Goal: Task Accomplishment & Management: Manage account settings

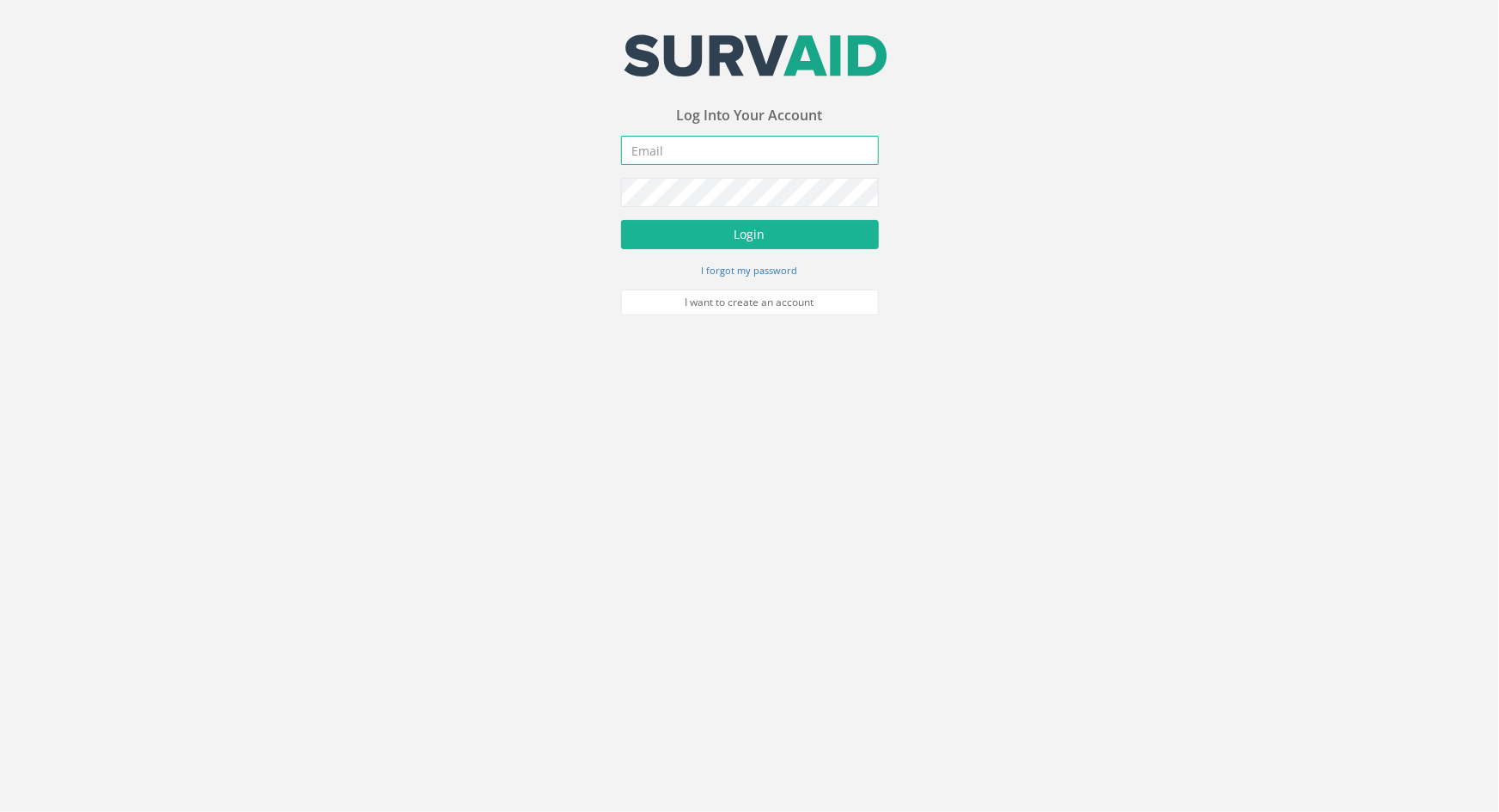
click at [648, 151] on input "email" at bounding box center [750, 150] width 258 height 29
type input "[PERSON_NAME][EMAIL_ADDRESS][DOMAIN_NAME]"
click at [621, 220] on button "Login" at bounding box center [750, 235] width 258 height 29
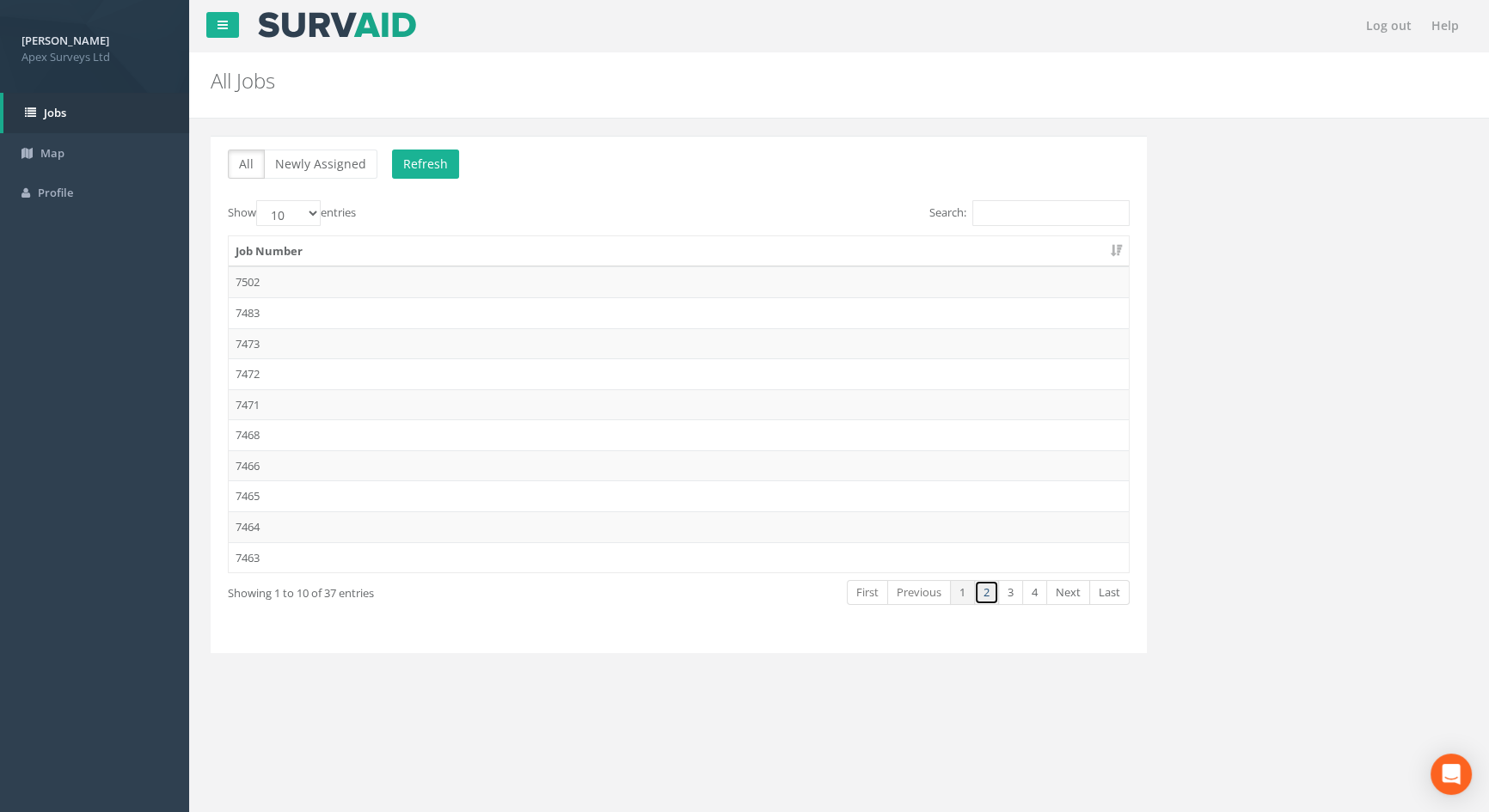
click at [987, 588] on link "2" at bounding box center [985, 592] width 24 height 24
click at [255, 556] on td "7443" at bounding box center [679, 558] width 900 height 31
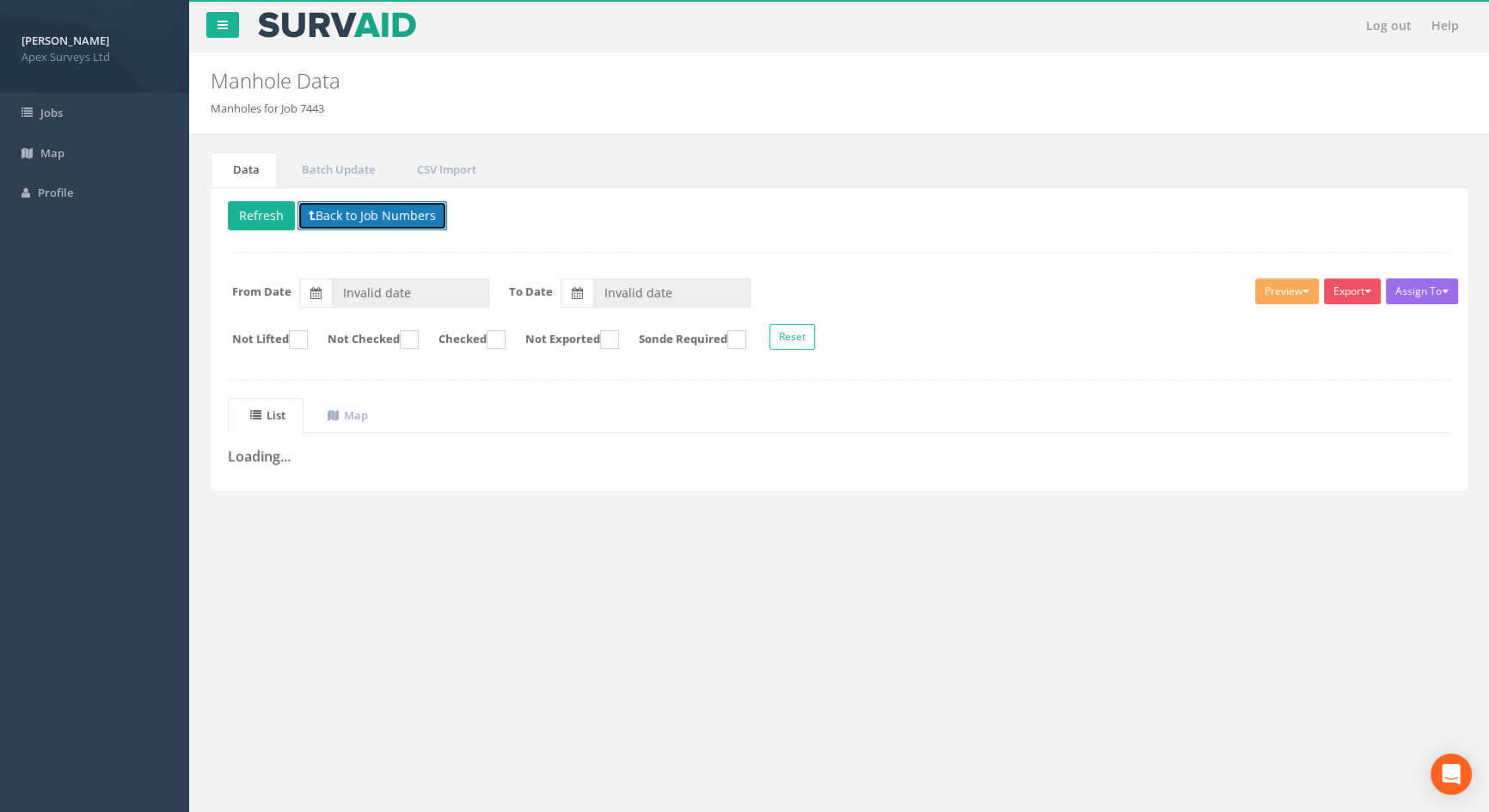
click at [369, 214] on button "Back to Job Numbers" at bounding box center [372, 216] width 150 height 29
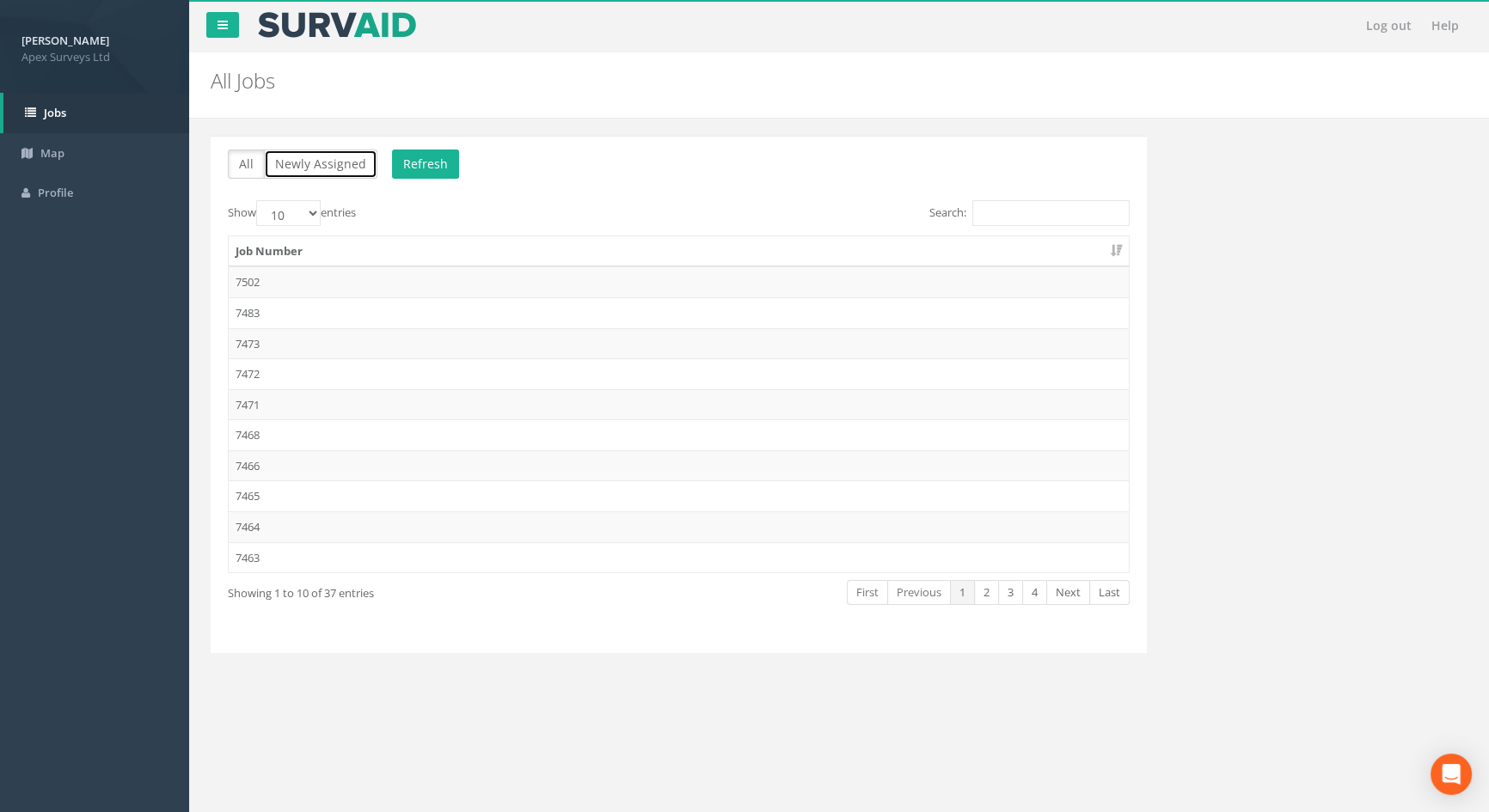
click at [300, 159] on button "Newly Assigned" at bounding box center [321, 164] width 113 height 29
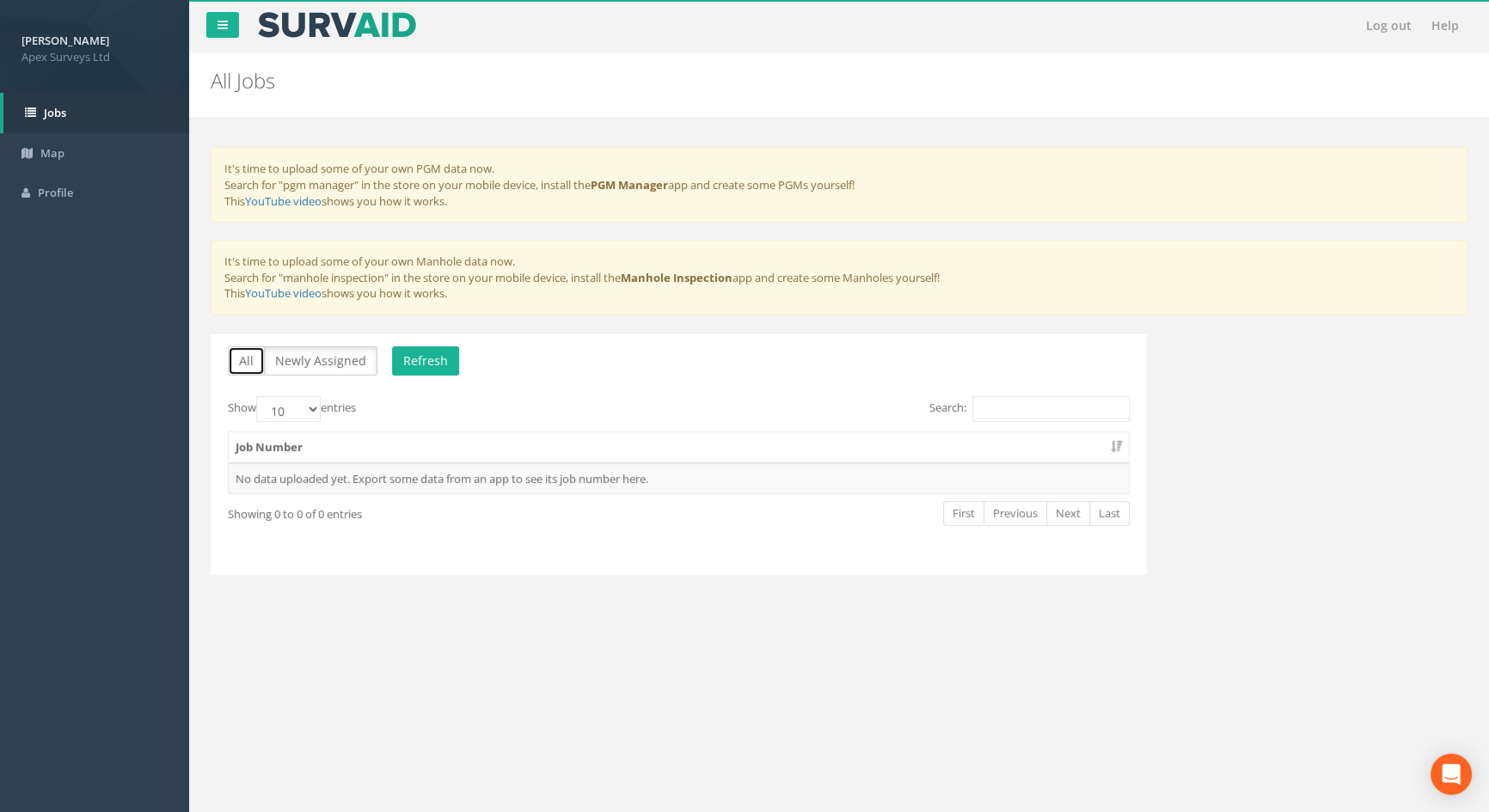
click at [247, 361] on button "All" at bounding box center [246, 361] width 37 height 29
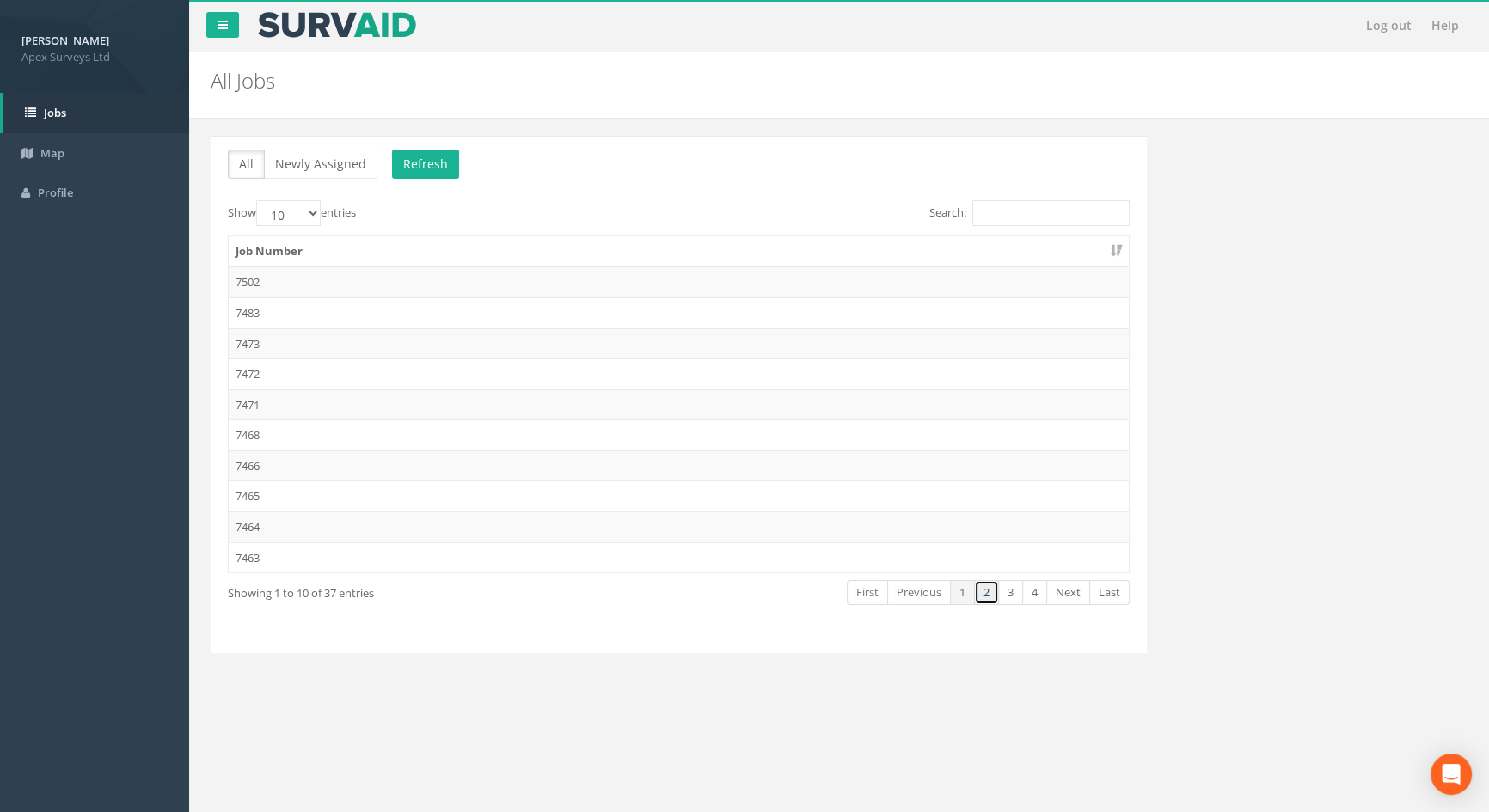
click at [985, 587] on link "2" at bounding box center [985, 592] width 24 height 24
click at [272, 555] on td "7443" at bounding box center [679, 558] width 900 height 31
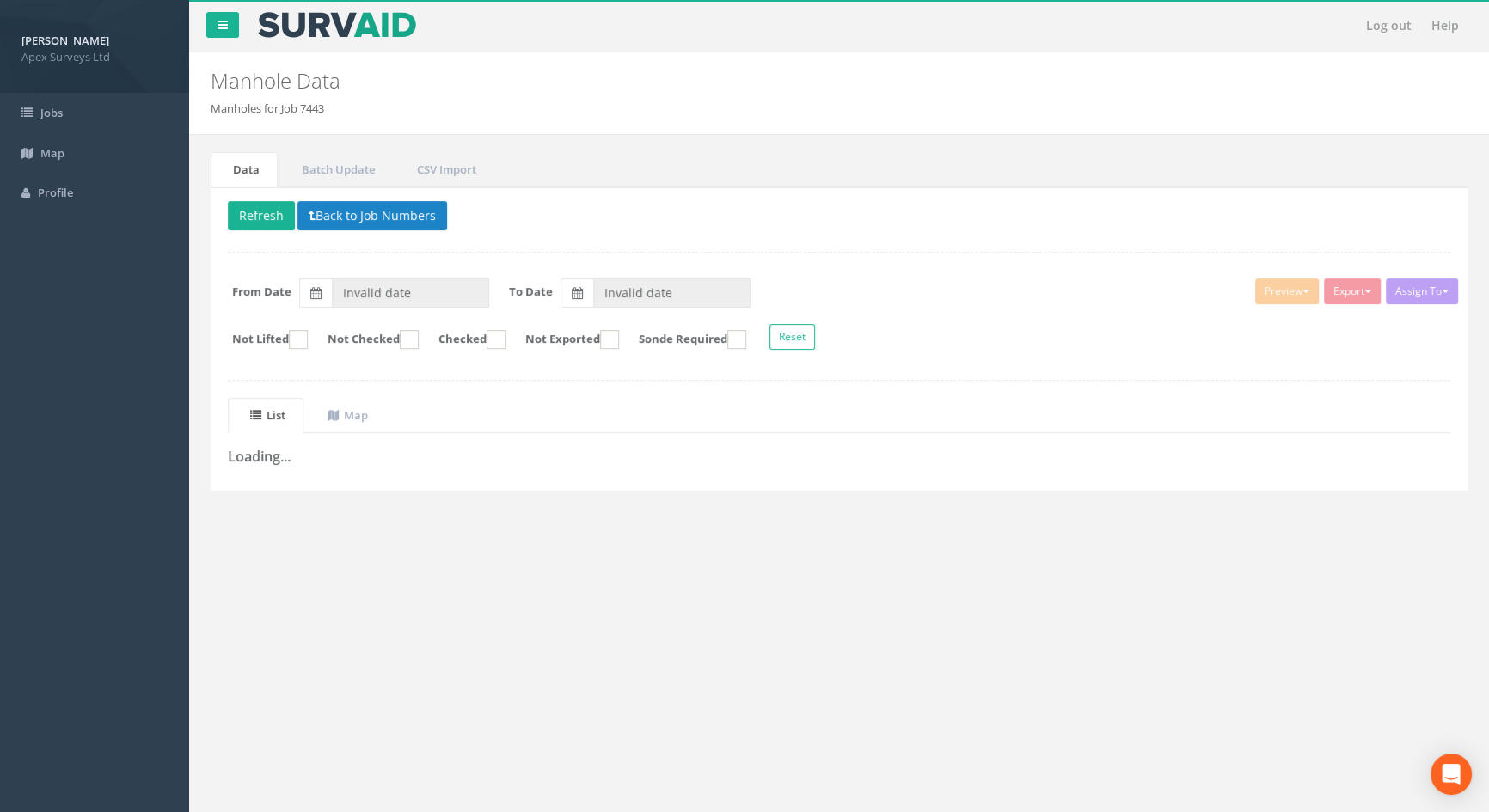
type input "[DATE]"
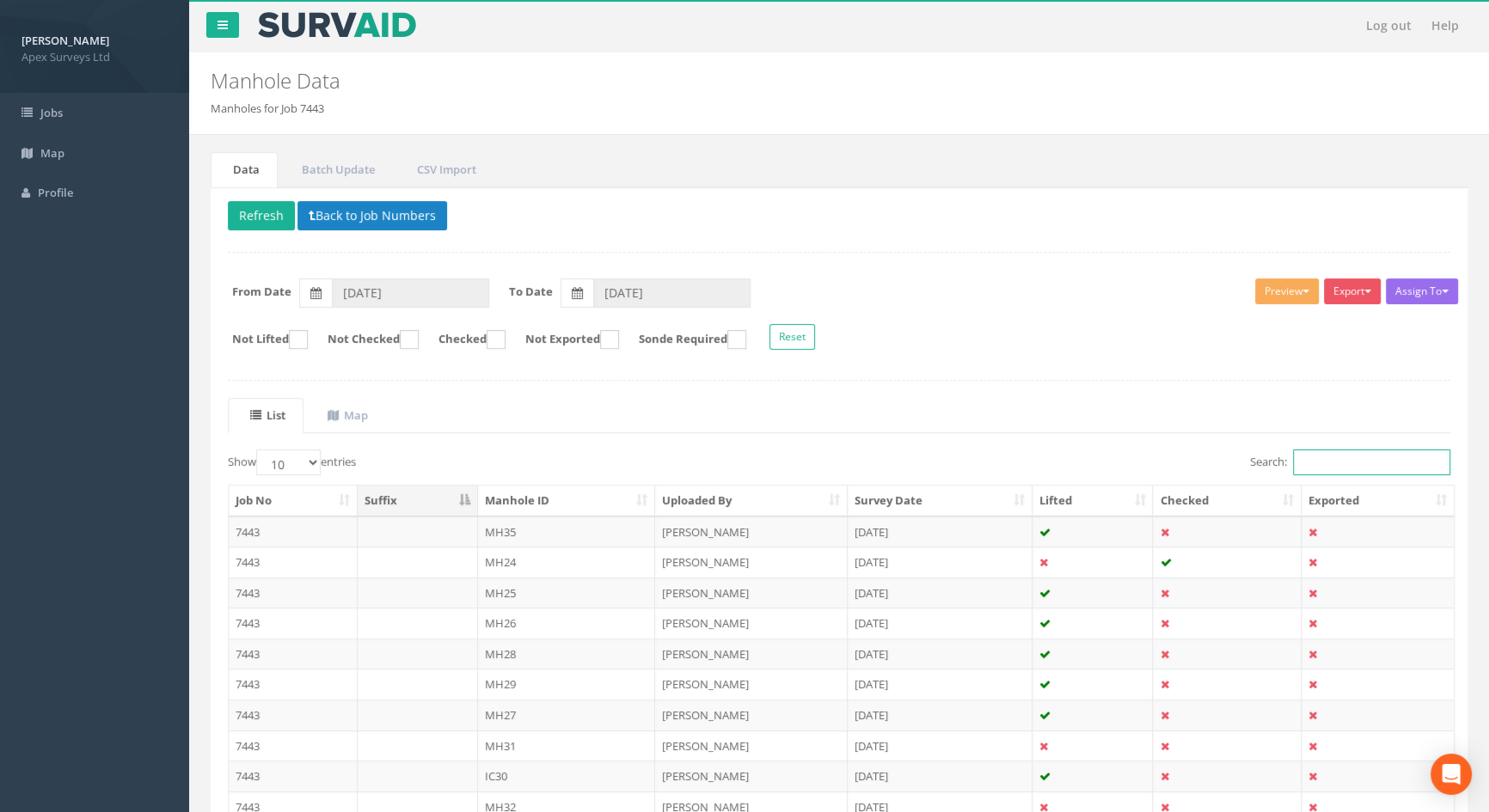
click at [1339, 456] on input "Search:" at bounding box center [1371, 462] width 157 height 25
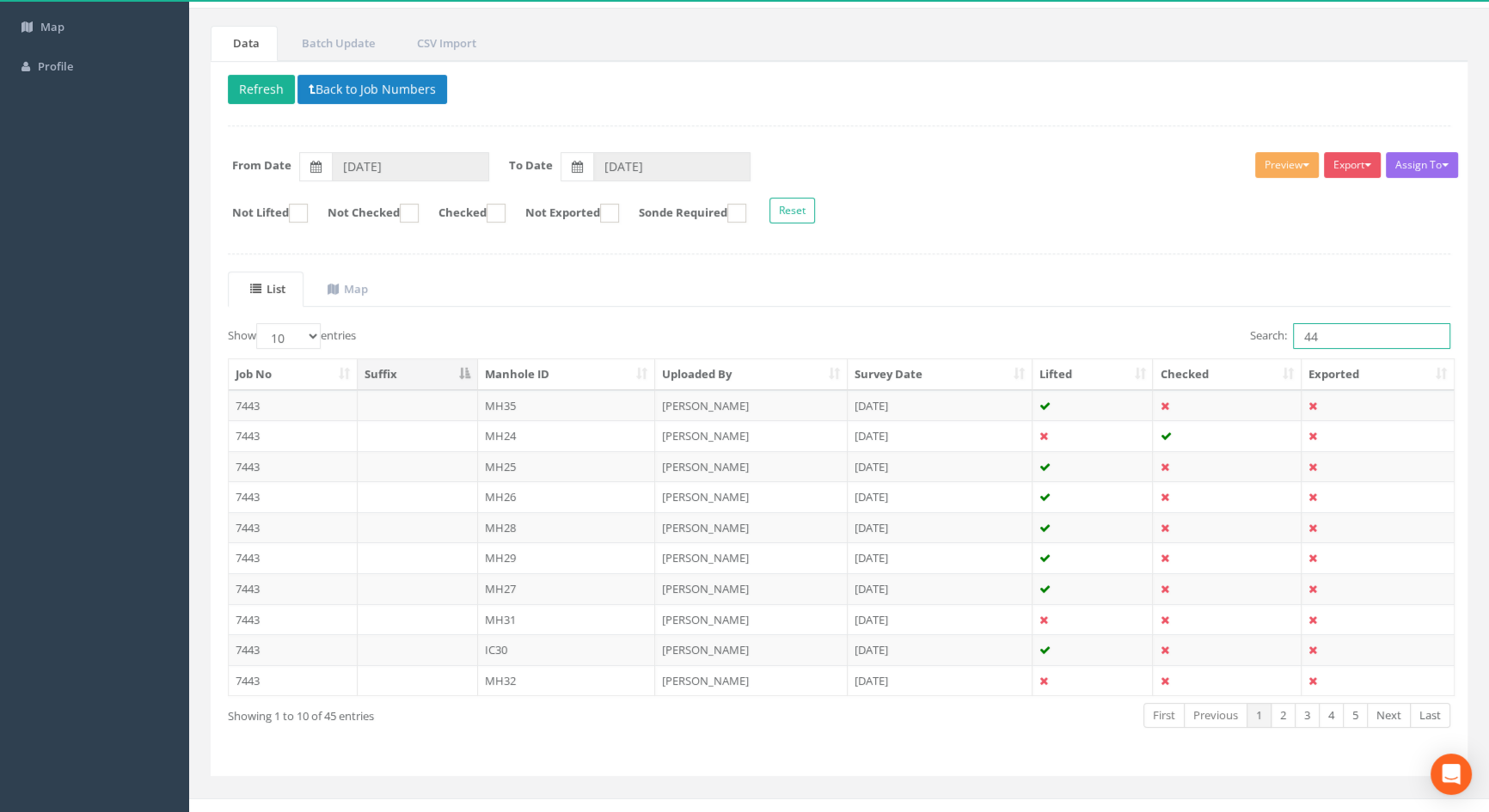
scroll to position [145, 0]
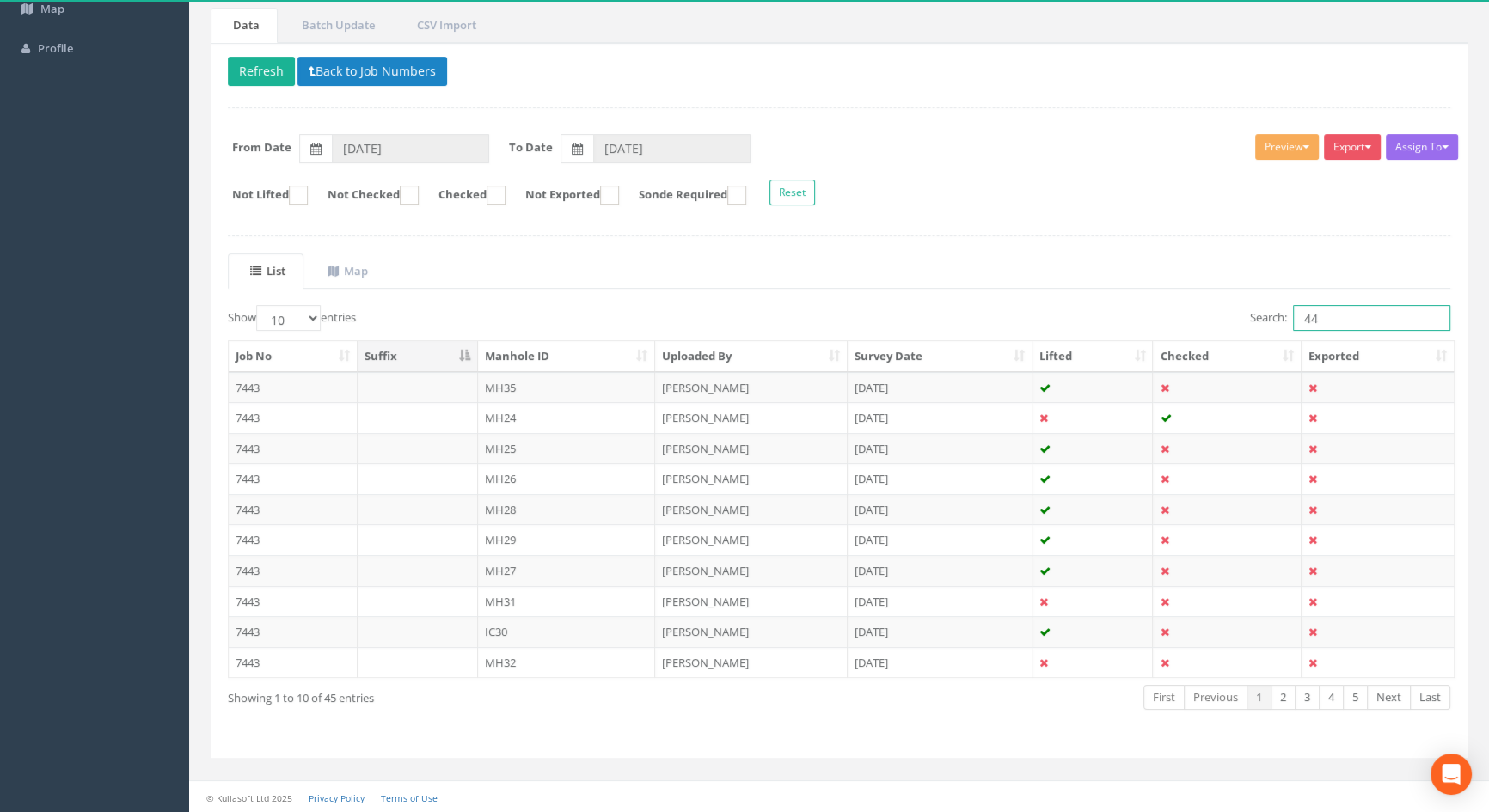
type input "4"
click at [315, 317] on select "10 25 50 100" at bounding box center [288, 318] width 65 height 25
select select "100"
click at [259, 305] on select "10 25 50 100" at bounding box center [288, 318] width 65 height 25
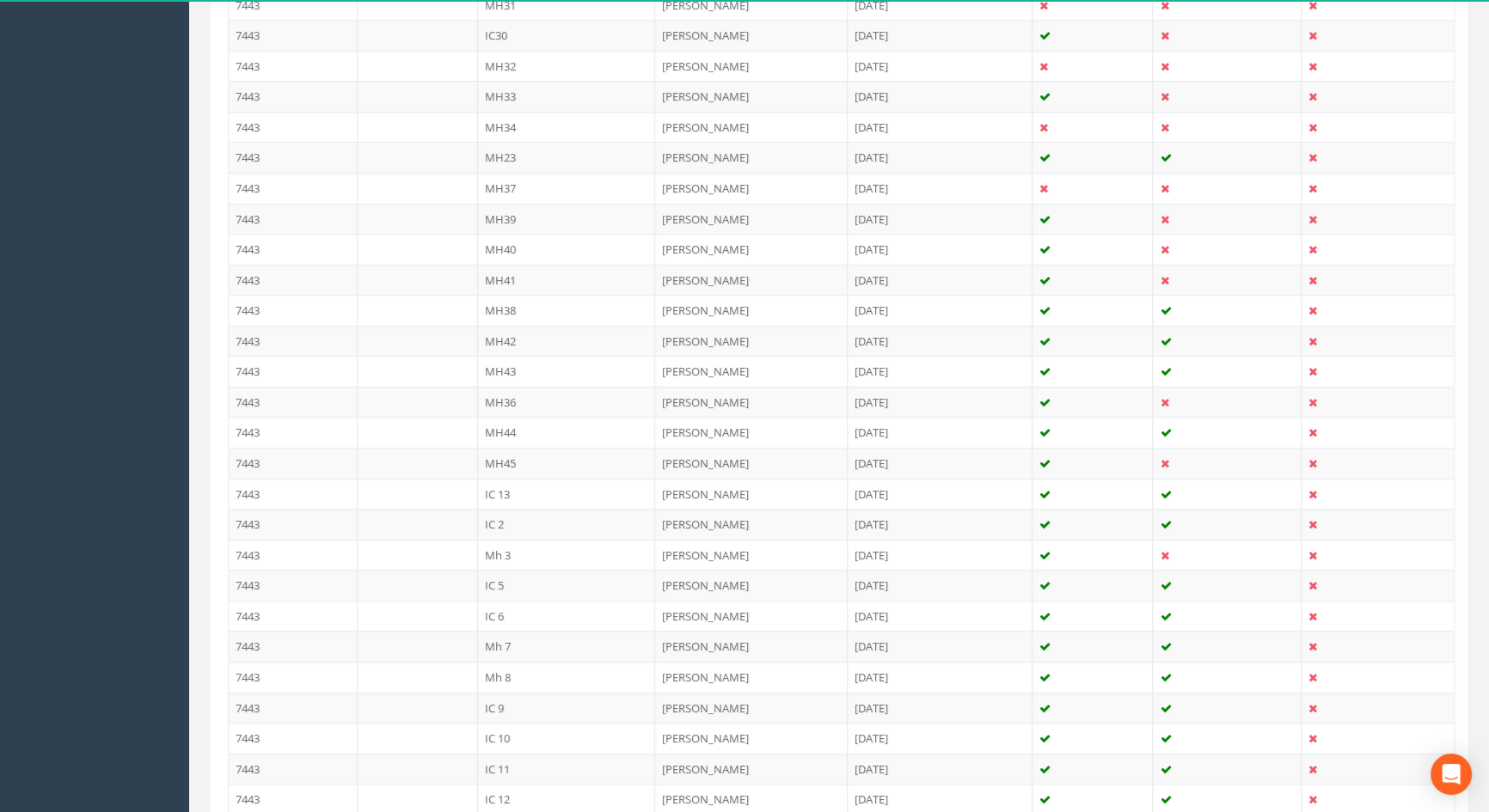
scroll to position [769, 0]
click at [500, 401] on td "MH44" at bounding box center [567, 404] width 178 height 31
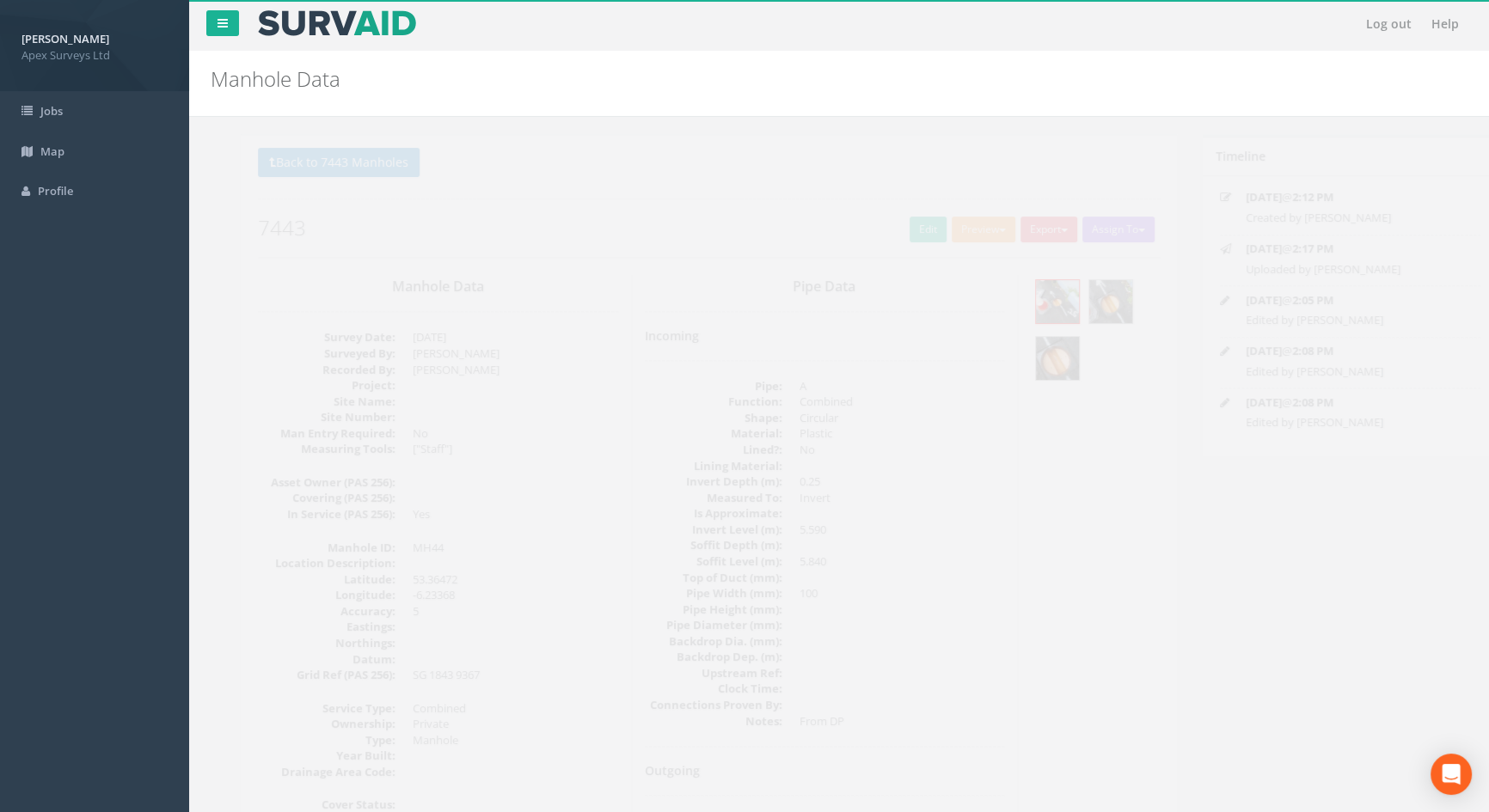
scroll to position [0, 0]
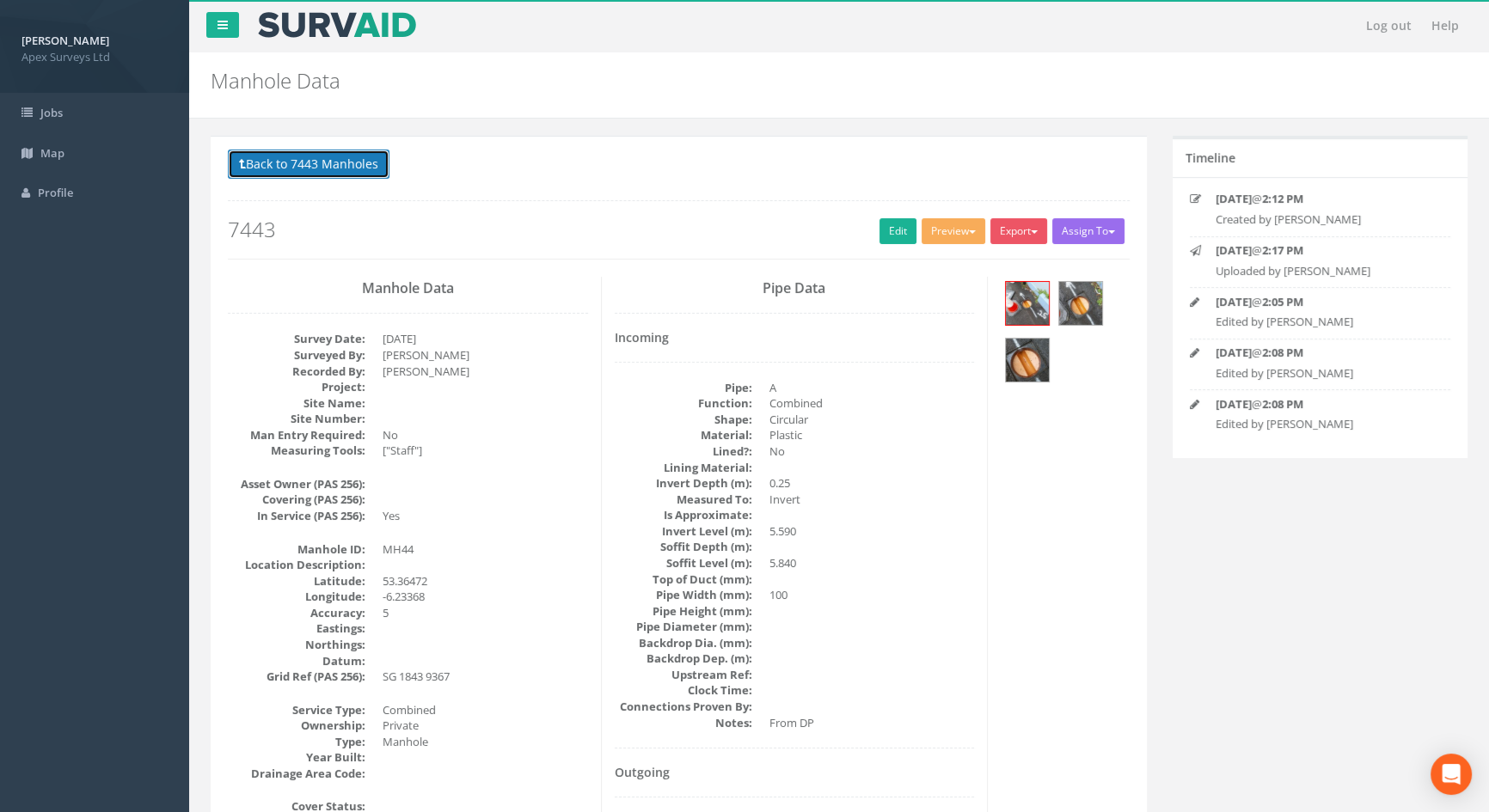
click at [259, 154] on button "Back to 7443 Manholes" at bounding box center [308, 164] width 161 height 29
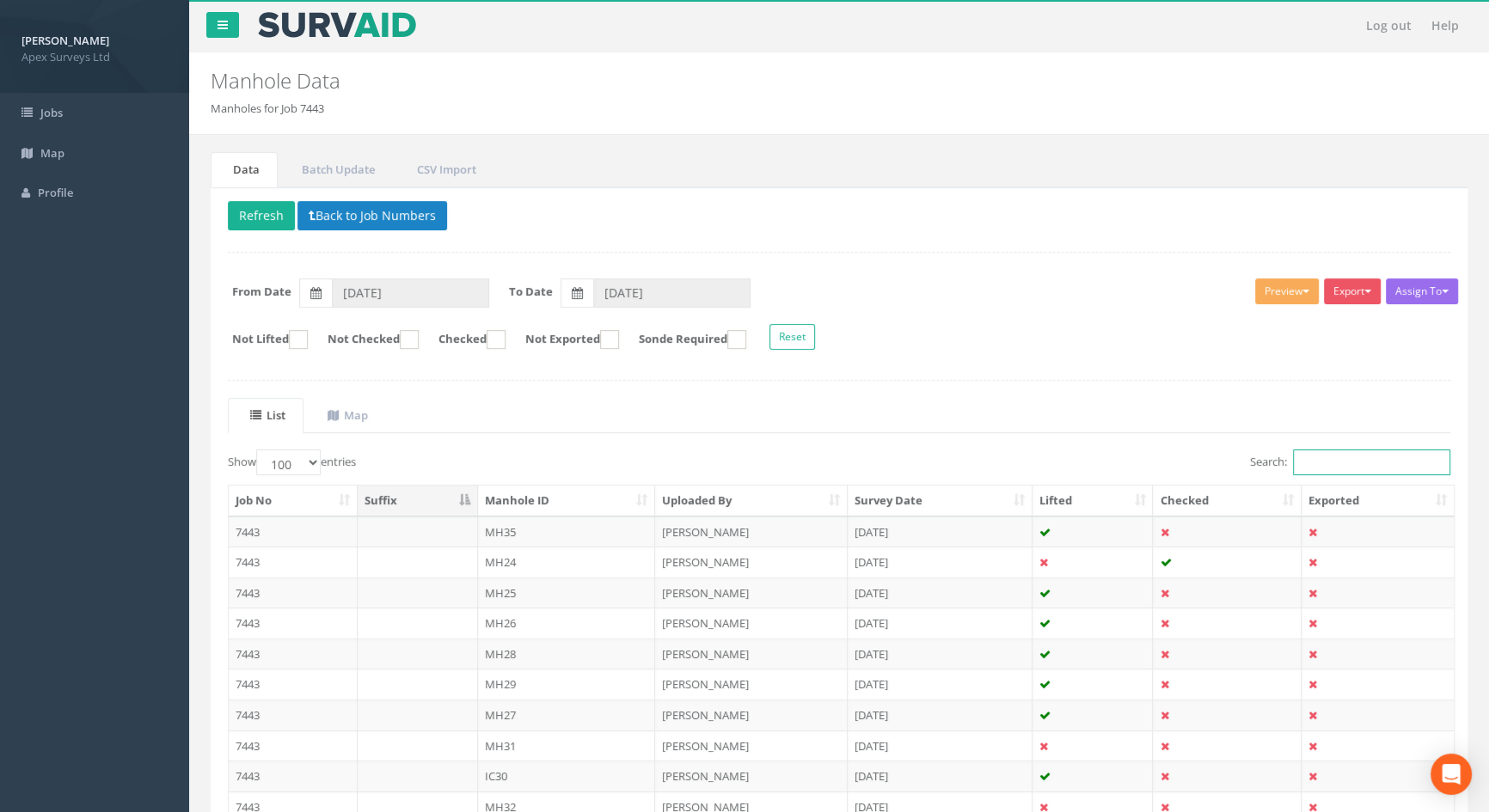
click at [1350, 465] on input "Search:" at bounding box center [1371, 462] width 157 height 25
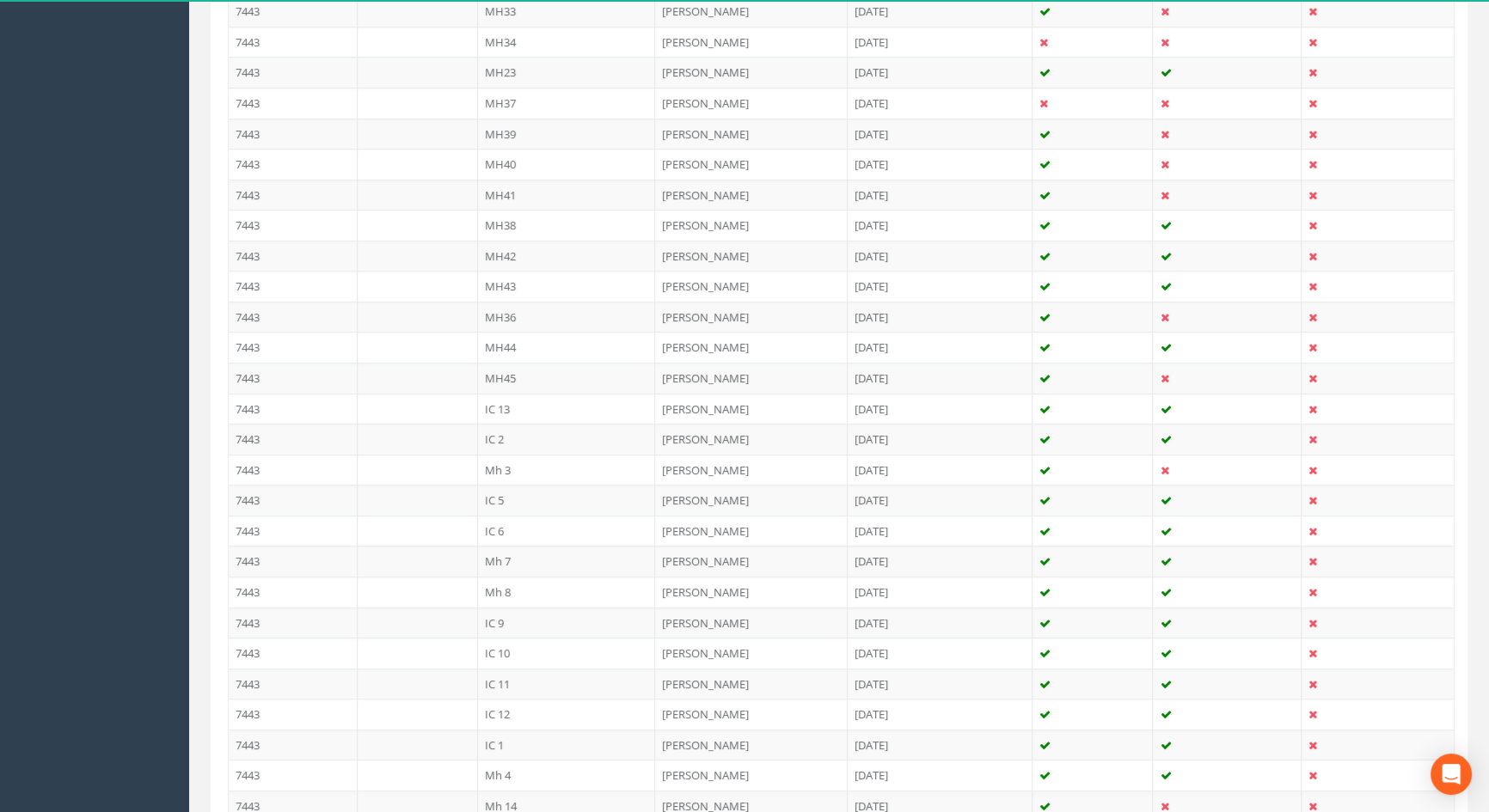
scroll to position [821, 0]
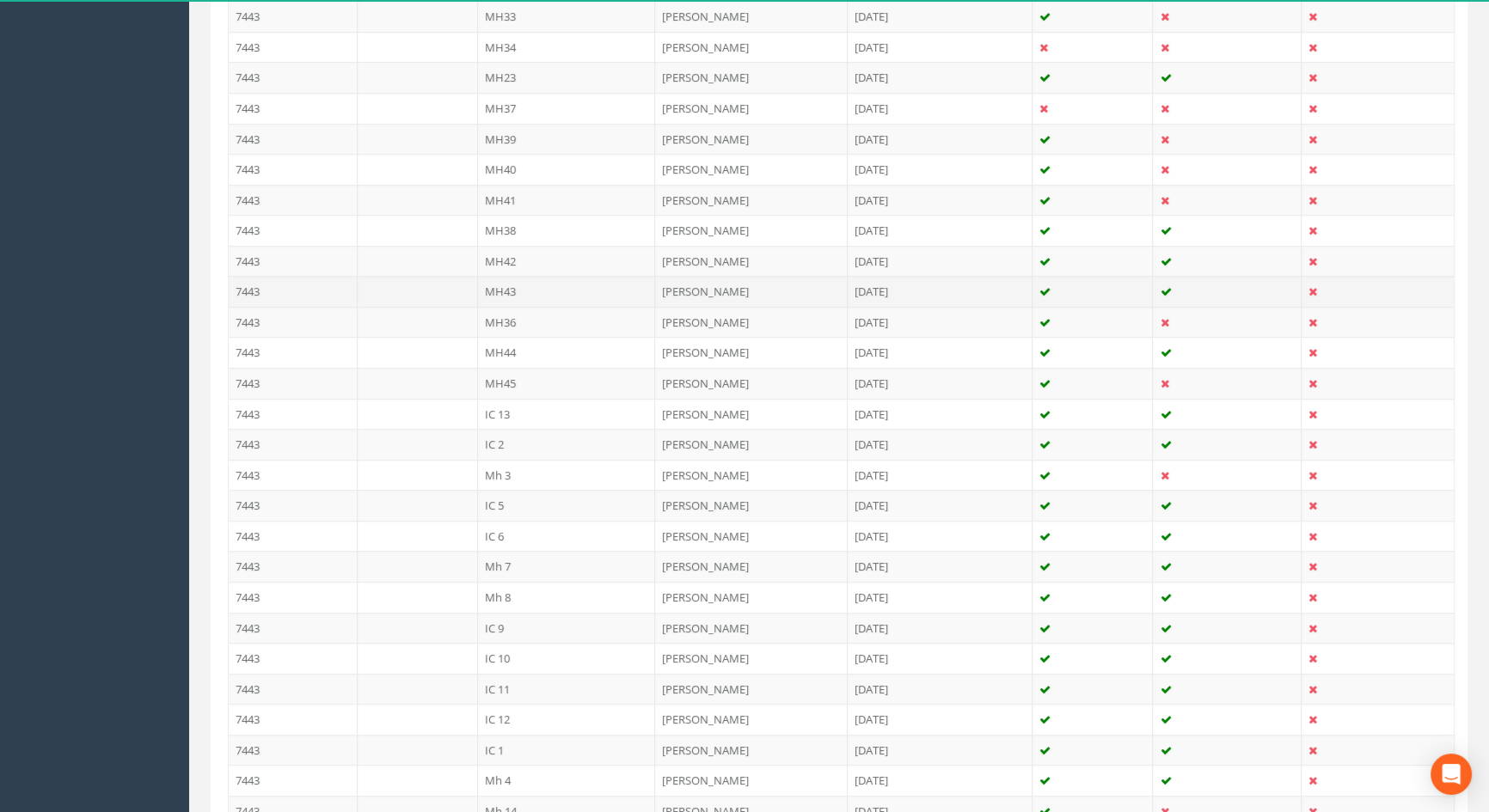
click at [535, 282] on td "MH43" at bounding box center [567, 291] width 178 height 31
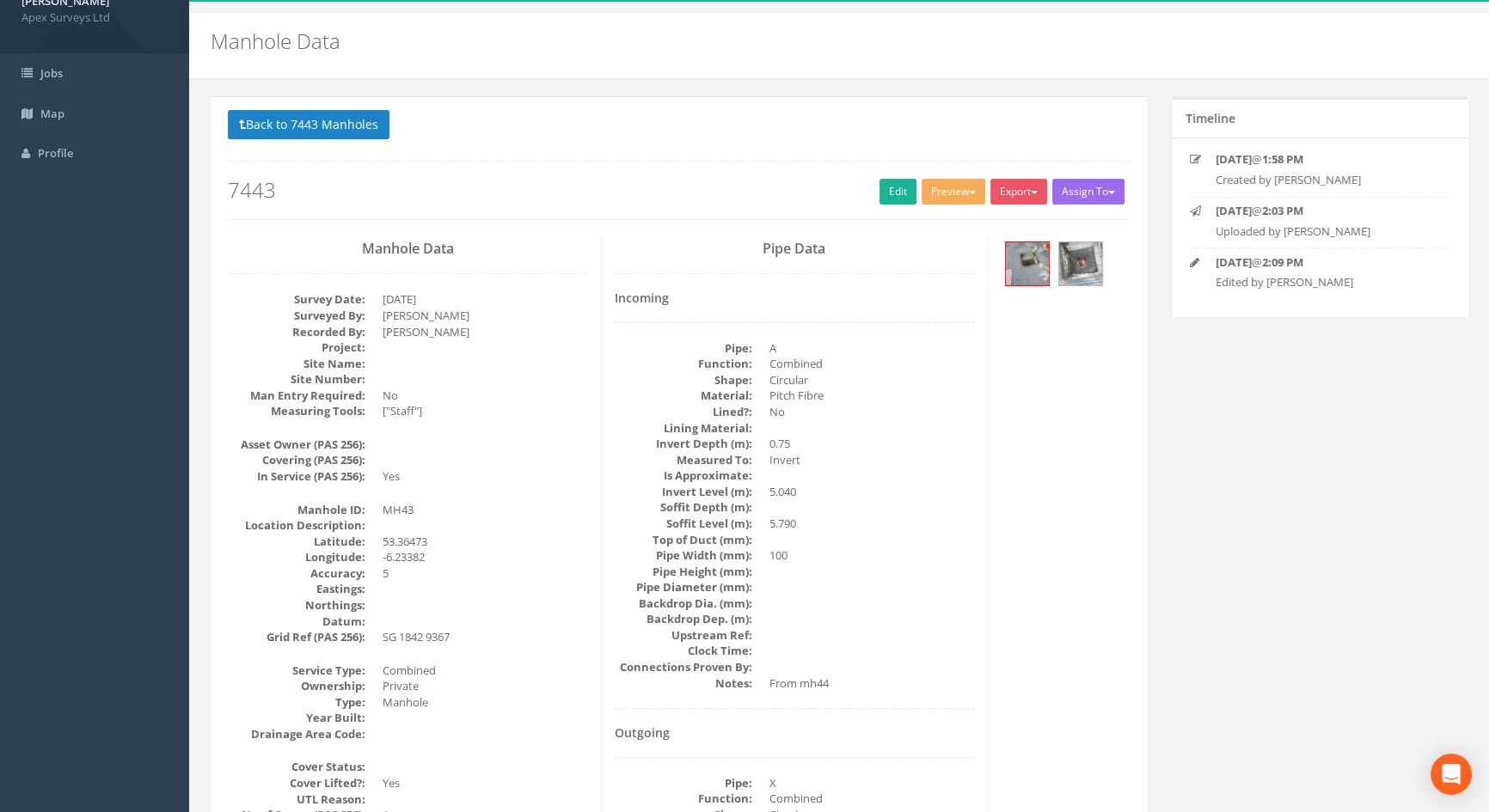
scroll to position [0, 0]
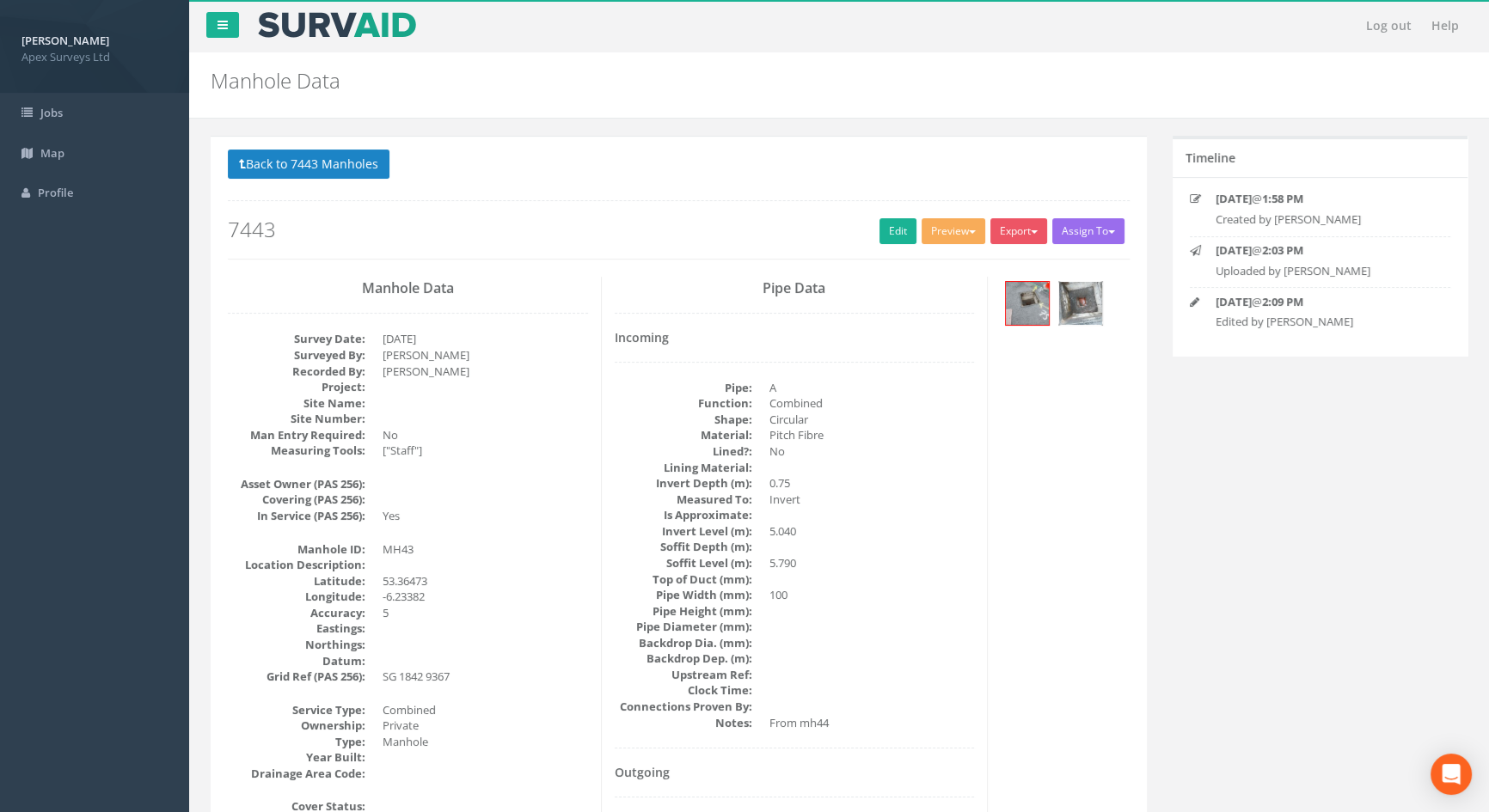
click at [1074, 297] on img at bounding box center [1080, 303] width 43 height 43
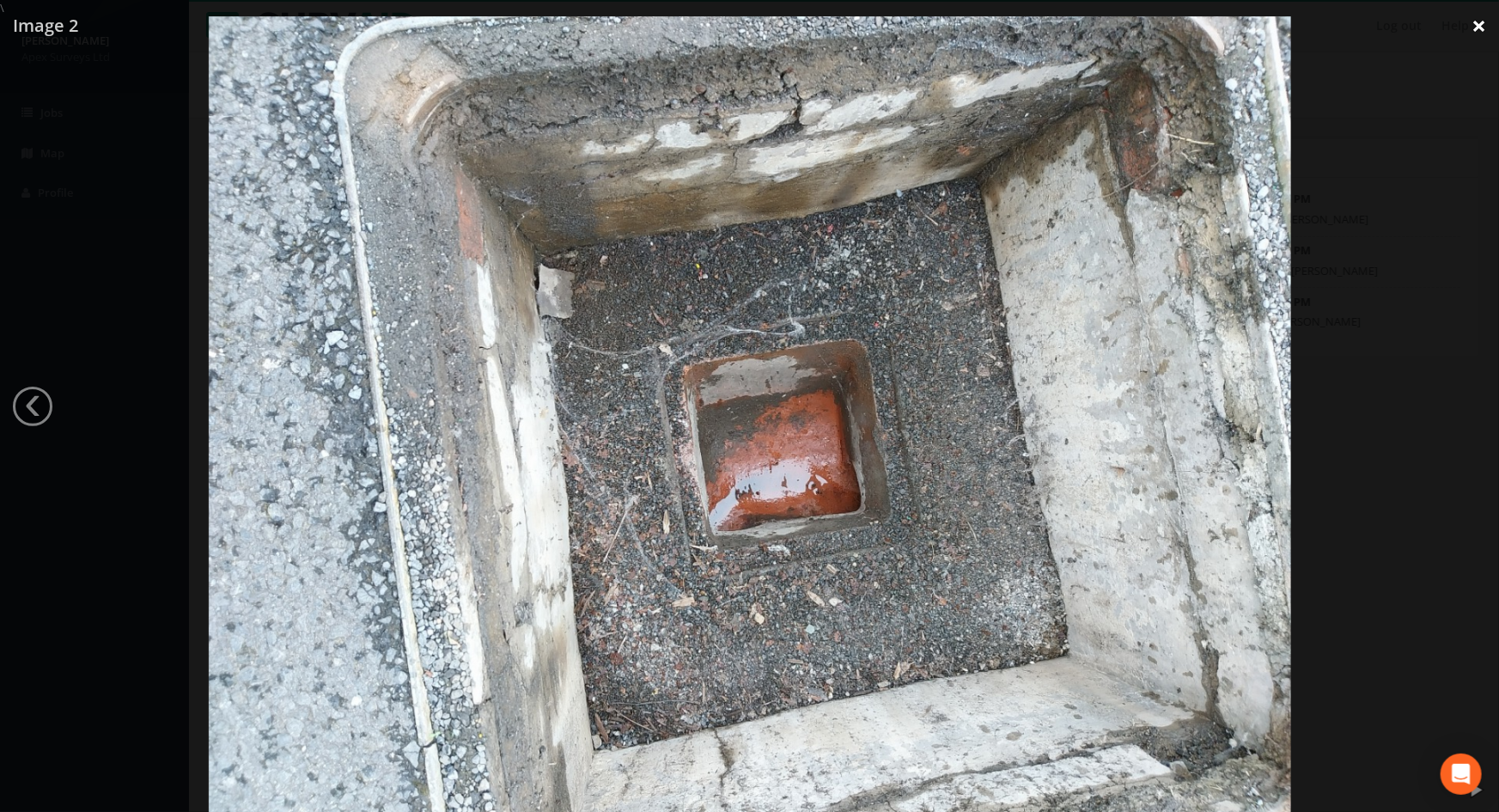
click at [1484, 18] on link "×" at bounding box center [1478, 25] width 40 height 52
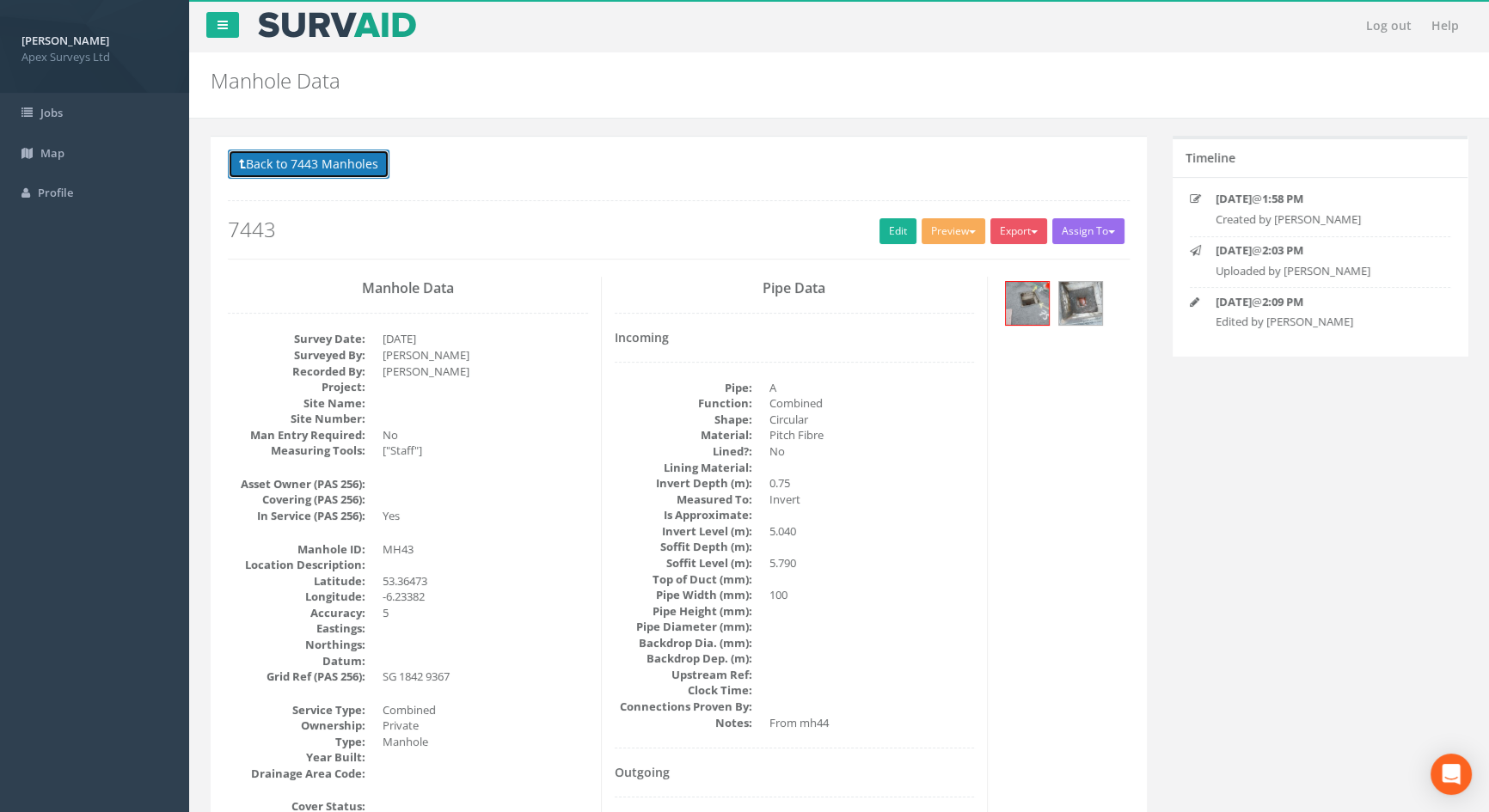
click at [270, 164] on button "Back to 7443 Manholes" at bounding box center [308, 164] width 161 height 29
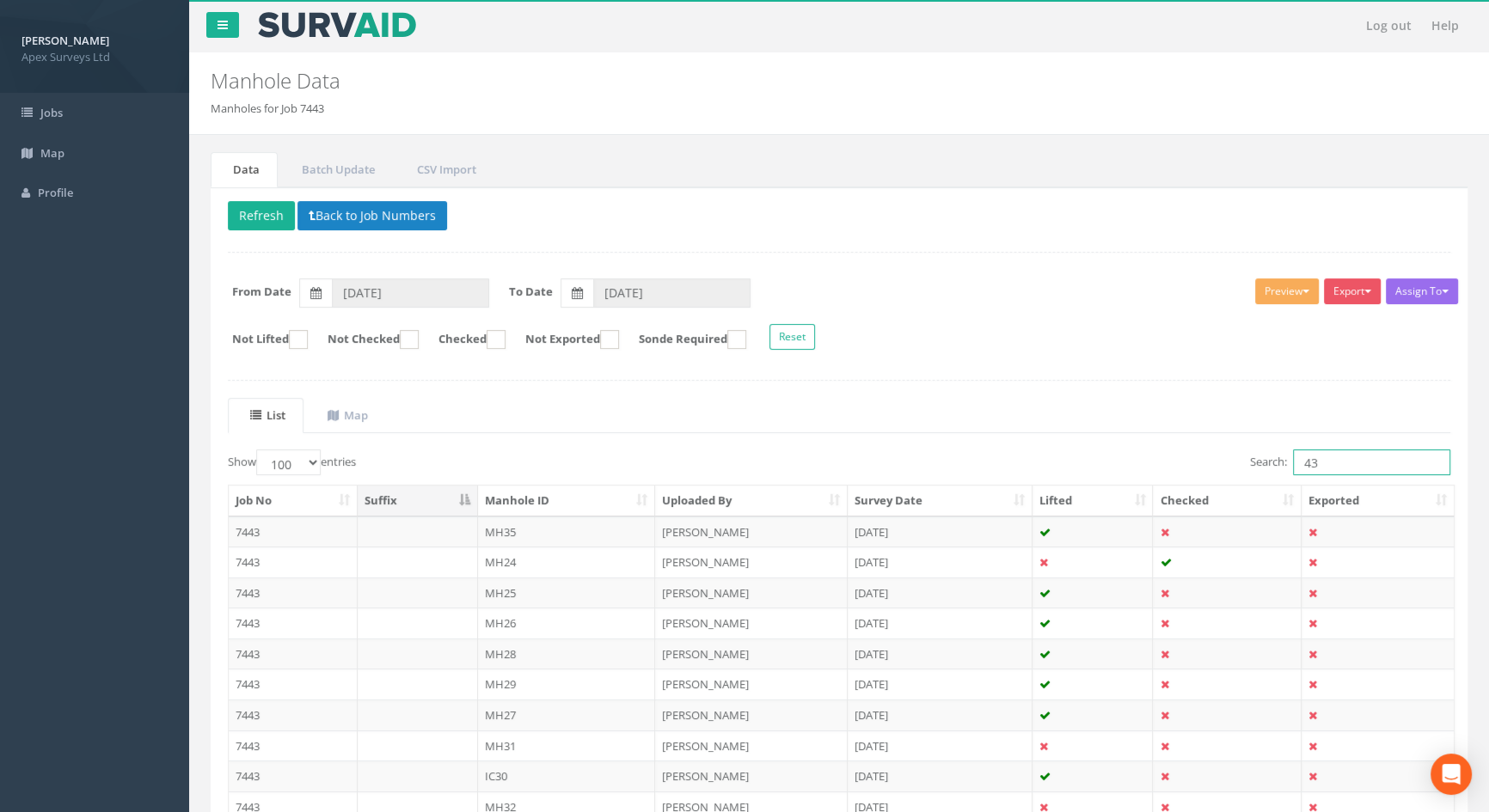
click at [1338, 459] on input "43" at bounding box center [1371, 462] width 157 height 25
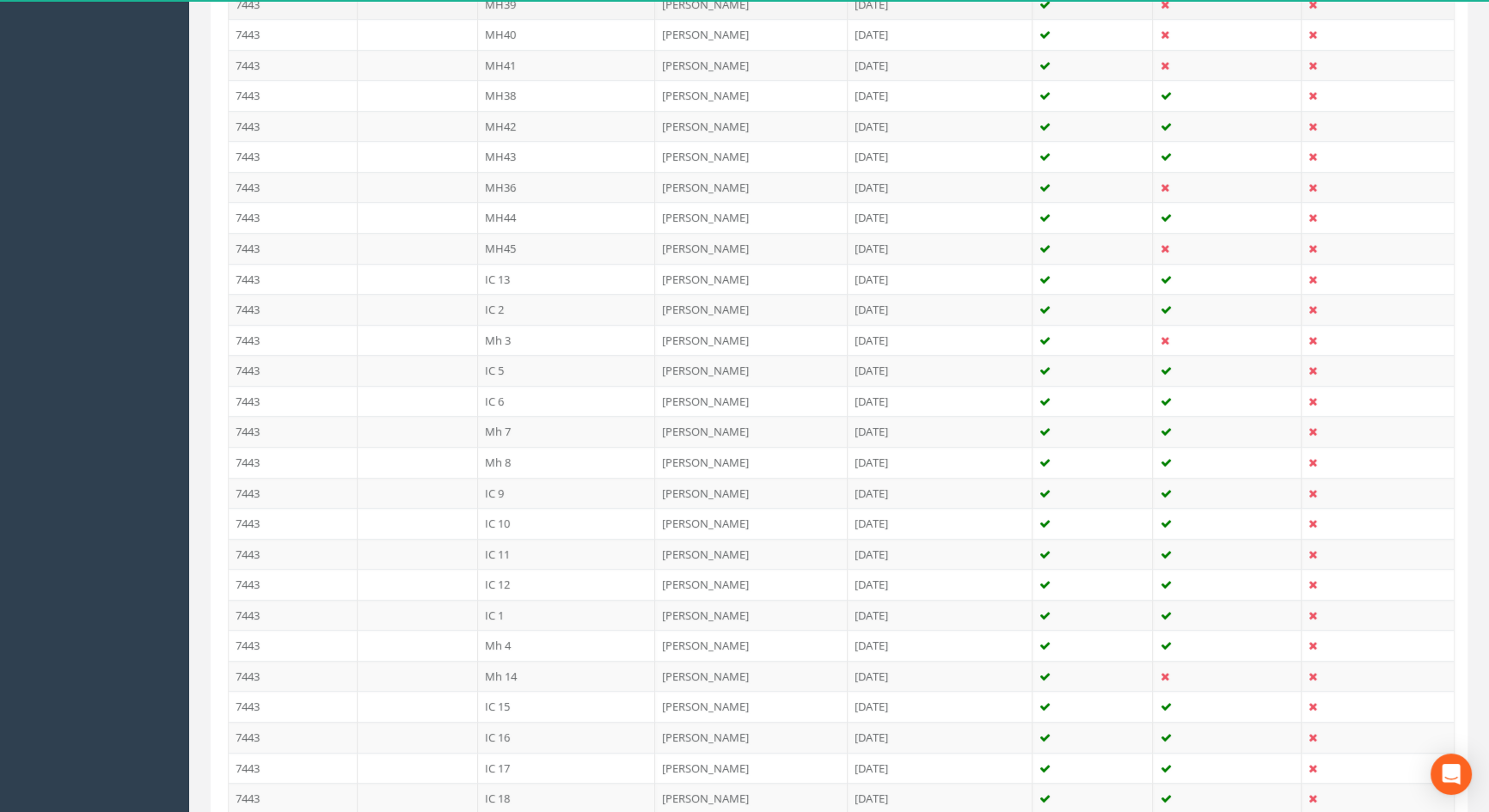
scroll to position [859, 0]
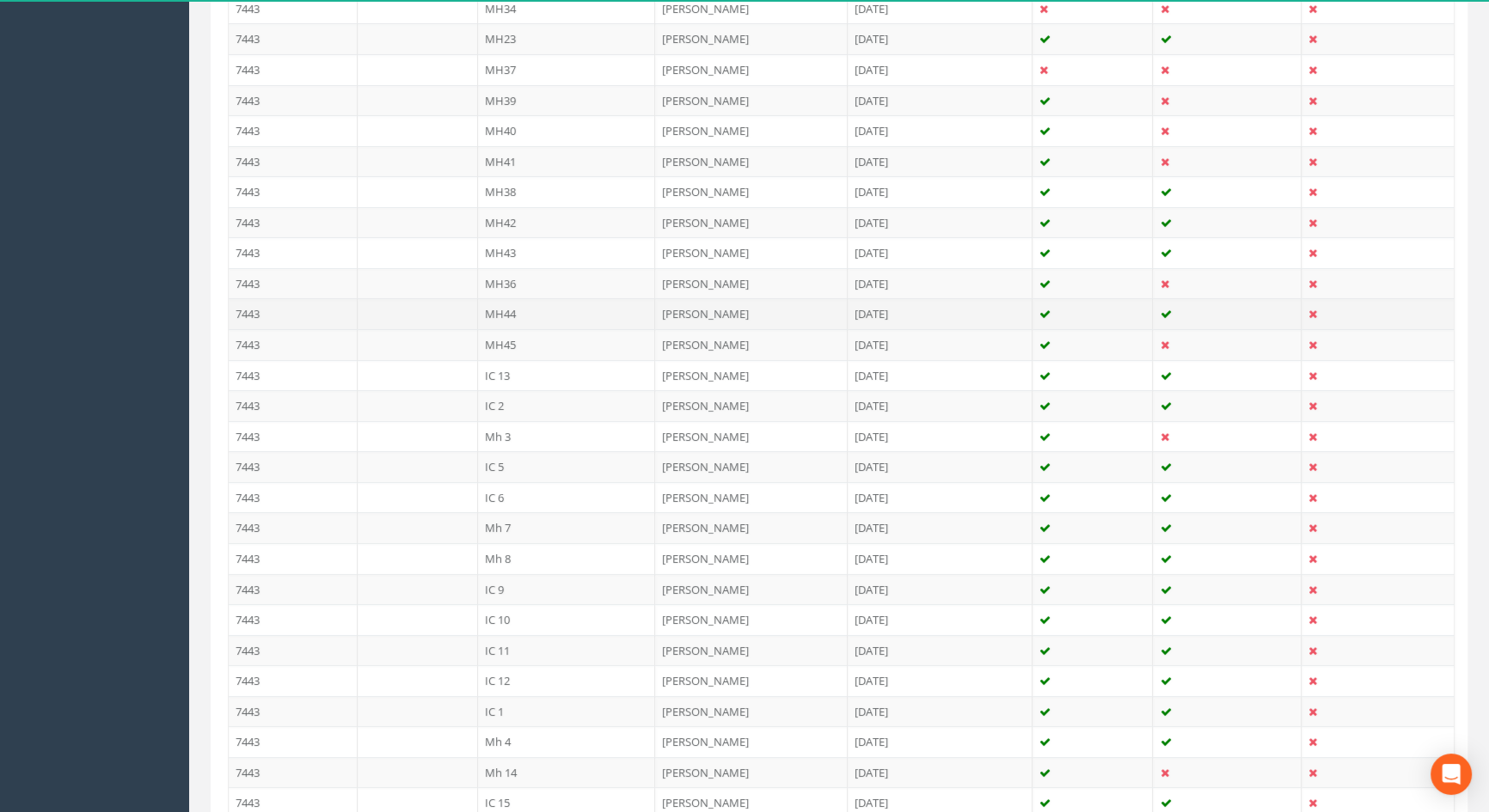
click at [511, 310] on td "MH44" at bounding box center [567, 314] width 178 height 31
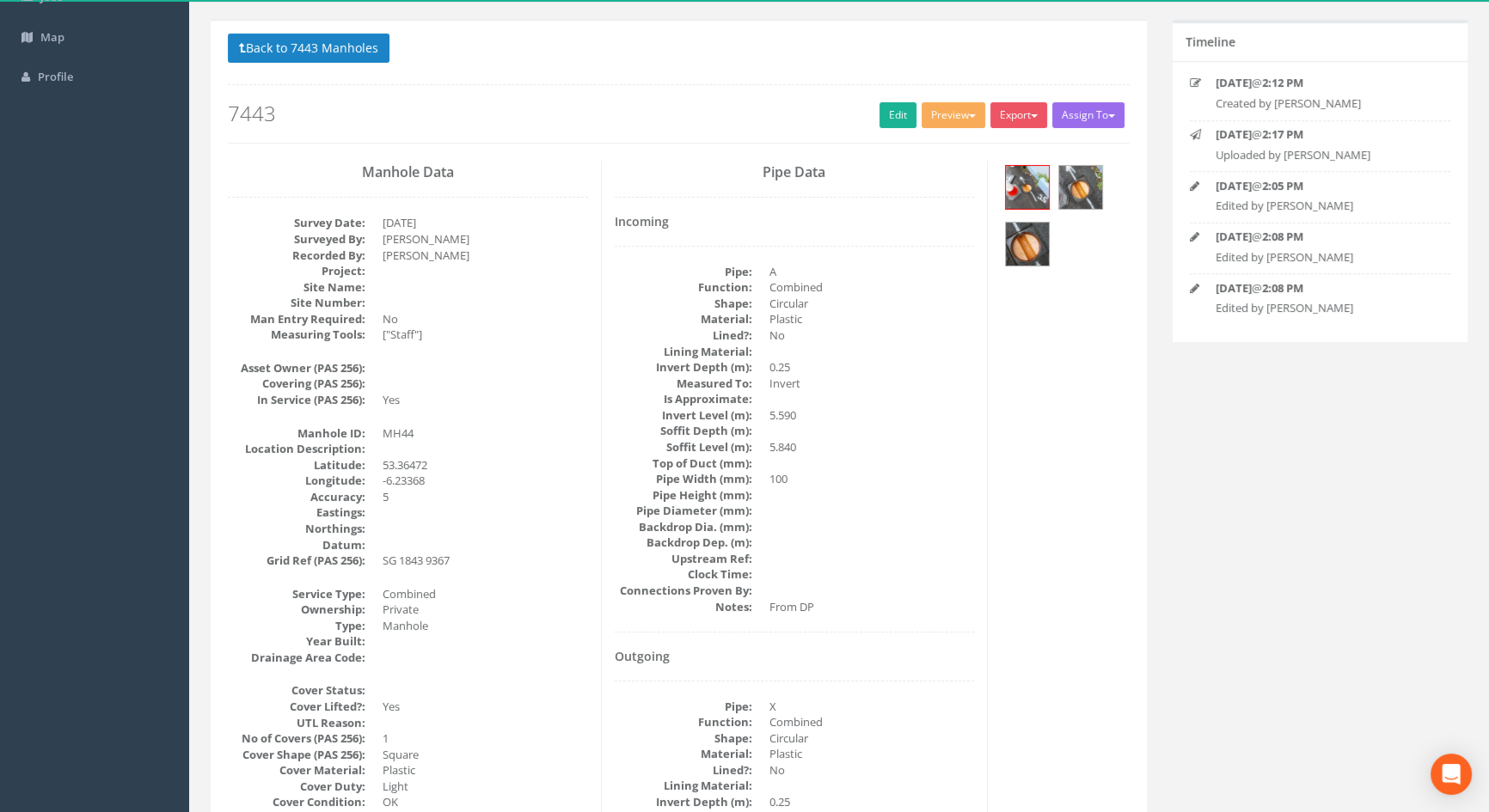
scroll to position [0, 0]
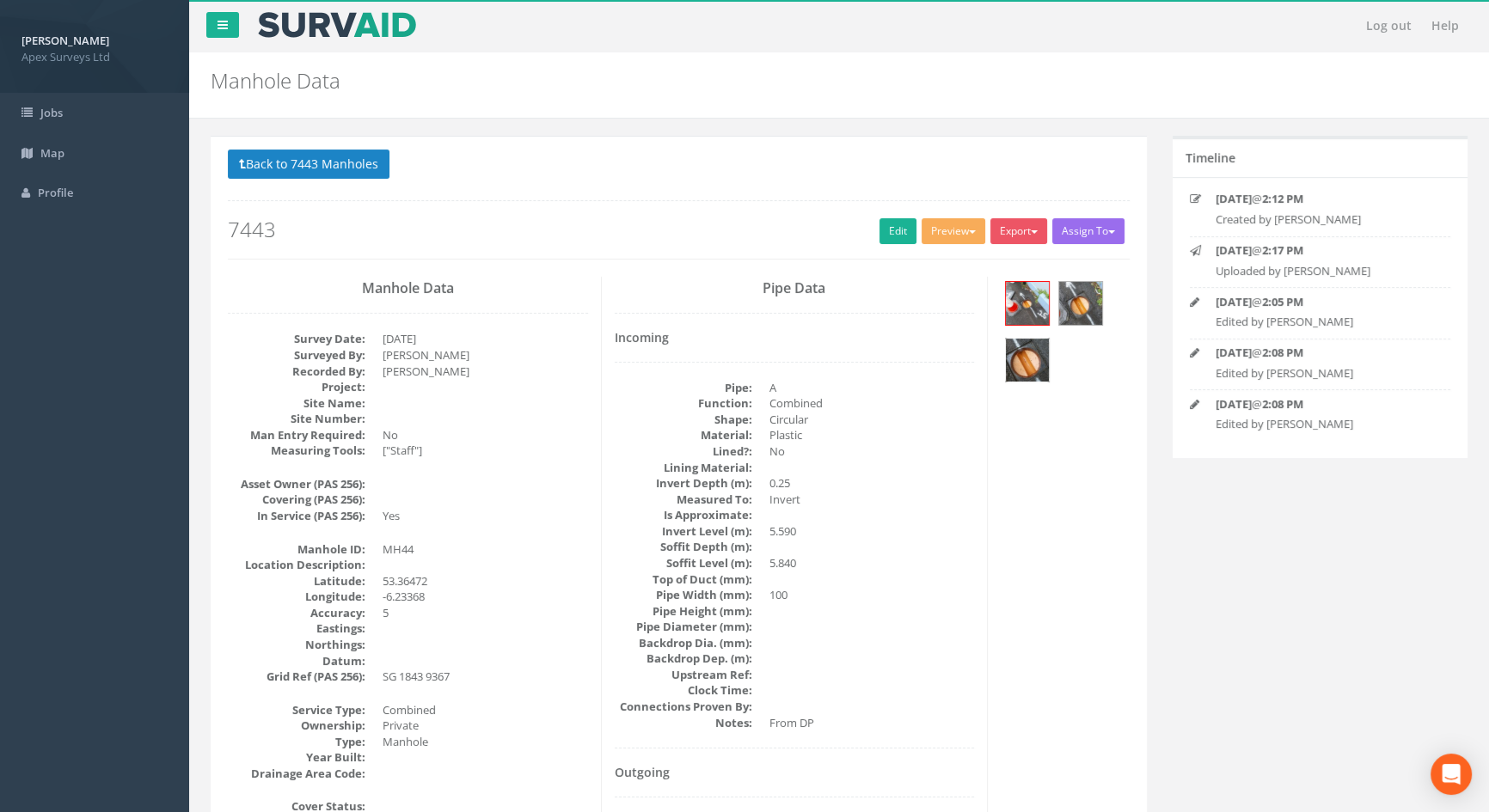
click at [1029, 358] on img at bounding box center [1028, 360] width 43 height 43
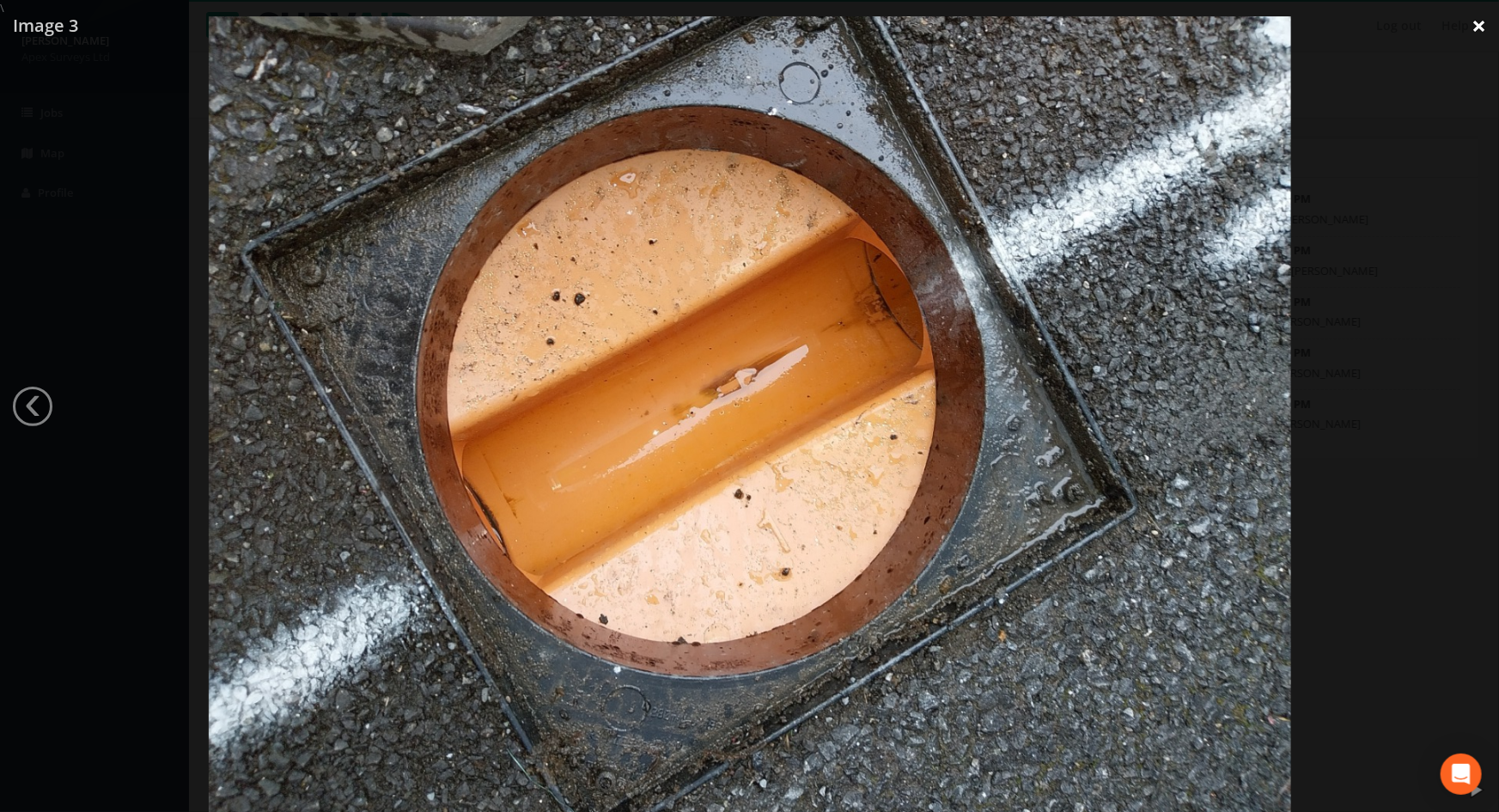
click at [1484, 22] on link "×" at bounding box center [1478, 25] width 40 height 52
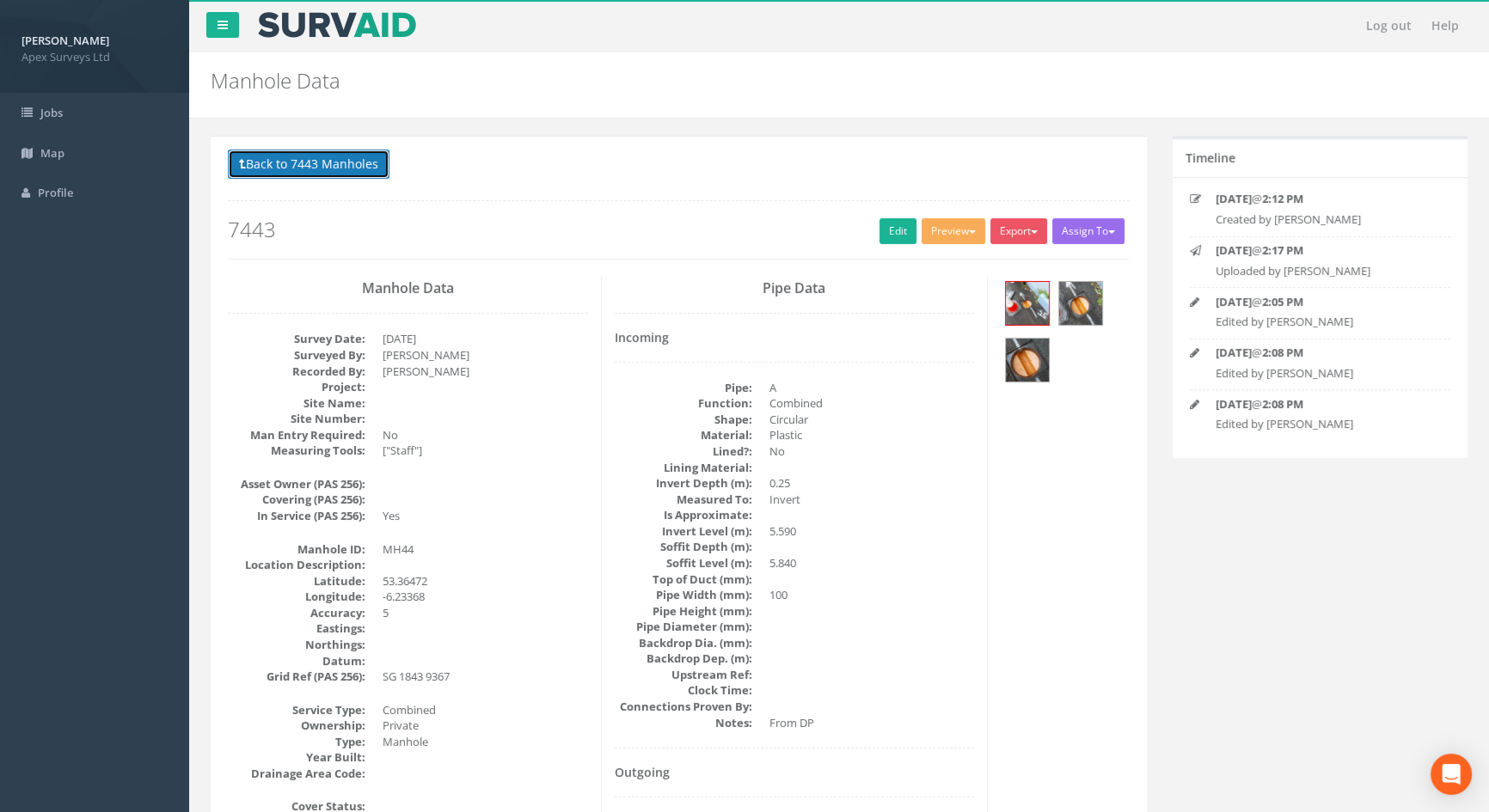
click at [303, 154] on button "Back to 7443 Manholes" at bounding box center [308, 164] width 161 height 29
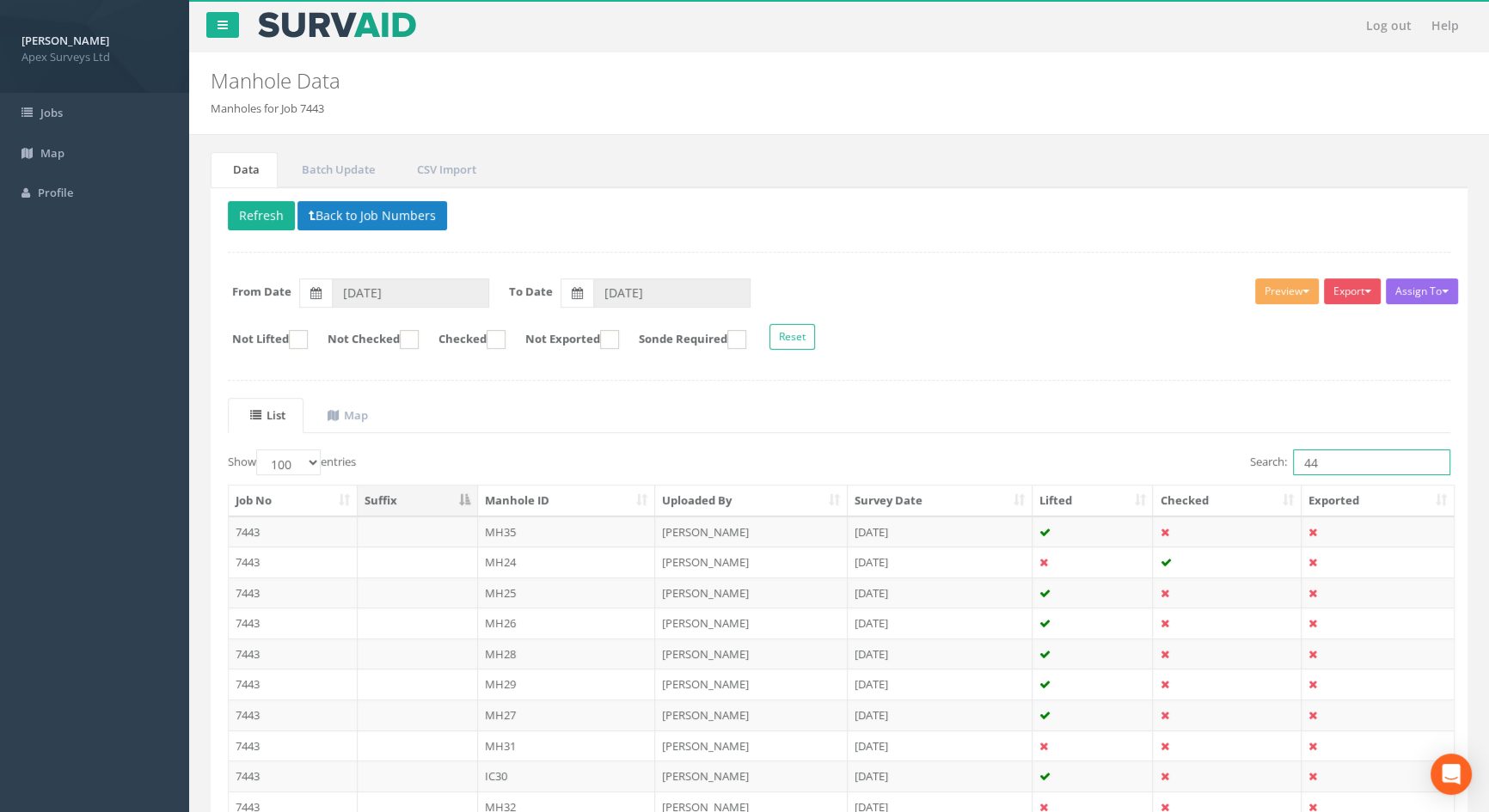
click at [1328, 466] on input "44" at bounding box center [1371, 462] width 157 height 25
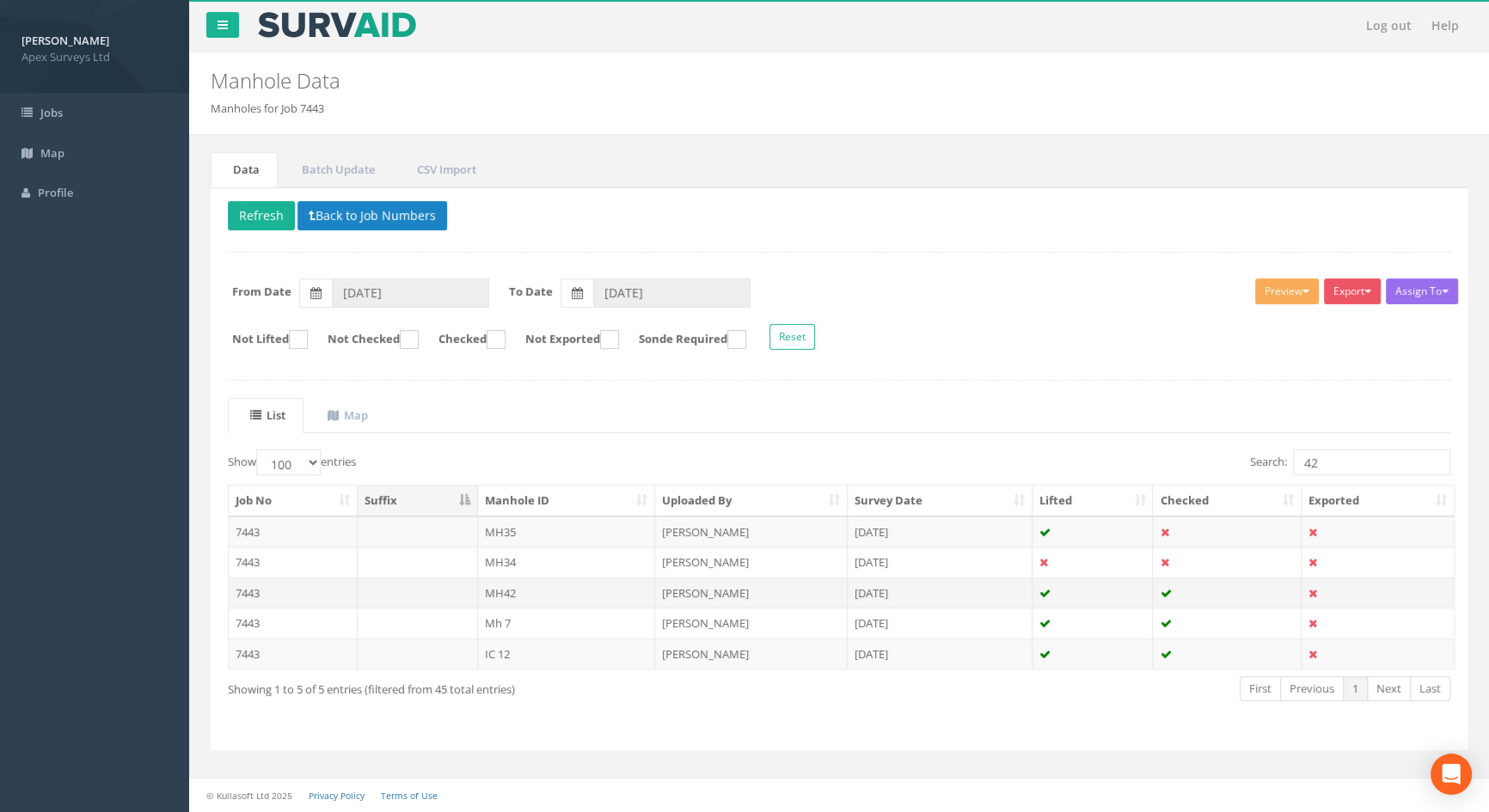
click at [505, 594] on td "MH42" at bounding box center [567, 593] width 178 height 31
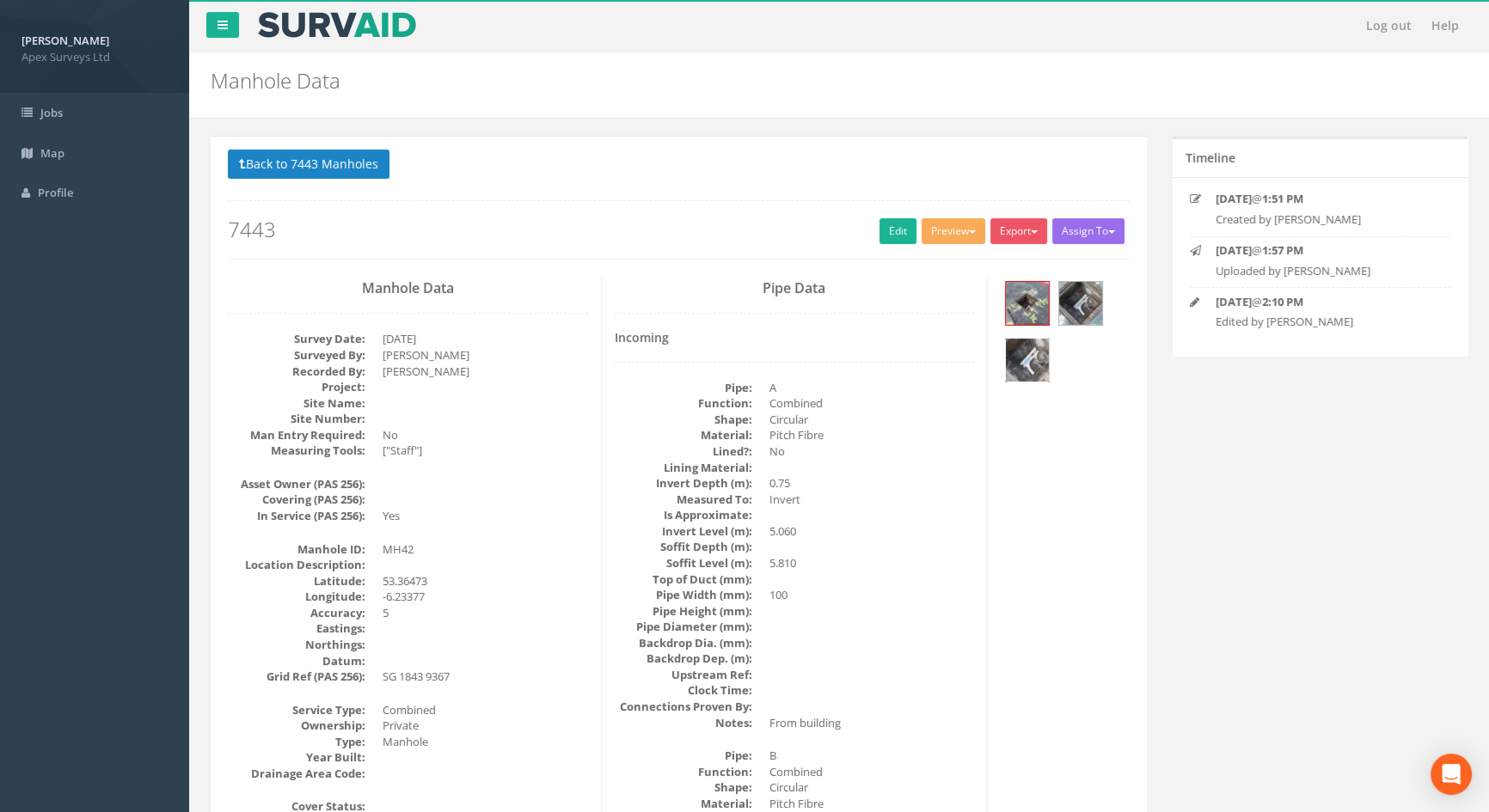
click at [1023, 373] on img at bounding box center [1028, 360] width 43 height 43
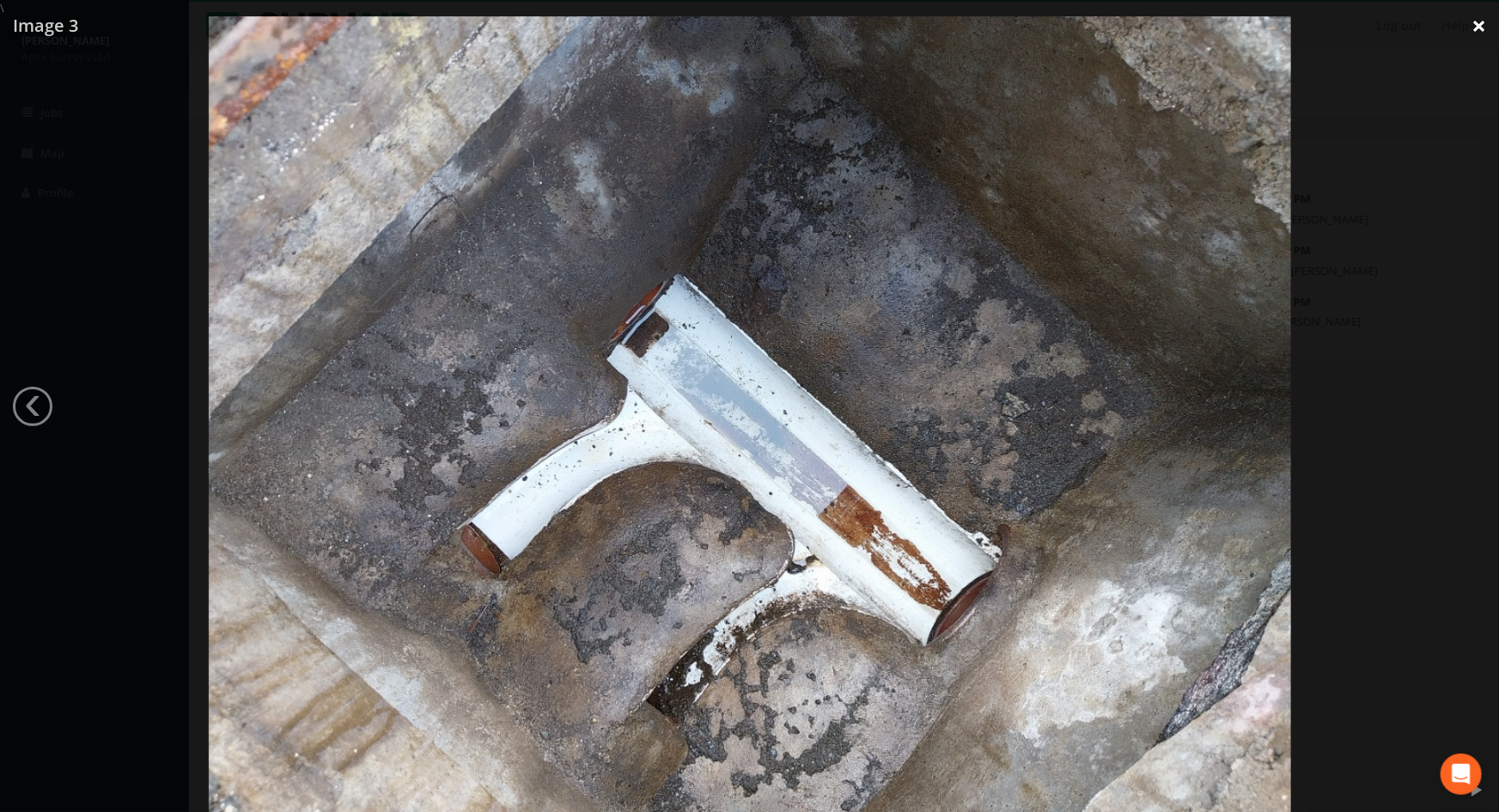
click at [1478, 24] on link "×" at bounding box center [1478, 25] width 40 height 52
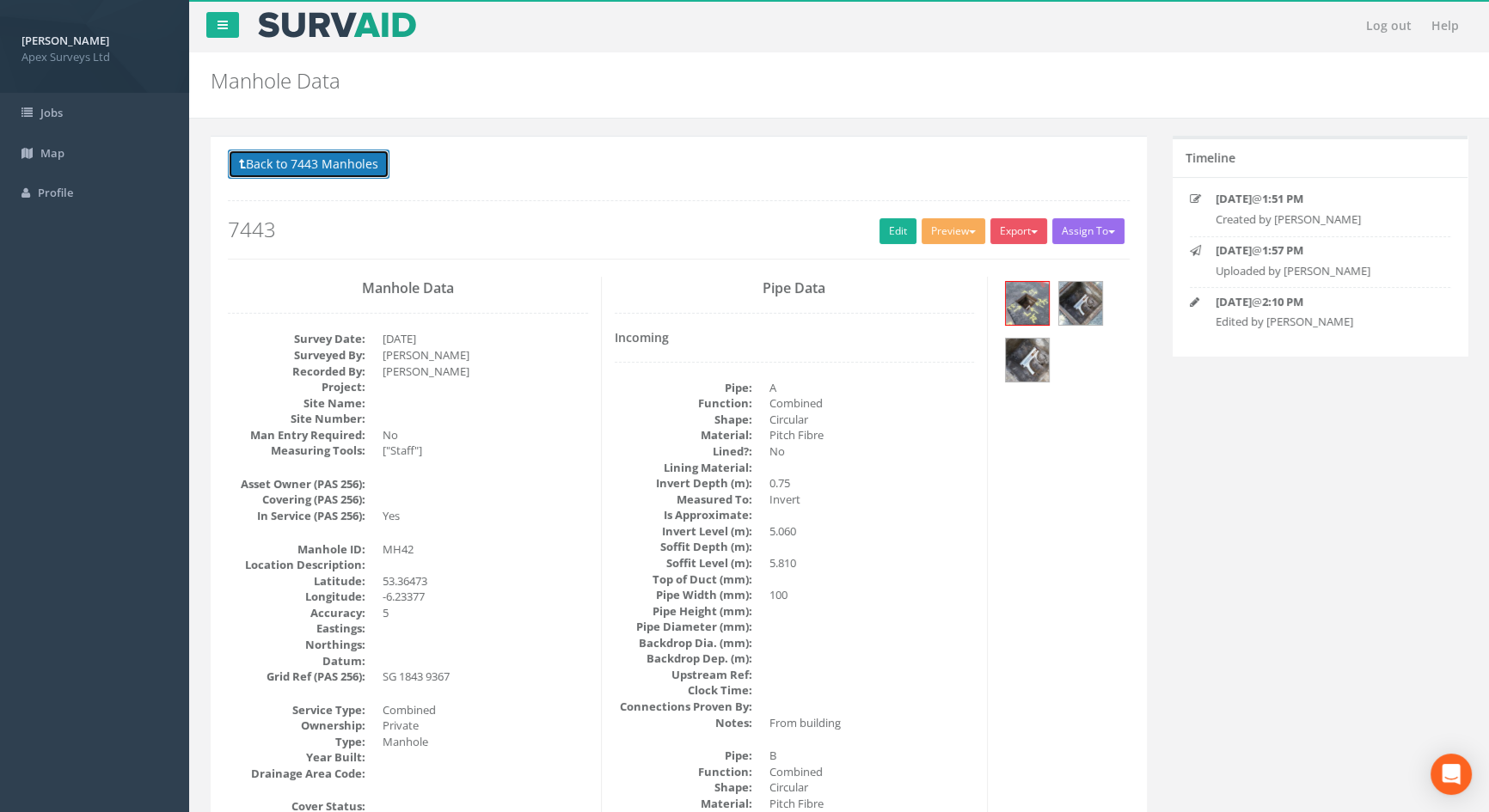
click at [330, 156] on button "Back to 7443 Manholes" at bounding box center [308, 164] width 161 height 29
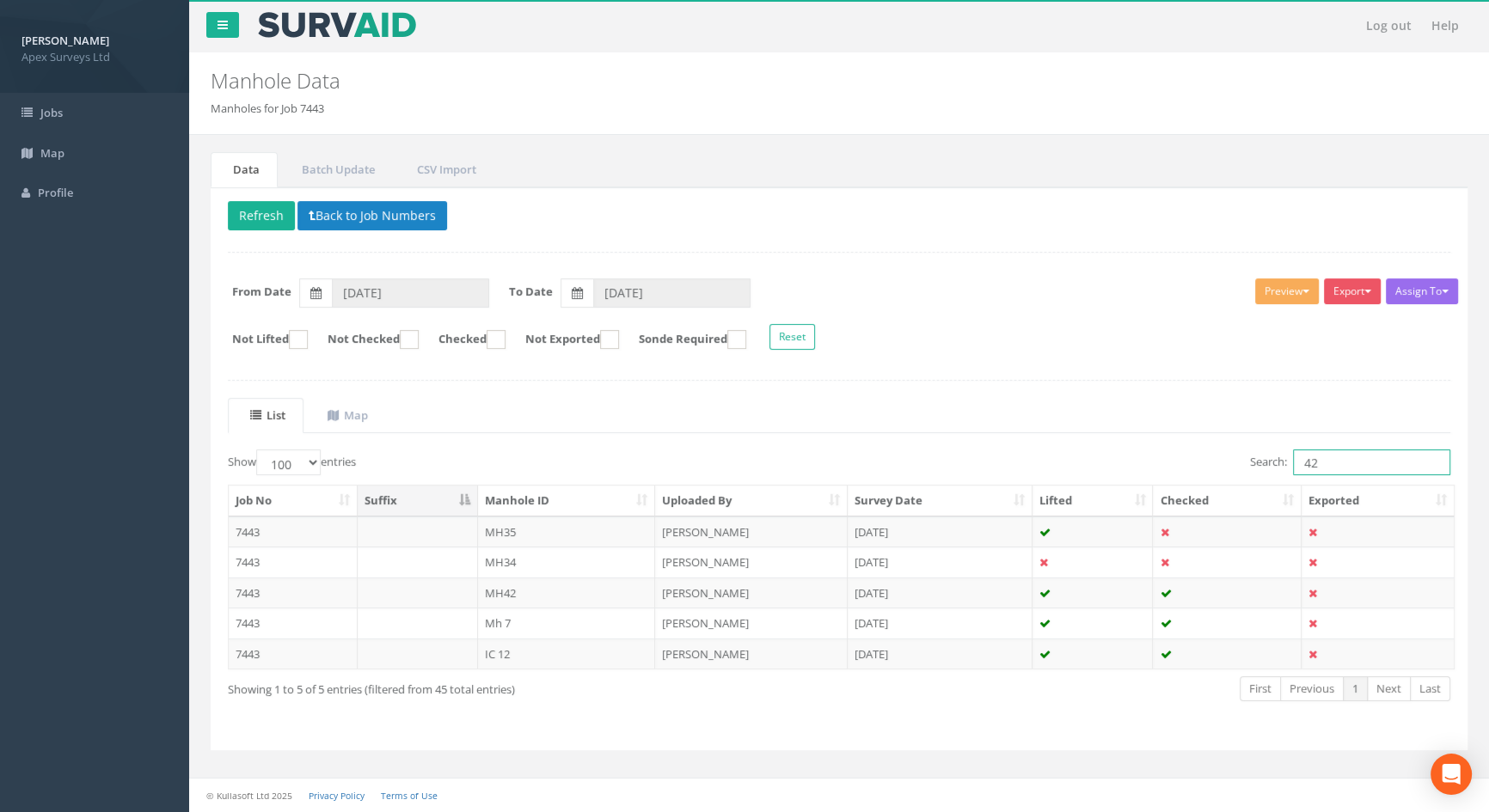
drag, startPoint x: 1348, startPoint y: 455, endPoint x: 1087, endPoint y: 453, distance: 261.0
click at [1087, 453] on div "Search: 42" at bounding box center [1151, 464] width 598 height 30
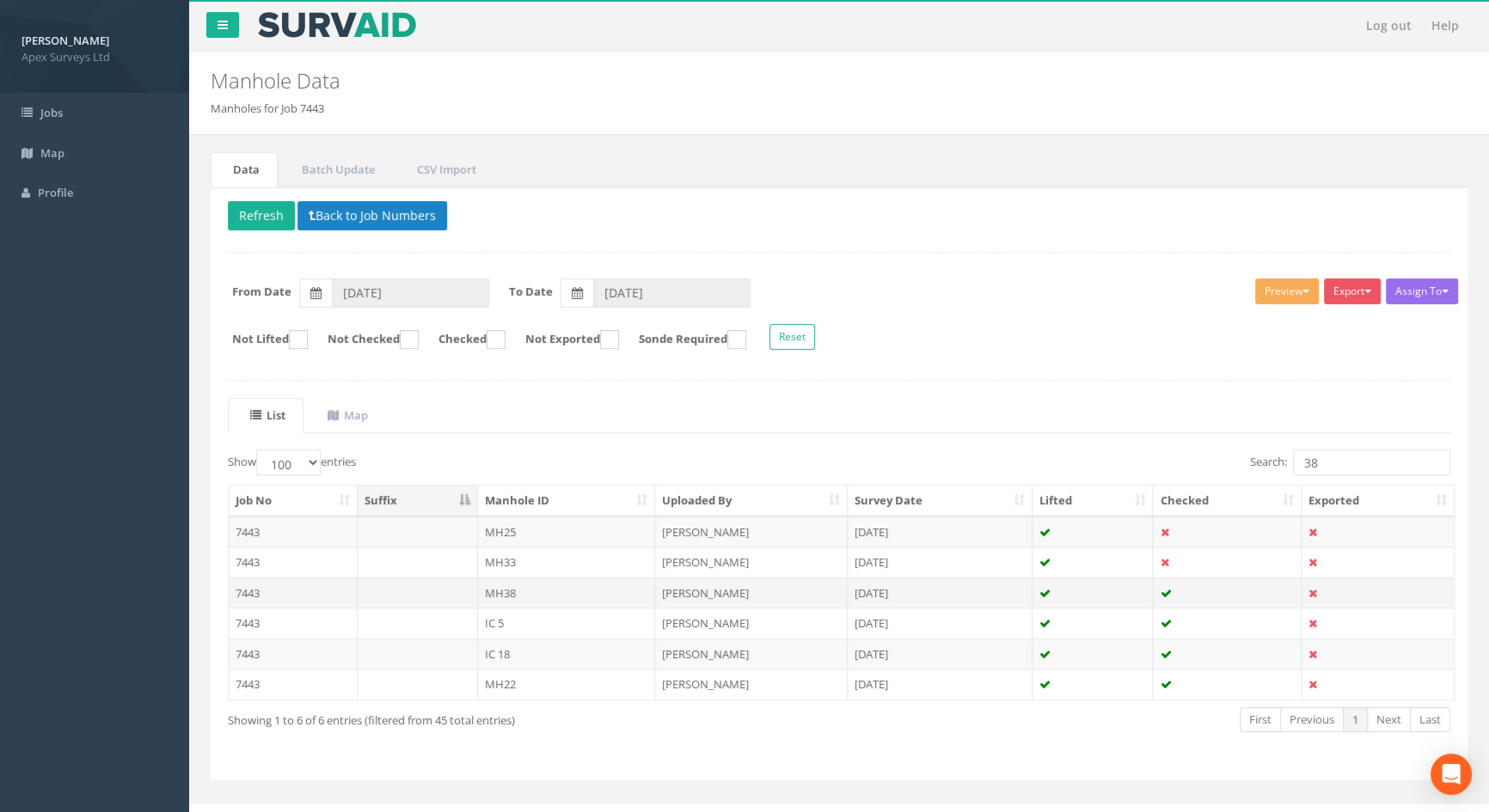
click at [514, 593] on td "MH38" at bounding box center [567, 593] width 178 height 31
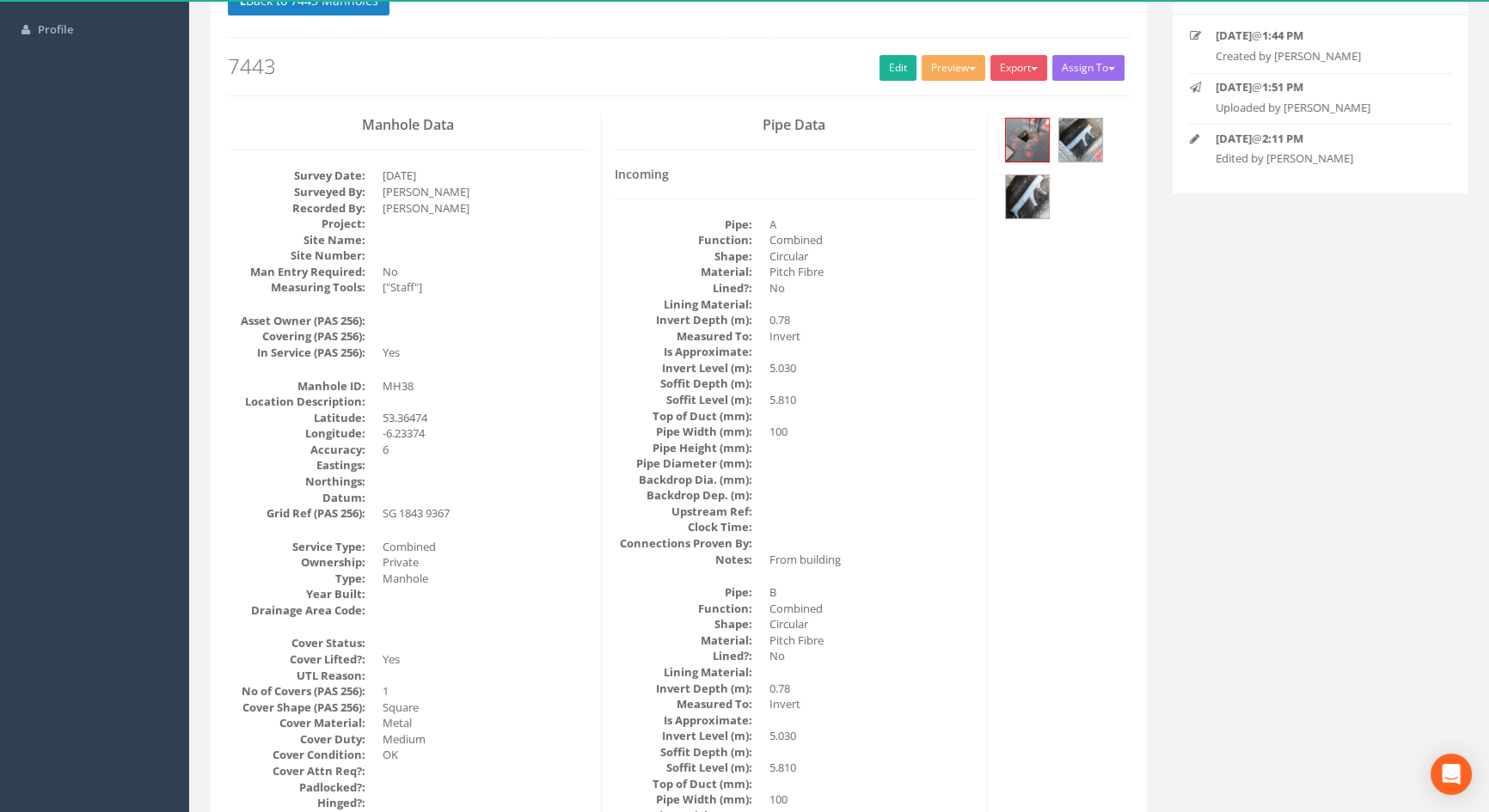
scroll to position [160, 0]
click at [1029, 215] on img at bounding box center [1028, 199] width 43 height 43
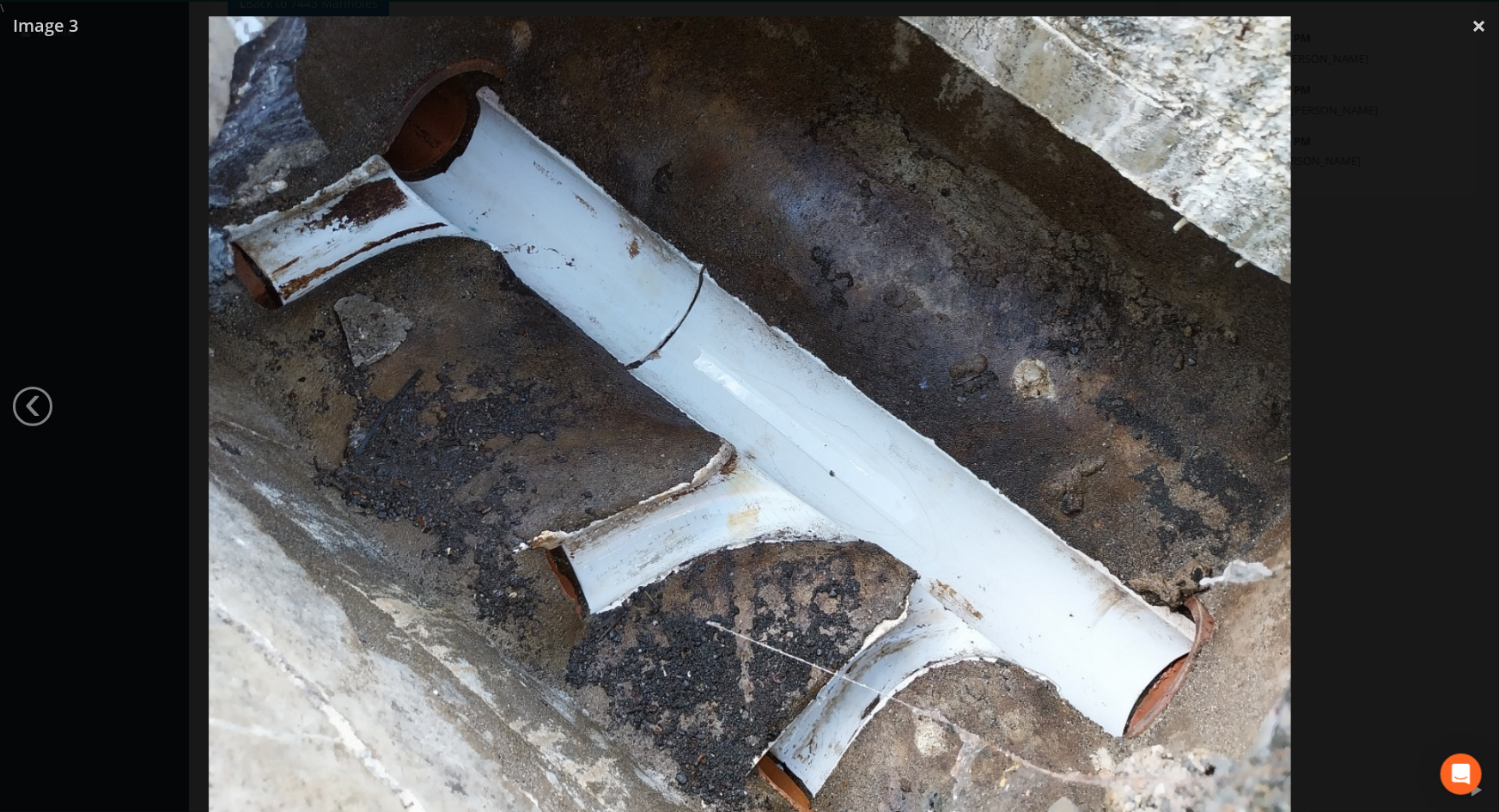
click at [1073, 355] on img at bounding box center [750, 422] width 1083 height 812
click at [1386, 167] on div at bounding box center [750, 422] width 1499 height 812
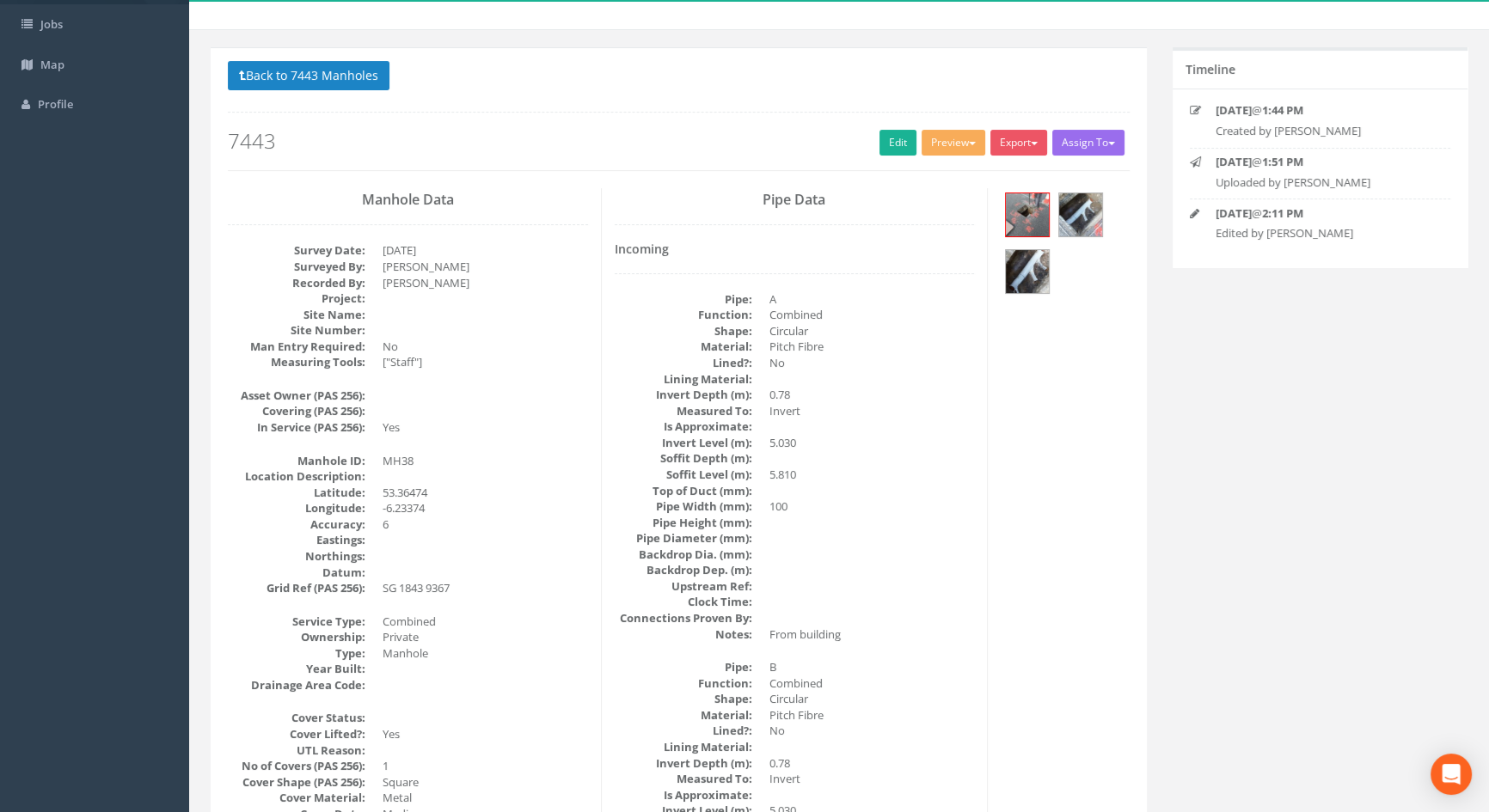
scroll to position [0, 0]
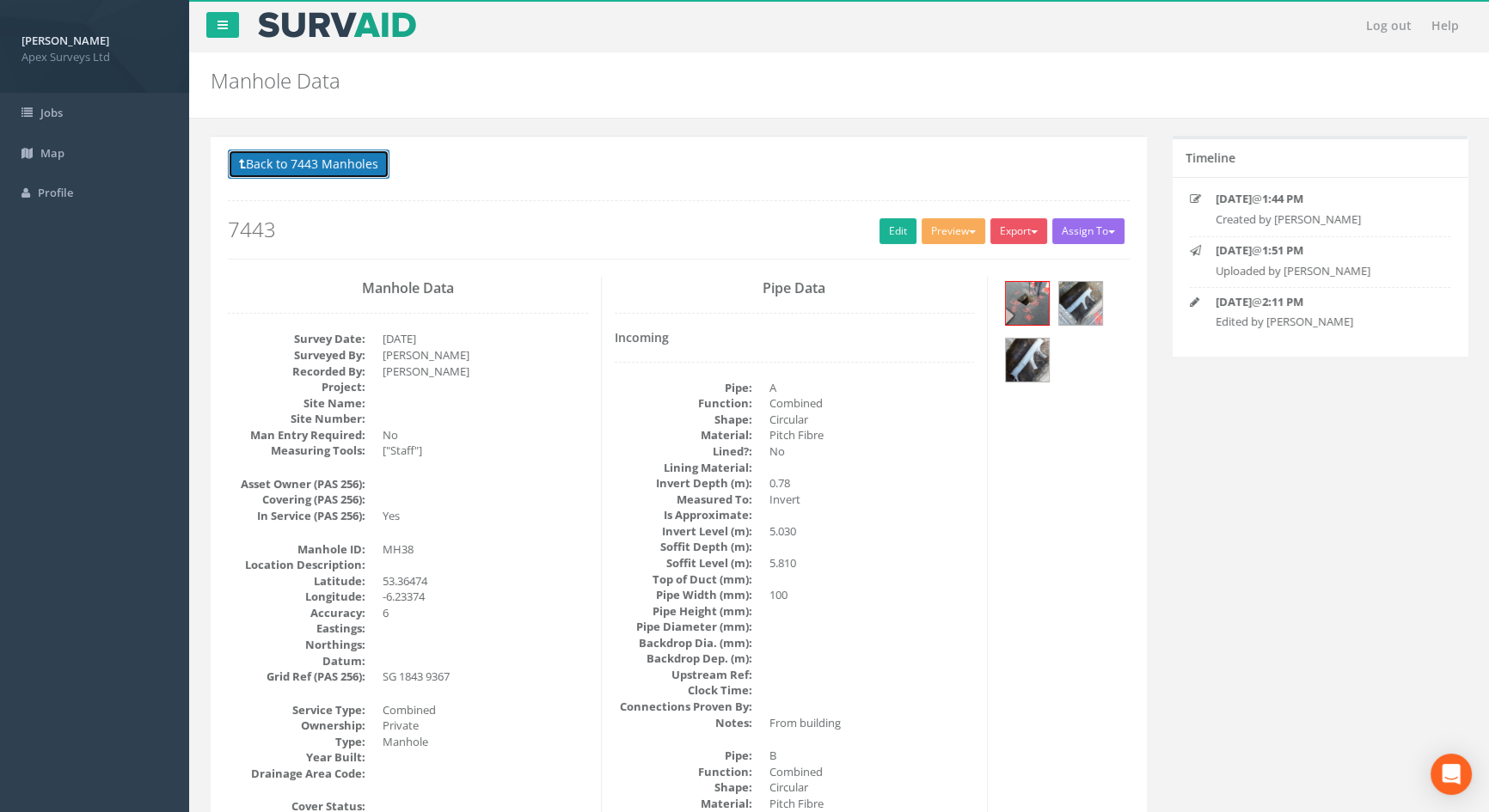
click at [344, 162] on button "Back to 7443 Manholes" at bounding box center [308, 164] width 161 height 29
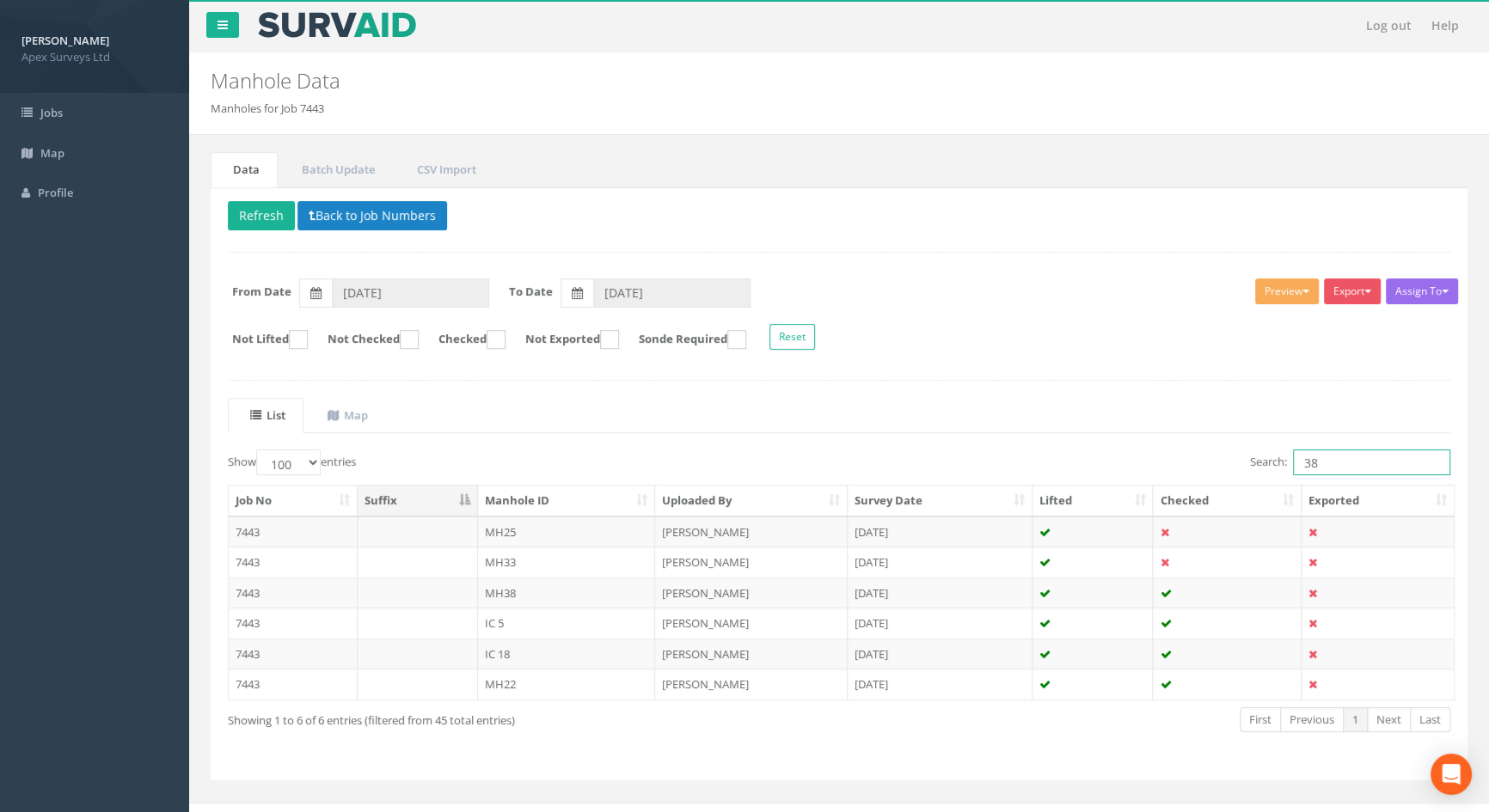
drag, startPoint x: 1333, startPoint y: 457, endPoint x: 1192, endPoint y: 452, distance: 141.1
click at [1193, 452] on div "Search: 38" at bounding box center [1151, 464] width 598 height 30
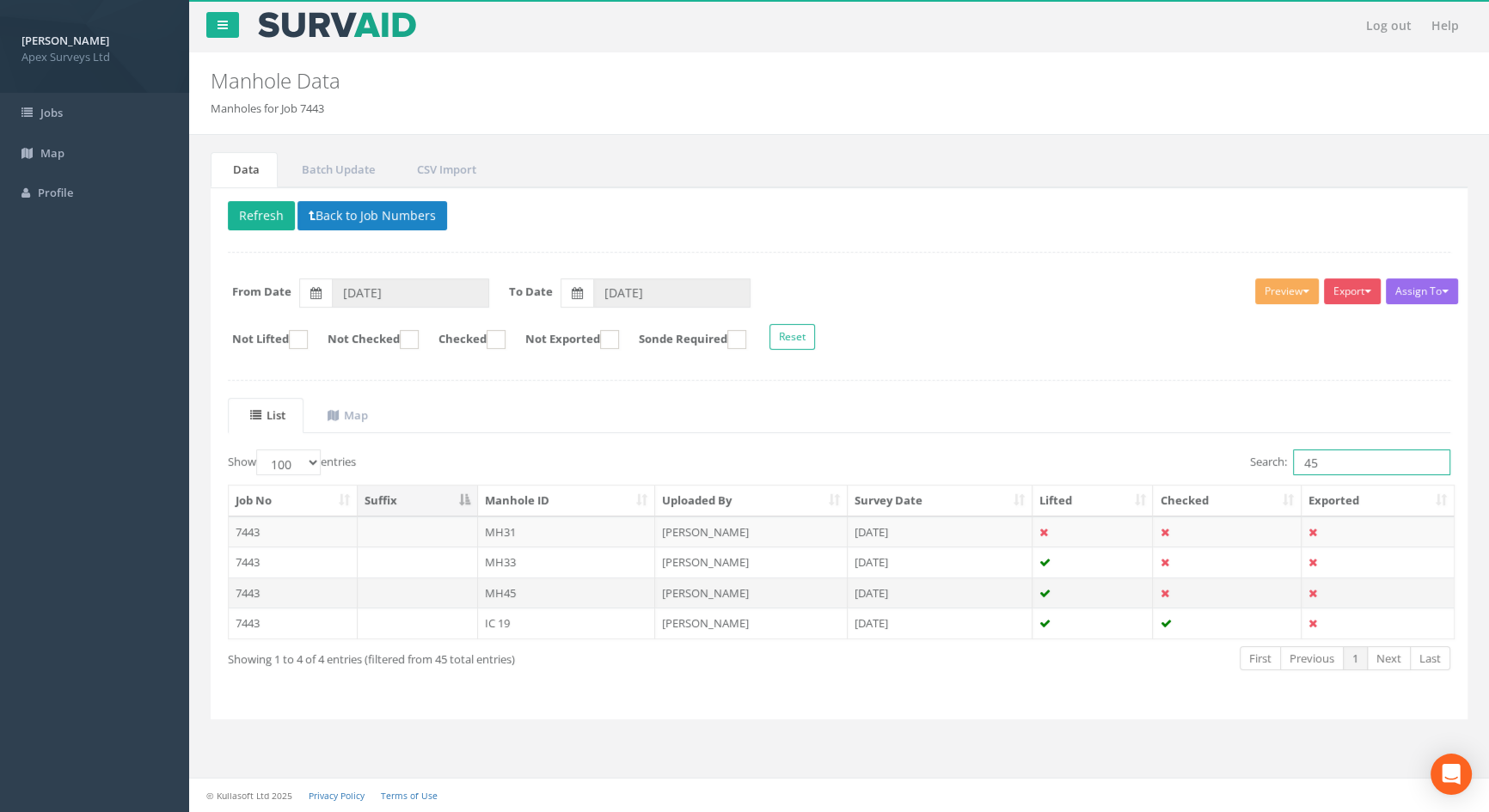
type input "45"
click at [499, 585] on td "MH45" at bounding box center [567, 593] width 178 height 31
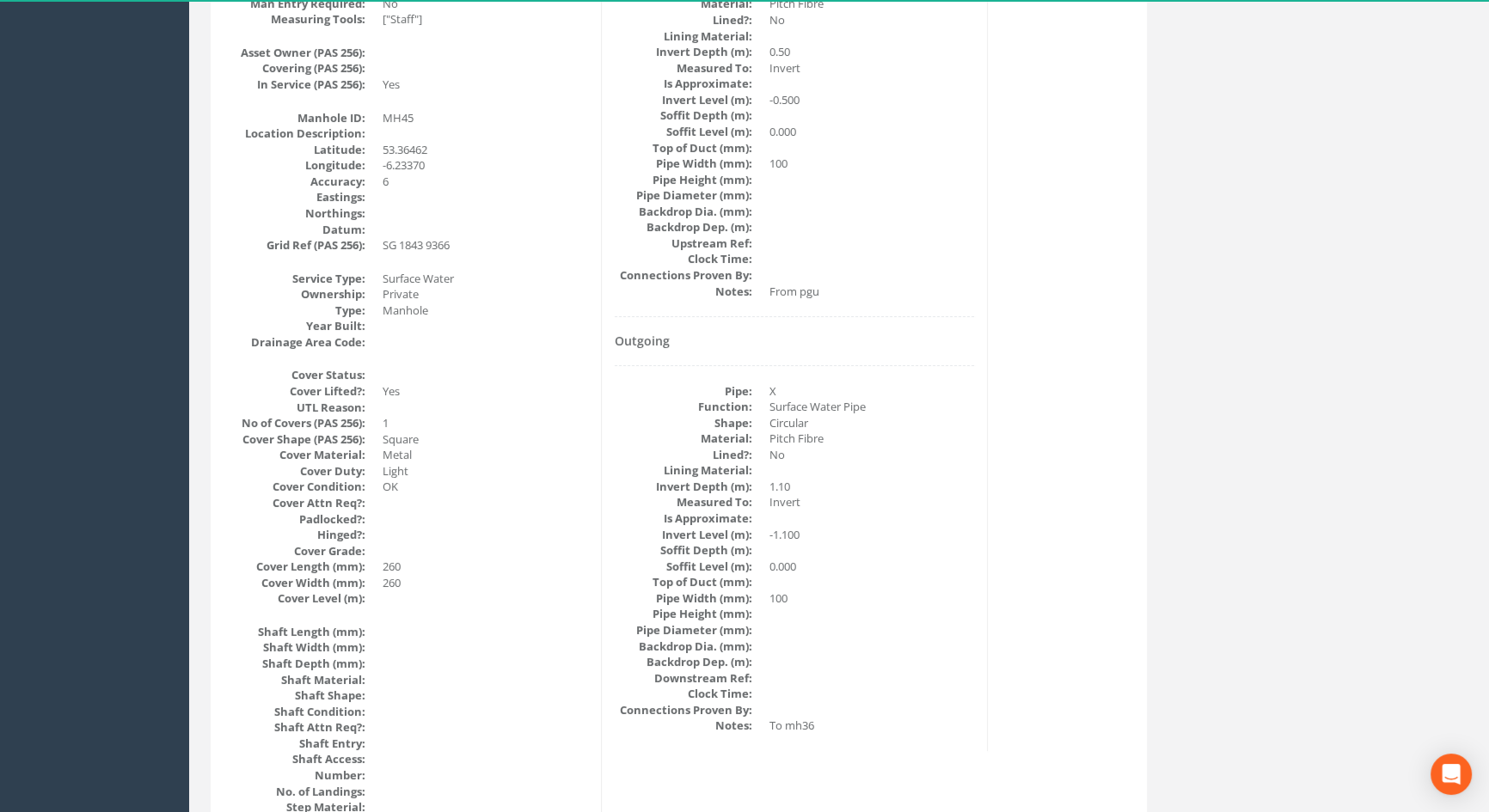
scroll to position [119, 0]
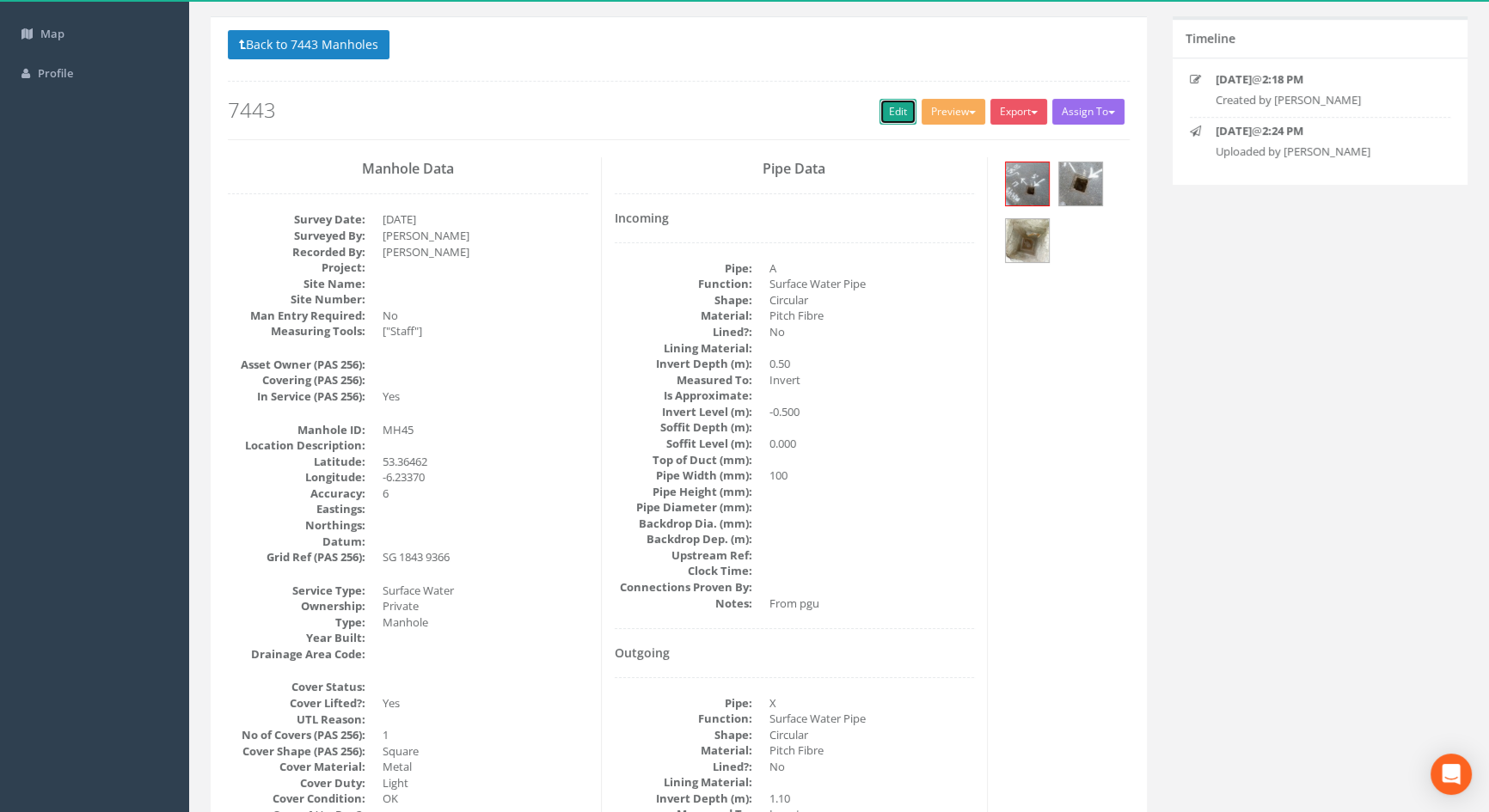
click at [879, 107] on link "Edit" at bounding box center [898, 111] width 37 height 25
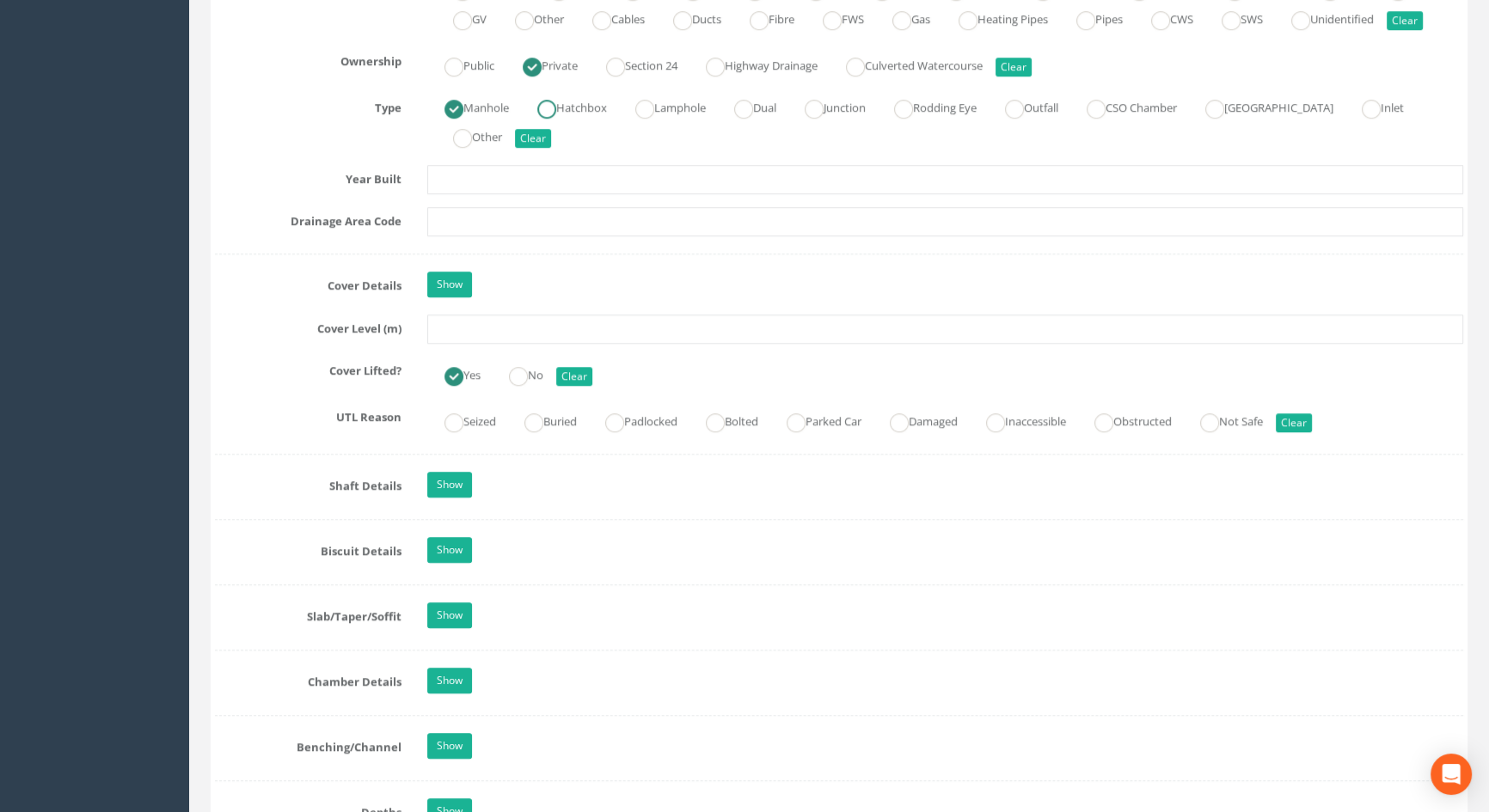
scroll to position [1327, 0]
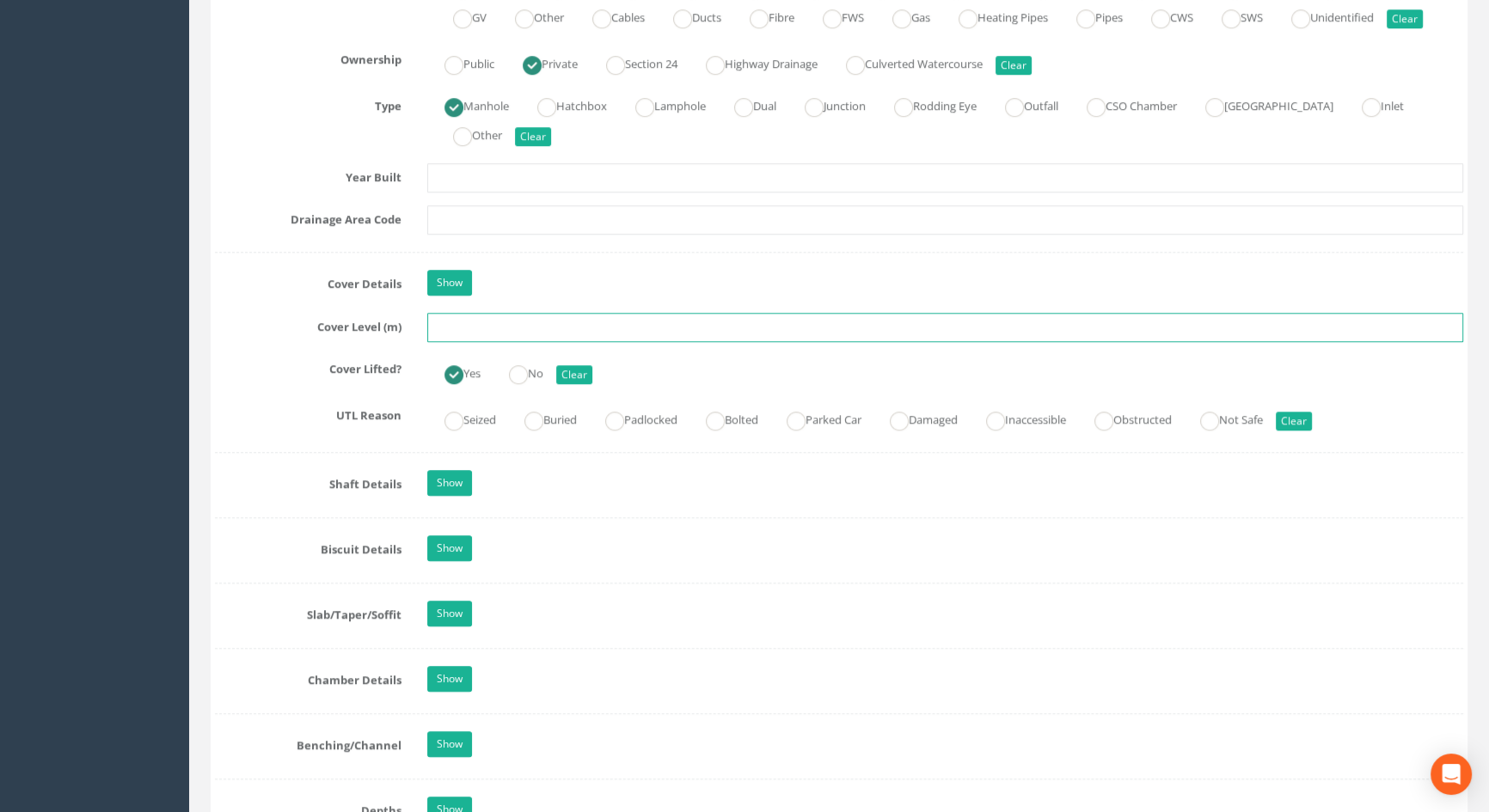
click at [519, 342] on input "text" at bounding box center [945, 327] width 1036 height 29
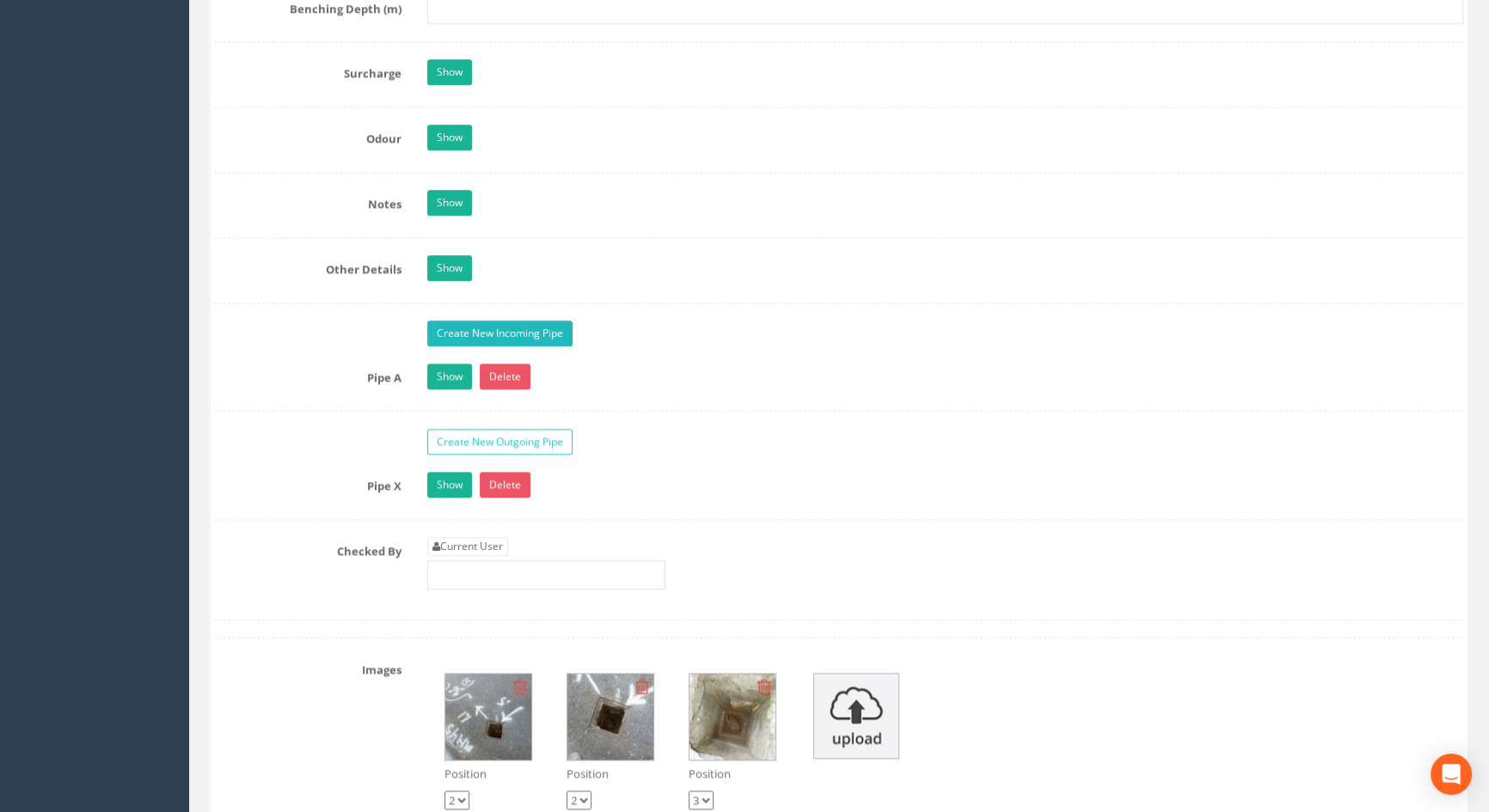
scroll to position [2655, 0]
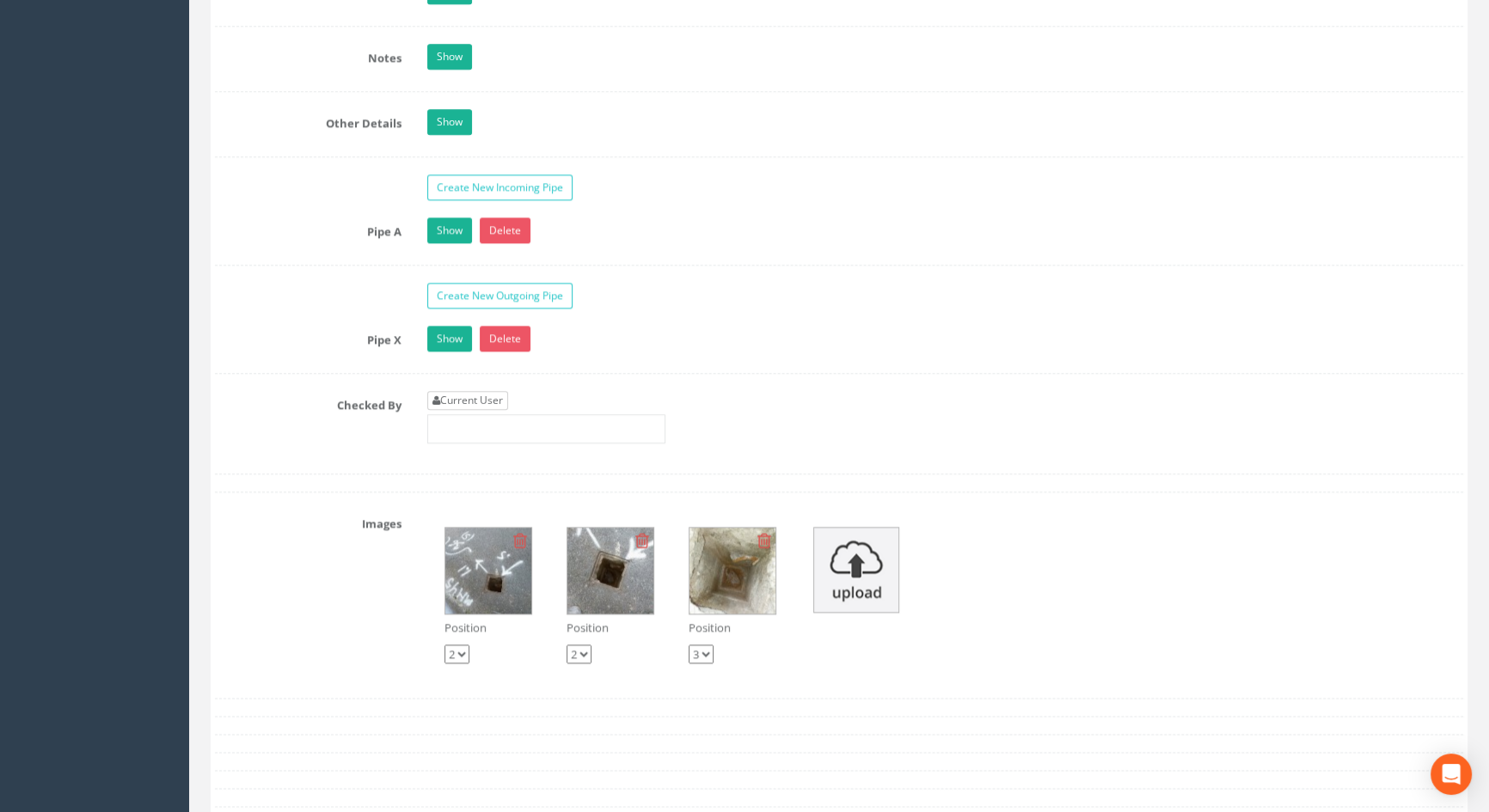
type input "5.86"
click at [476, 409] on link "Current User" at bounding box center [467, 400] width 81 height 19
type input "[PERSON_NAME]"
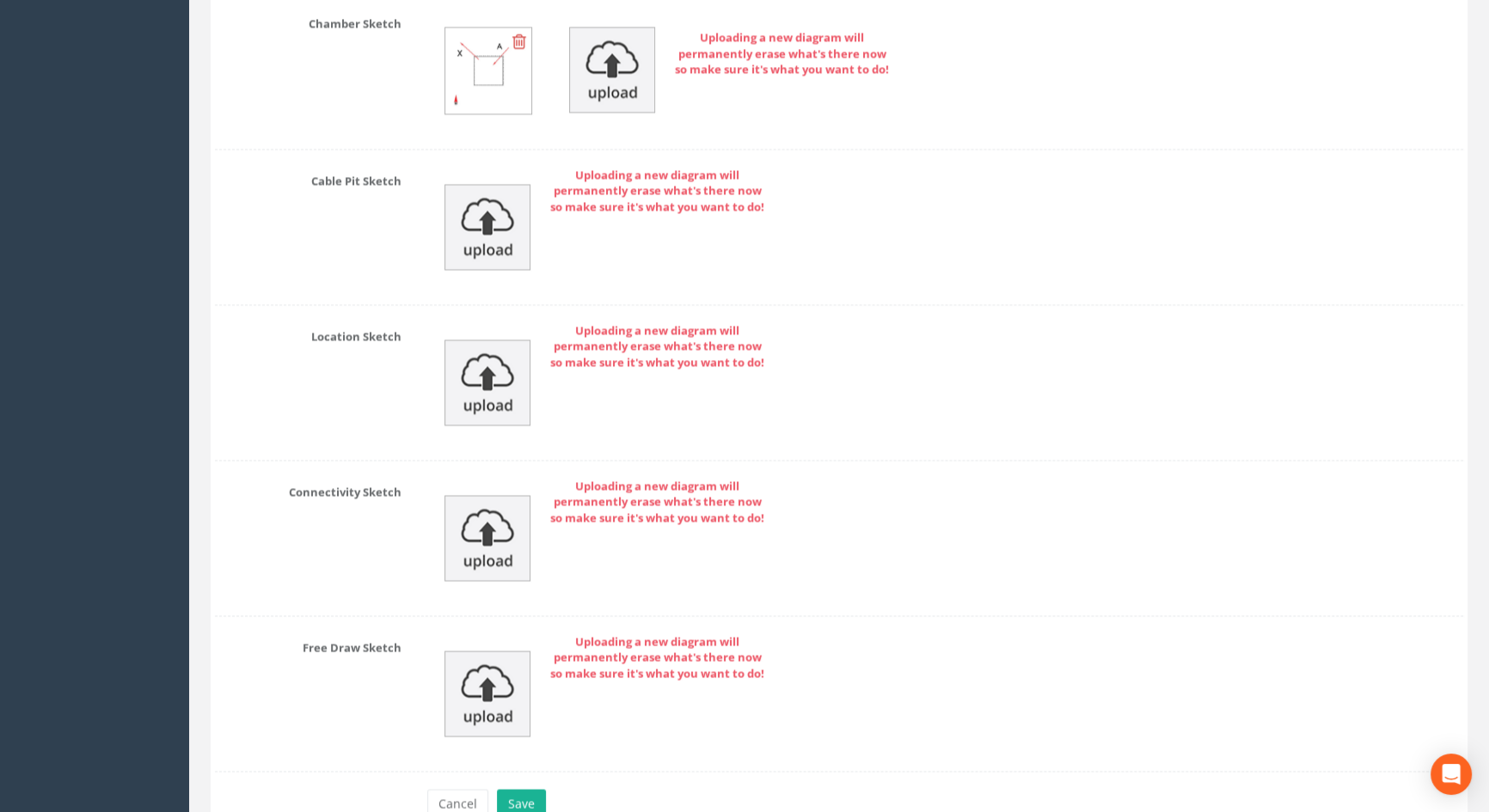
scroll to position [3711, 0]
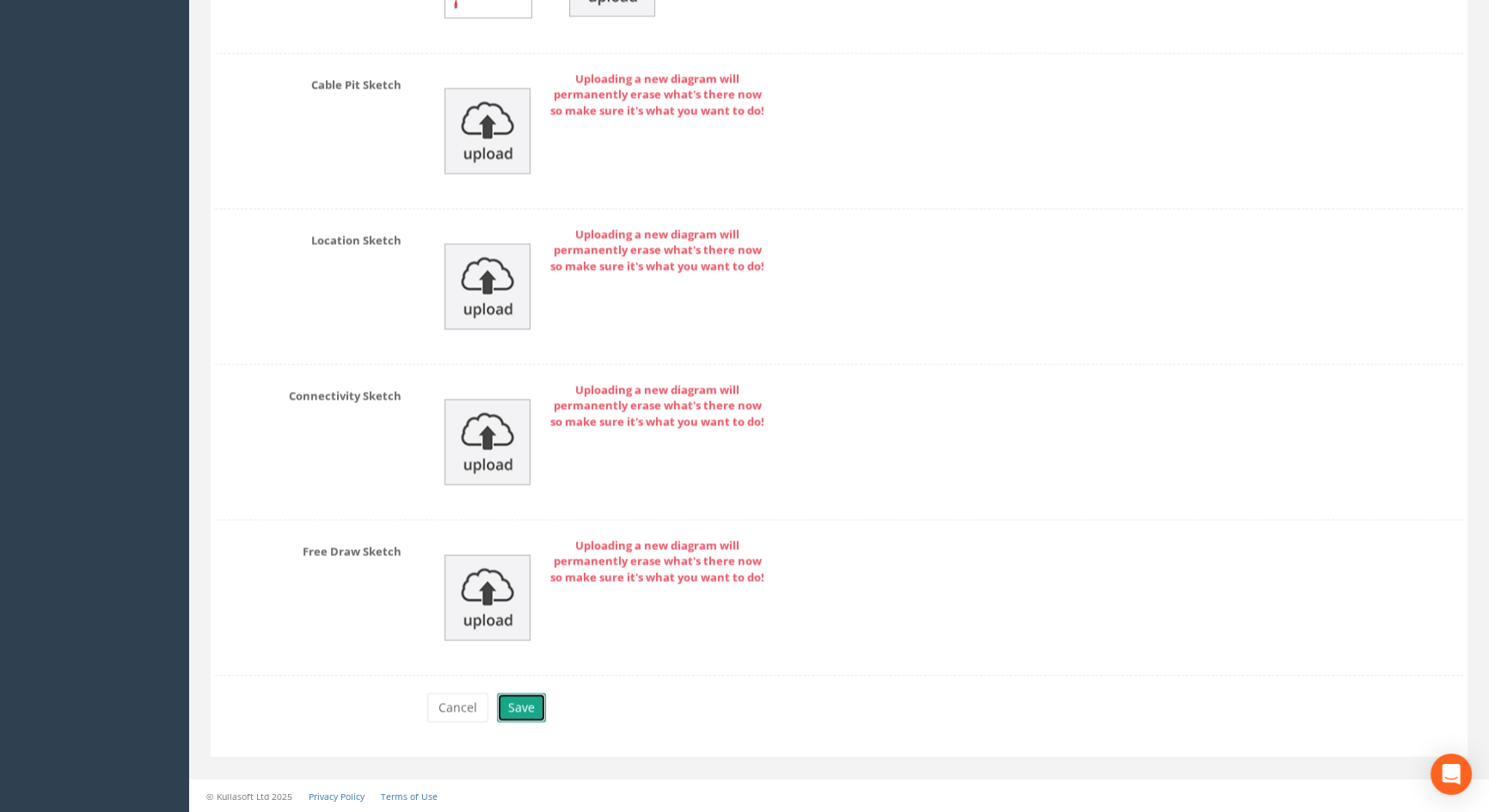
click at [521, 704] on button "Save" at bounding box center [521, 707] width 49 height 29
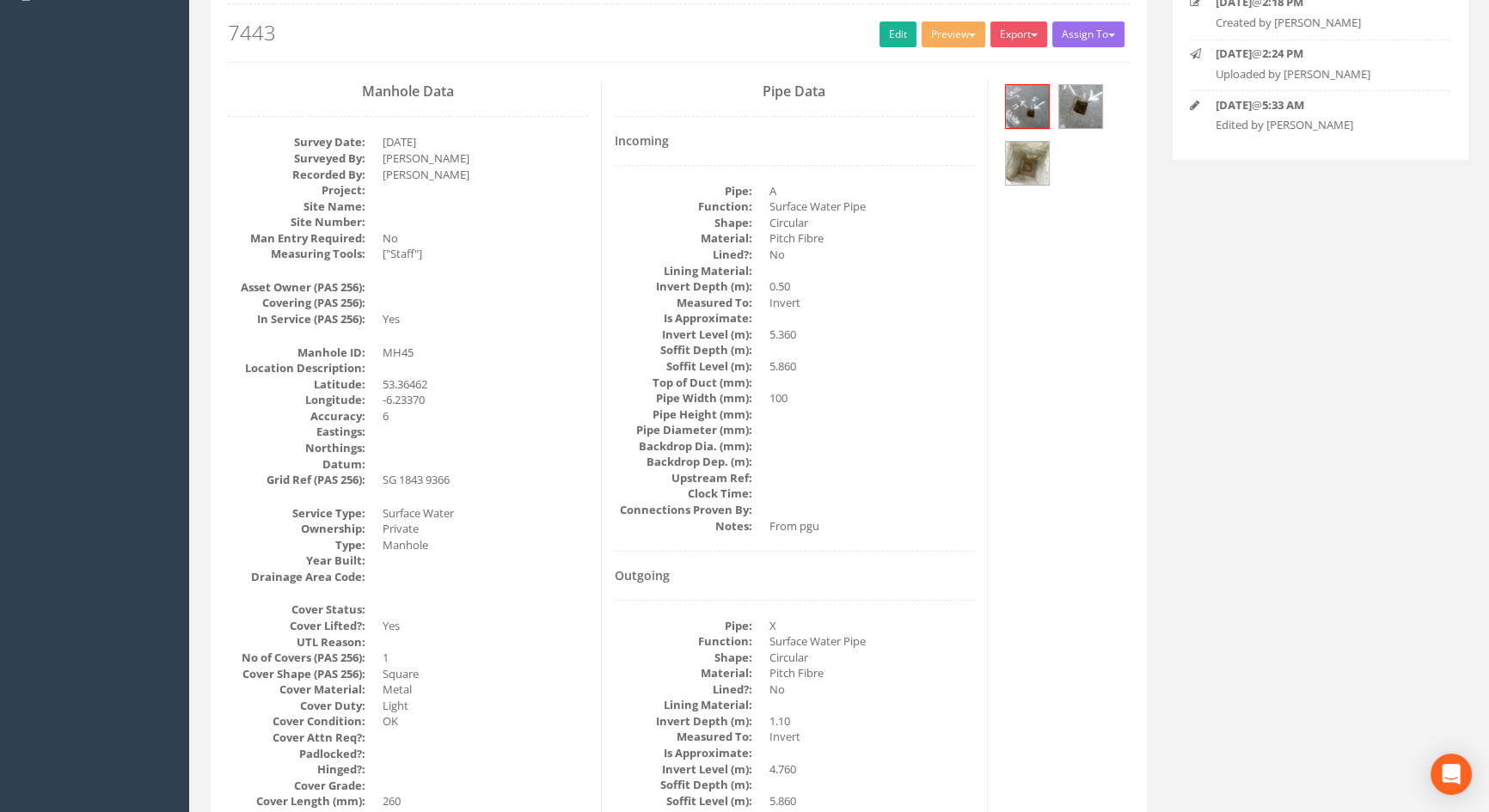
scroll to position [0, 0]
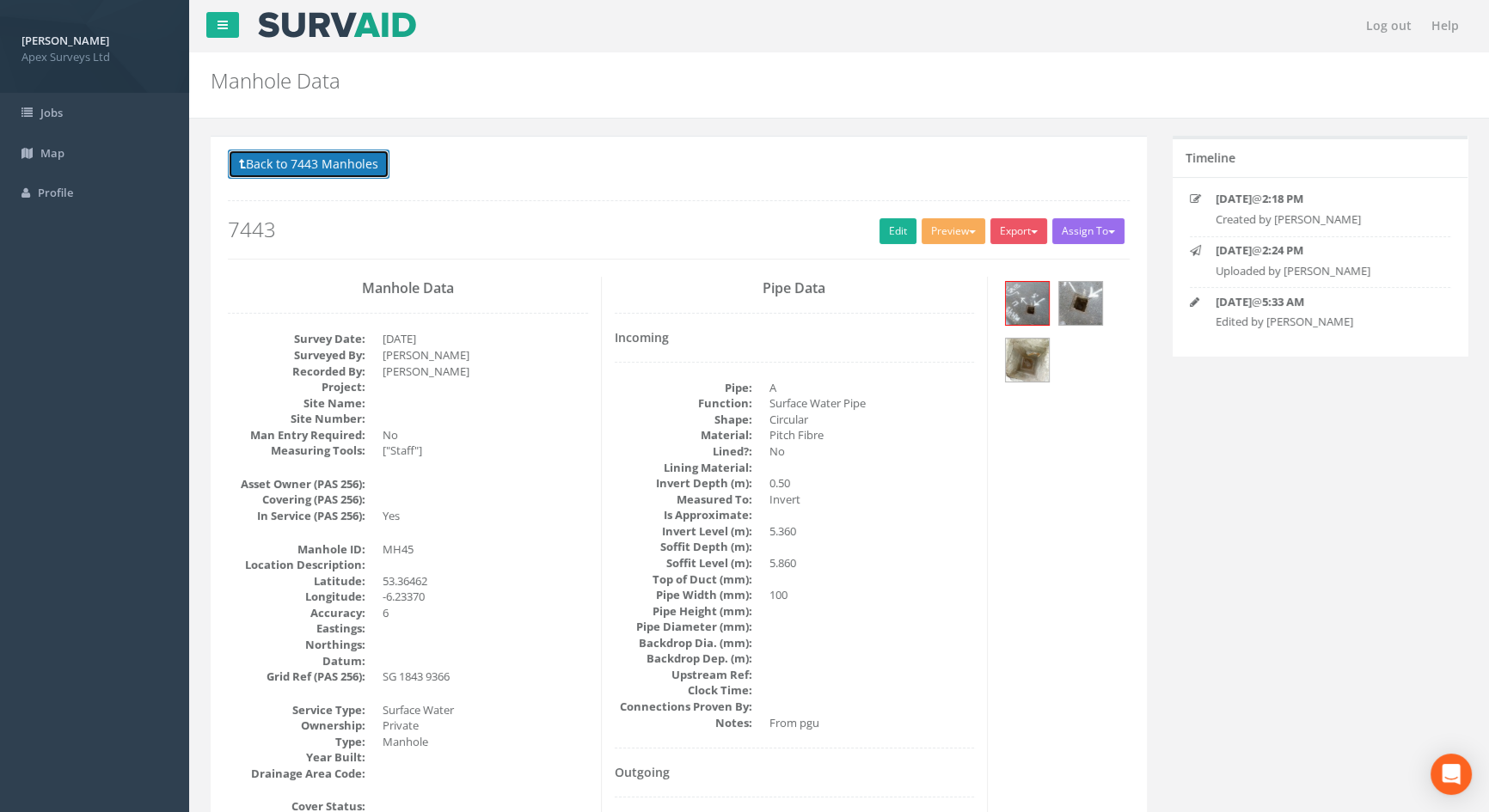
click at [311, 167] on button "Back to 7443 Manholes" at bounding box center [308, 164] width 161 height 29
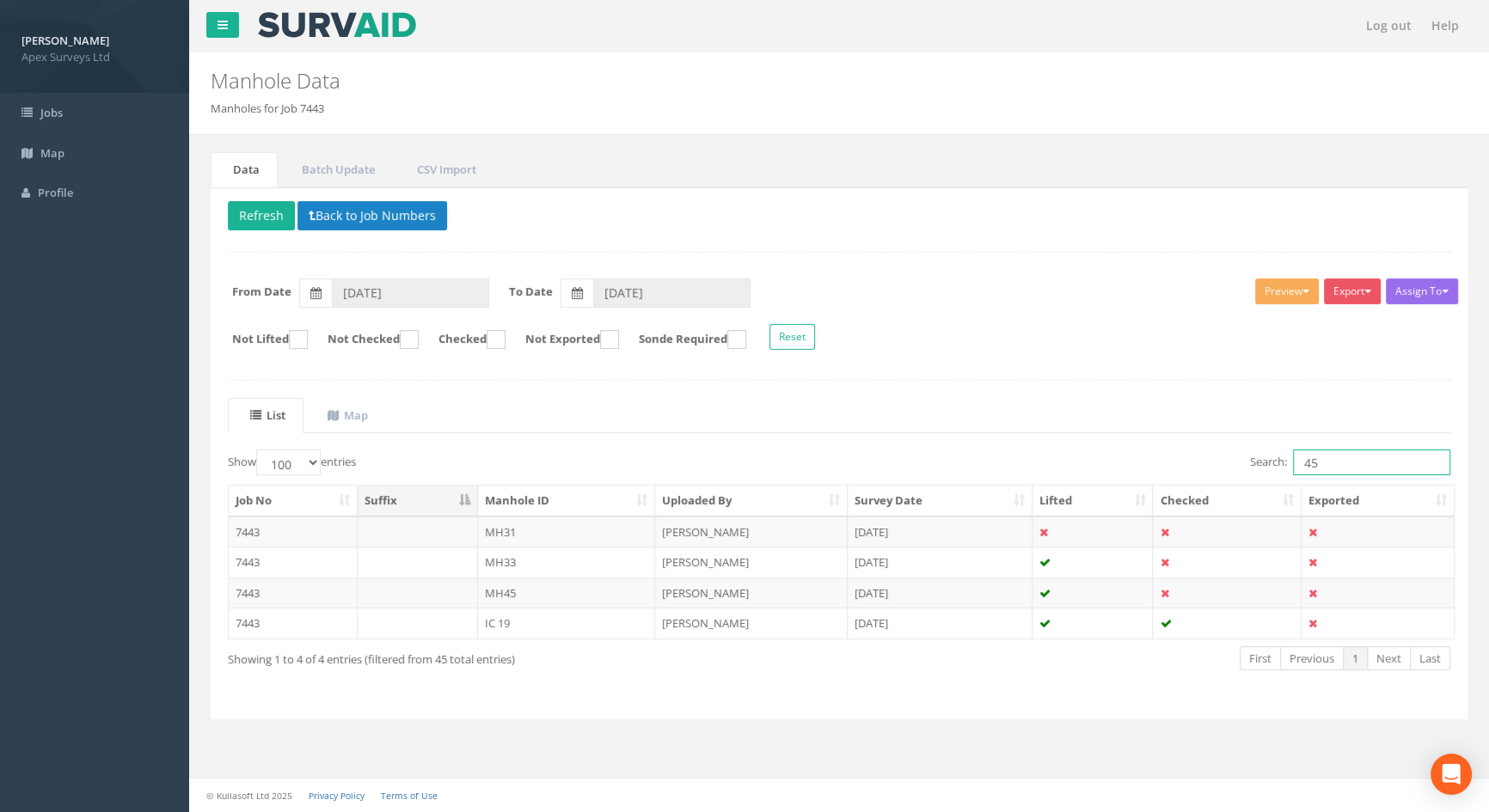
click at [1357, 462] on input "45" at bounding box center [1371, 462] width 157 height 25
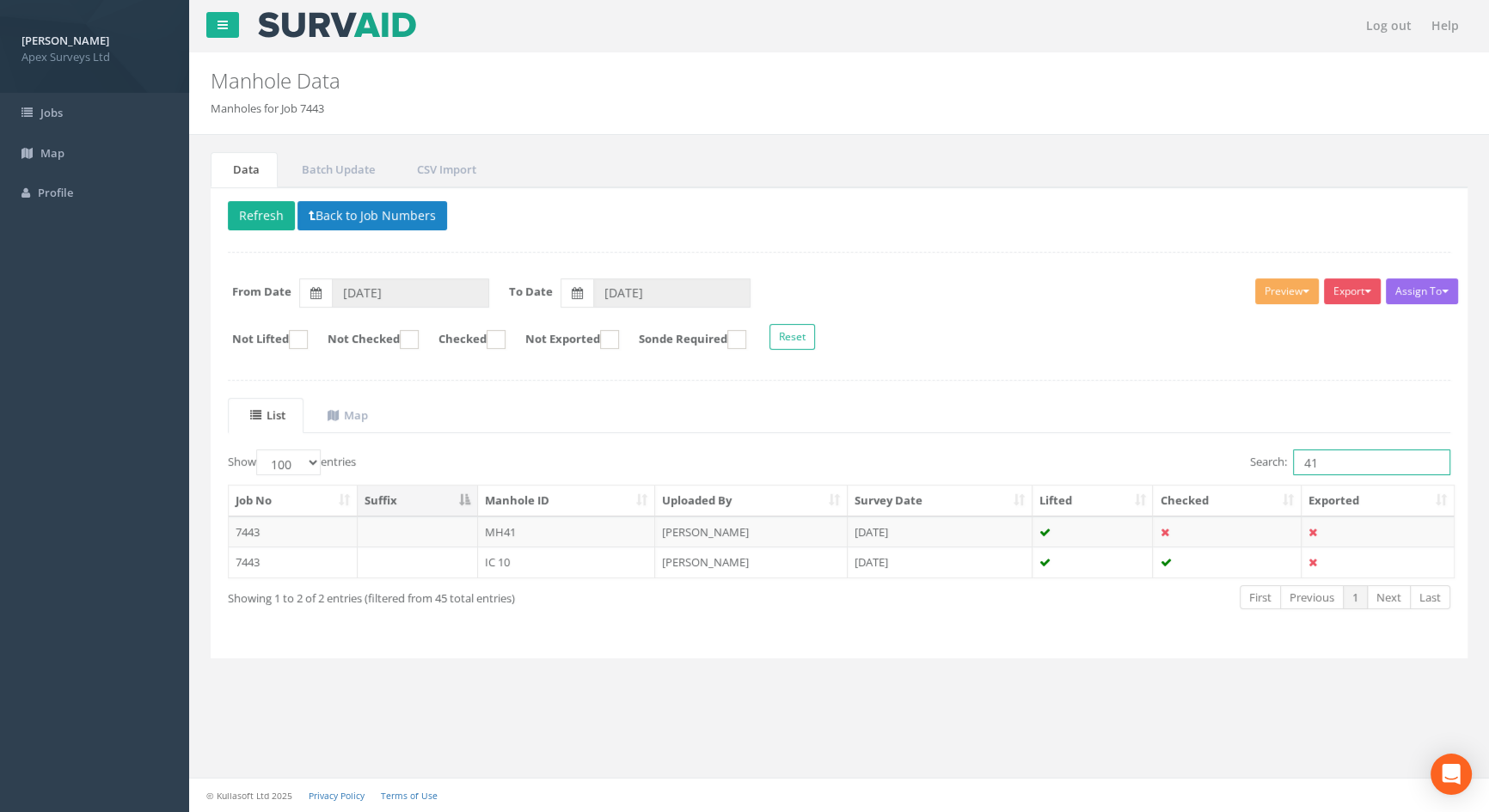
type input "41"
click at [497, 528] on td "MH41" at bounding box center [567, 532] width 178 height 31
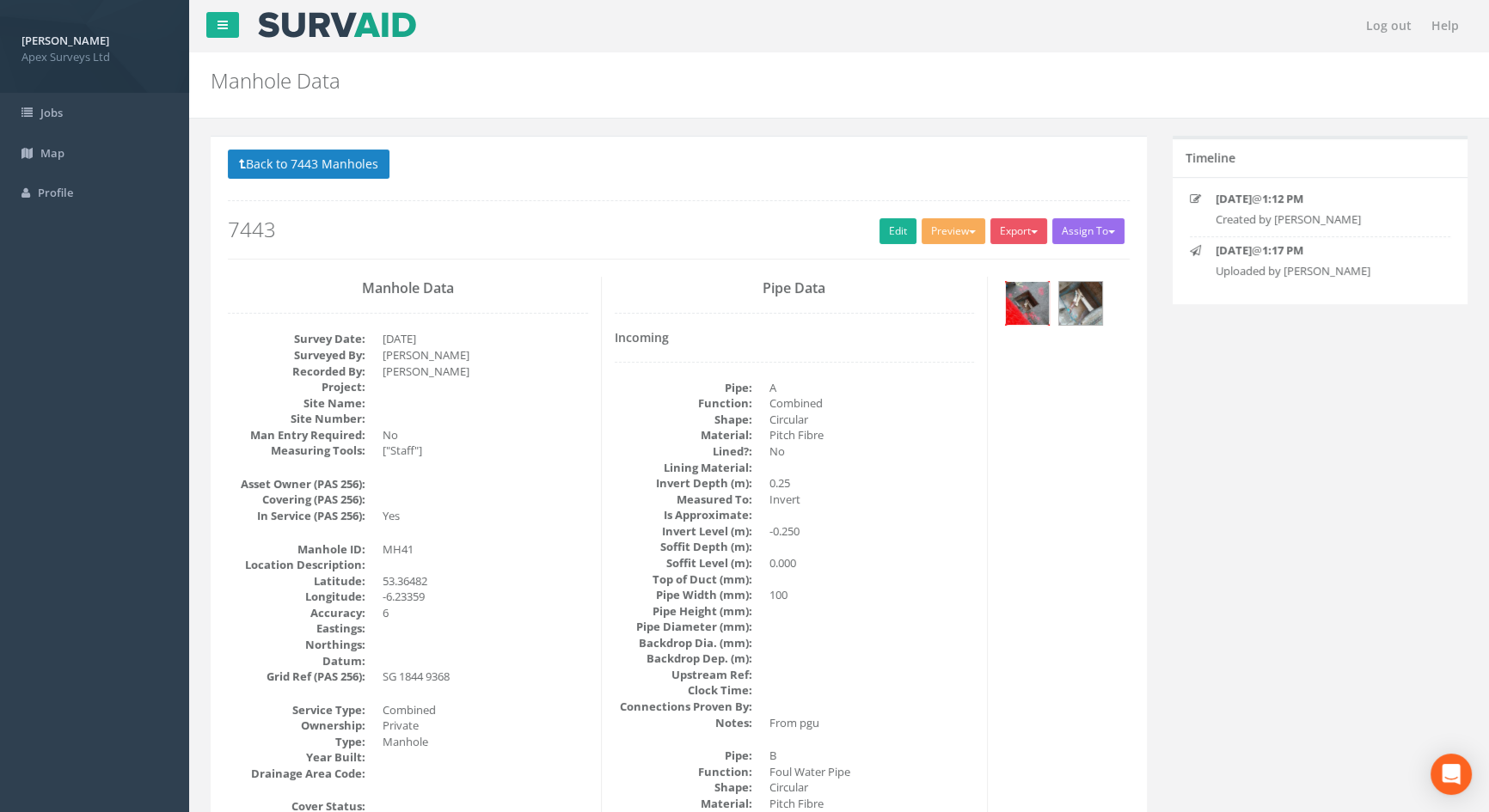
click at [1029, 292] on img at bounding box center [1028, 303] width 43 height 43
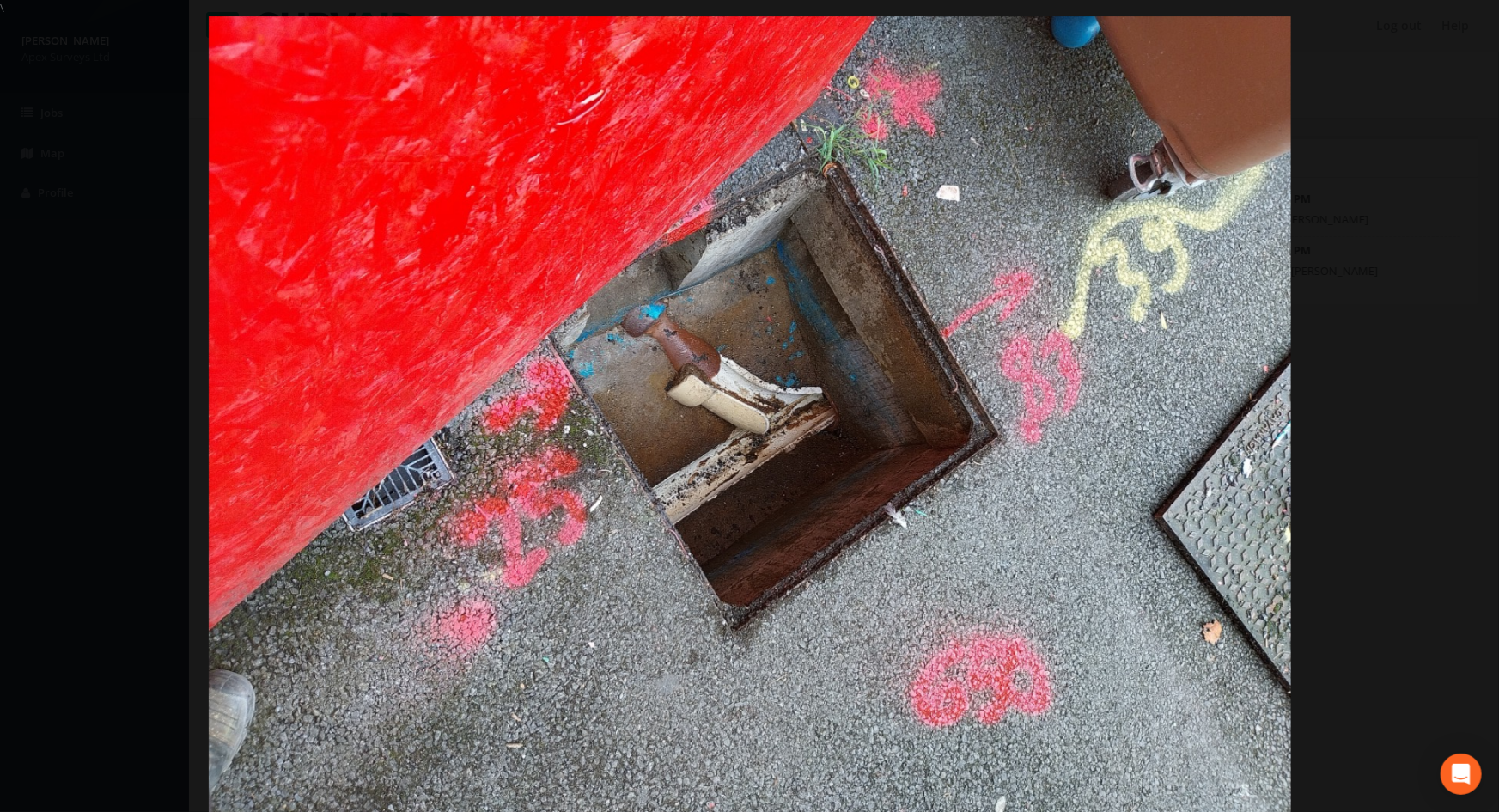
click at [1441, 245] on div at bounding box center [750, 422] width 1499 height 812
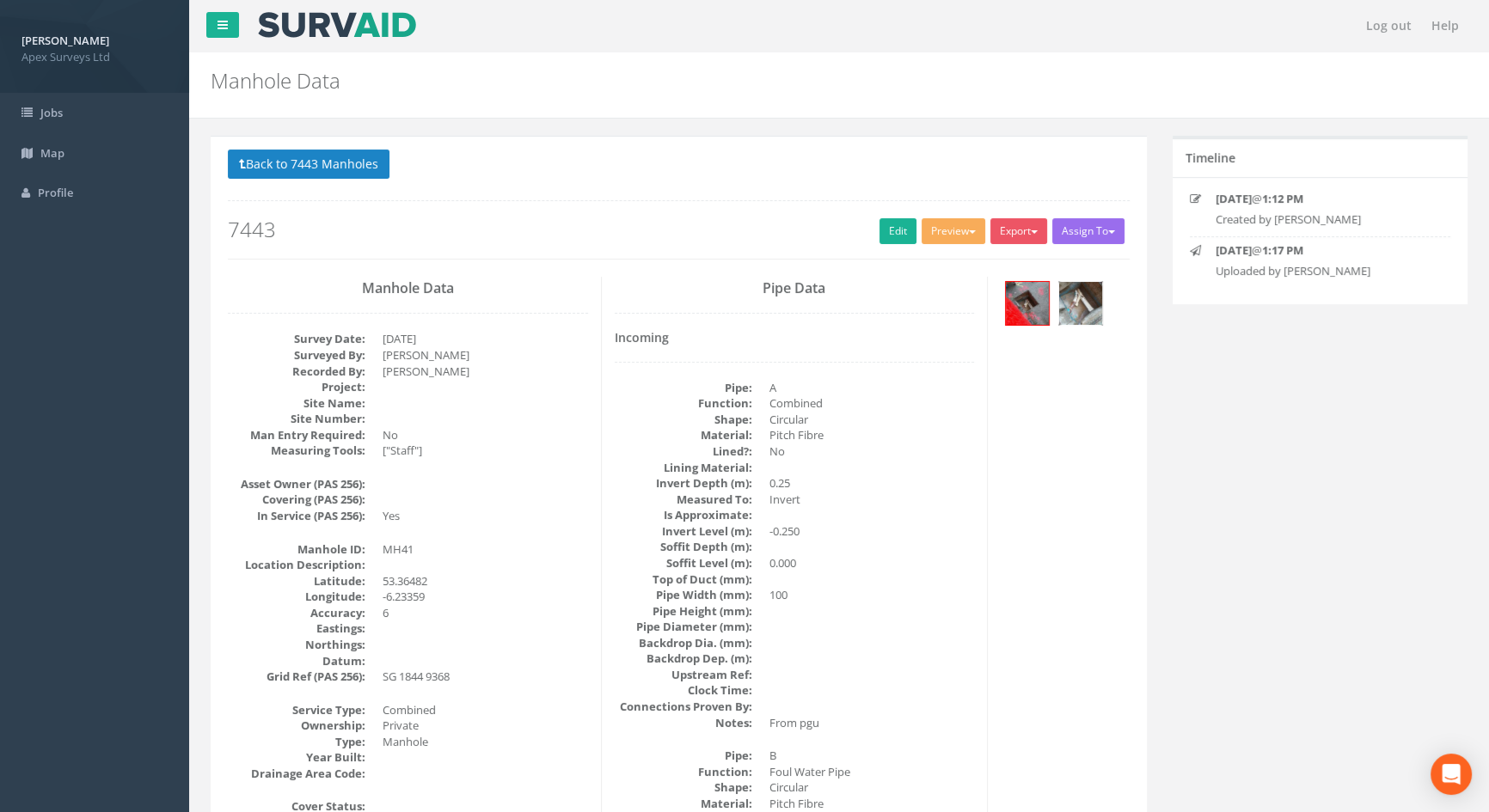
click at [1091, 310] on img at bounding box center [1080, 303] width 43 height 43
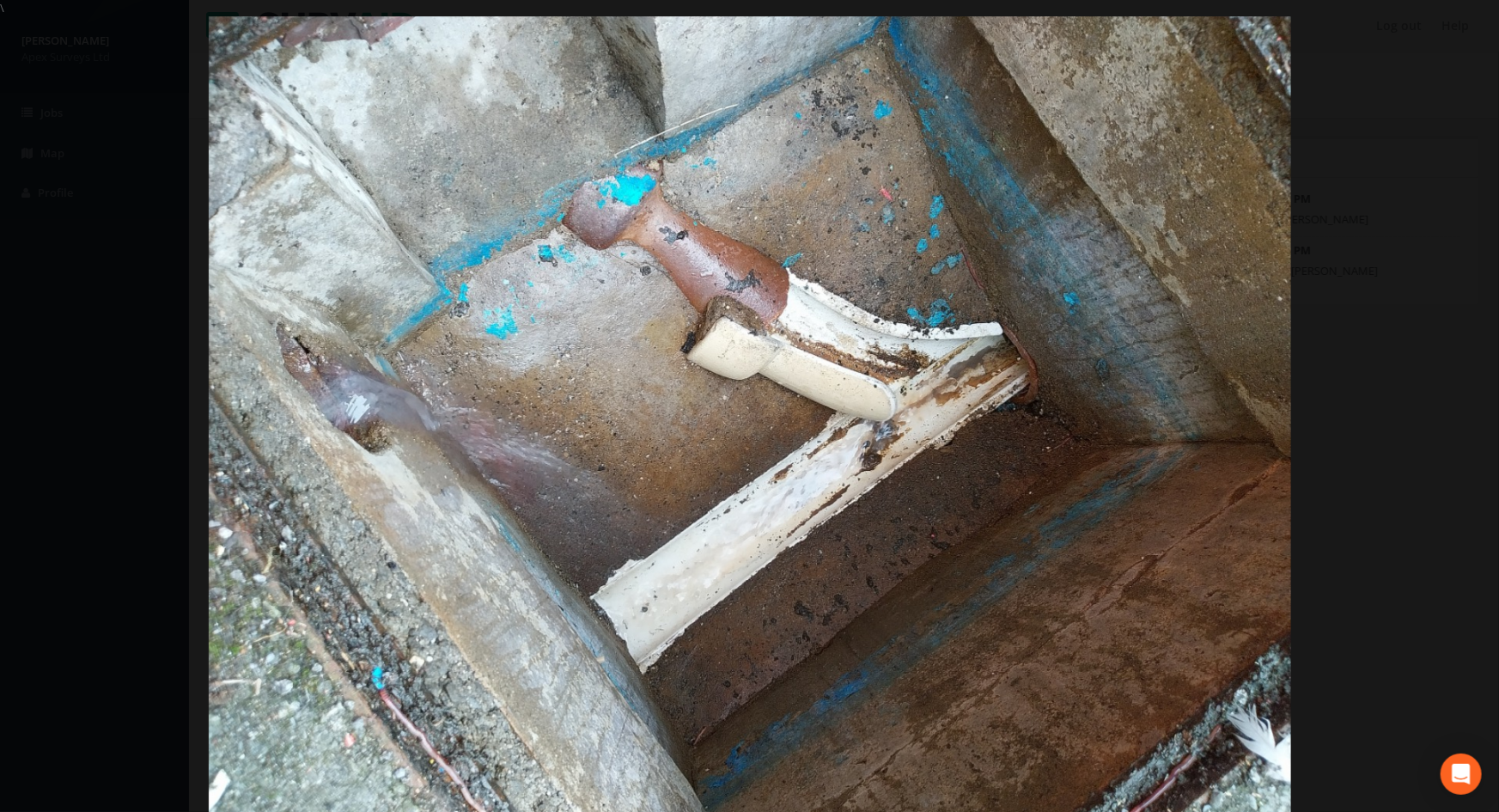
click at [1163, 506] on img at bounding box center [750, 422] width 1083 height 812
click at [1472, 33] on link "×" at bounding box center [1478, 25] width 40 height 52
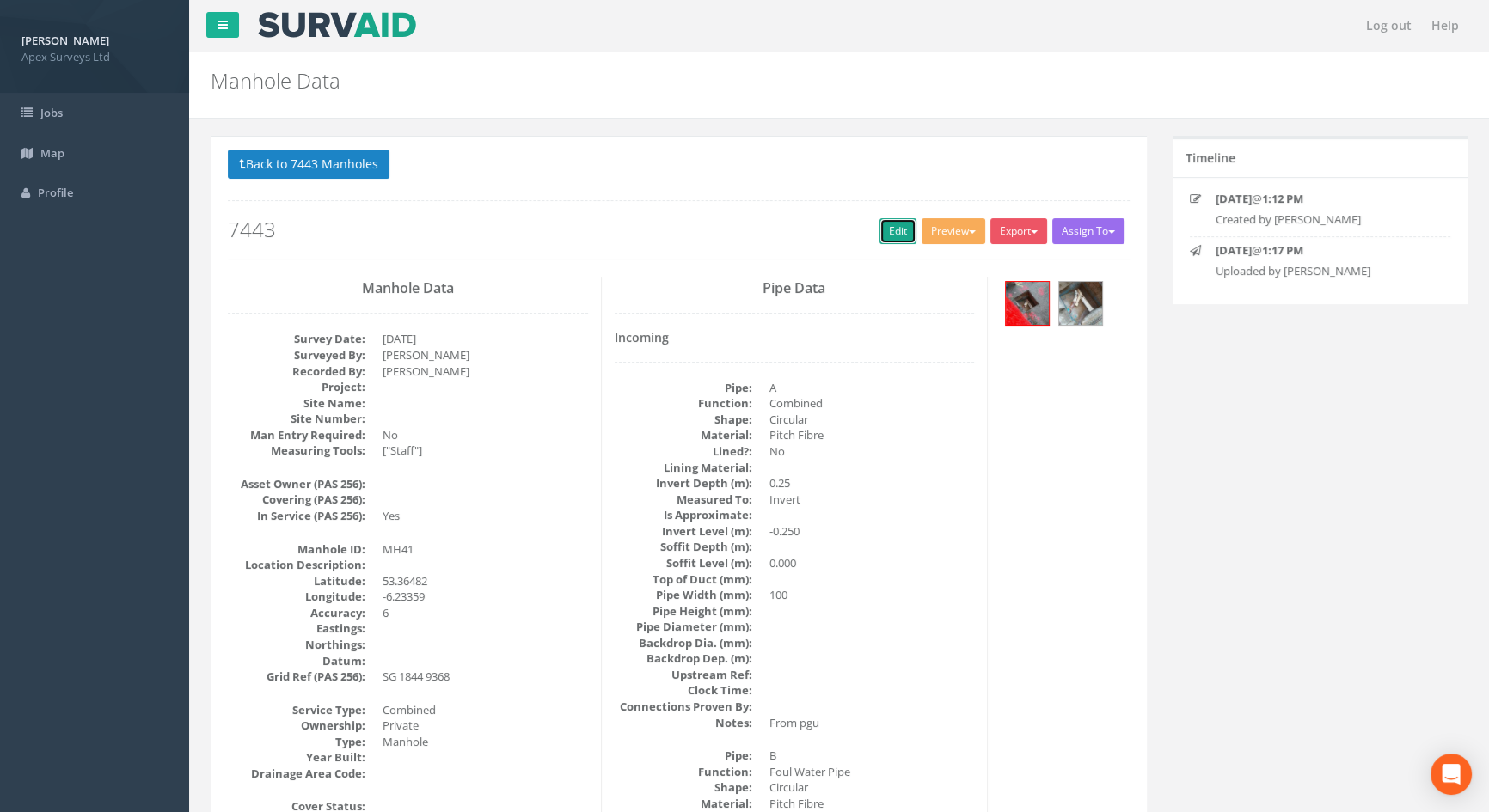
click at [889, 223] on link "Edit" at bounding box center [898, 231] width 37 height 25
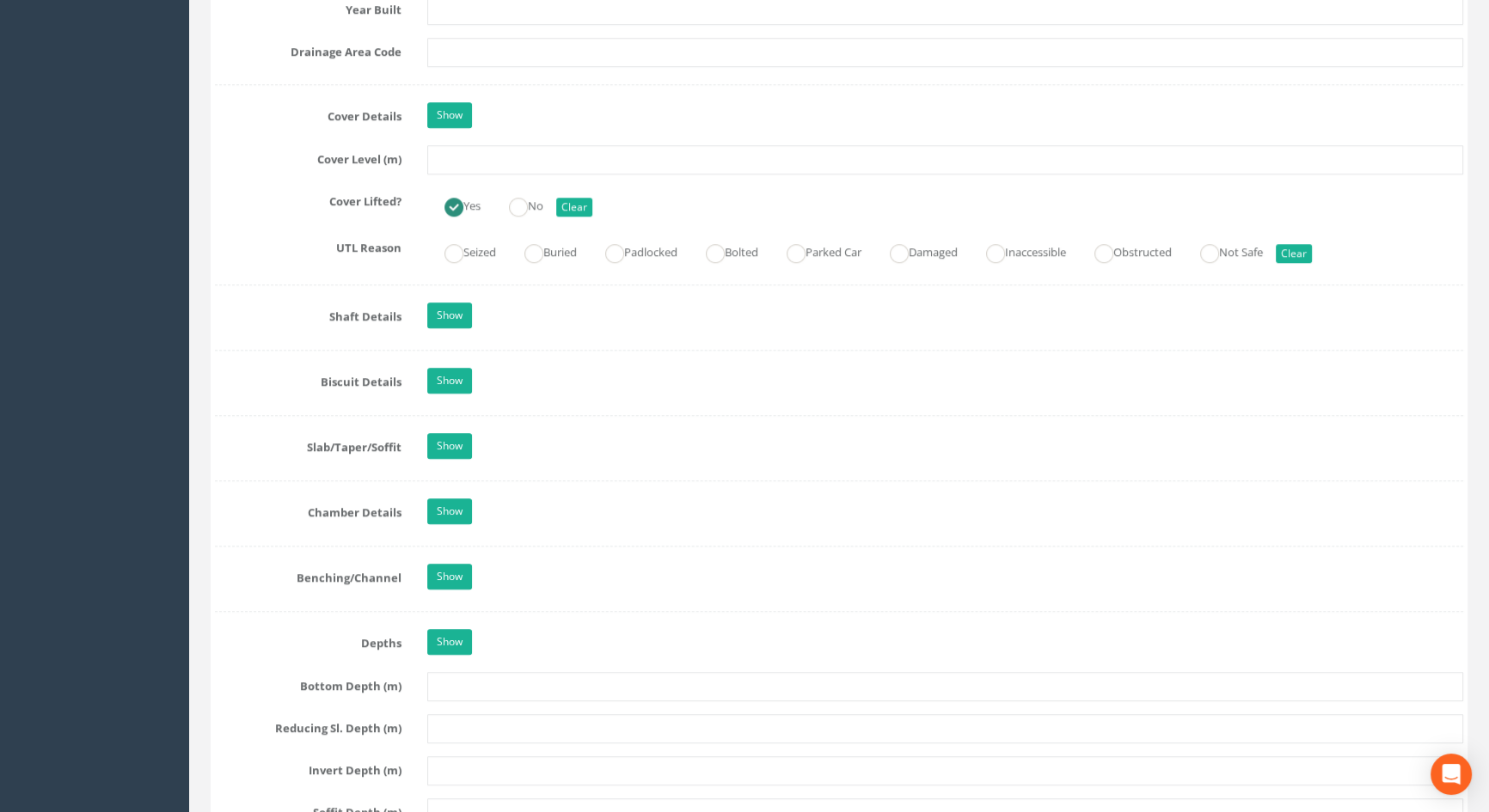
scroll to position [1562, 0]
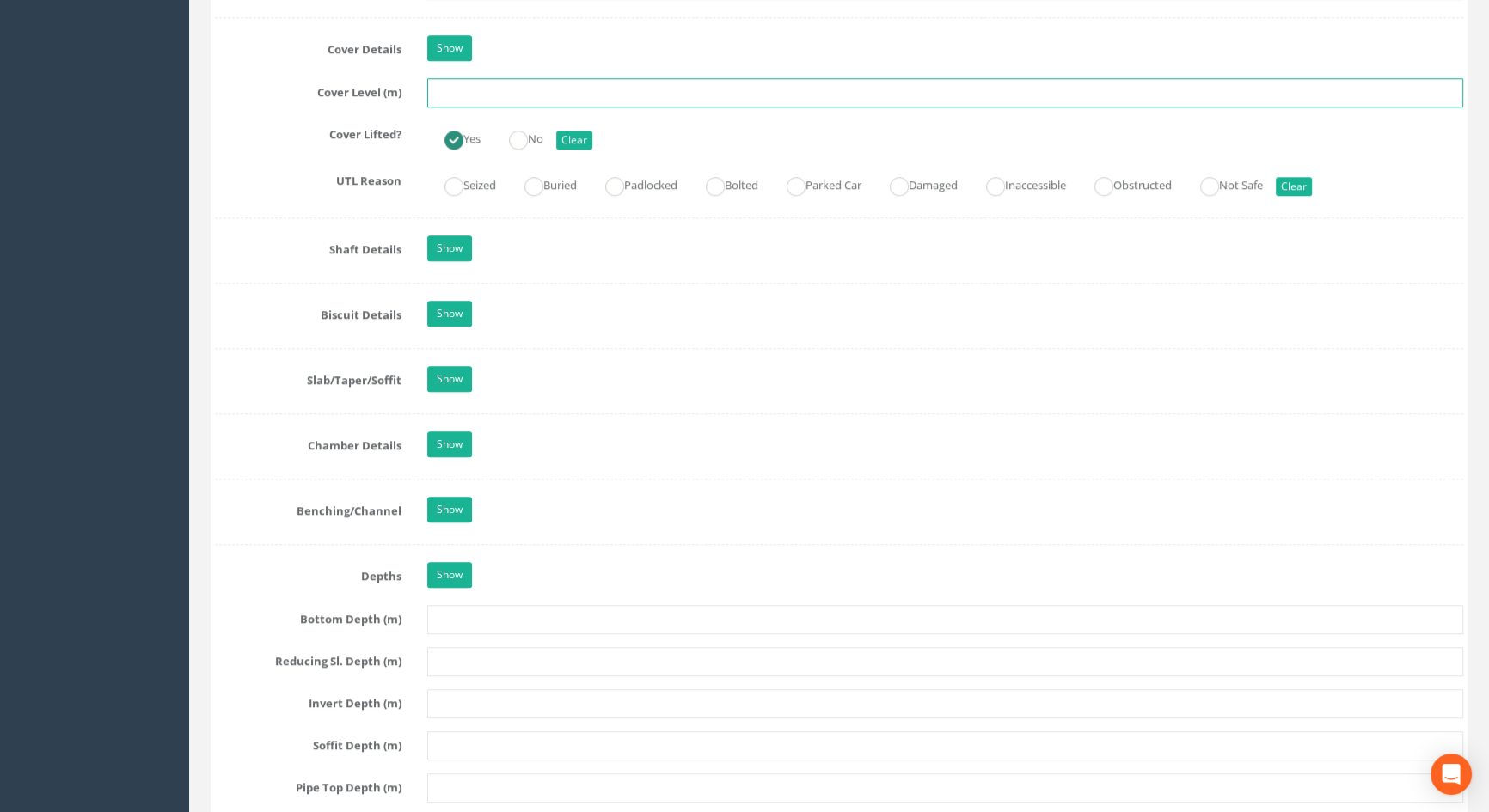
click at [462, 107] on input "text" at bounding box center [945, 93] width 1036 height 29
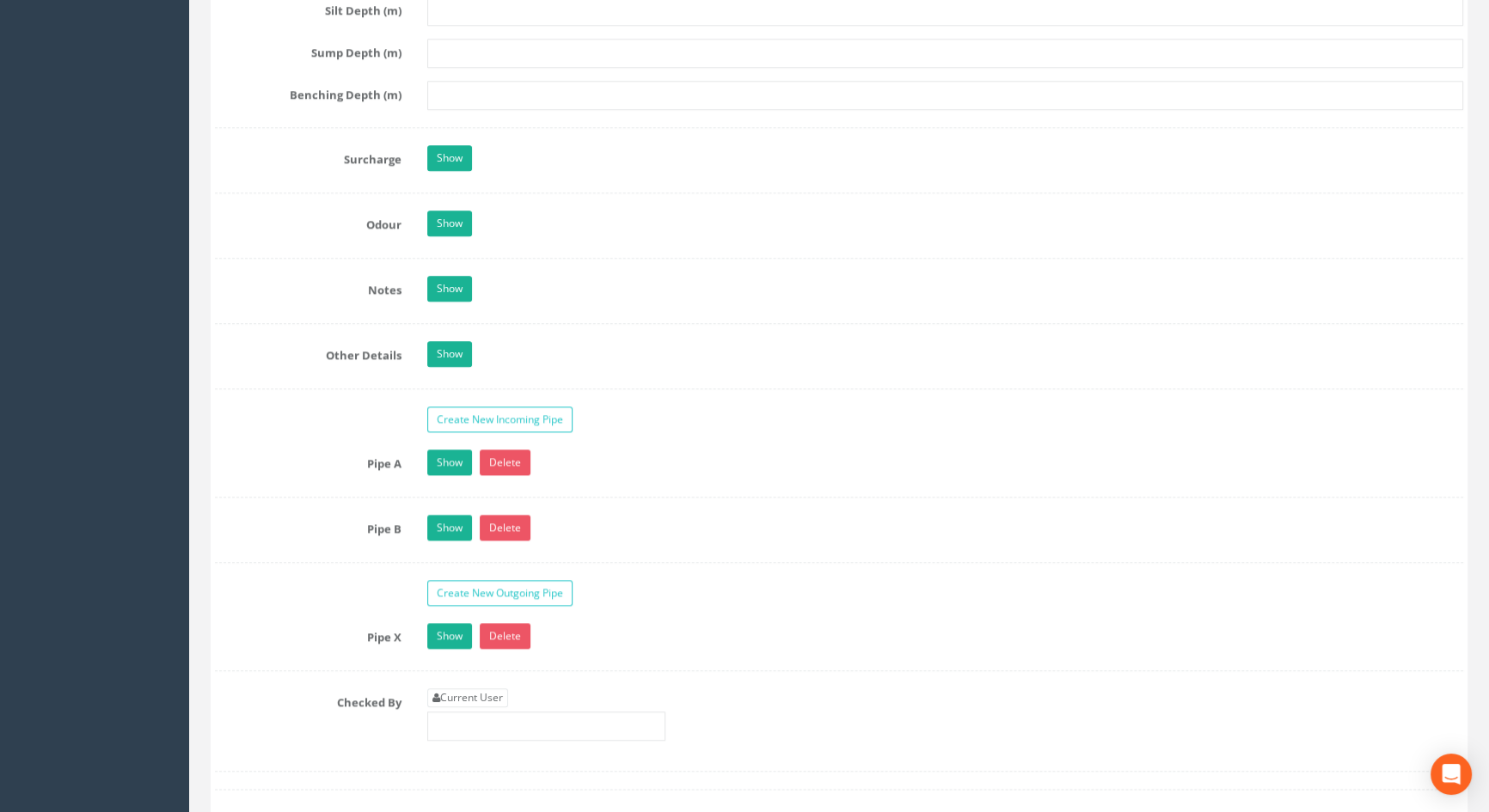
scroll to position [2578, 0]
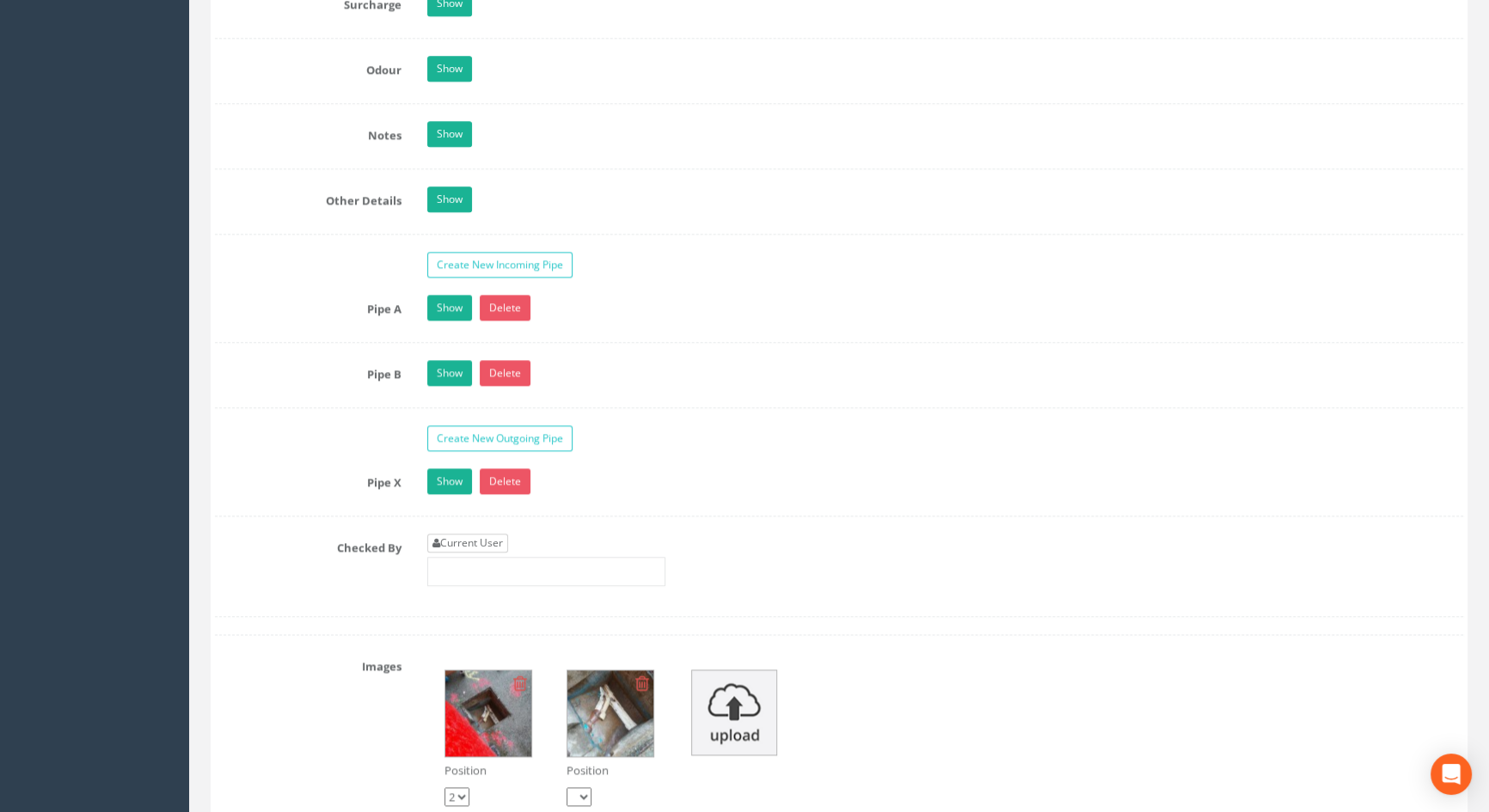
type input "5.78"
click at [470, 552] on link "Current User" at bounding box center [467, 542] width 81 height 19
type input "[PERSON_NAME]"
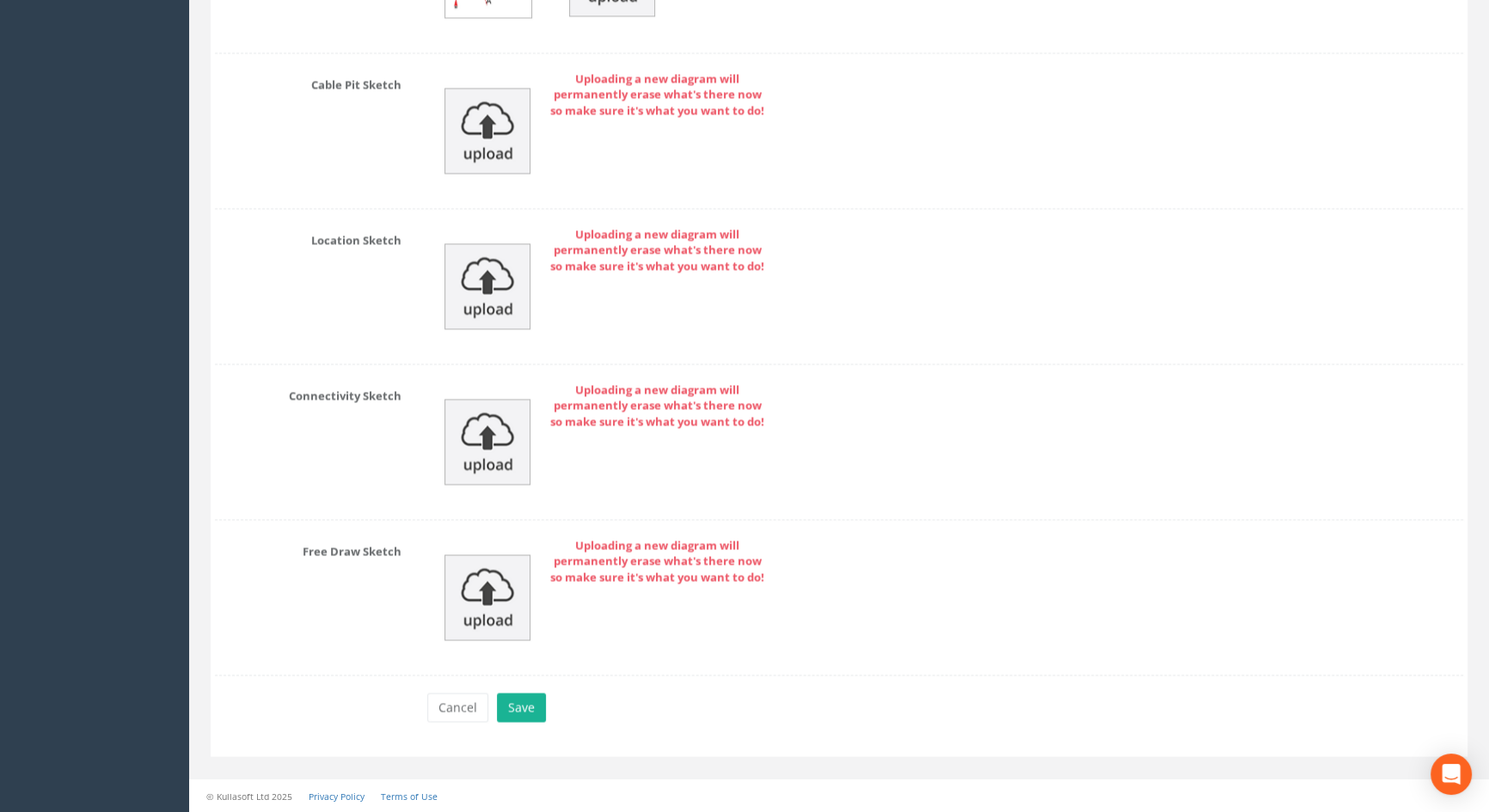
scroll to position [3776, 0]
click at [512, 708] on button "Save" at bounding box center [521, 707] width 49 height 29
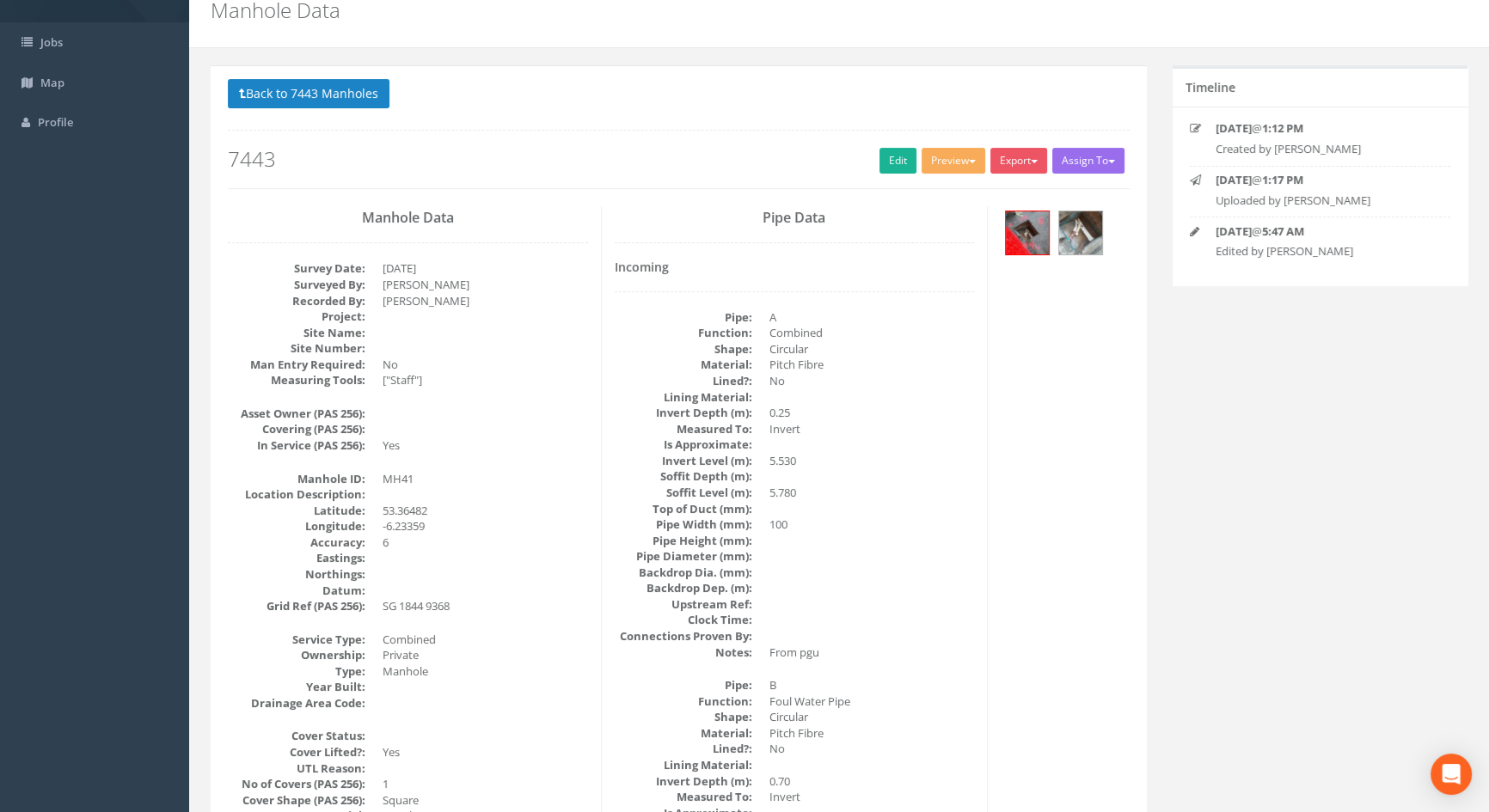
scroll to position [155, 0]
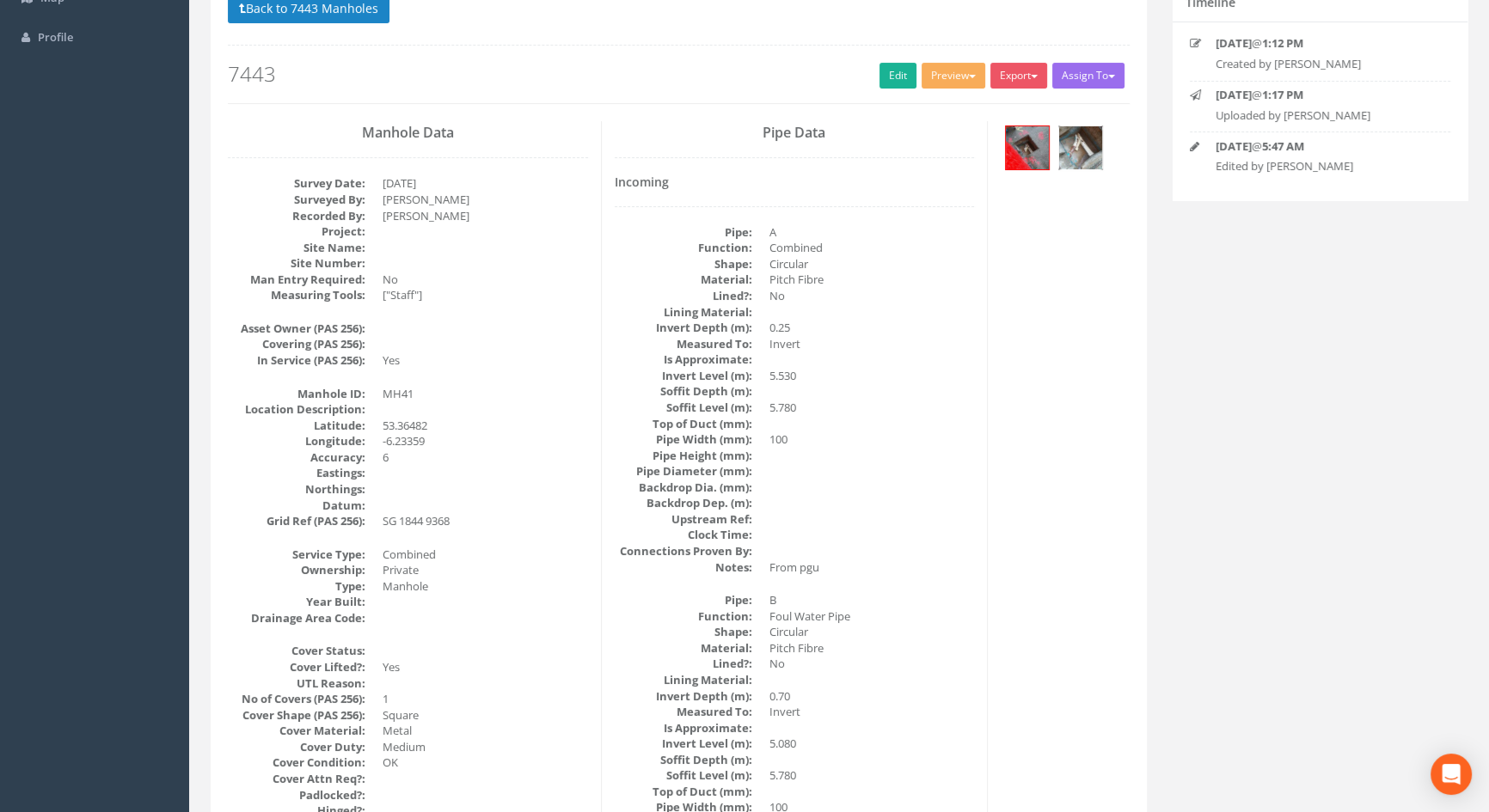
click at [1079, 146] on img at bounding box center [1080, 148] width 43 height 43
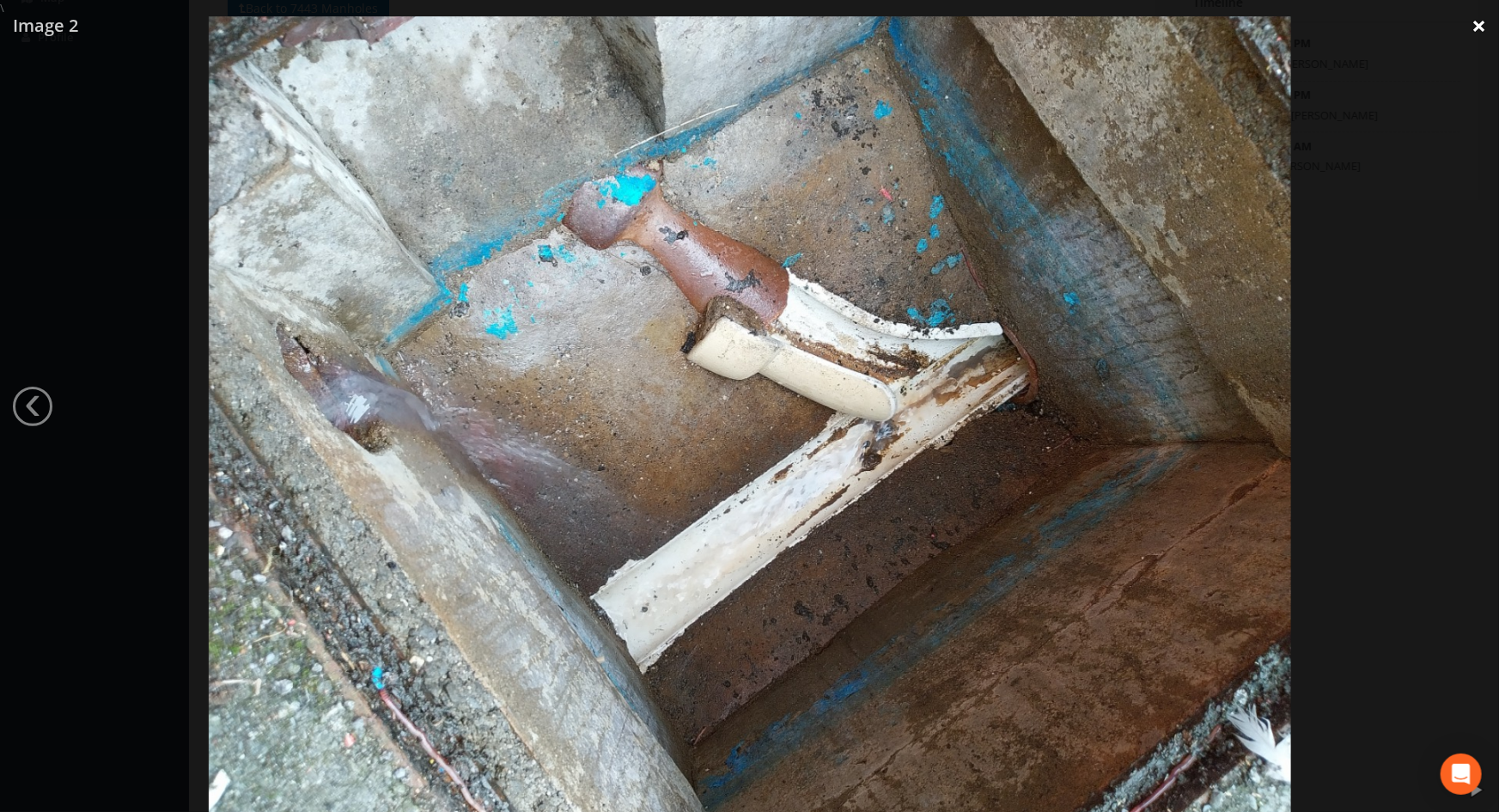
click at [1479, 22] on link "×" at bounding box center [1478, 25] width 40 height 52
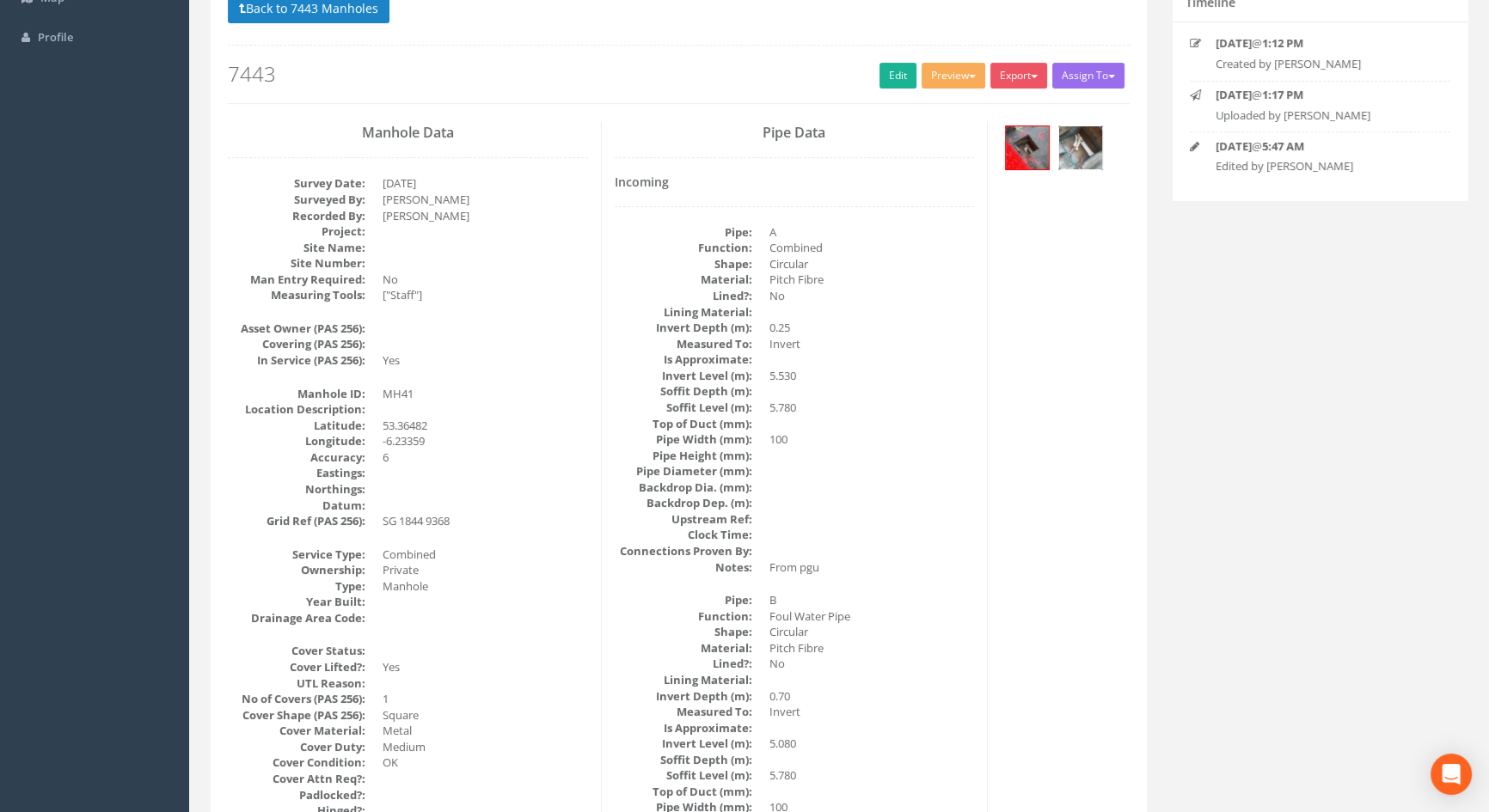
click at [1082, 152] on img at bounding box center [1080, 148] width 43 height 43
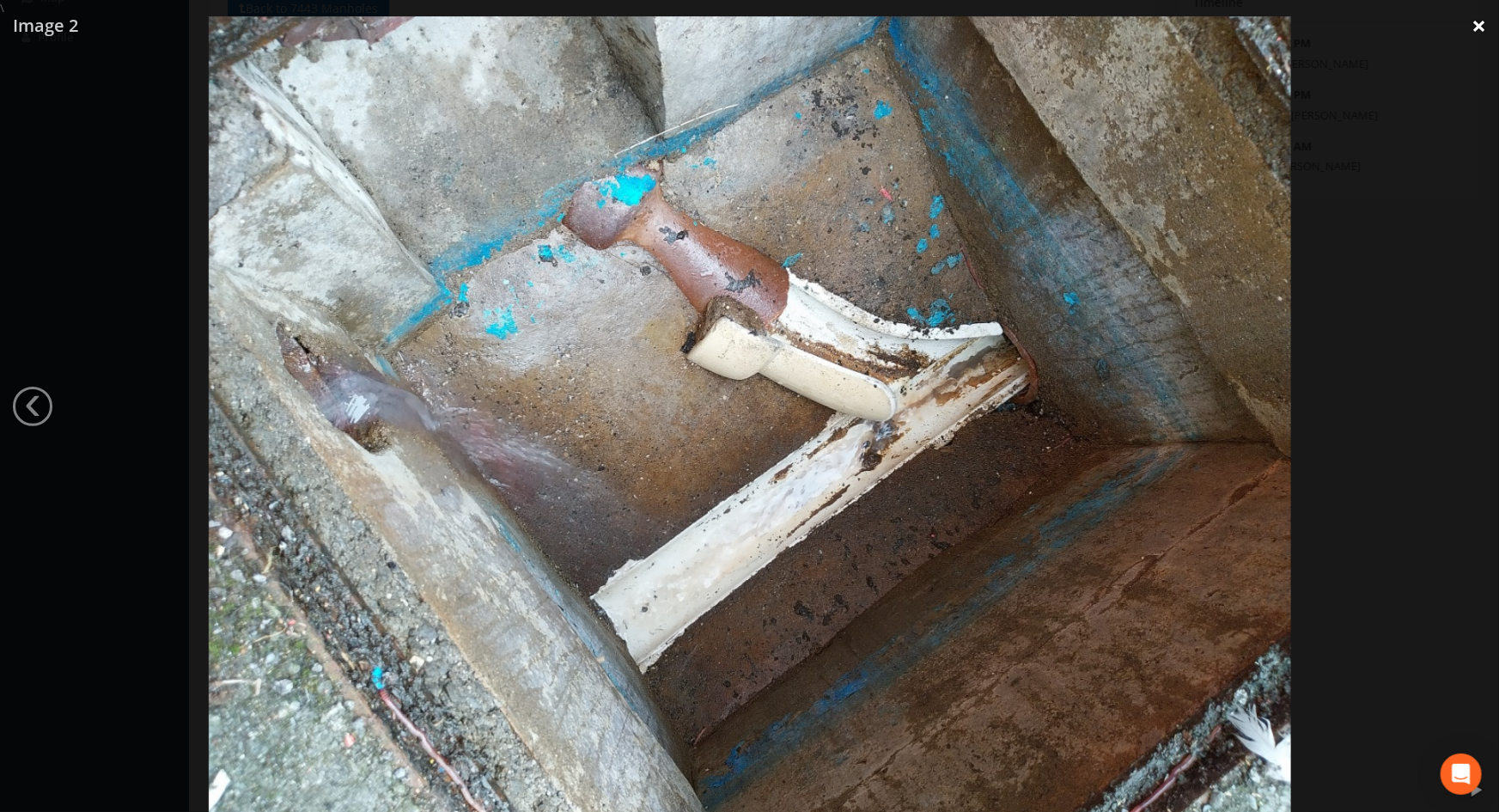
click at [1487, 25] on link "×" at bounding box center [1478, 25] width 40 height 52
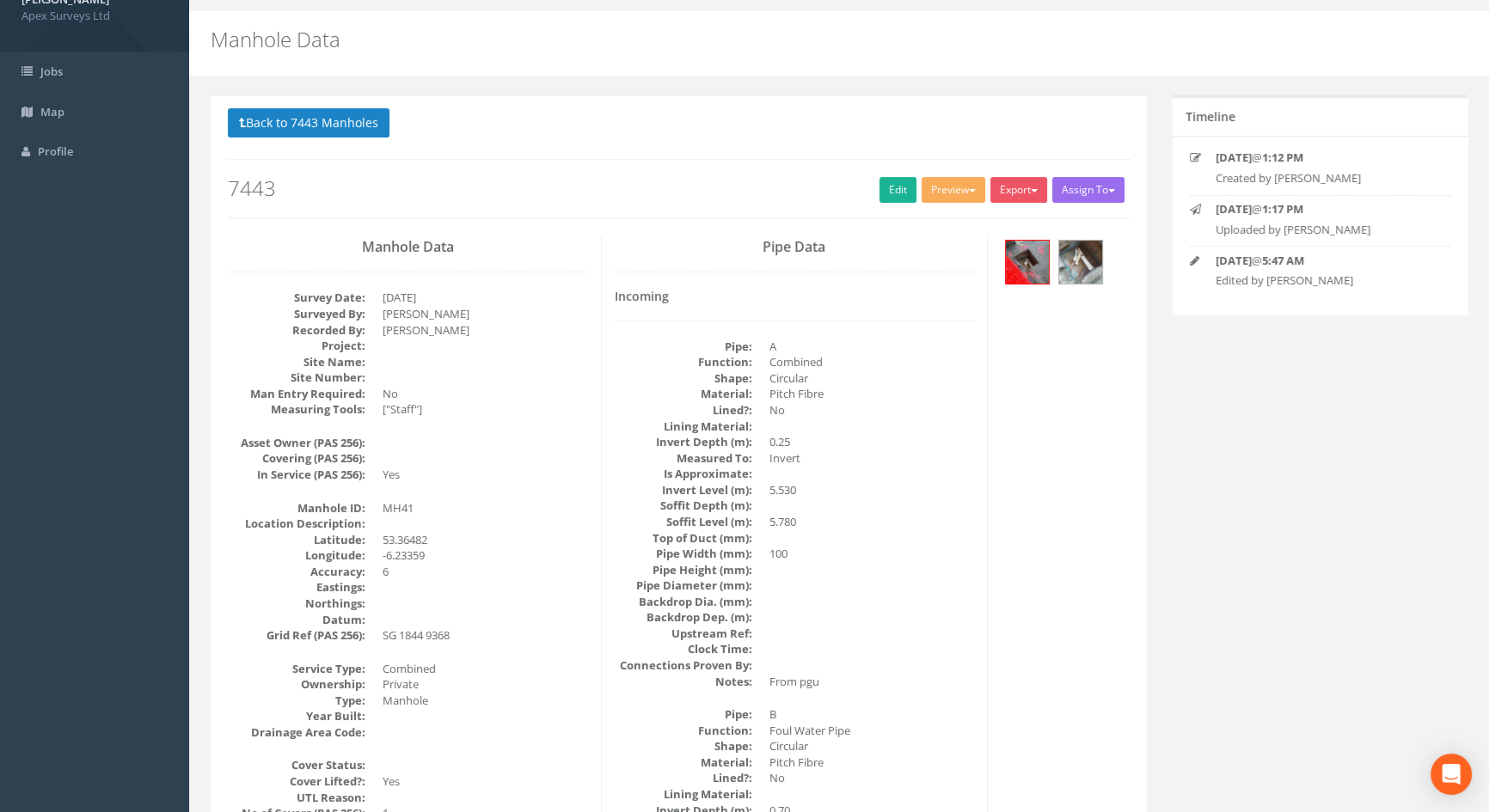
scroll to position [0, 0]
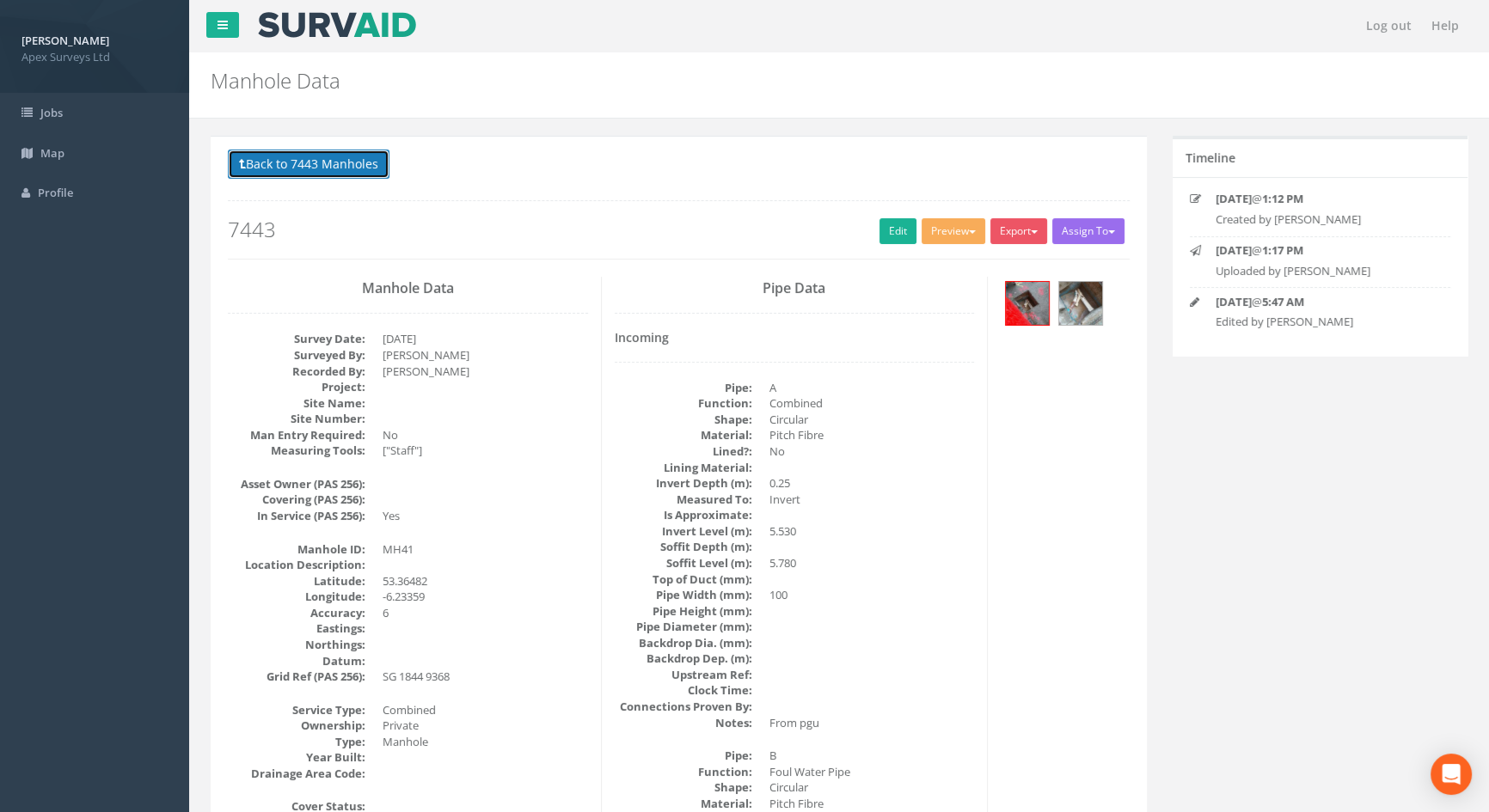
click at [283, 172] on button "Back to 7443 Manholes" at bounding box center [308, 164] width 161 height 29
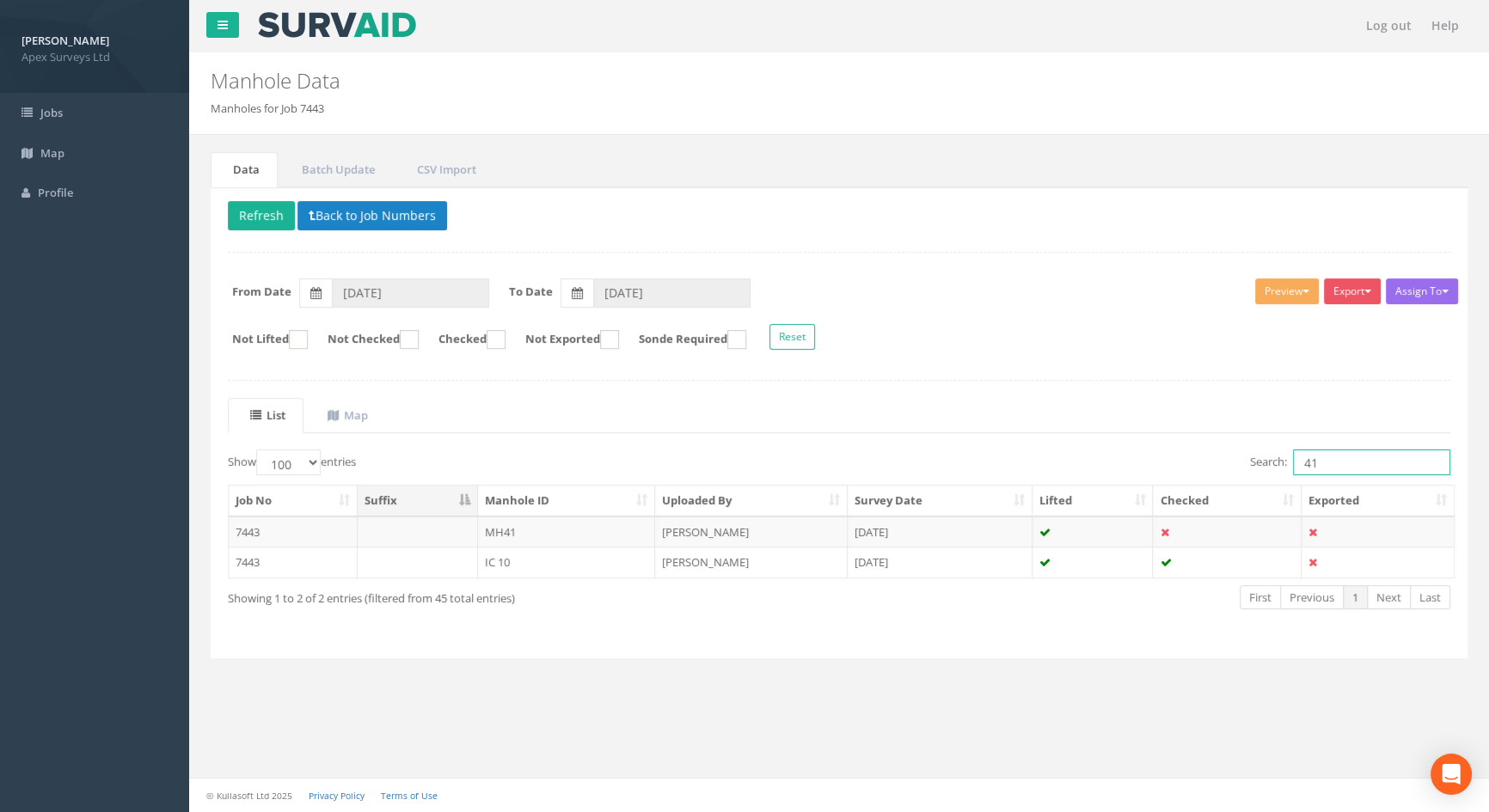
drag, startPoint x: 1349, startPoint y: 460, endPoint x: 1313, endPoint y: 459, distance: 36.0
click at [1313, 459] on input "41" at bounding box center [1371, 462] width 157 height 25
drag, startPoint x: 1334, startPoint y: 458, endPoint x: 1245, endPoint y: 438, distance: 91.2
click at [1245, 438] on div "List Map Show 10 25 50 100 entries Search: 41 Job No Suffix Manhole ID Uploaded…" at bounding box center [839, 519] width 1222 height 243
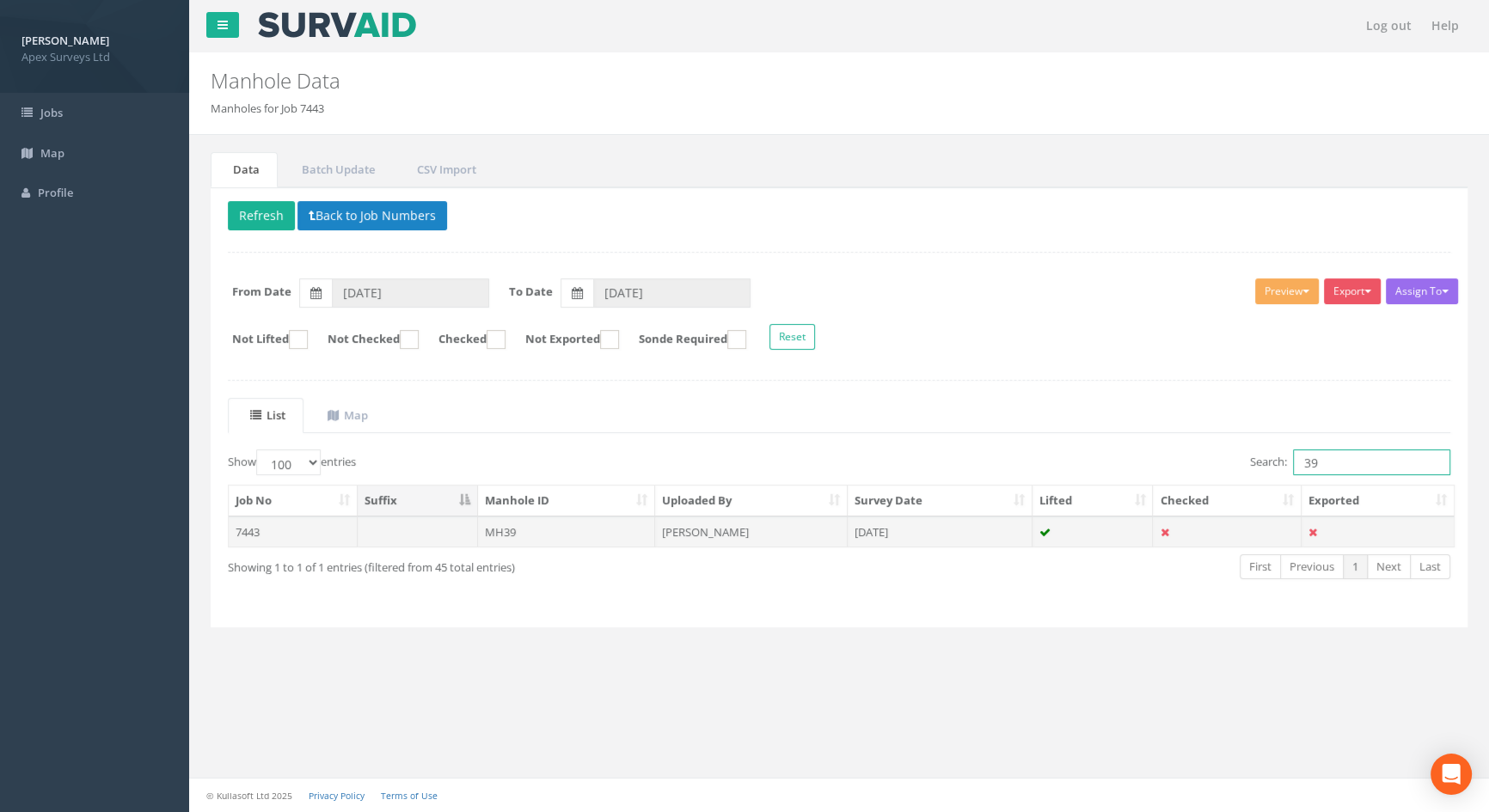
type input "39"
click at [515, 527] on td "MH39" at bounding box center [567, 532] width 178 height 31
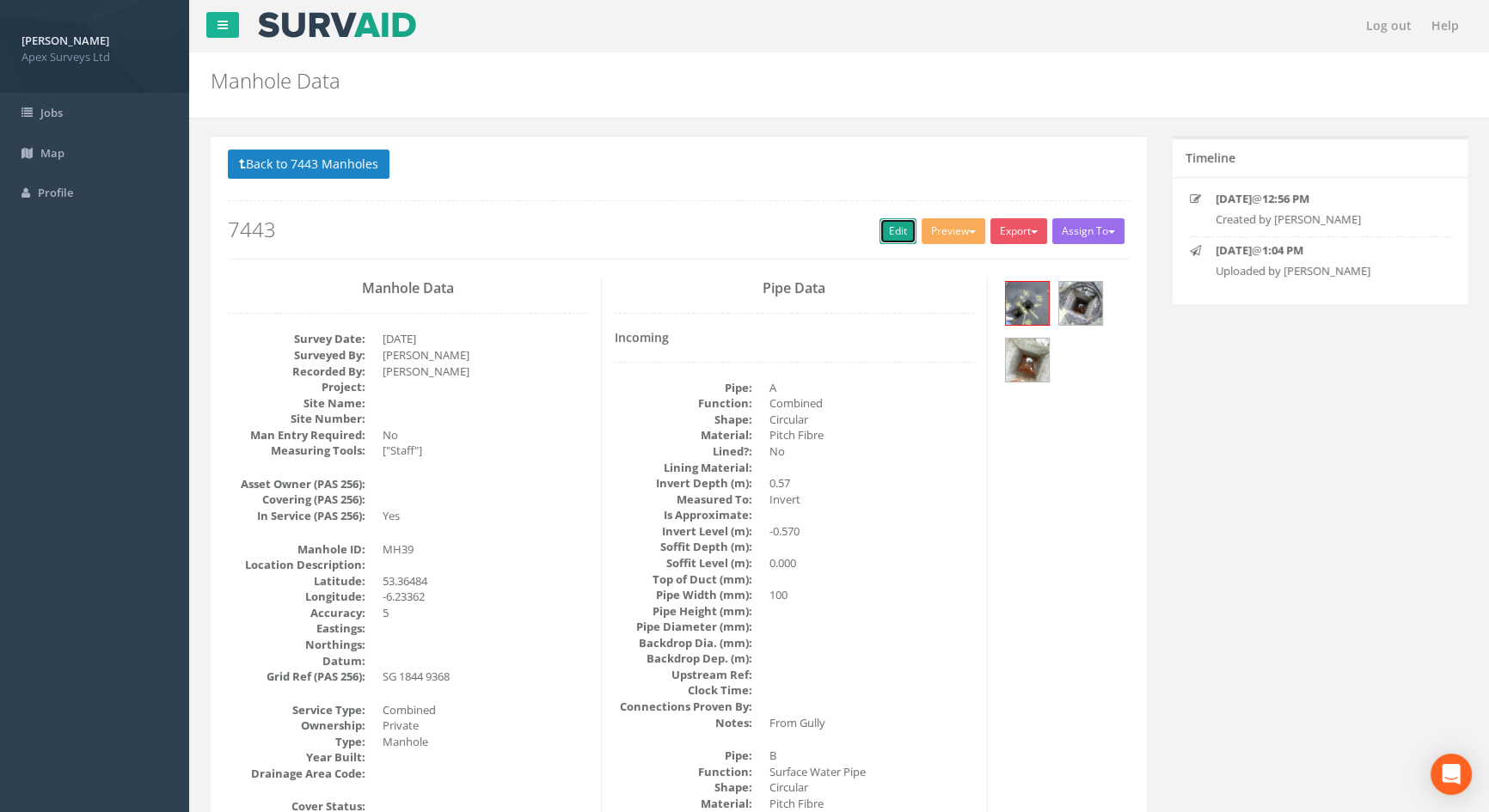
click at [894, 227] on link "Edit" at bounding box center [898, 231] width 37 height 25
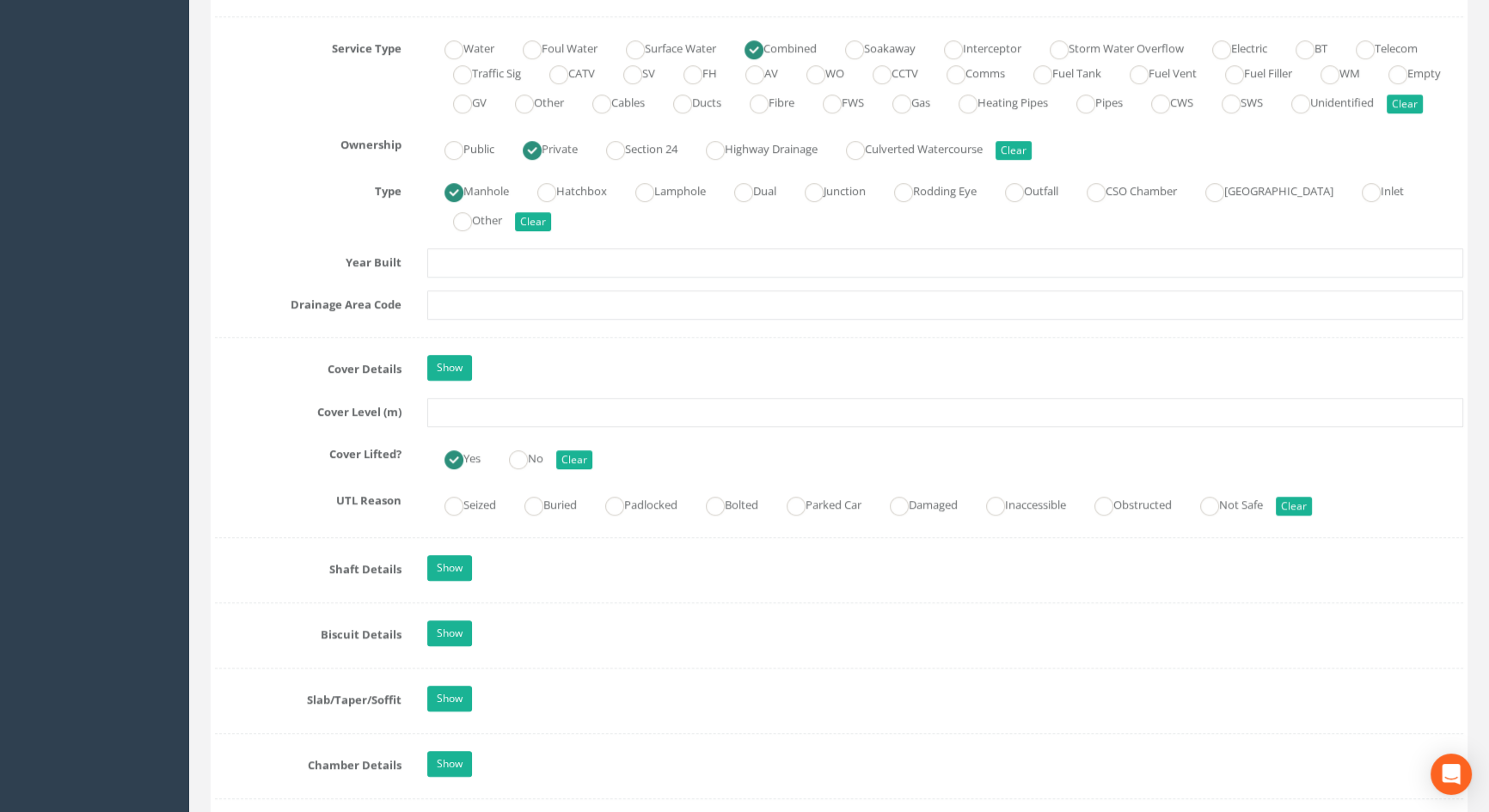
scroll to position [1405, 0]
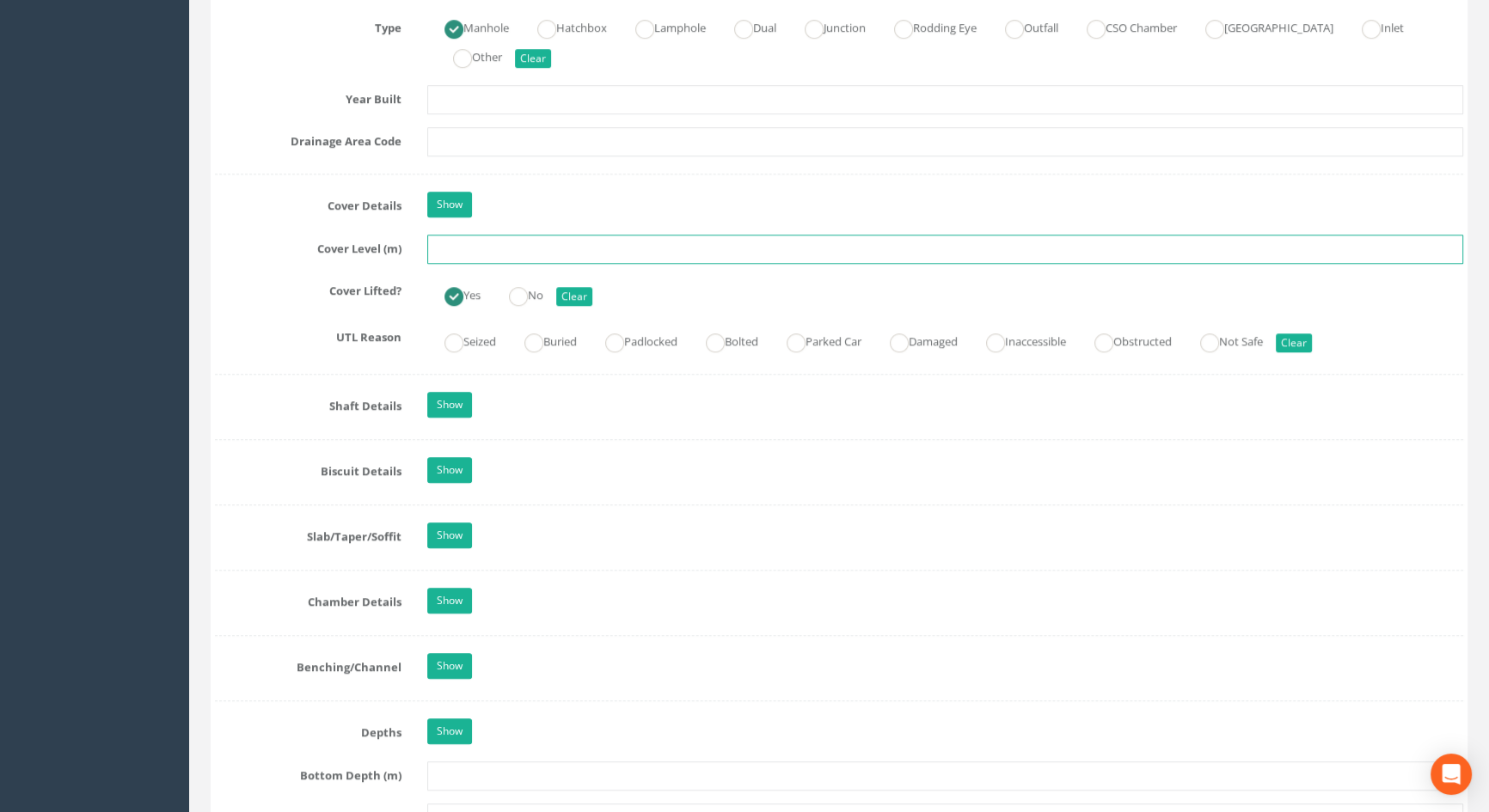
click at [455, 263] on input "text" at bounding box center [945, 249] width 1036 height 29
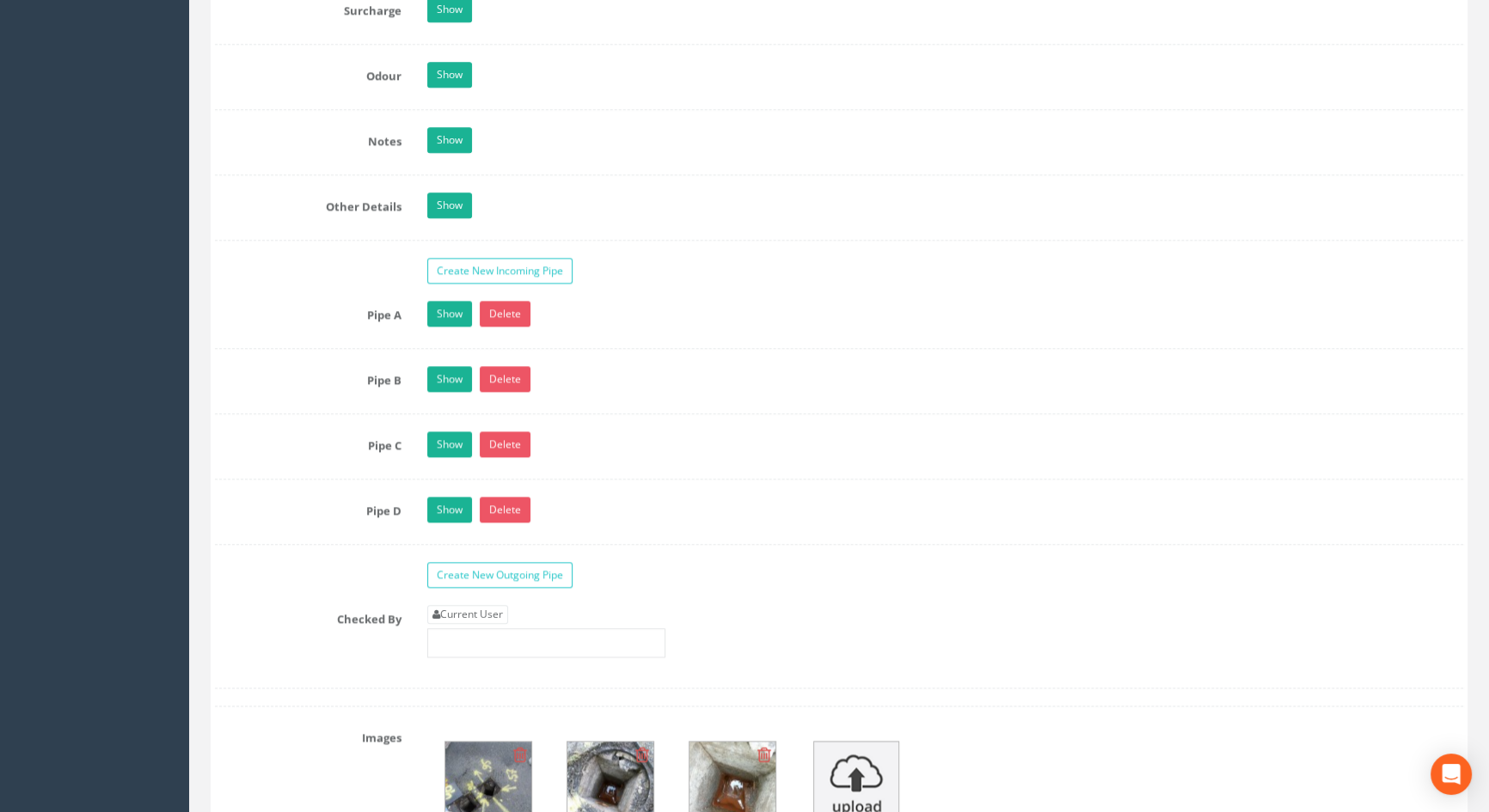
scroll to position [2655, 0]
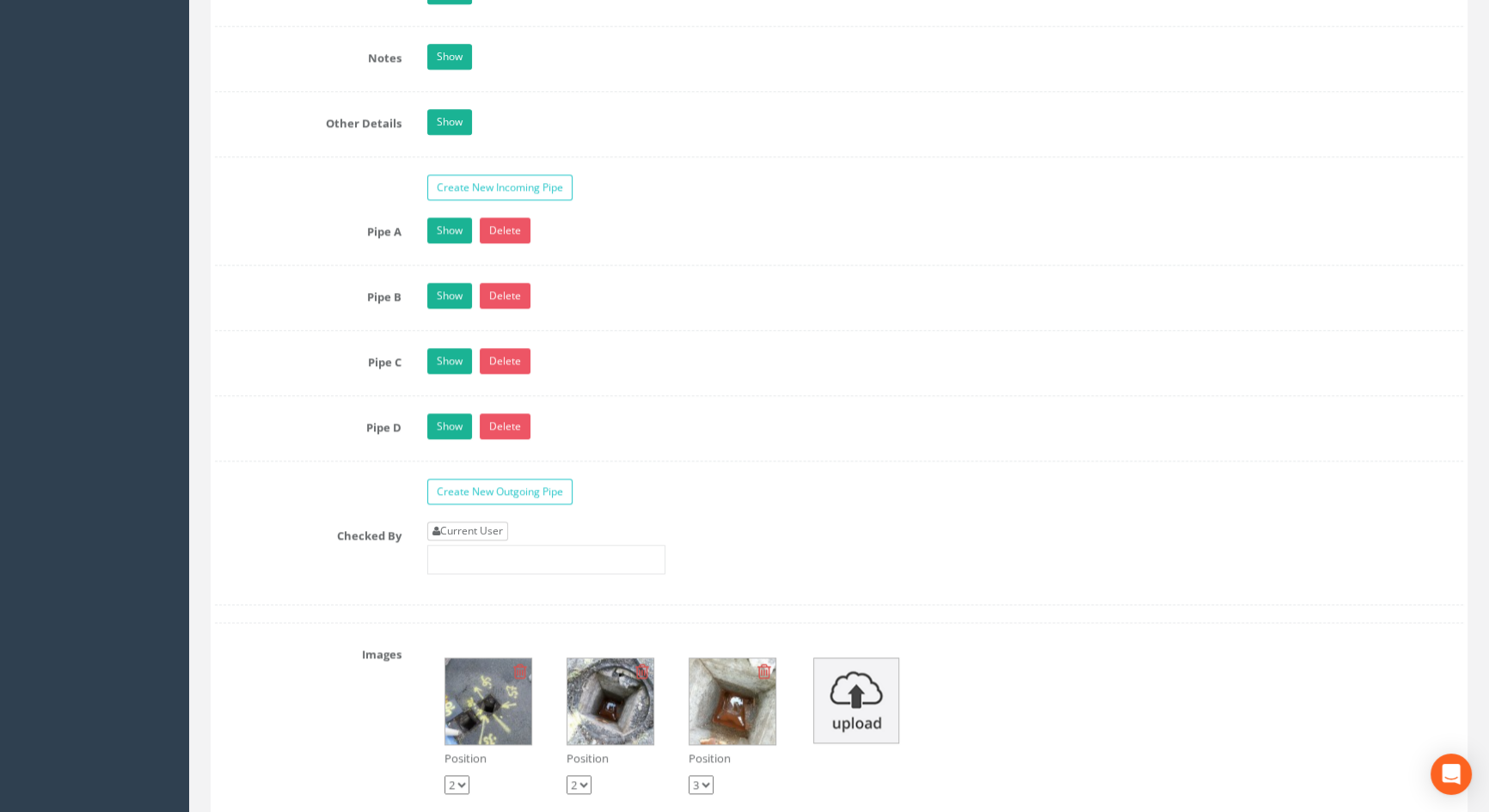
type input "5.77"
click at [460, 540] on link "Current User" at bounding box center [467, 531] width 81 height 19
type input "[PERSON_NAME]"
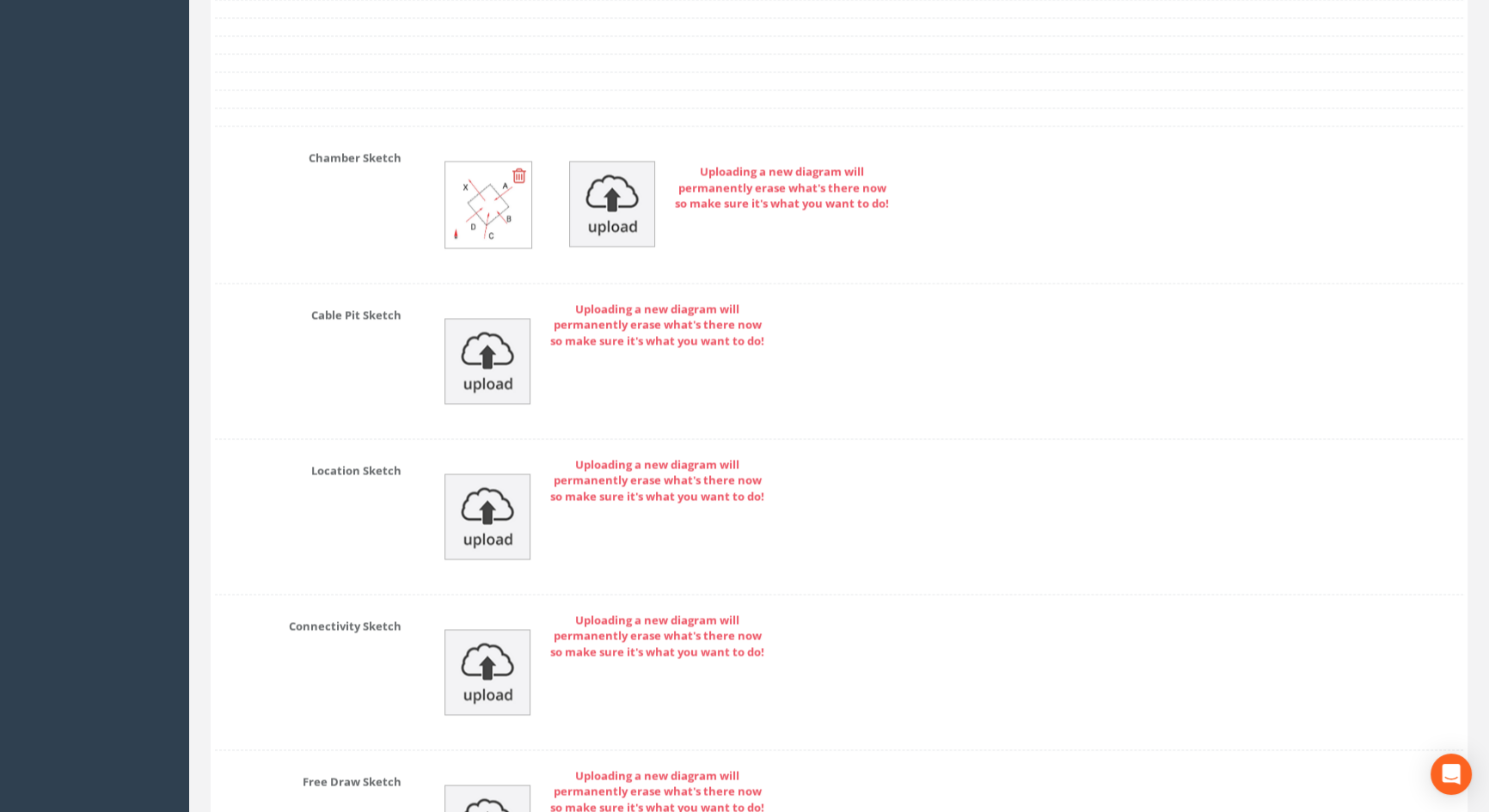
scroll to position [3840, 0]
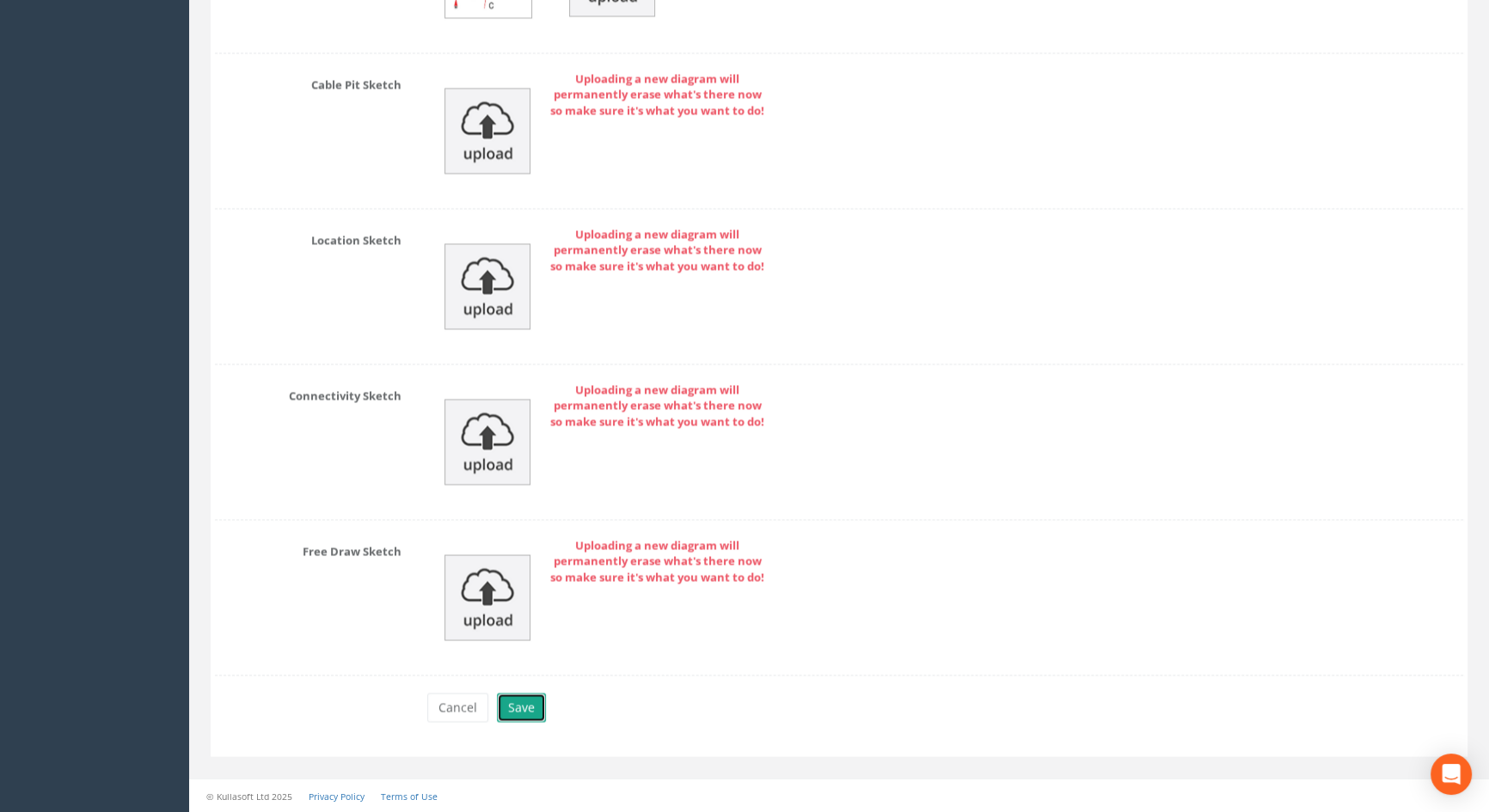
click at [519, 701] on button "Save" at bounding box center [521, 707] width 49 height 29
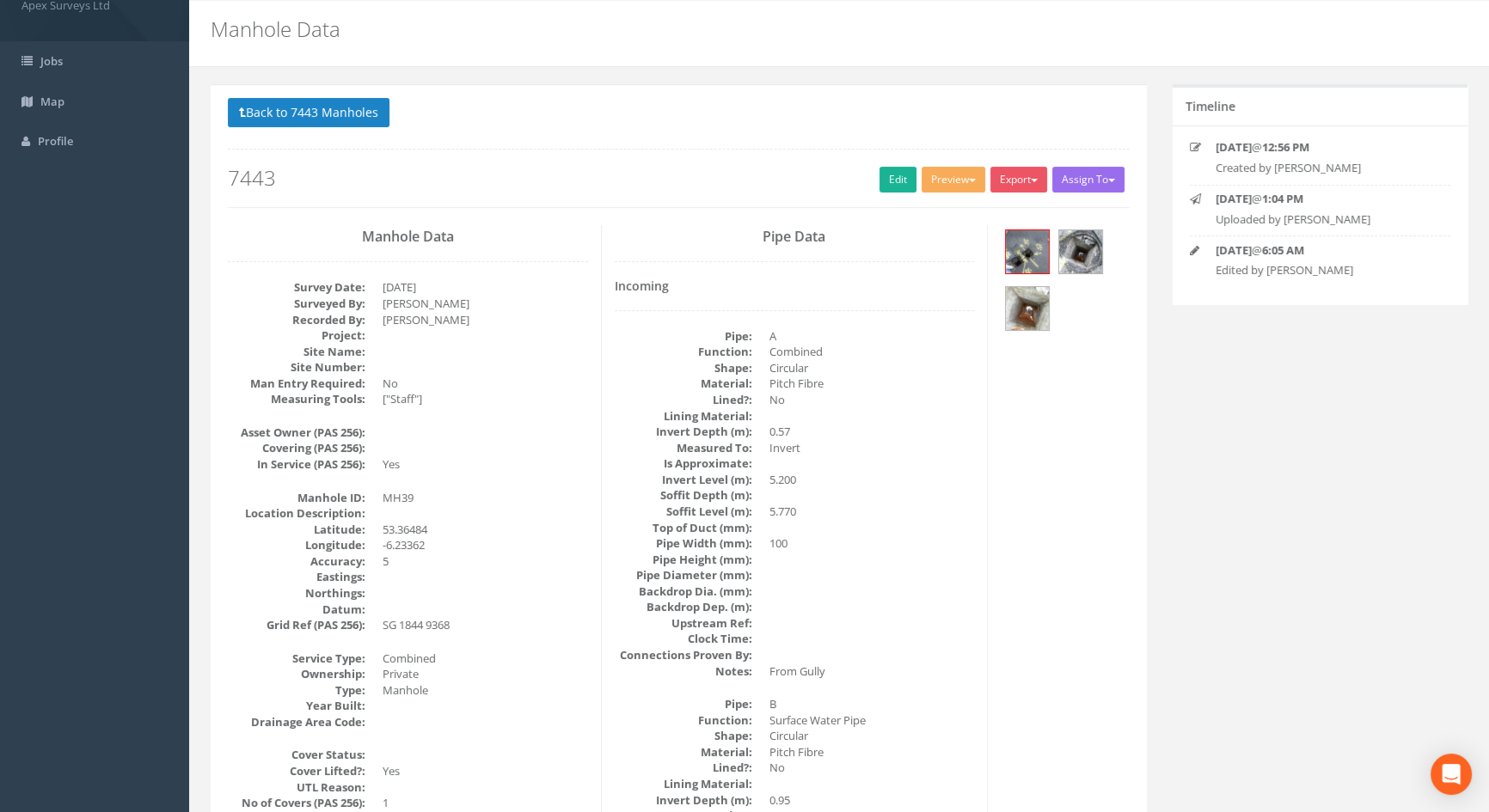
scroll to position [41, 0]
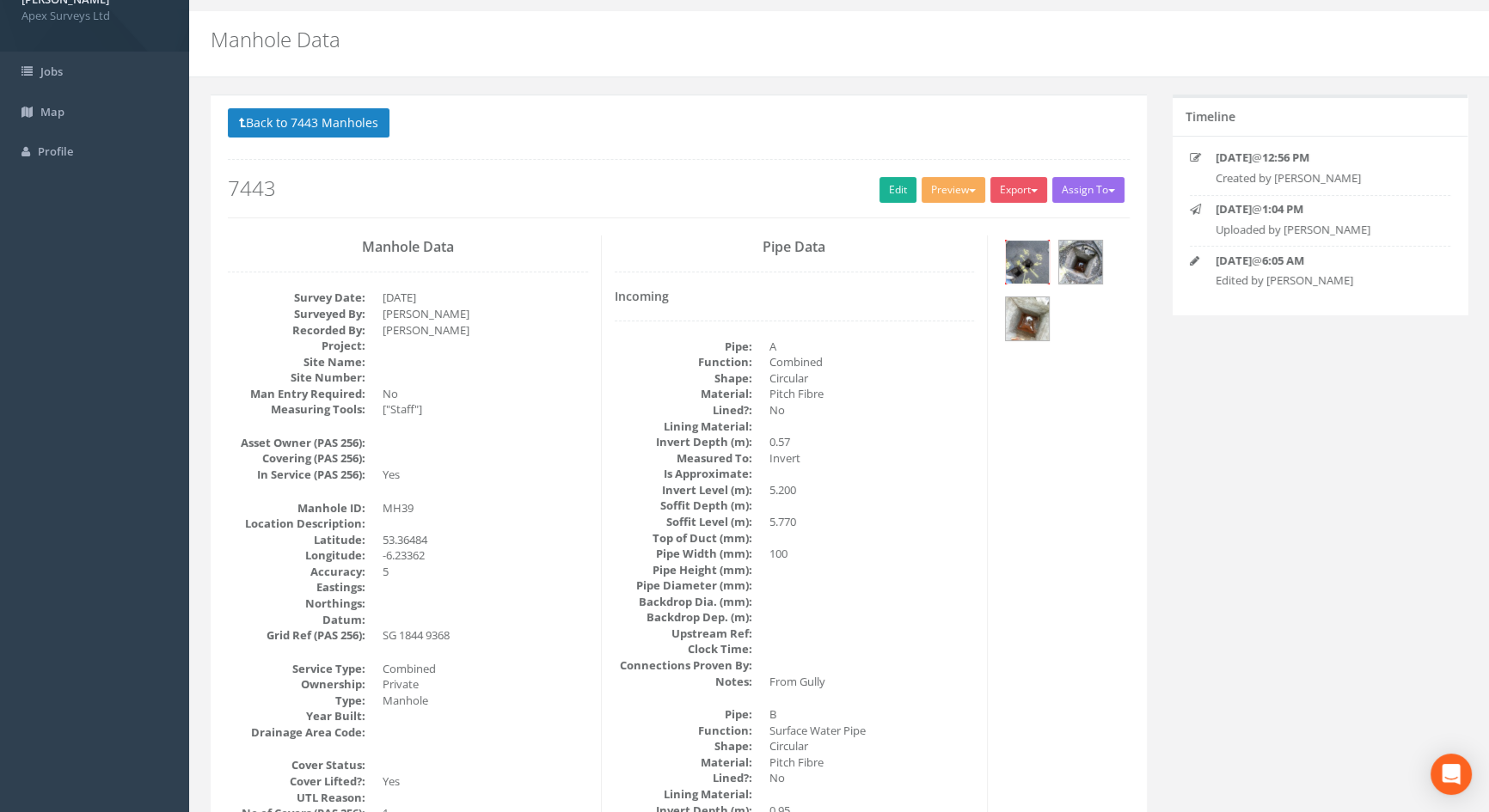
click at [1014, 261] on img at bounding box center [1028, 262] width 43 height 43
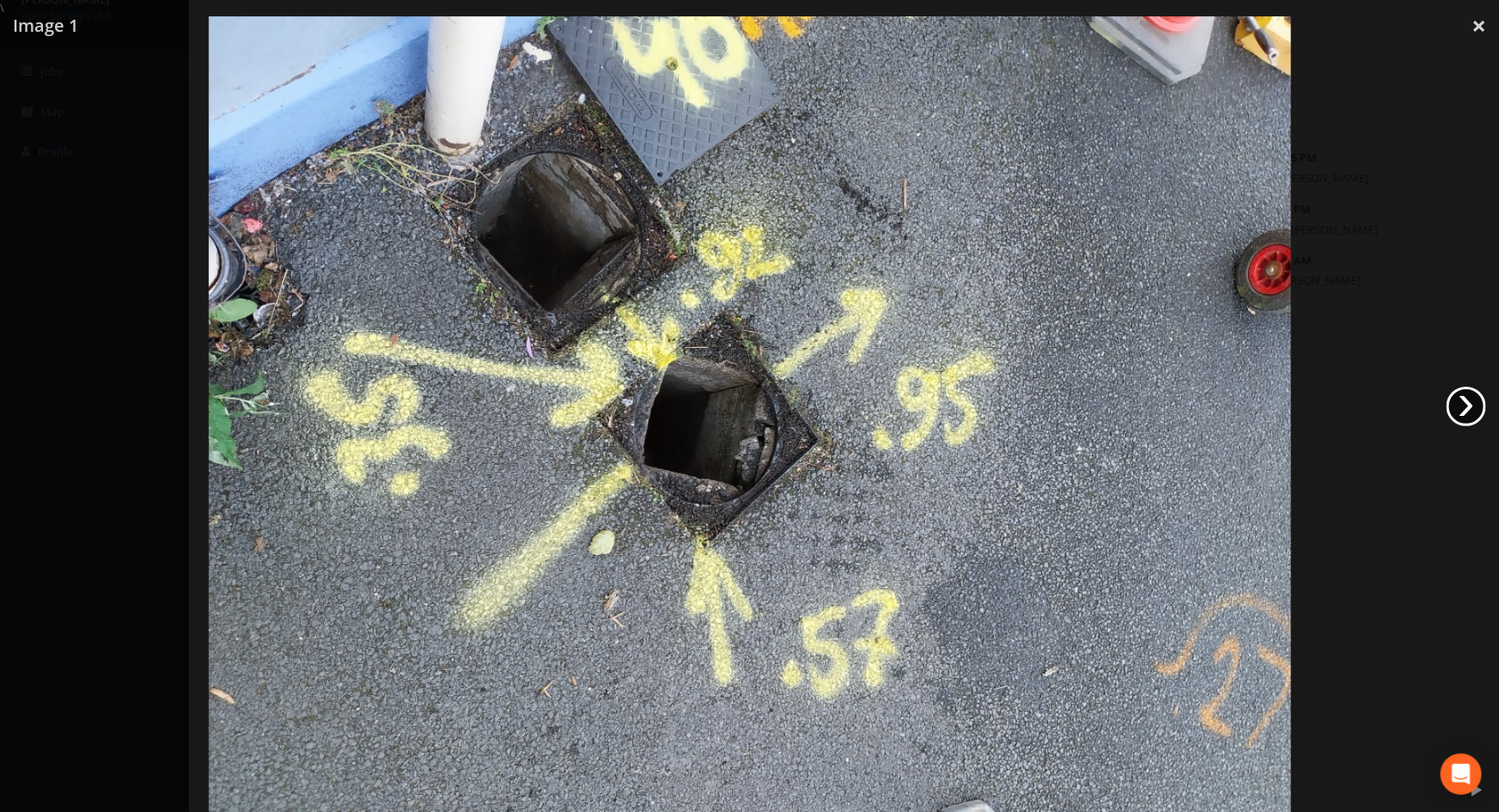
click at [1472, 406] on link "›" at bounding box center [1467, 406] width 39 height 39
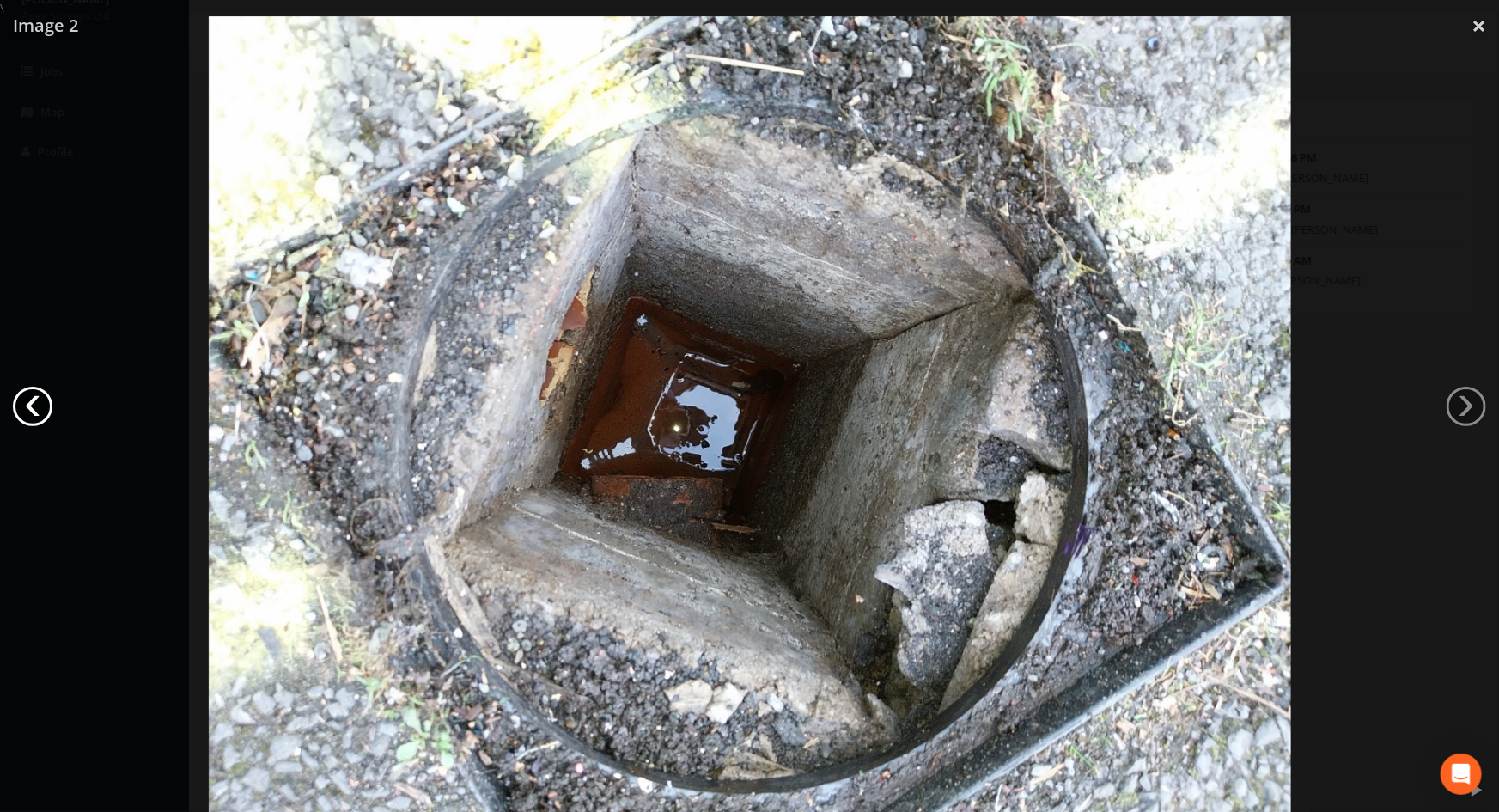
click at [28, 416] on link "‹" at bounding box center [32, 406] width 39 height 39
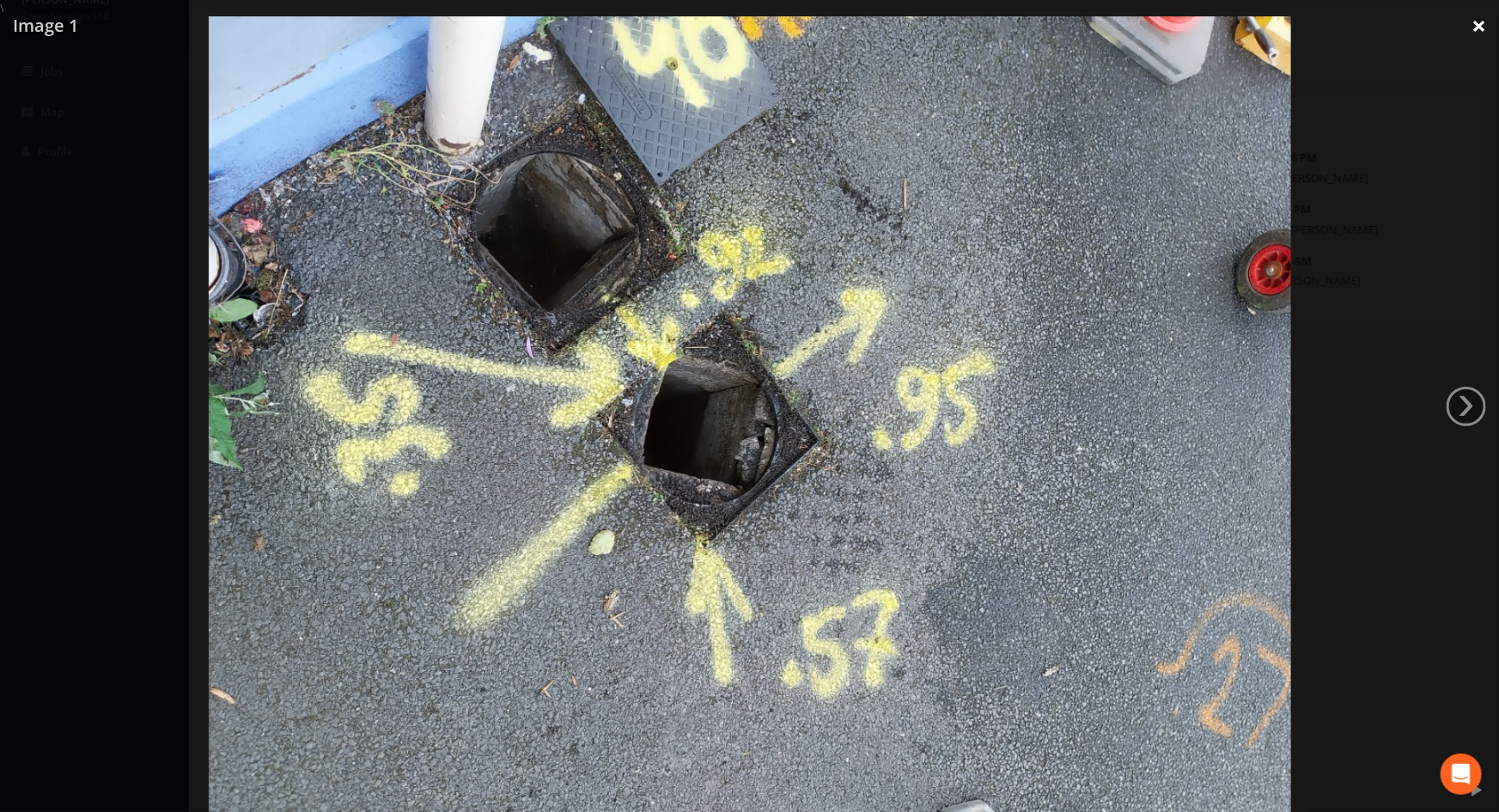
click at [1477, 33] on link "×" at bounding box center [1478, 25] width 40 height 52
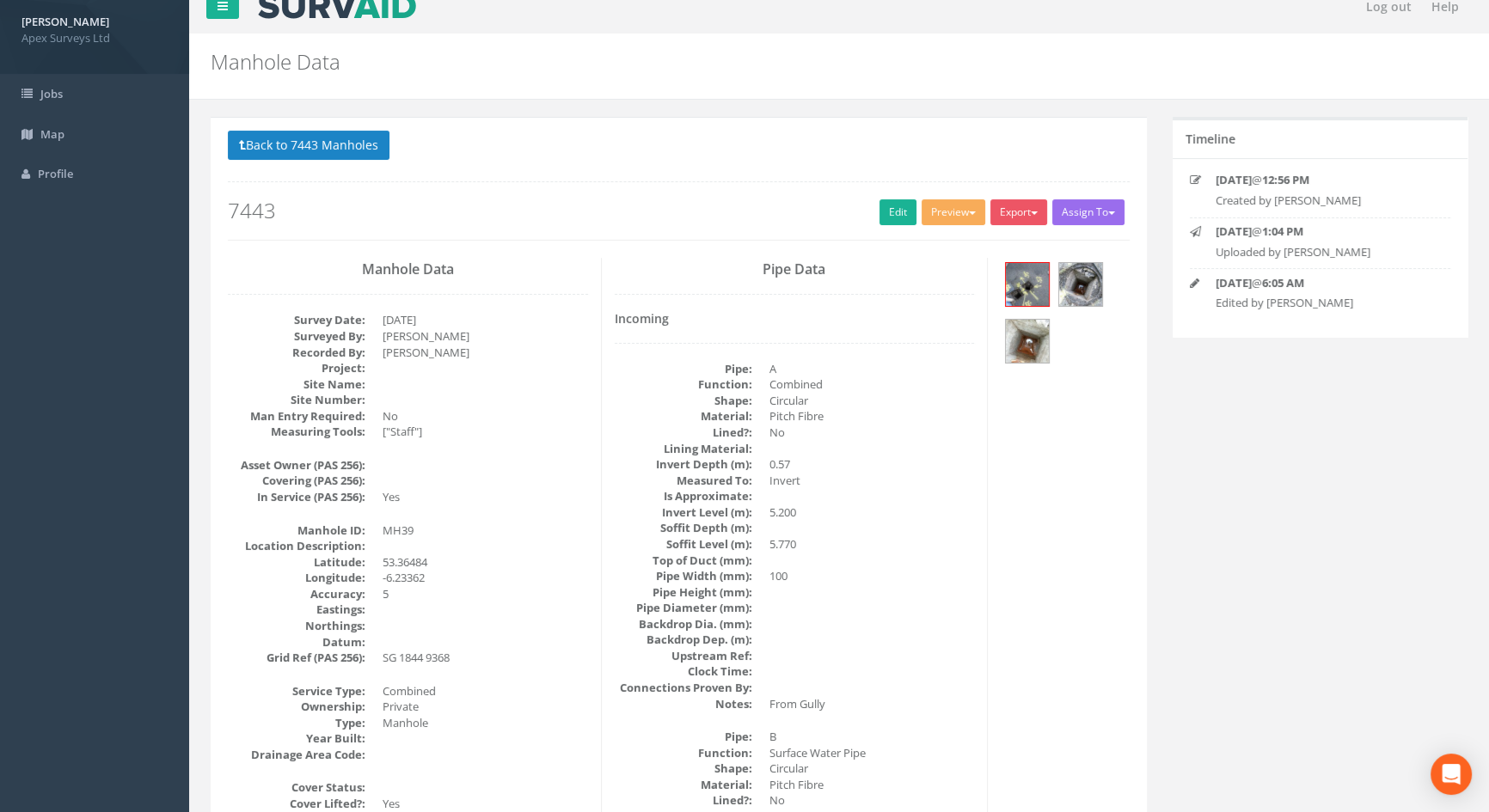
scroll to position [0, 0]
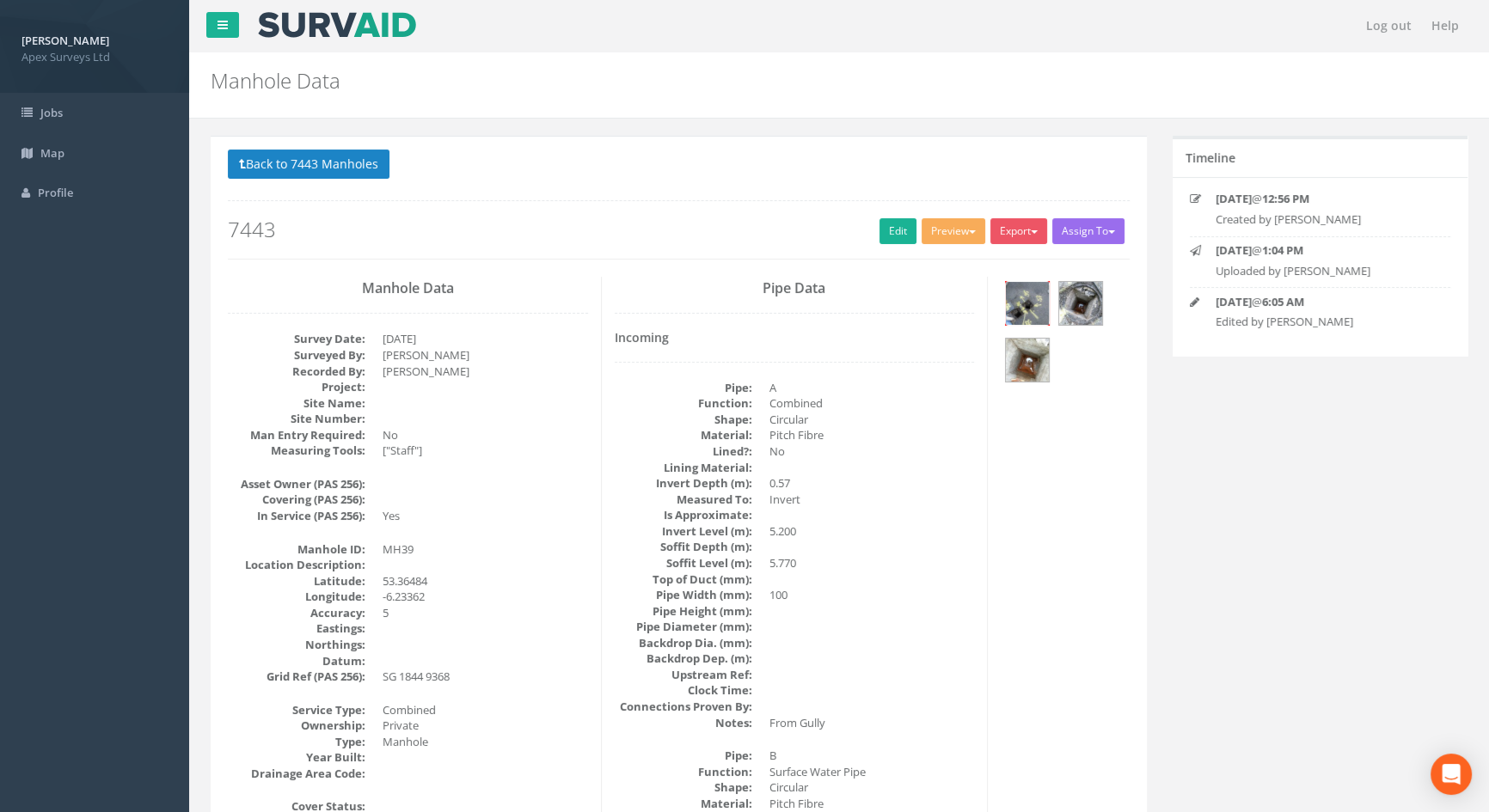
click at [1034, 301] on img at bounding box center [1028, 303] width 43 height 43
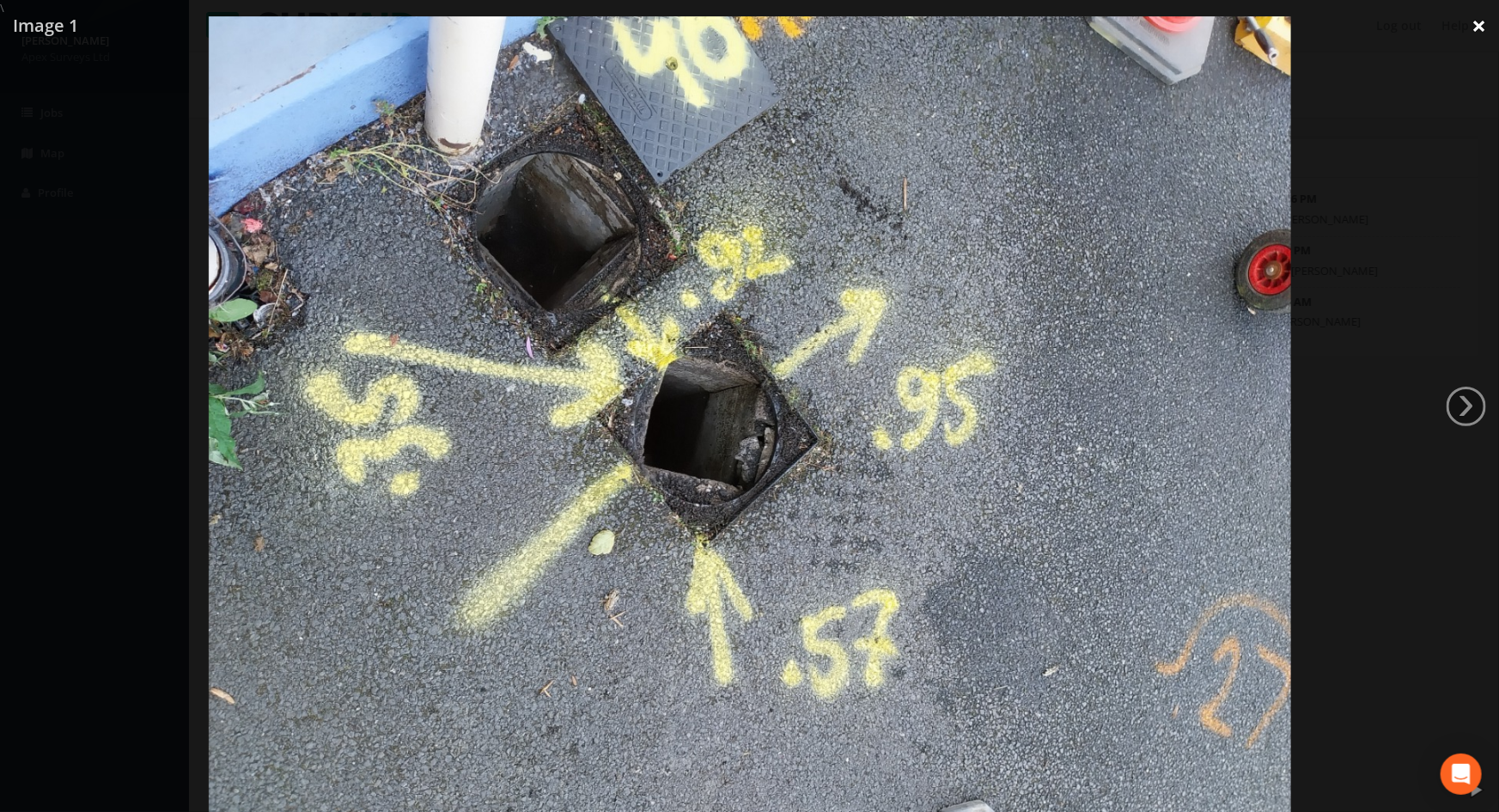
click at [1488, 23] on link "×" at bounding box center [1478, 25] width 40 height 52
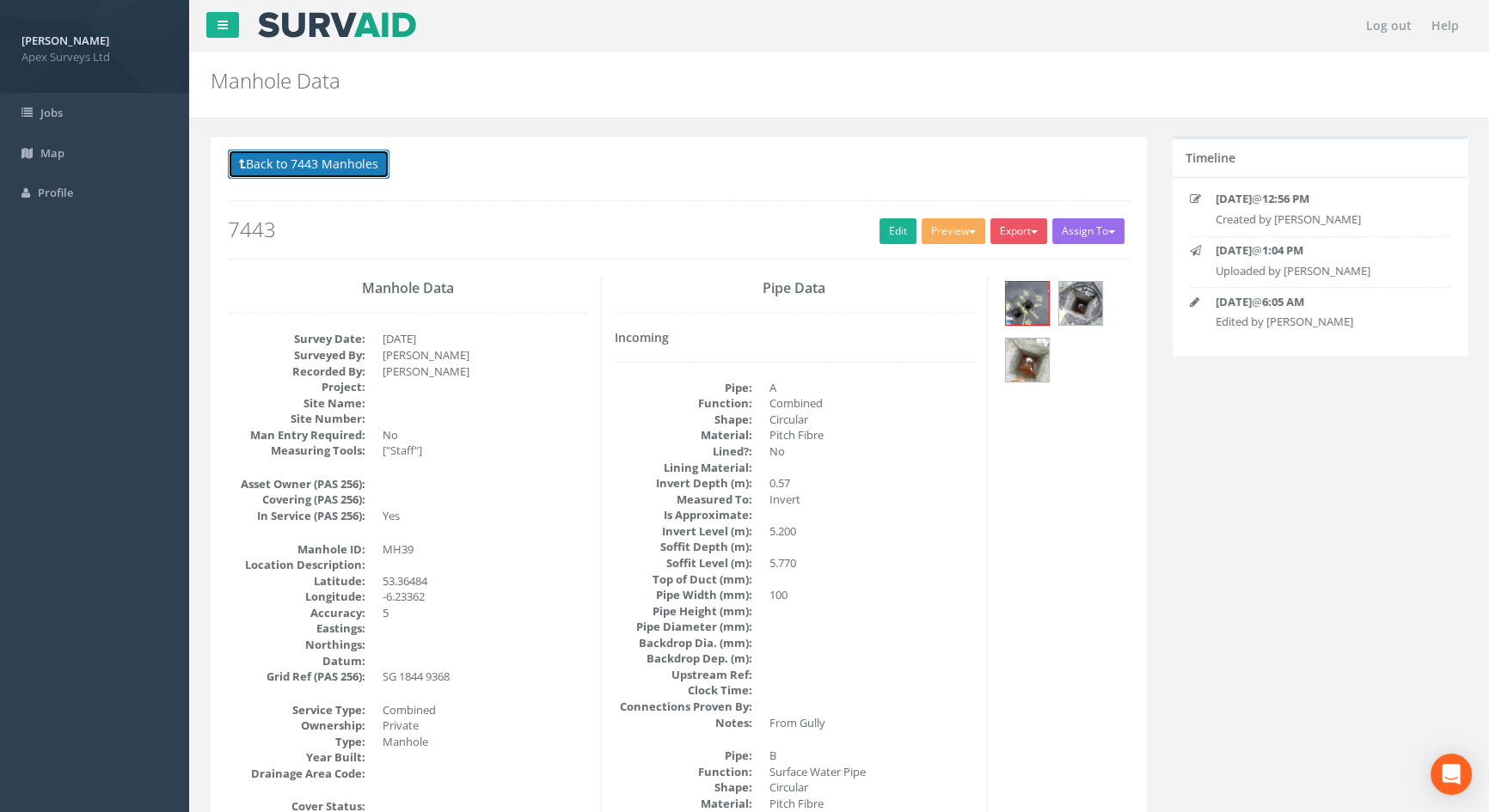
click at [302, 154] on button "Back to 7443 Manholes" at bounding box center [308, 164] width 161 height 29
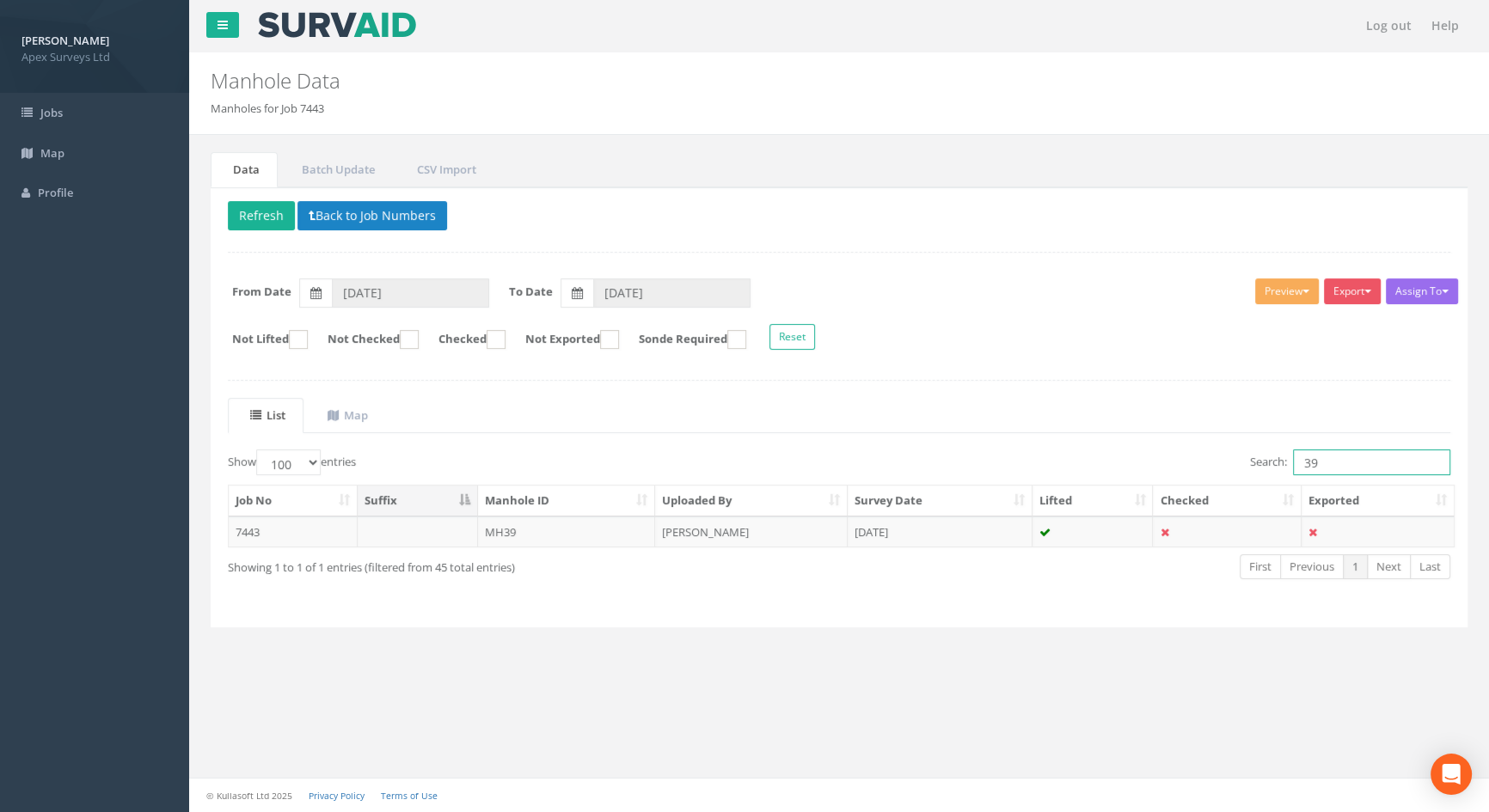
drag, startPoint x: 1345, startPoint y: 463, endPoint x: 1095, endPoint y: 438, distance: 251.2
click at [1095, 438] on div "List Map Show 10 25 50 100 entries Search: 39 Job No Suffix Manhole ID Uploaded…" at bounding box center [839, 503] width 1222 height 212
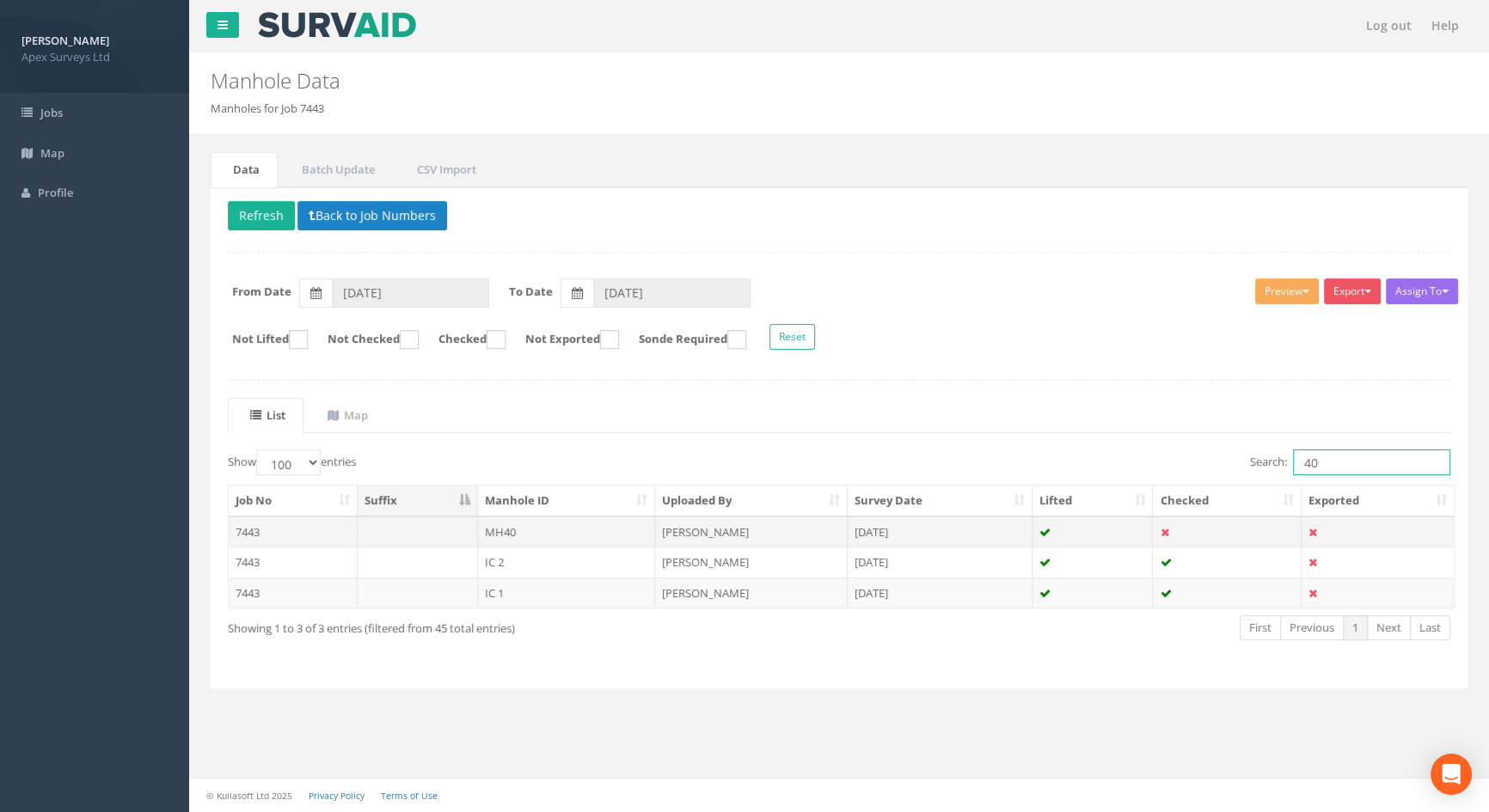
type input "40"
click at [503, 533] on td "MH40" at bounding box center [567, 532] width 178 height 31
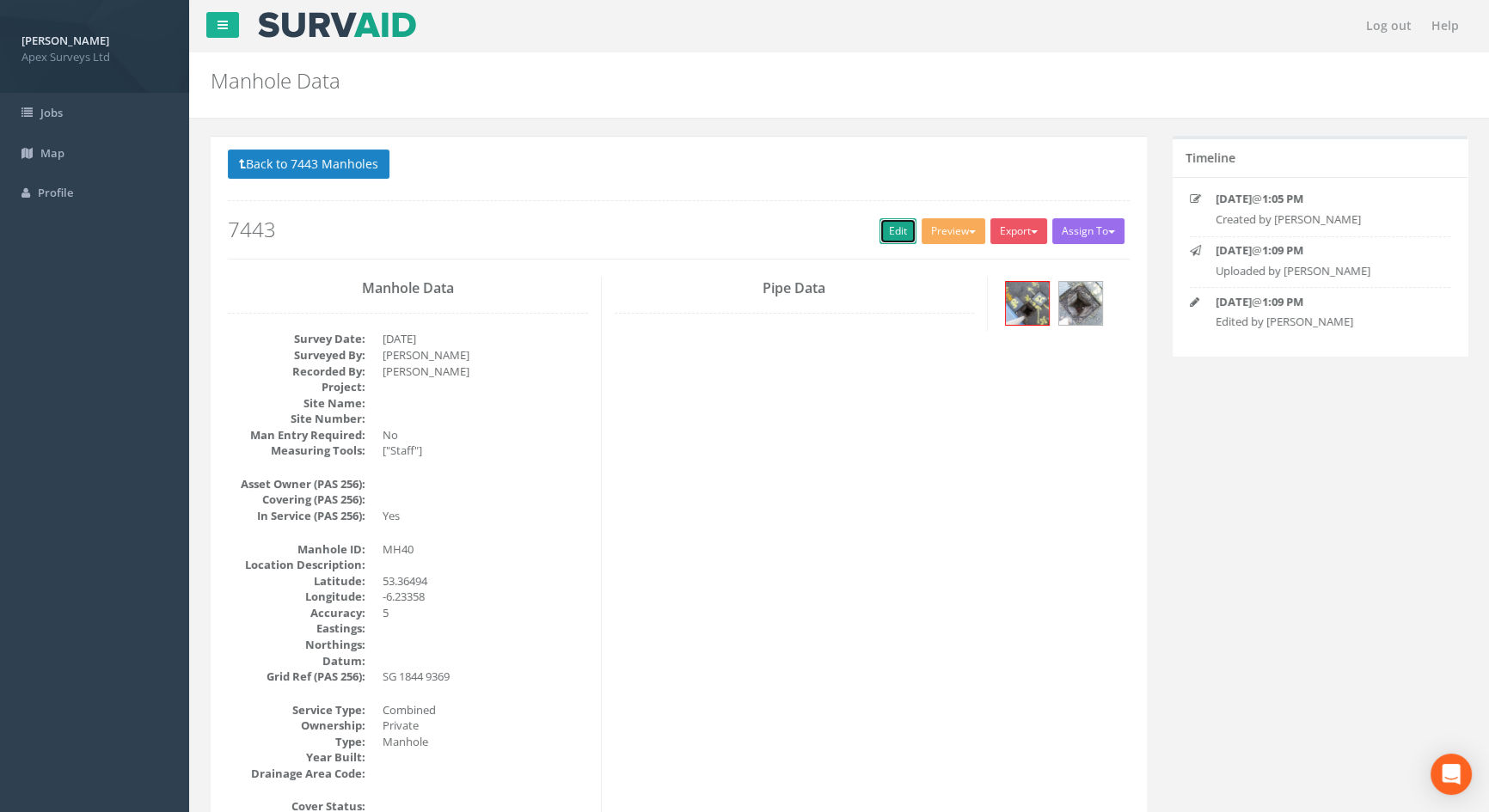
click at [886, 236] on link "Edit" at bounding box center [898, 231] width 37 height 25
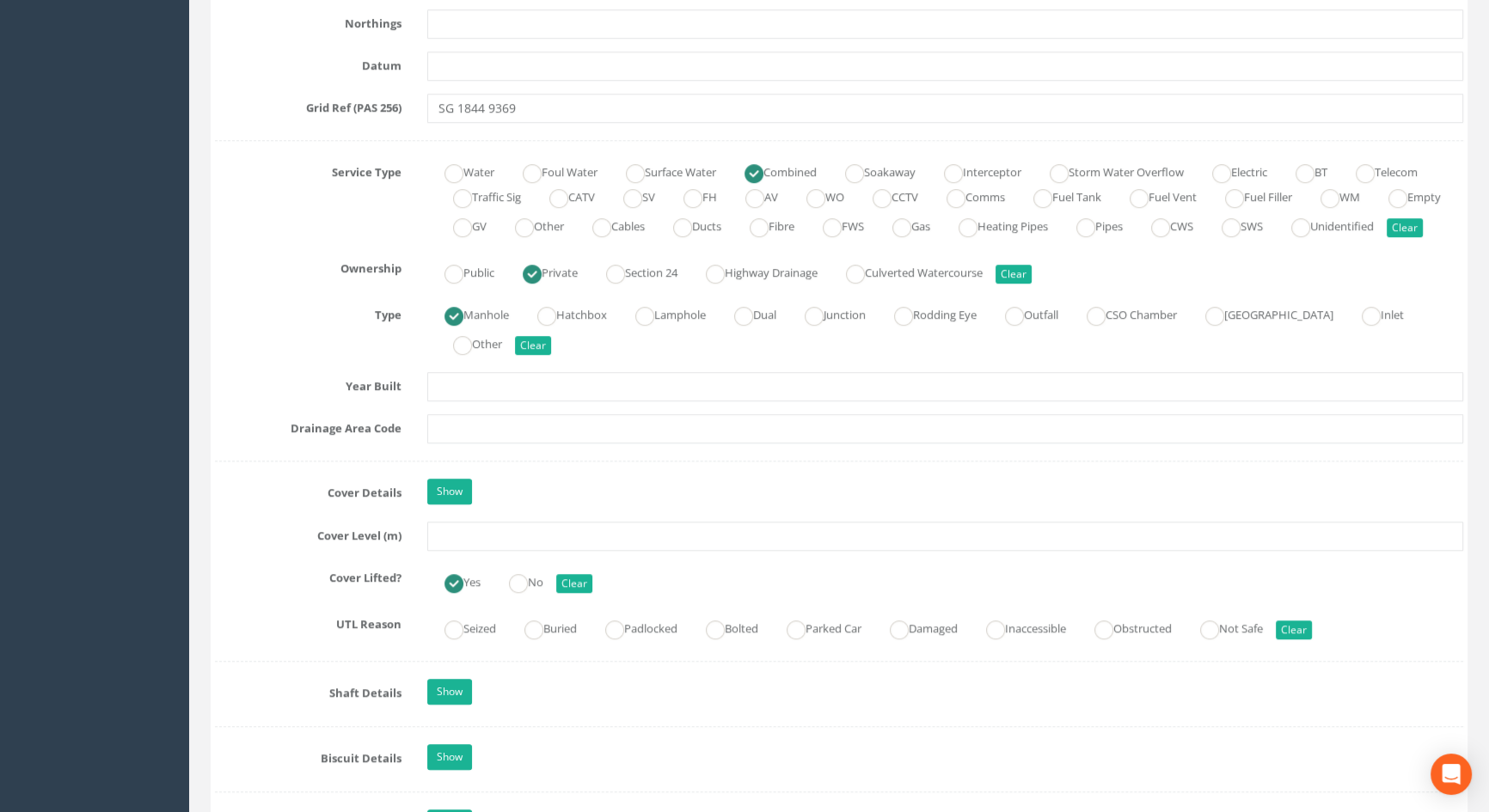
scroll to position [1327, 0]
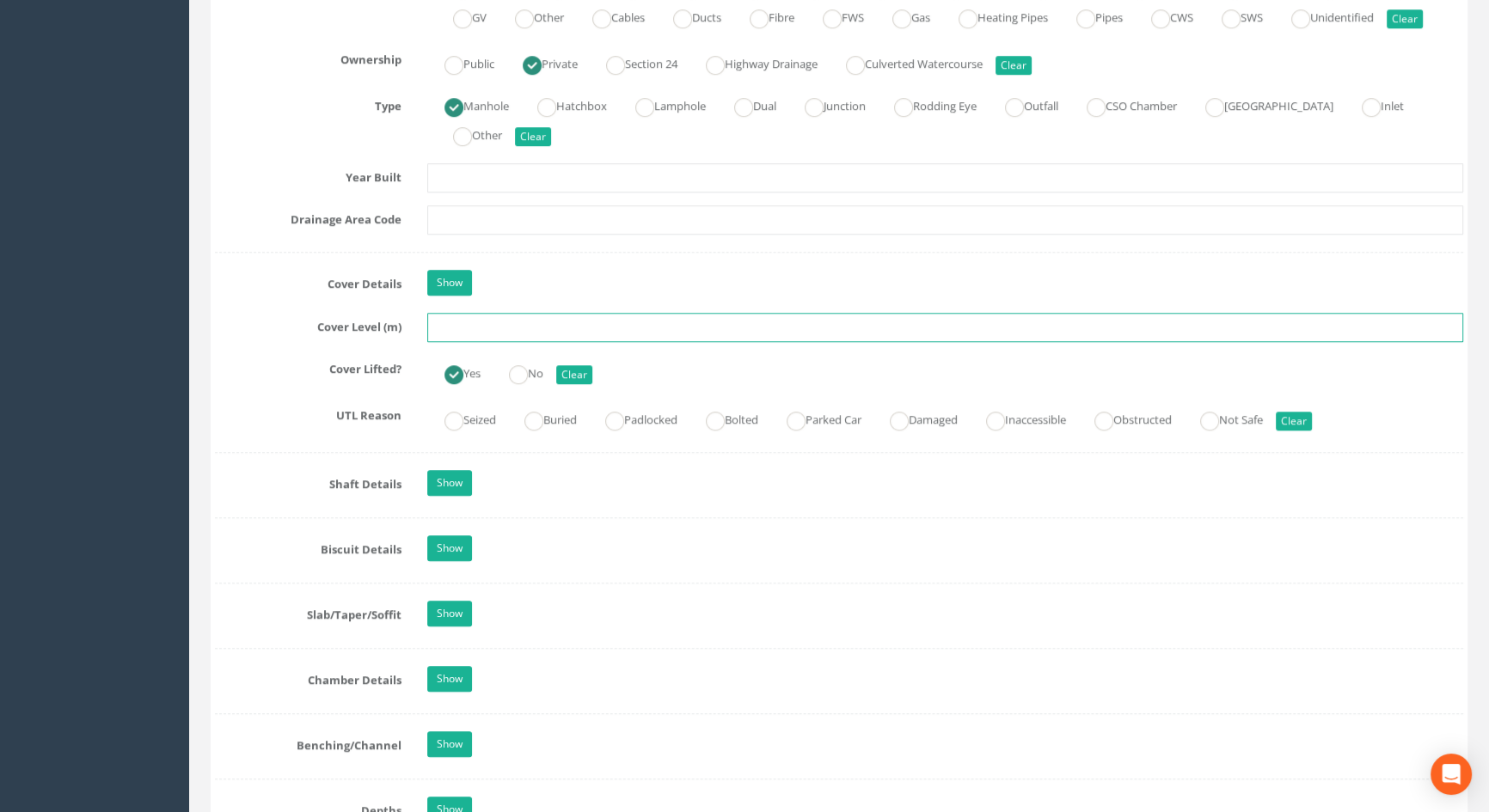
click at [457, 342] on input "text" at bounding box center [945, 327] width 1036 height 29
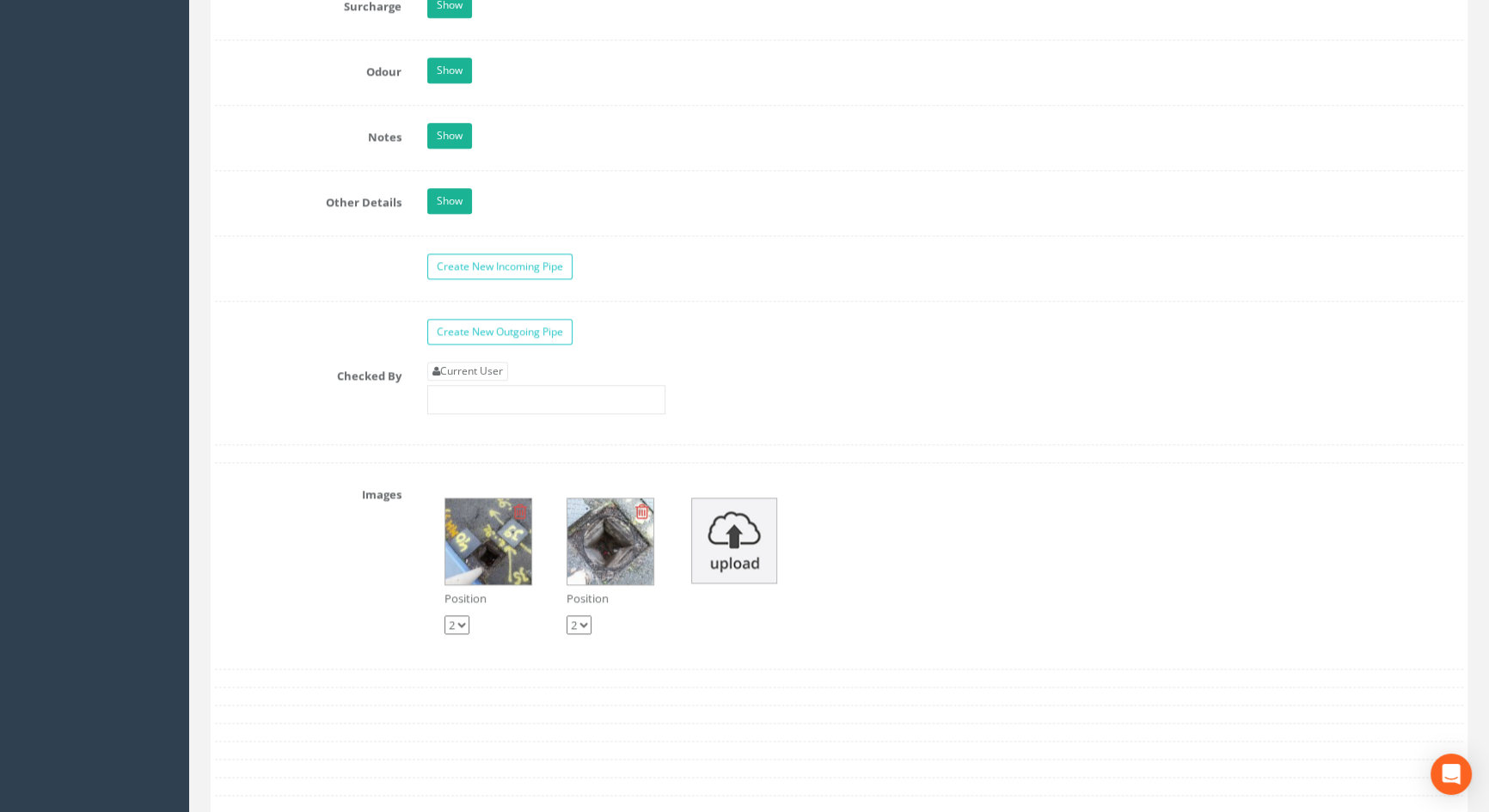
scroll to position [2578, 0]
type input "5.87"
click at [475, 379] on link "Current User" at bounding box center [467, 368] width 81 height 19
type input "[PERSON_NAME]"
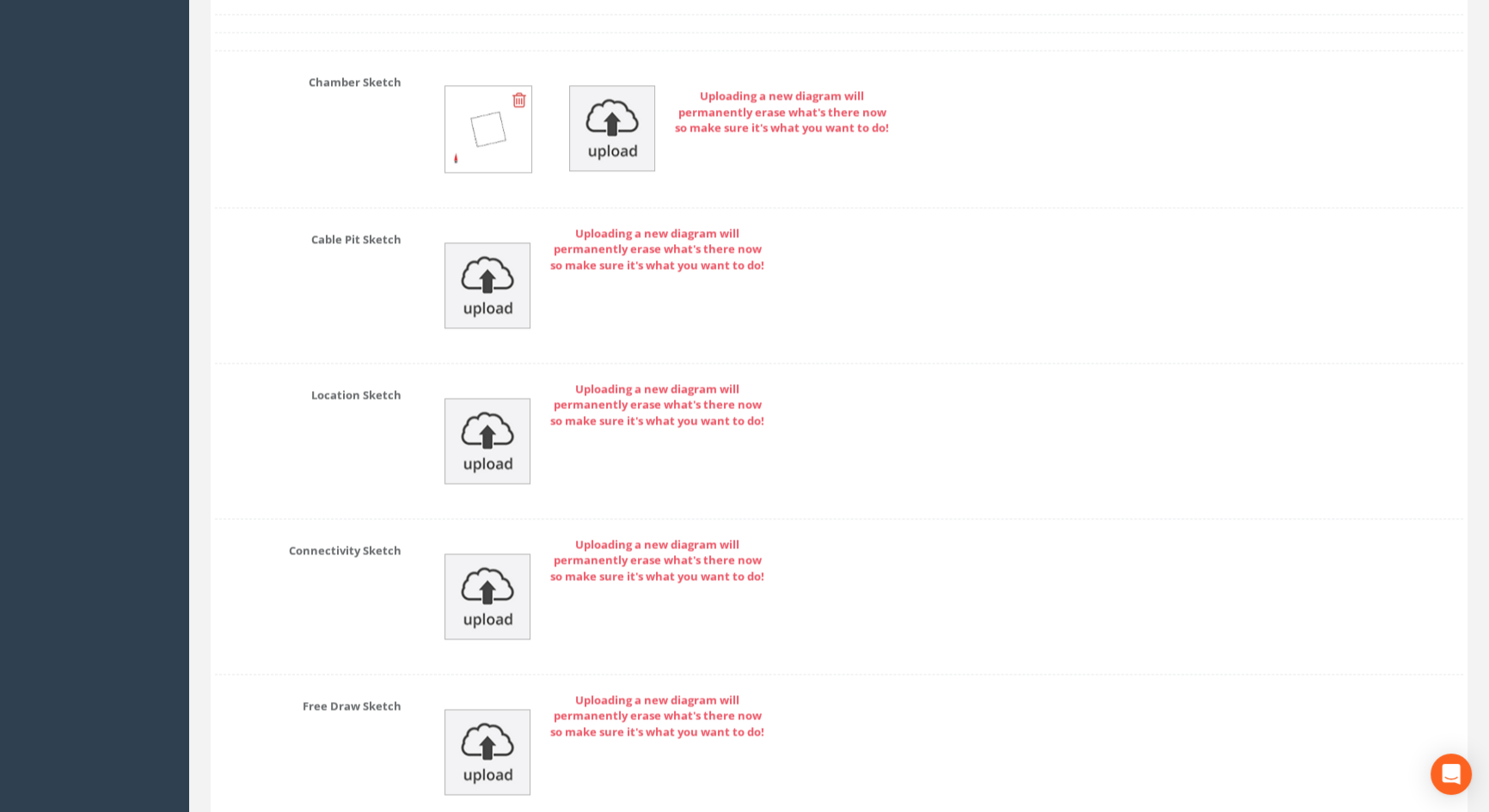
scroll to position [3603, 0]
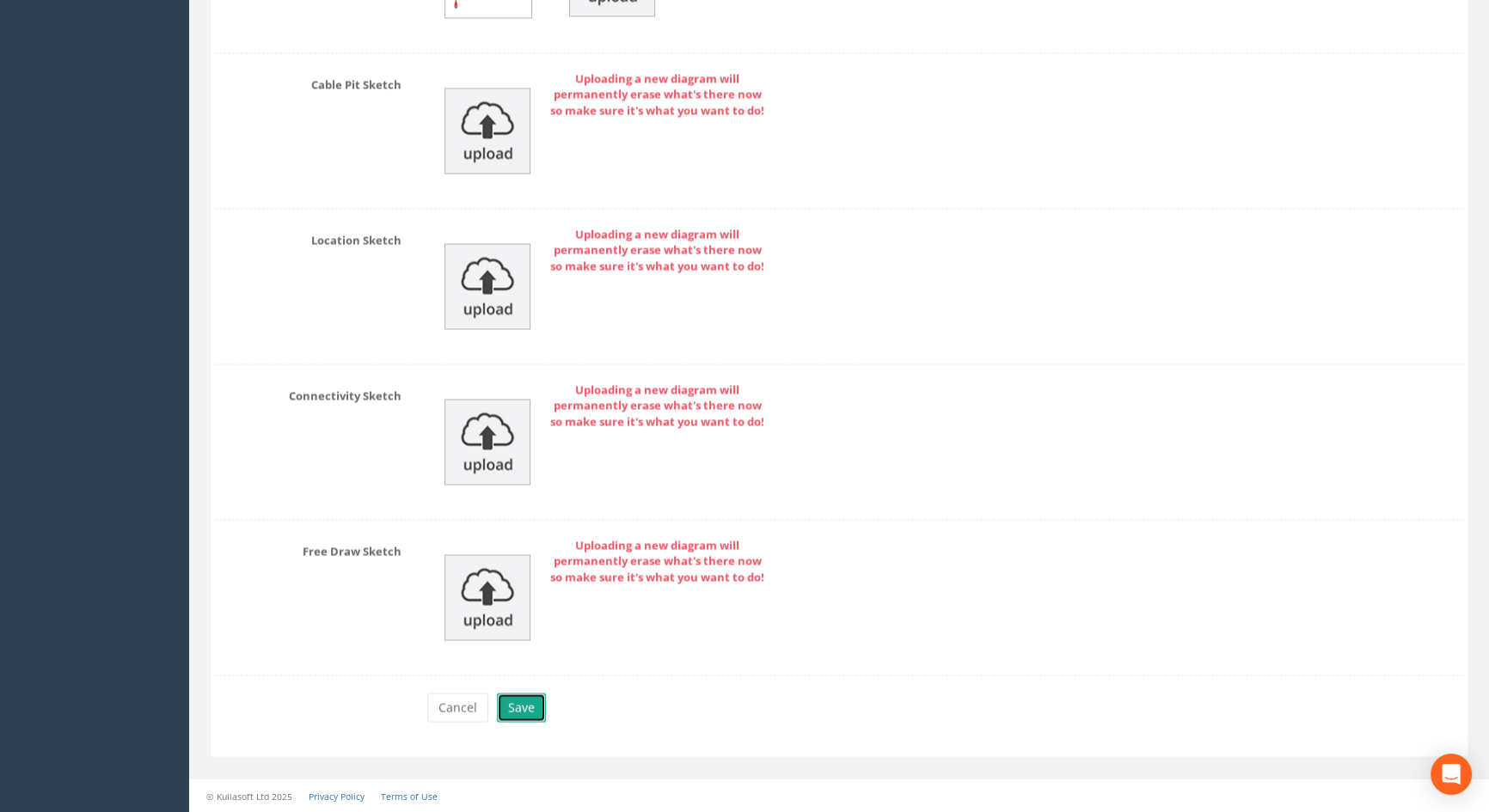
click at [524, 709] on button "Save" at bounding box center [521, 707] width 49 height 29
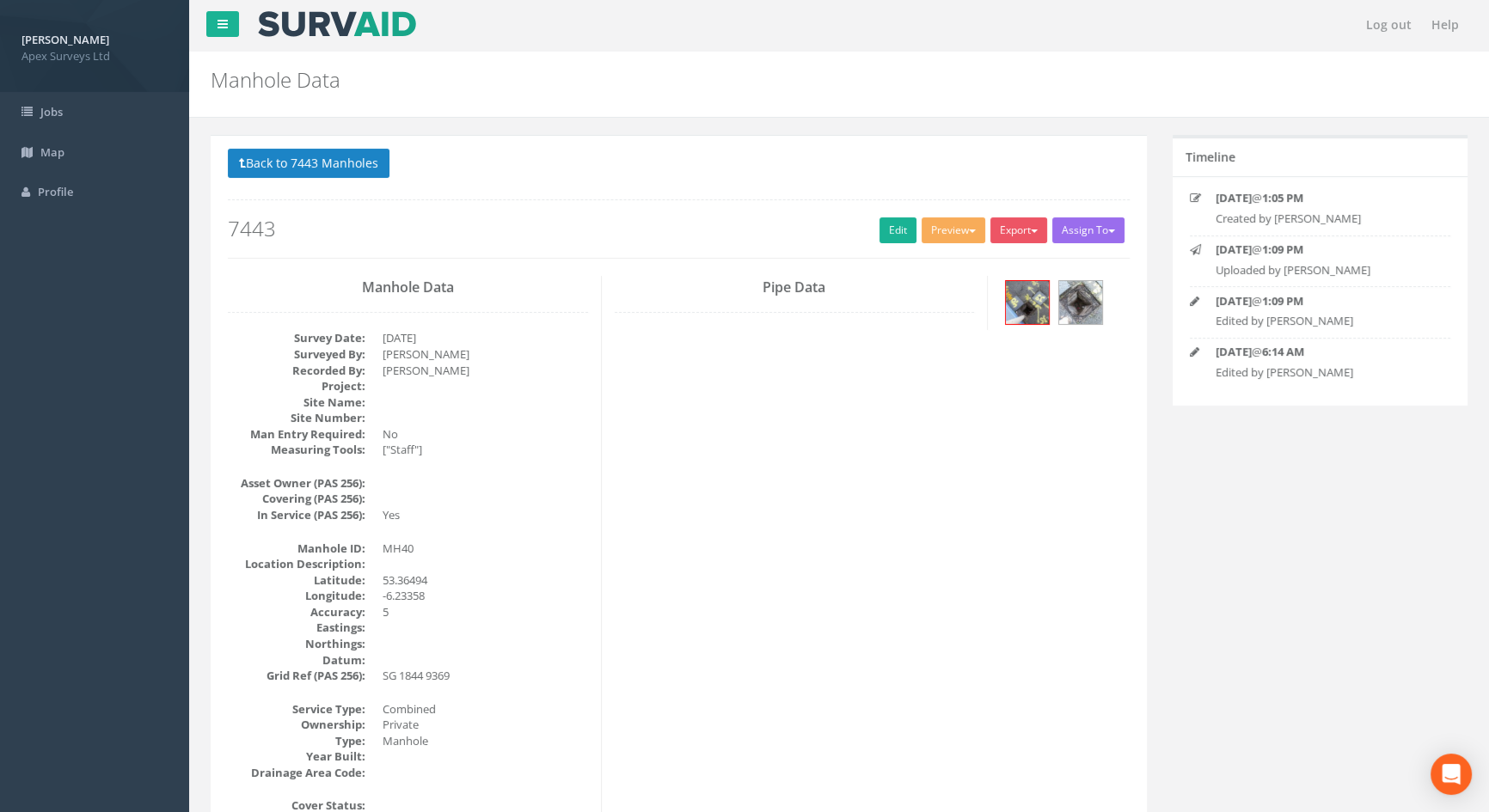
scroll to position [0, 0]
click at [320, 170] on button "Back to 7443 Manholes" at bounding box center [308, 164] width 161 height 29
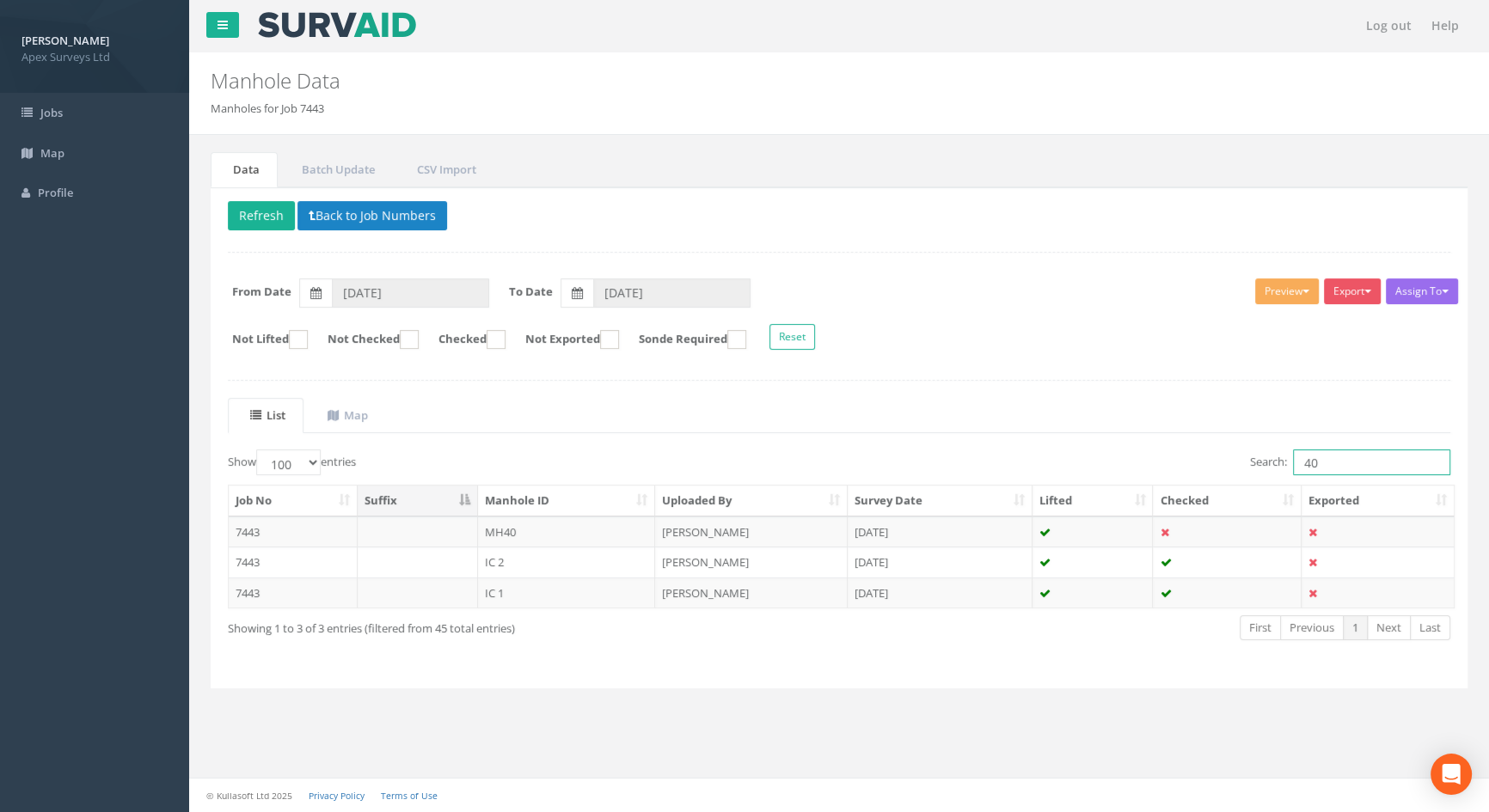
drag, startPoint x: 1356, startPoint y: 455, endPoint x: 1215, endPoint y: 492, distance: 145.8
click at [1218, 490] on div "Show 10 25 50 100 entries Search: 40 Job No Suffix Manhole ID Uploaded By Surve…" at bounding box center [839, 560] width 1222 height 222
type input "37"
click at [502, 586] on td "MH37" at bounding box center [567, 593] width 178 height 31
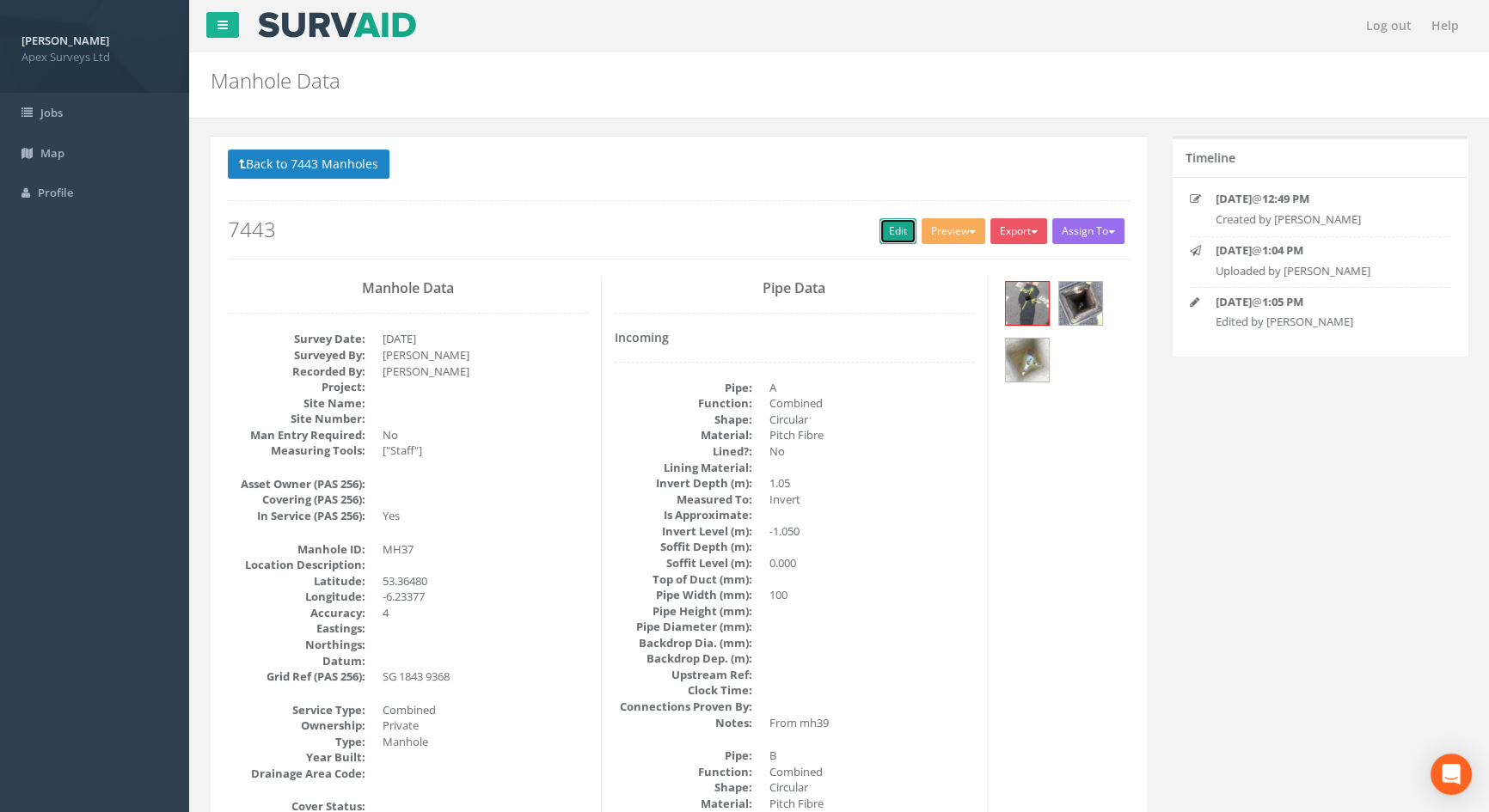
click at [886, 233] on link "Edit" at bounding box center [898, 231] width 37 height 25
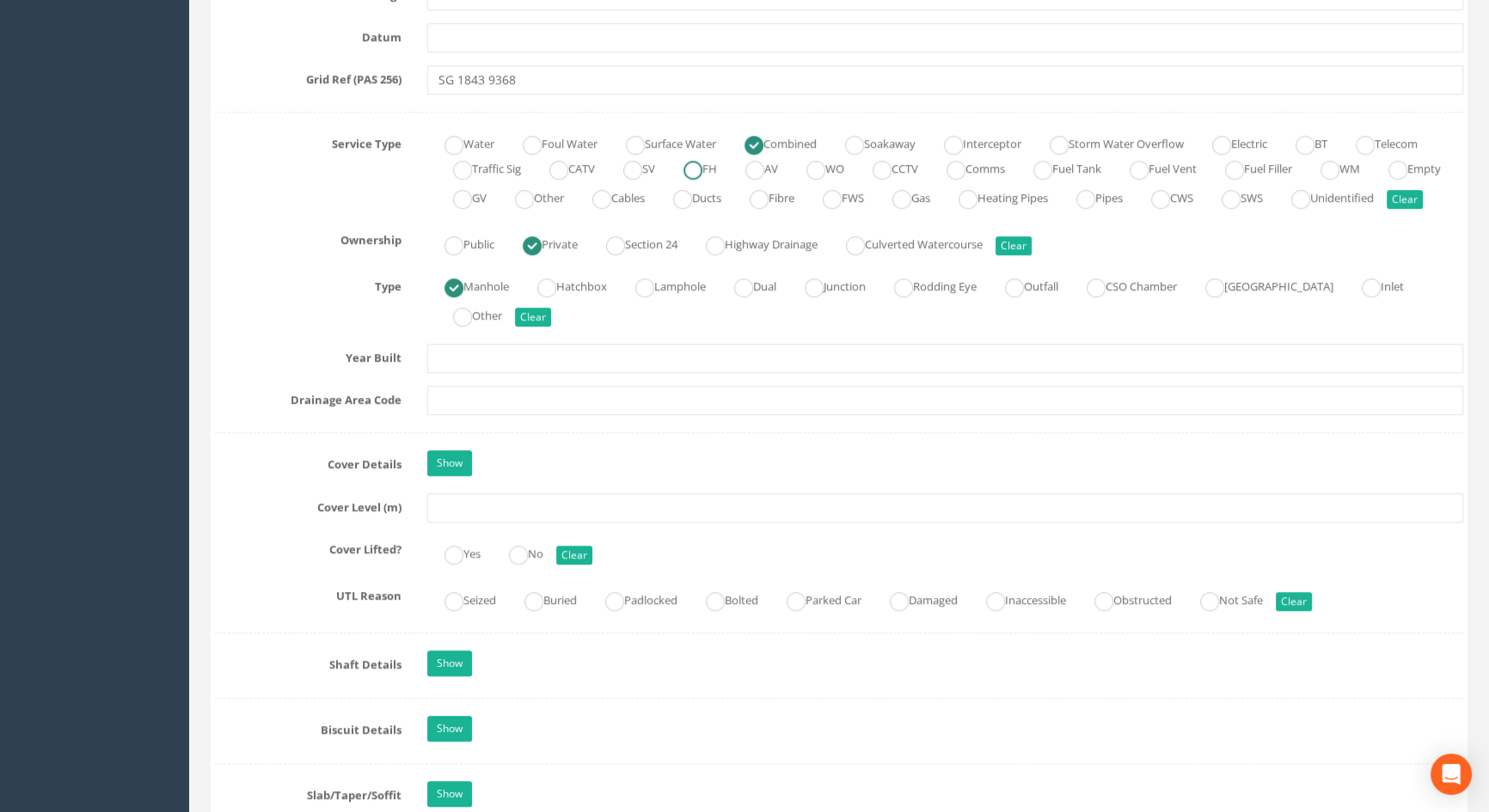
scroll to position [1171, 0]
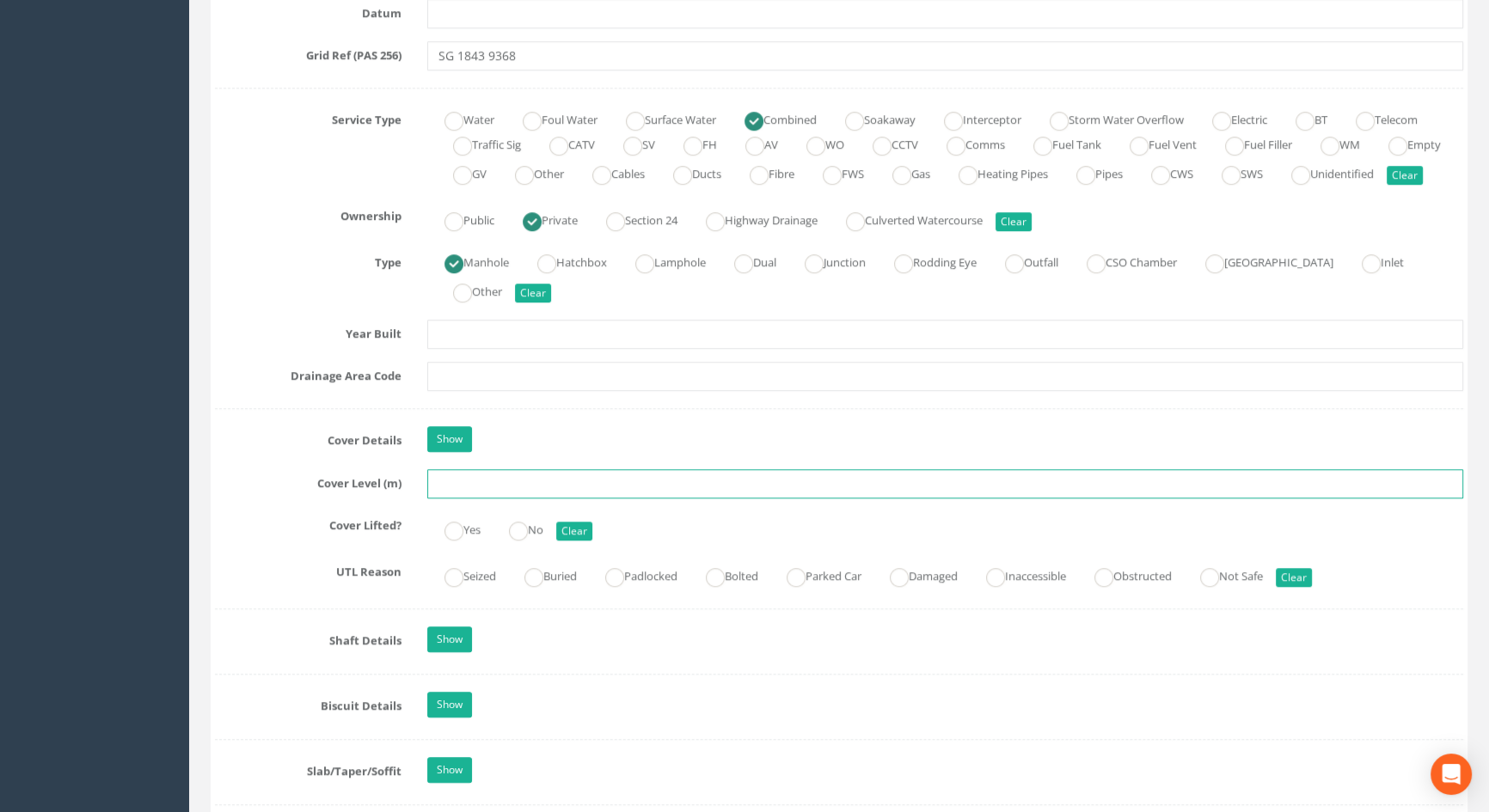
click at [452, 498] on input "text" at bounding box center [945, 484] width 1036 height 29
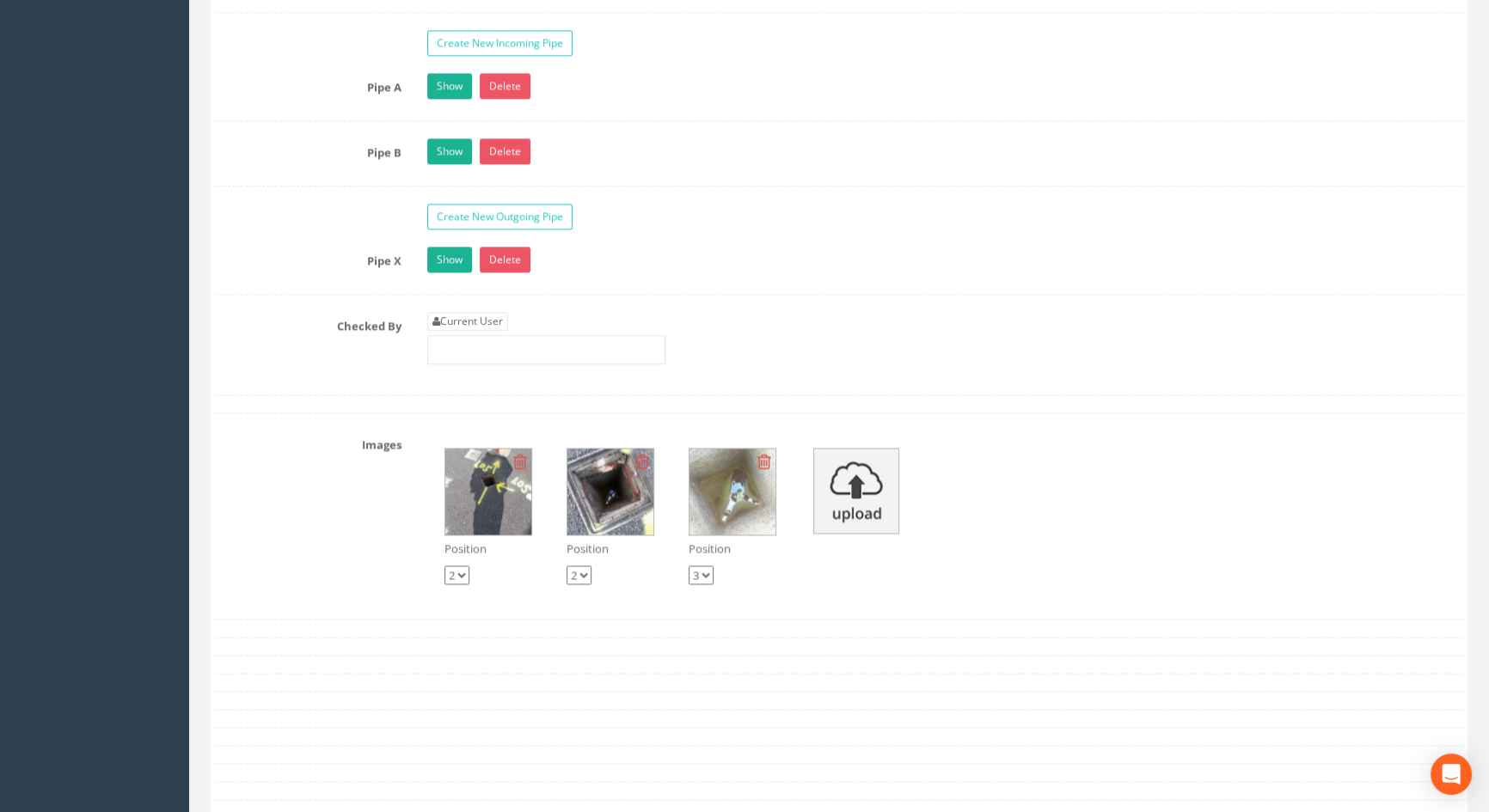
scroll to position [2811, 0]
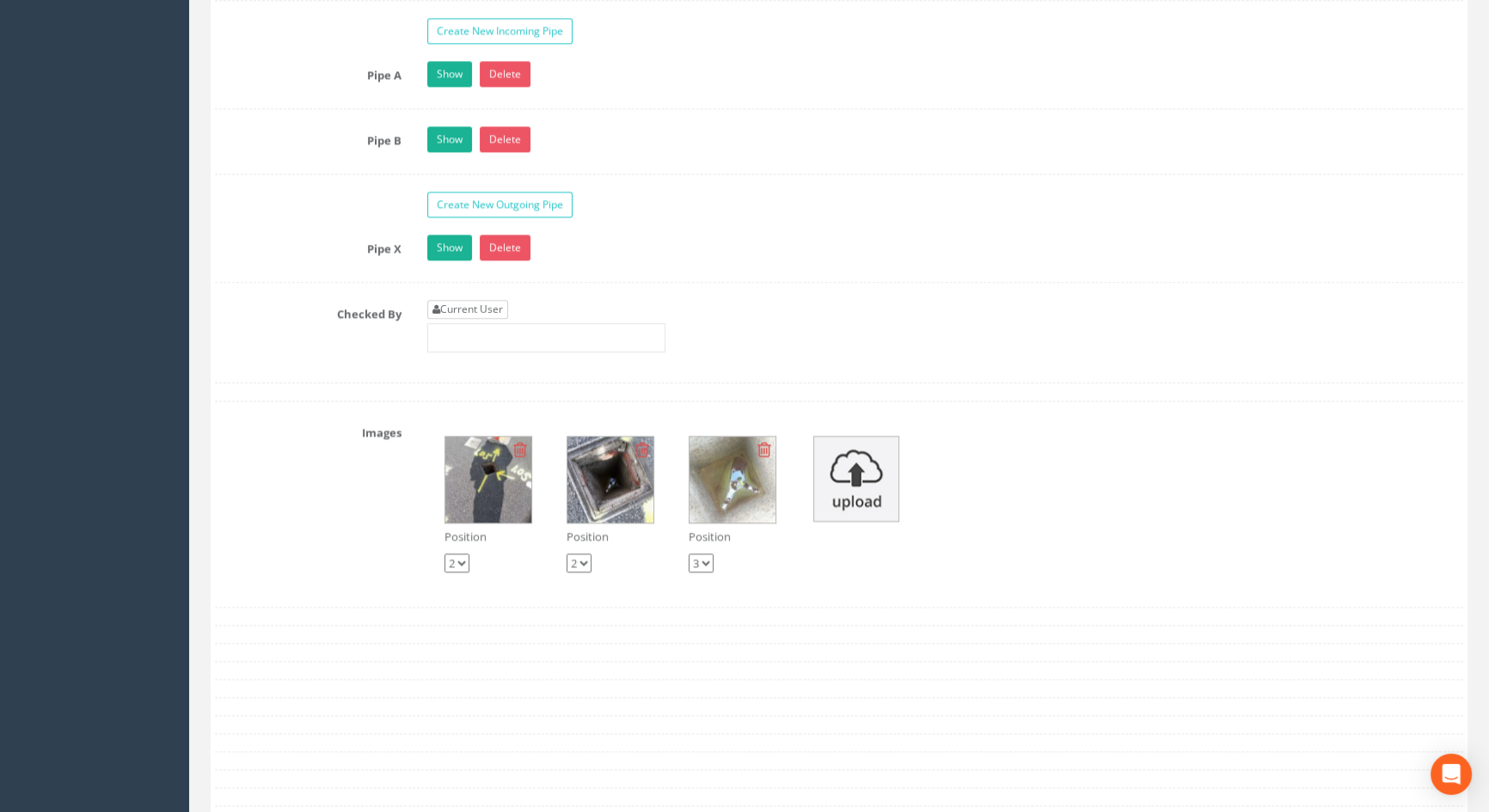
type input "5.82"
click at [480, 319] on link "Current User" at bounding box center [467, 309] width 81 height 19
type input "[PERSON_NAME]"
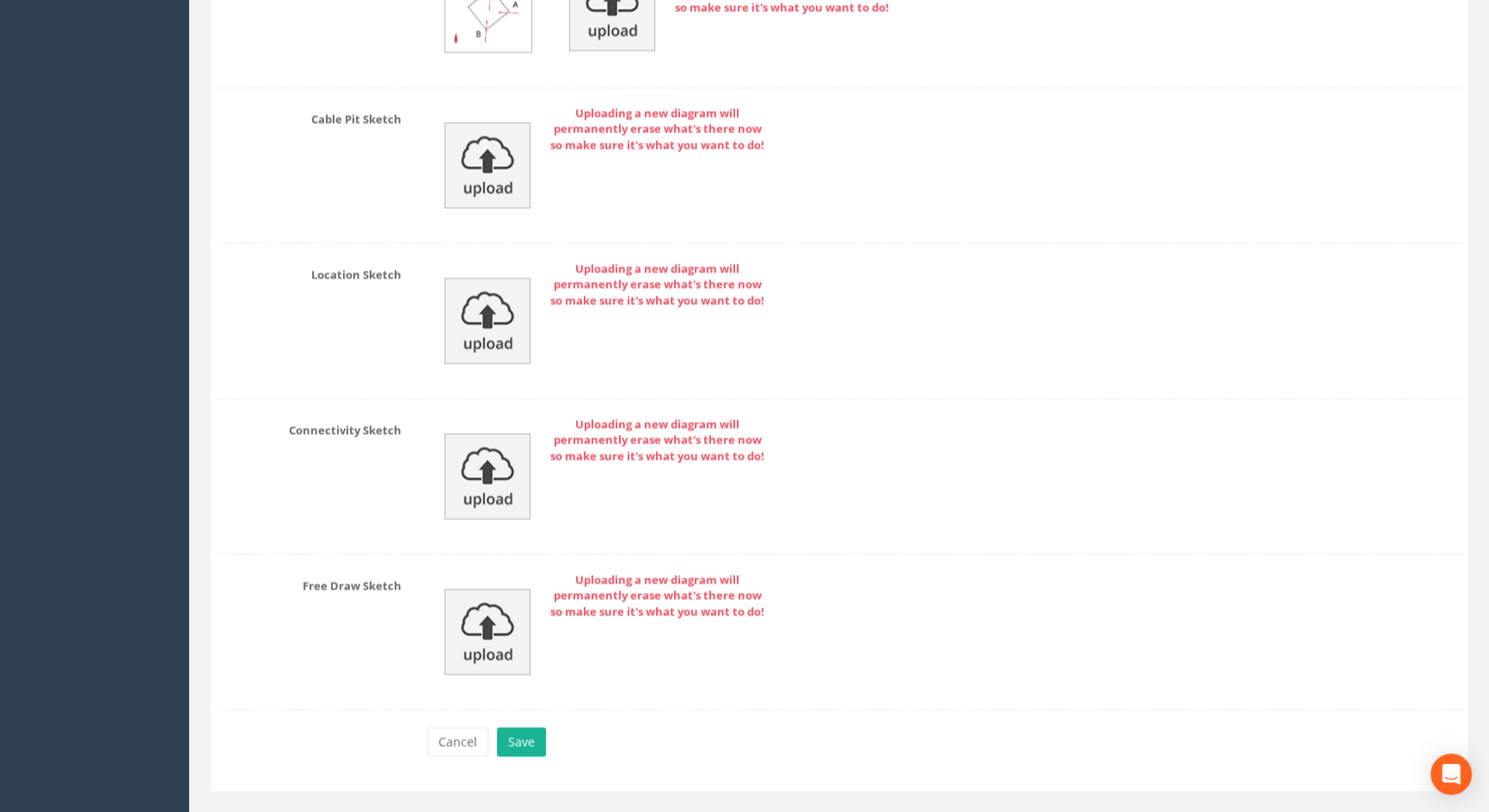
scroll to position [3776, 0]
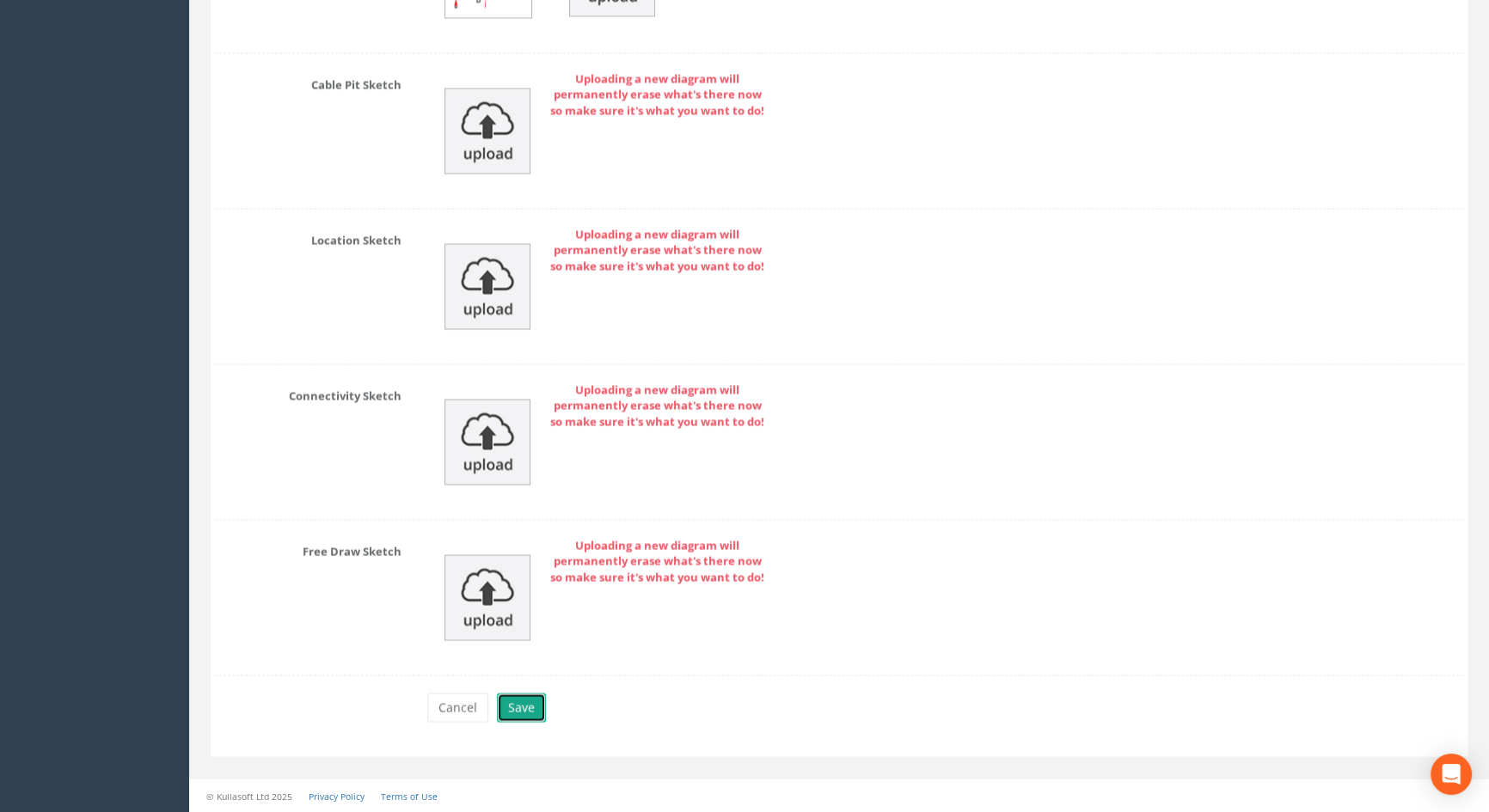
click at [516, 710] on button "Save" at bounding box center [521, 707] width 49 height 29
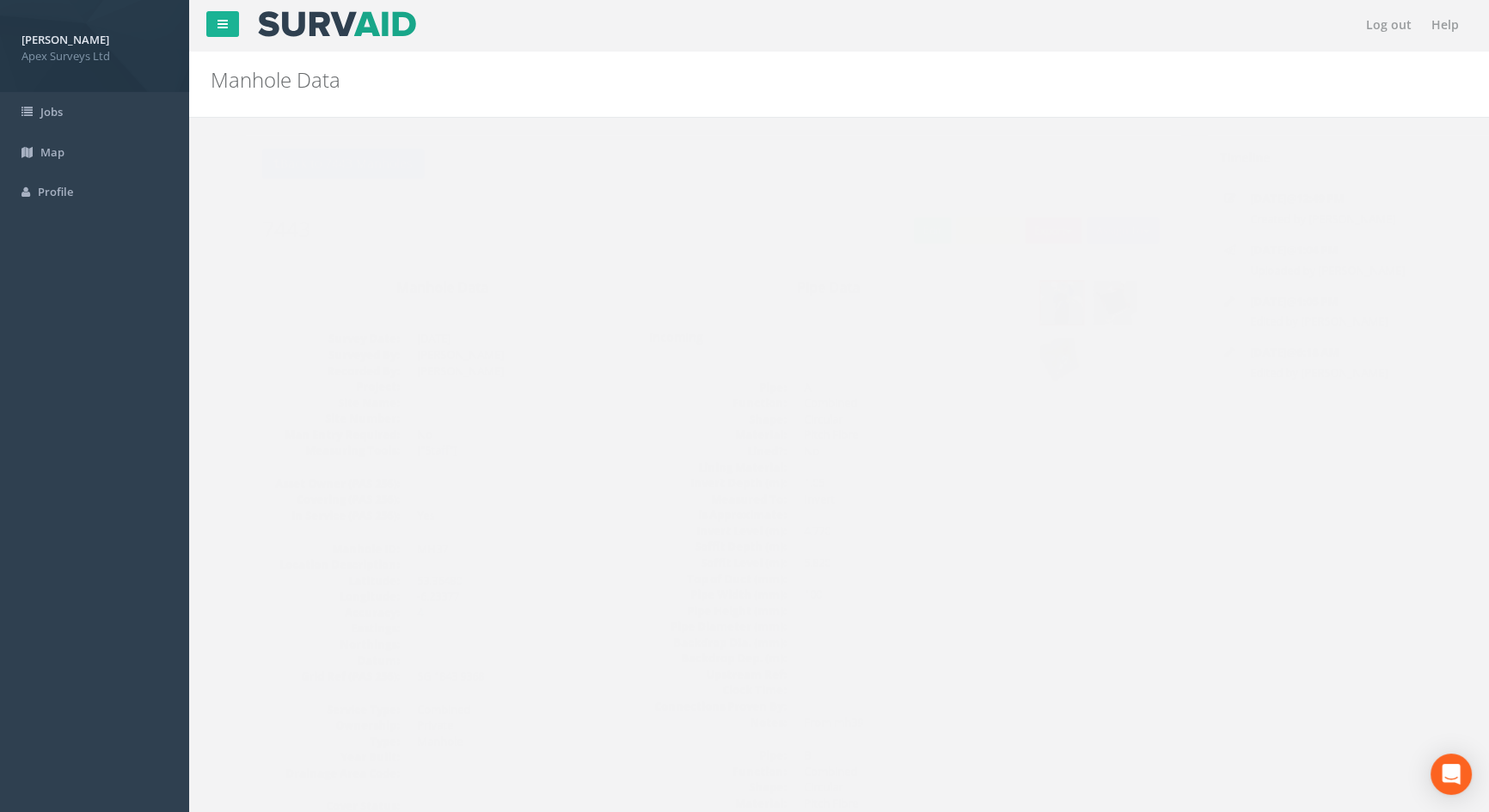
scroll to position [0, 0]
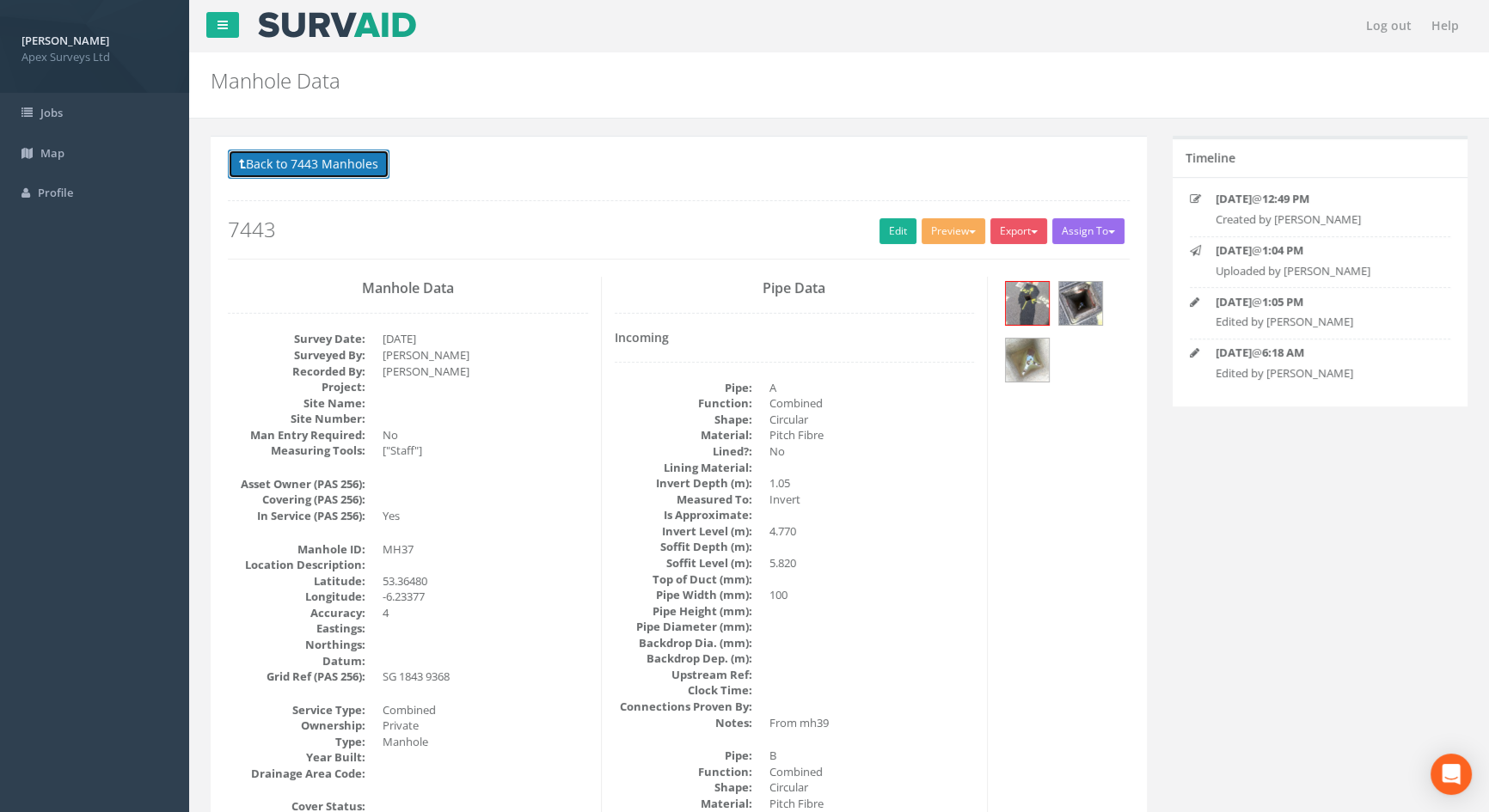
click at [297, 163] on button "Back to 7443 Manholes" at bounding box center [308, 164] width 161 height 29
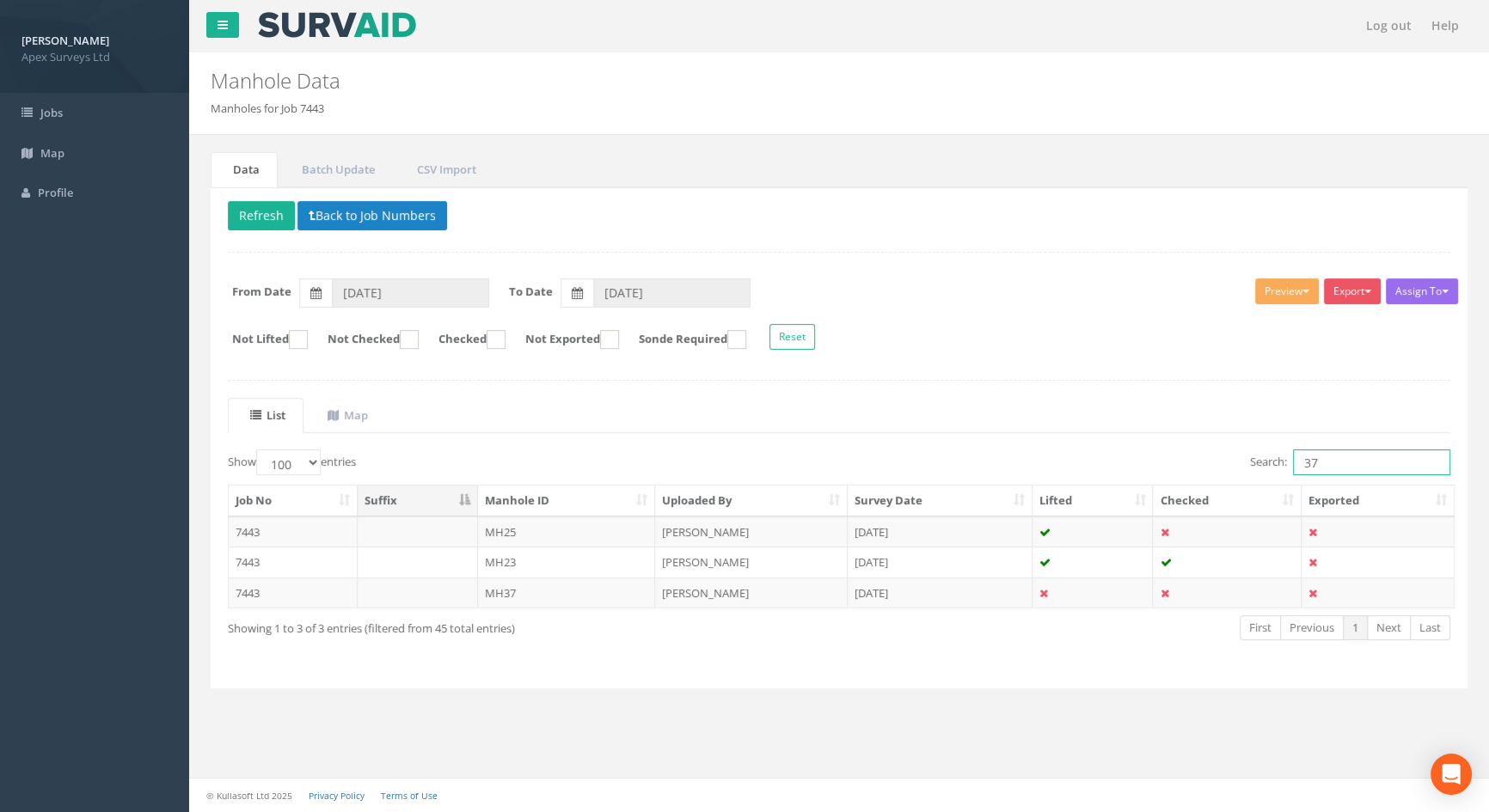
click at [1323, 466] on input "37" at bounding box center [1371, 462] width 157 height 25
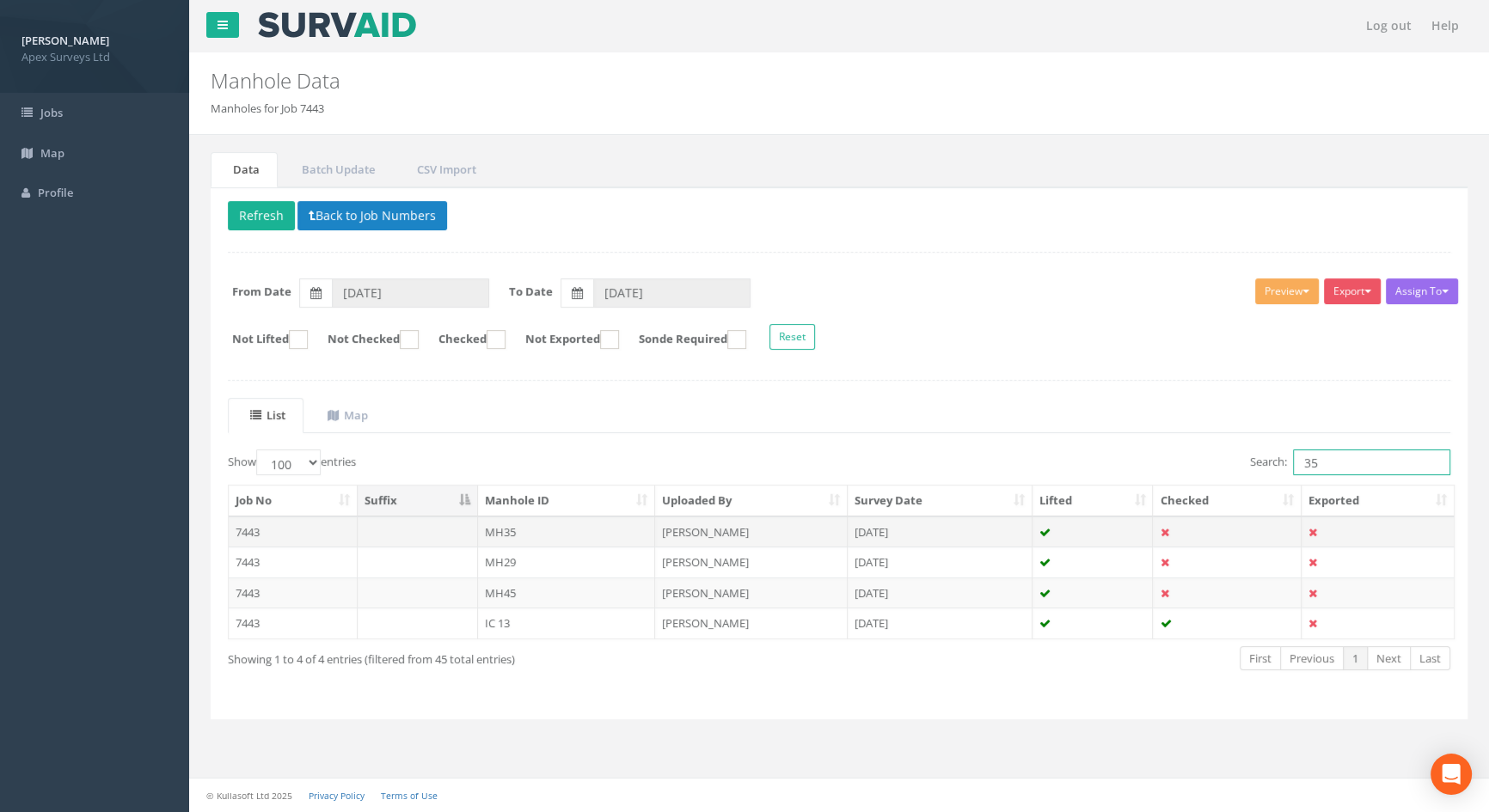
type input "35"
click at [504, 531] on td "MH35" at bounding box center [567, 532] width 178 height 31
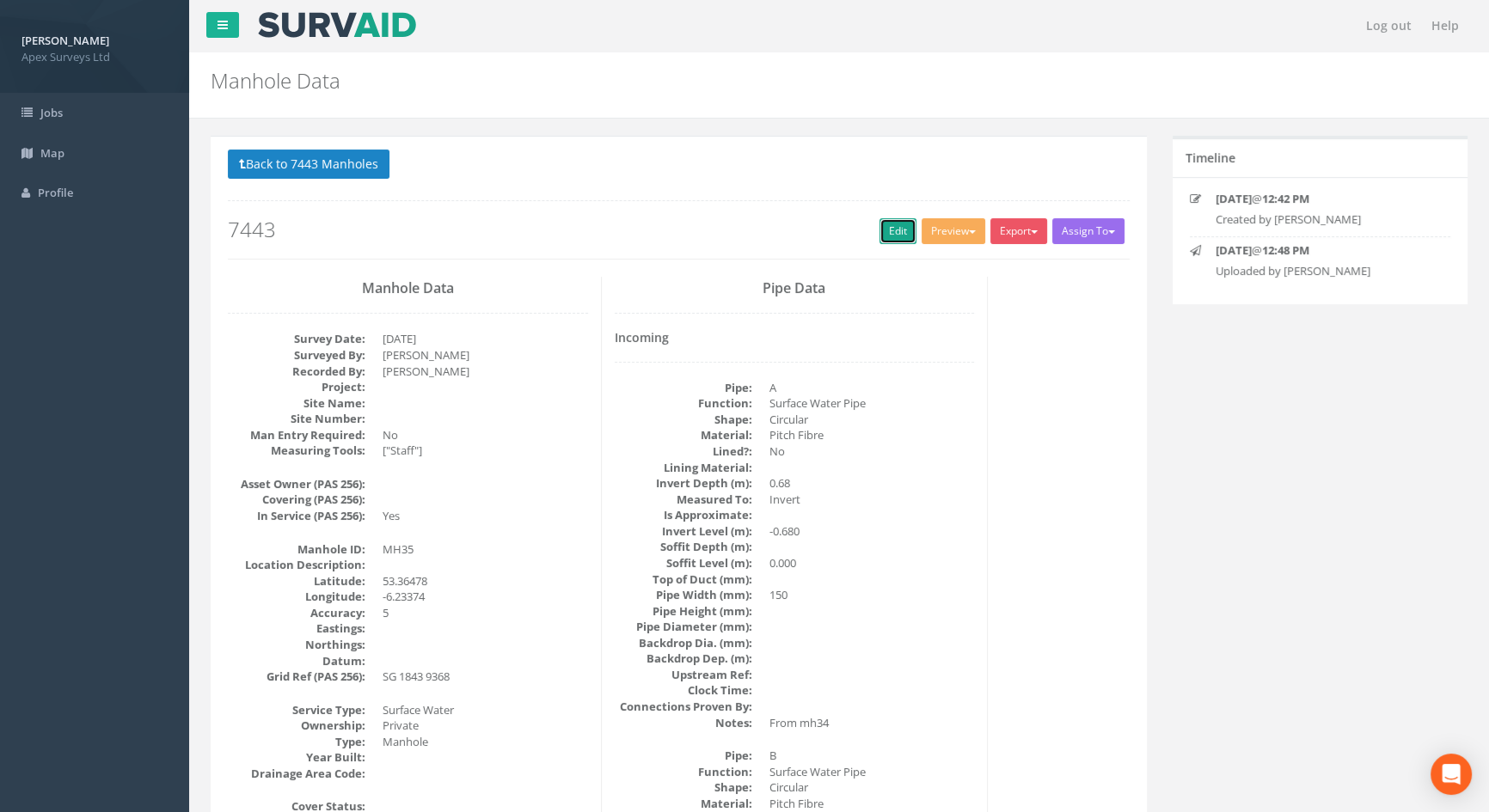
click at [889, 232] on link "Edit" at bounding box center [898, 231] width 37 height 25
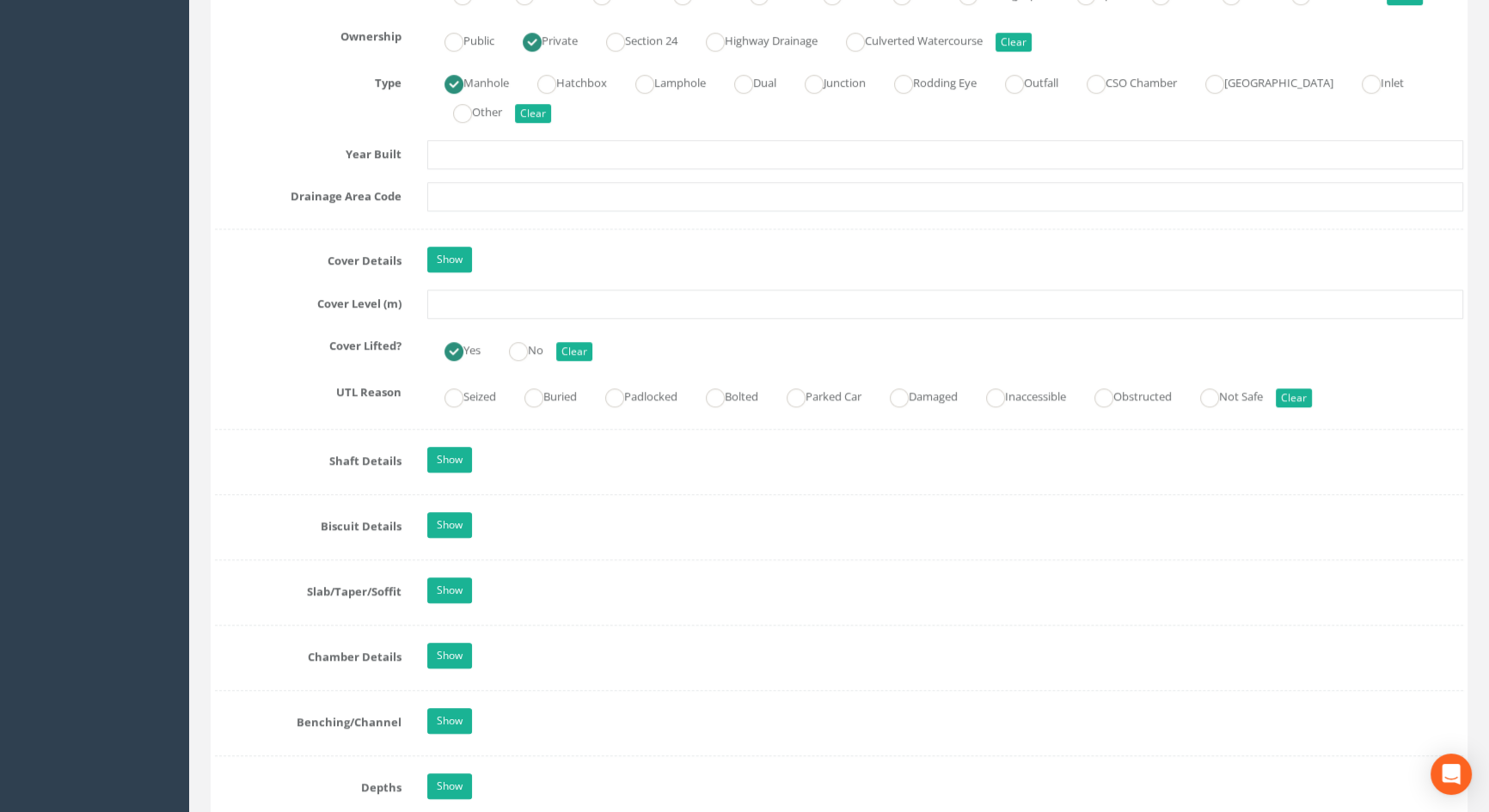
scroll to position [1484, 0]
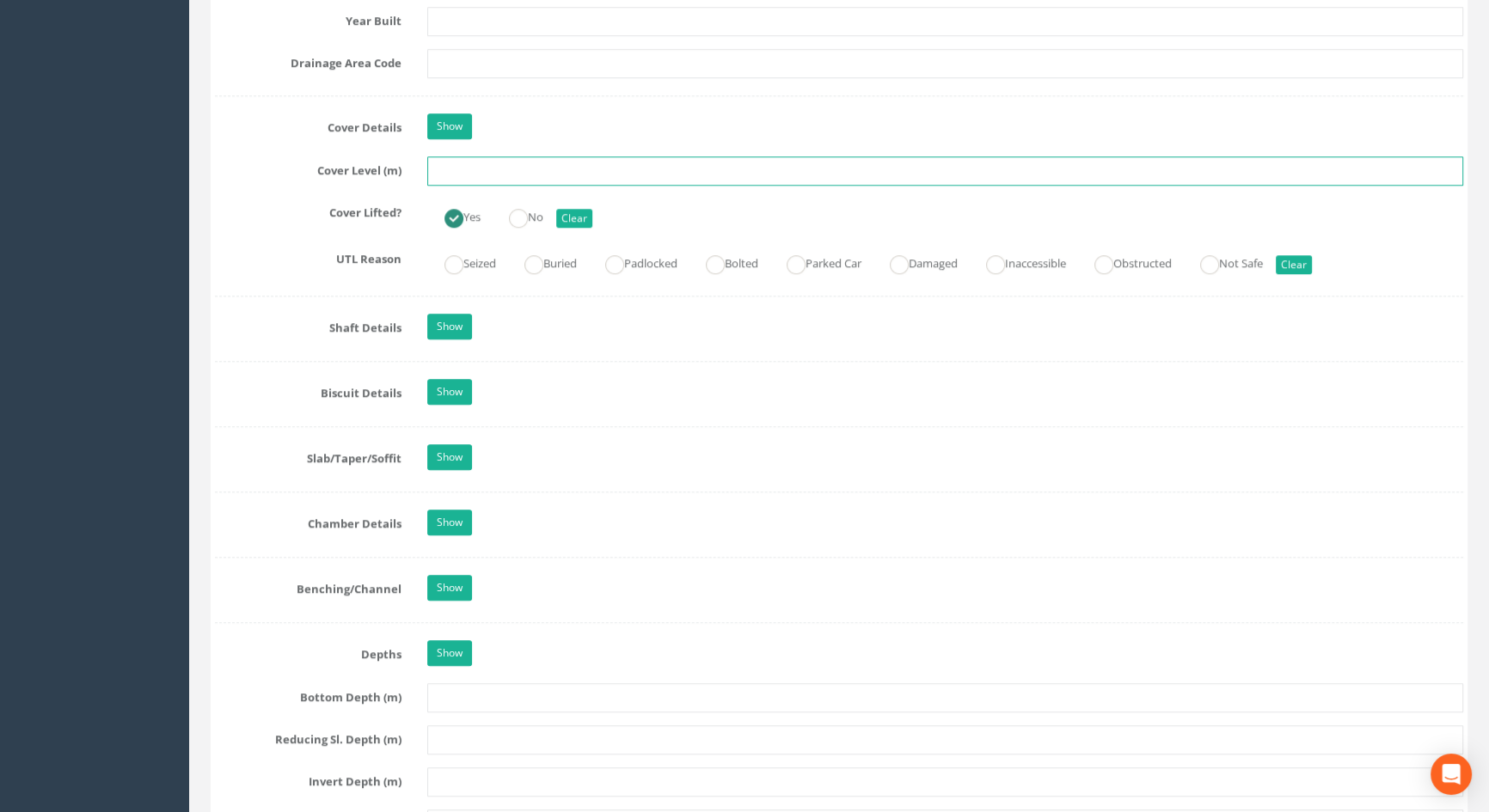
click at [480, 186] on input "text" at bounding box center [945, 171] width 1036 height 29
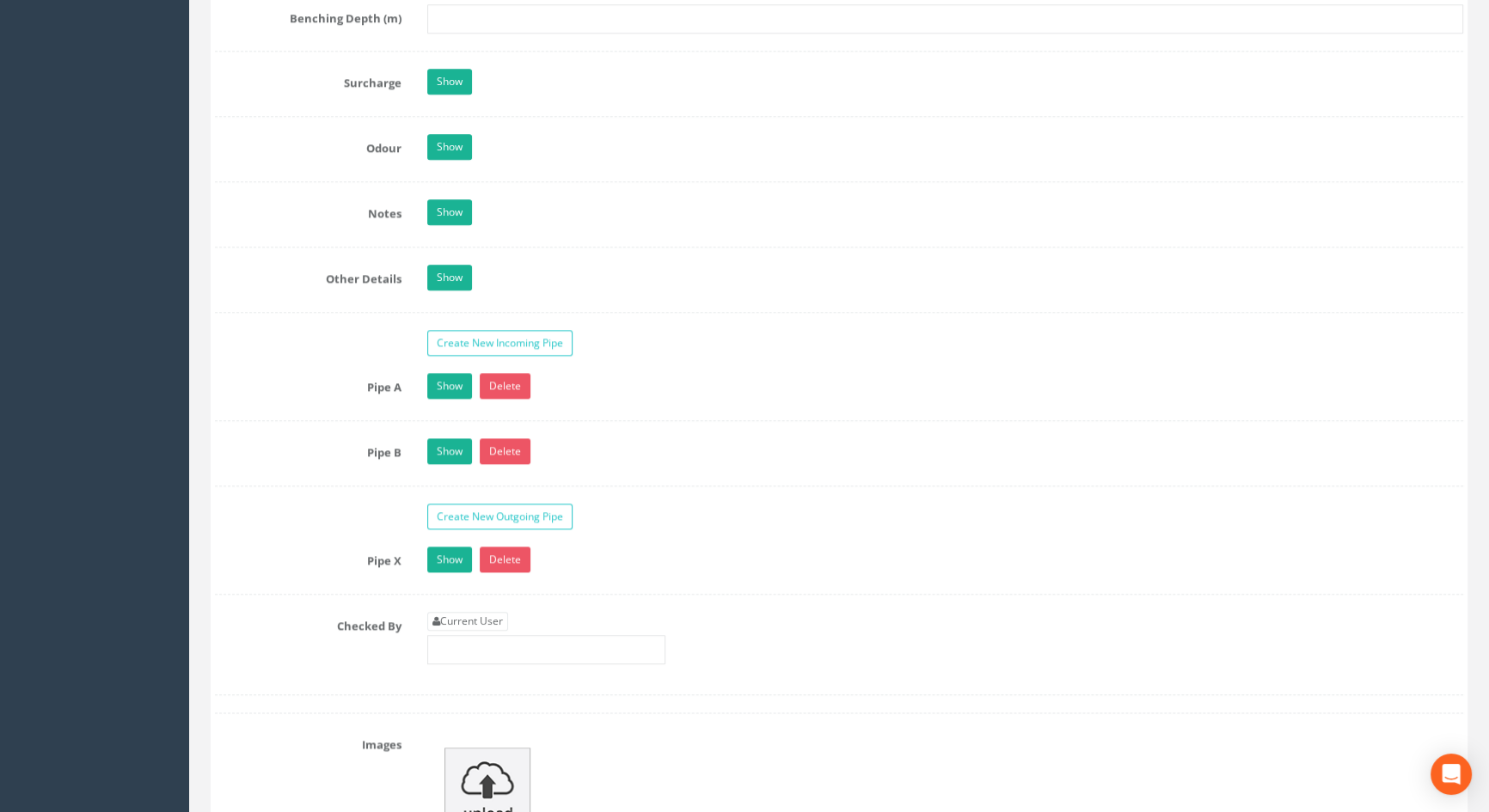
scroll to position [2889, 0]
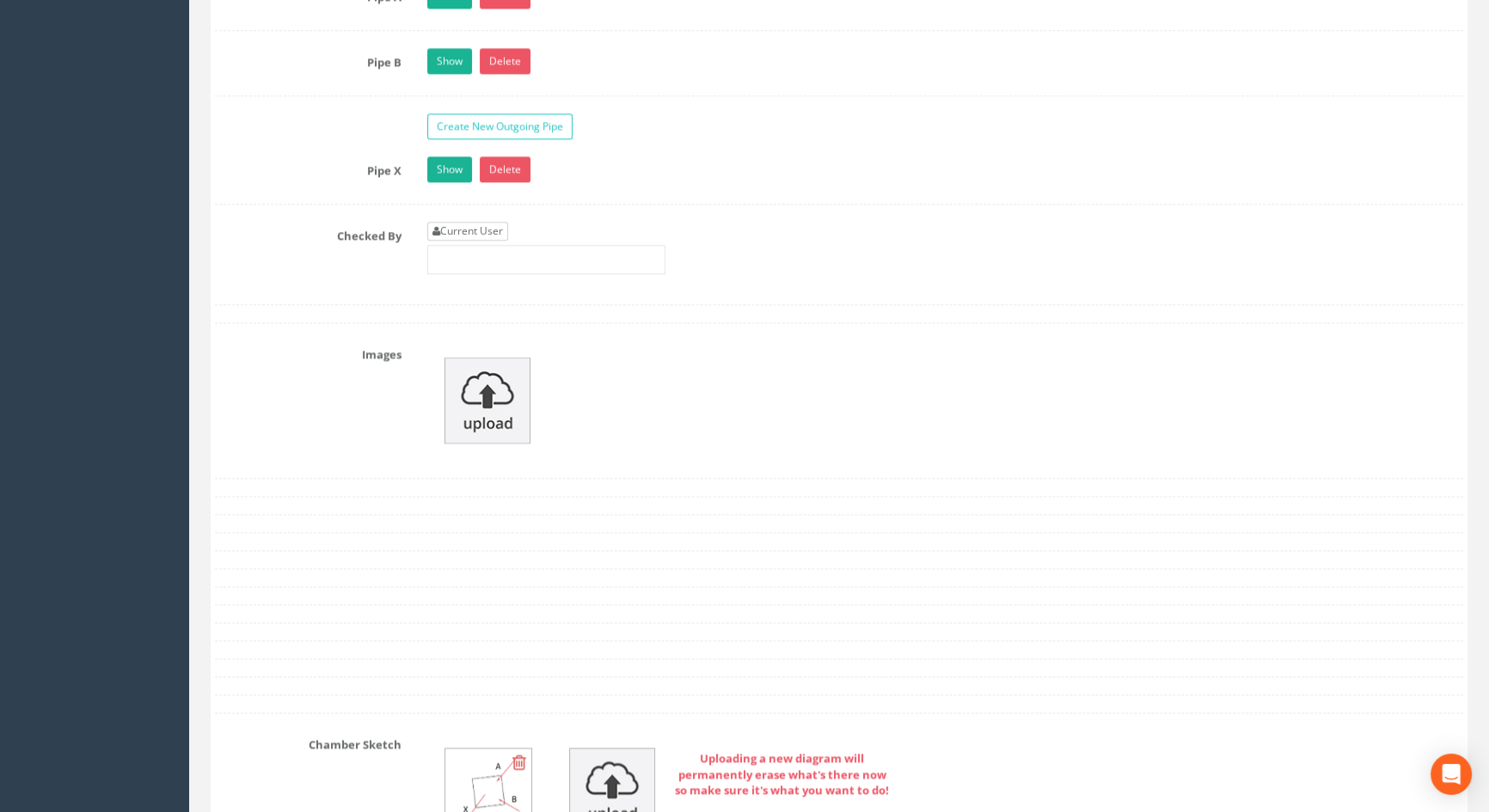
type input "5.72"
click at [494, 240] on link "Current User" at bounding box center [467, 231] width 81 height 19
type input "[PERSON_NAME]"
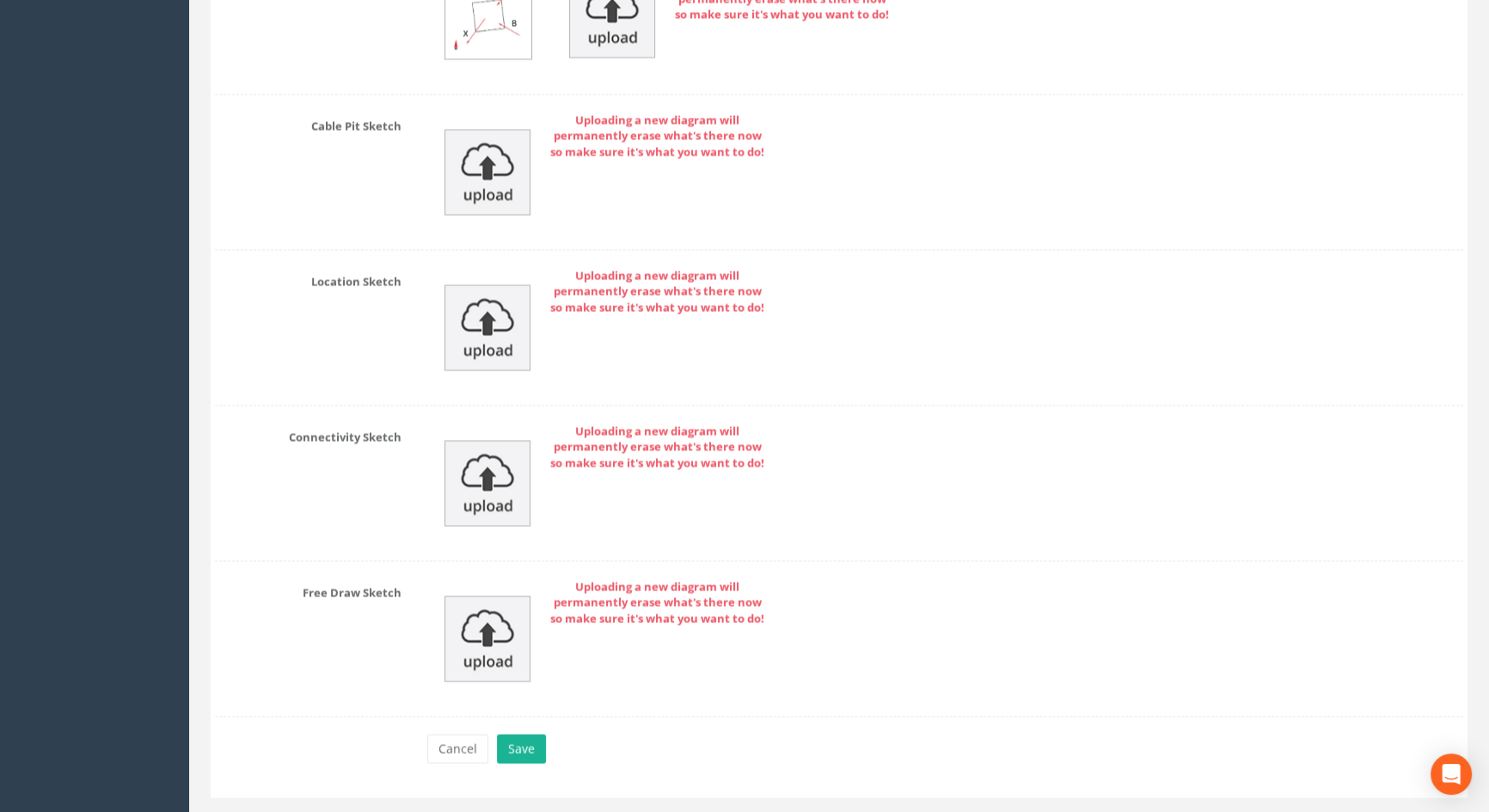
scroll to position [3726, 0]
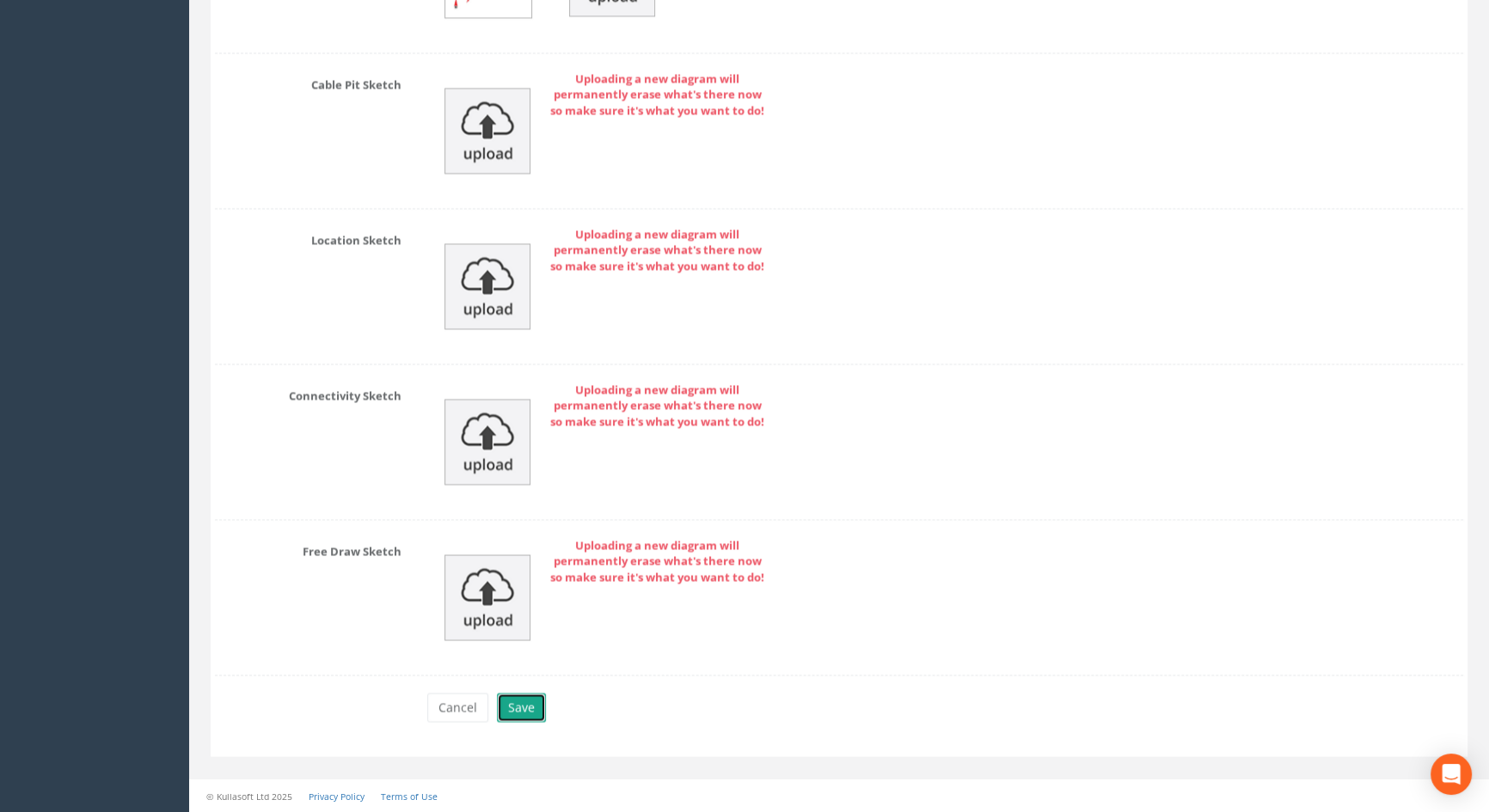
click at [534, 704] on button "Save" at bounding box center [521, 707] width 49 height 29
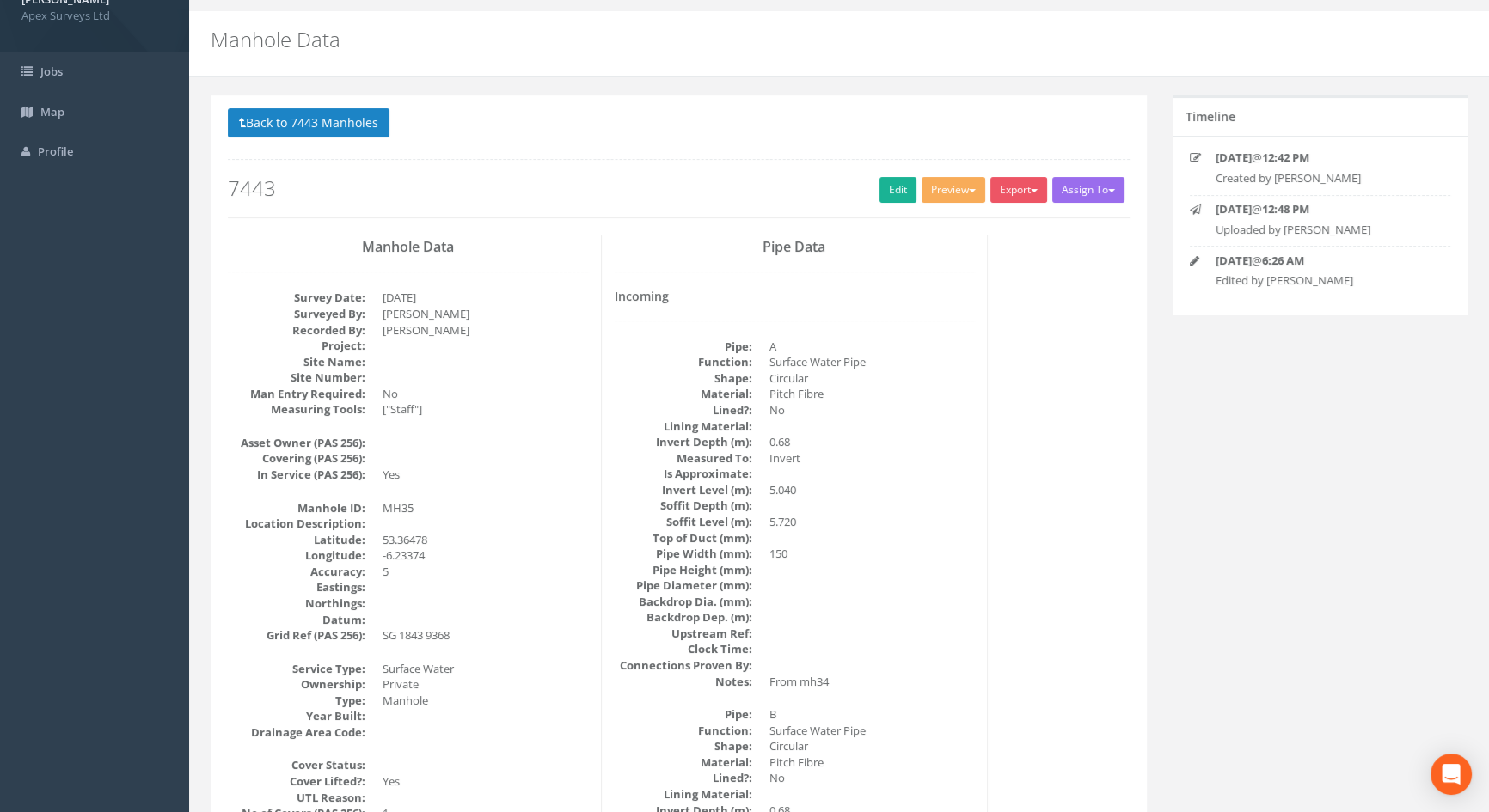
scroll to position [0, 0]
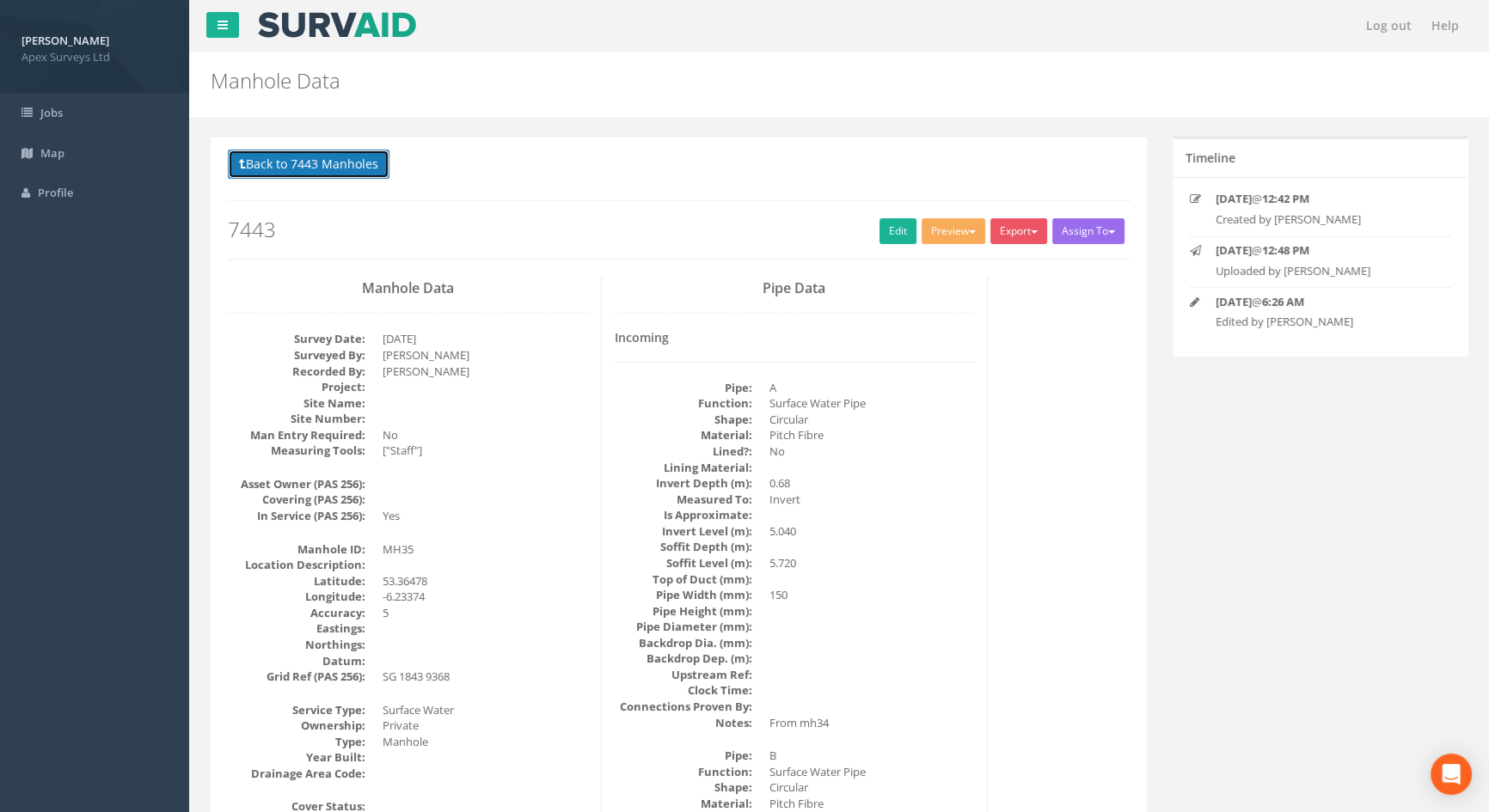
click at [347, 160] on button "Back to 7443 Manholes" at bounding box center [308, 164] width 161 height 29
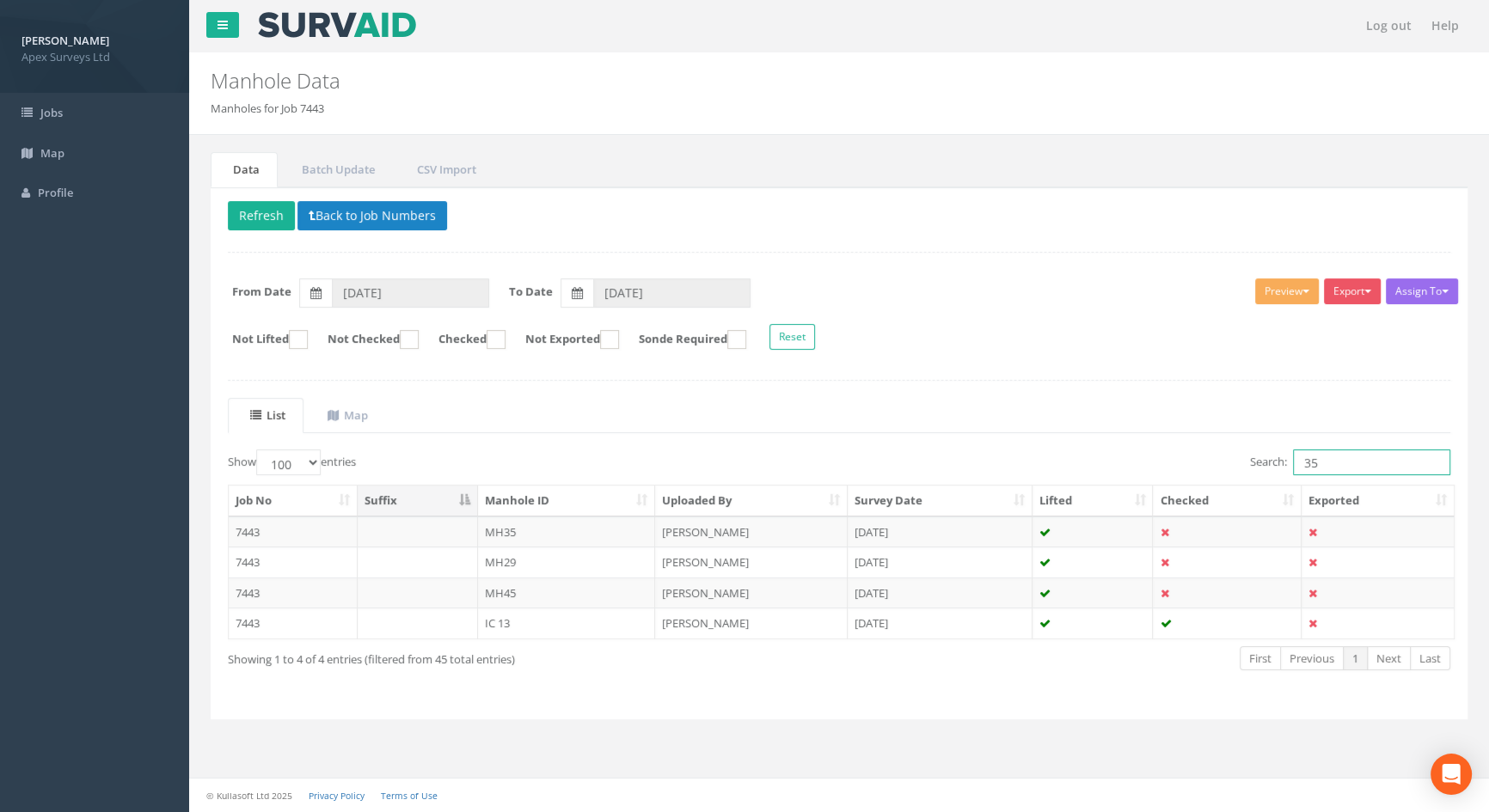
drag, startPoint x: 1336, startPoint y: 465, endPoint x: 1270, endPoint y: 451, distance: 67.5
click at [1270, 451] on label "Search: 35" at bounding box center [1349, 462] width 200 height 25
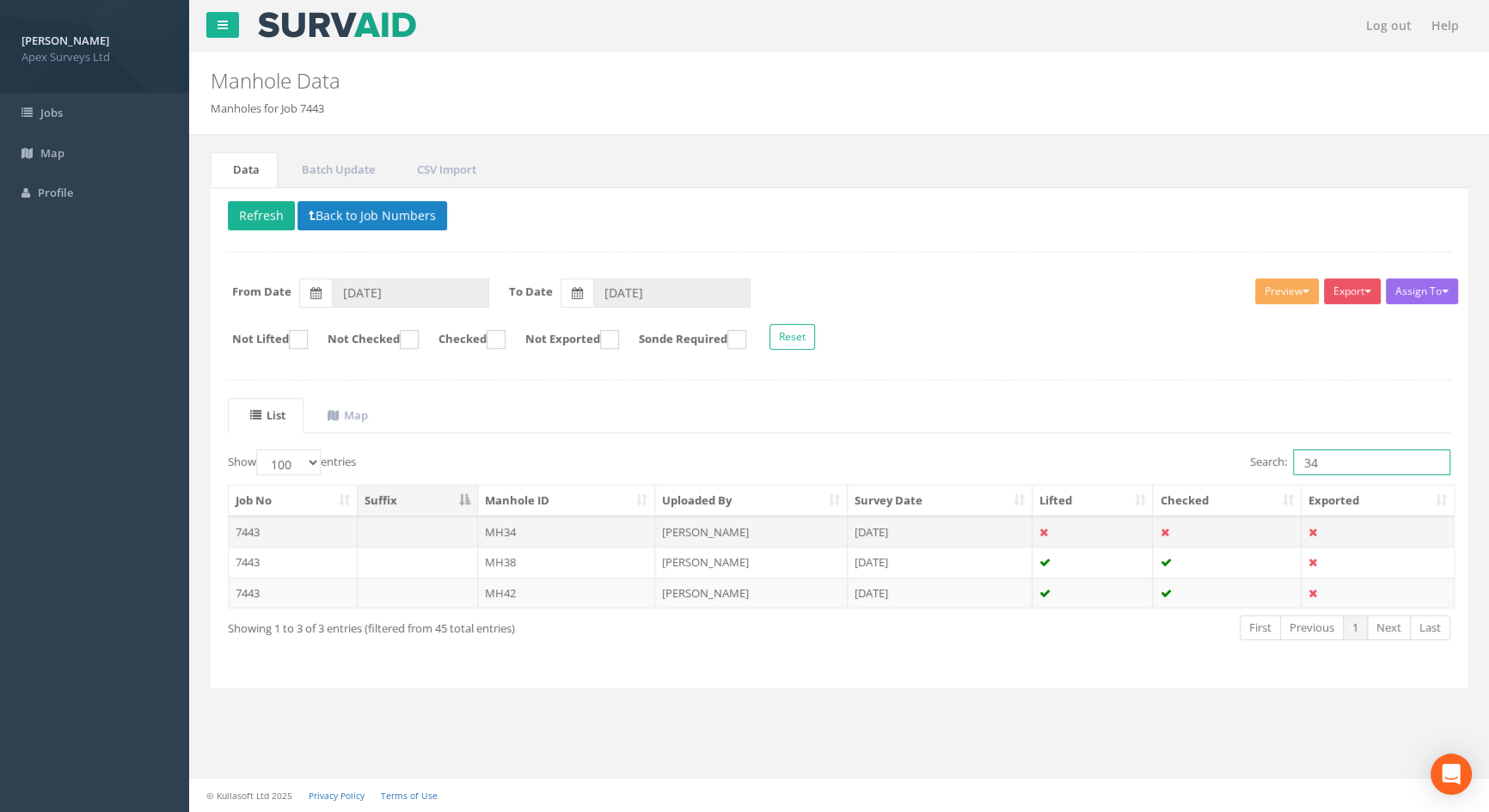
type input "34"
click at [423, 533] on td at bounding box center [417, 532] width 120 height 31
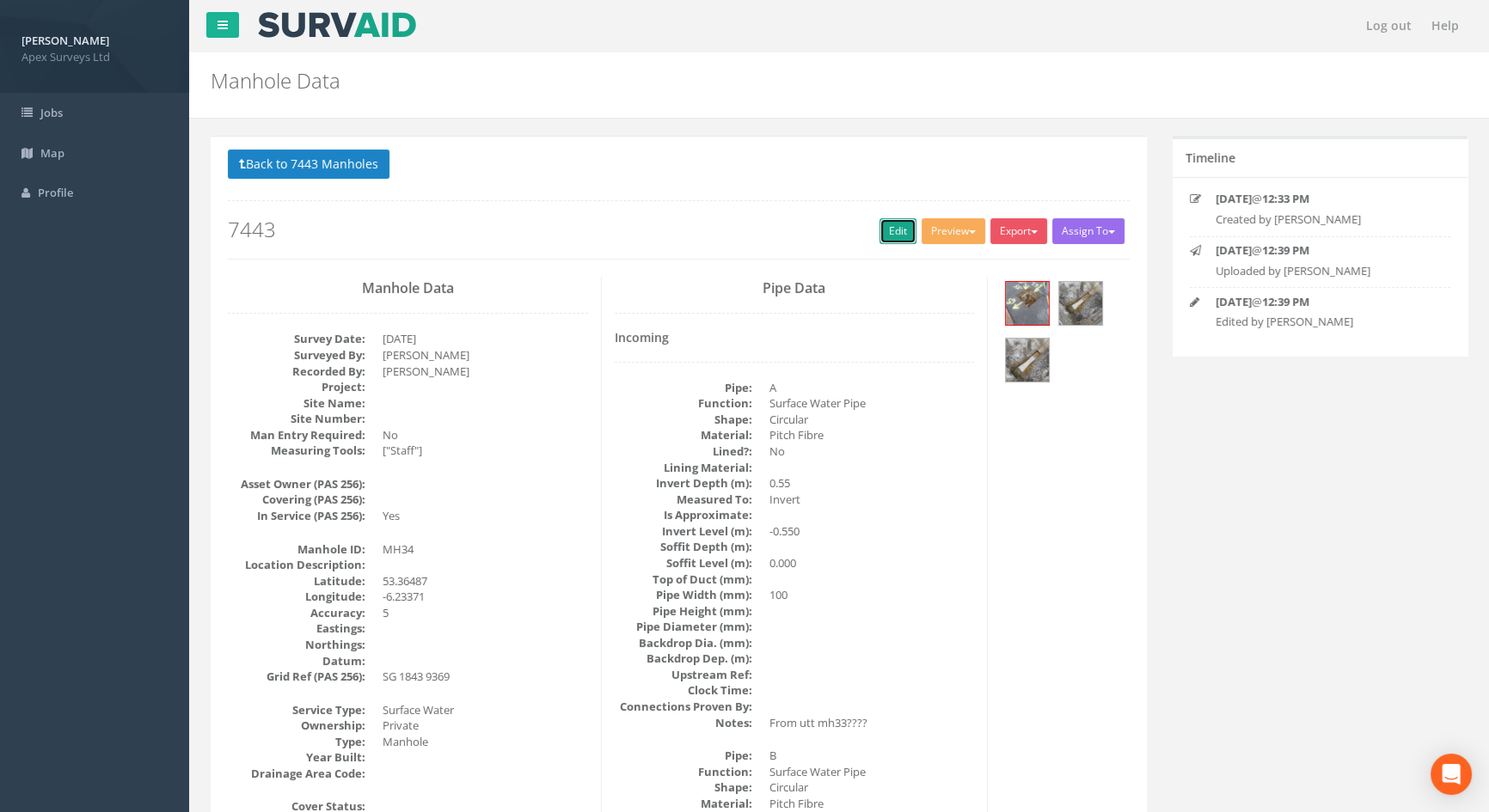
click at [891, 233] on link "Edit" at bounding box center [898, 231] width 37 height 25
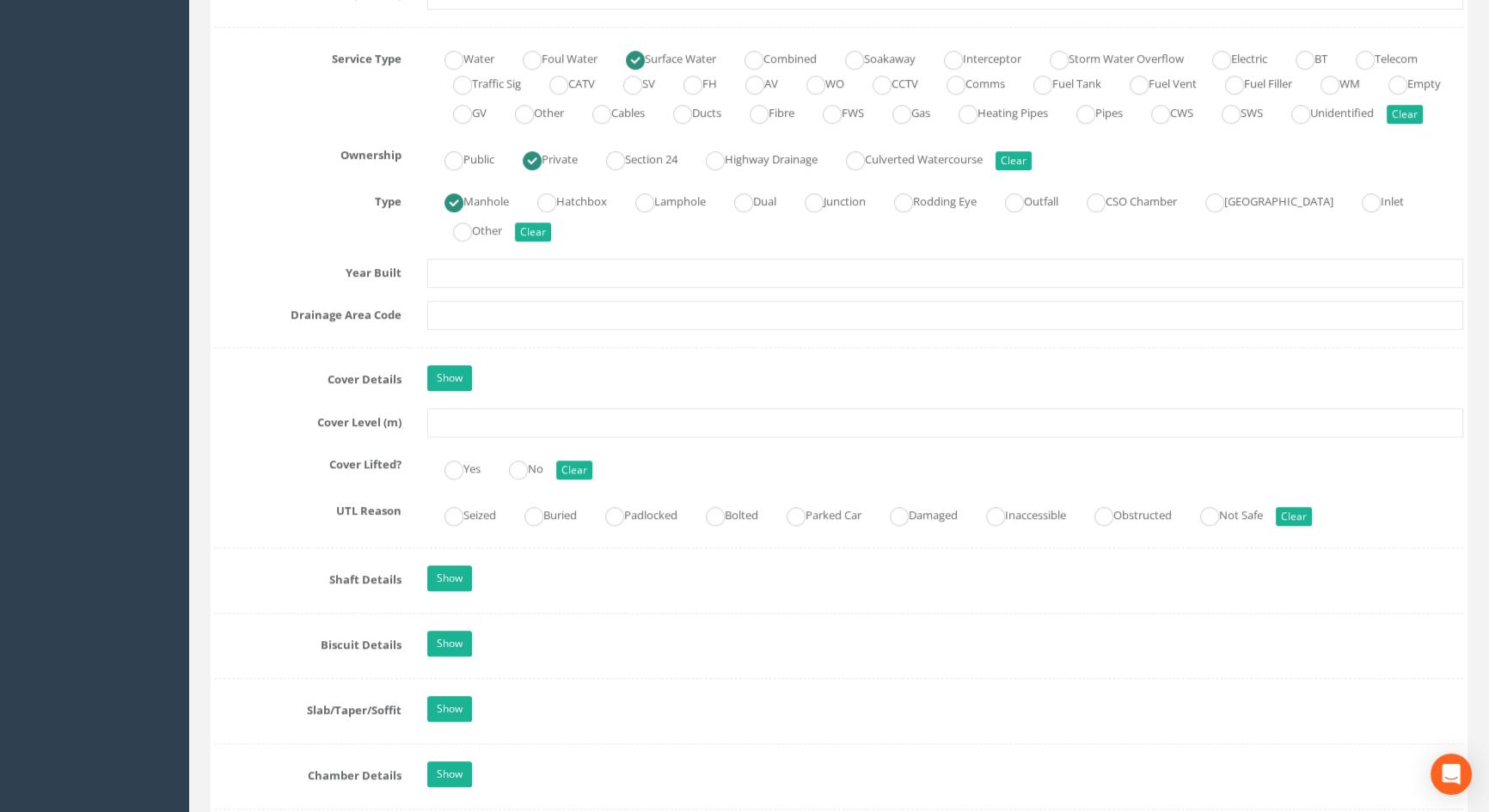
scroll to position [1327, 0]
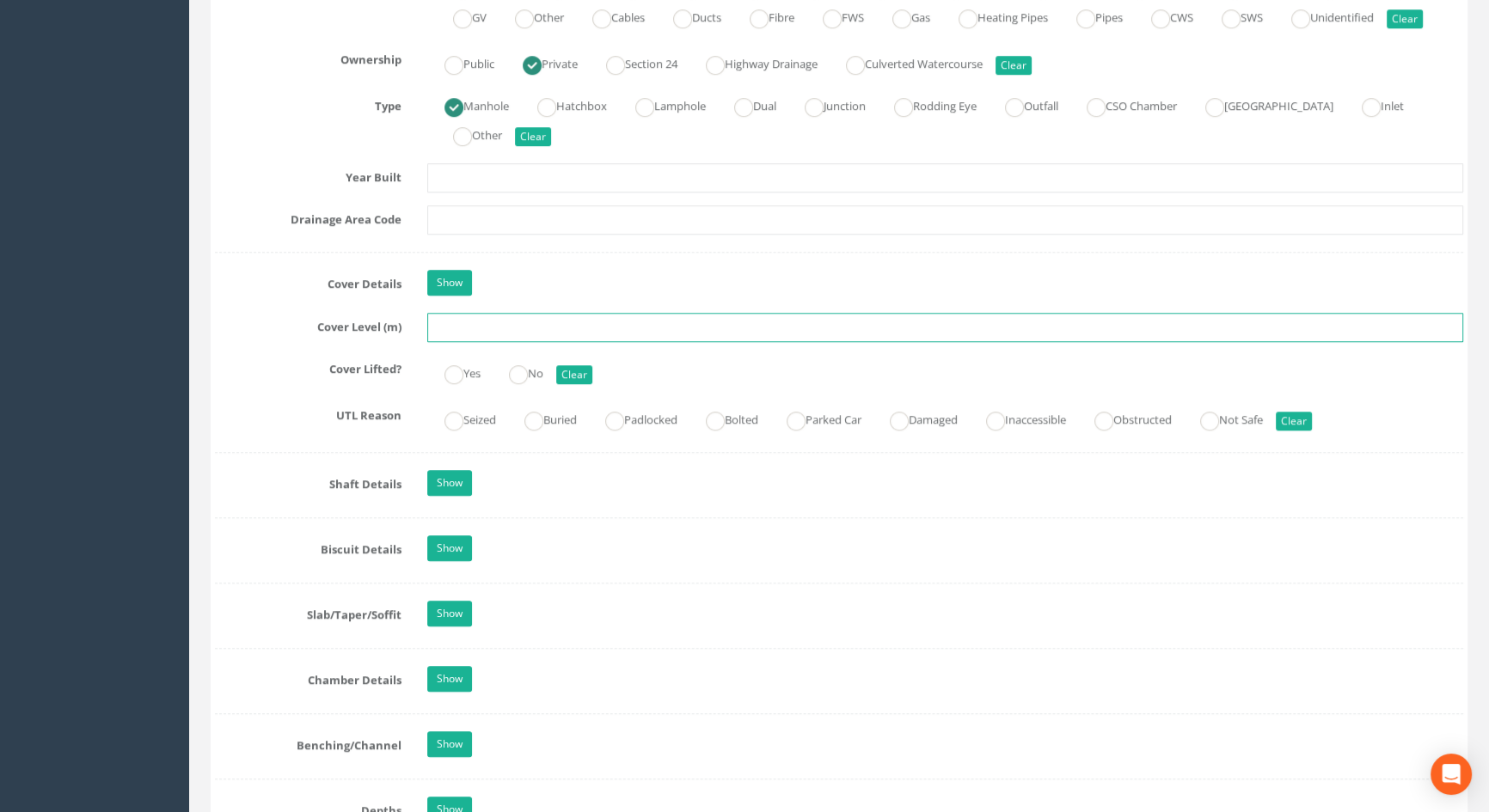
click at [444, 342] on input "text" at bounding box center [945, 327] width 1036 height 29
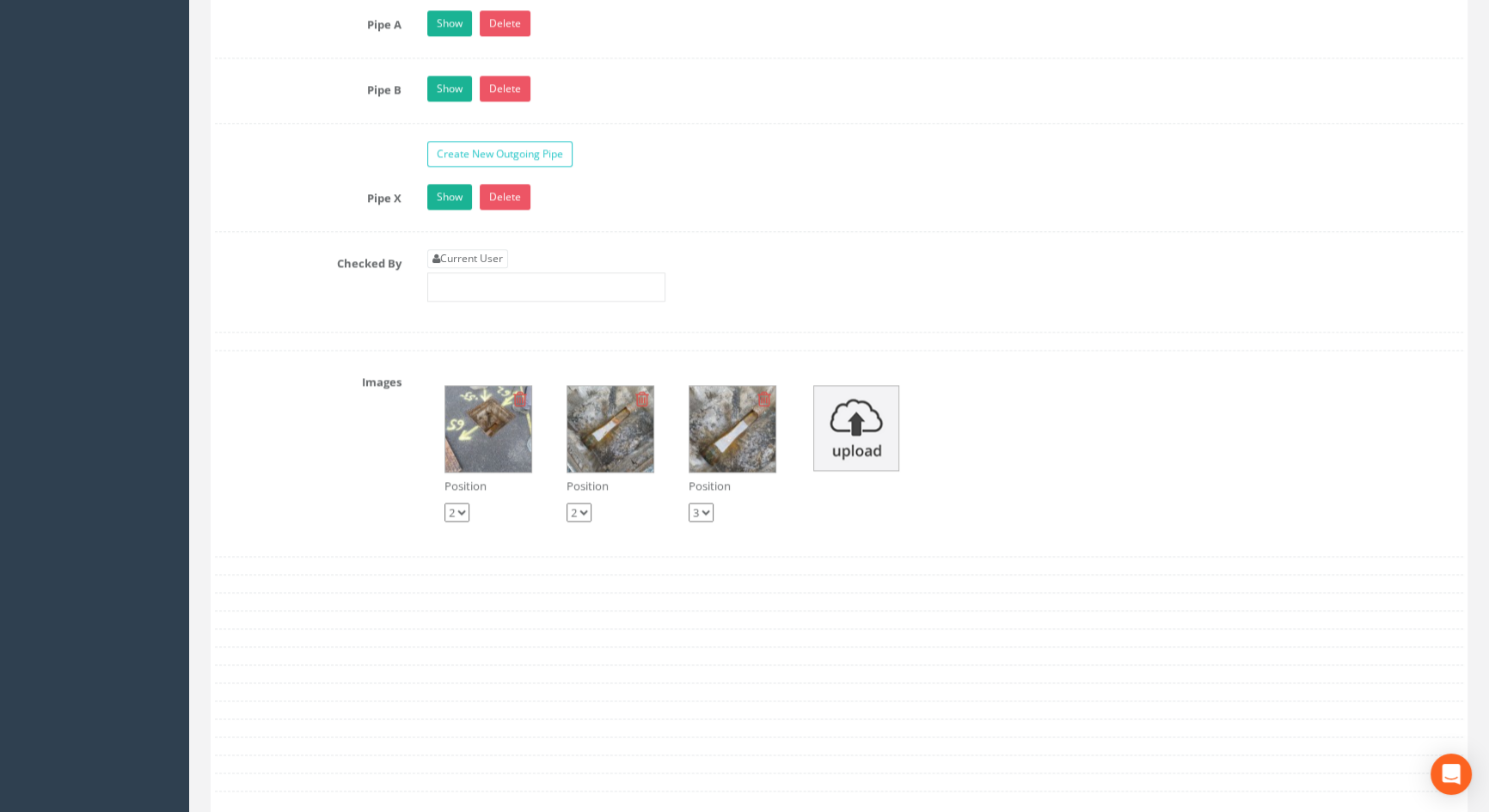
scroll to position [2889, 0]
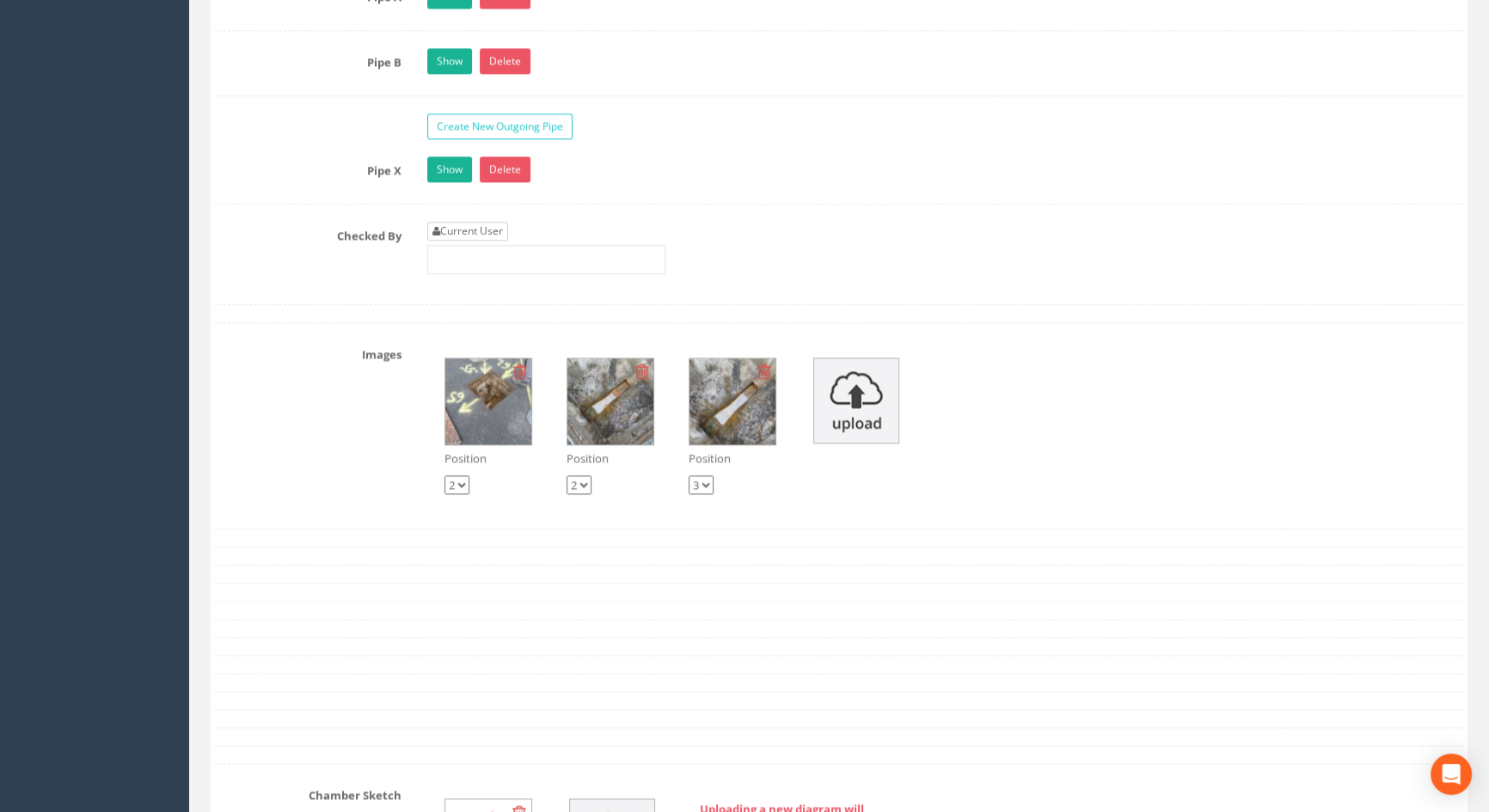
type input "5.86"
click at [494, 240] on link "Current User" at bounding box center [467, 231] width 81 height 19
type input "[PERSON_NAME]"
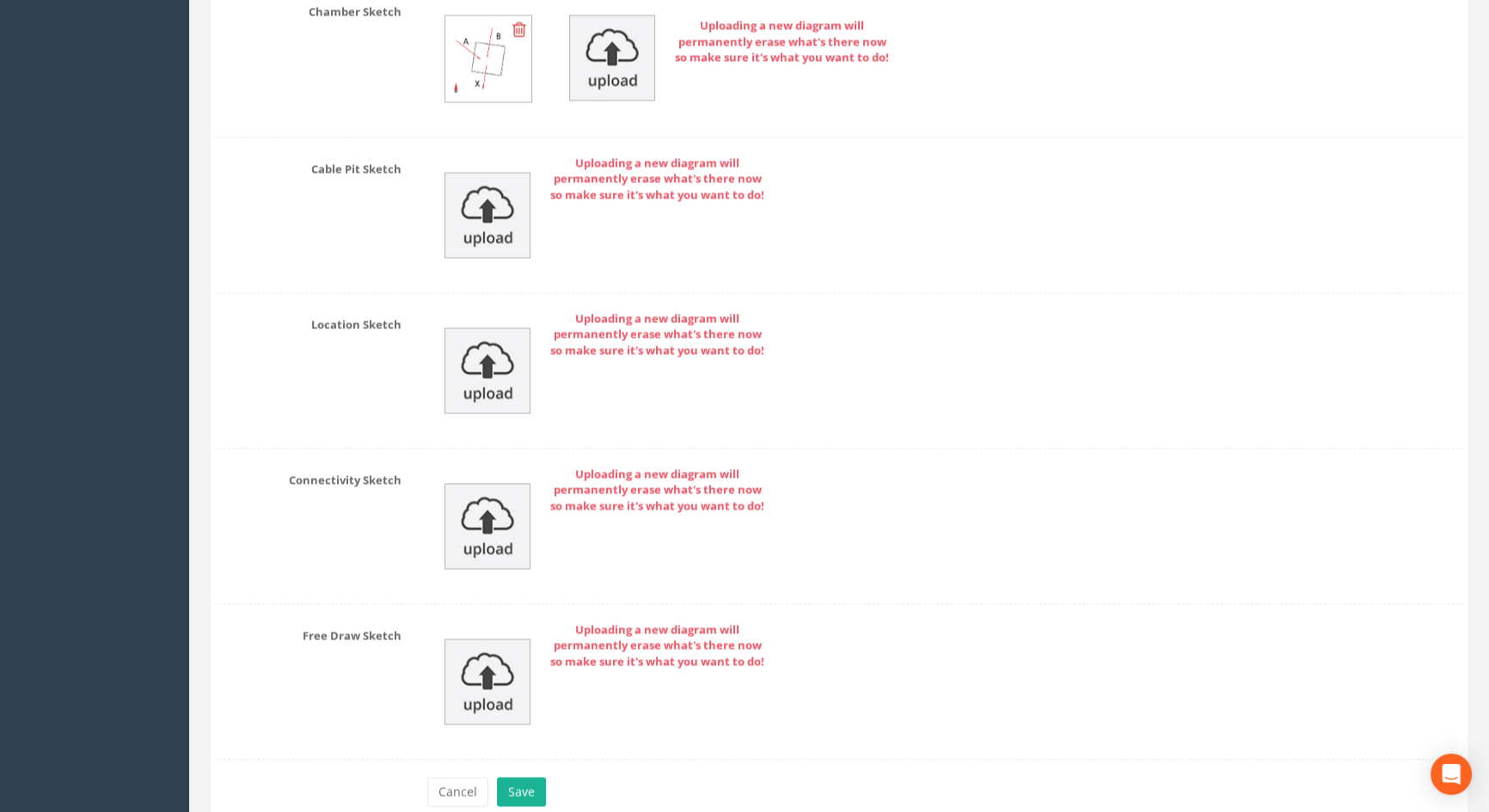
scroll to position [3776, 0]
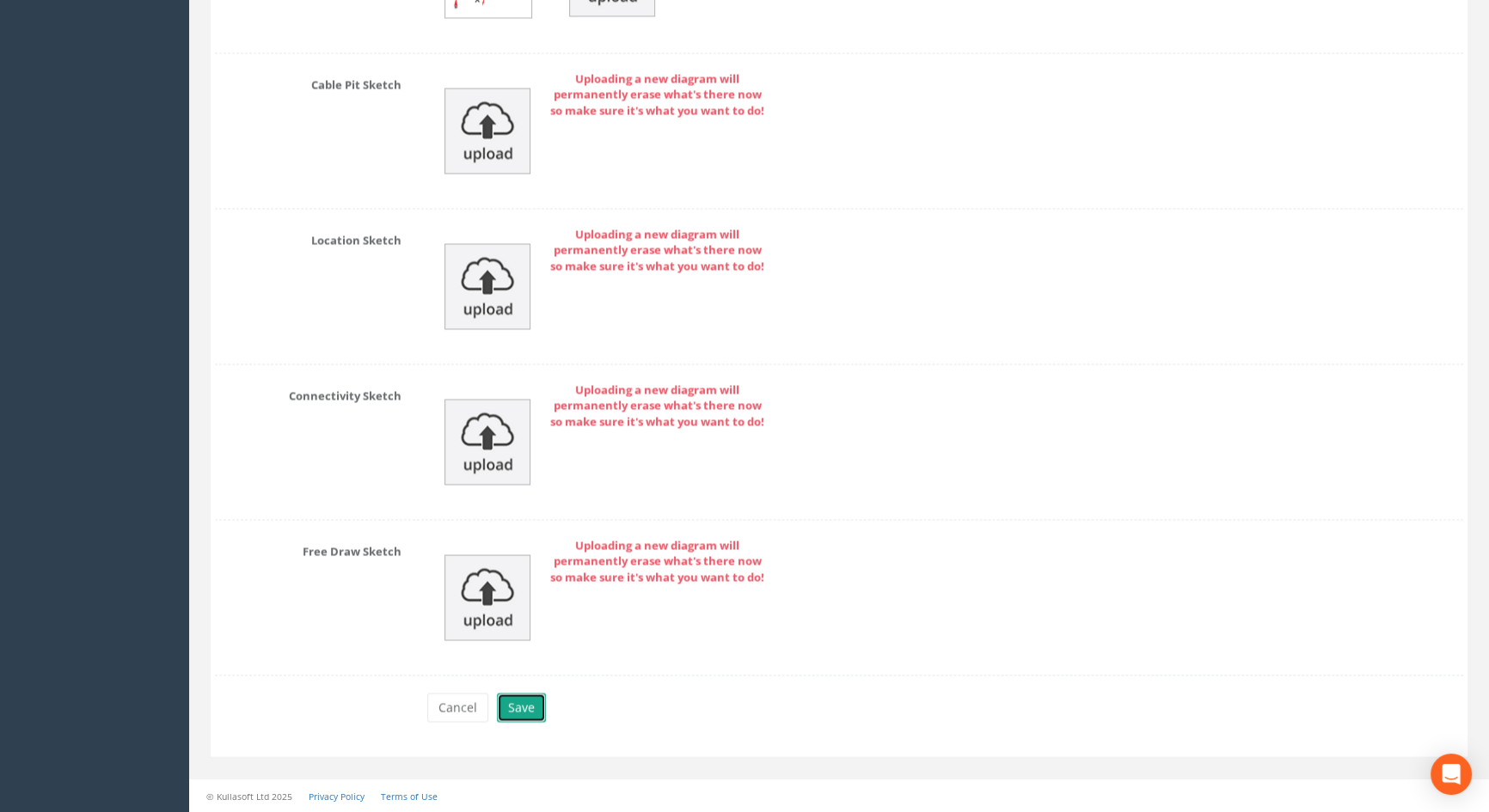
click at [525, 700] on button "Save" at bounding box center [521, 707] width 49 height 29
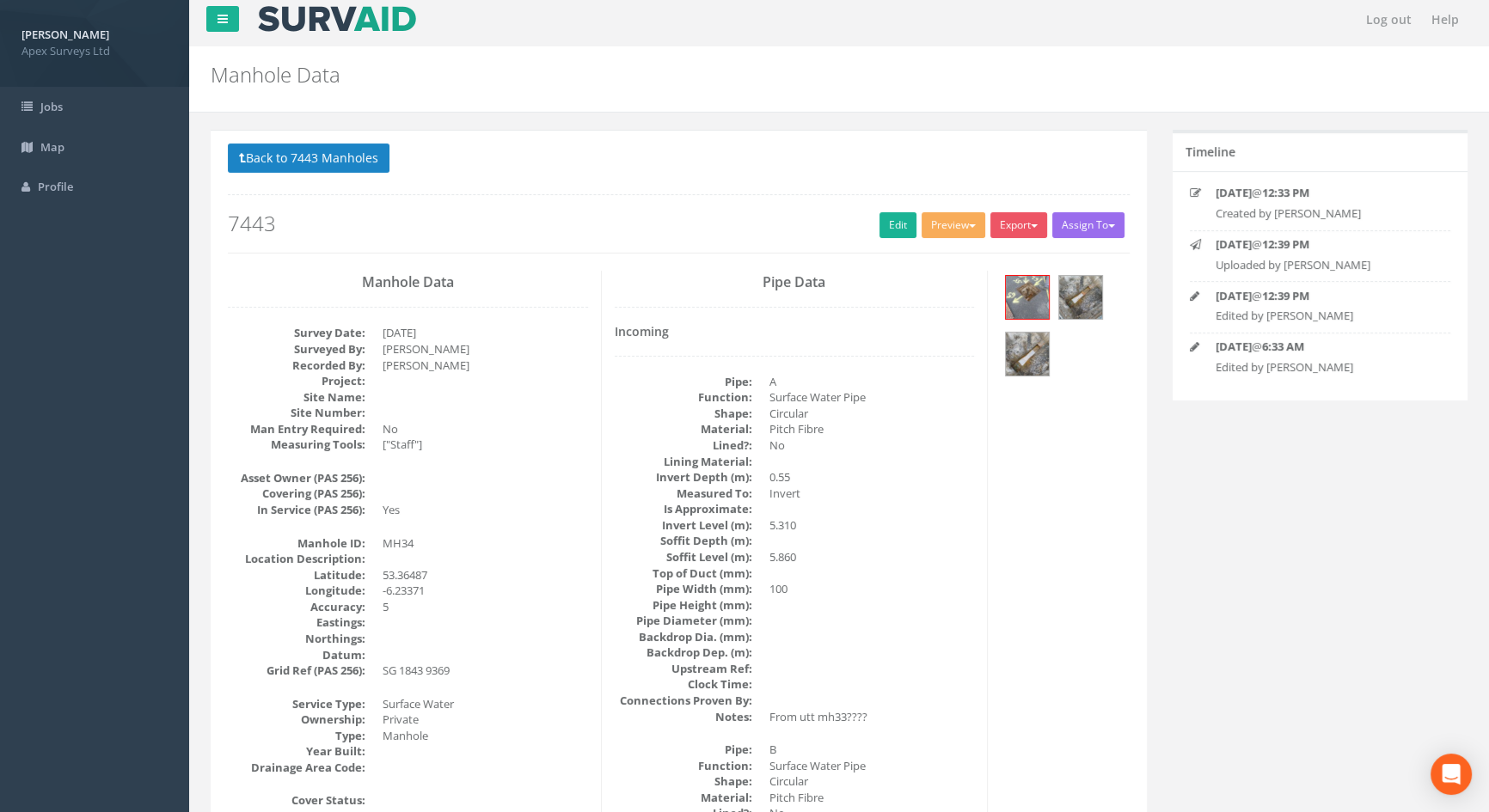
scroll to position [0, 0]
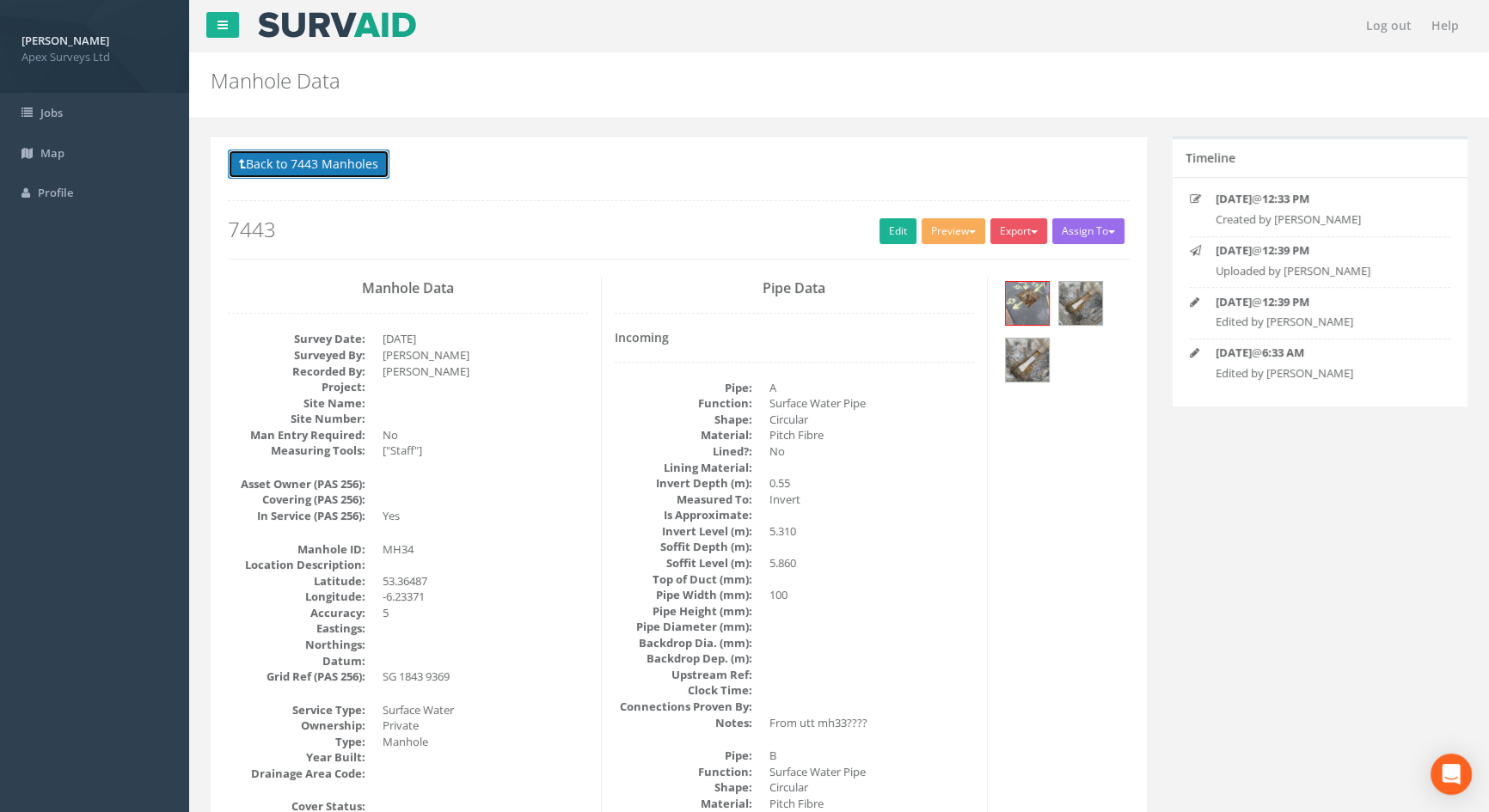
click at [338, 160] on button "Back to 7443 Manholes" at bounding box center [308, 164] width 161 height 29
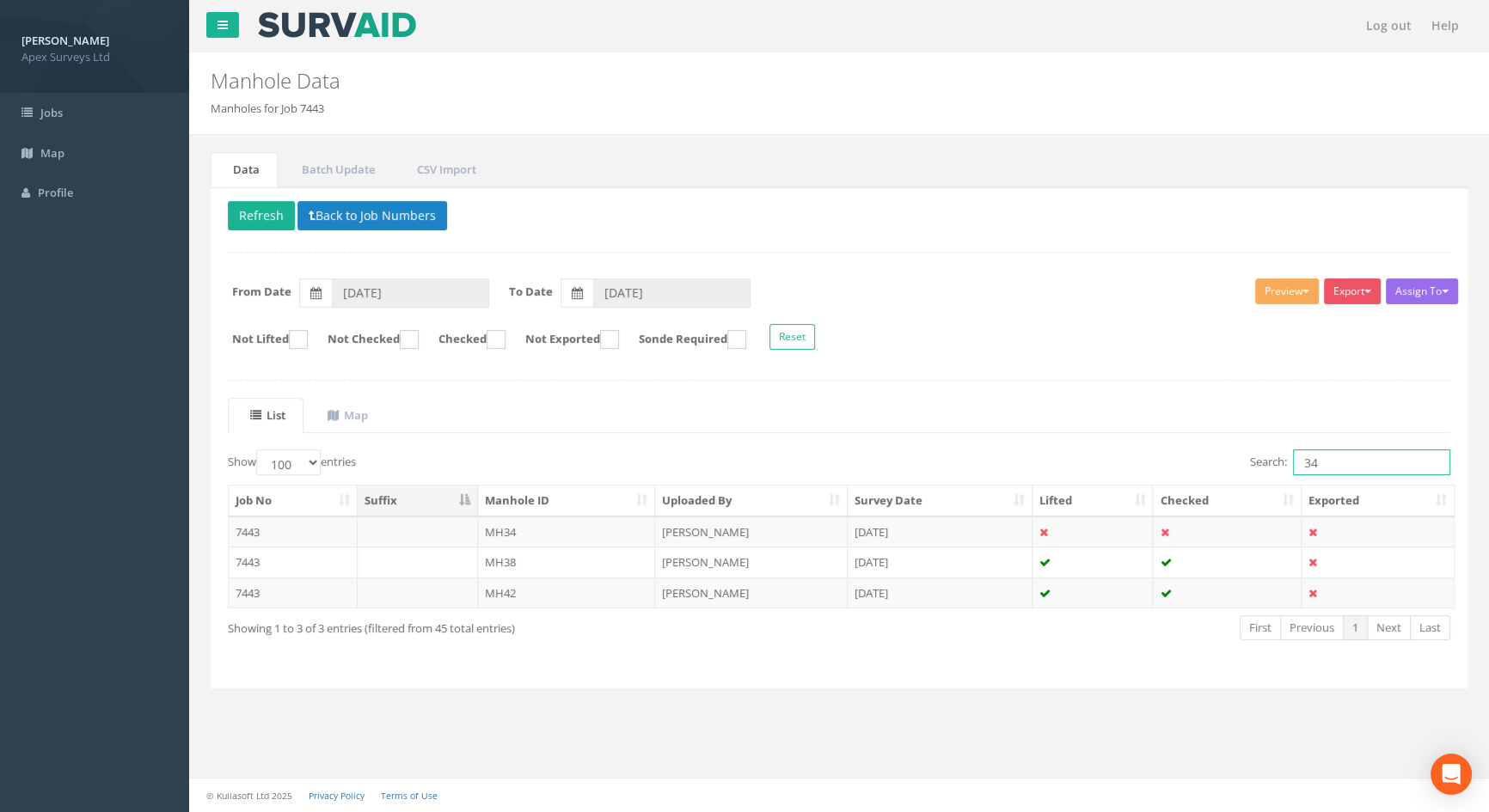
click at [1336, 458] on input "34" at bounding box center [1371, 462] width 157 height 25
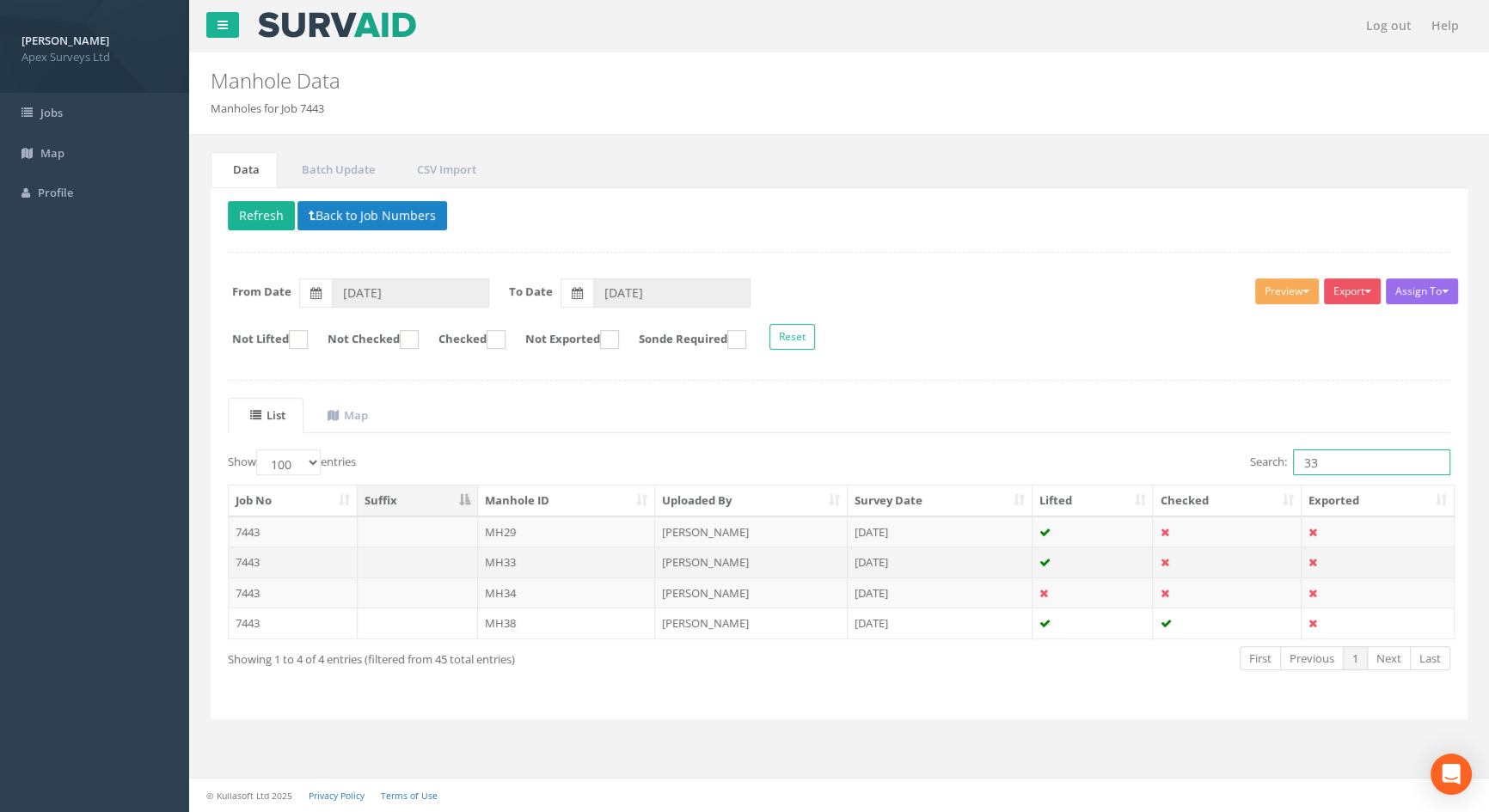
type input "33"
click at [523, 558] on td "MH33" at bounding box center [567, 562] width 178 height 31
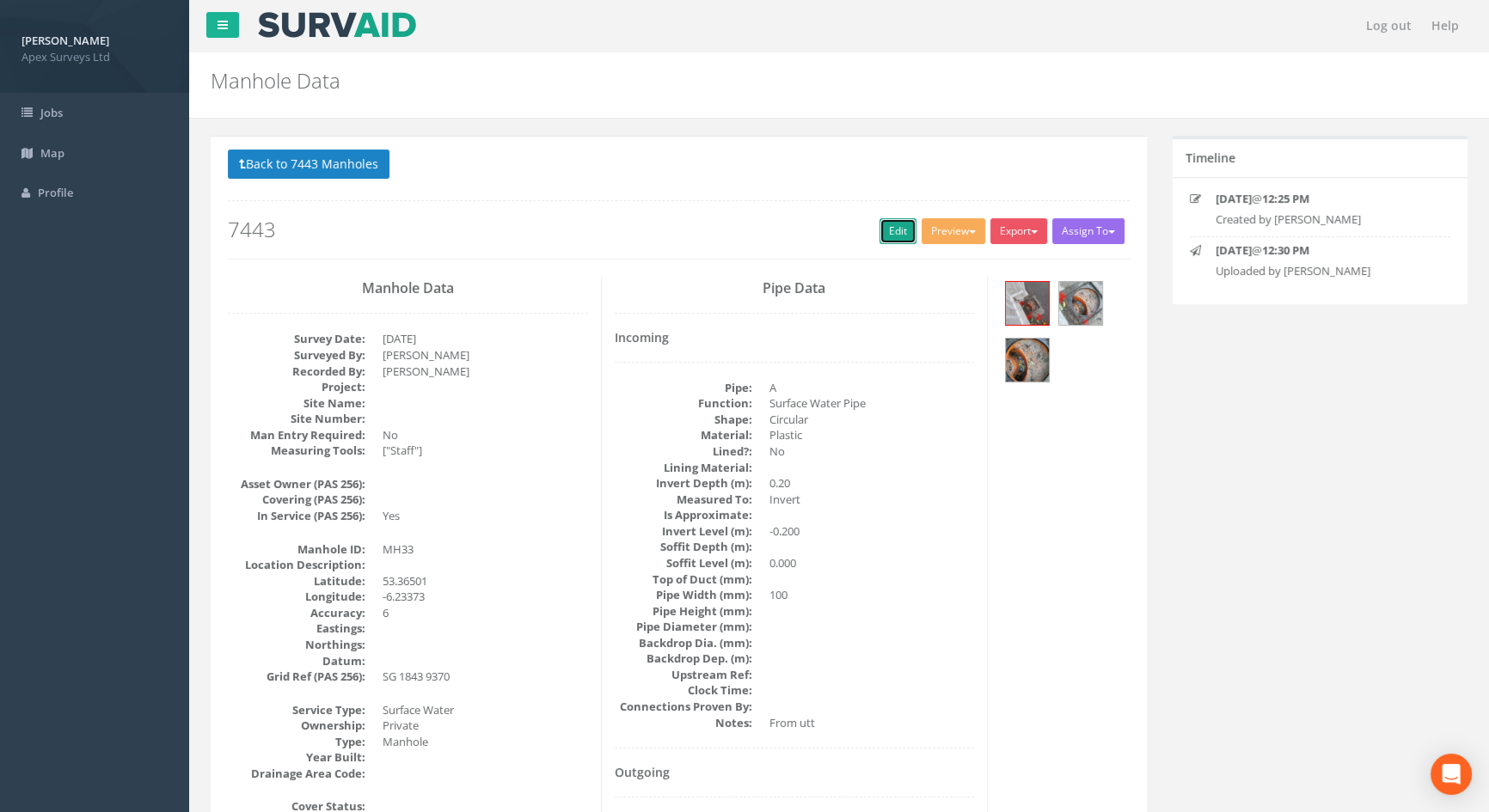
click at [883, 222] on link "Edit" at bounding box center [898, 231] width 37 height 25
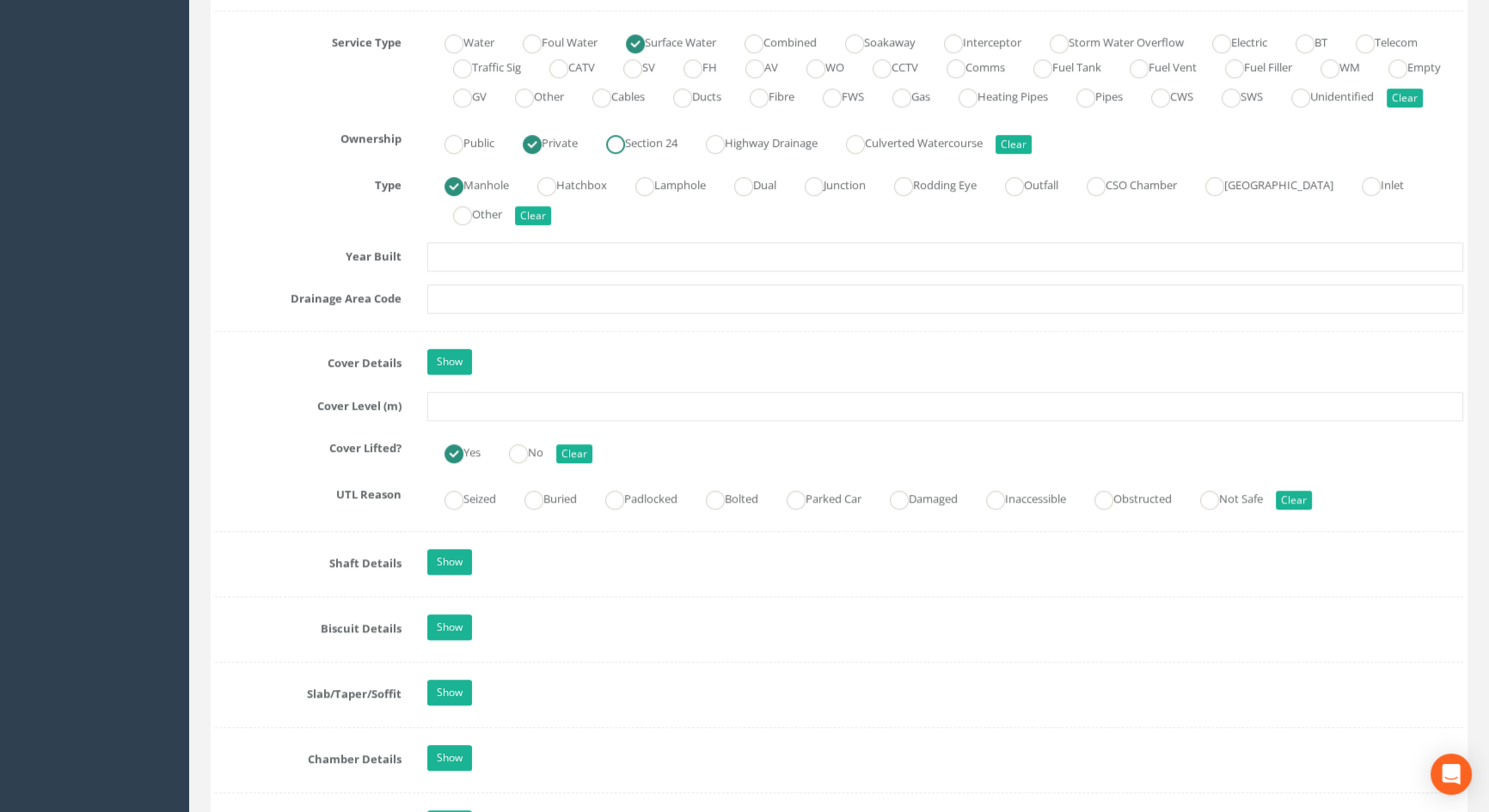
scroll to position [1249, 0]
click at [447, 420] on input "text" at bounding box center [945, 406] width 1036 height 29
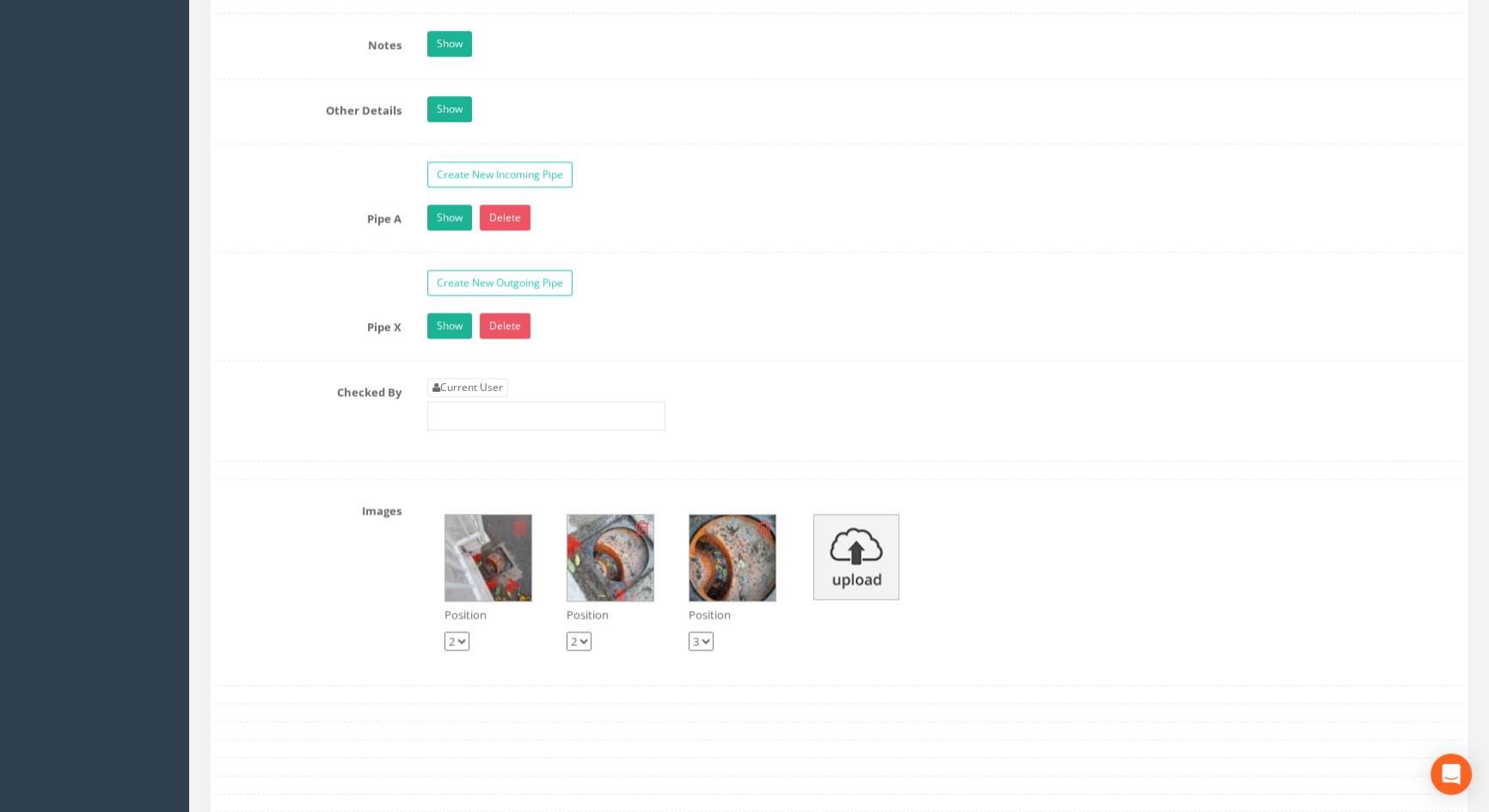
scroll to position [2733, 0]
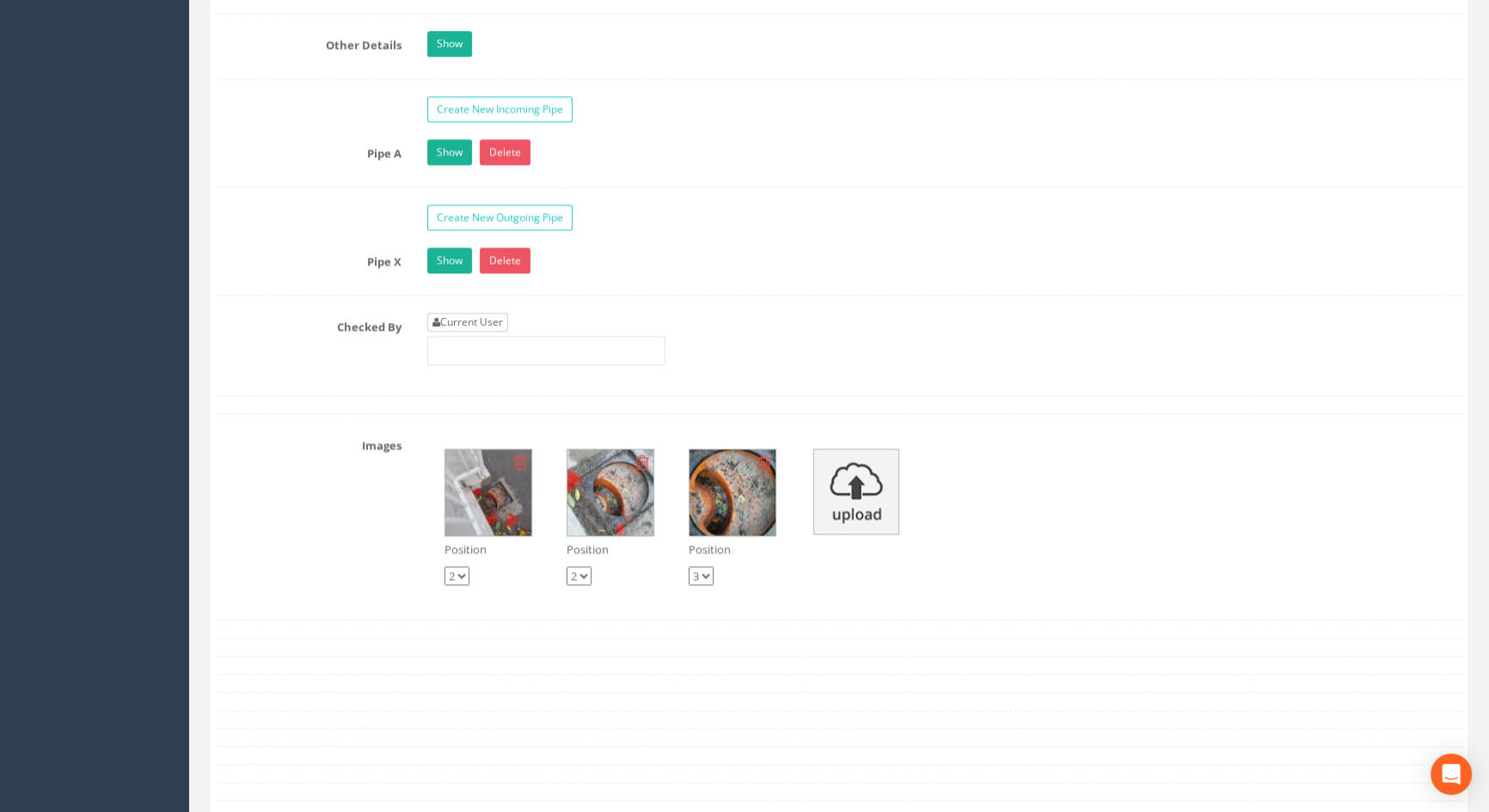
type input "6.13"
click at [484, 331] on link "Current User" at bounding box center [467, 321] width 81 height 19
type input "[PERSON_NAME]"
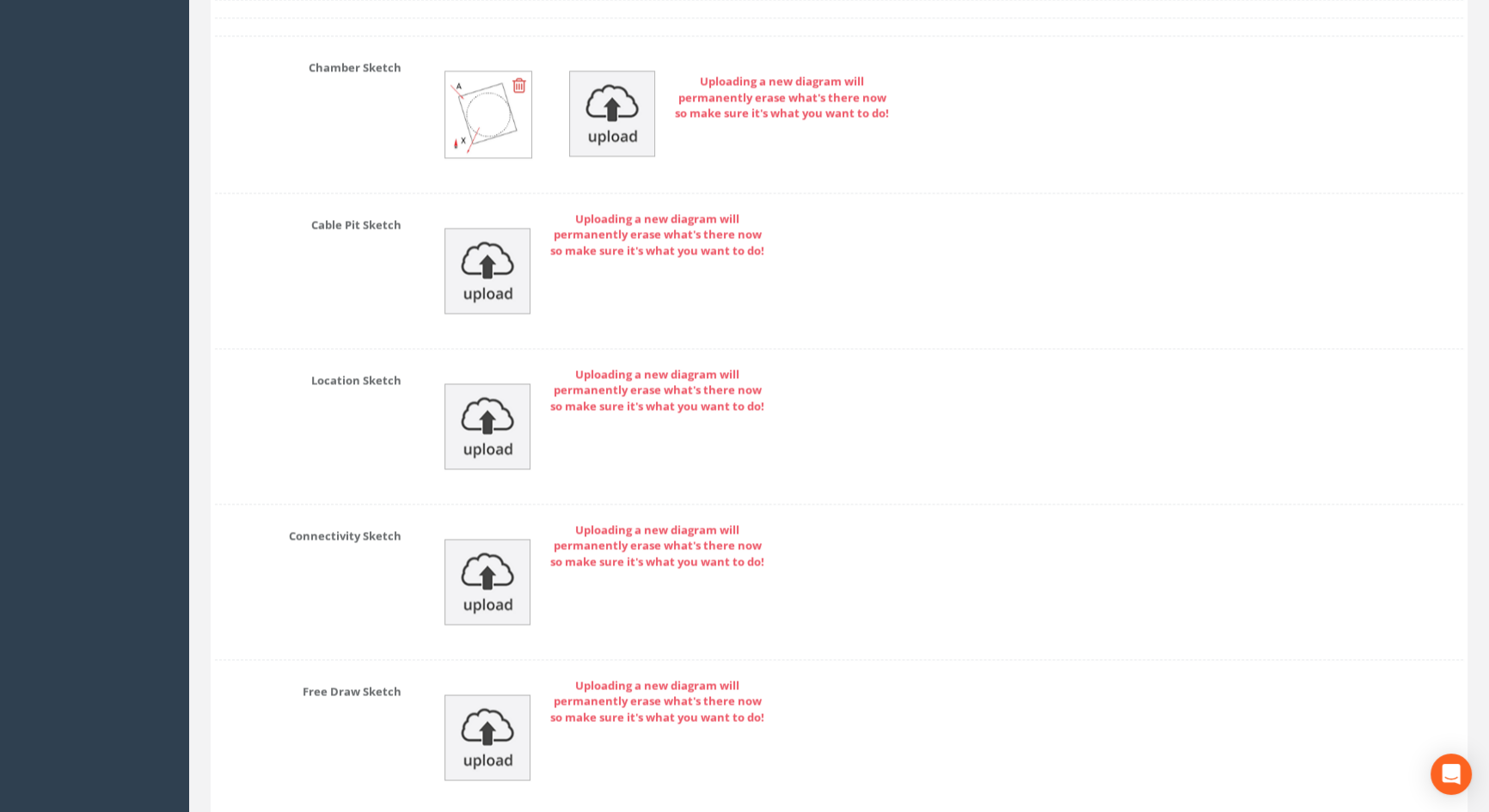
scroll to position [3711, 0]
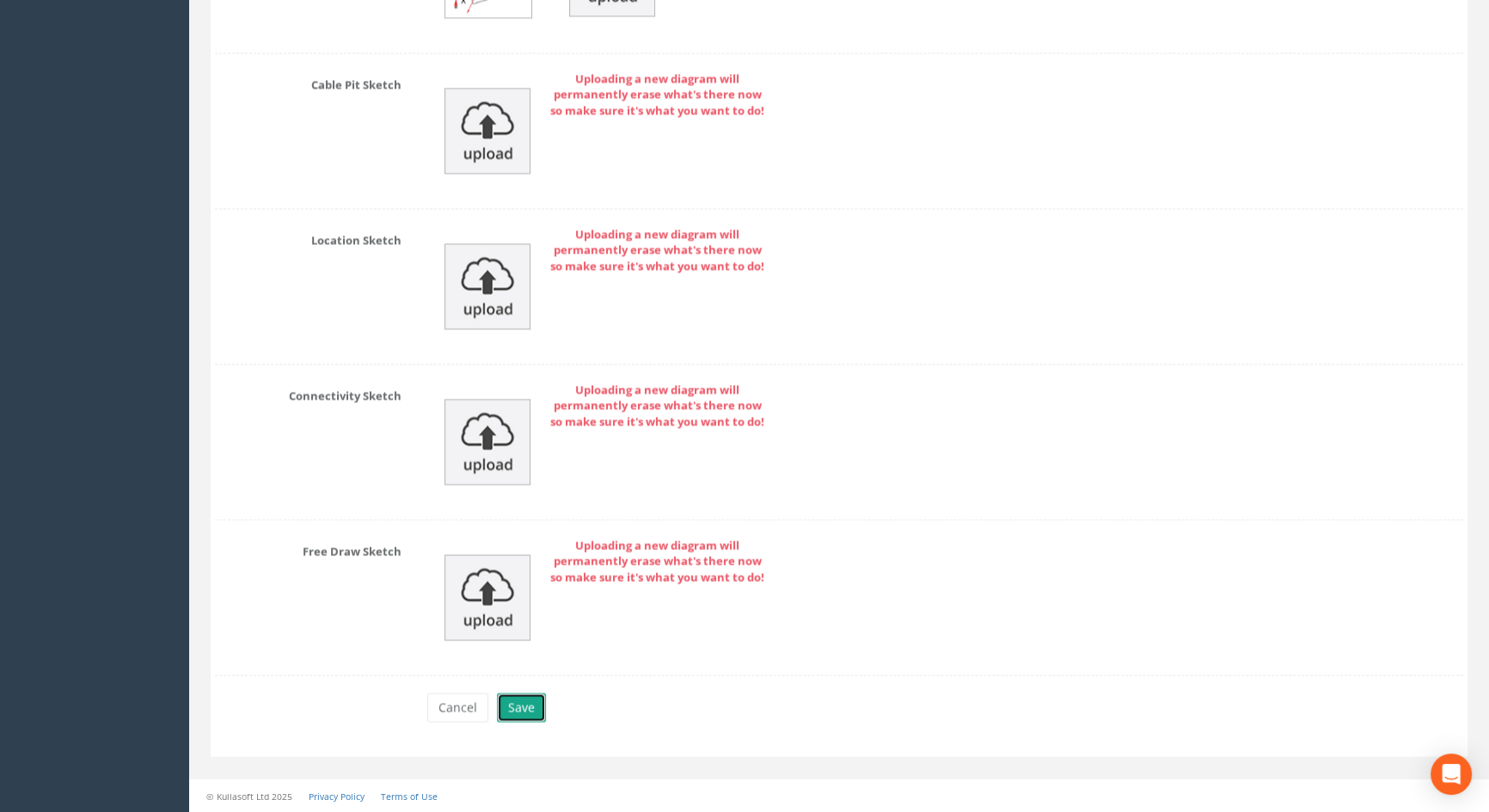
click at [519, 714] on button "Save" at bounding box center [521, 707] width 49 height 29
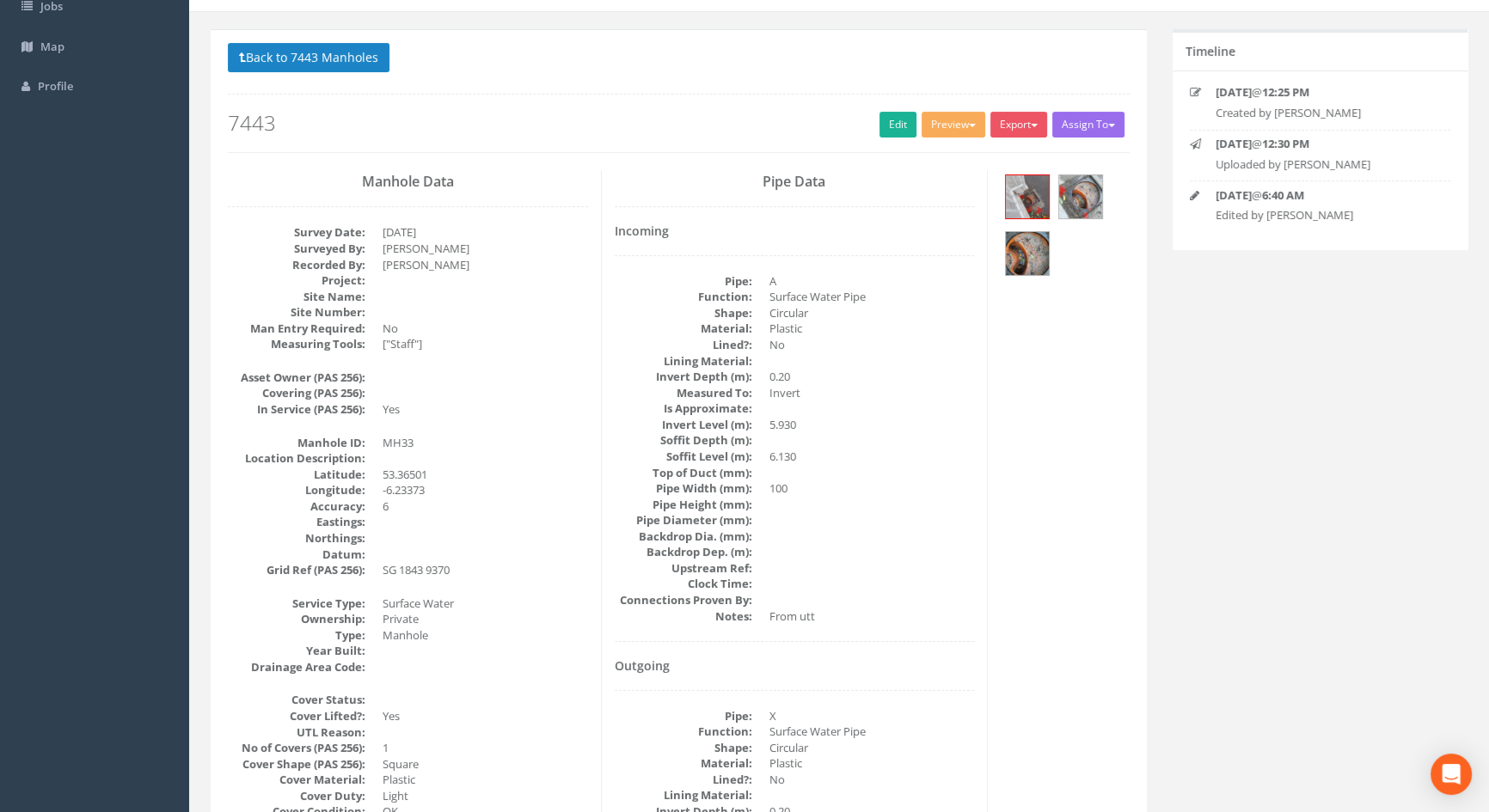
scroll to position [0, 0]
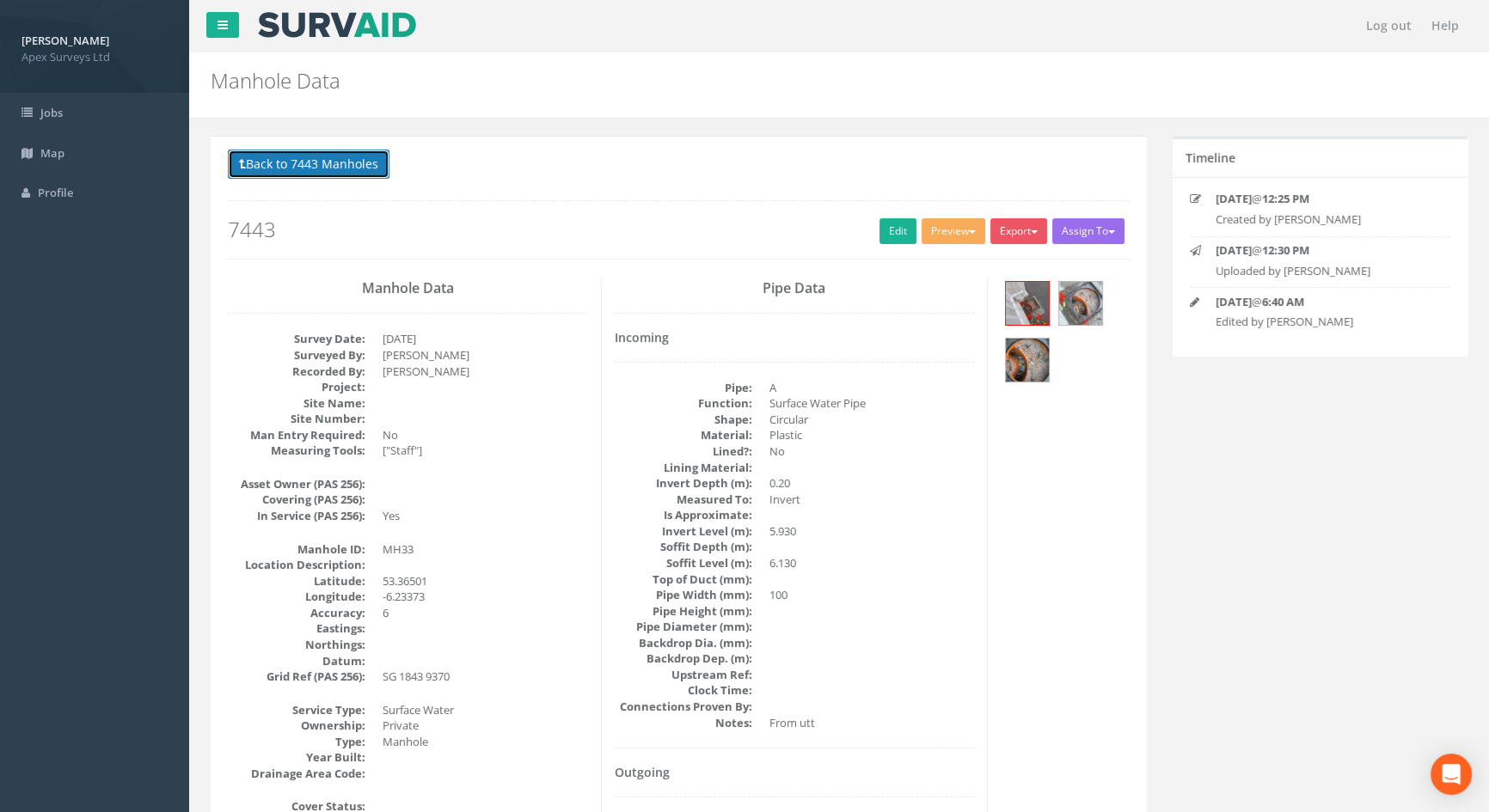
click at [310, 167] on button "Back to 7443 Manholes" at bounding box center [308, 164] width 161 height 29
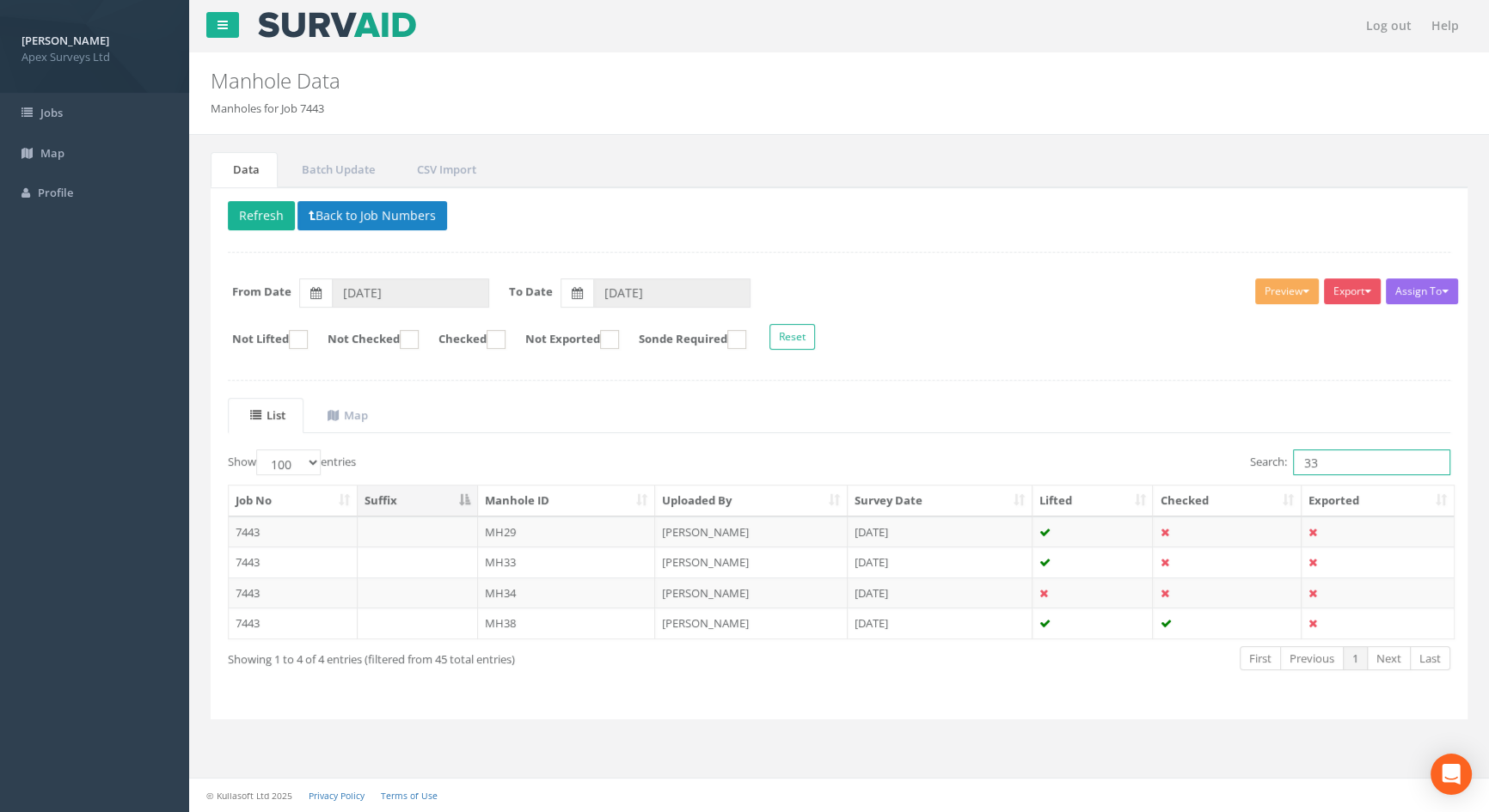
click at [1334, 453] on input "33" at bounding box center [1371, 462] width 157 height 25
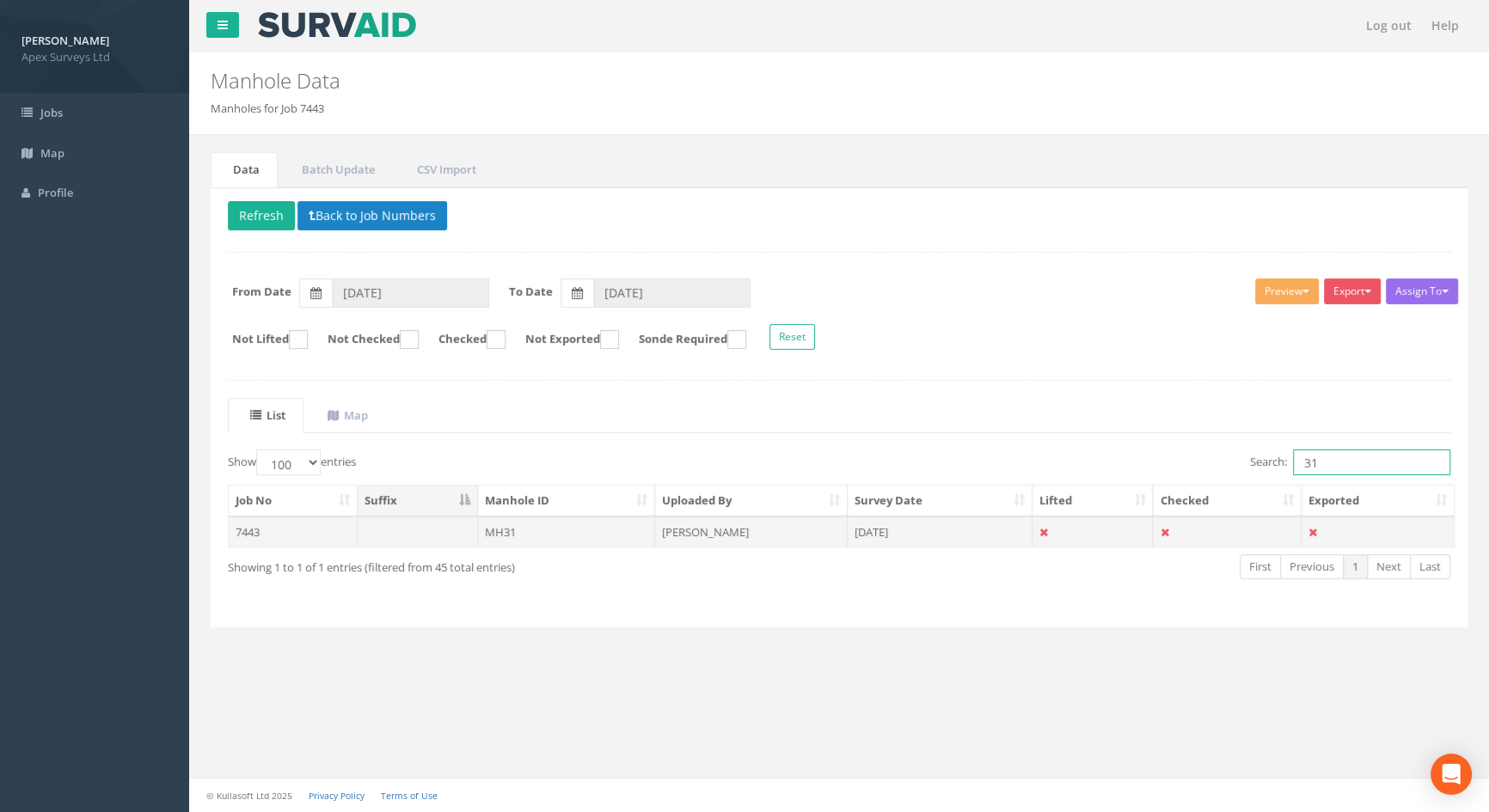
type input "31"
click at [520, 524] on td "MH31" at bounding box center [567, 532] width 178 height 31
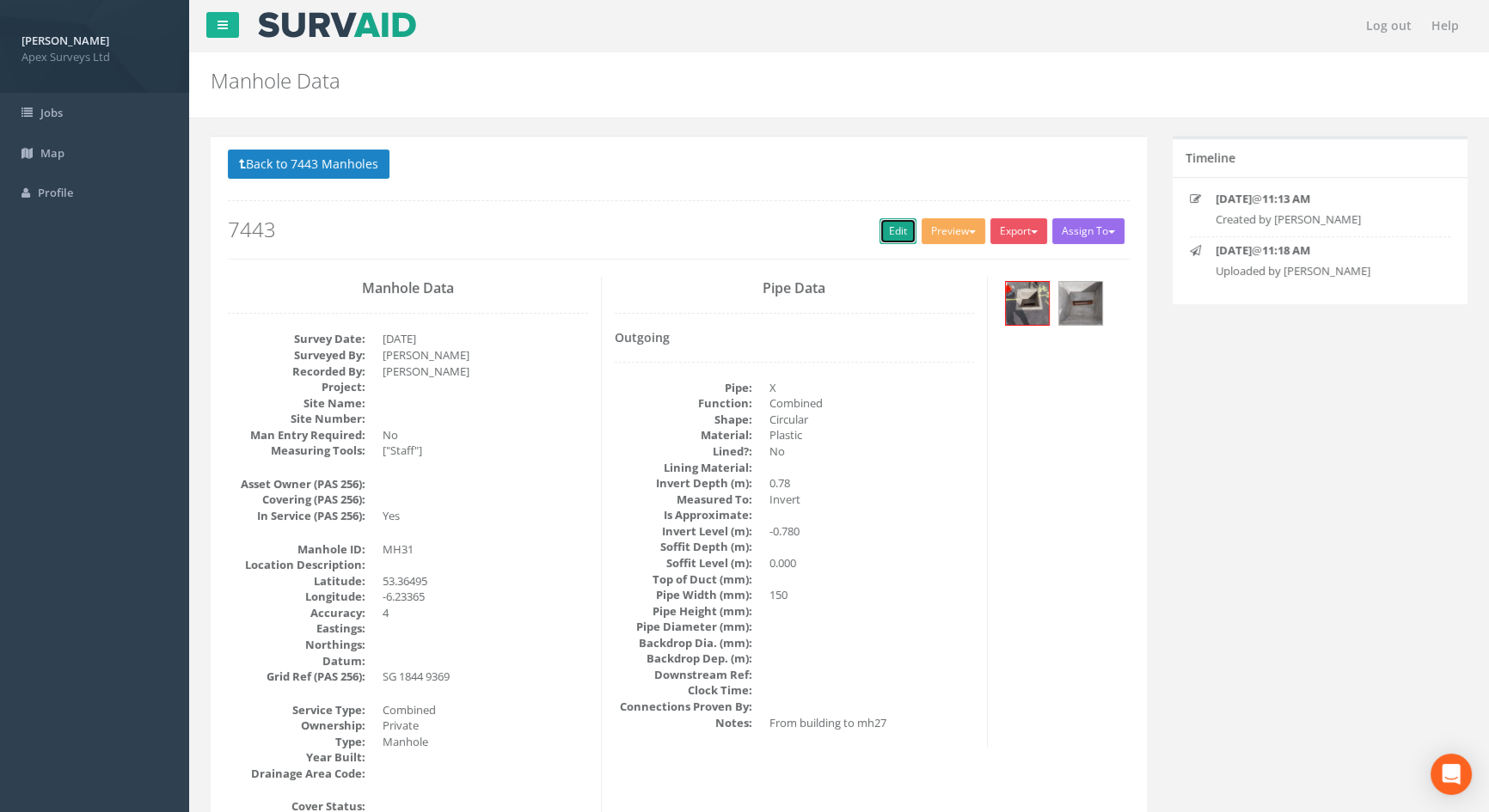
click at [883, 226] on link "Edit" at bounding box center [898, 231] width 37 height 25
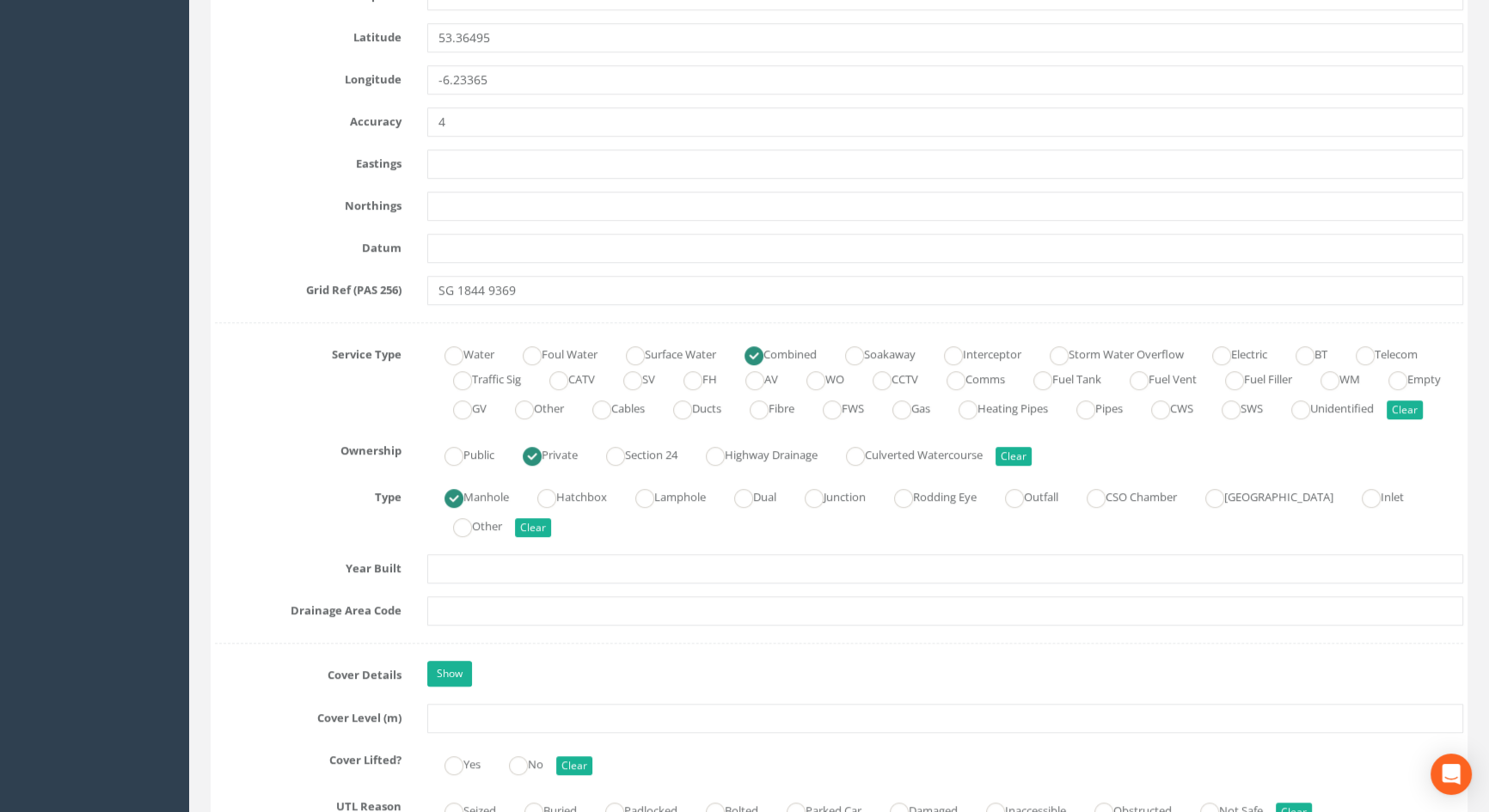
scroll to position [1249, 0]
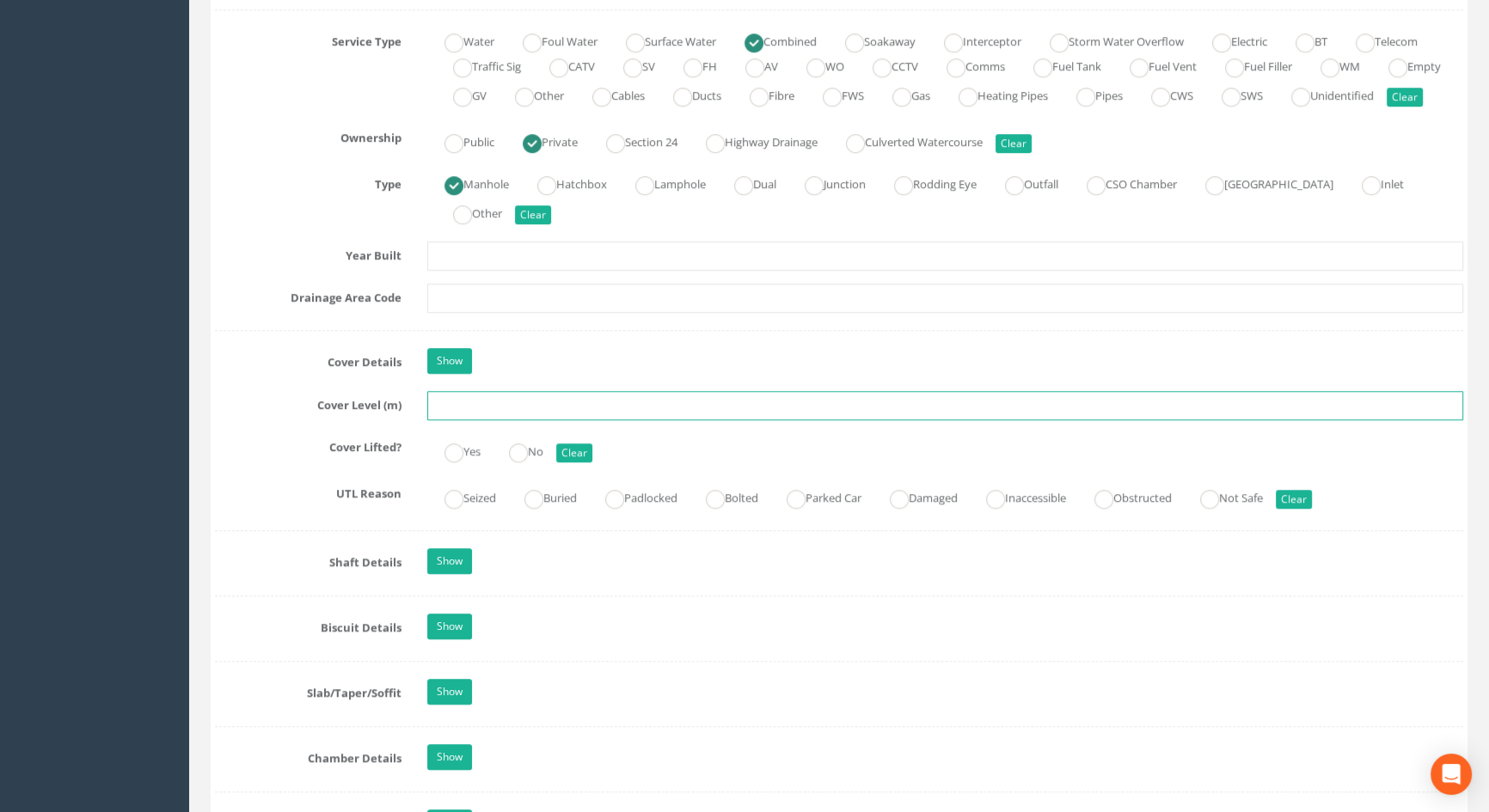
click at [502, 420] on input "text" at bounding box center [945, 406] width 1036 height 29
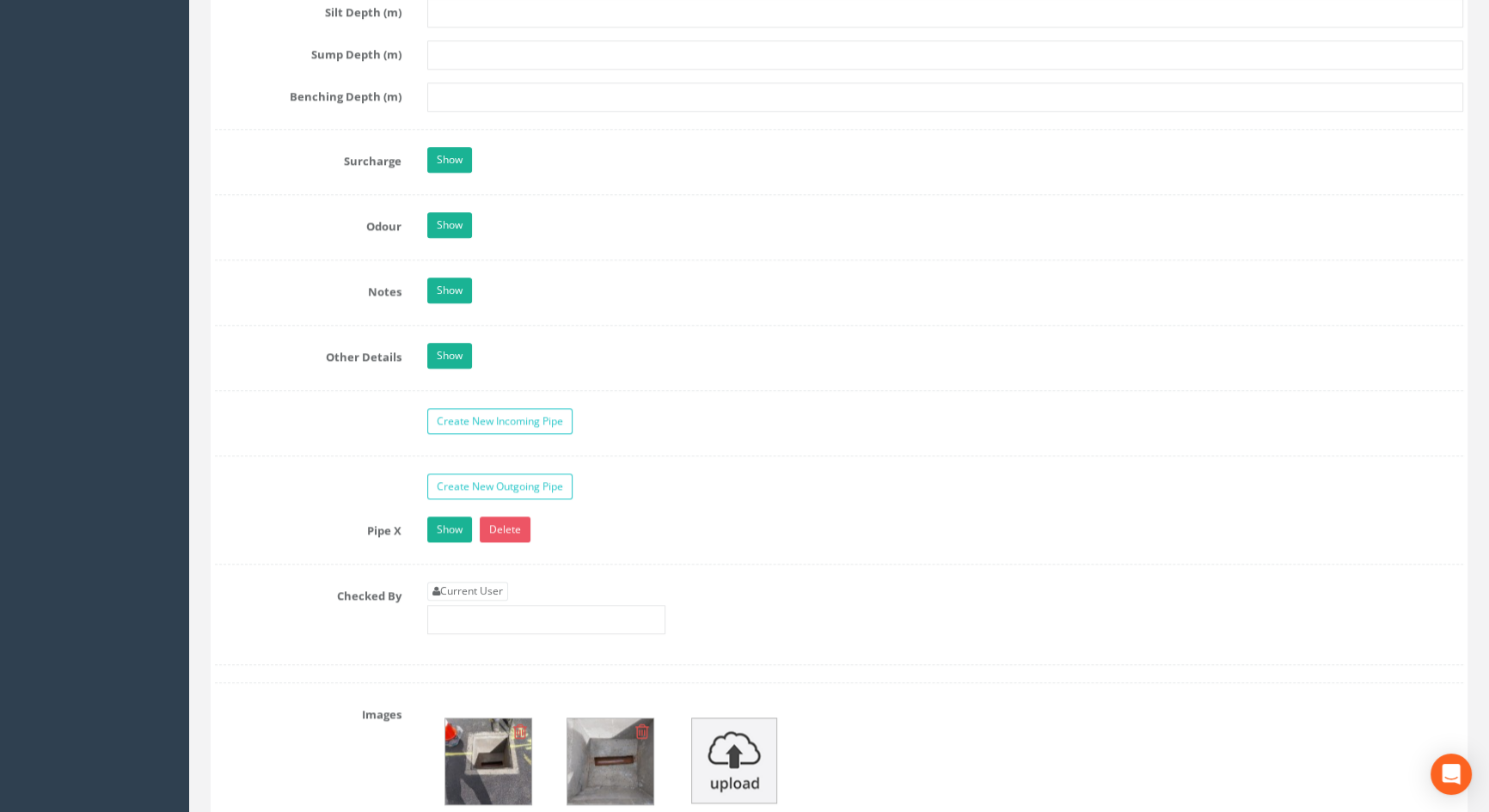
scroll to position [2500, 0]
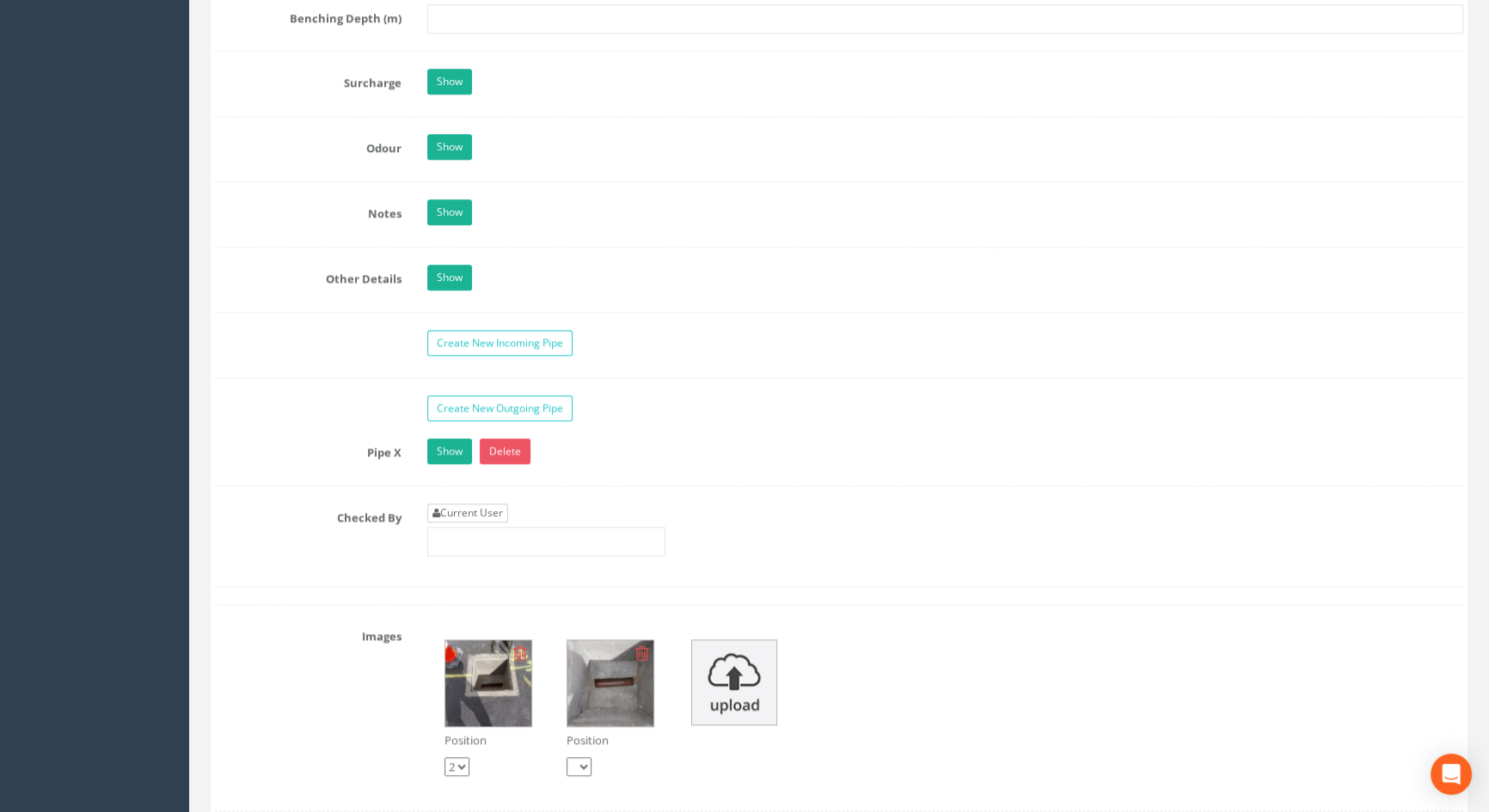
type input "6.00"
click at [460, 523] on link "Current User" at bounding box center [467, 512] width 81 height 19
type input "[PERSON_NAME]"
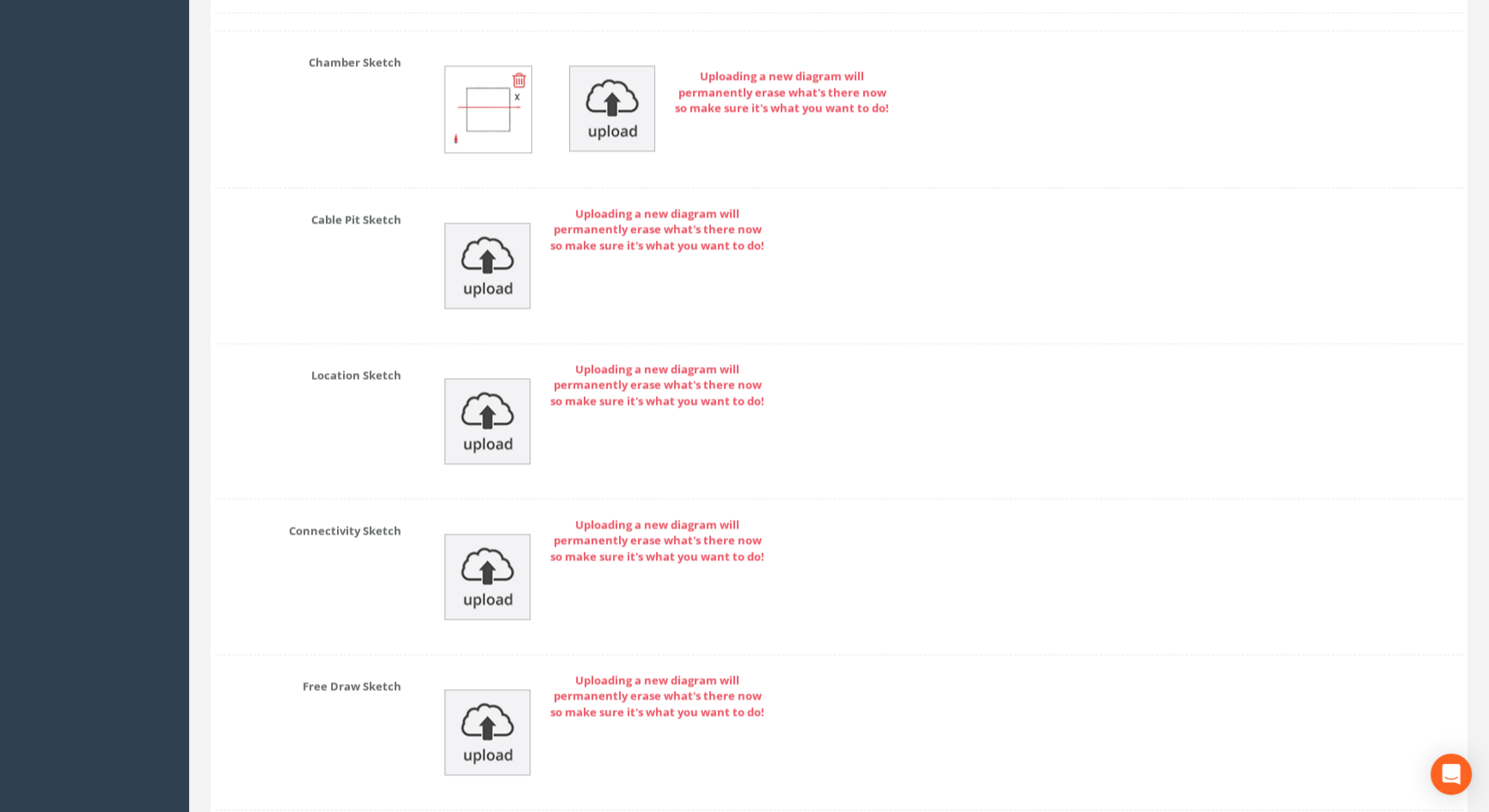
scroll to position [3668, 0]
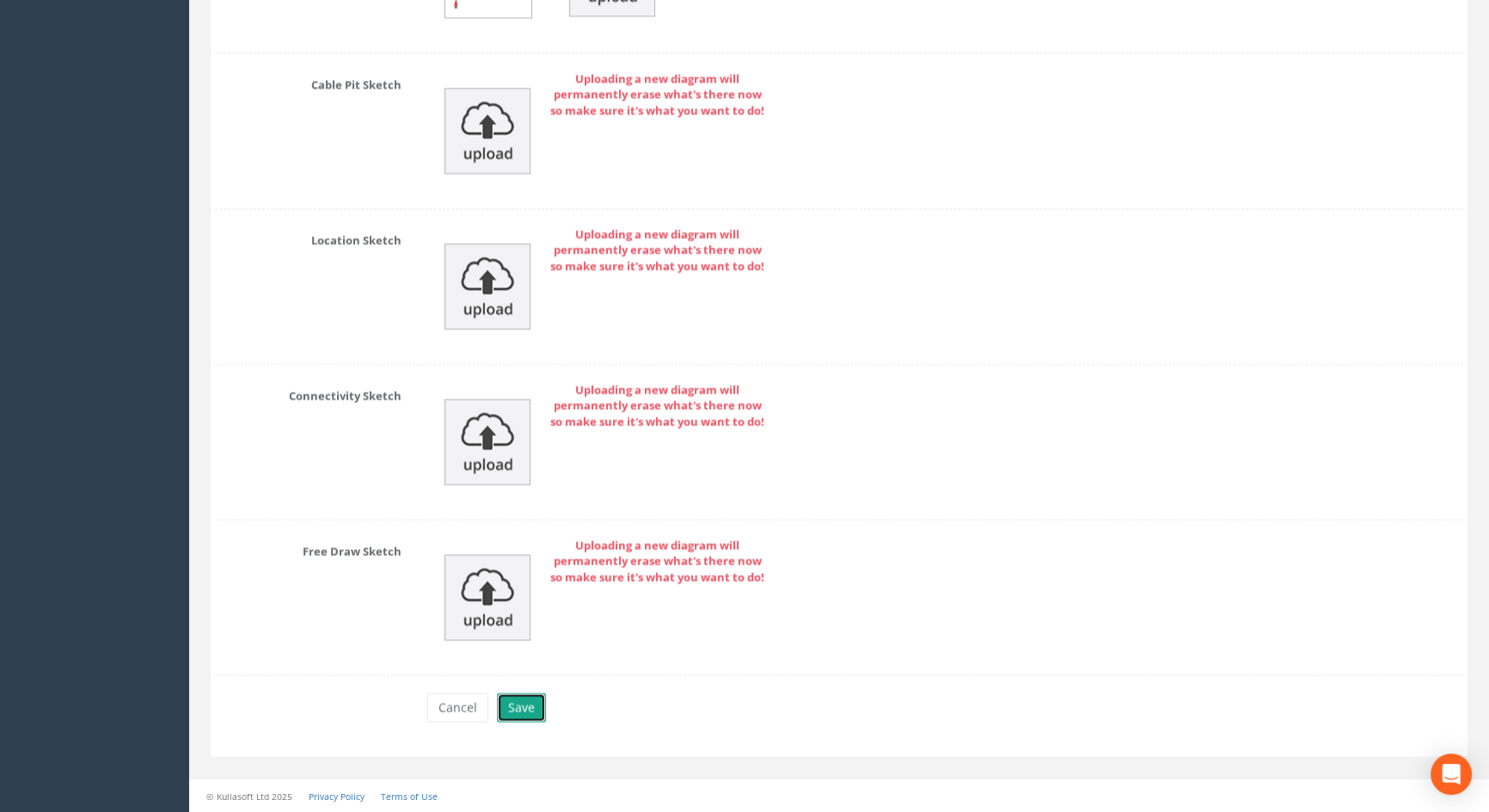
click at [525, 717] on button "Save" at bounding box center [521, 707] width 49 height 29
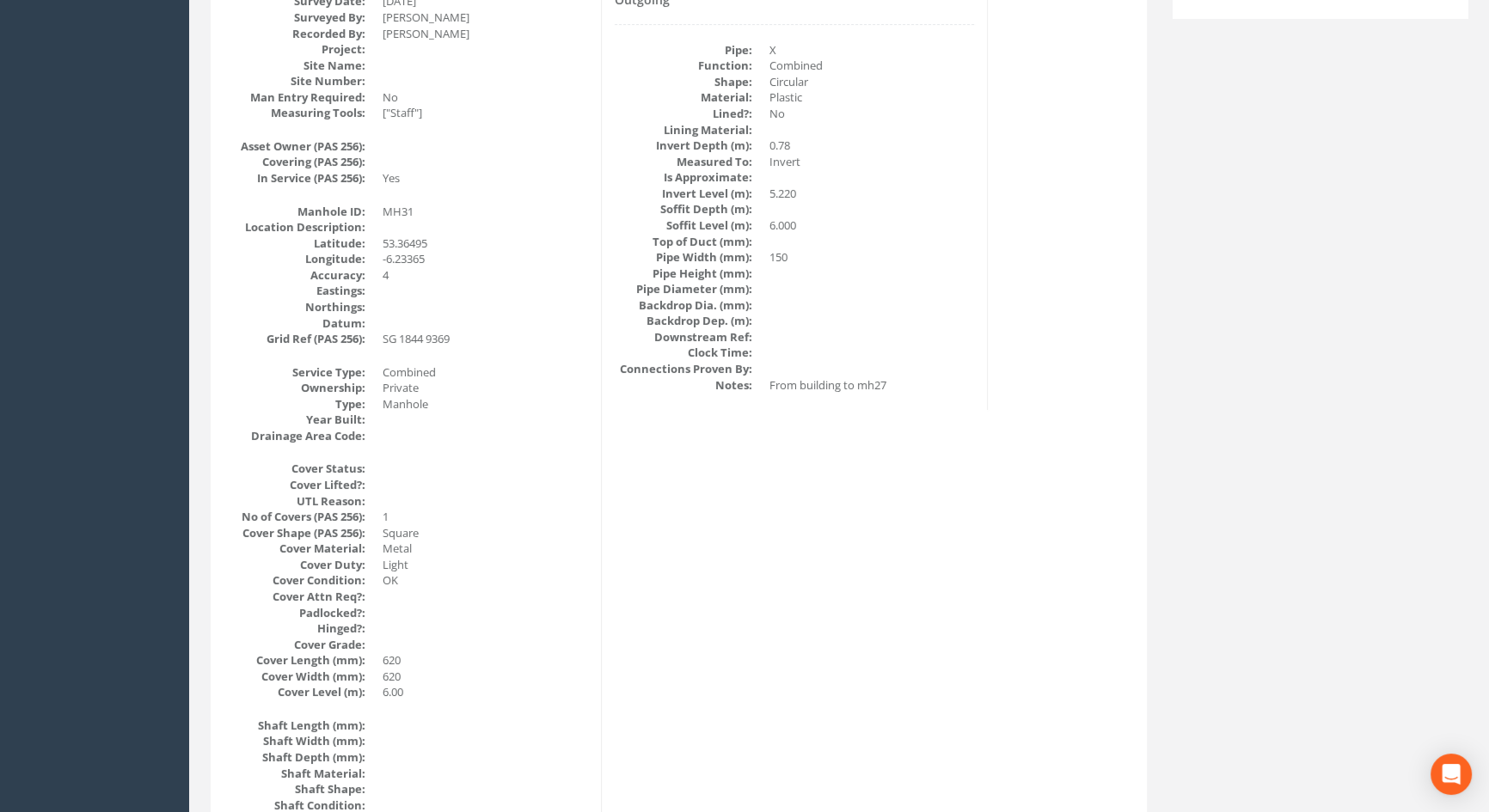
scroll to position [197, 0]
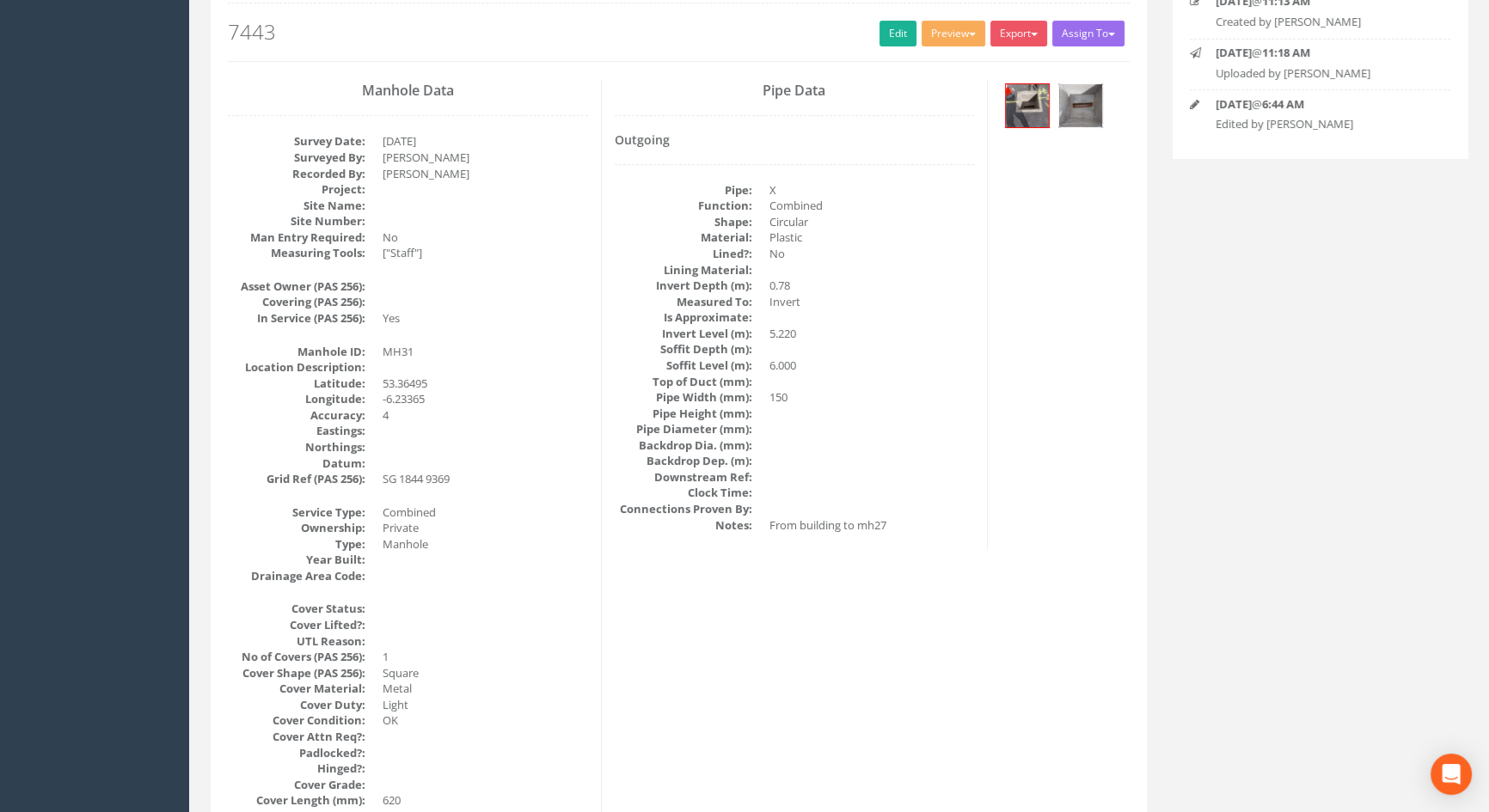
click at [1068, 103] on img at bounding box center [1080, 106] width 43 height 43
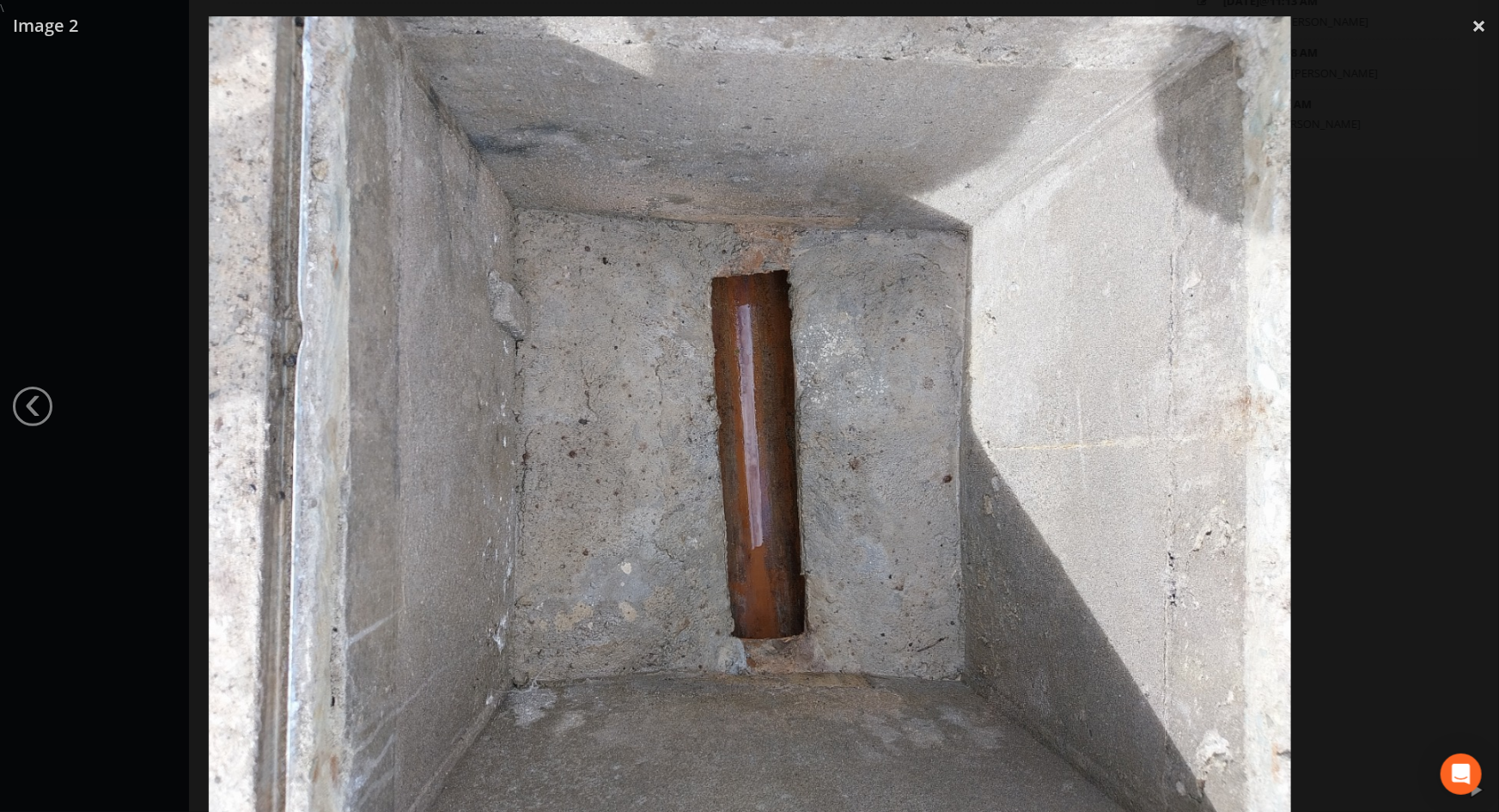
click at [1401, 343] on div at bounding box center [750, 422] width 1499 height 812
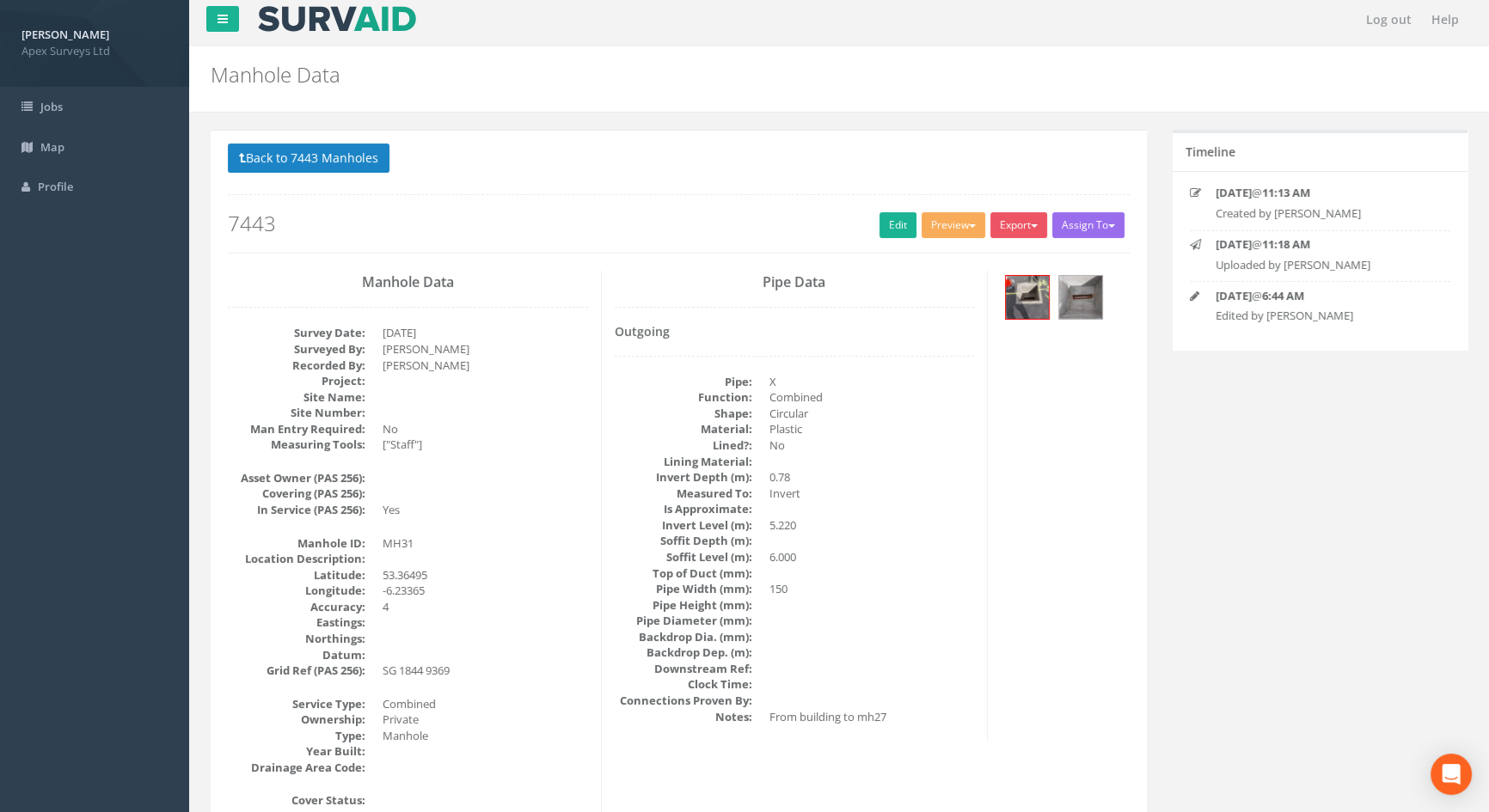
scroll to position [0, 0]
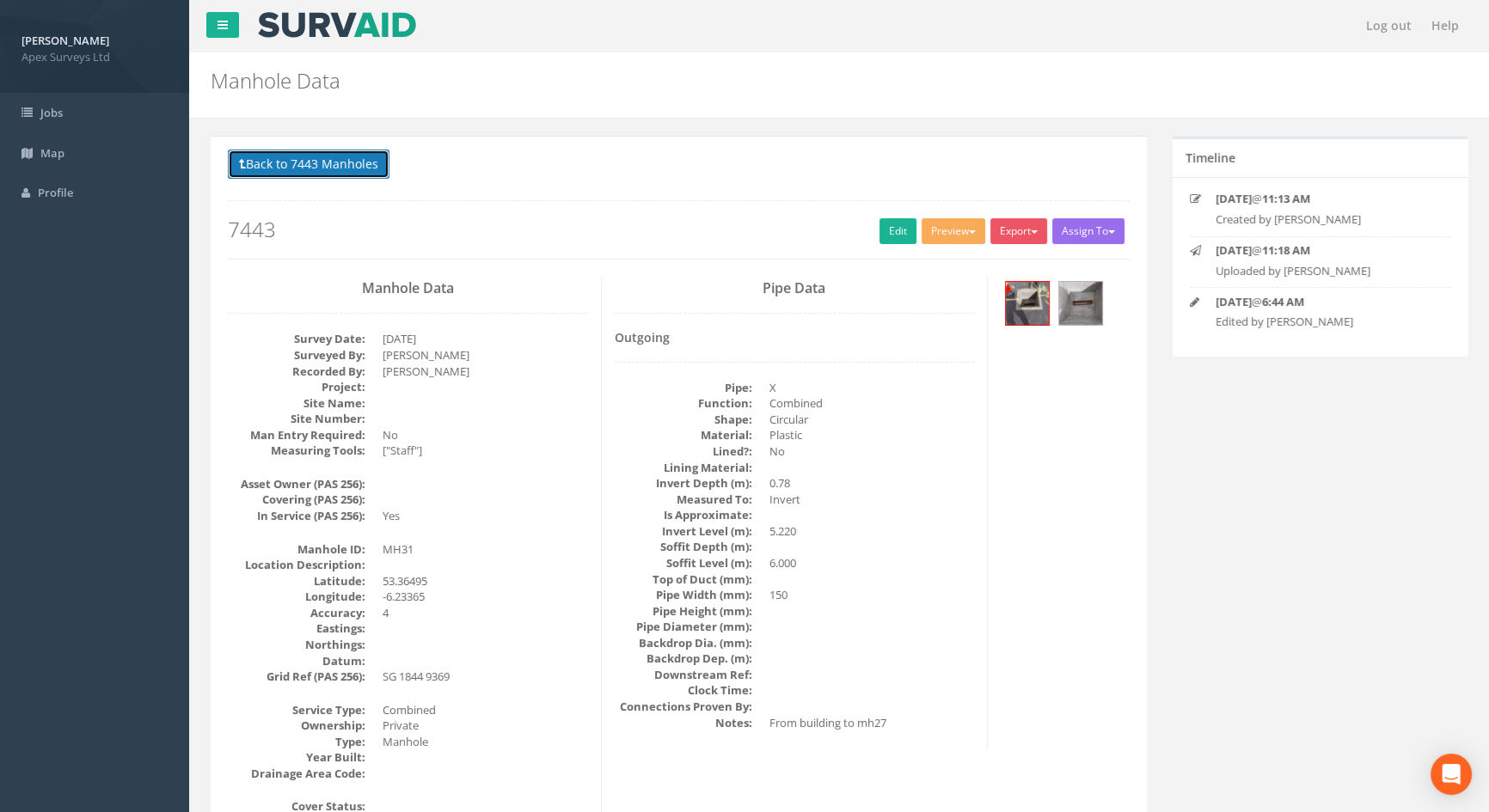
click at [326, 160] on button "Back to 7443 Manholes" at bounding box center [308, 164] width 161 height 29
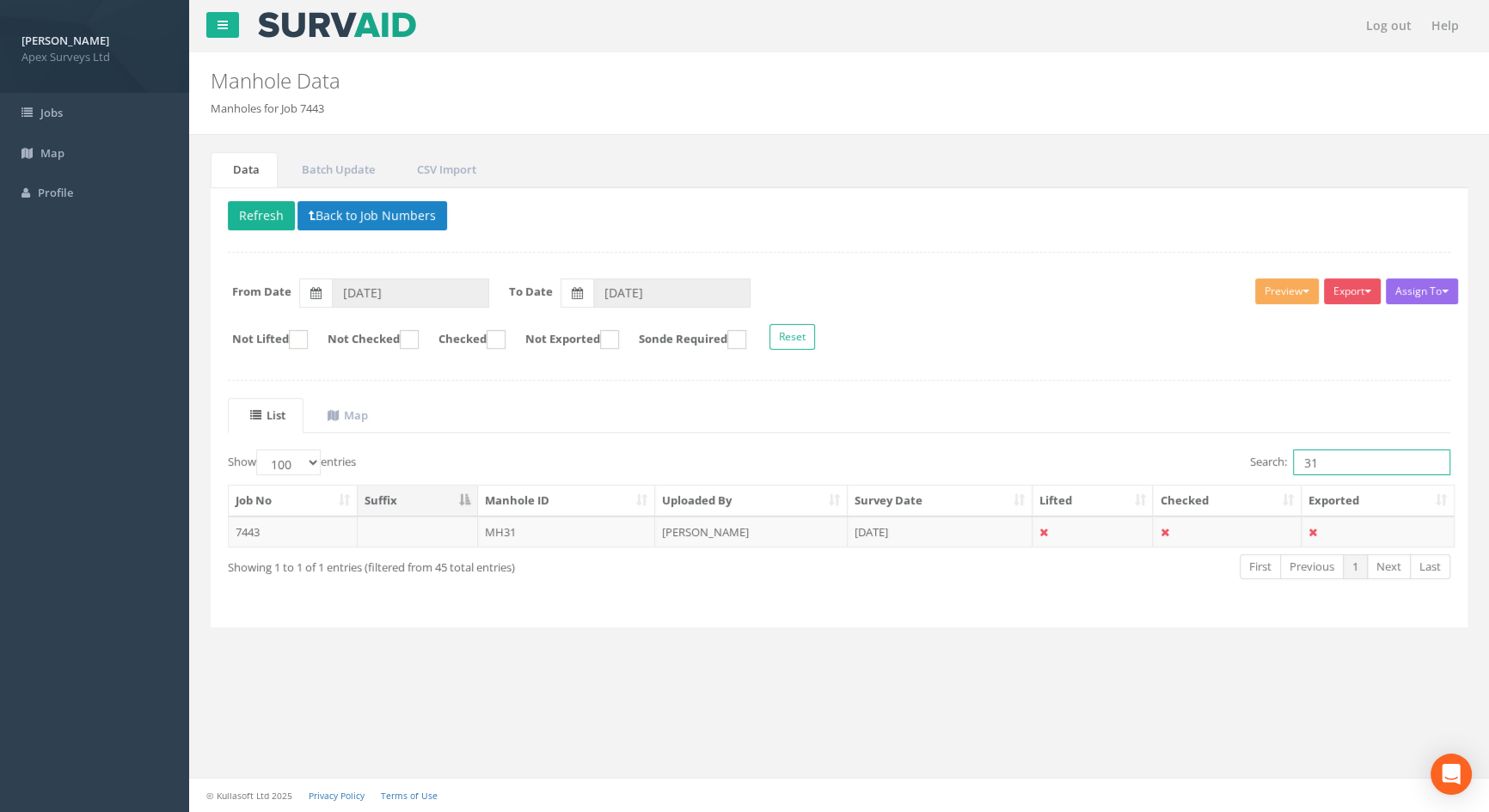
click at [1325, 452] on input "31" at bounding box center [1371, 462] width 157 height 25
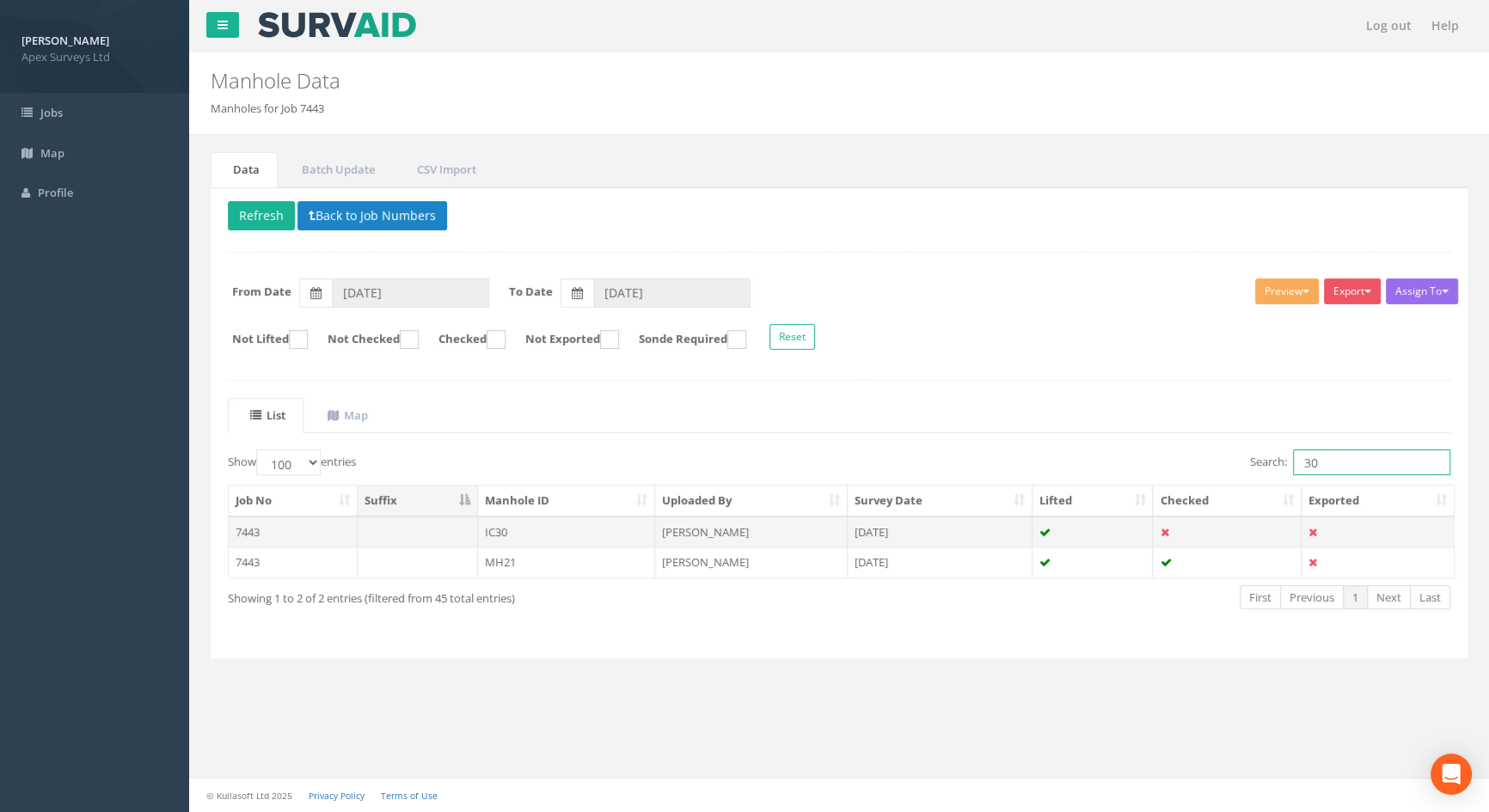
type input "30"
click at [493, 531] on td "IC30" at bounding box center [567, 532] width 178 height 31
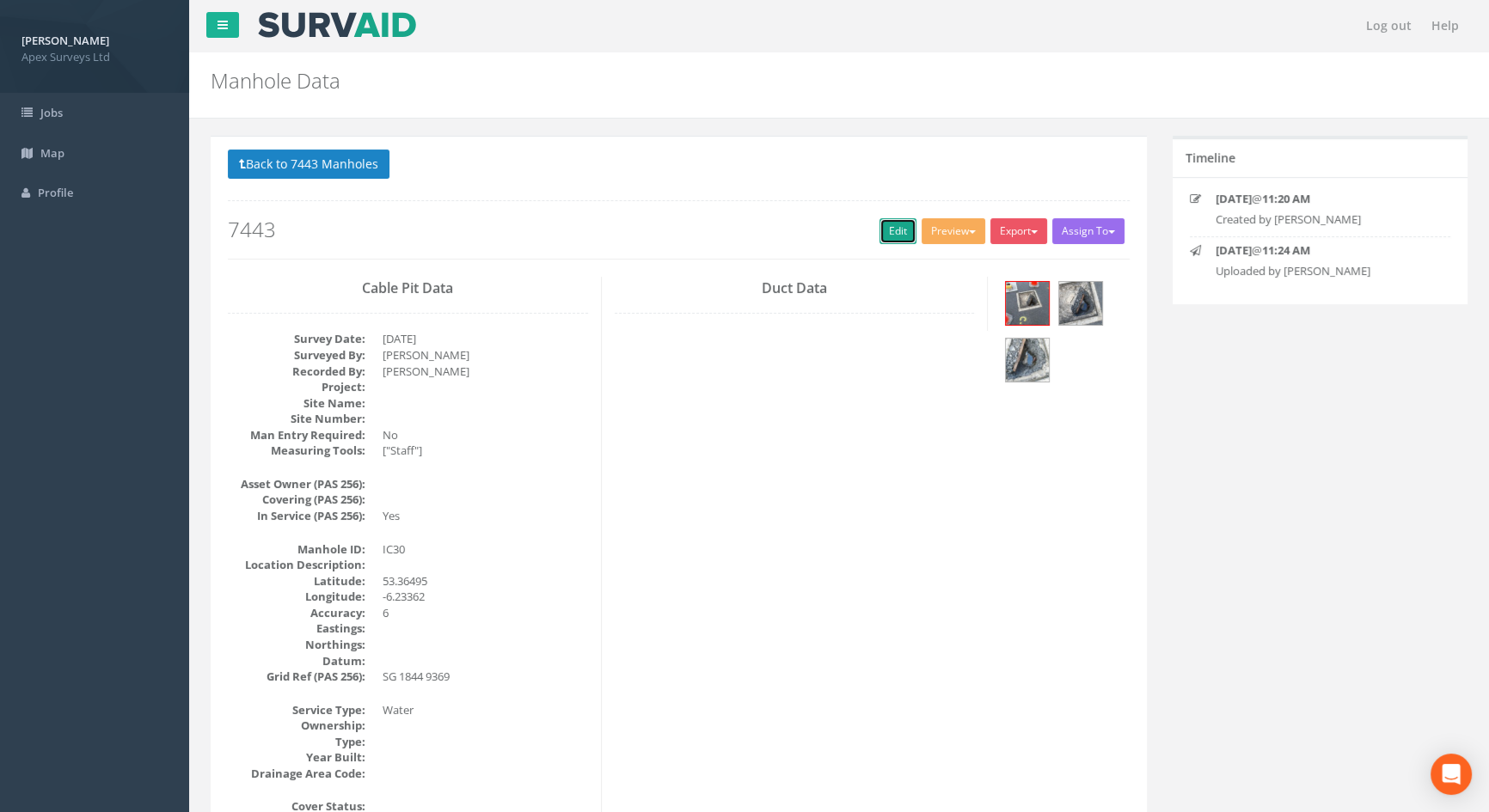
click at [886, 231] on link "Edit" at bounding box center [898, 231] width 37 height 25
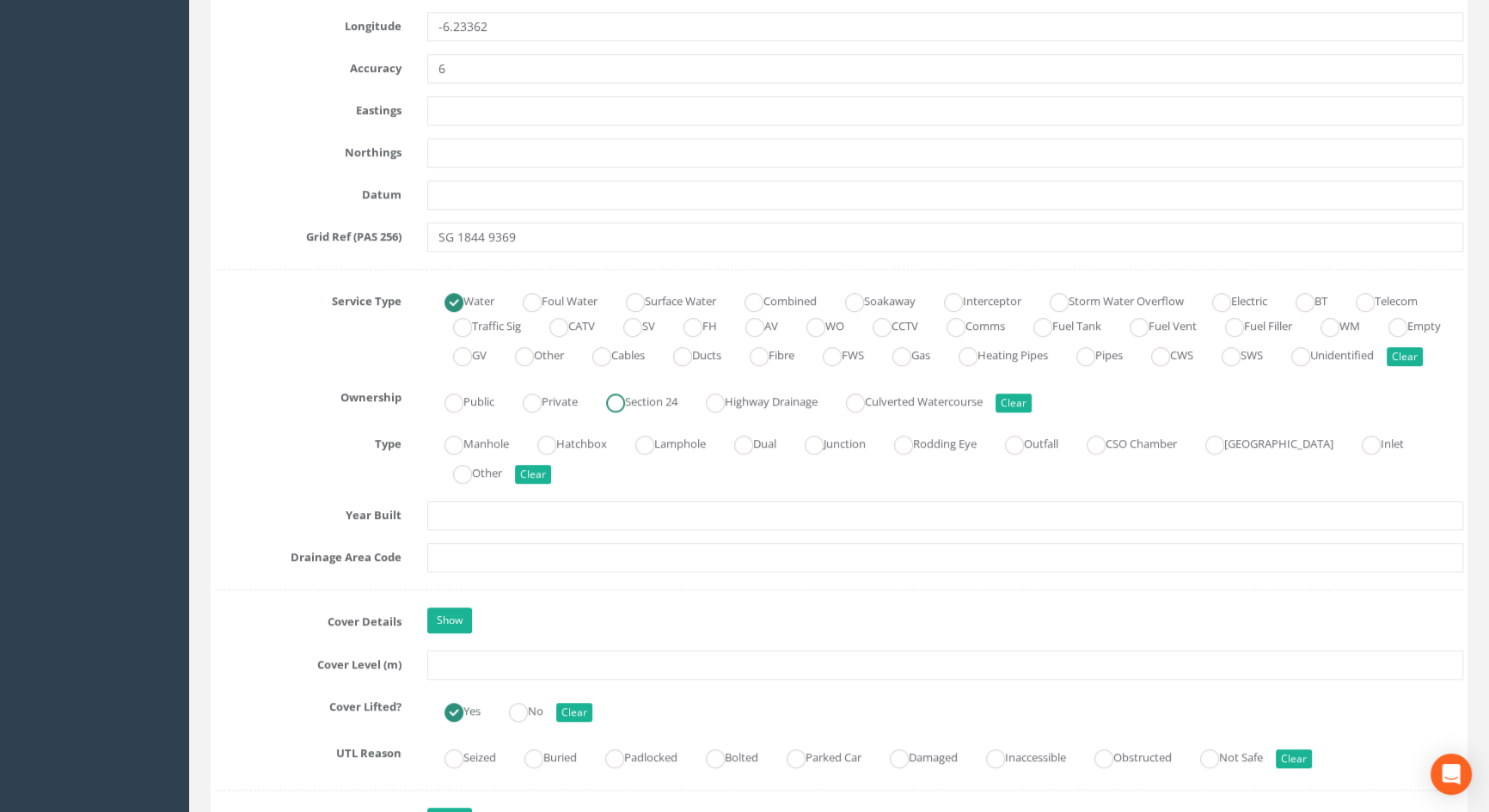
scroll to position [1171, 0]
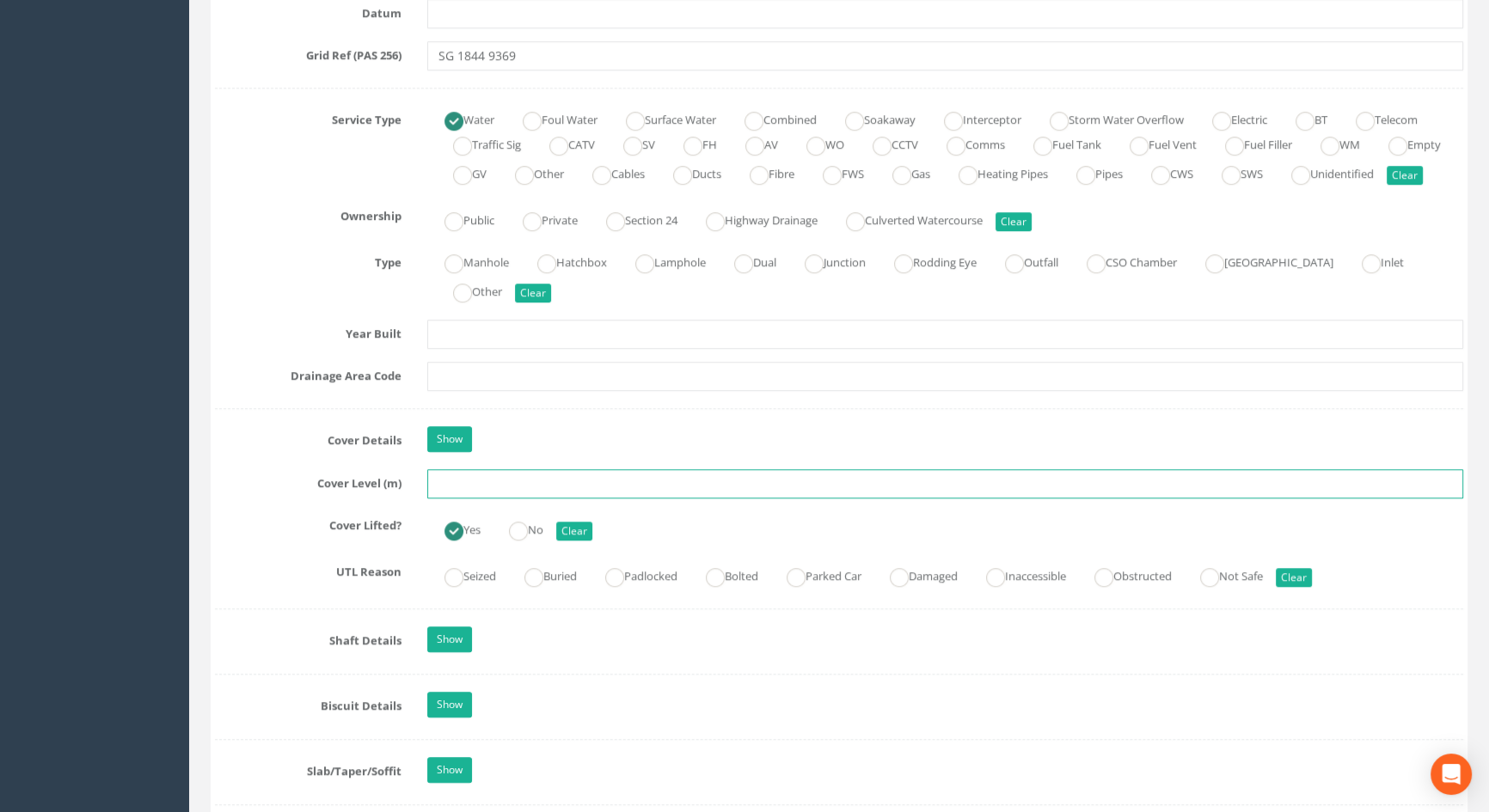
click at [461, 498] on input "text" at bounding box center [945, 484] width 1036 height 29
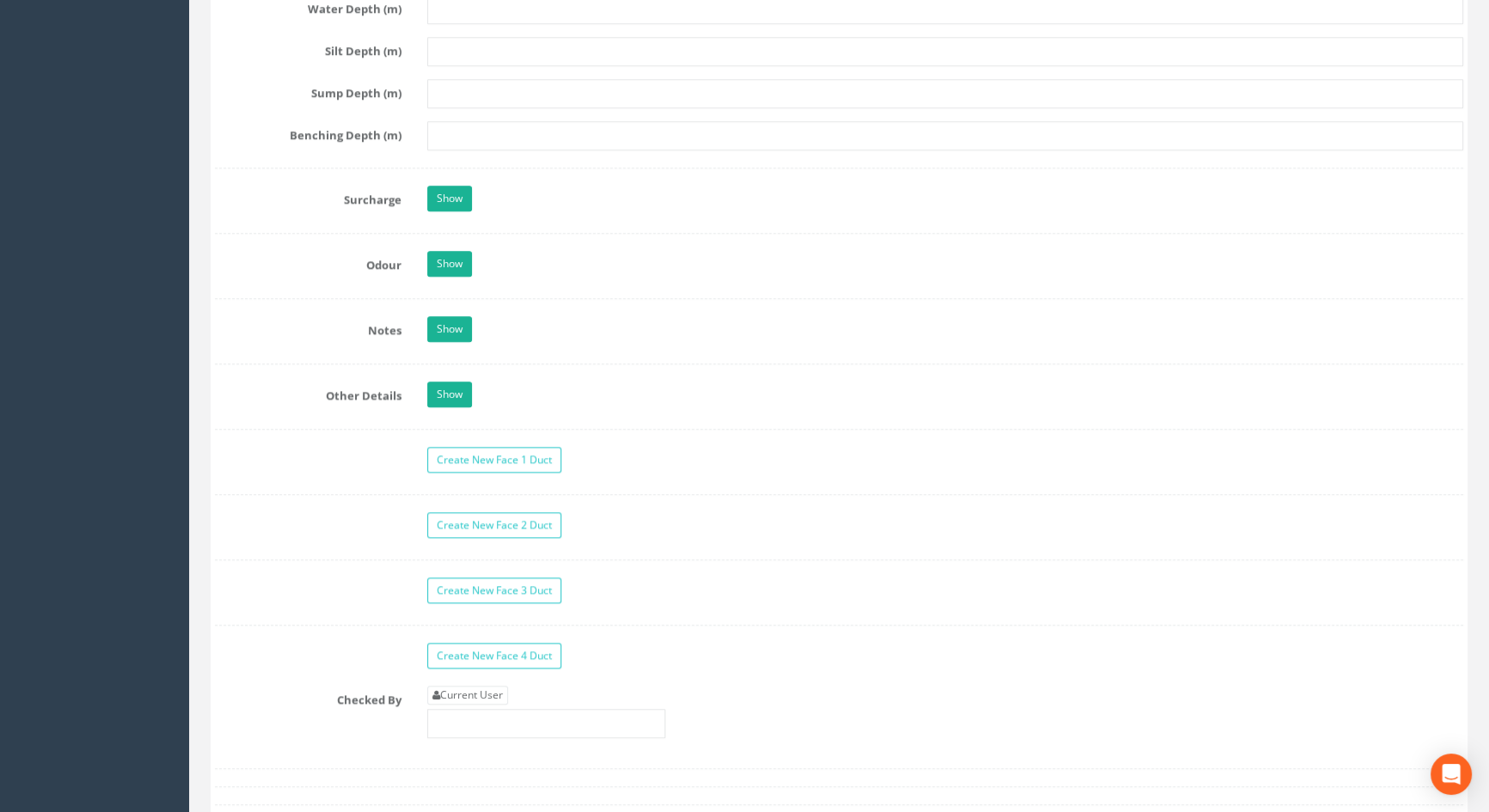
scroll to position [2578, 0]
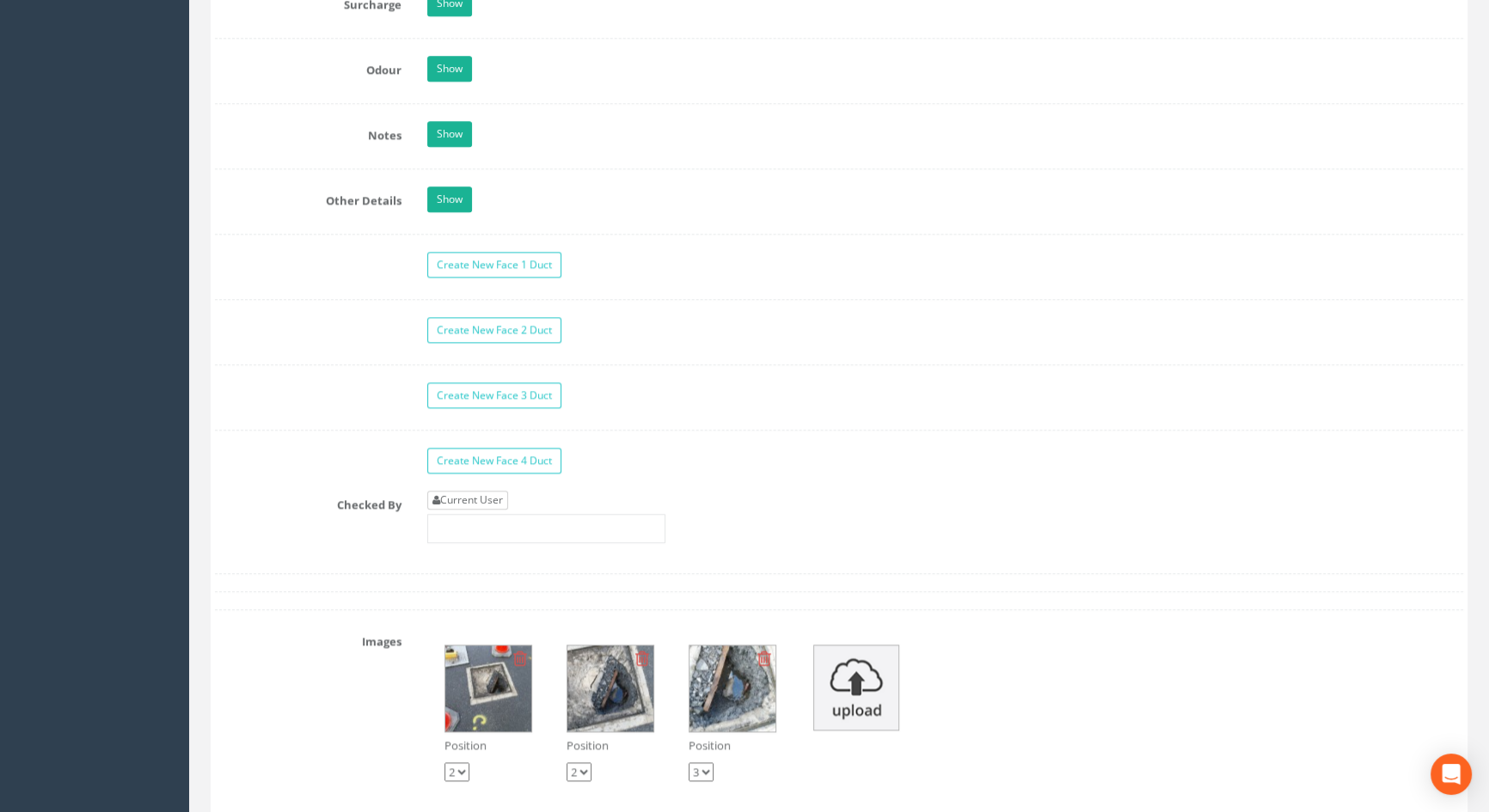
type input "5.93"
click at [498, 509] on link "Current User" at bounding box center [467, 499] width 81 height 19
type input "[PERSON_NAME]"
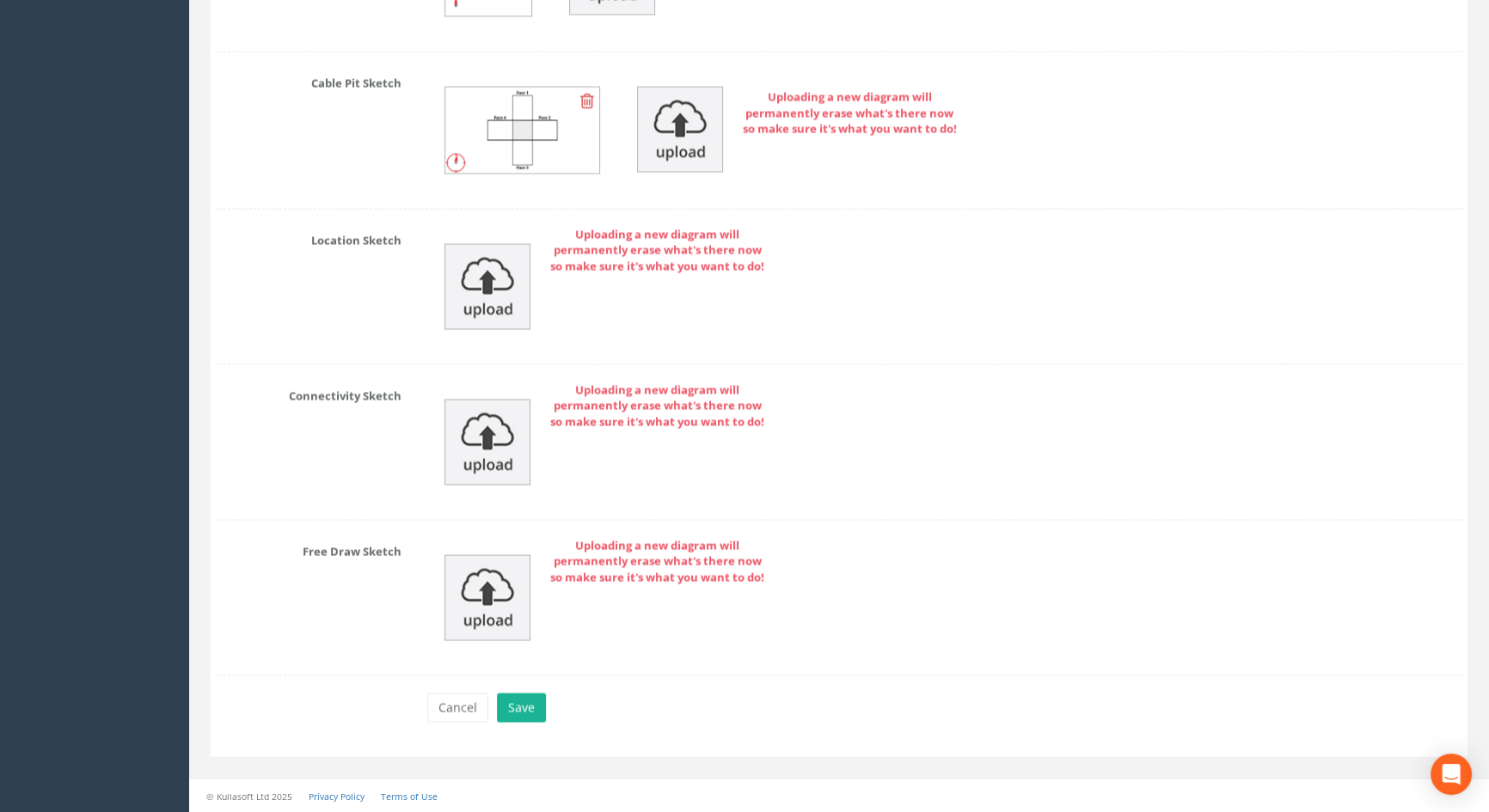
scroll to position [3753, 0]
click at [523, 715] on button "Save" at bounding box center [521, 707] width 49 height 29
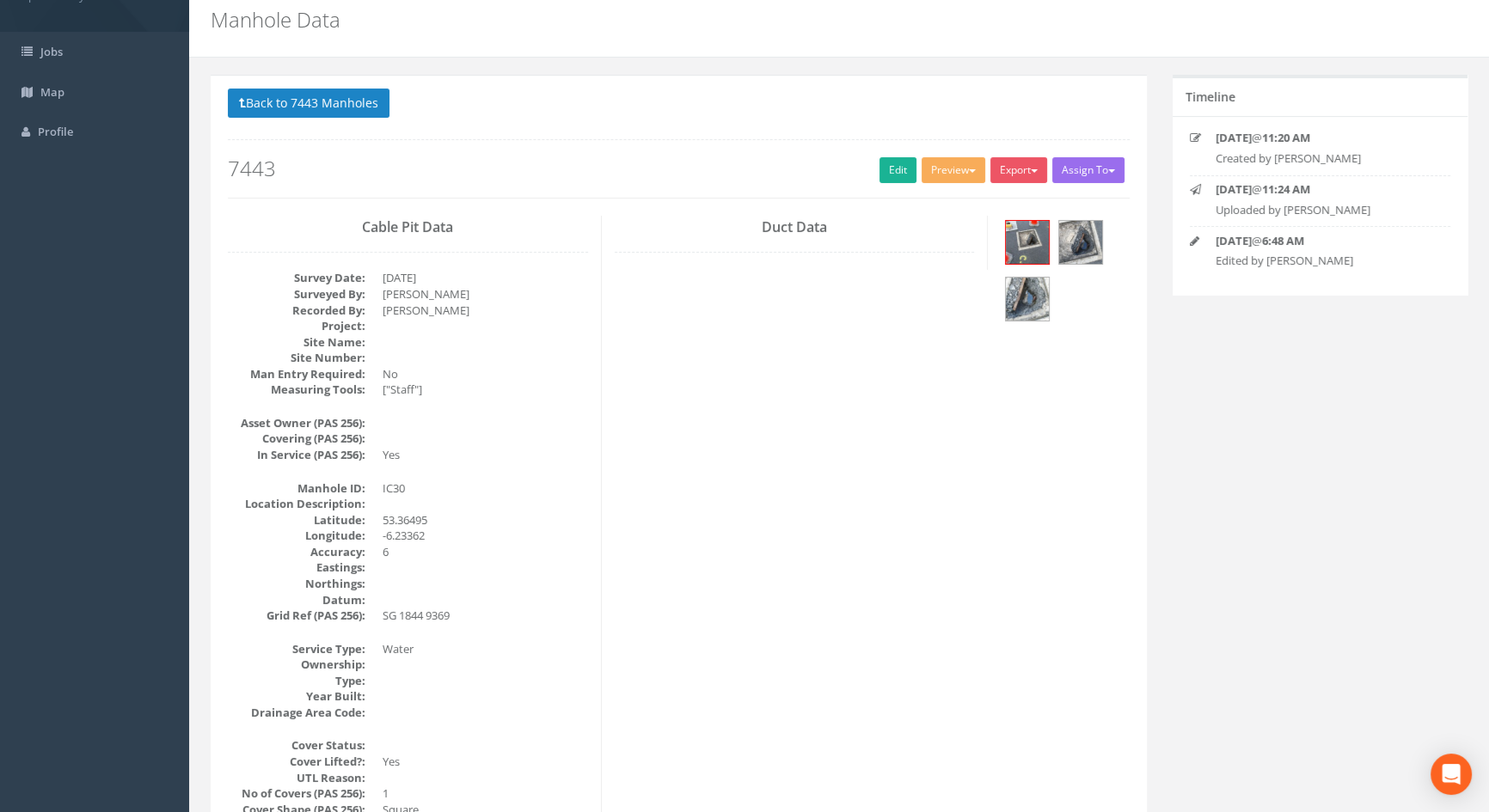
scroll to position [0, 0]
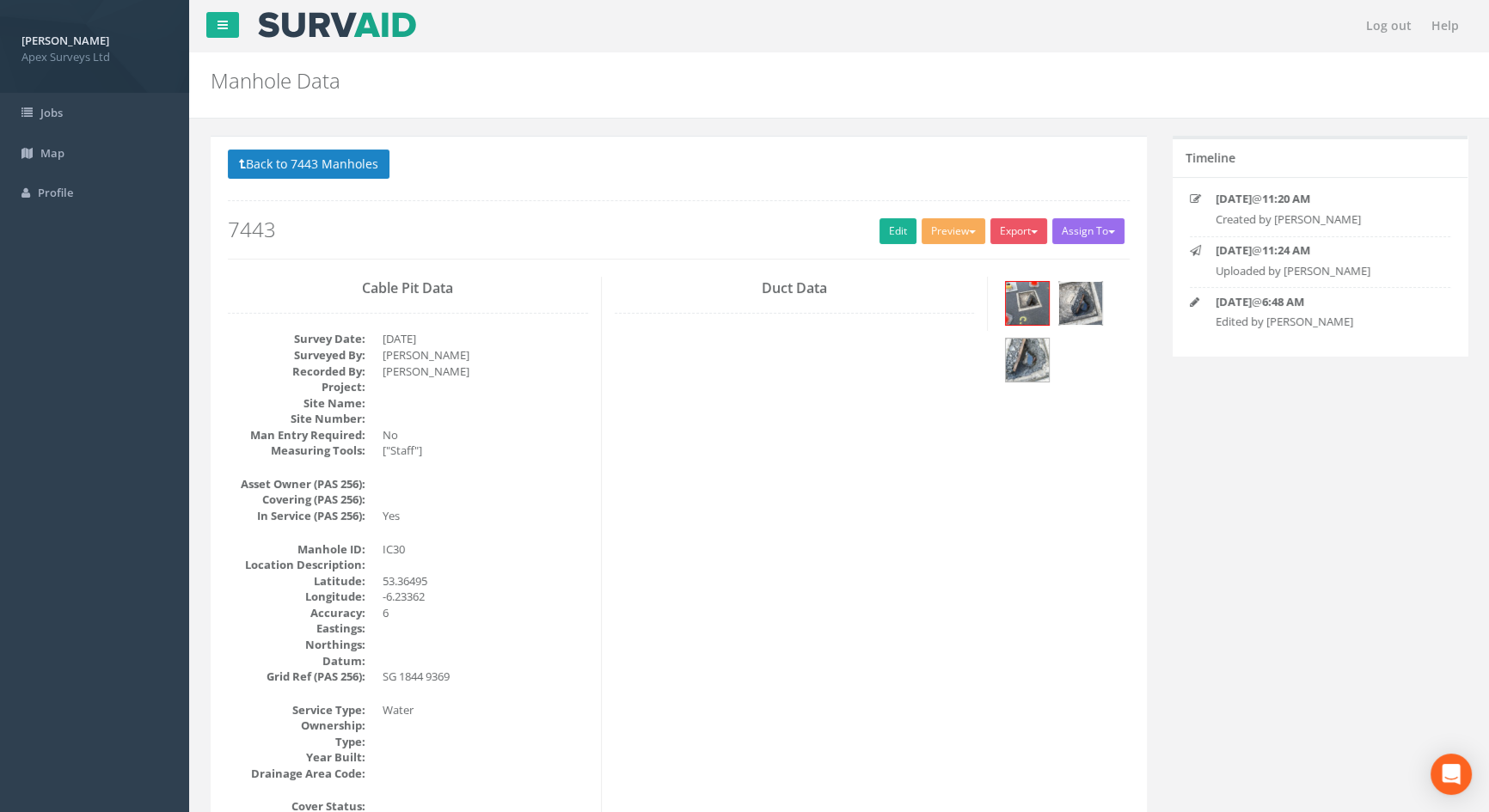
click at [1083, 293] on img at bounding box center [1080, 303] width 43 height 43
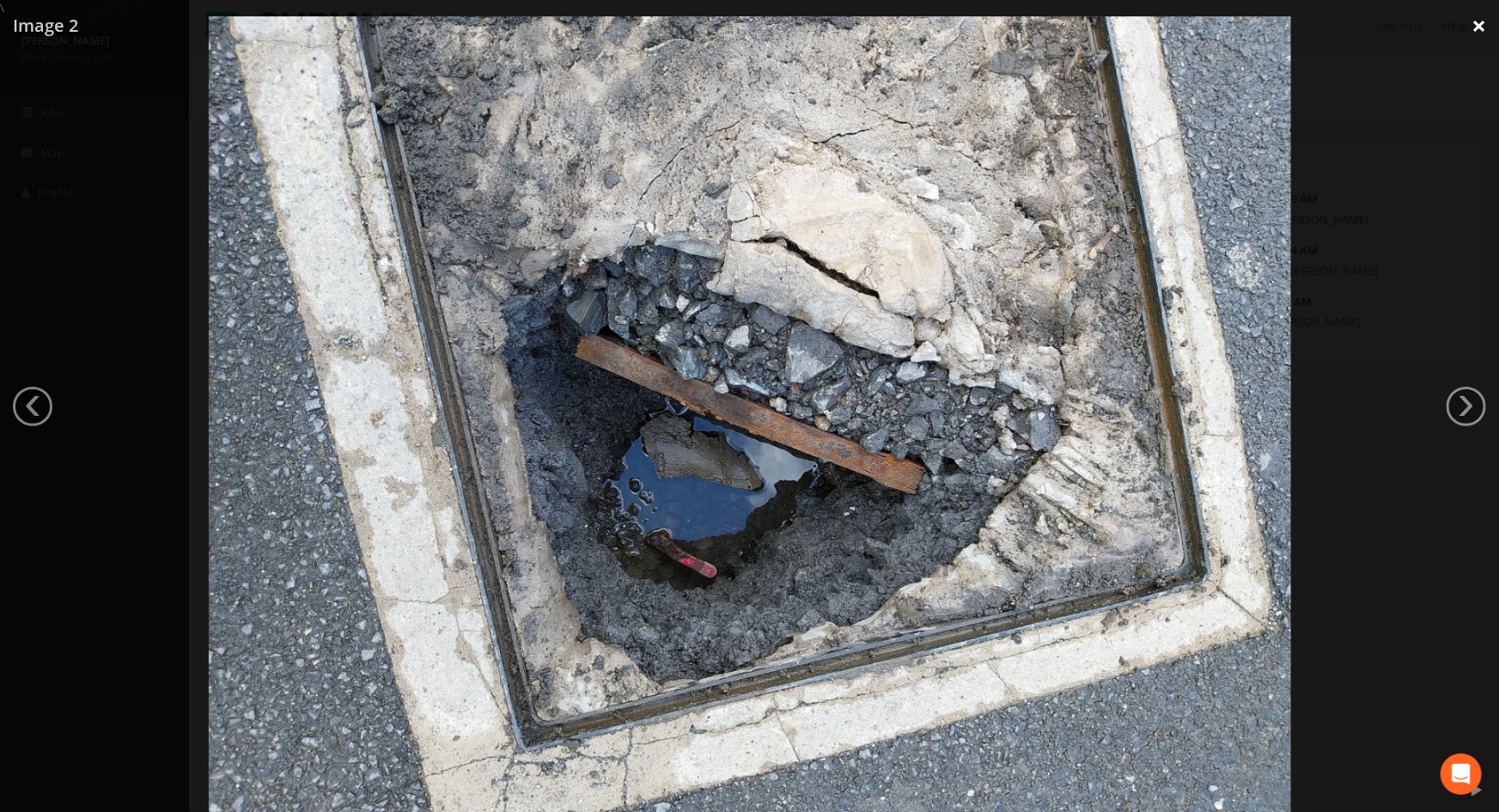
click at [1477, 28] on link "×" at bounding box center [1478, 25] width 40 height 52
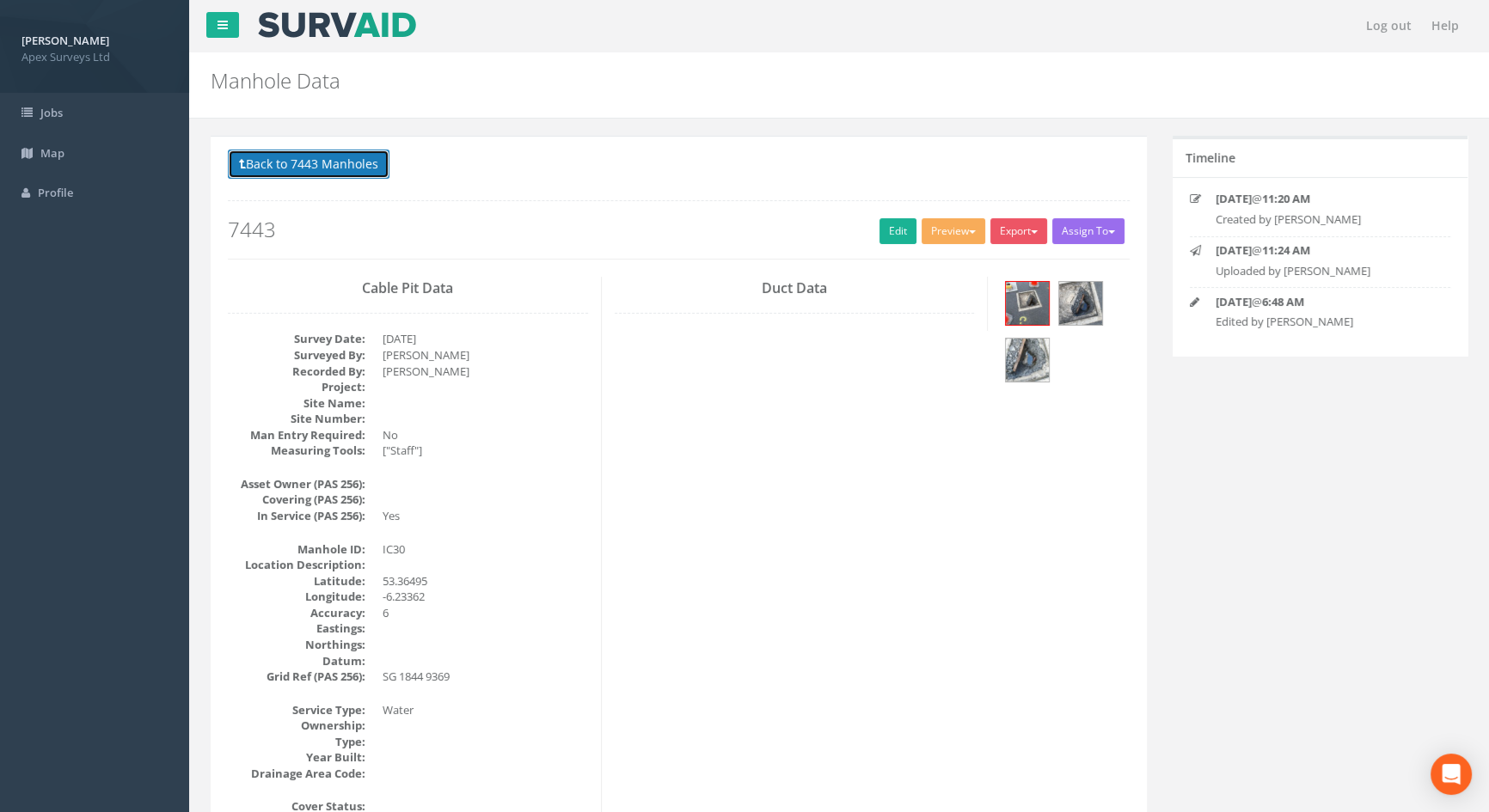
click at [331, 158] on button "Back to 7443 Manholes" at bounding box center [308, 164] width 161 height 29
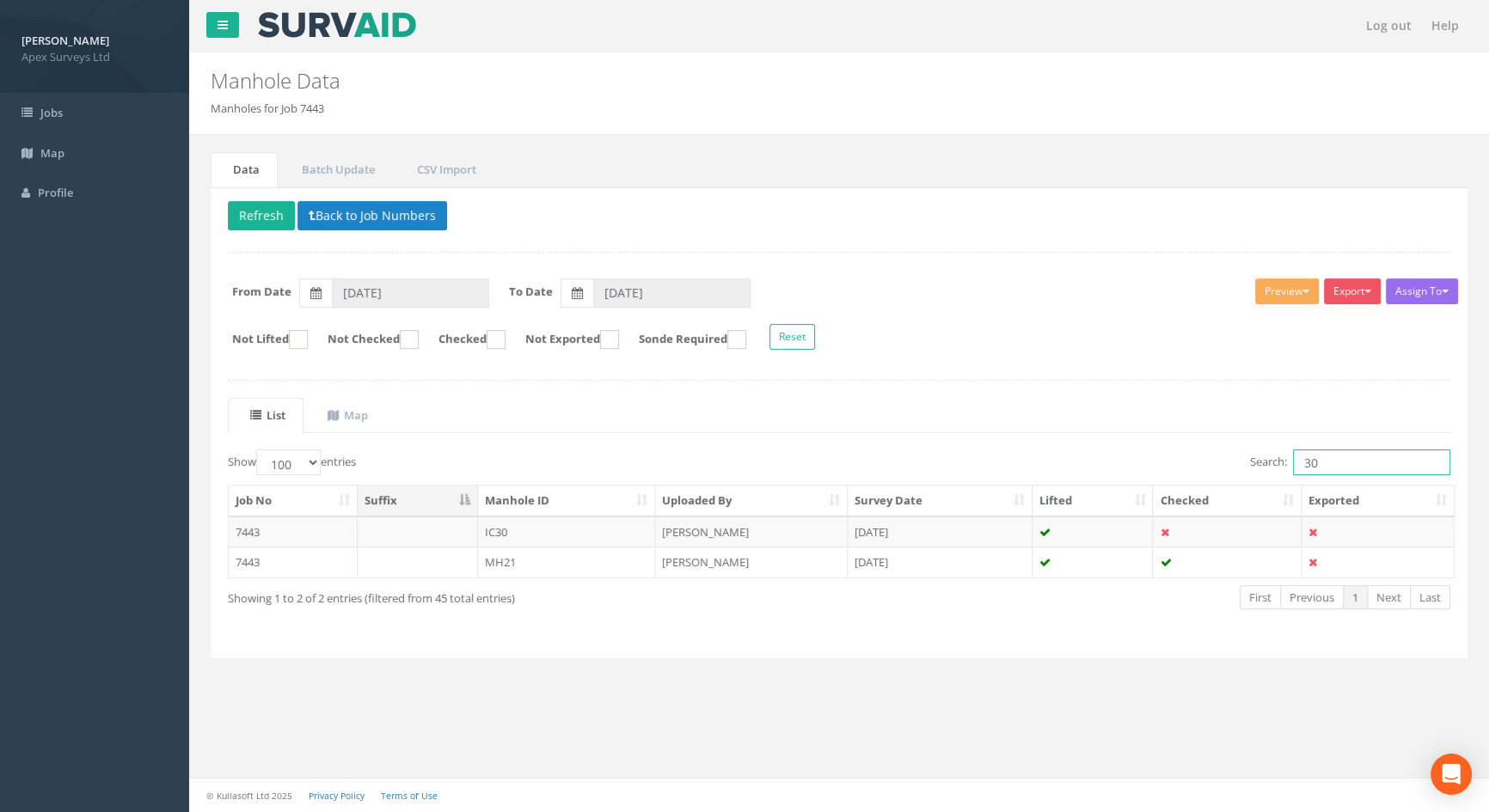
drag, startPoint x: 1341, startPoint y: 464, endPoint x: 1086, endPoint y: 474, distance: 255.2
click at [1083, 474] on div "Search: 30" at bounding box center [1151, 464] width 598 height 30
type input "27"
click at [527, 531] on td "MH27" at bounding box center [567, 532] width 178 height 31
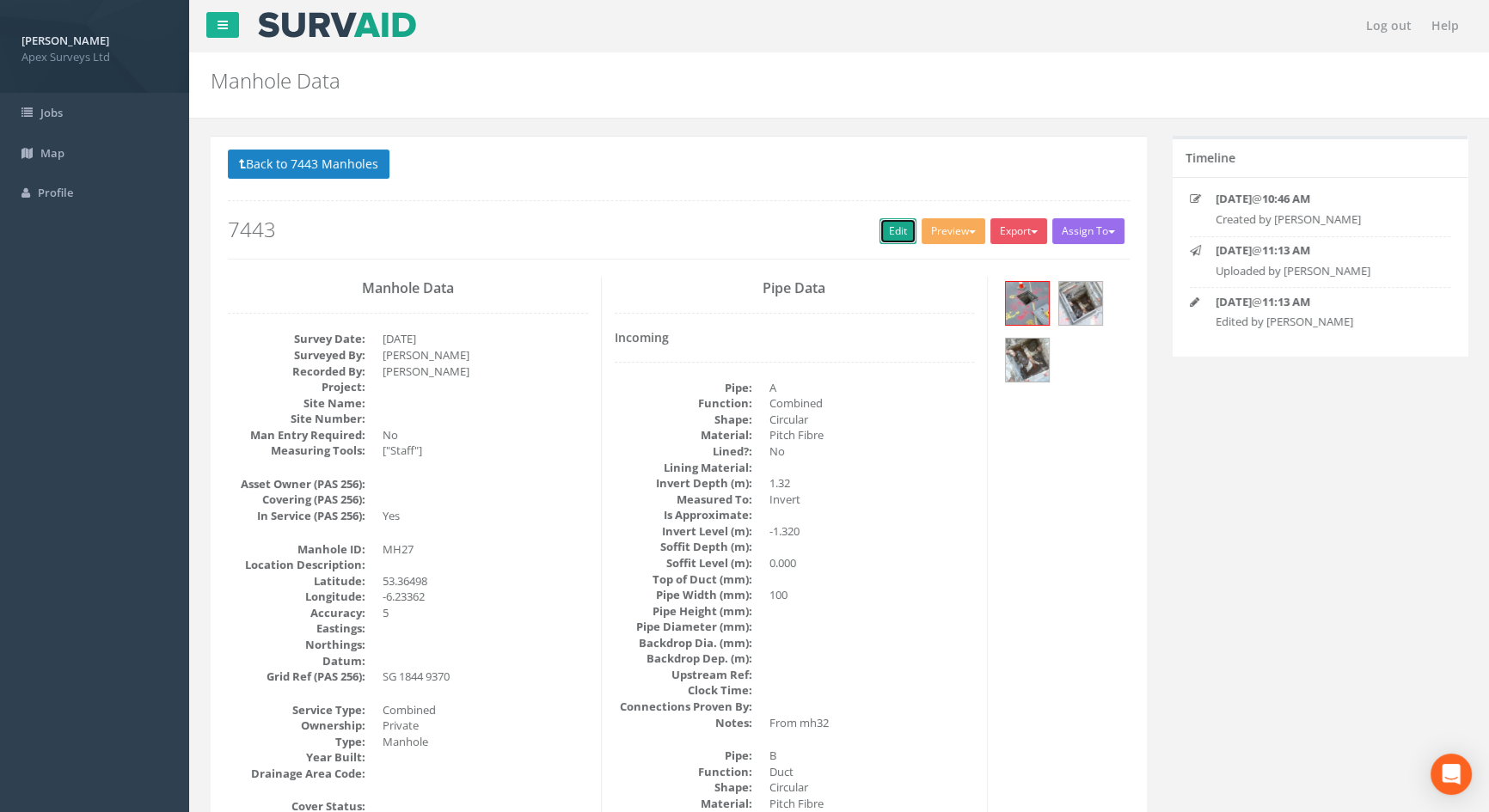
click at [885, 224] on link "Edit" at bounding box center [898, 231] width 37 height 25
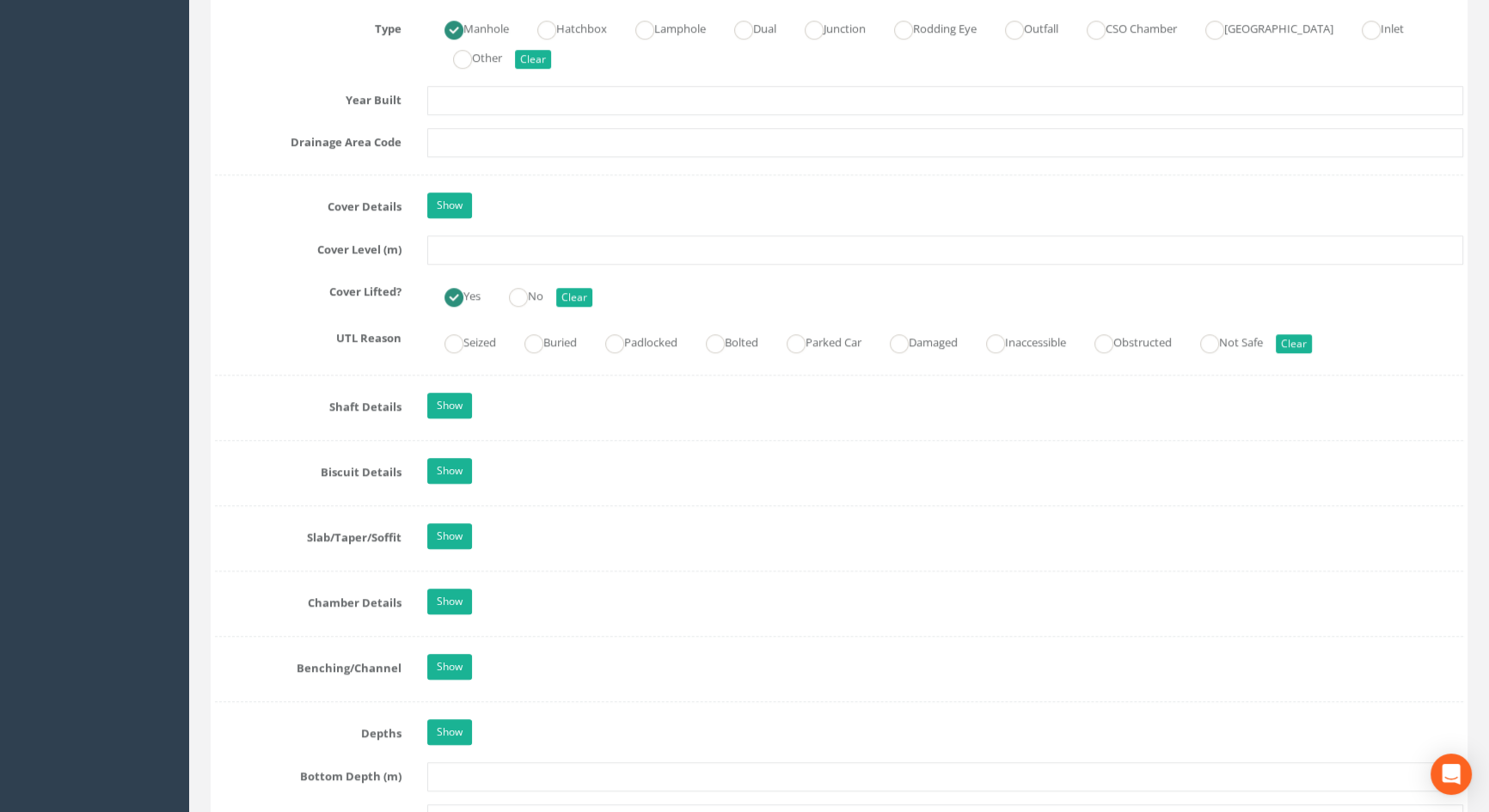
scroll to position [1405, 0]
click at [469, 264] on input "text" at bounding box center [945, 249] width 1036 height 29
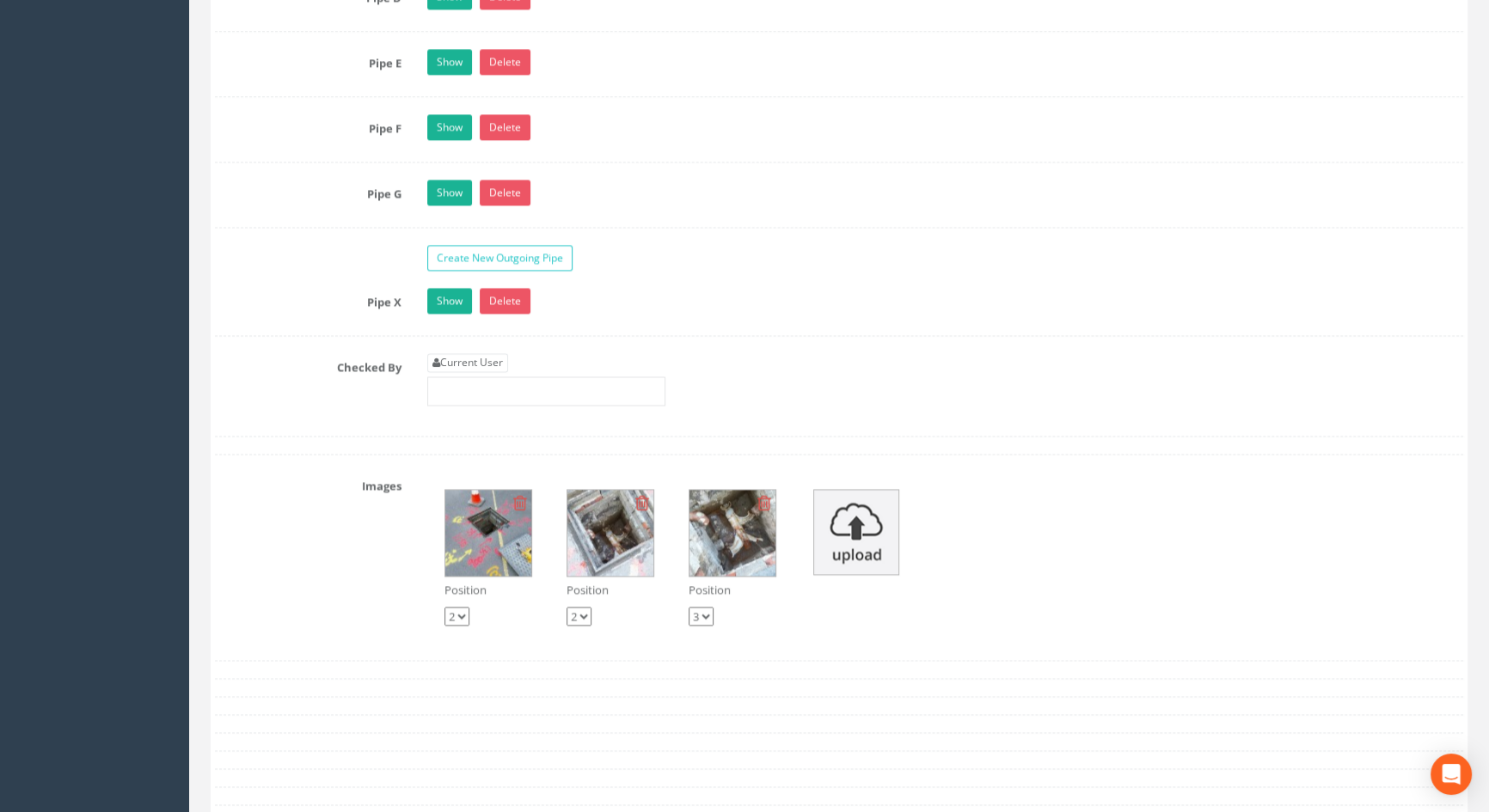
scroll to position [3280, 0]
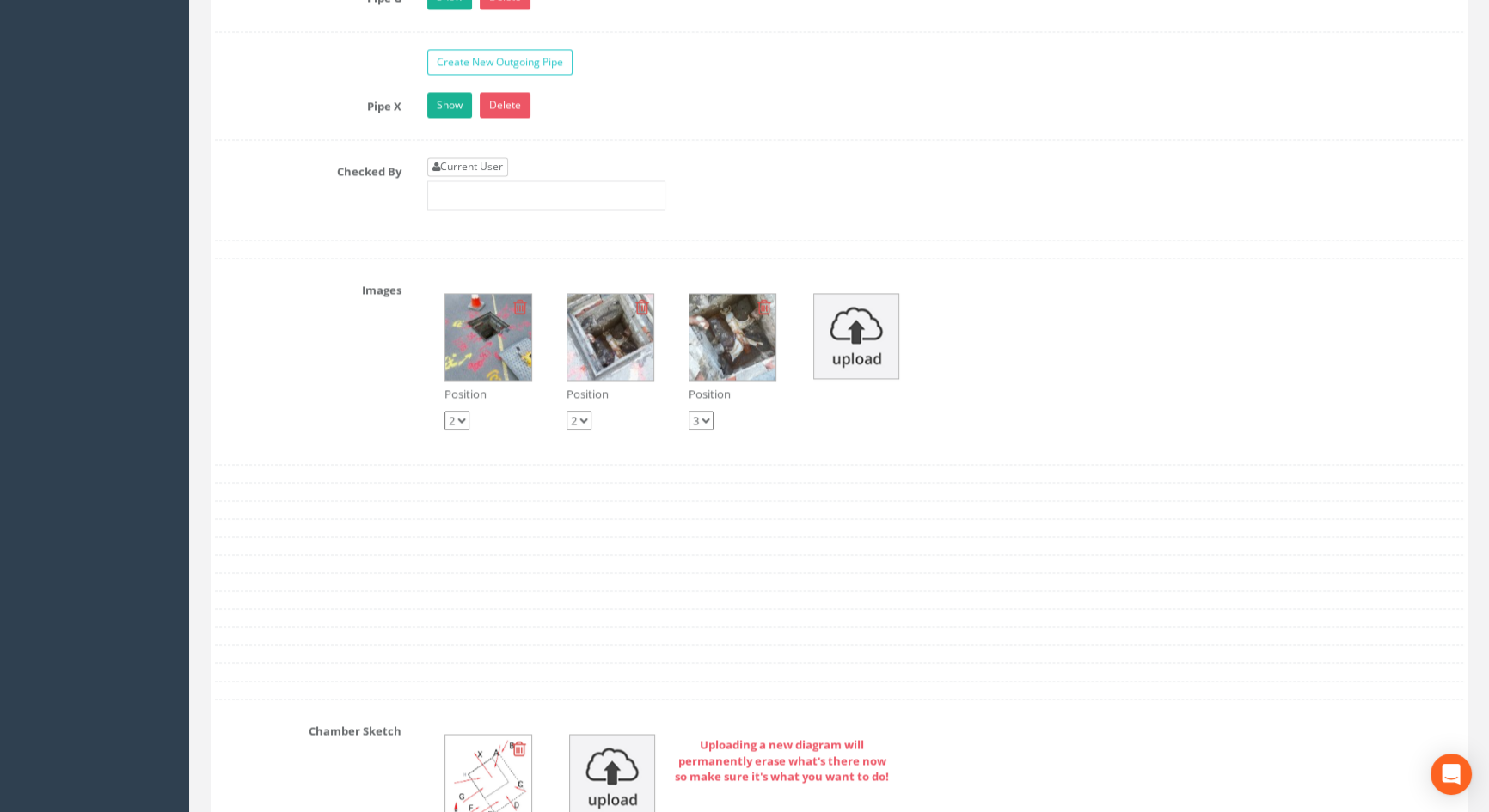
type input "5.96"
click at [478, 176] on link "Current User" at bounding box center [467, 166] width 81 height 19
type input "[PERSON_NAME]"
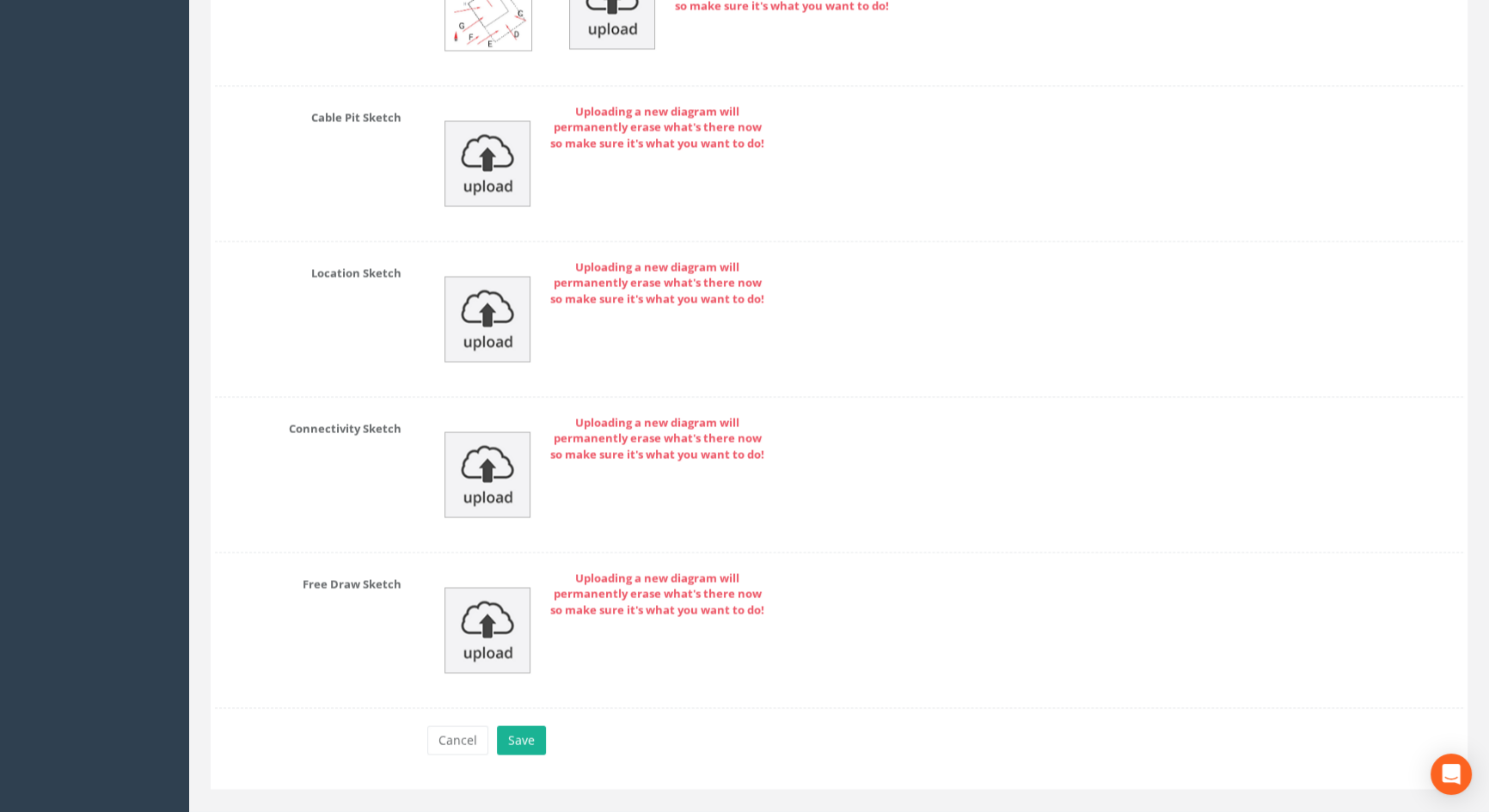
scroll to position [4101, 0]
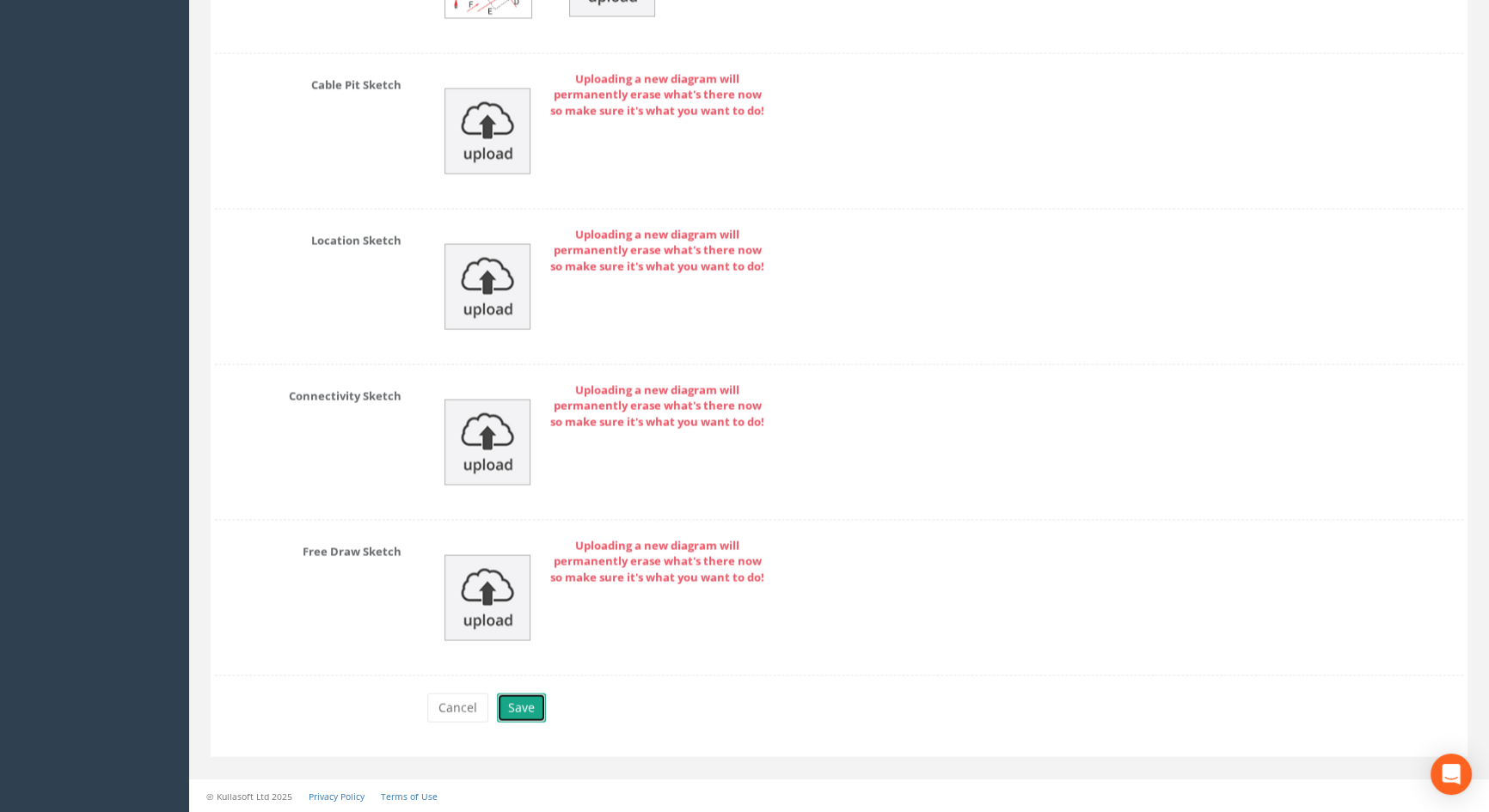
click at [518, 711] on button "Save" at bounding box center [521, 707] width 49 height 29
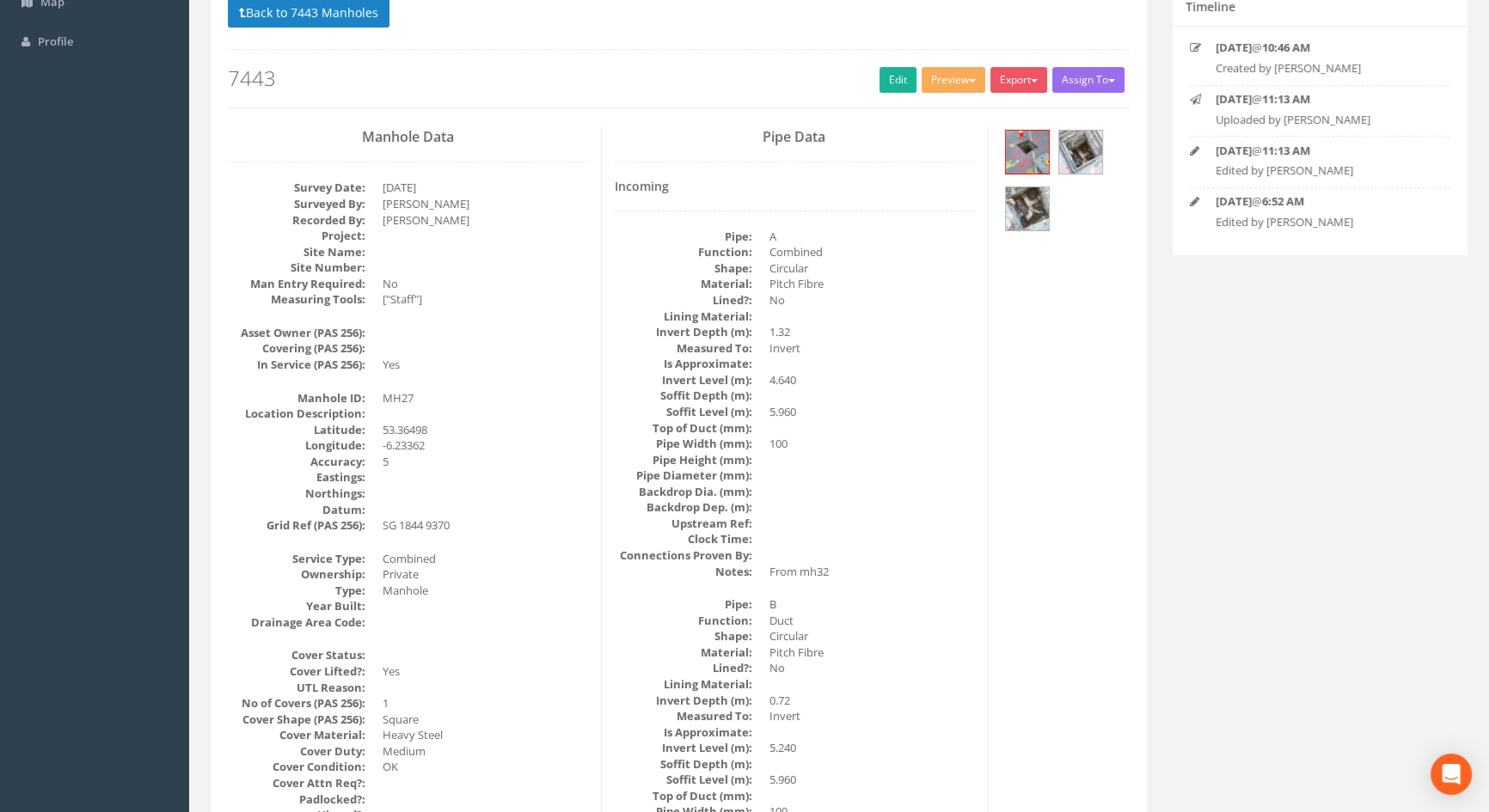
scroll to position [0, 0]
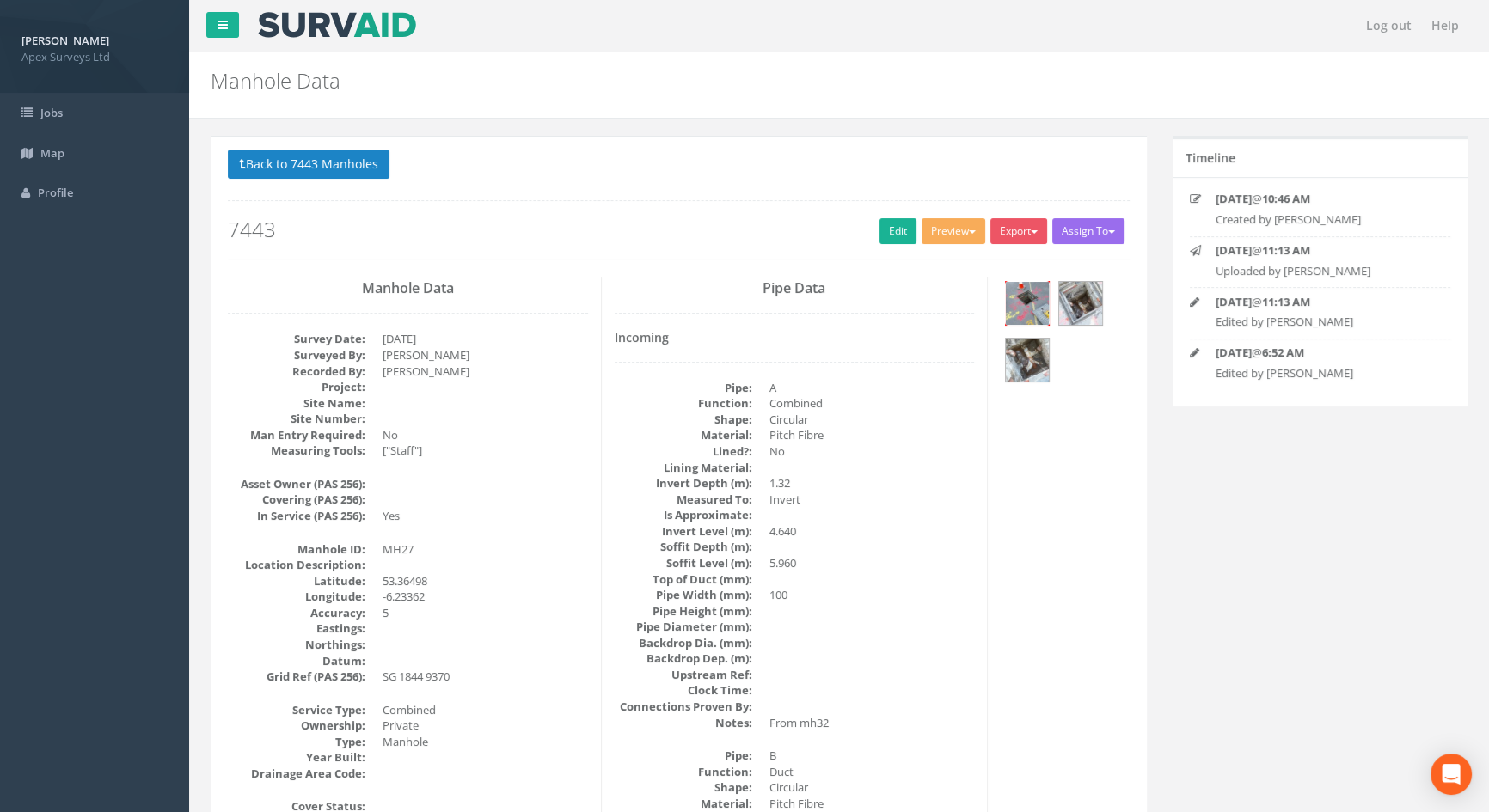
click at [1012, 296] on img at bounding box center [1028, 303] width 43 height 43
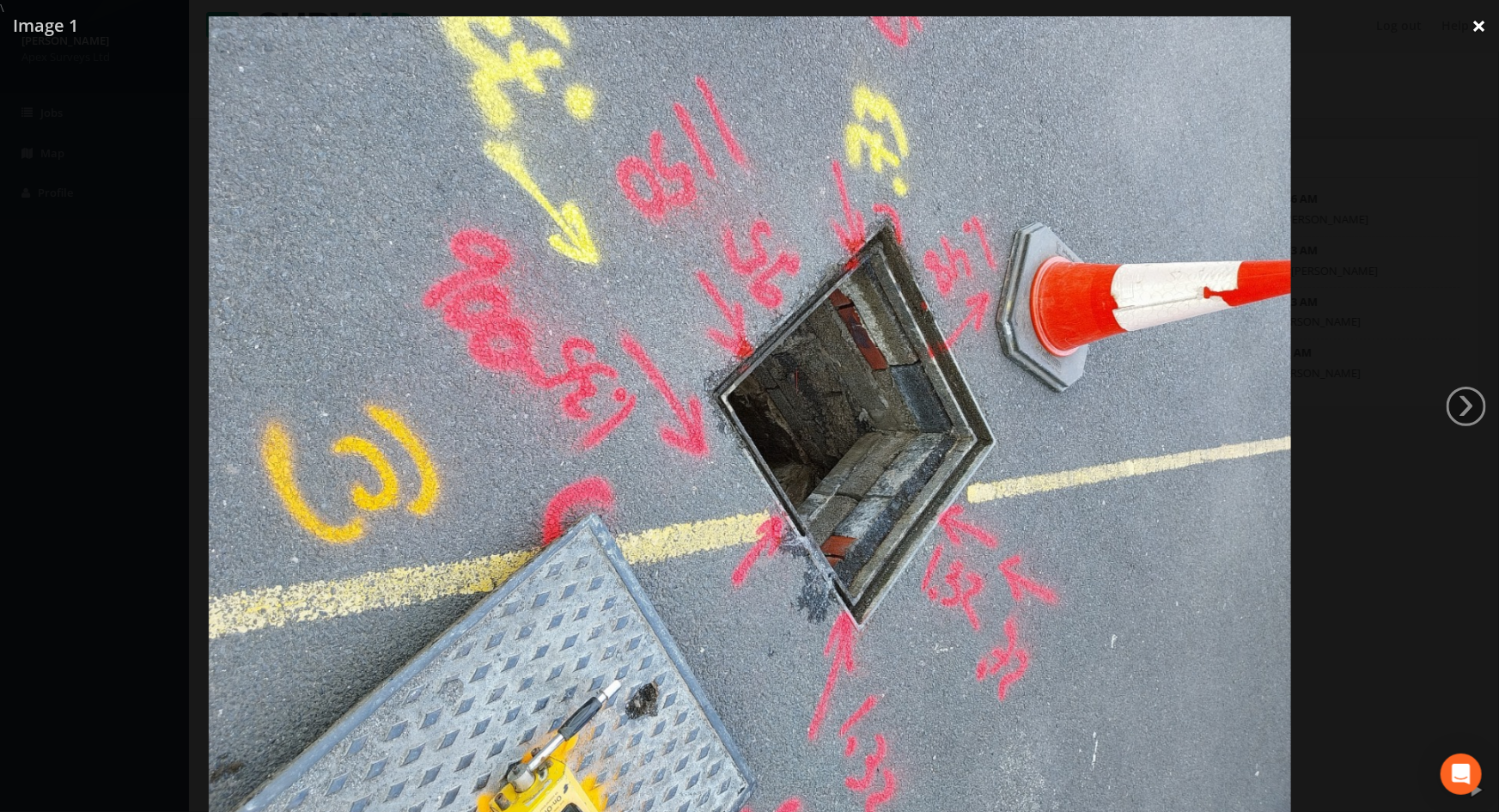
click at [1475, 25] on link "×" at bounding box center [1478, 25] width 40 height 52
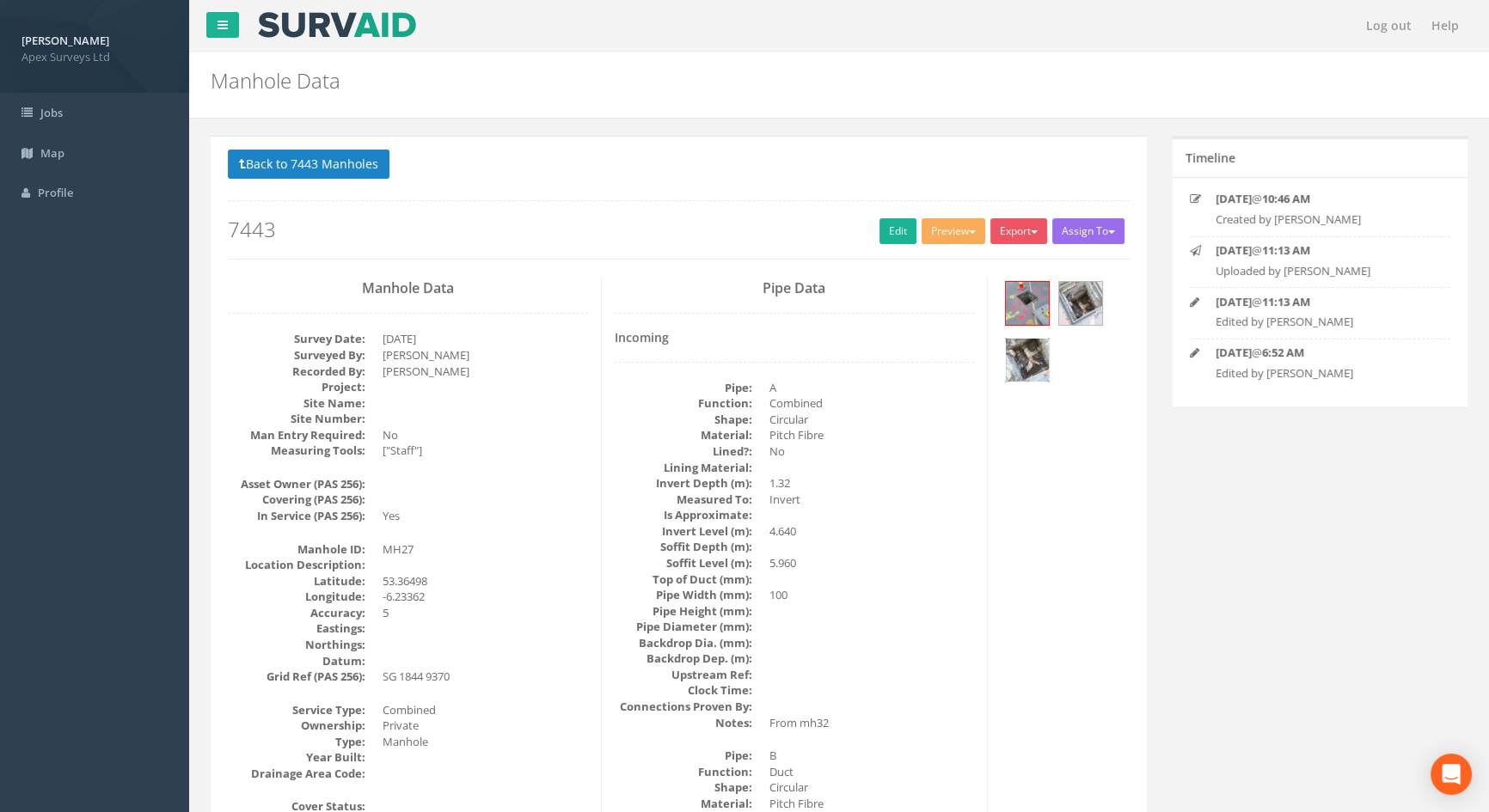
click at [1028, 363] on img at bounding box center [1028, 360] width 43 height 43
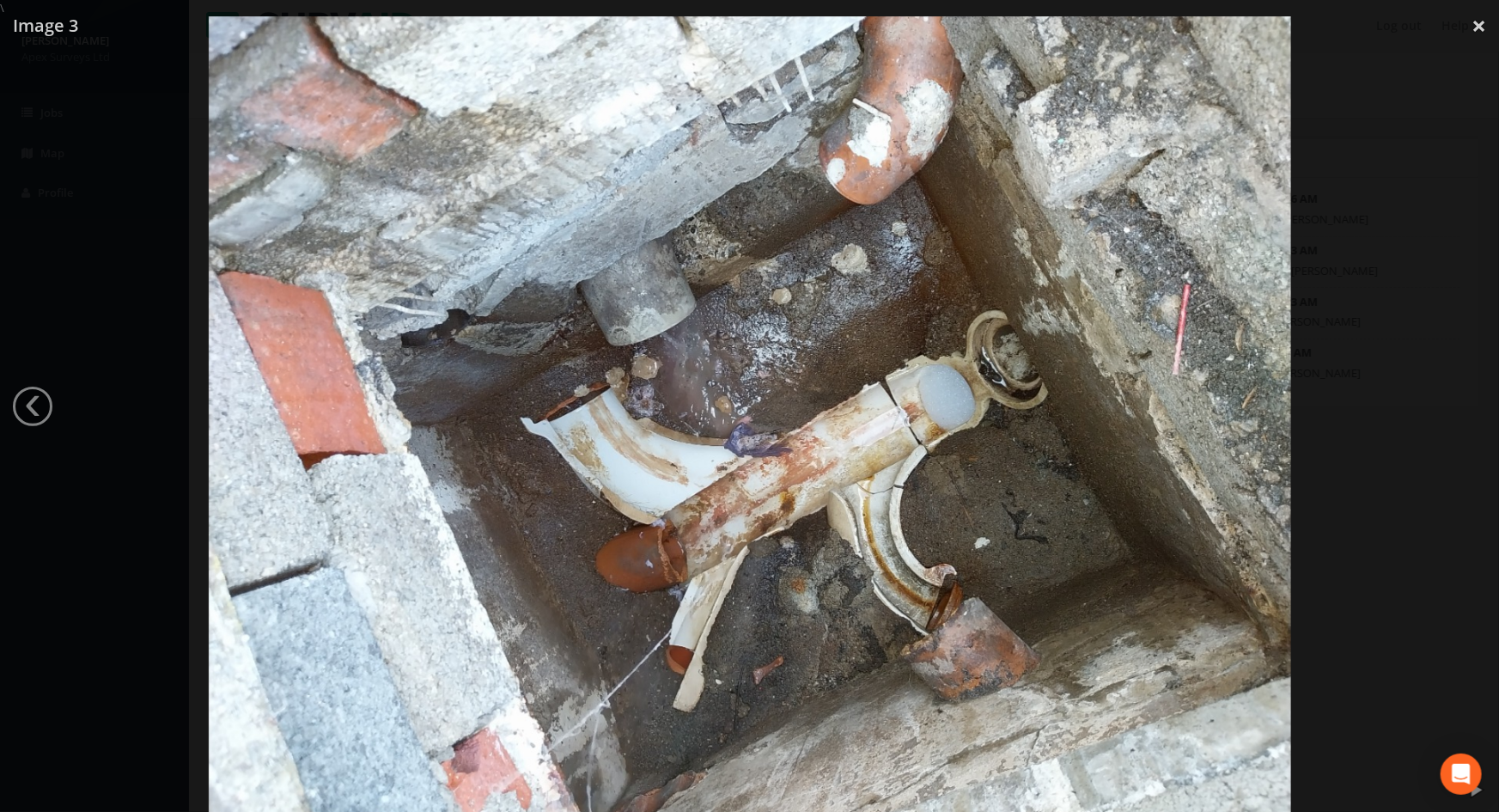
click at [1050, 331] on img at bounding box center [750, 422] width 1083 height 812
click at [1427, 56] on div at bounding box center [750, 422] width 1499 height 812
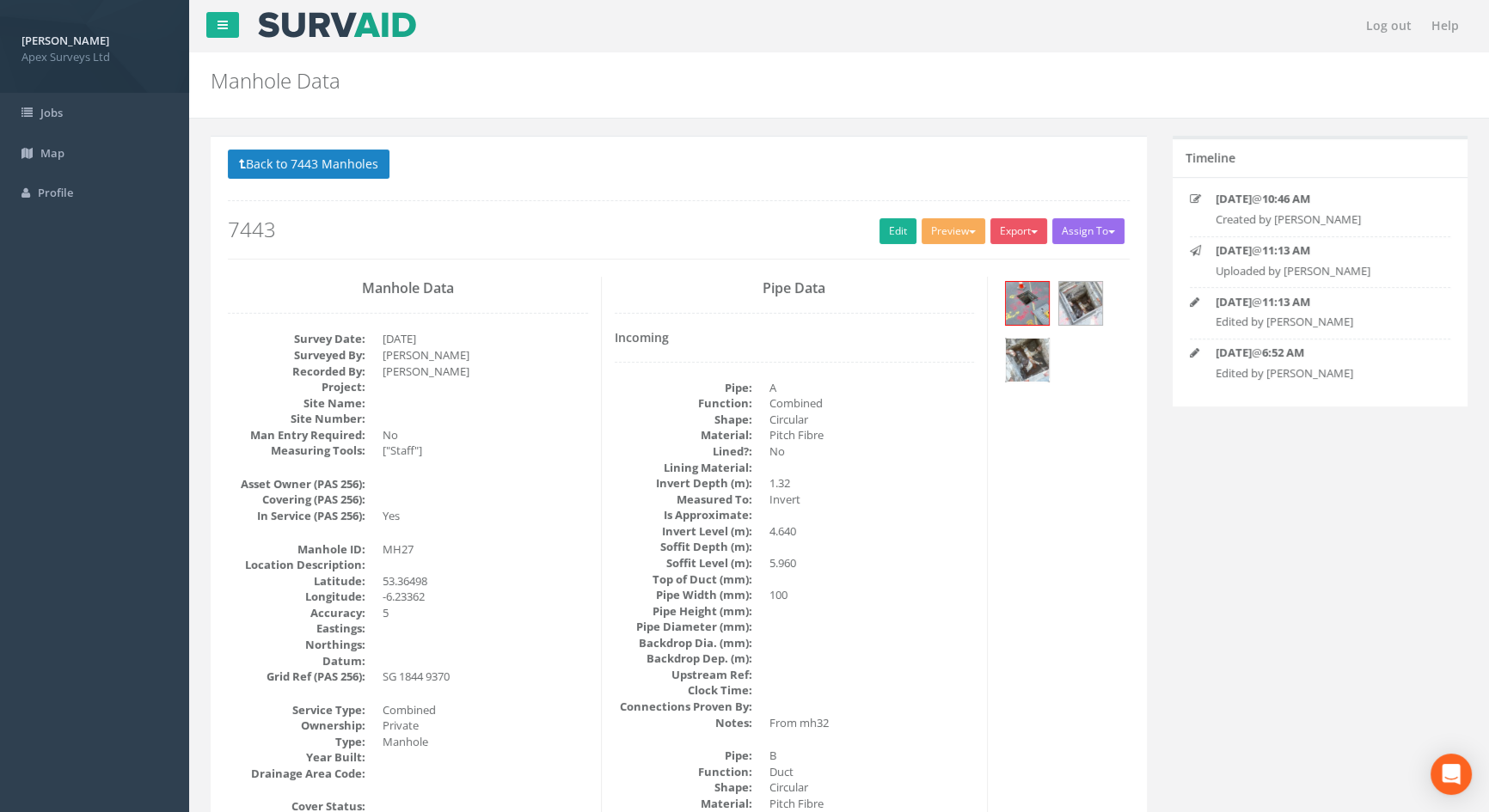
click at [1026, 352] on img at bounding box center [1028, 360] width 43 height 43
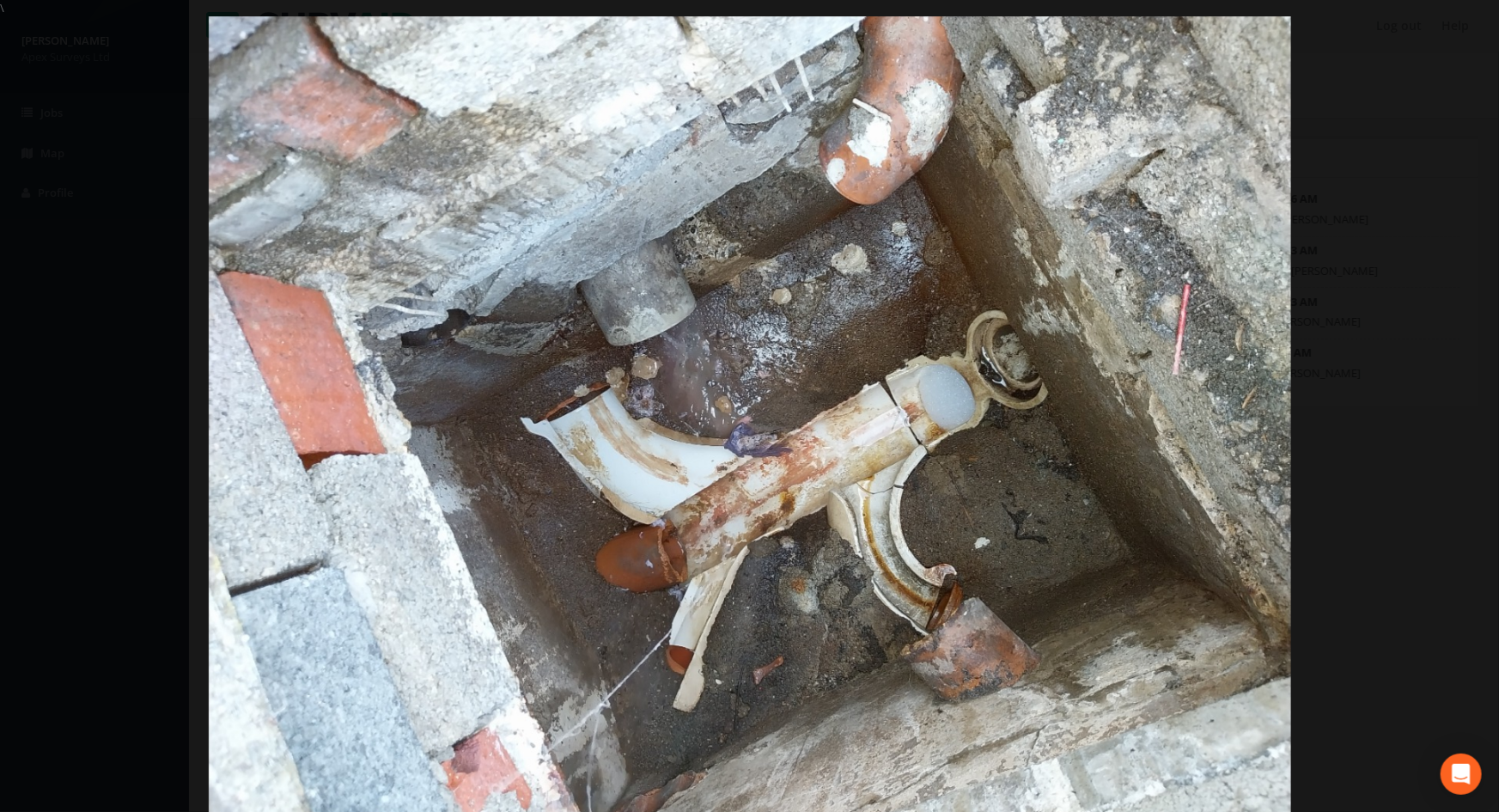
click at [1375, 465] on div at bounding box center [750, 422] width 1499 height 812
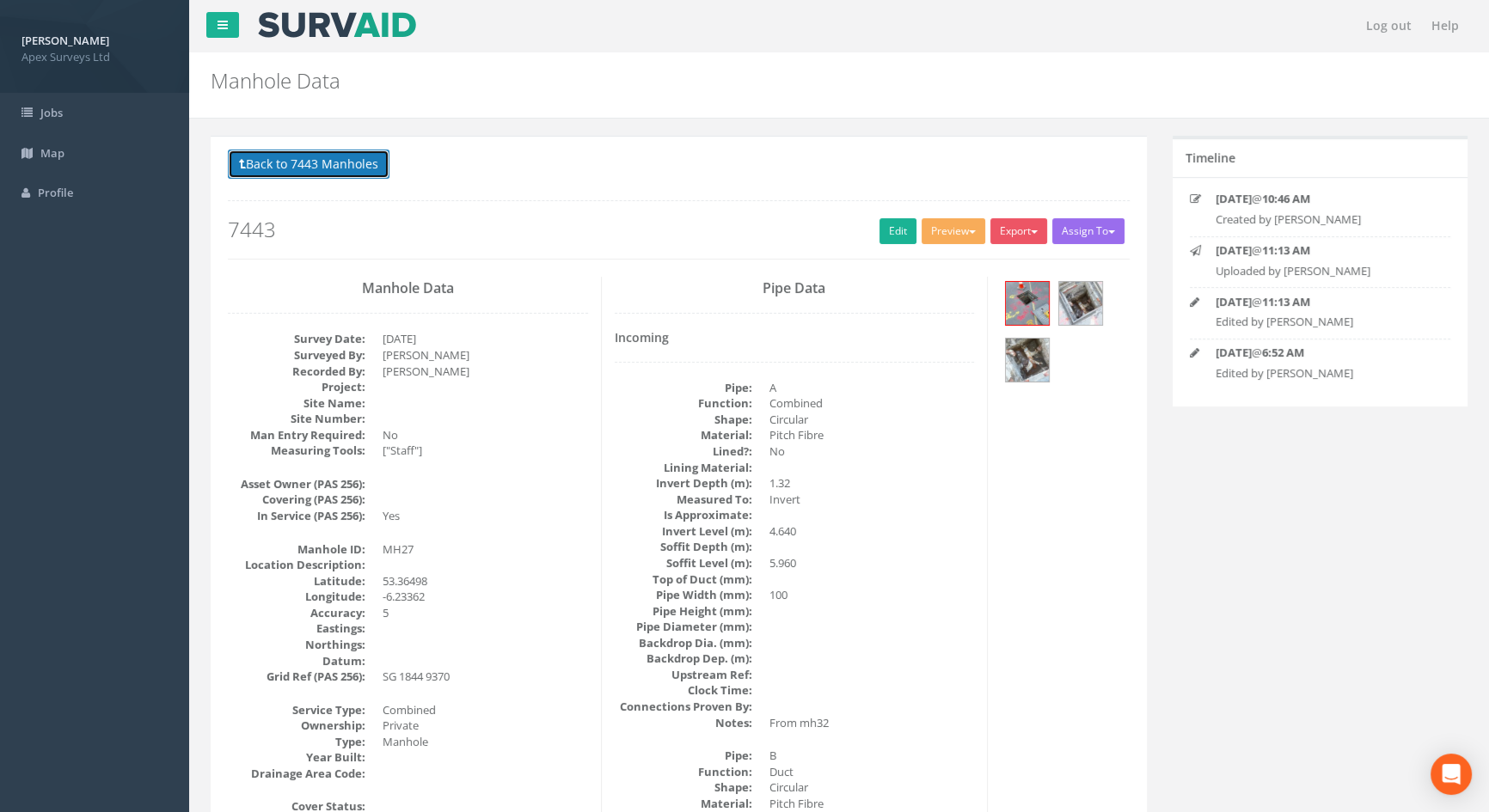
click at [317, 154] on button "Back to 7443 Manholes" at bounding box center [308, 164] width 161 height 29
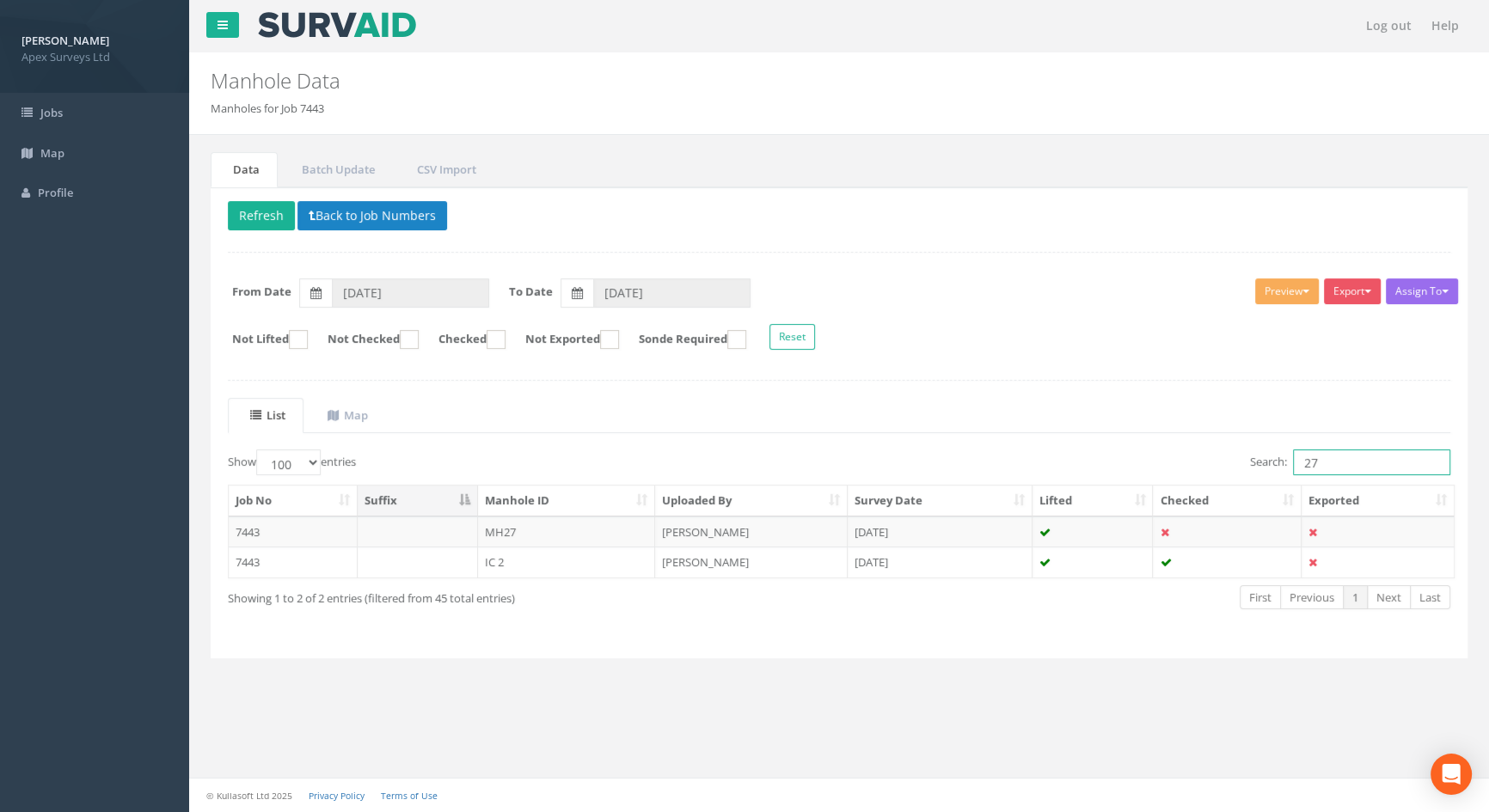
click at [1348, 462] on input "27" at bounding box center [1371, 462] width 157 height 25
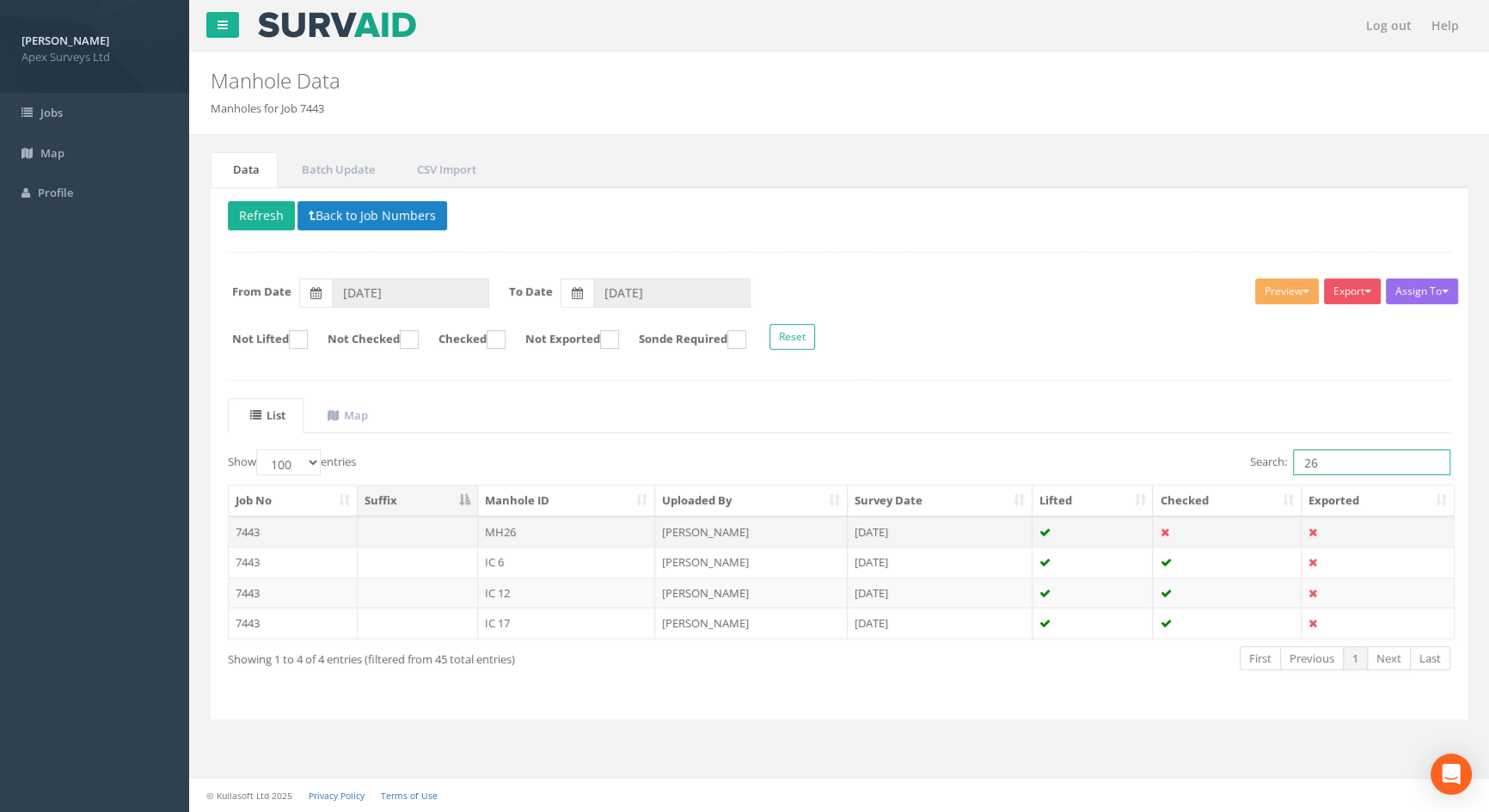
type input "26"
click at [488, 532] on td "MH26" at bounding box center [567, 532] width 178 height 31
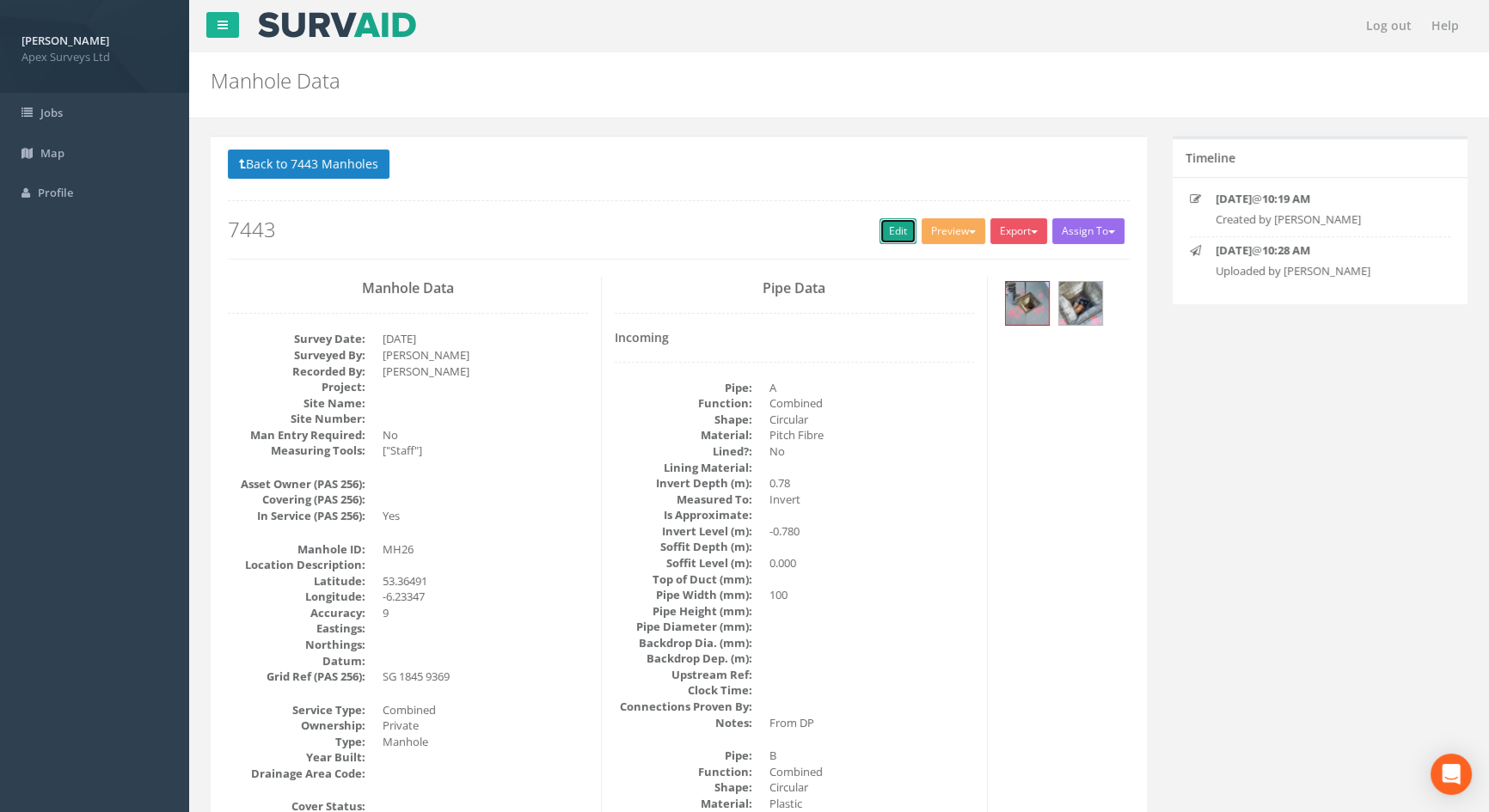
click at [890, 223] on link "Edit" at bounding box center [898, 231] width 37 height 25
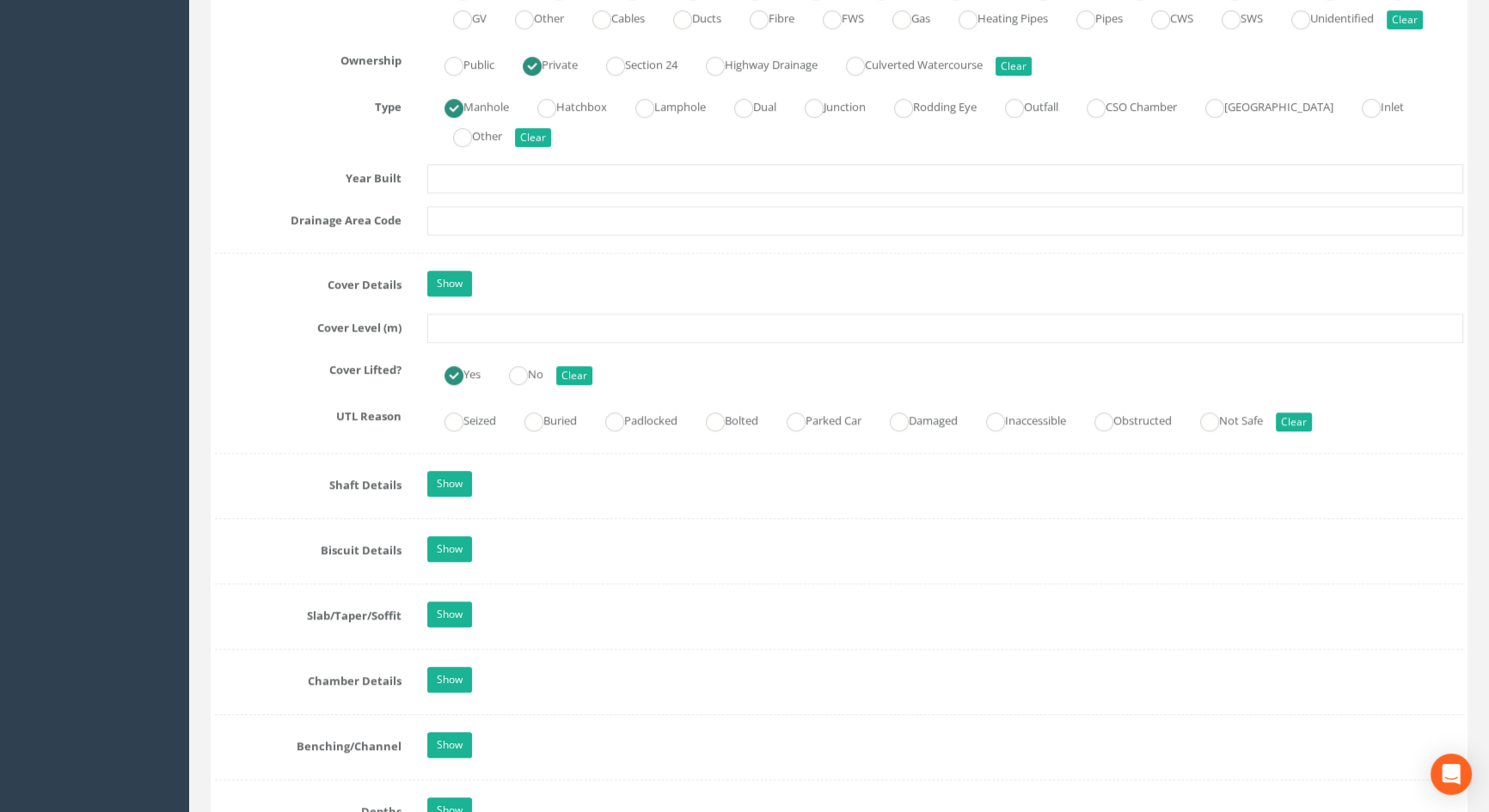
scroll to position [1327, 0]
click at [470, 342] on input "text" at bounding box center [945, 327] width 1036 height 29
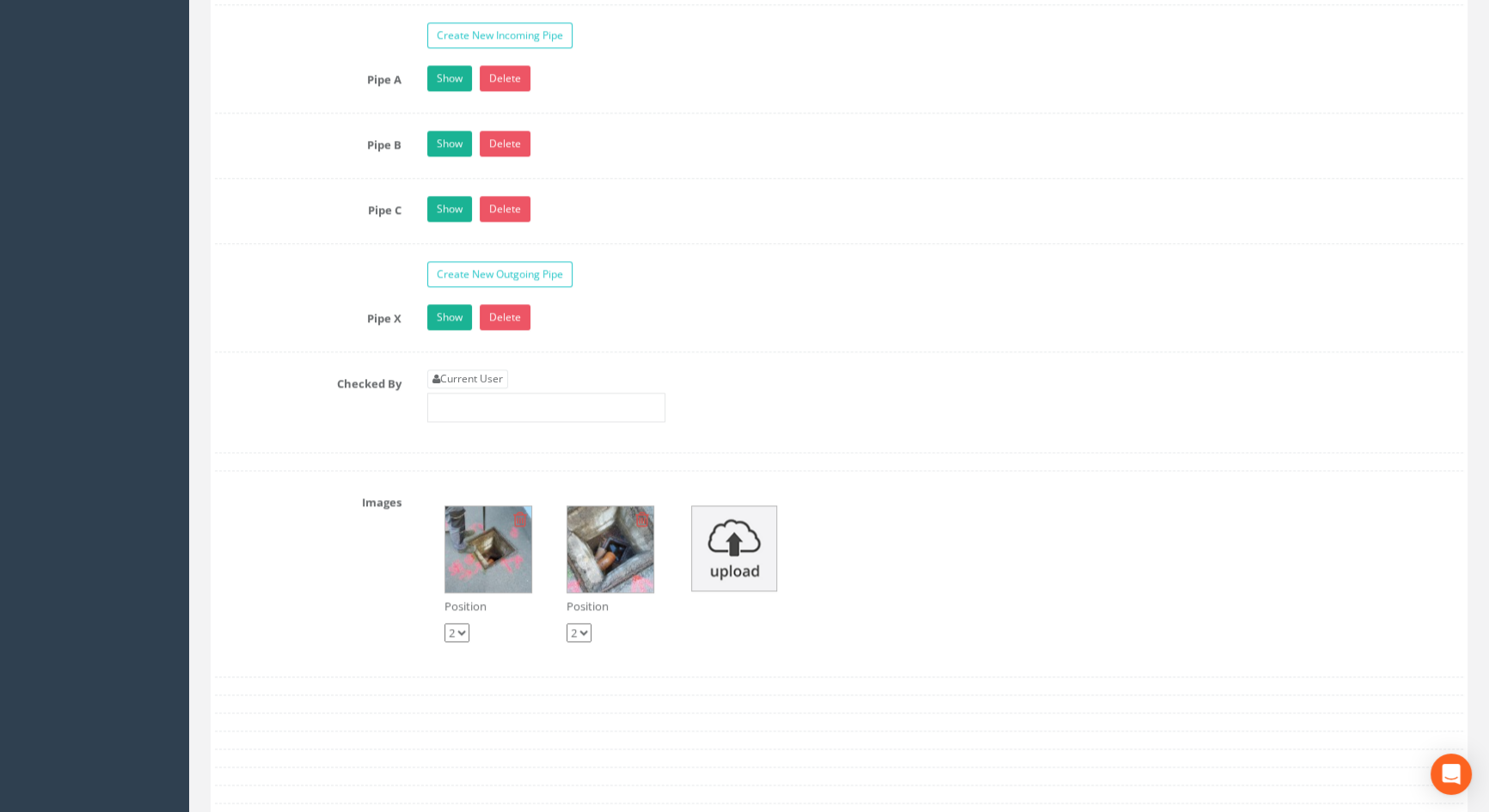
scroll to position [2811, 0]
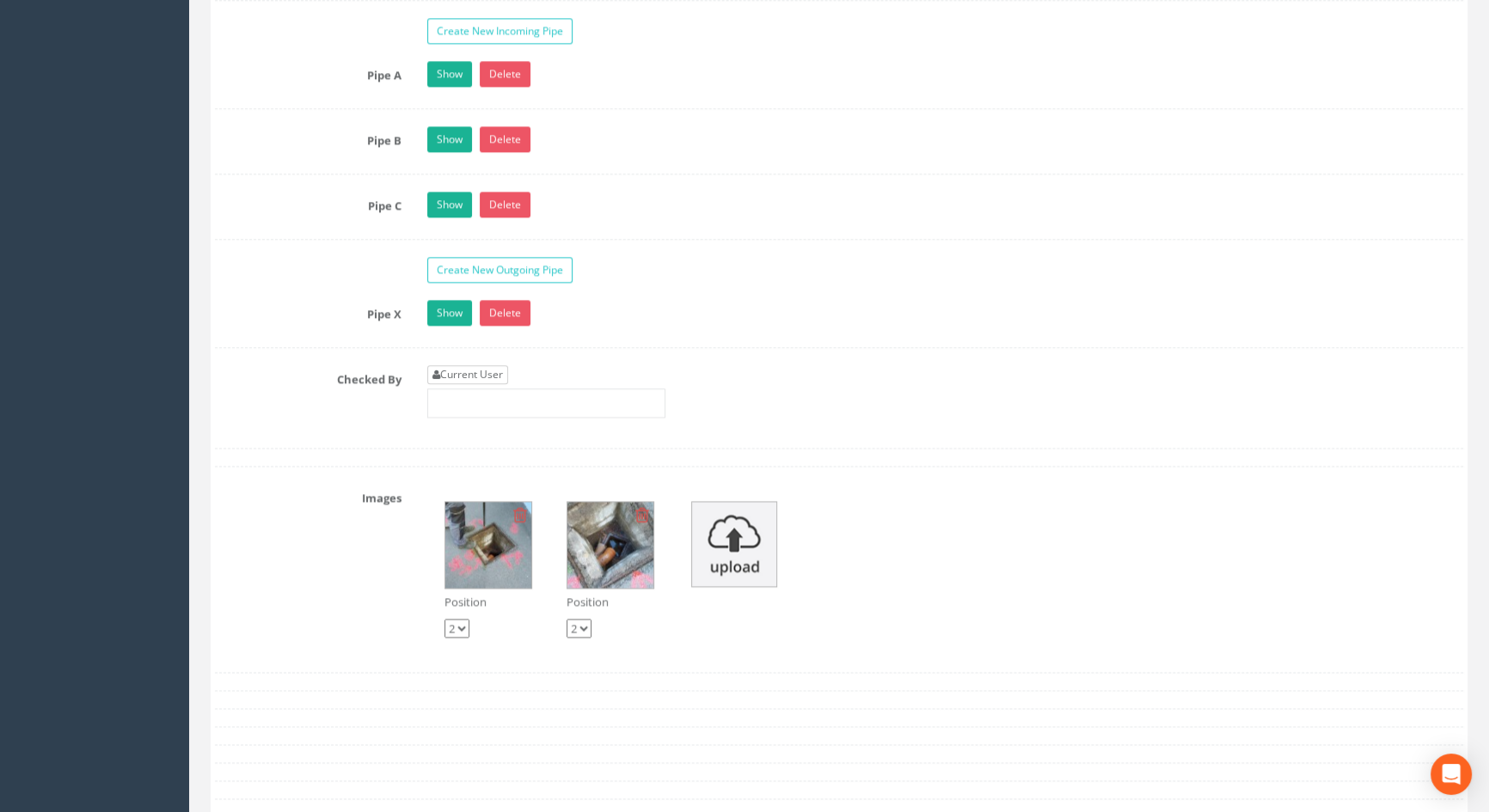
type input "5.78"
click at [454, 384] on link "Current User" at bounding box center [467, 374] width 81 height 19
type input "[PERSON_NAME]"
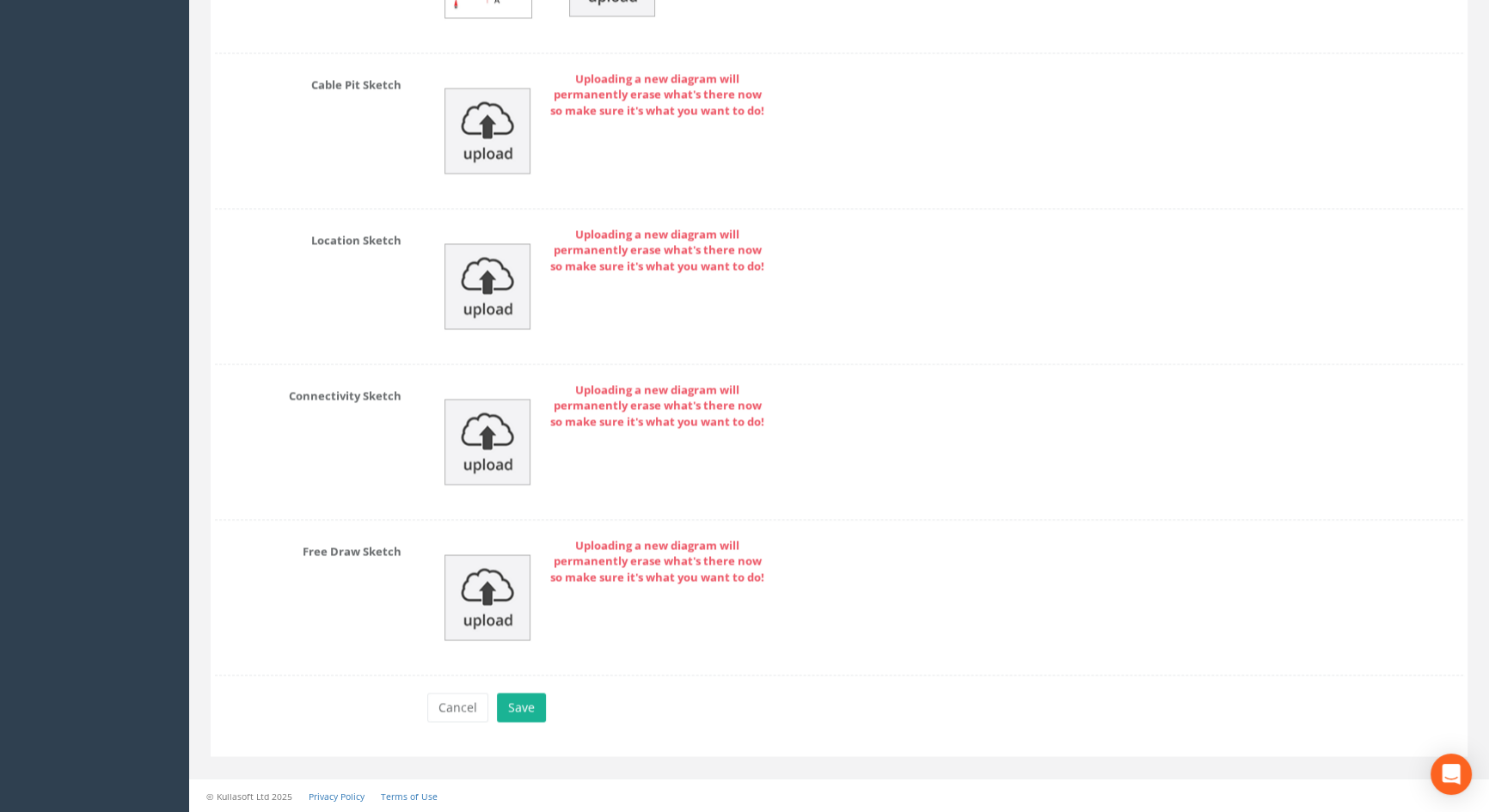
scroll to position [3840, 0]
click at [509, 704] on button "Save" at bounding box center [521, 707] width 49 height 29
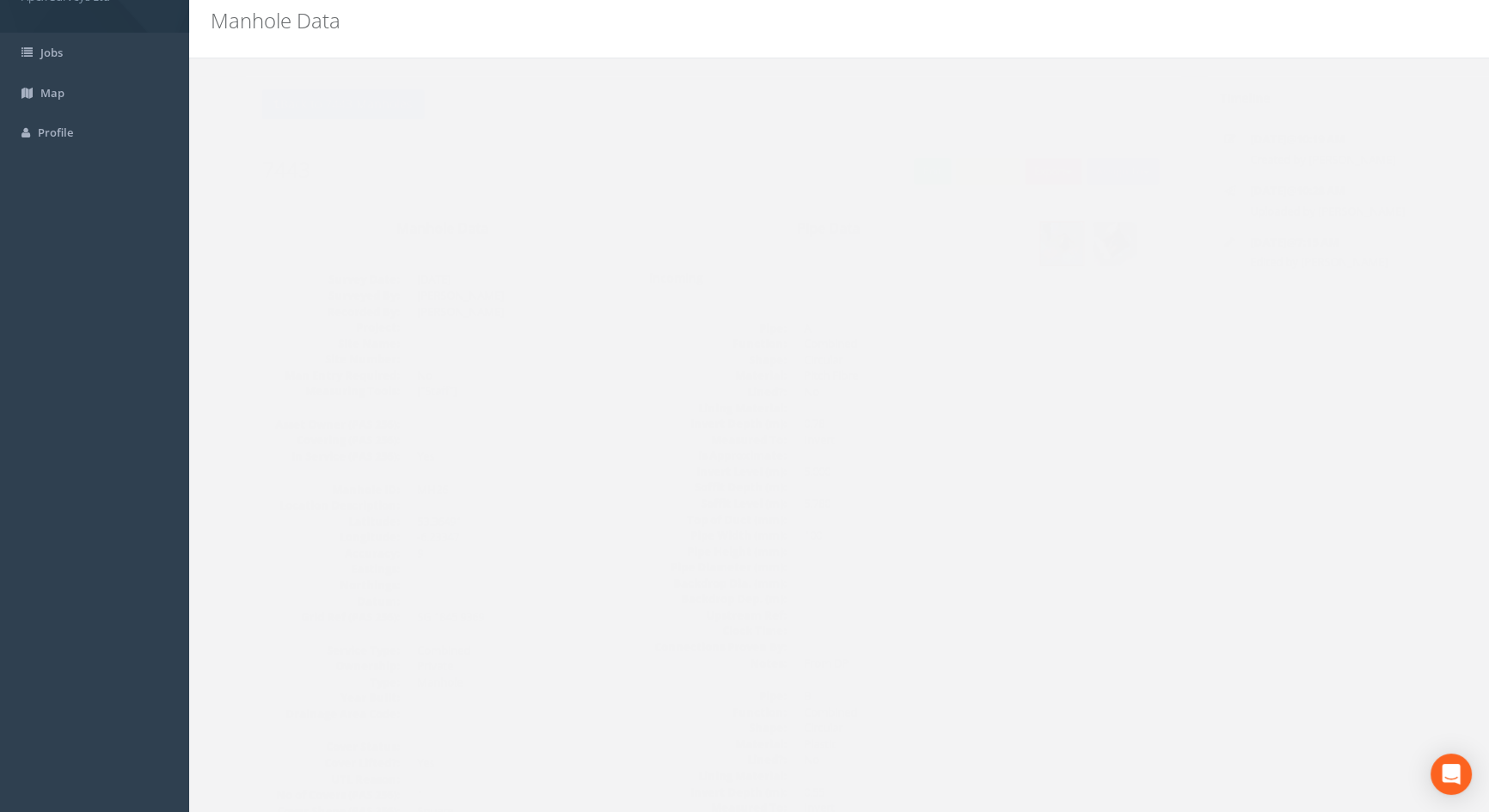
scroll to position [0, 0]
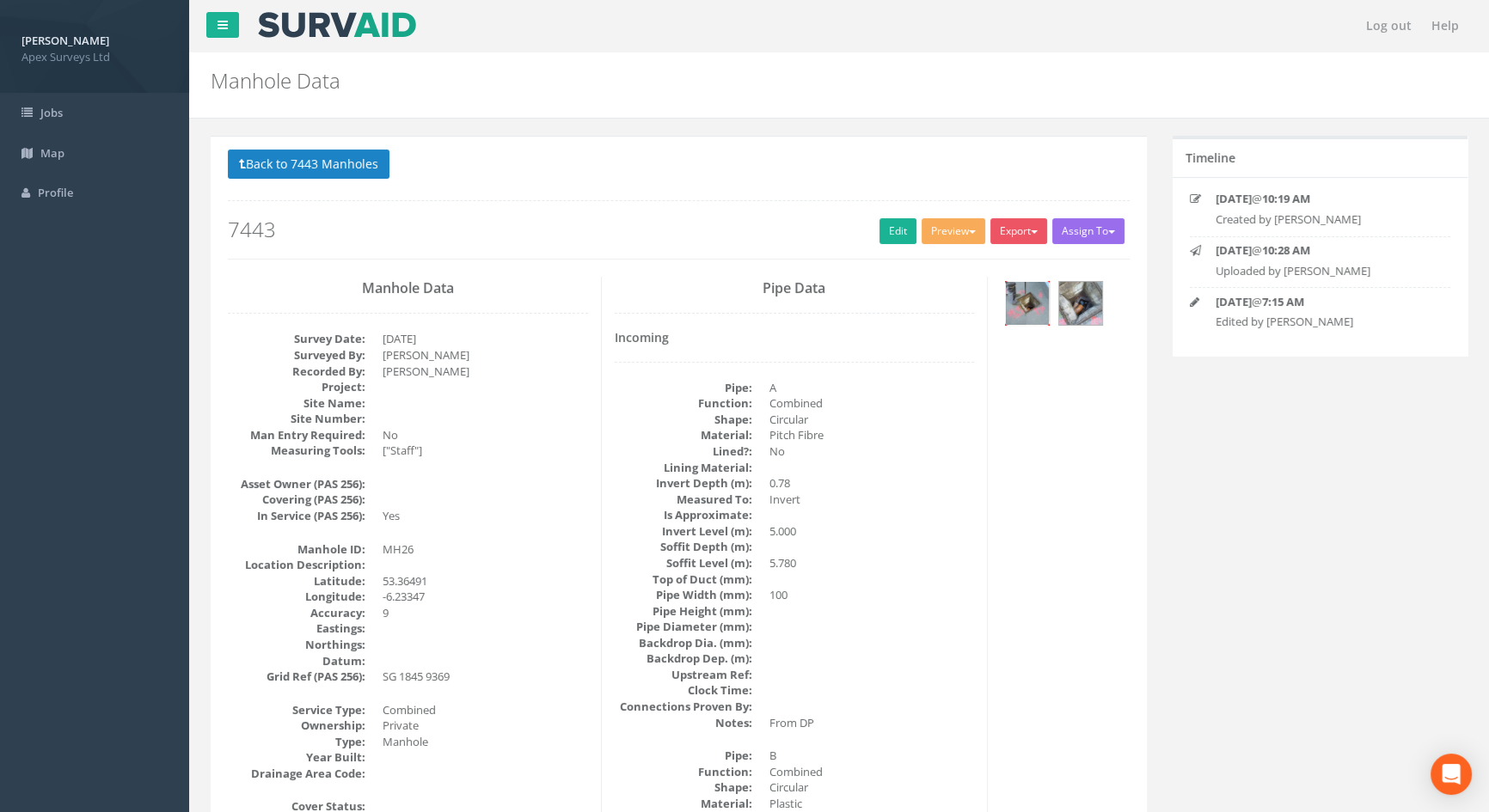
click at [1032, 305] on img at bounding box center [1028, 303] width 43 height 43
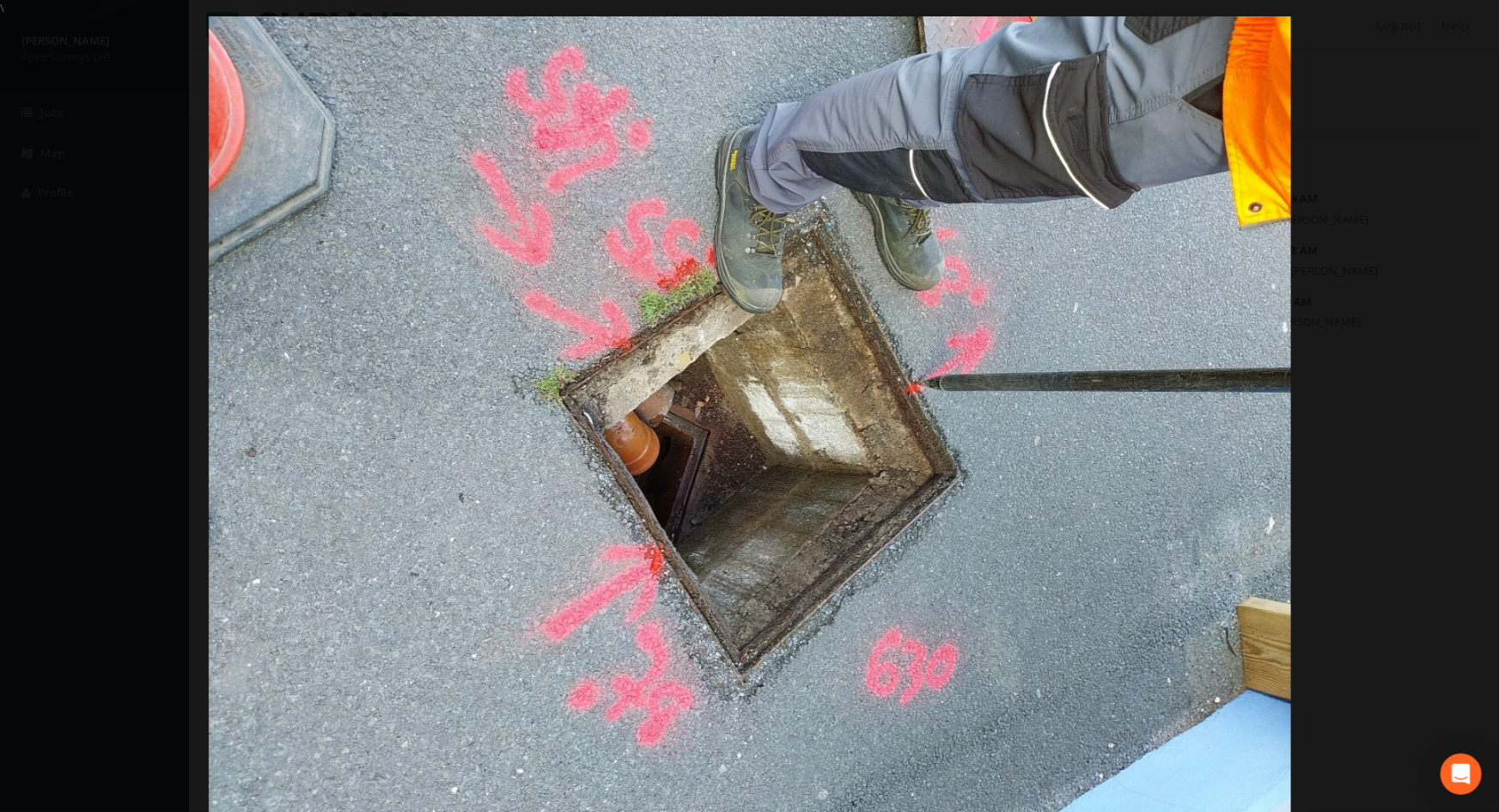
click at [1089, 459] on img at bounding box center [750, 422] width 1083 height 812
click at [1320, 267] on div at bounding box center [750, 422] width 1499 height 812
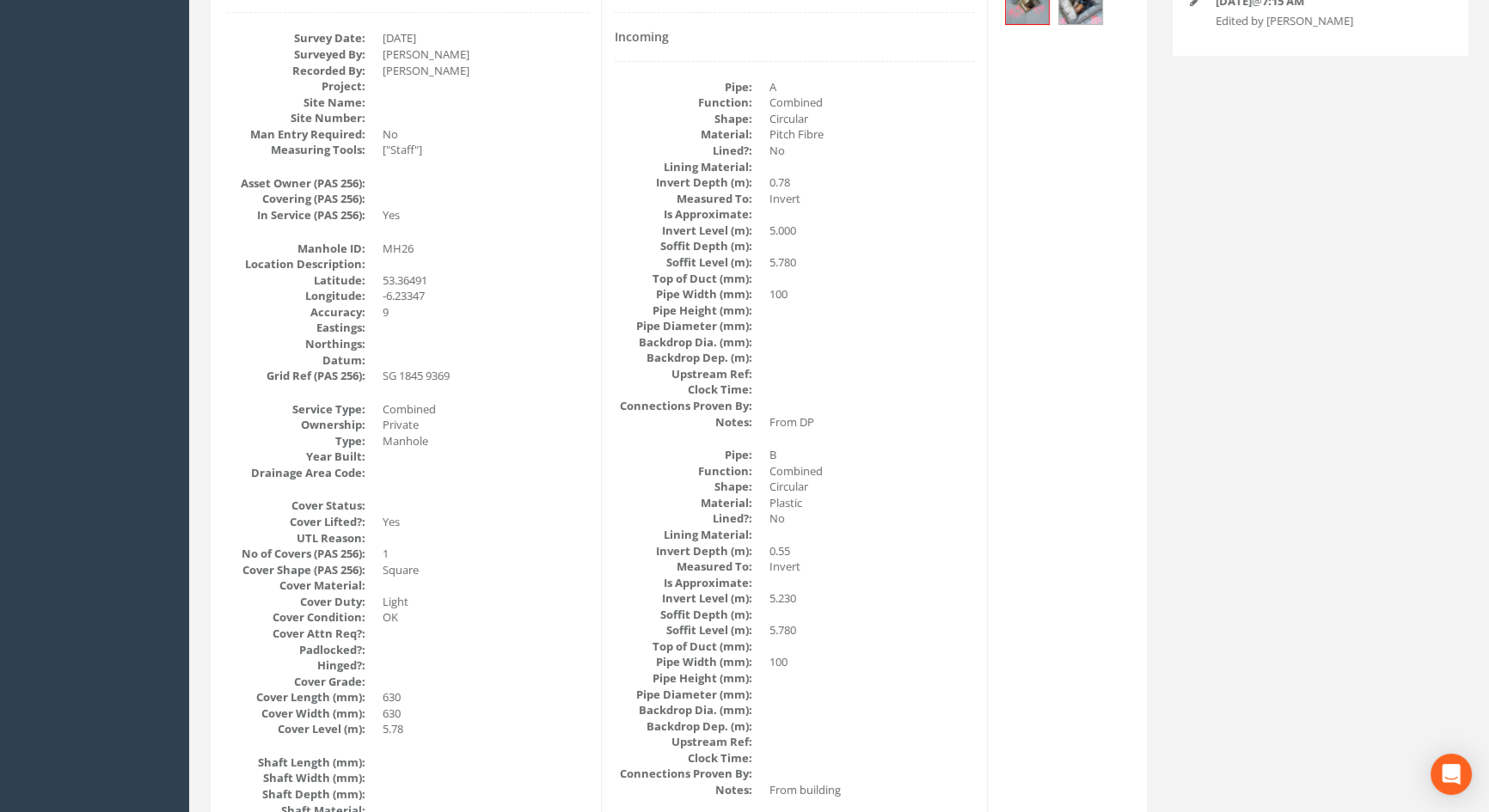
scroll to position [275, 0]
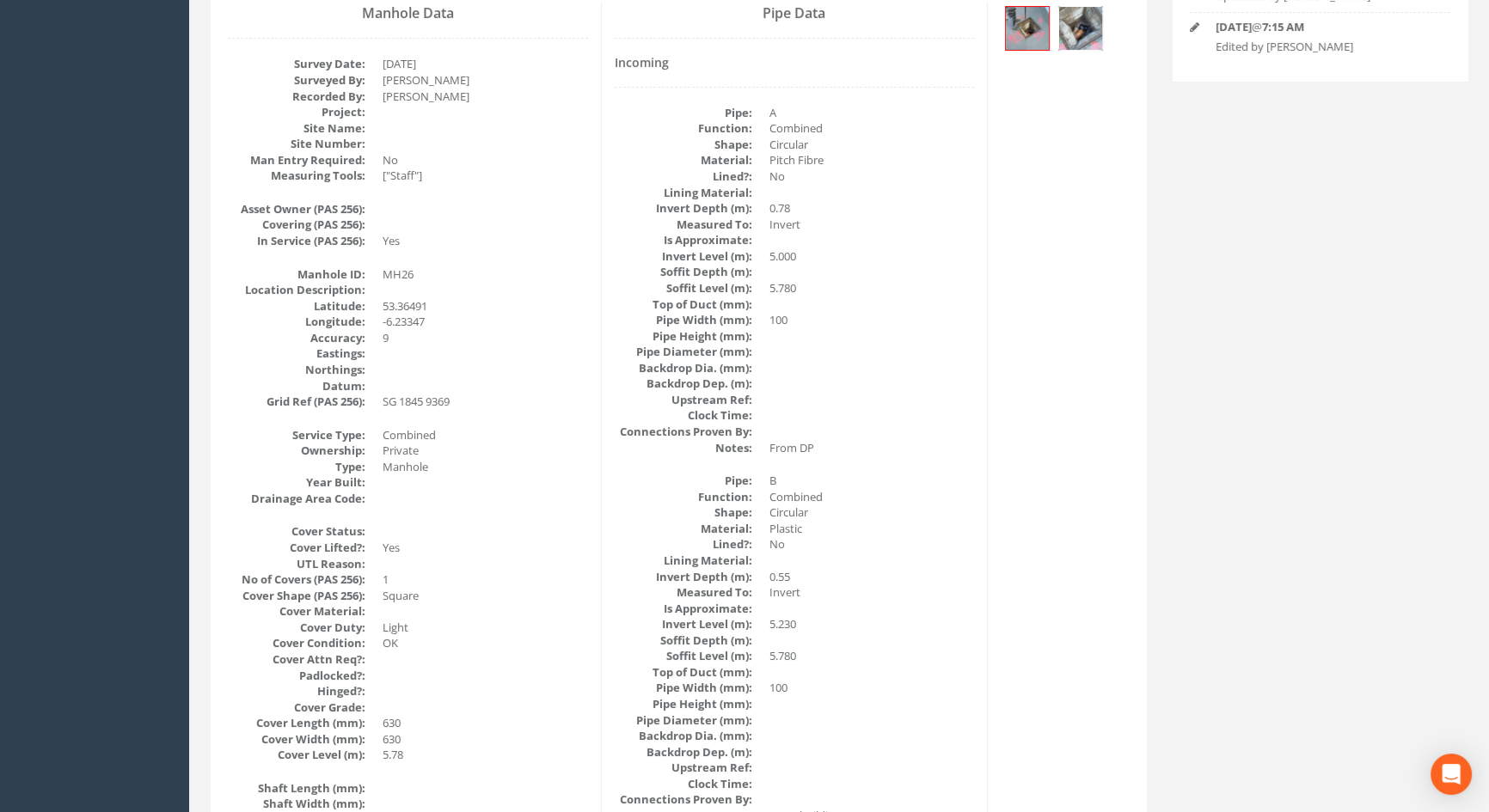
click at [1079, 28] on img at bounding box center [1080, 28] width 43 height 43
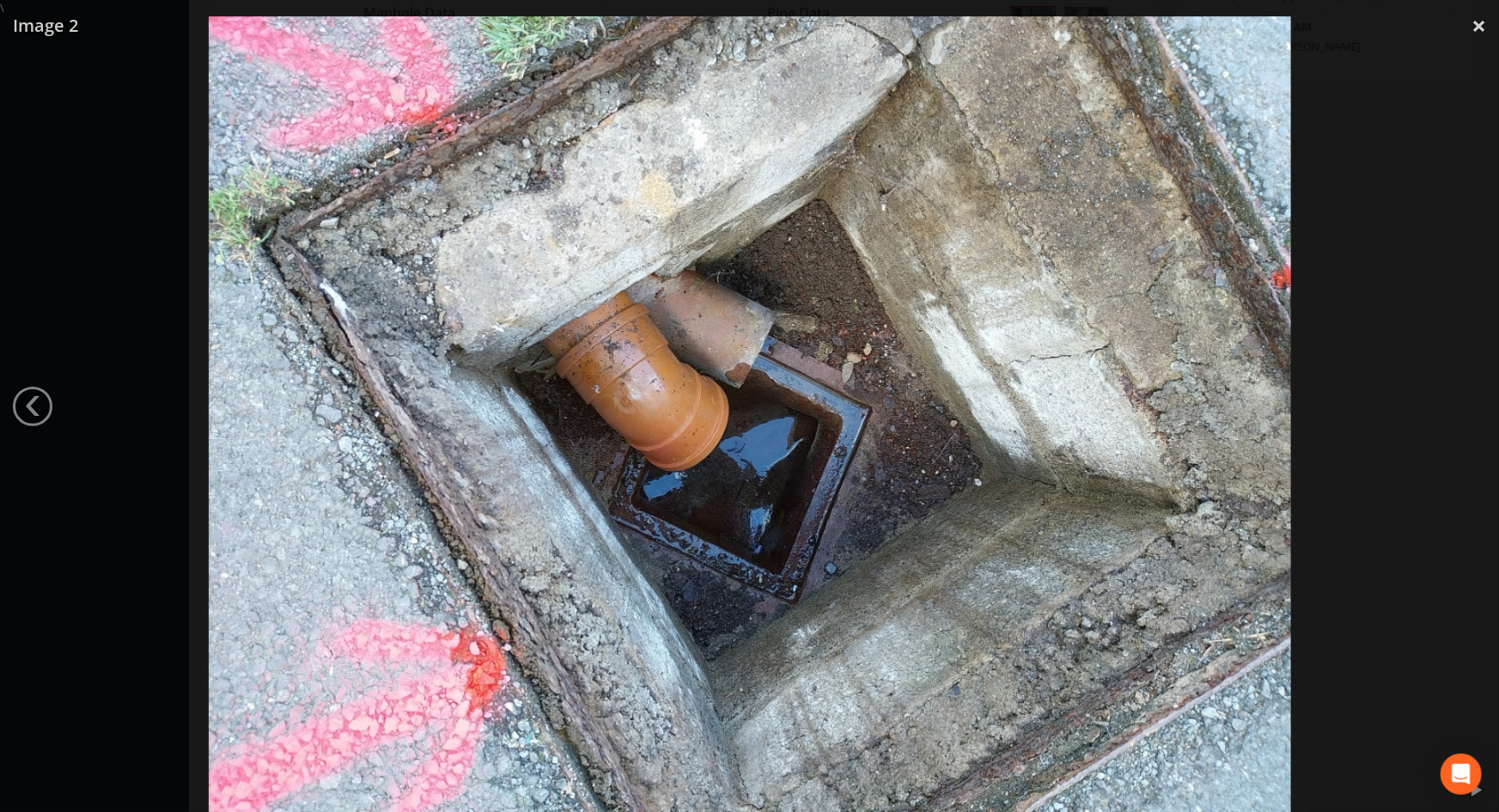
click at [1118, 359] on img at bounding box center [750, 422] width 1083 height 812
click at [1498, 288] on div at bounding box center [750, 422] width 1499 height 812
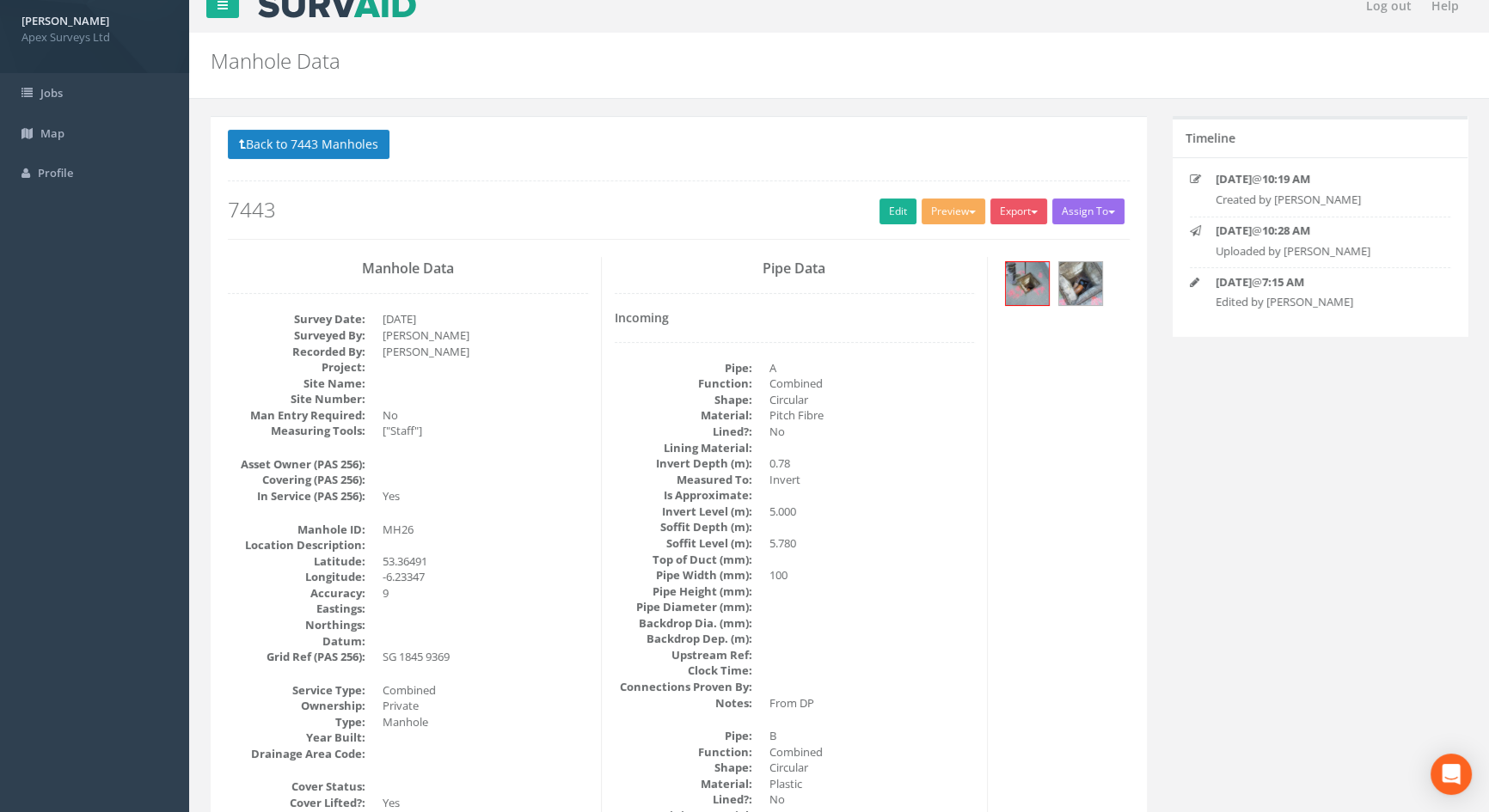
scroll to position [0, 0]
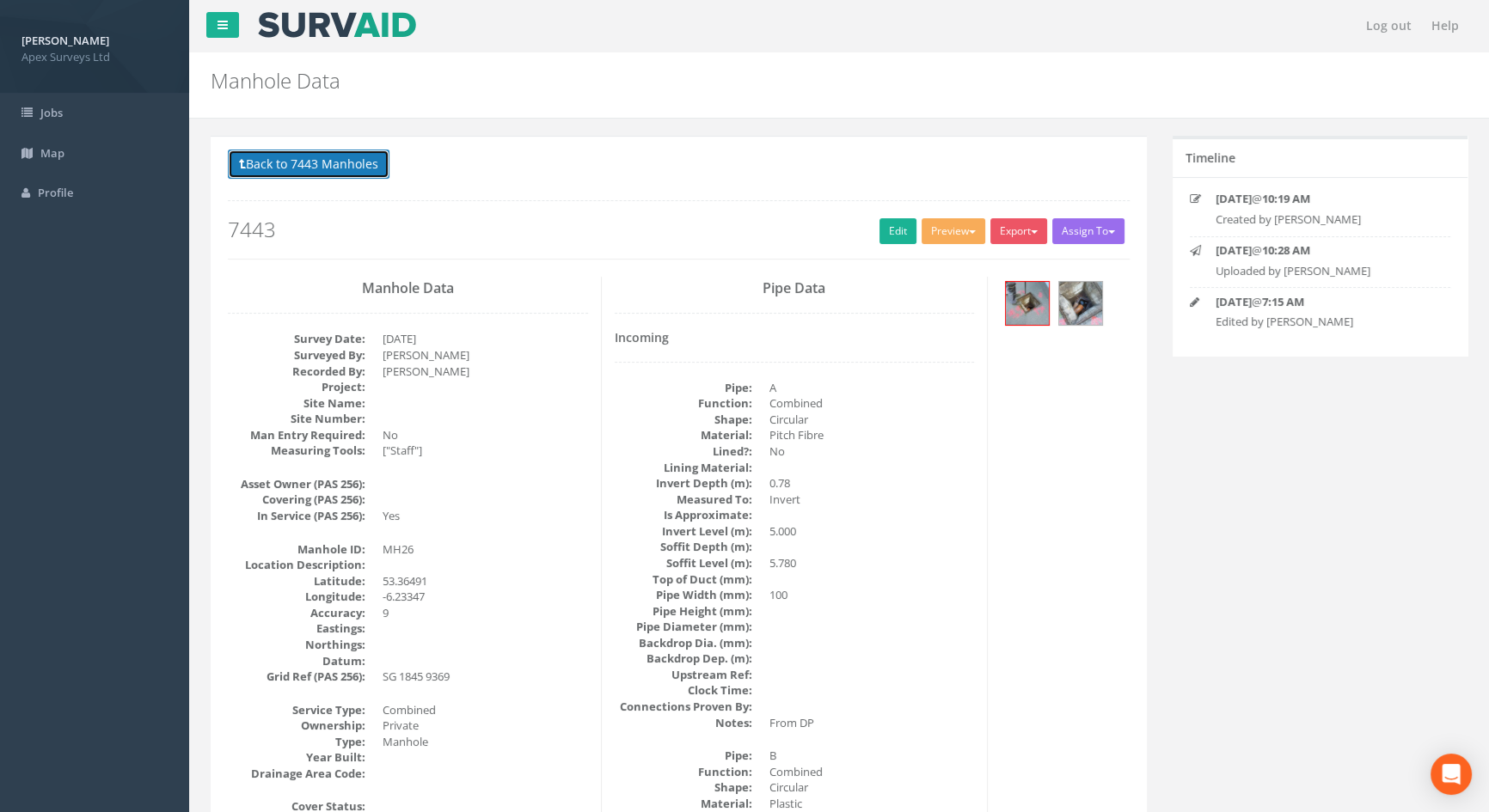
click at [332, 171] on button "Back to 7443 Manholes" at bounding box center [308, 164] width 161 height 29
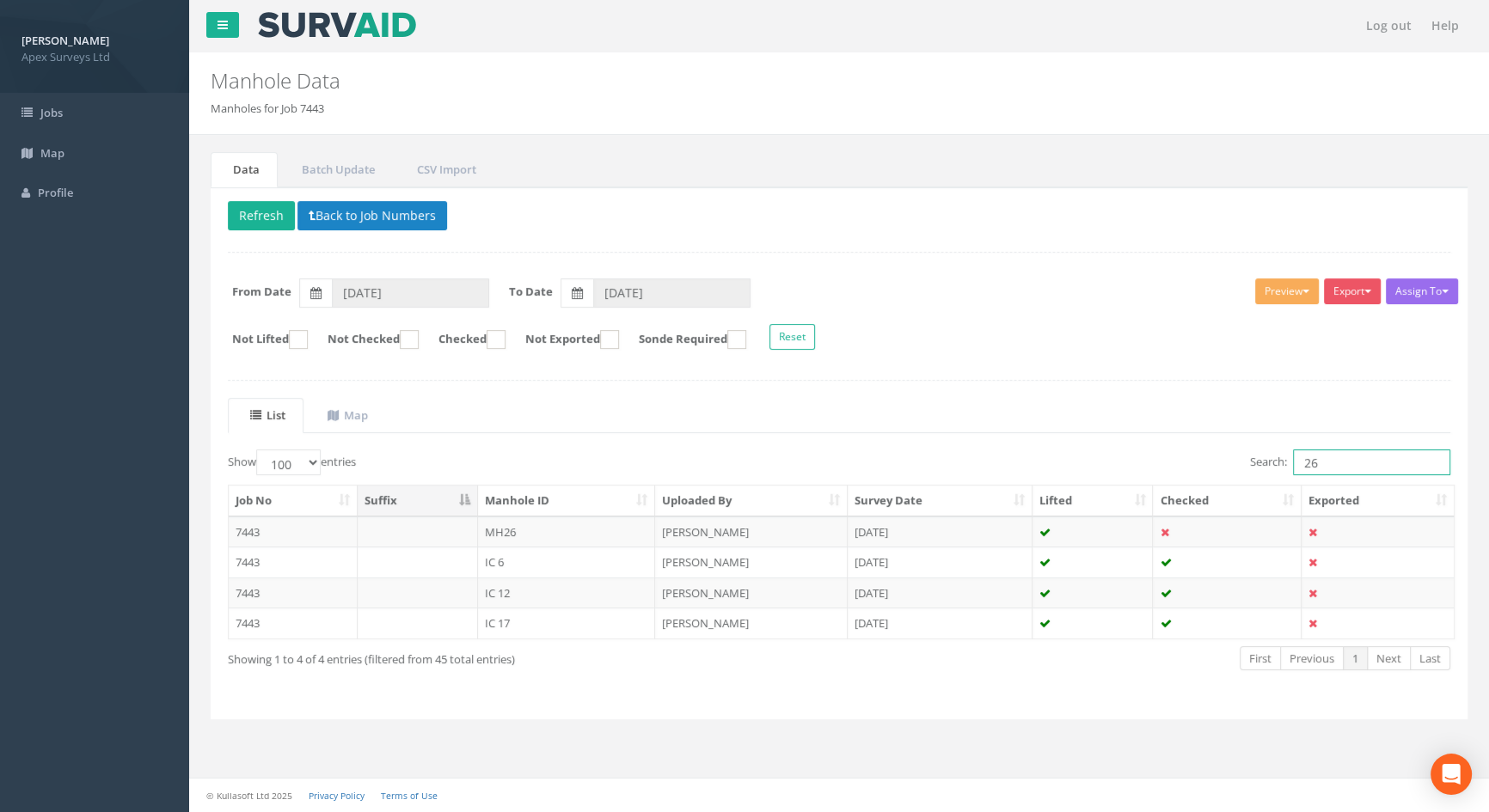
click at [1358, 461] on input "26" at bounding box center [1371, 462] width 157 height 25
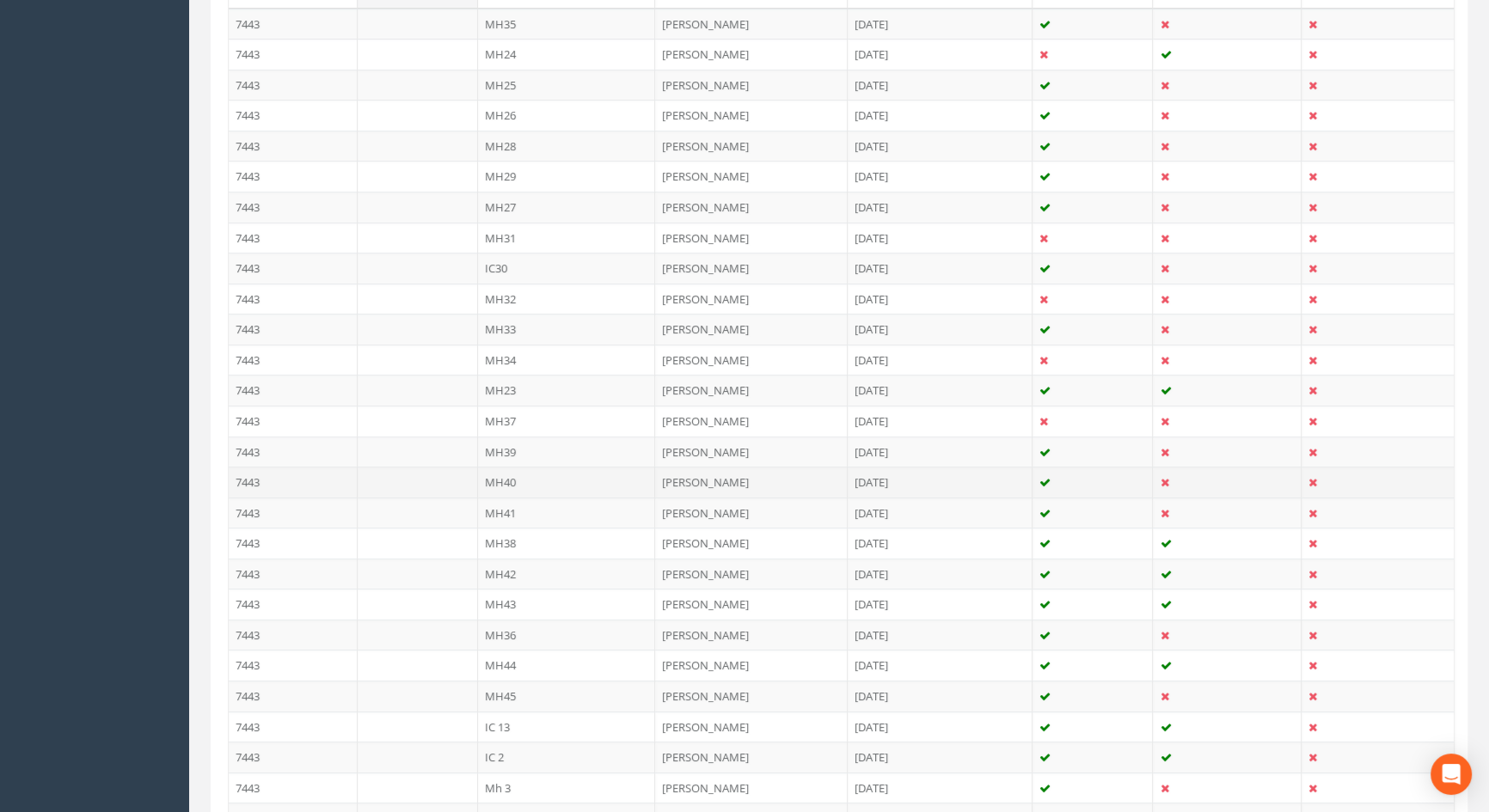
scroll to position [430, 0]
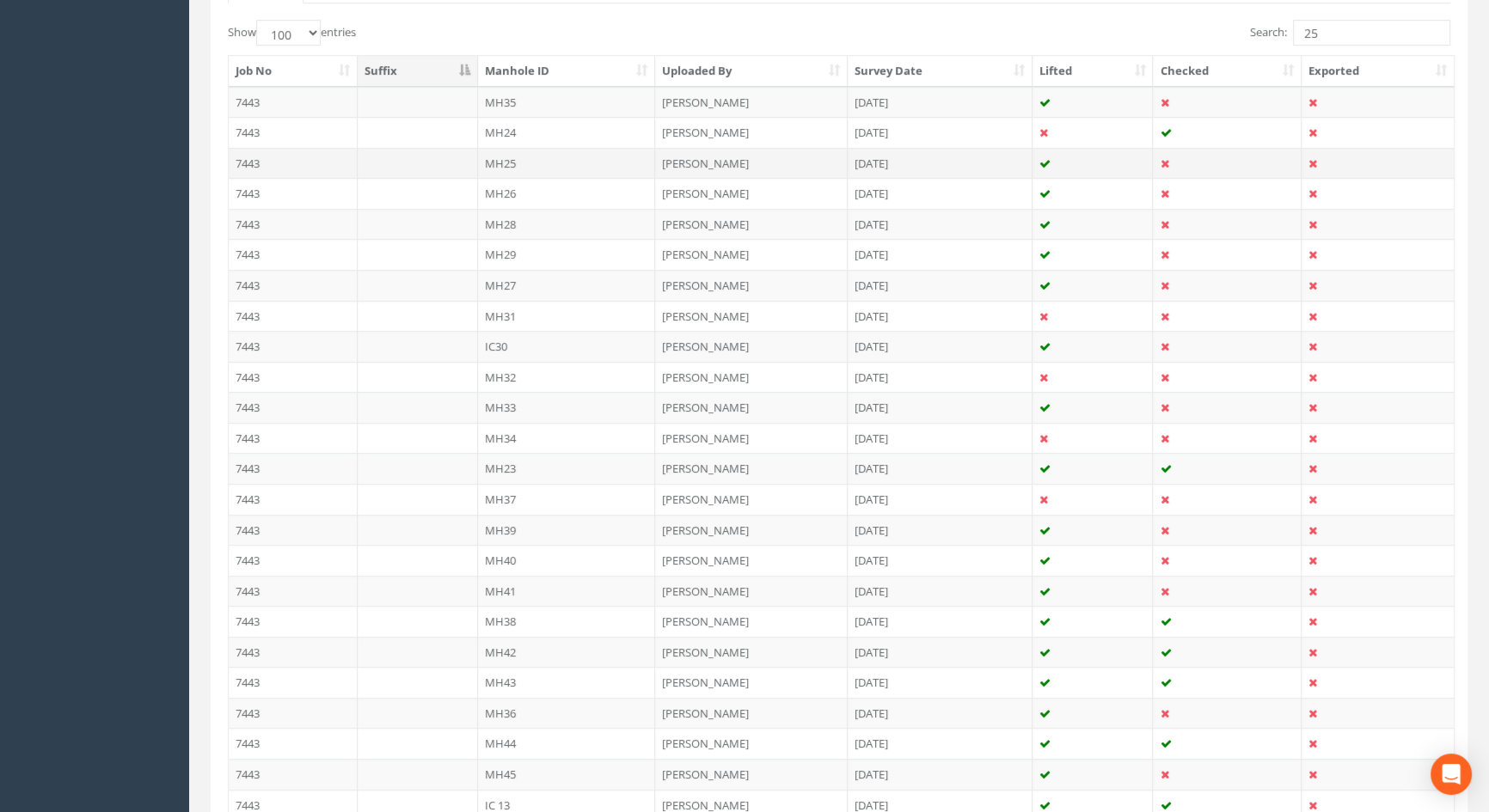
click at [507, 160] on td "MH25" at bounding box center [567, 163] width 178 height 31
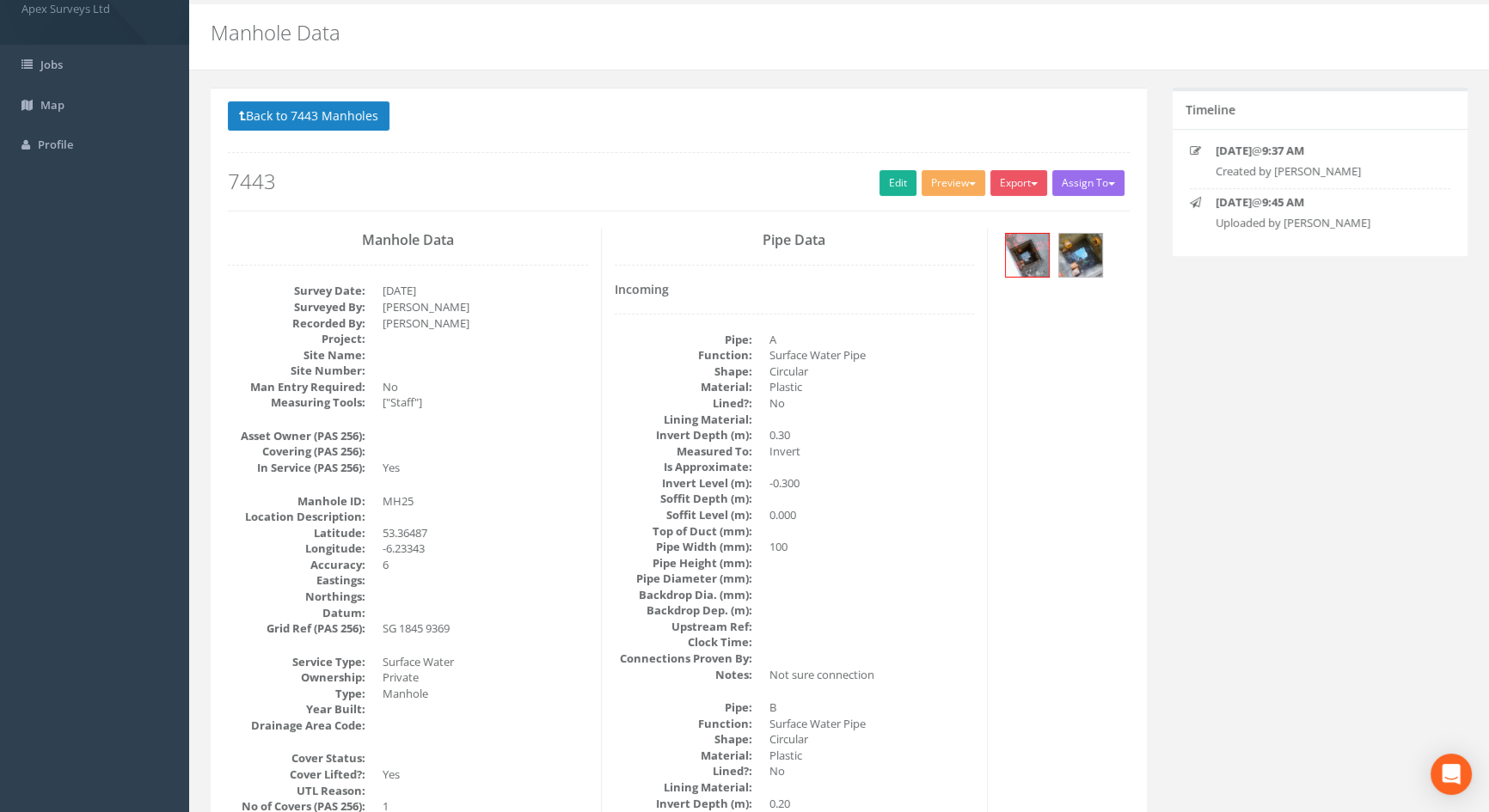
scroll to position [0, 0]
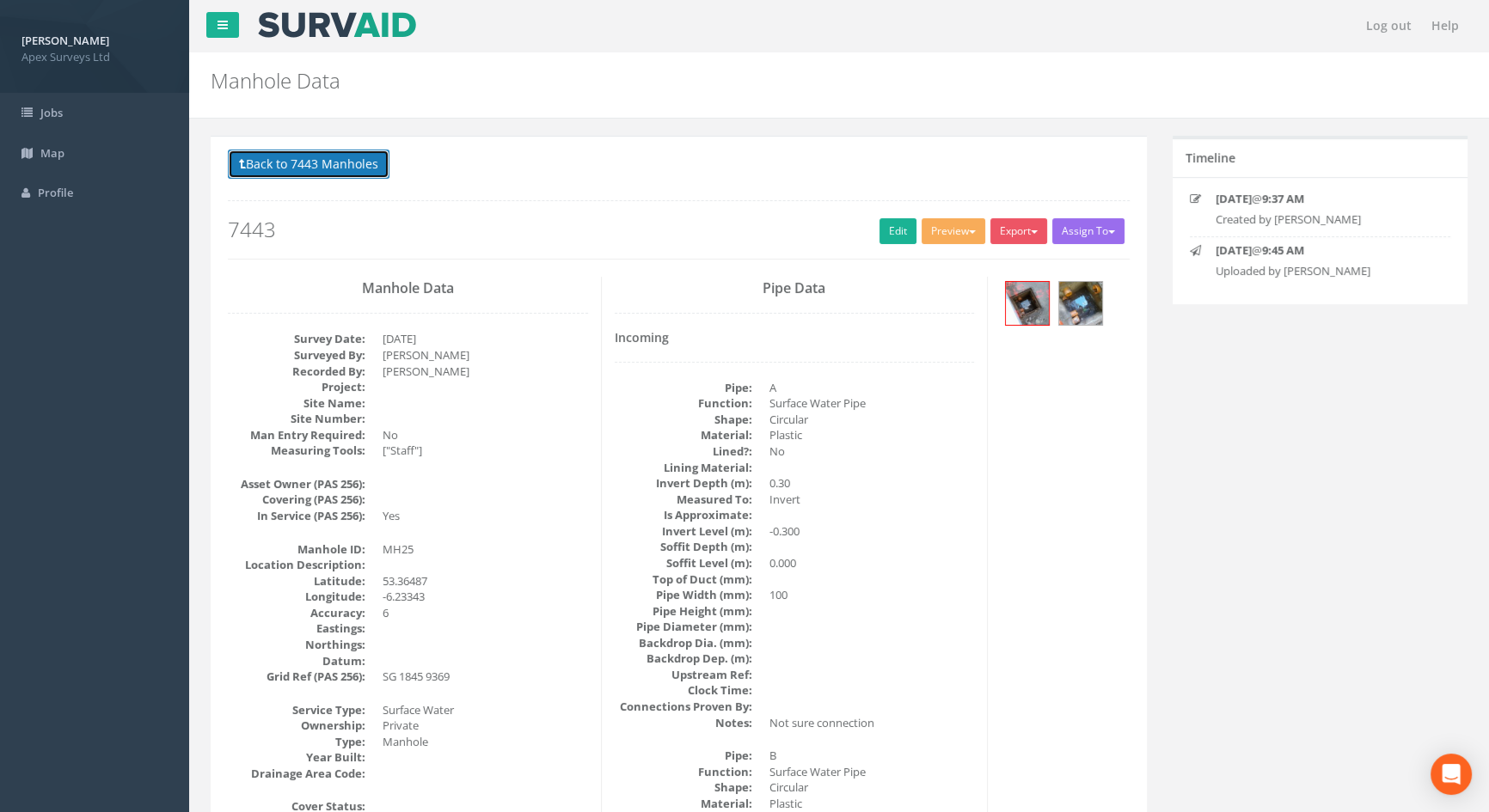
click at [279, 168] on button "Back to 7443 Manholes" at bounding box center [308, 164] width 161 height 29
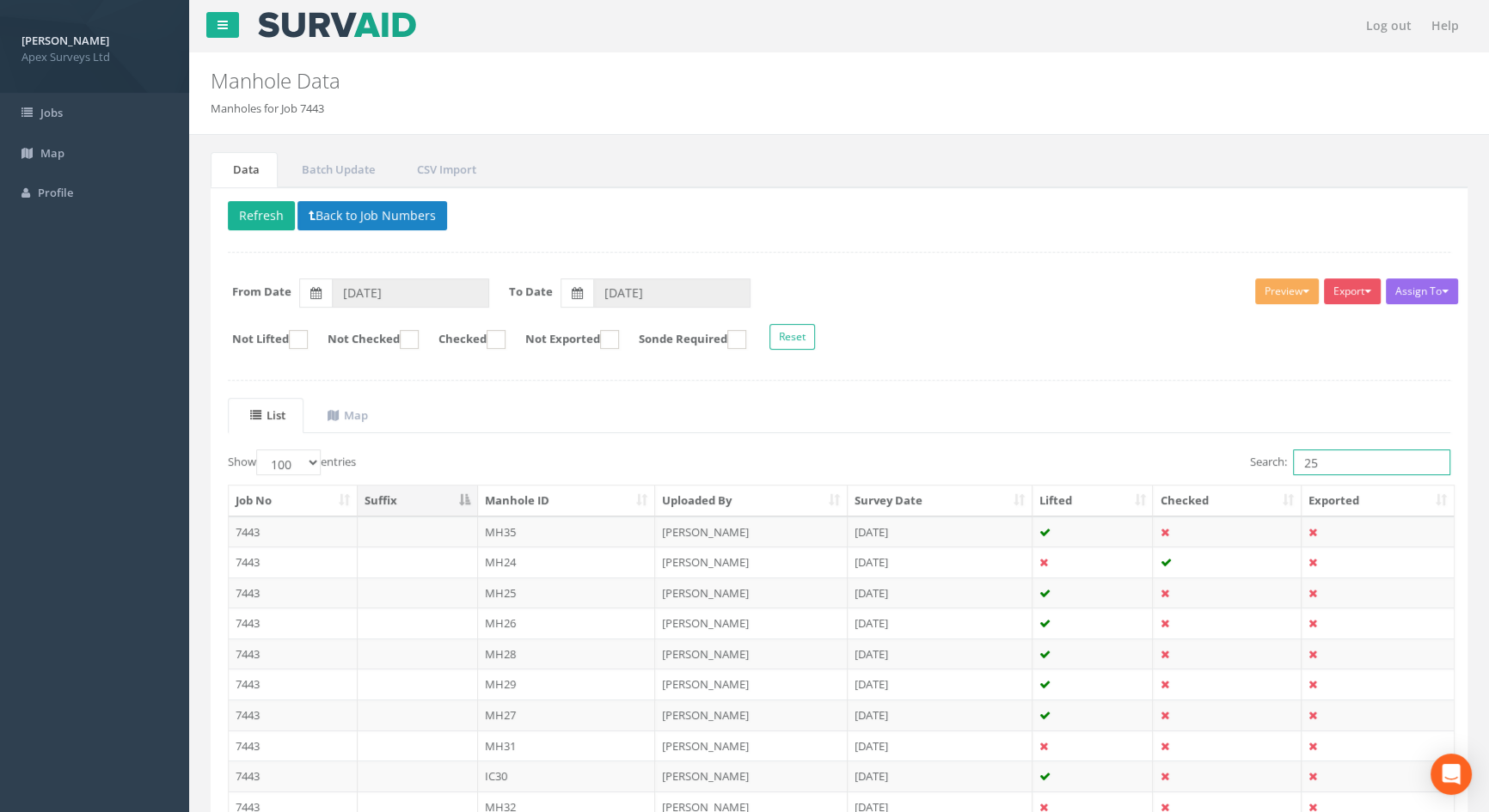
click at [1357, 469] on input "25" at bounding box center [1371, 462] width 157 height 25
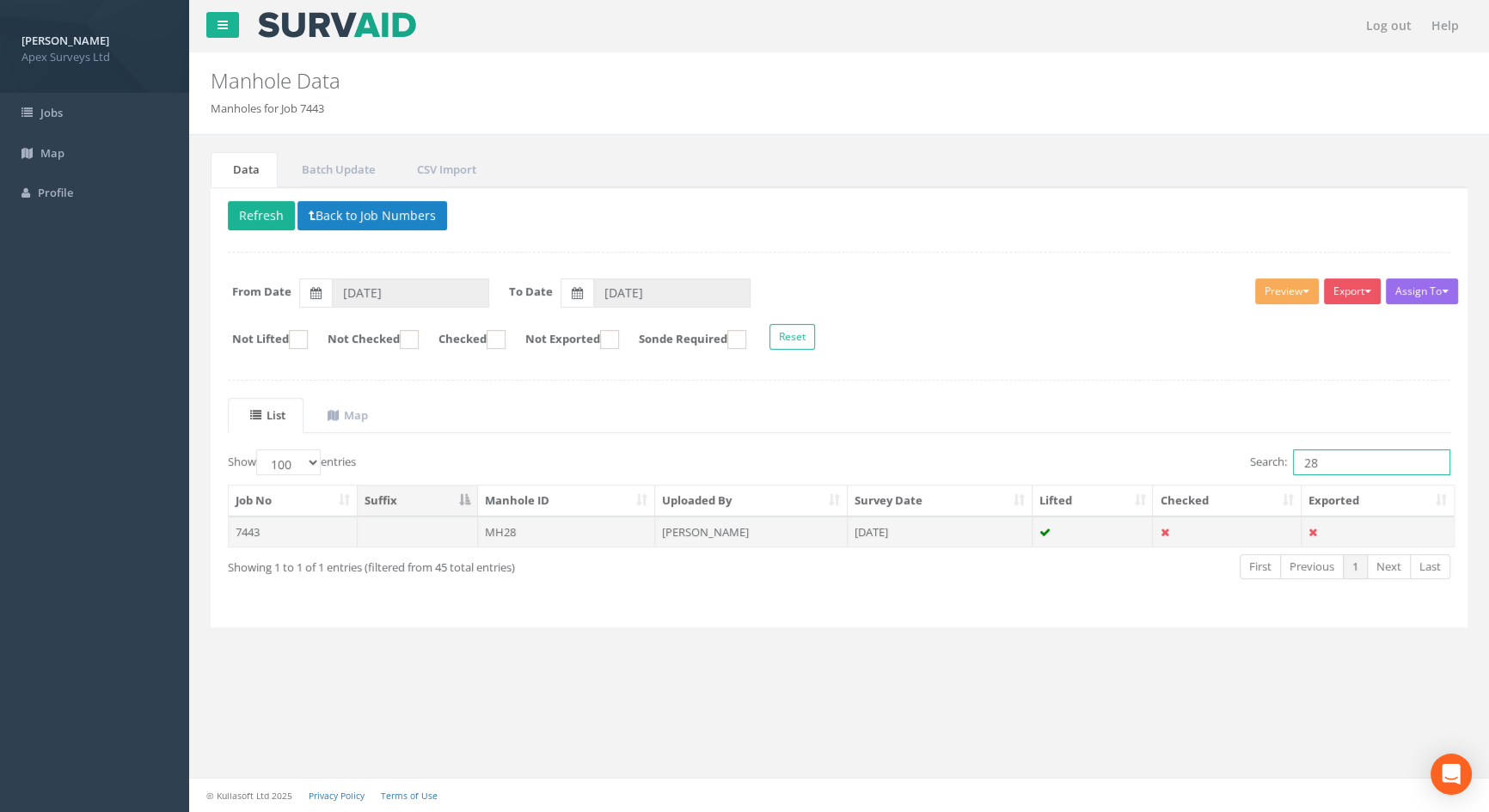
type input "28"
click at [524, 533] on td "MH28" at bounding box center [567, 532] width 178 height 31
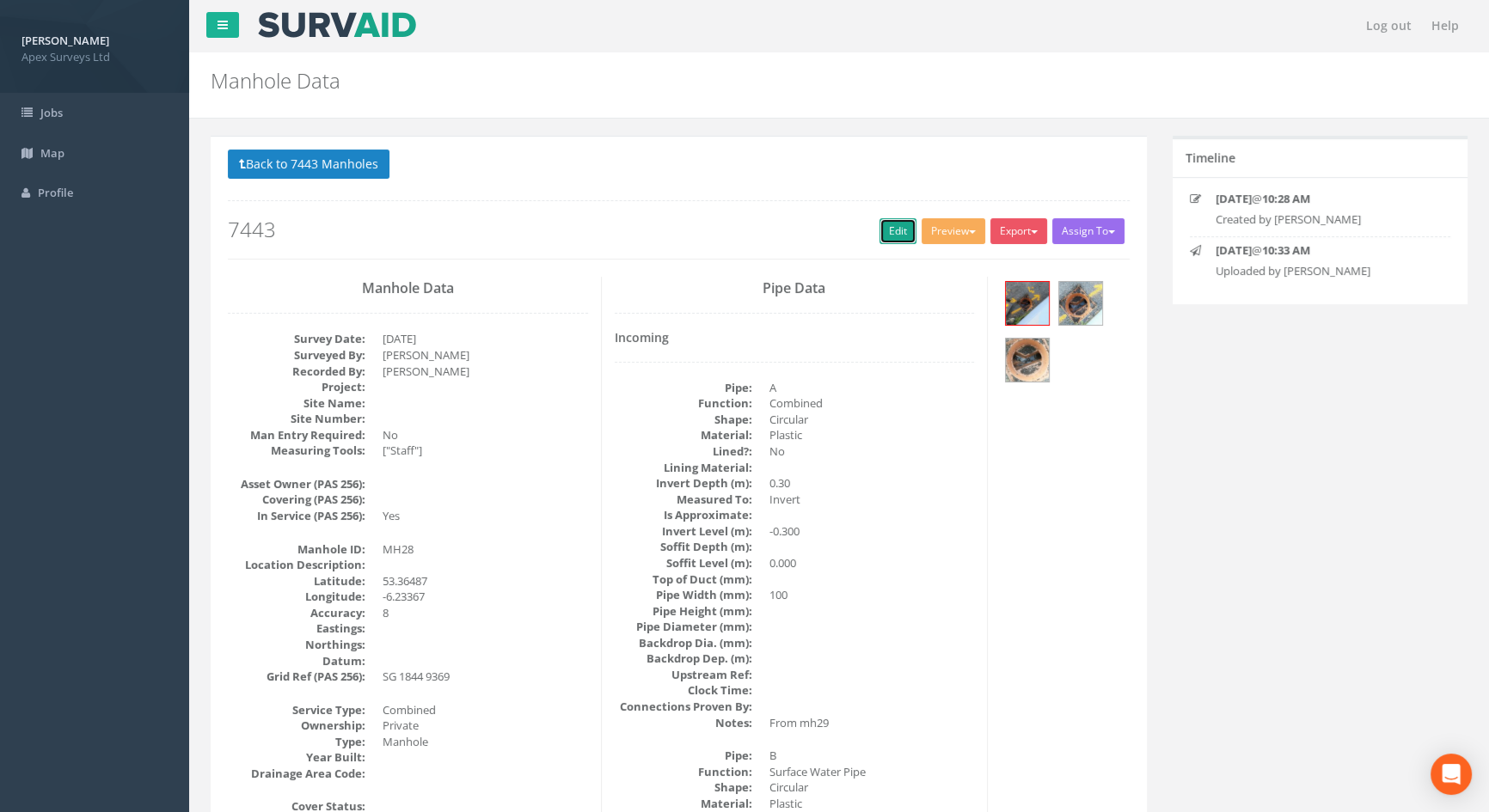
click at [895, 221] on link "Edit" at bounding box center [898, 231] width 37 height 25
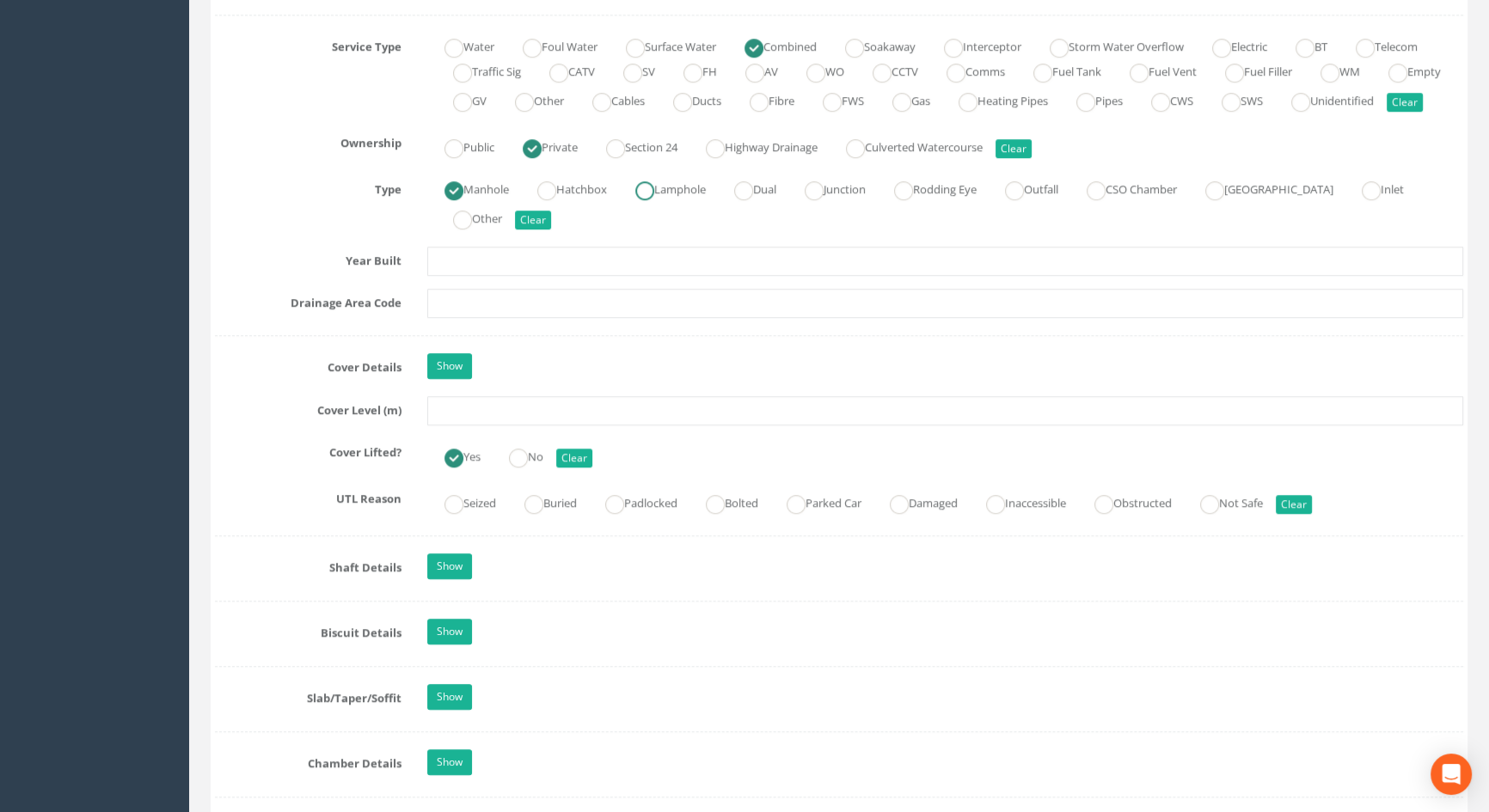
scroll to position [1249, 0]
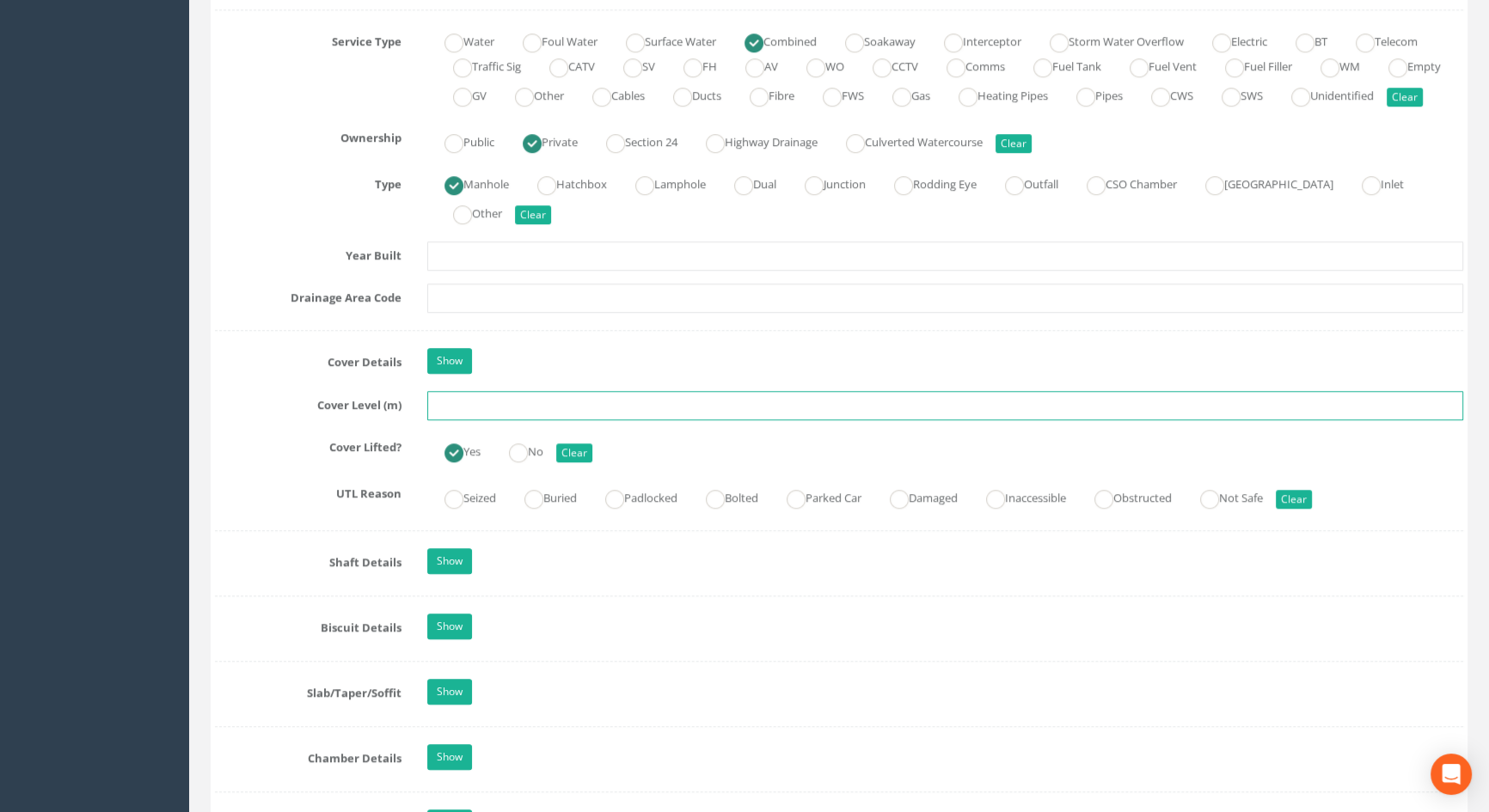
click at [451, 420] on input "text" at bounding box center [945, 406] width 1036 height 29
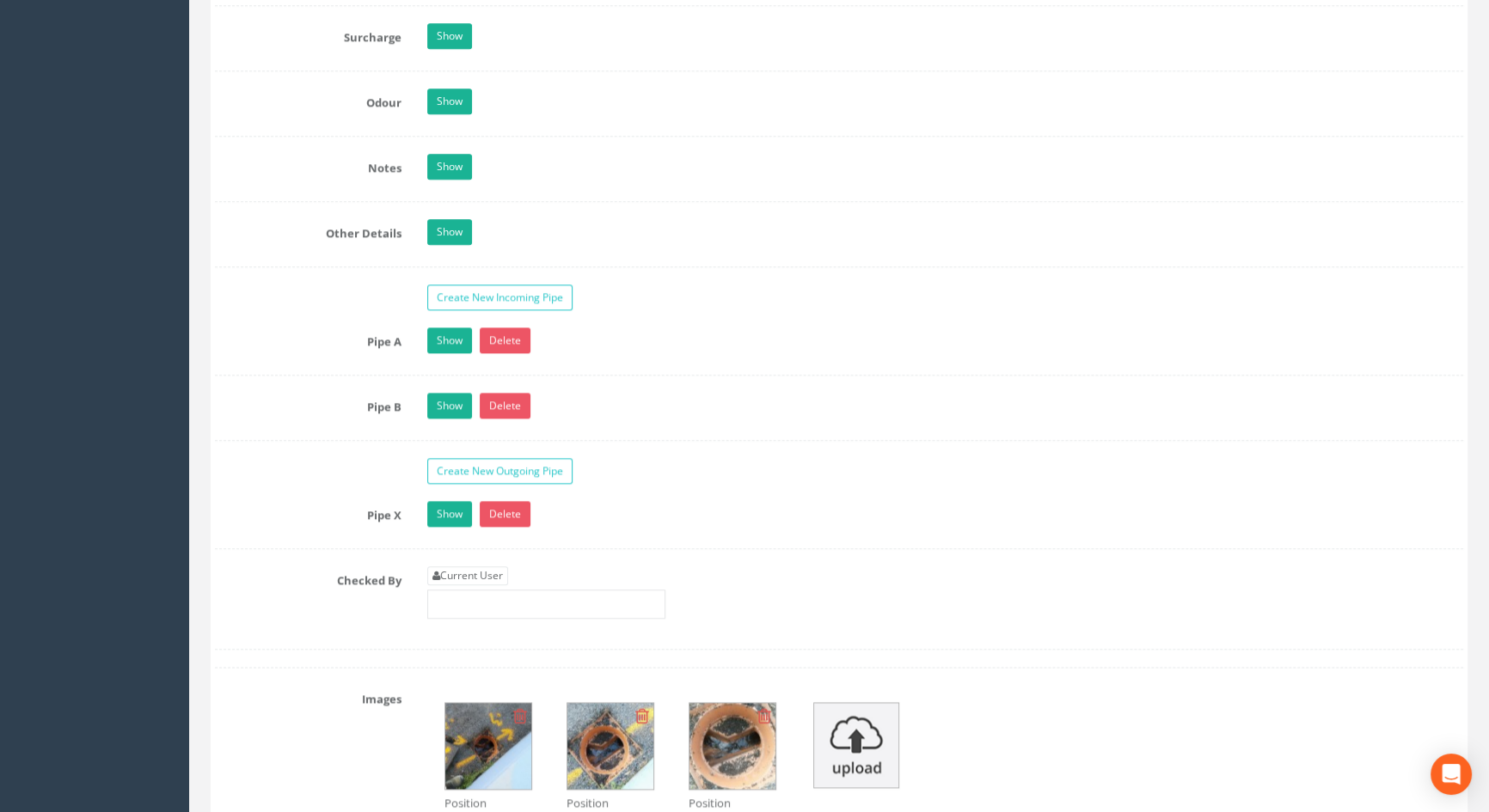
scroll to position [2733, 0]
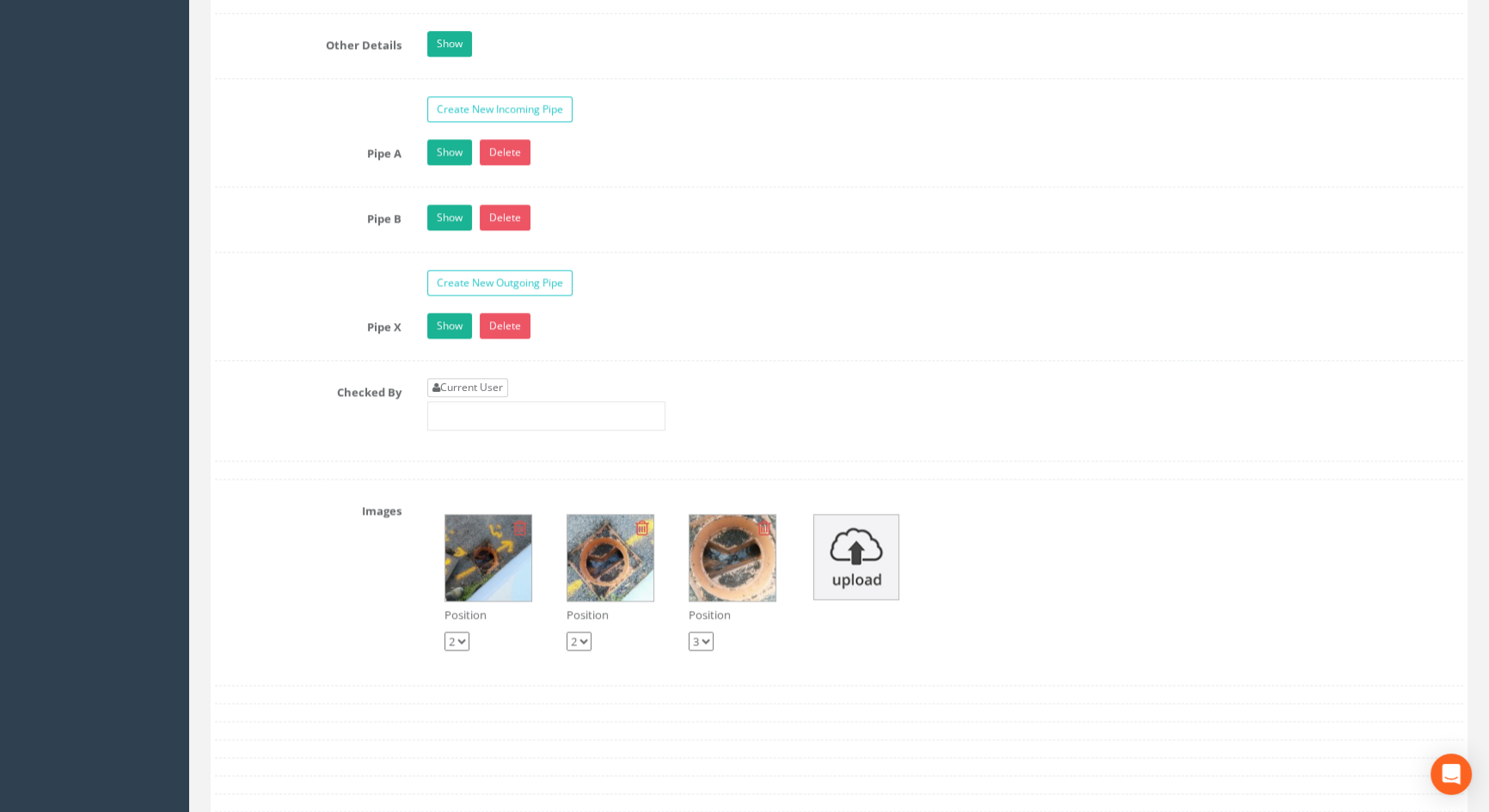
type input "5.68"
click at [497, 397] on link "Current User" at bounding box center [467, 387] width 81 height 19
type input "[PERSON_NAME]"
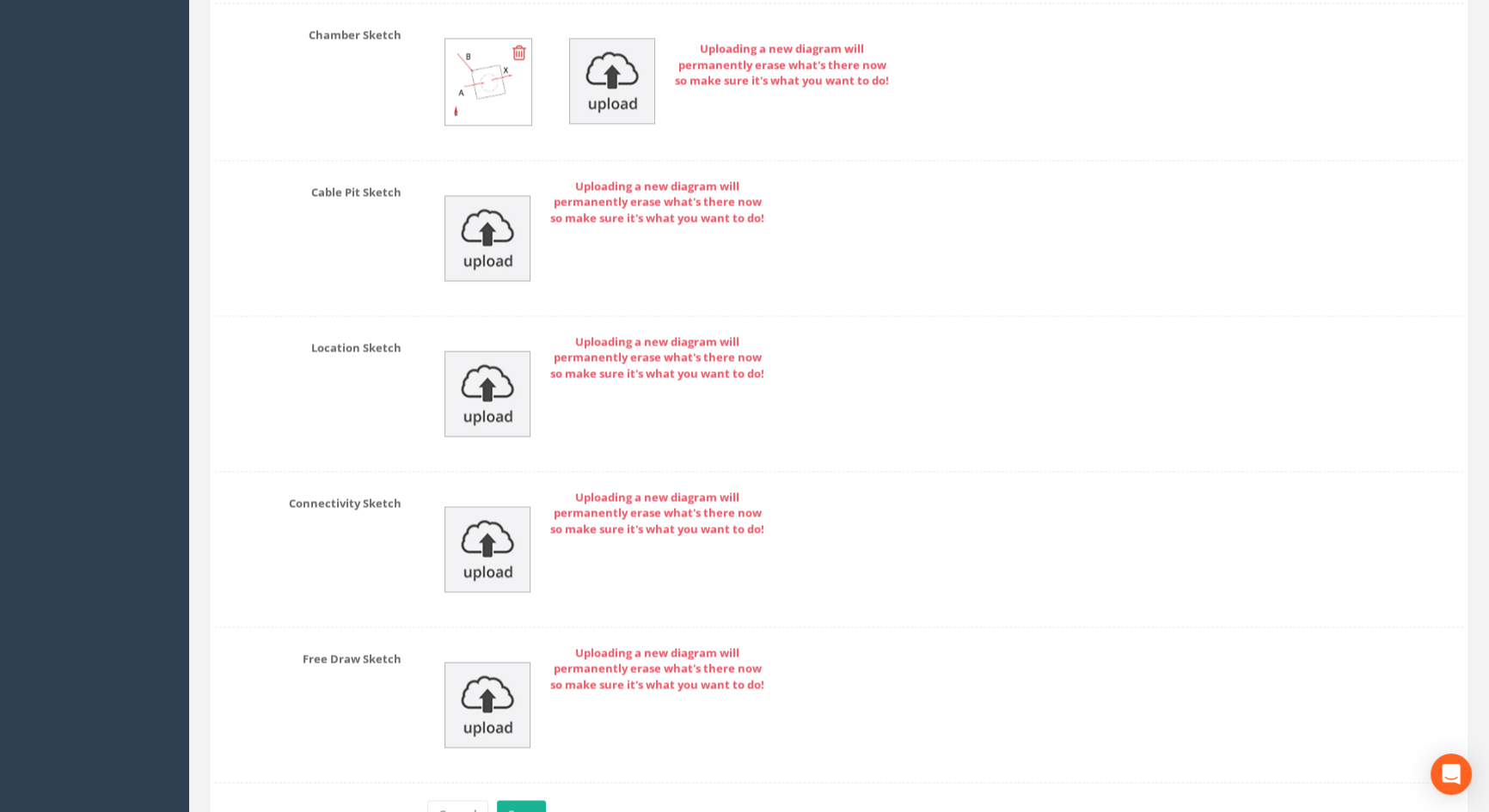
scroll to position [3776, 0]
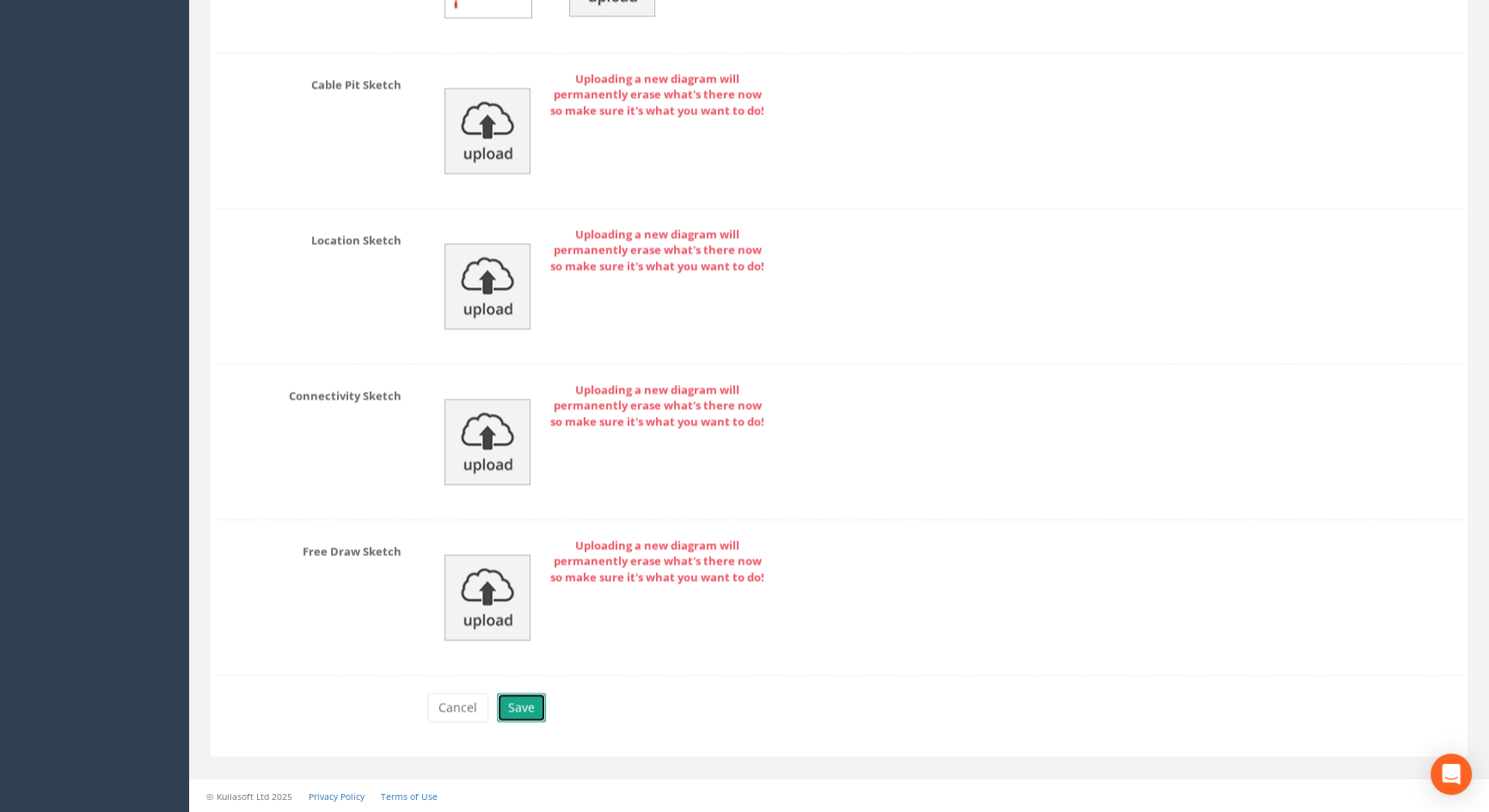
click at [523, 701] on button "Save" at bounding box center [521, 707] width 49 height 29
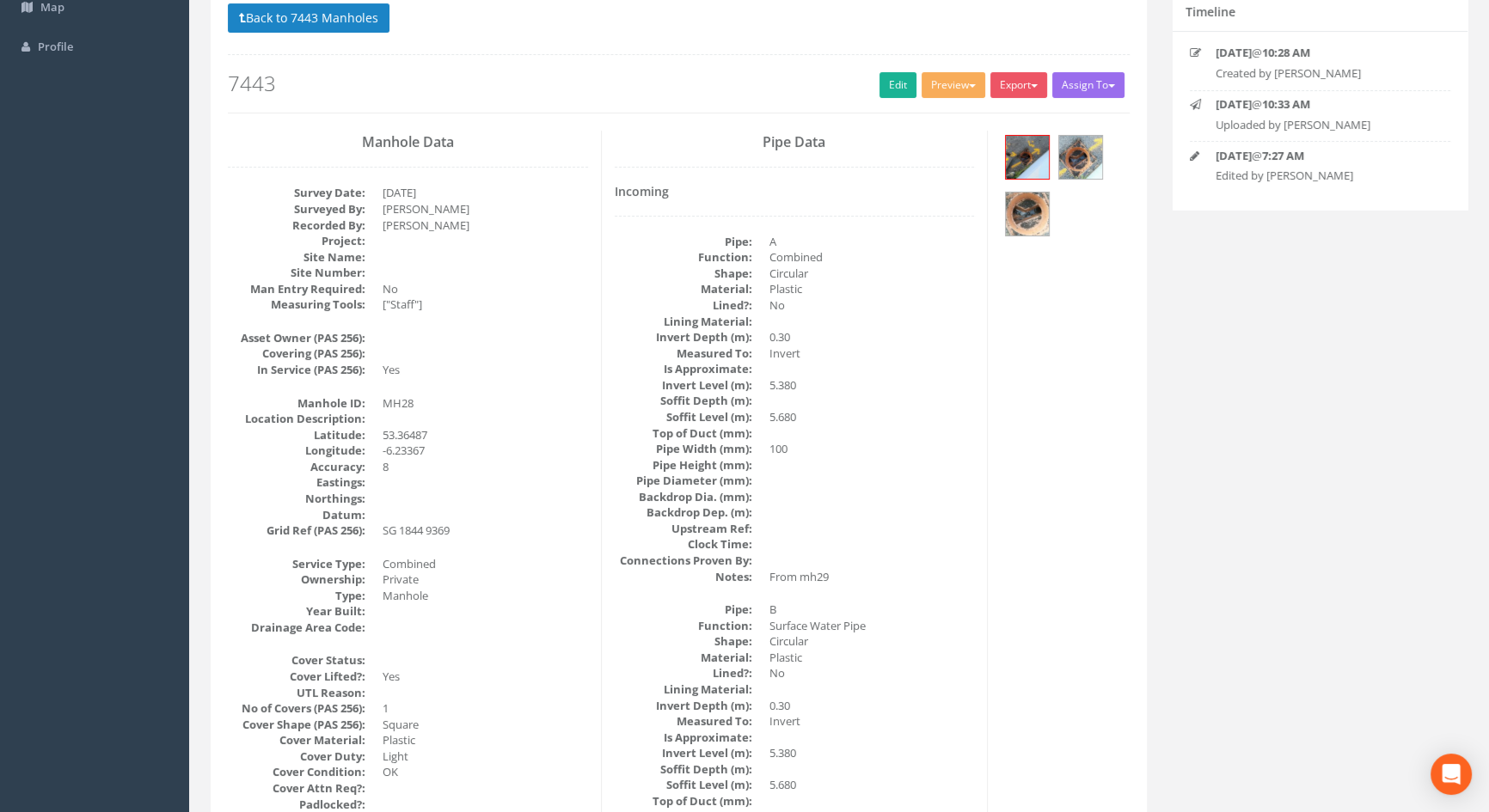
scroll to position [0, 0]
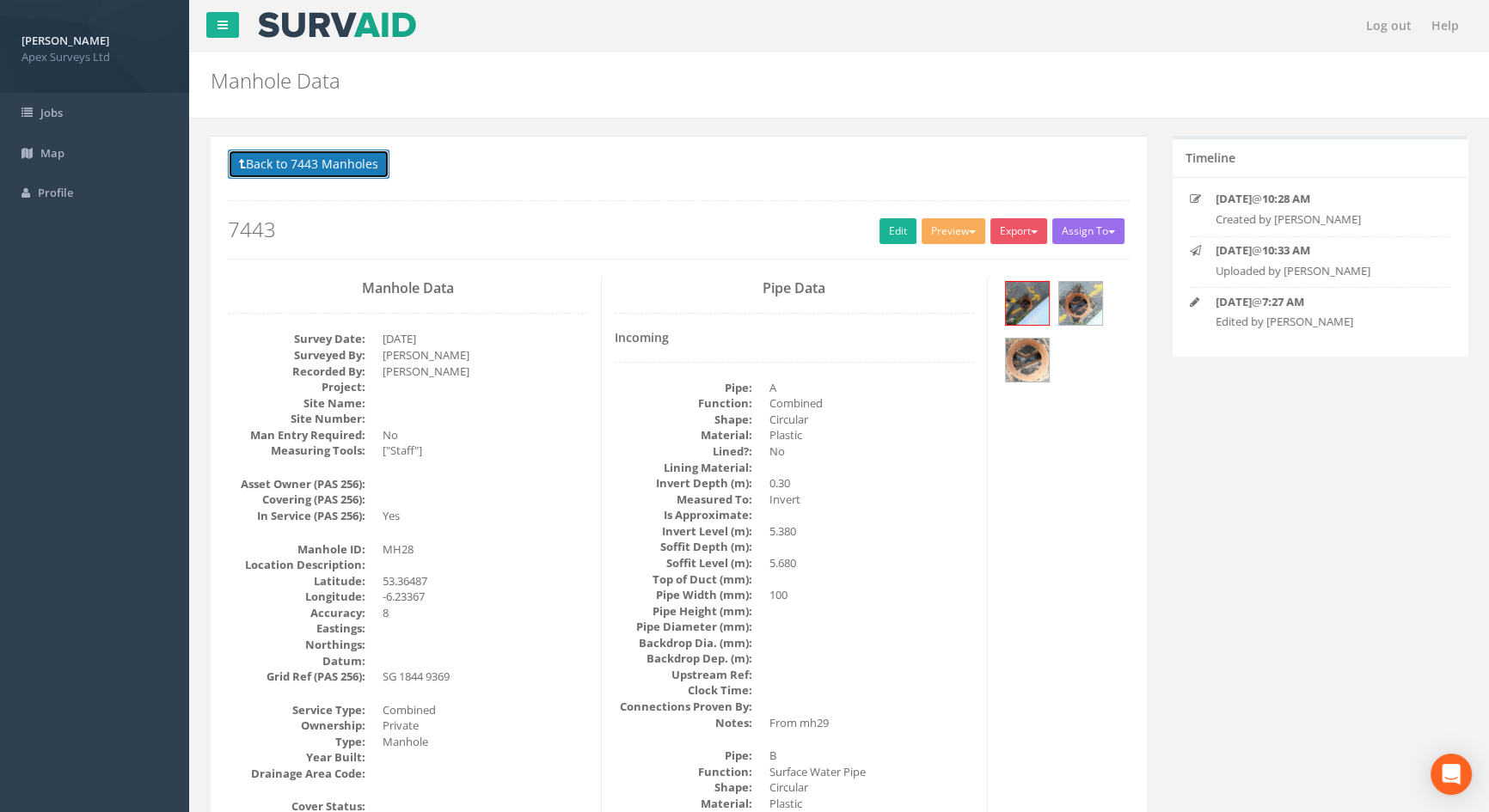
click at [321, 159] on button "Back to 7443 Manholes" at bounding box center [308, 164] width 161 height 29
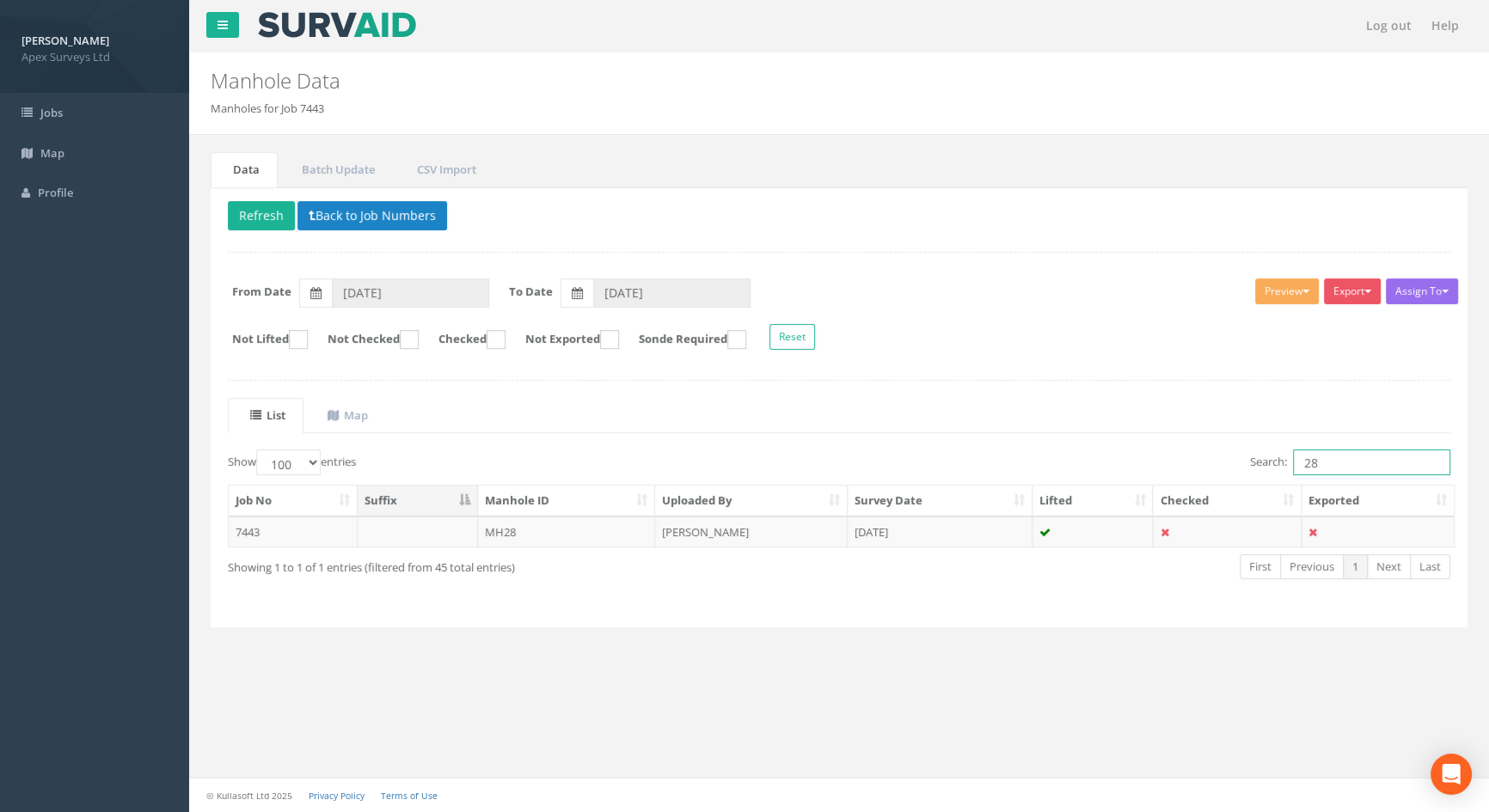
drag, startPoint x: 1327, startPoint y: 460, endPoint x: 1052, endPoint y: 425, distance: 277.2
click at [1052, 425] on div "List Map Show 10 25 50 100 entries Search: 28 Job No Suffix Manhole ID Uploaded…" at bounding box center [839, 503] width 1222 height 212
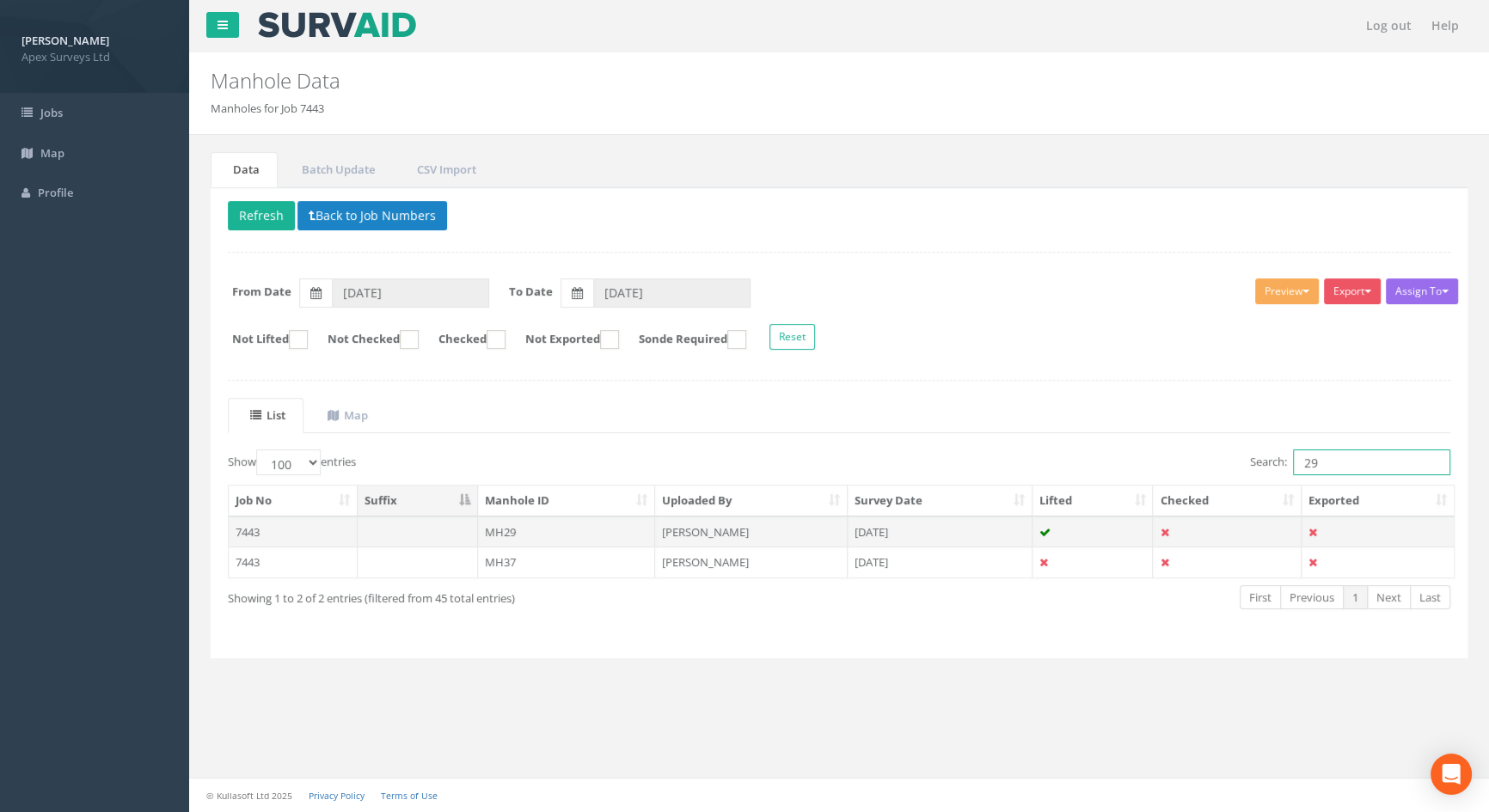
type input "29"
click at [516, 533] on td "MH29" at bounding box center [567, 532] width 178 height 31
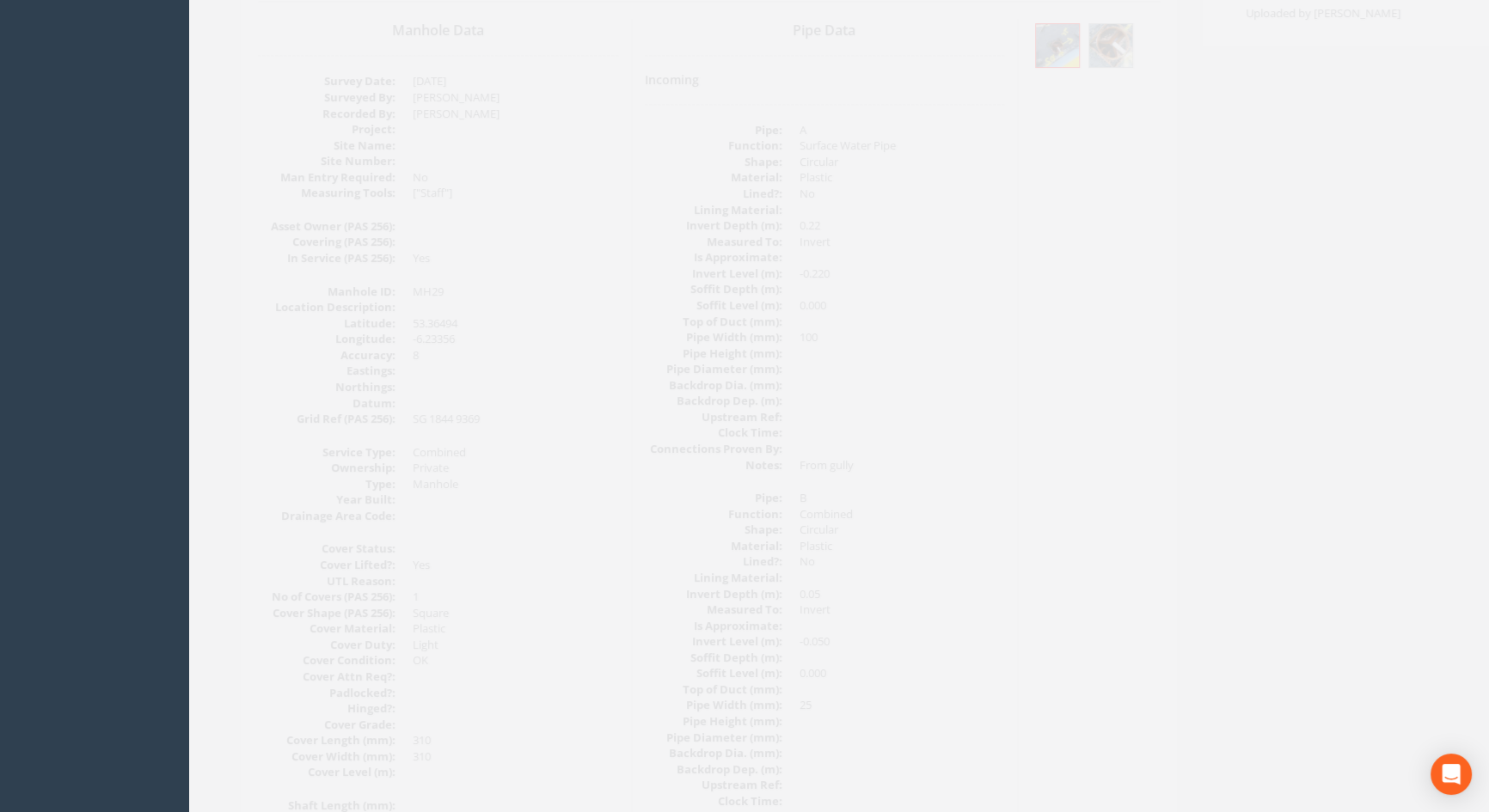
scroll to position [119, 0]
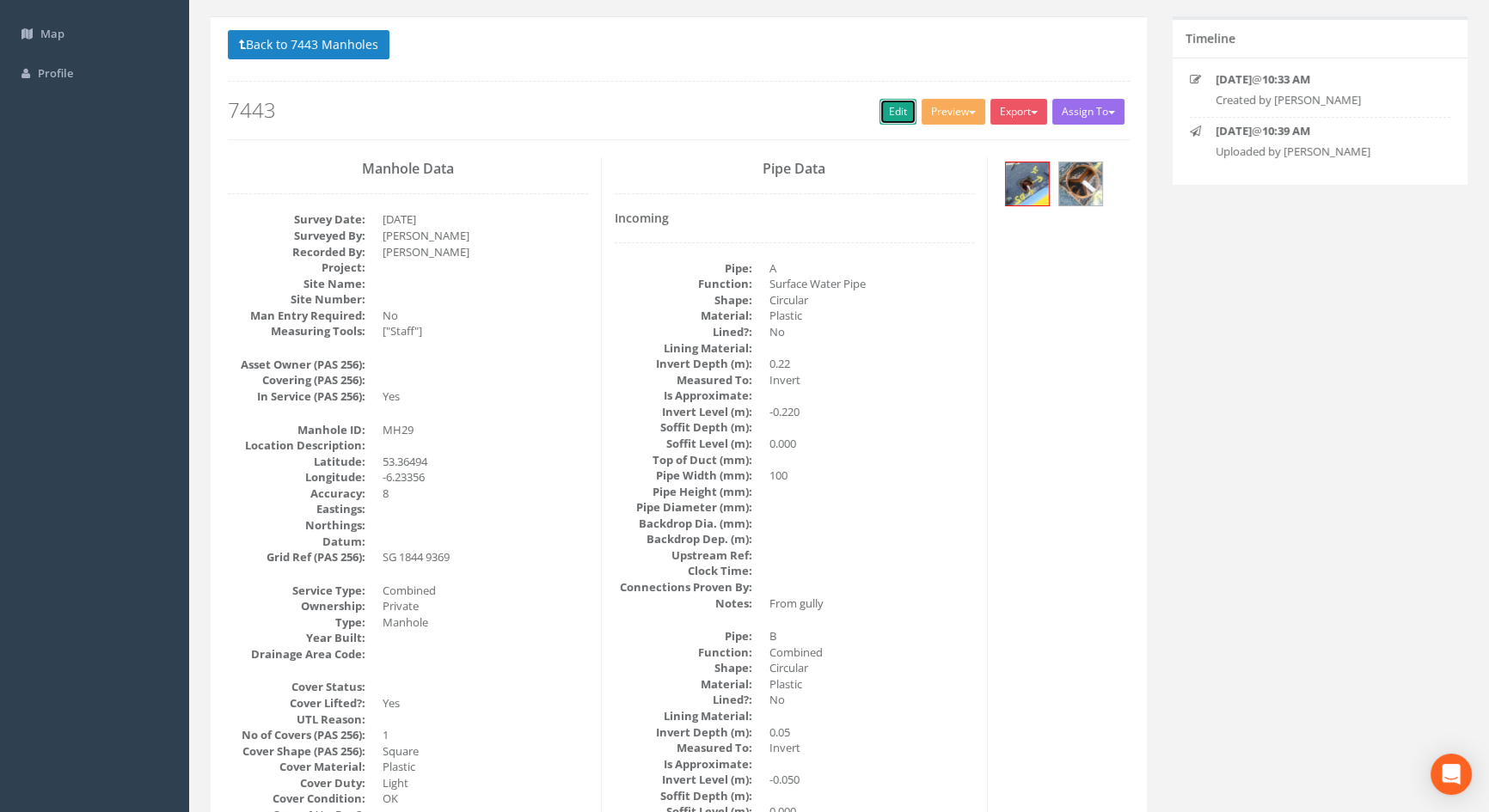
click at [889, 115] on link "Edit" at bounding box center [898, 111] width 37 height 25
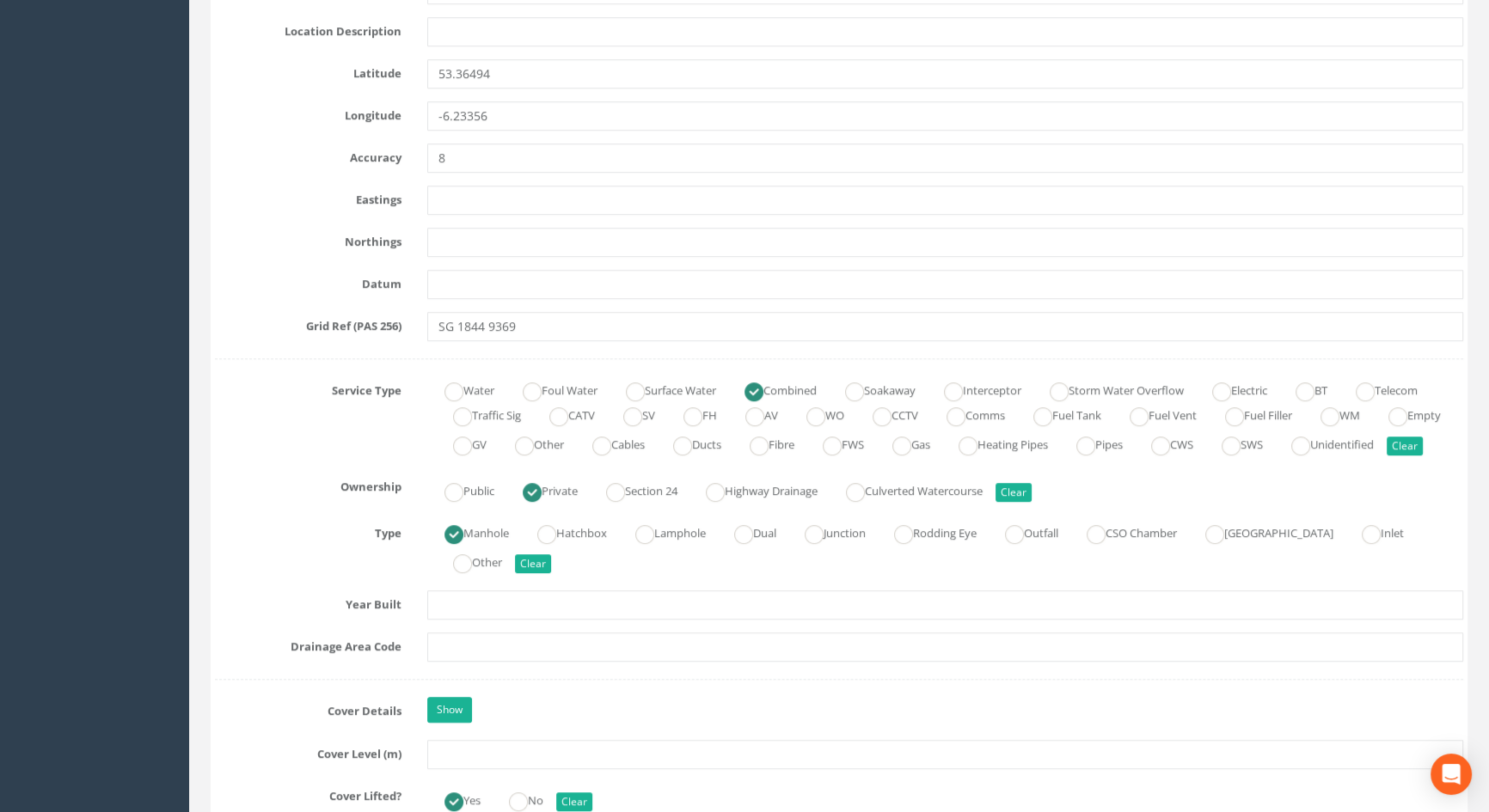
scroll to position [1213, 0]
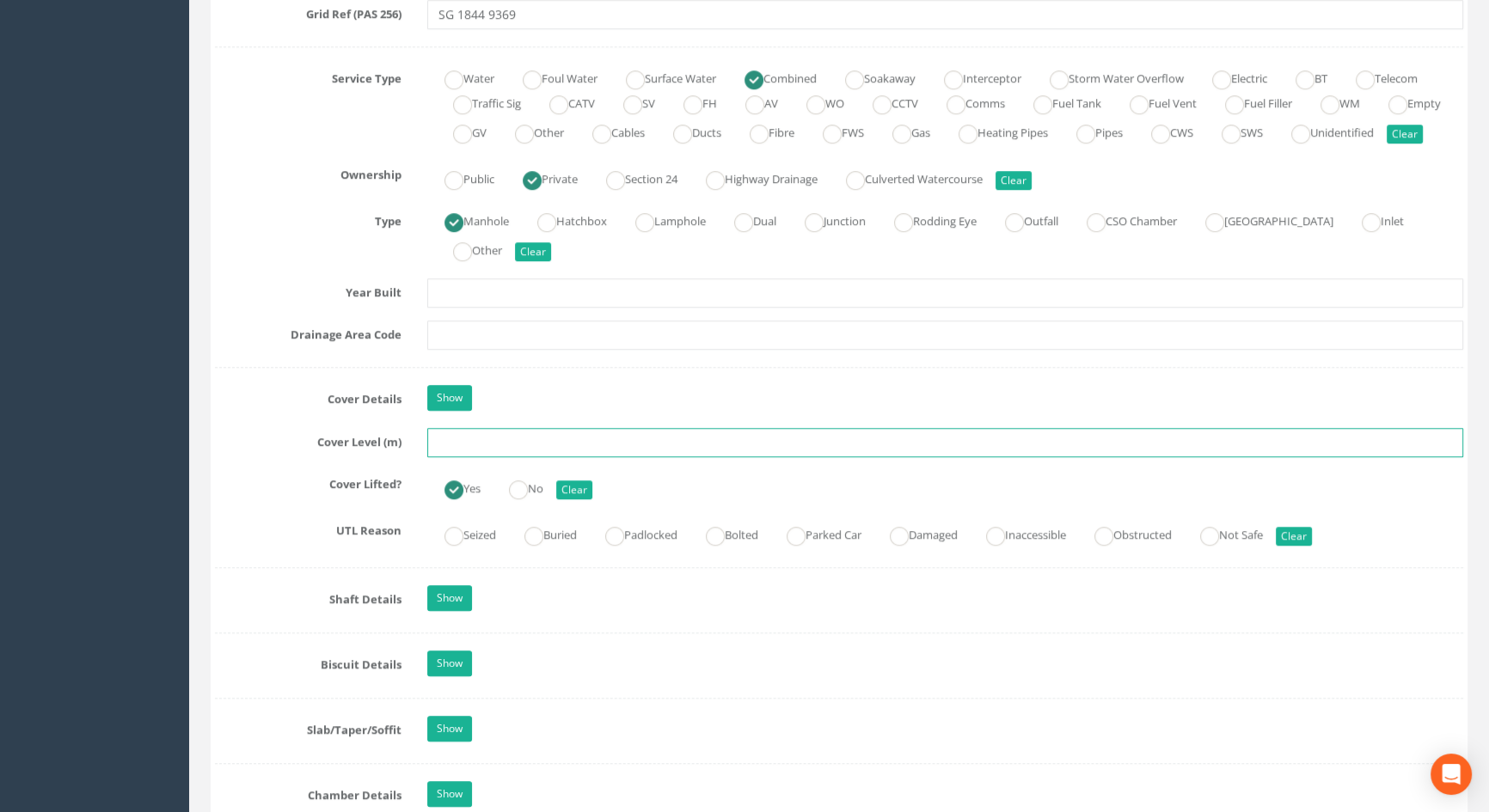
click at [481, 457] on input "text" at bounding box center [945, 443] width 1036 height 29
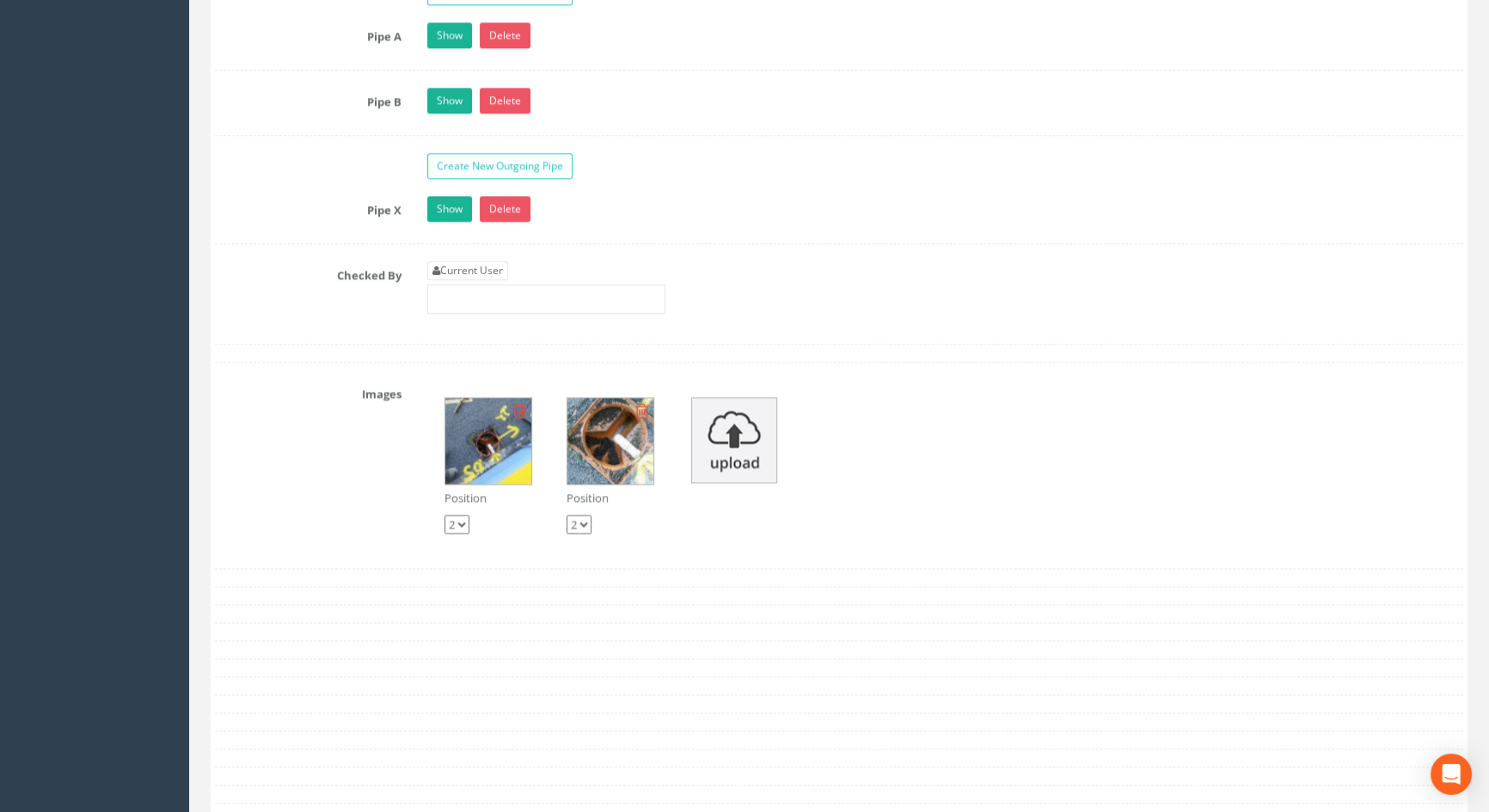
scroll to position [3009, 0]
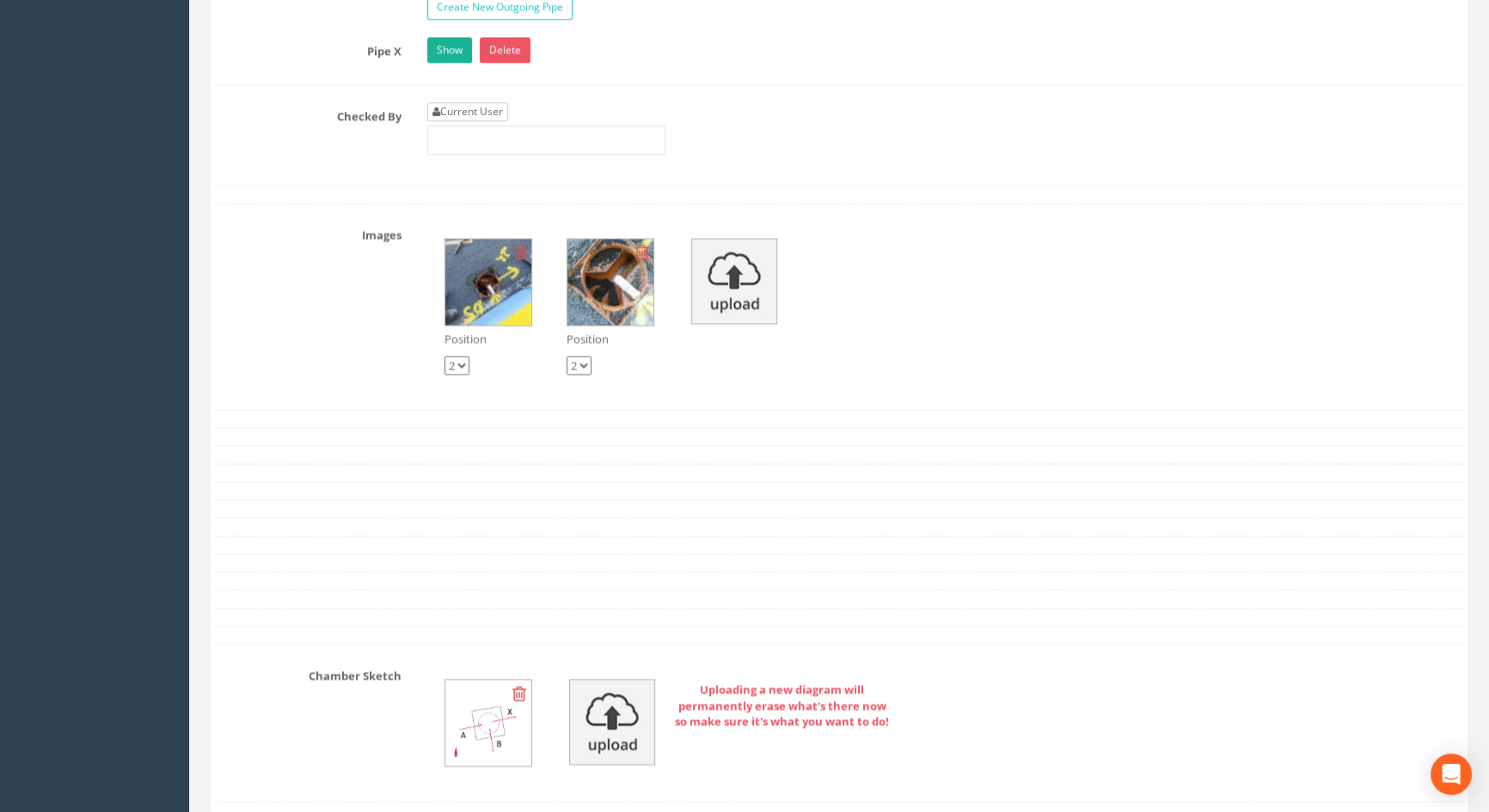
type input "5.68"
click at [496, 121] on link "Current User" at bounding box center [467, 111] width 81 height 19
type input "[PERSON_NAME]"
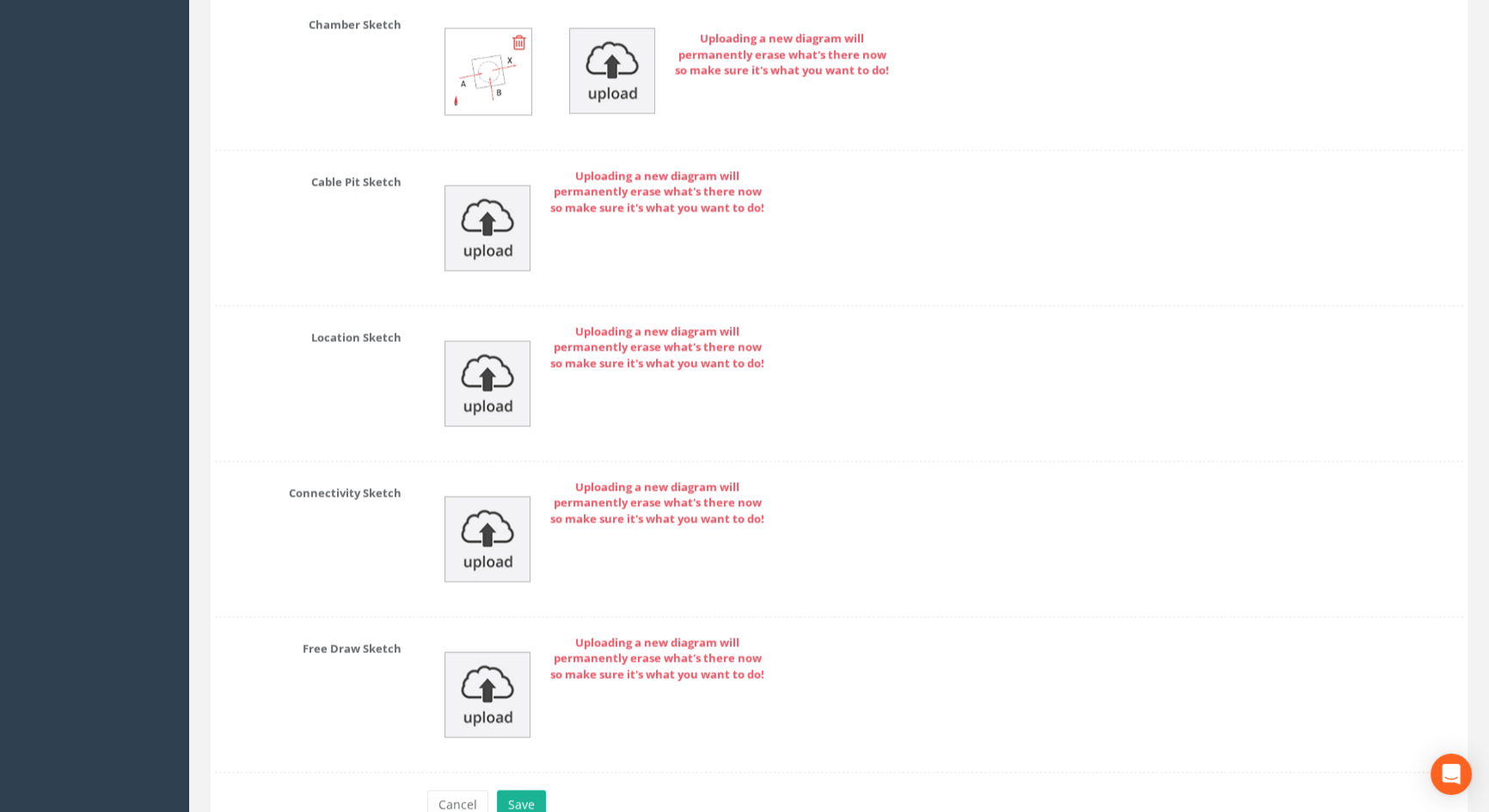
scroll to position [3776, 0]
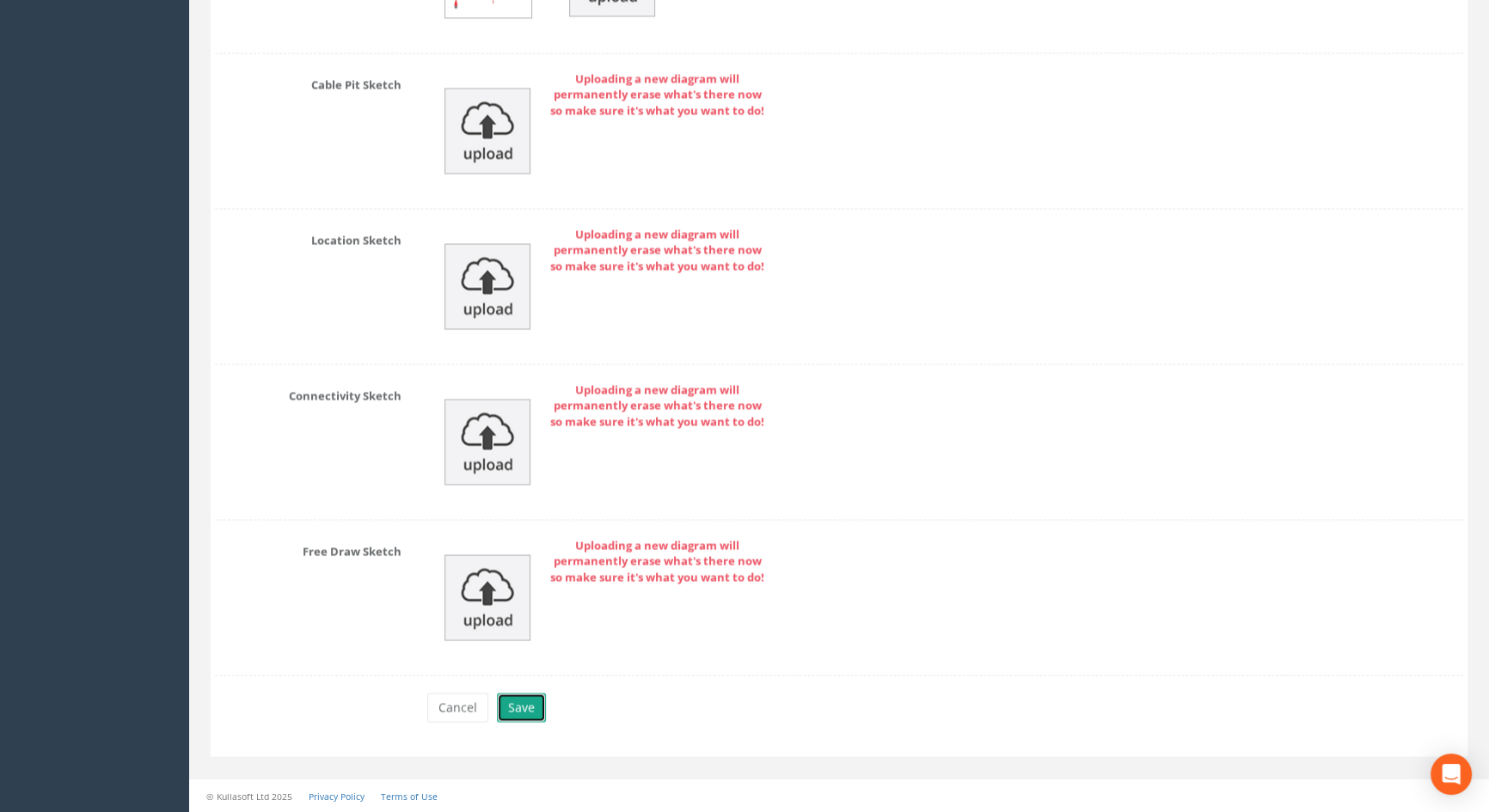
click at [529, 708] on button "Save" at bounding box center [521, 707] width 49 height 29
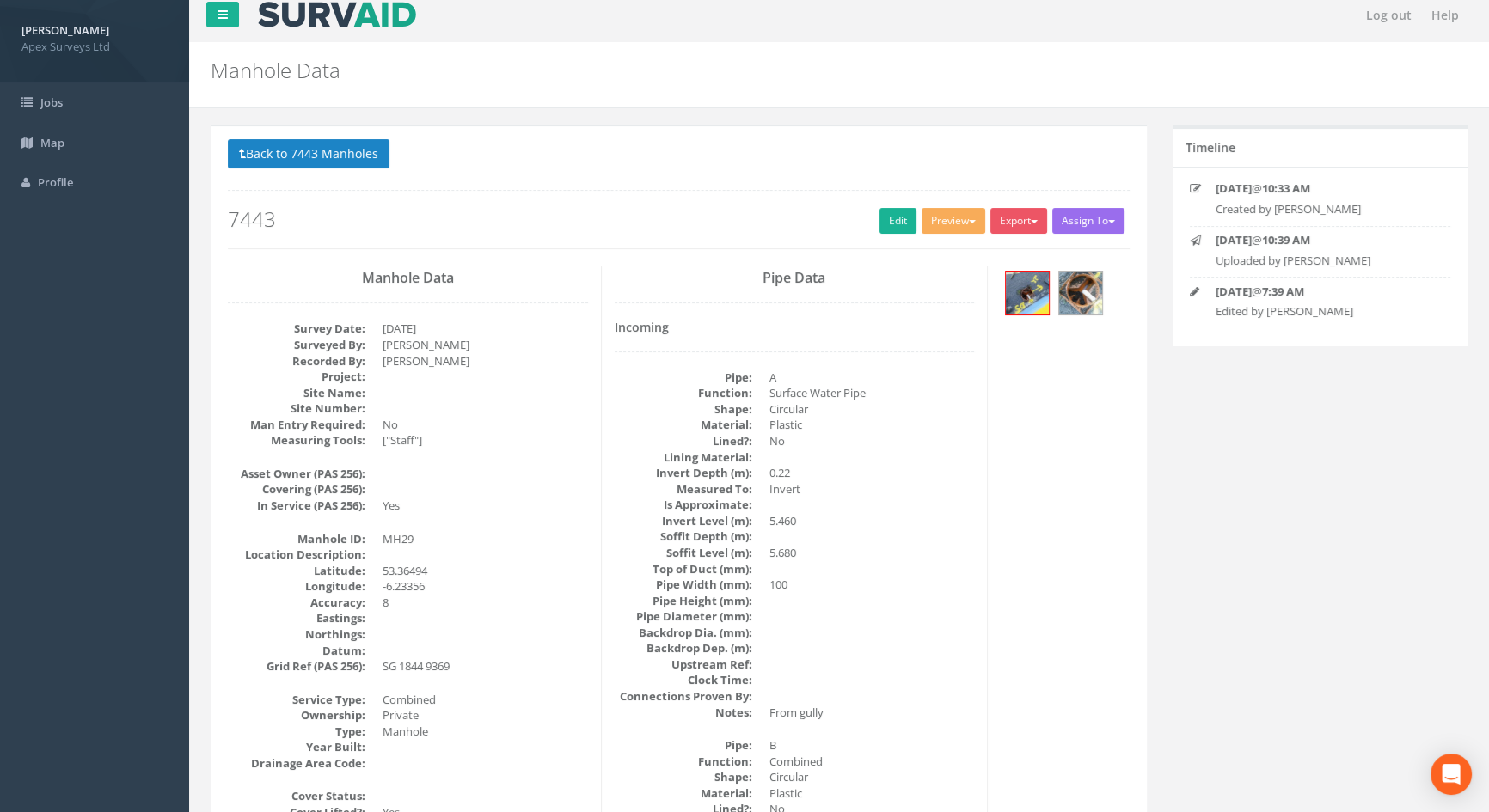
scroll to position [0, 0]
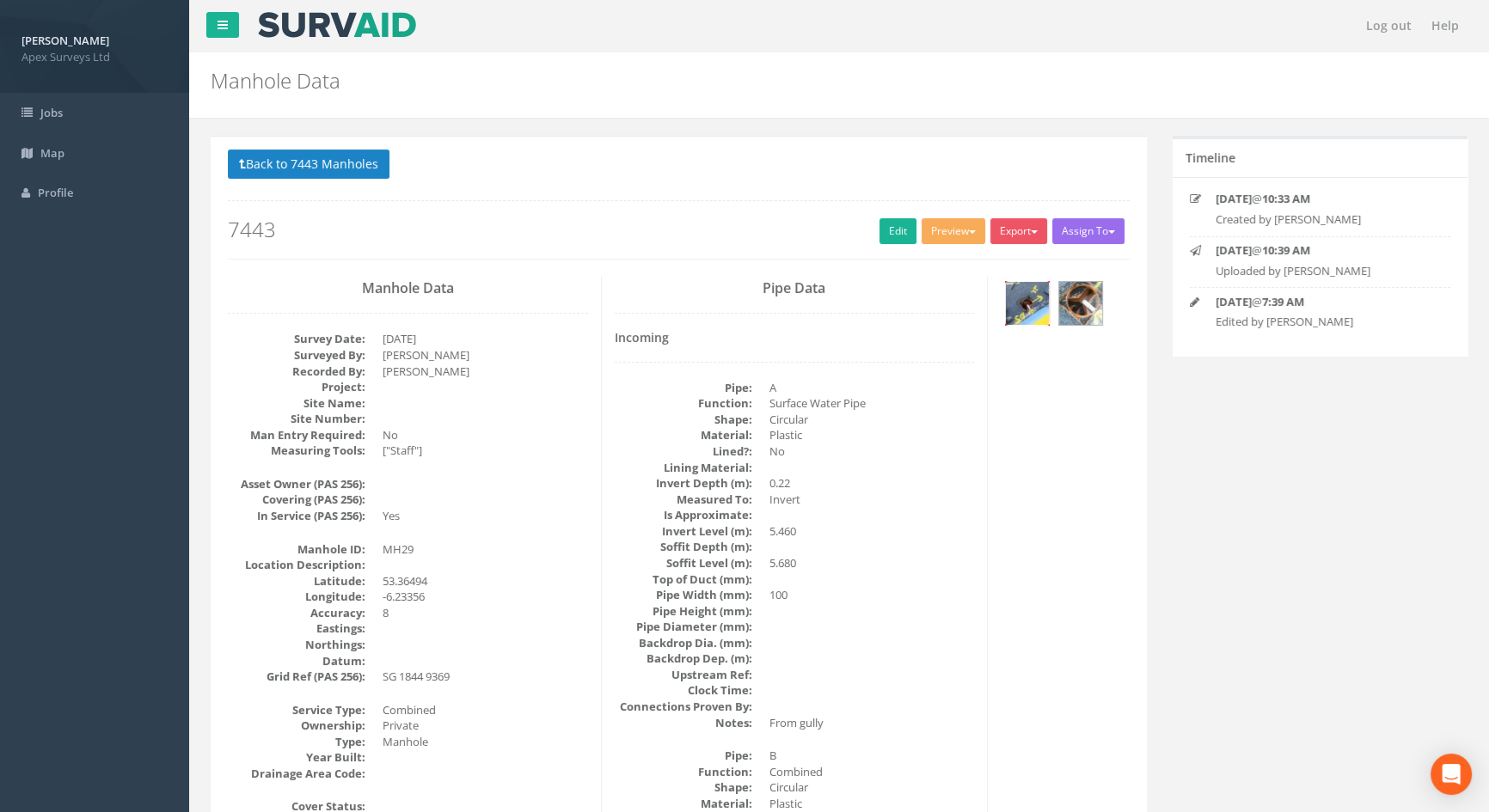
click at [1016, 295] on img at bounding box center [1028, 303] width 43 height 43
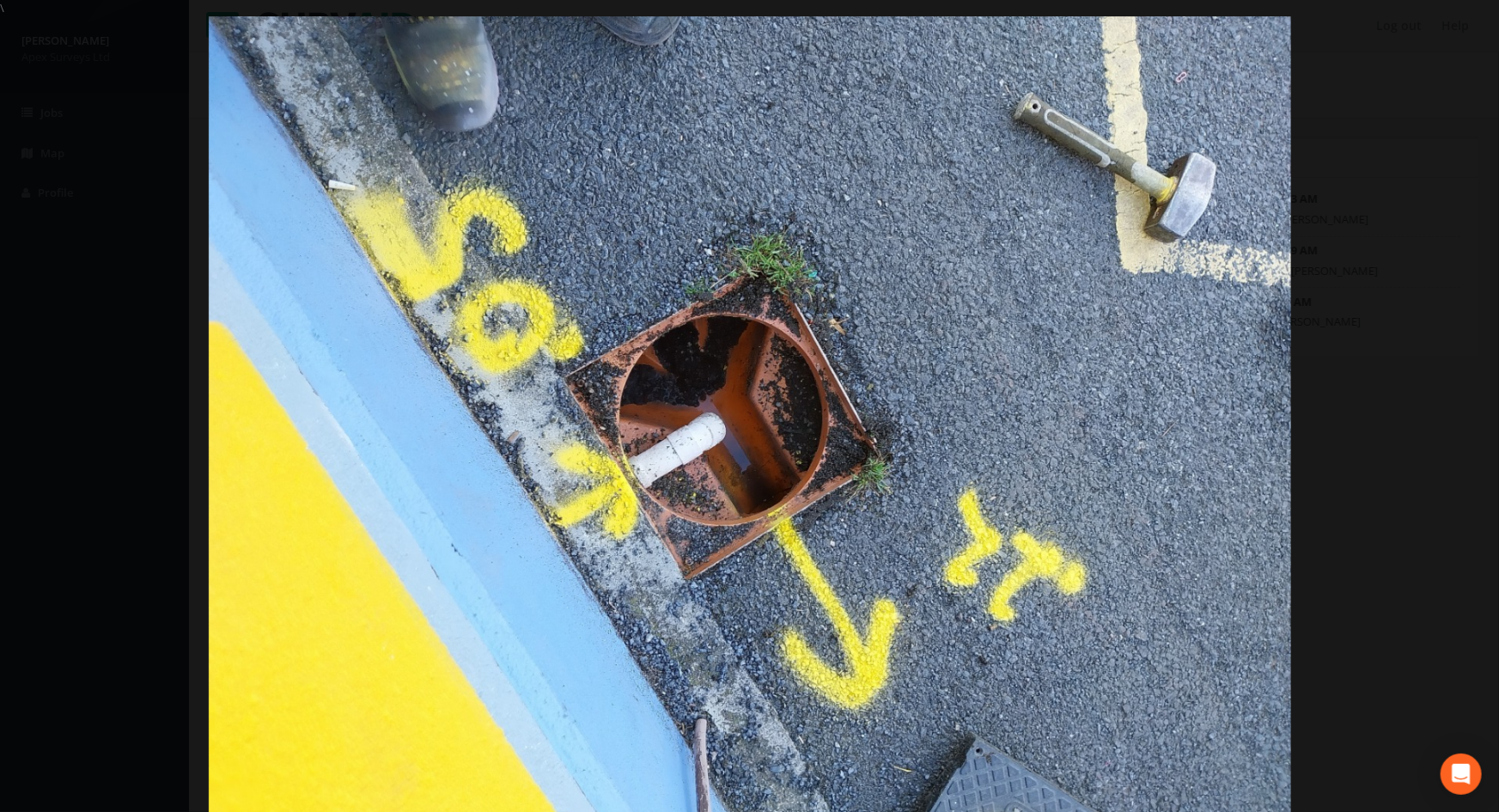
click at [1416, 263] on div at bounding box center [750, 422] width 1499 height 812
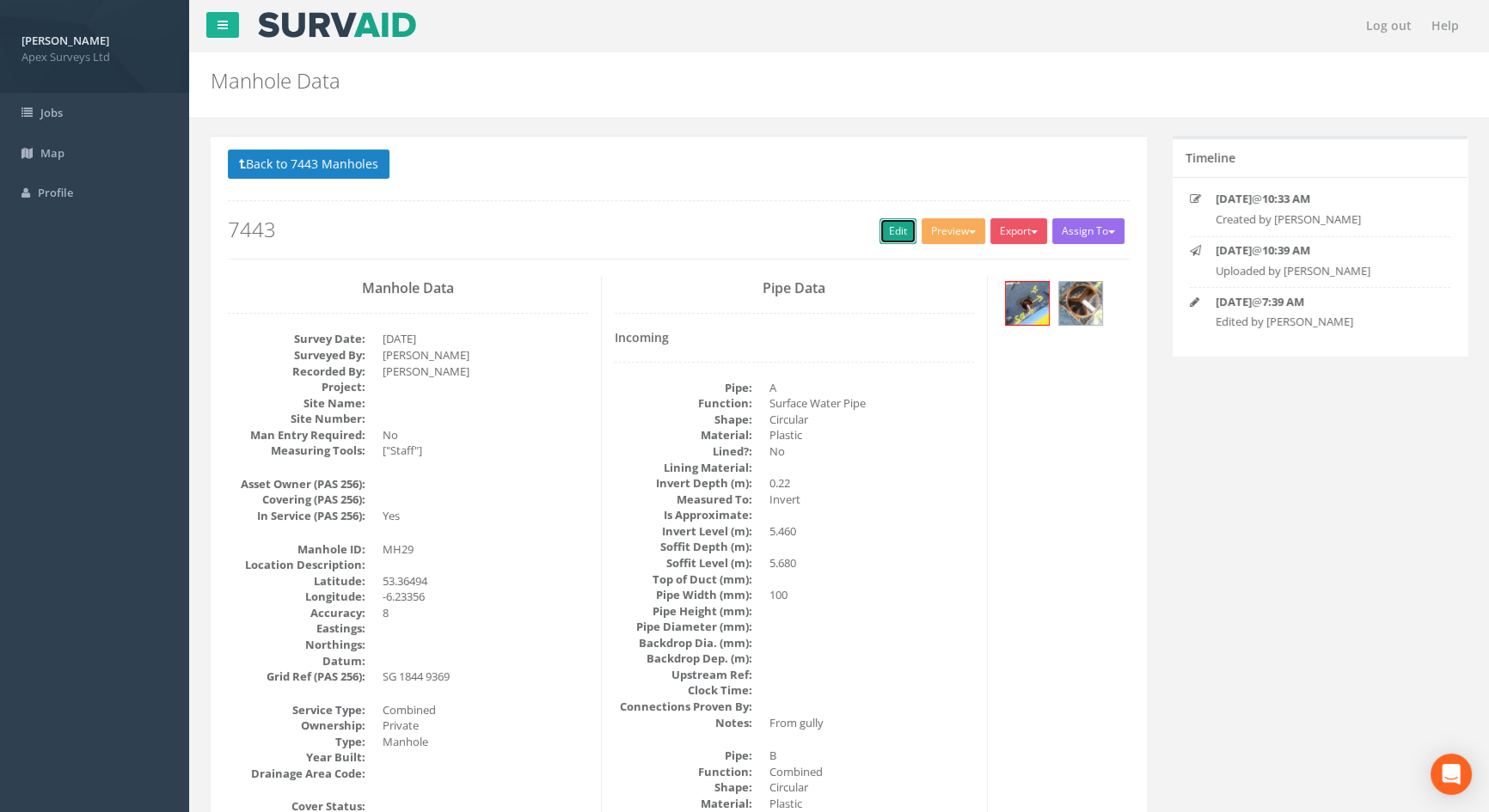
click at [887, 235] on link "Edit" at bounding box center [898, 231] width 37 height 25
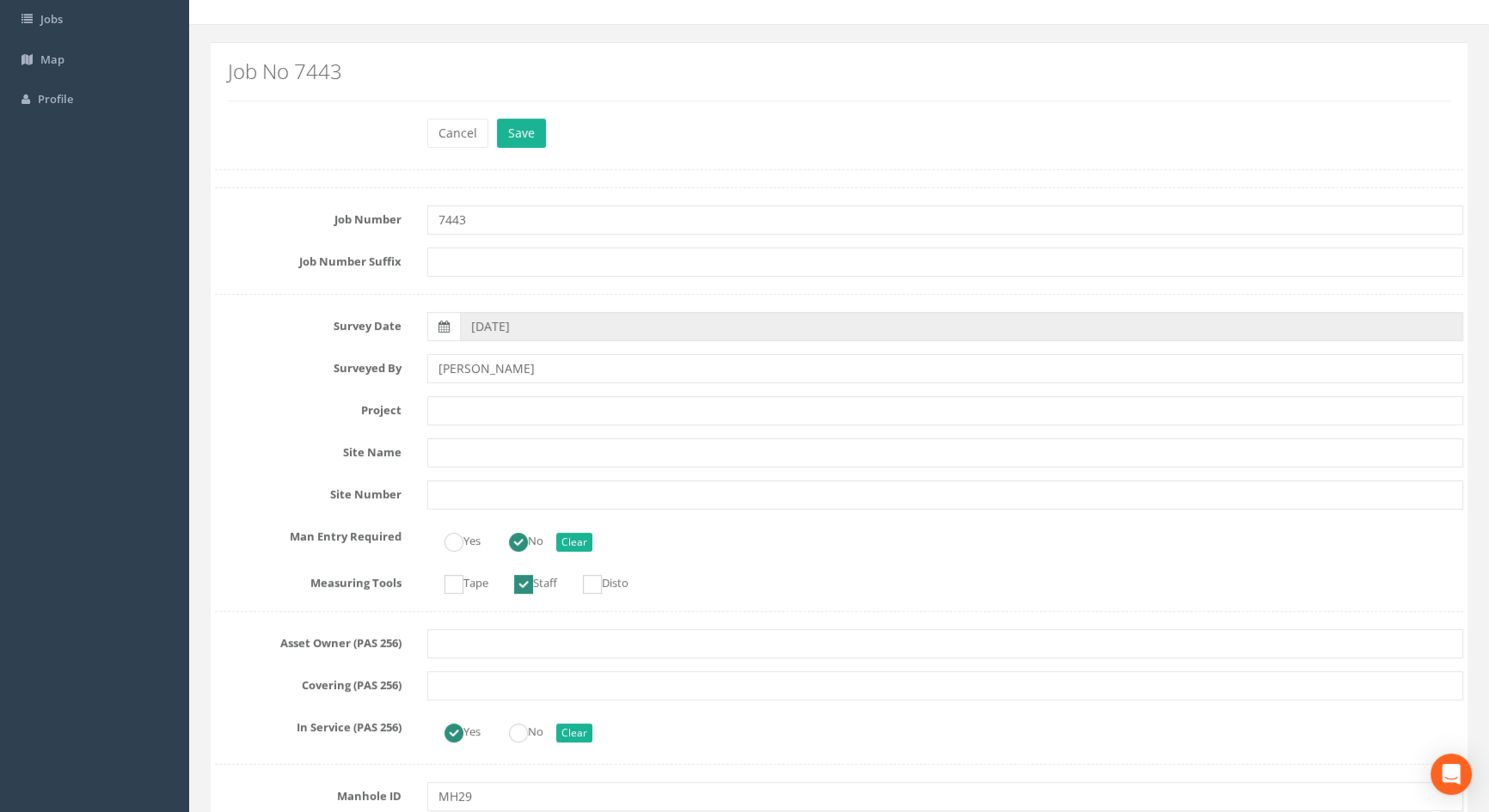
scroll to position [77, 0]
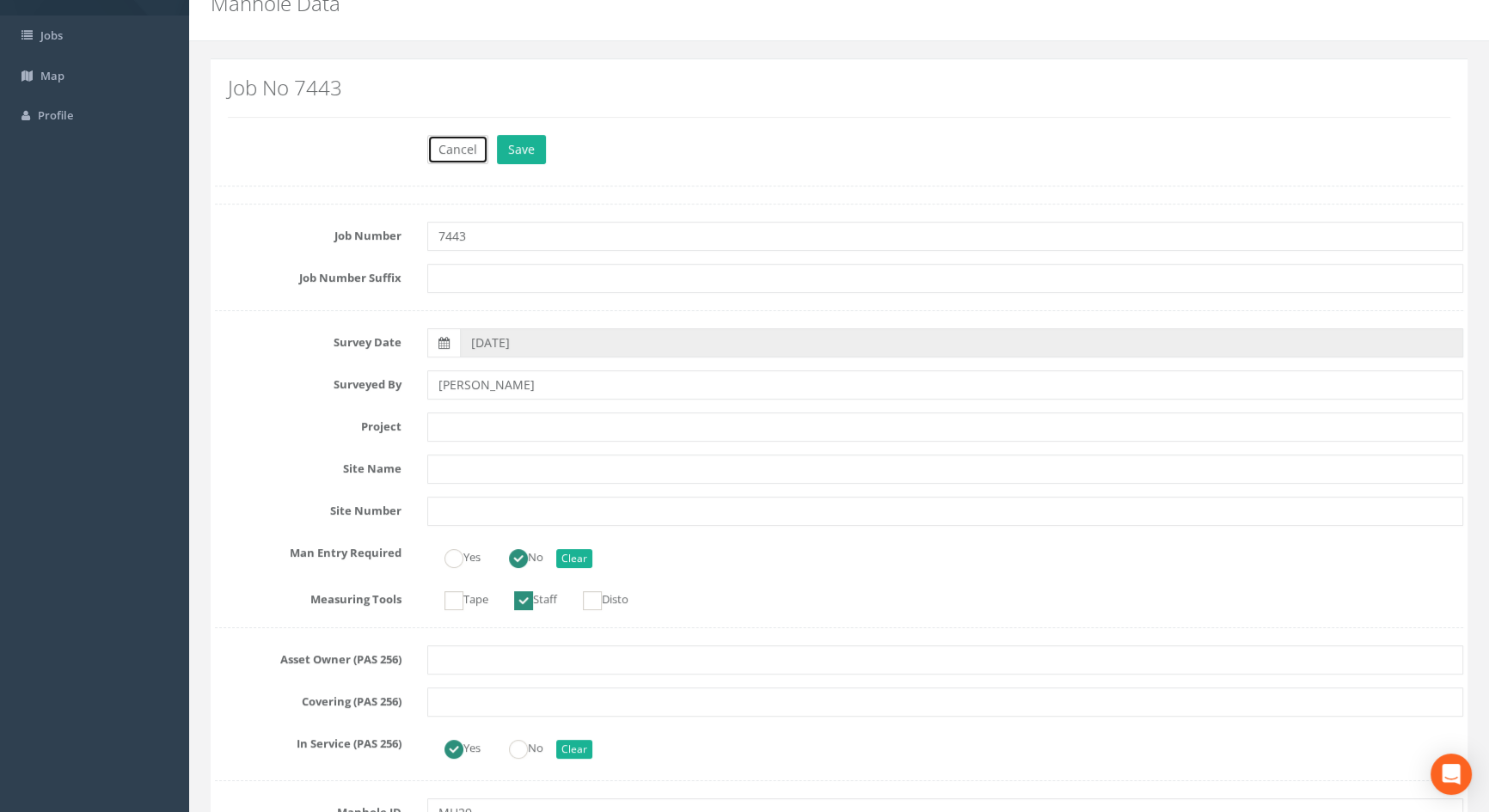
click at [462, 150] on button "Cancel" at bounding box center [458, 150] width 61 height 29
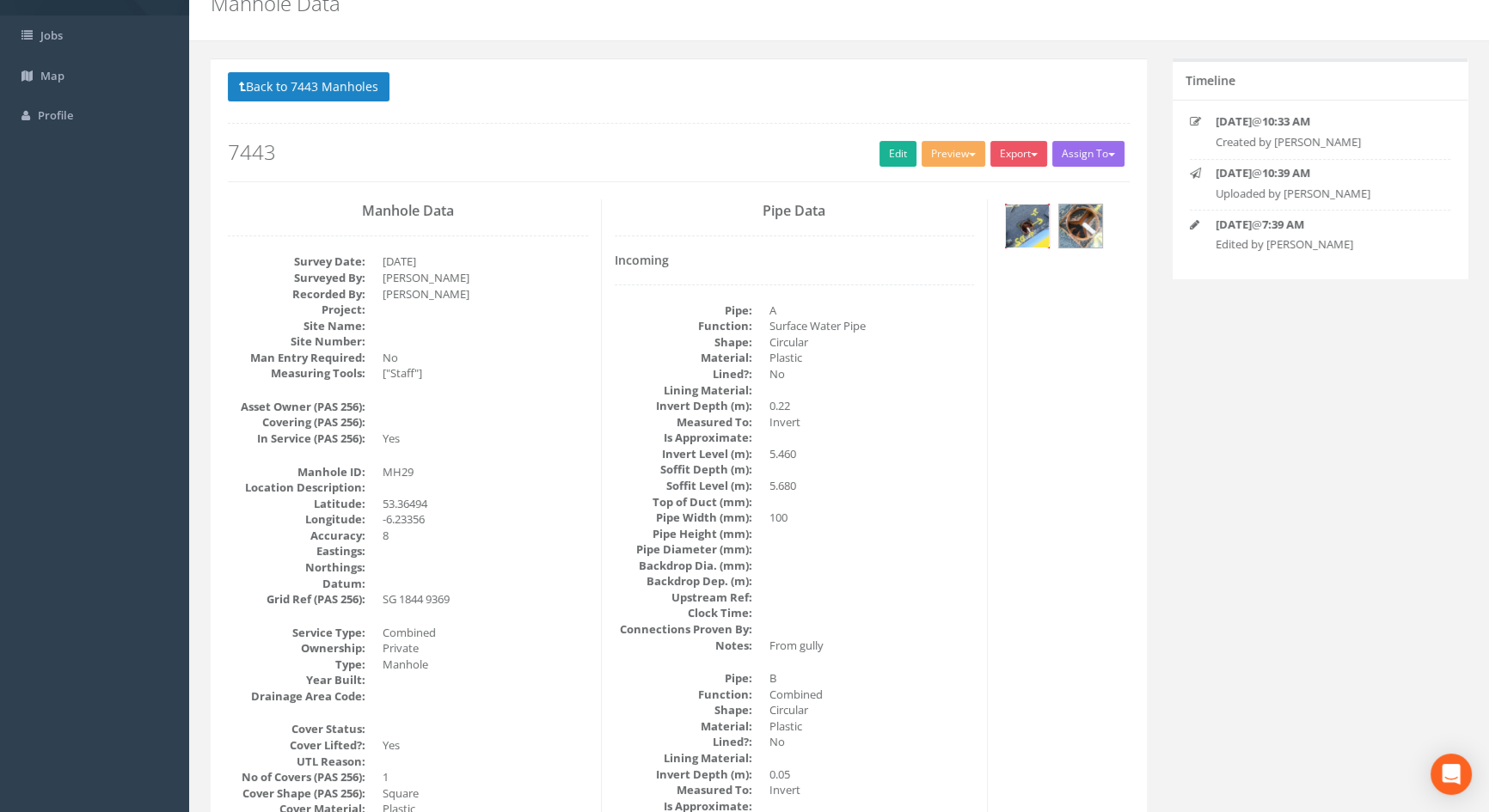
click at [1035, 217] on img at bounding box center [1028, 226] width 43 height 43
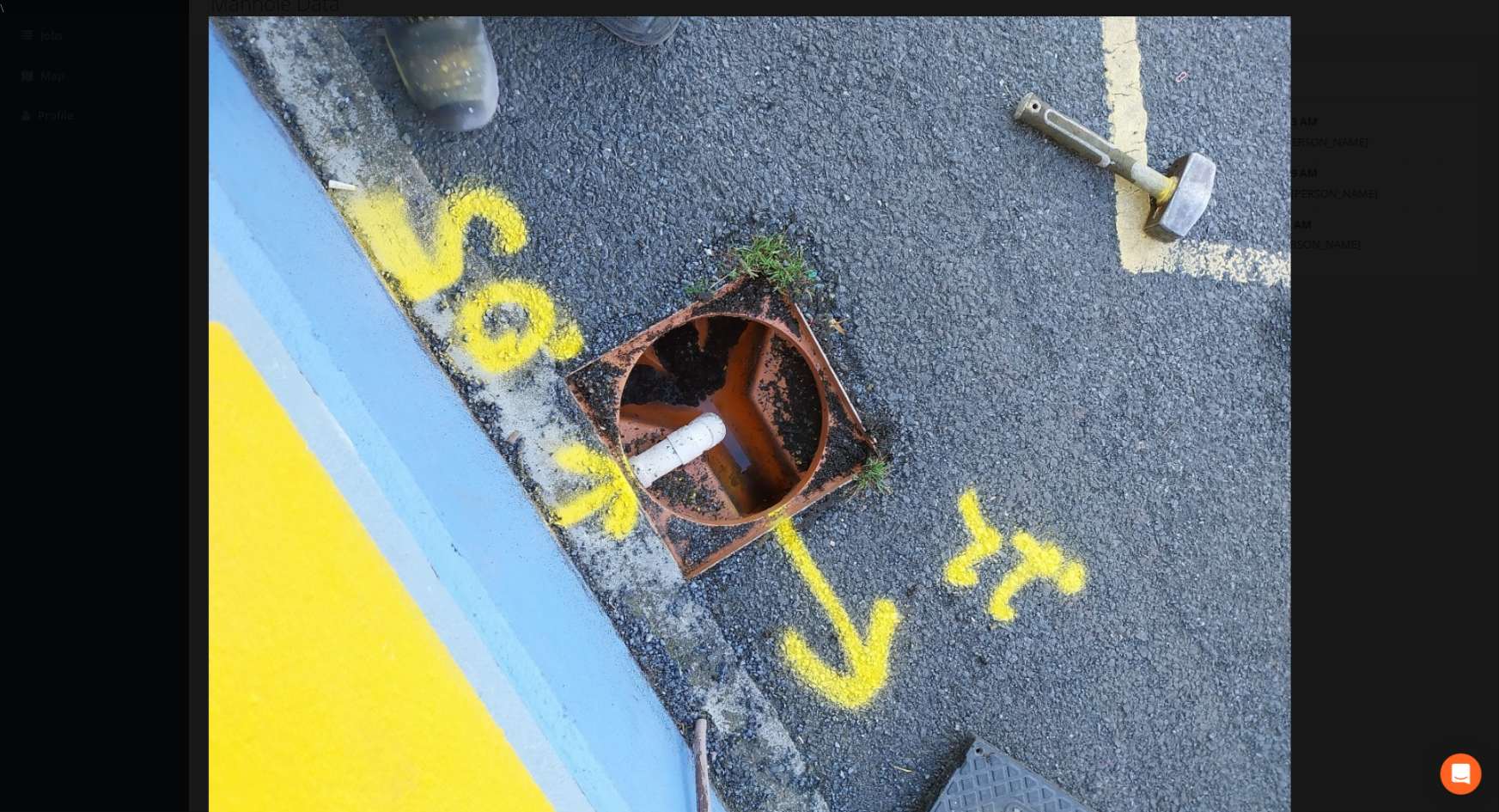
click at [1414, 175] on div at bounding box center [750, 422] width 1499 height 812
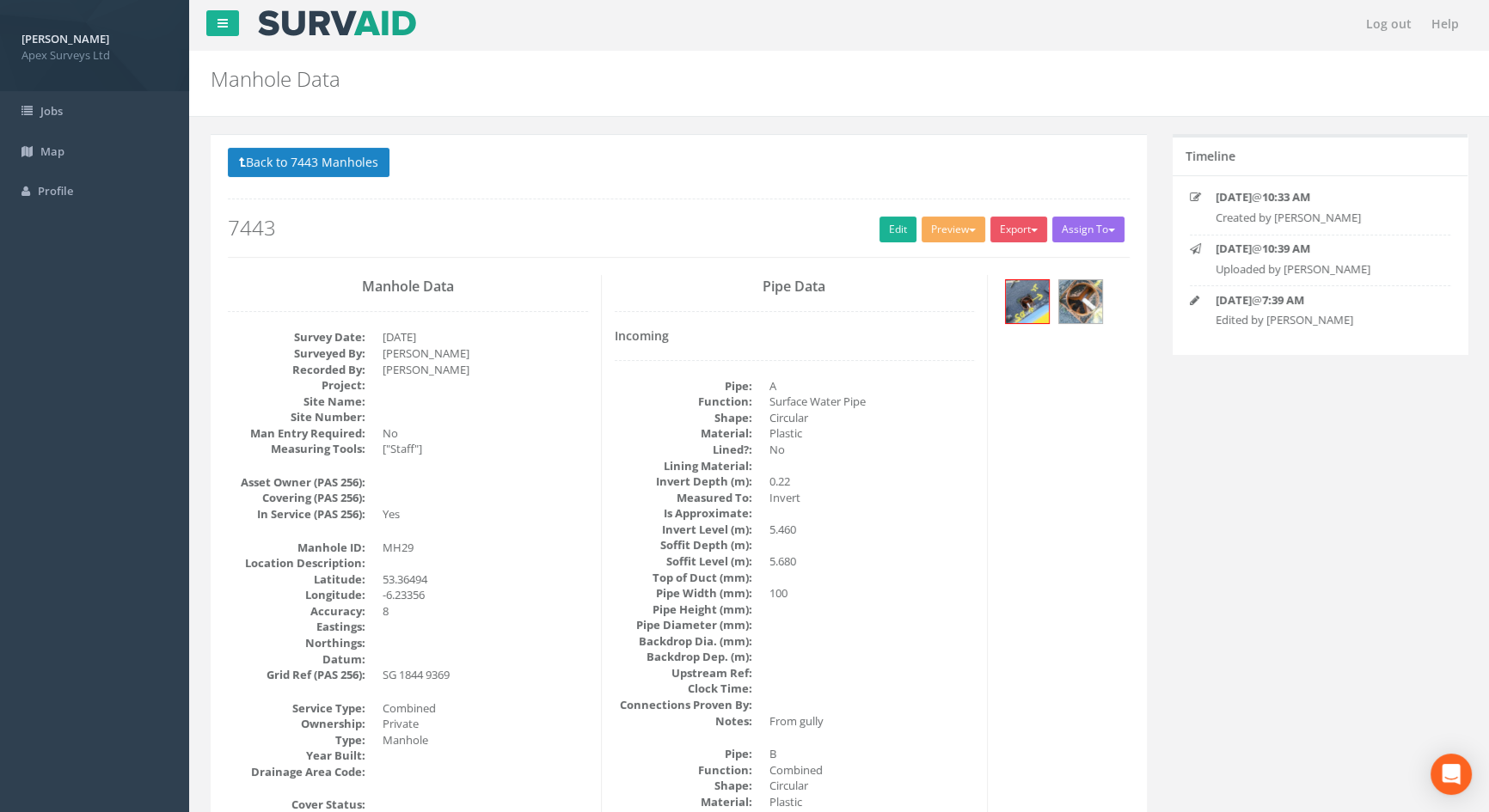
scroll to position [0, 0]
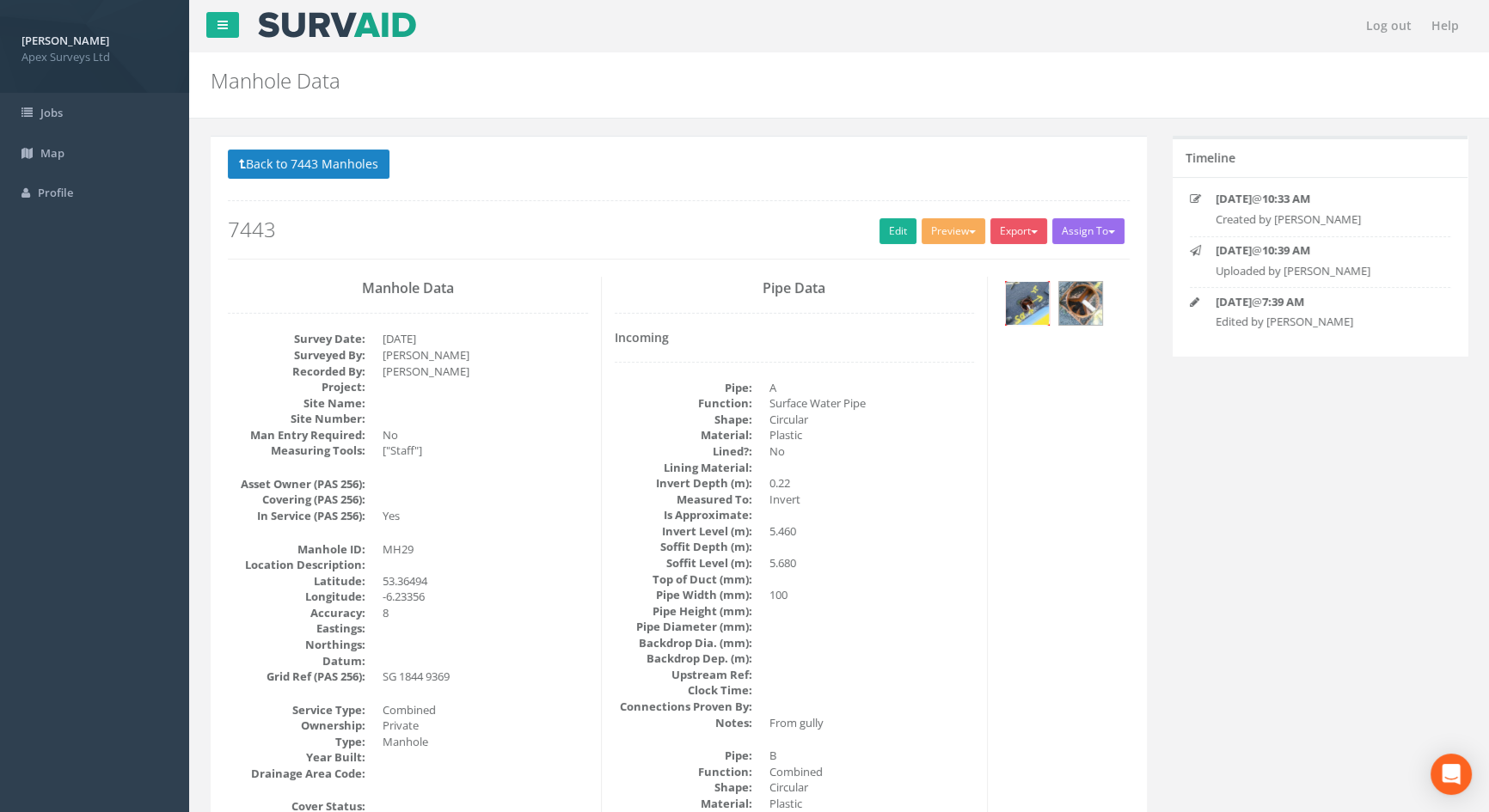
click at [1036, 295] on img at bounding box center [1028, 303] width 43 height 43
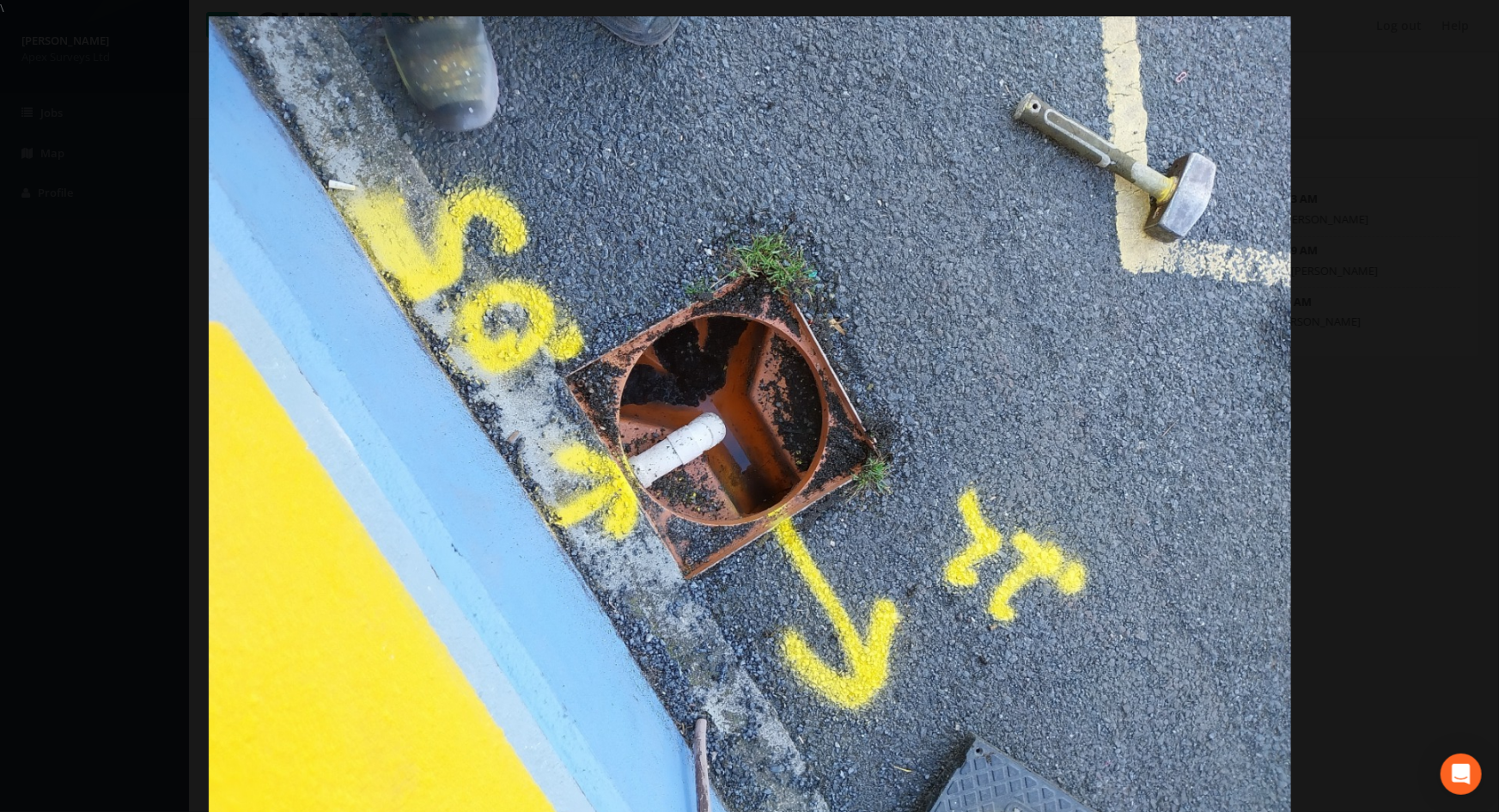
click at [1384, 473] on div at bounding box center [750, 422] width 1499 height 812
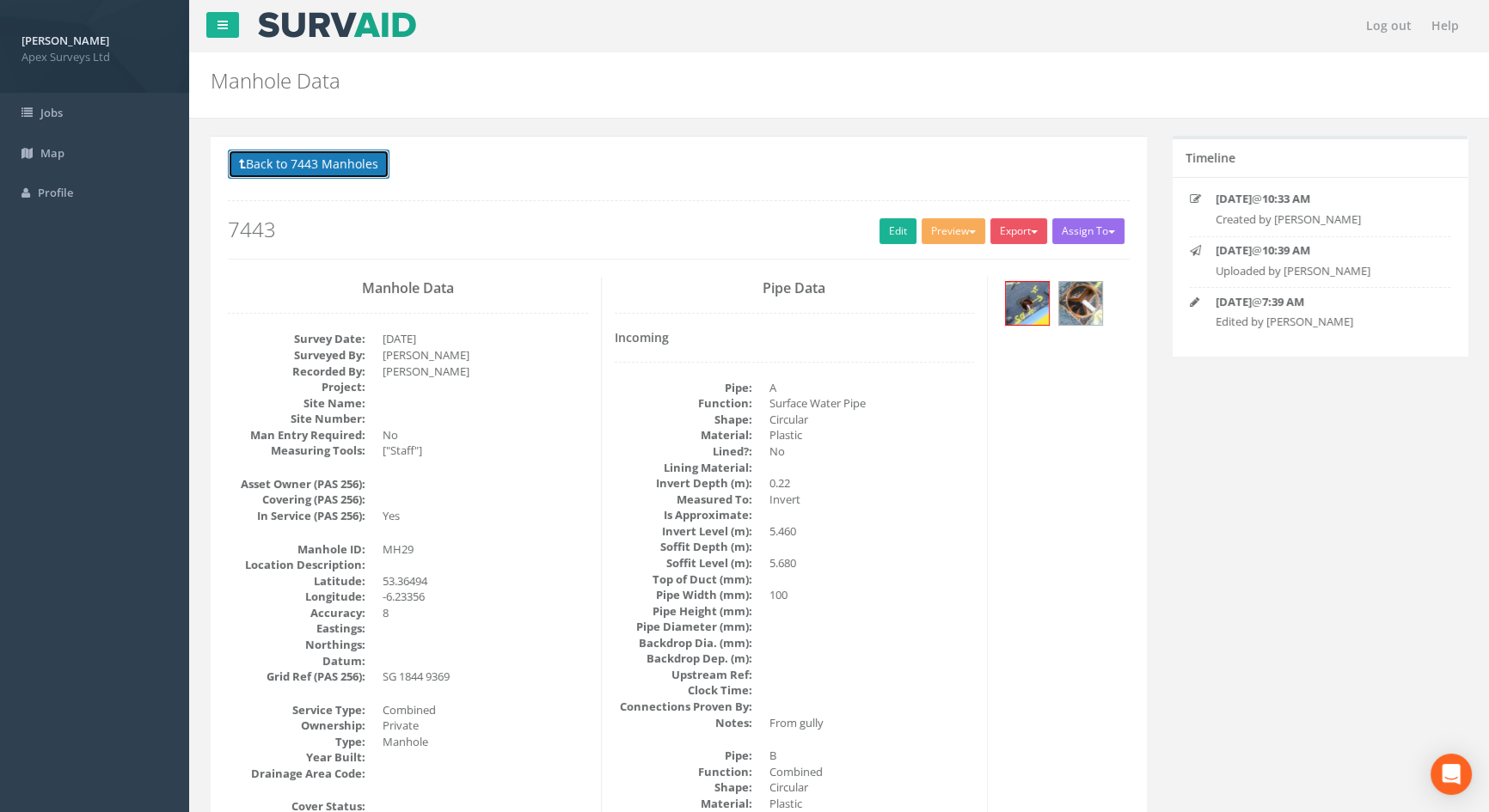
click at [310, 165] on button "Back to 7443 Manholes" at bounding box center [308, 164] width 161 height 29
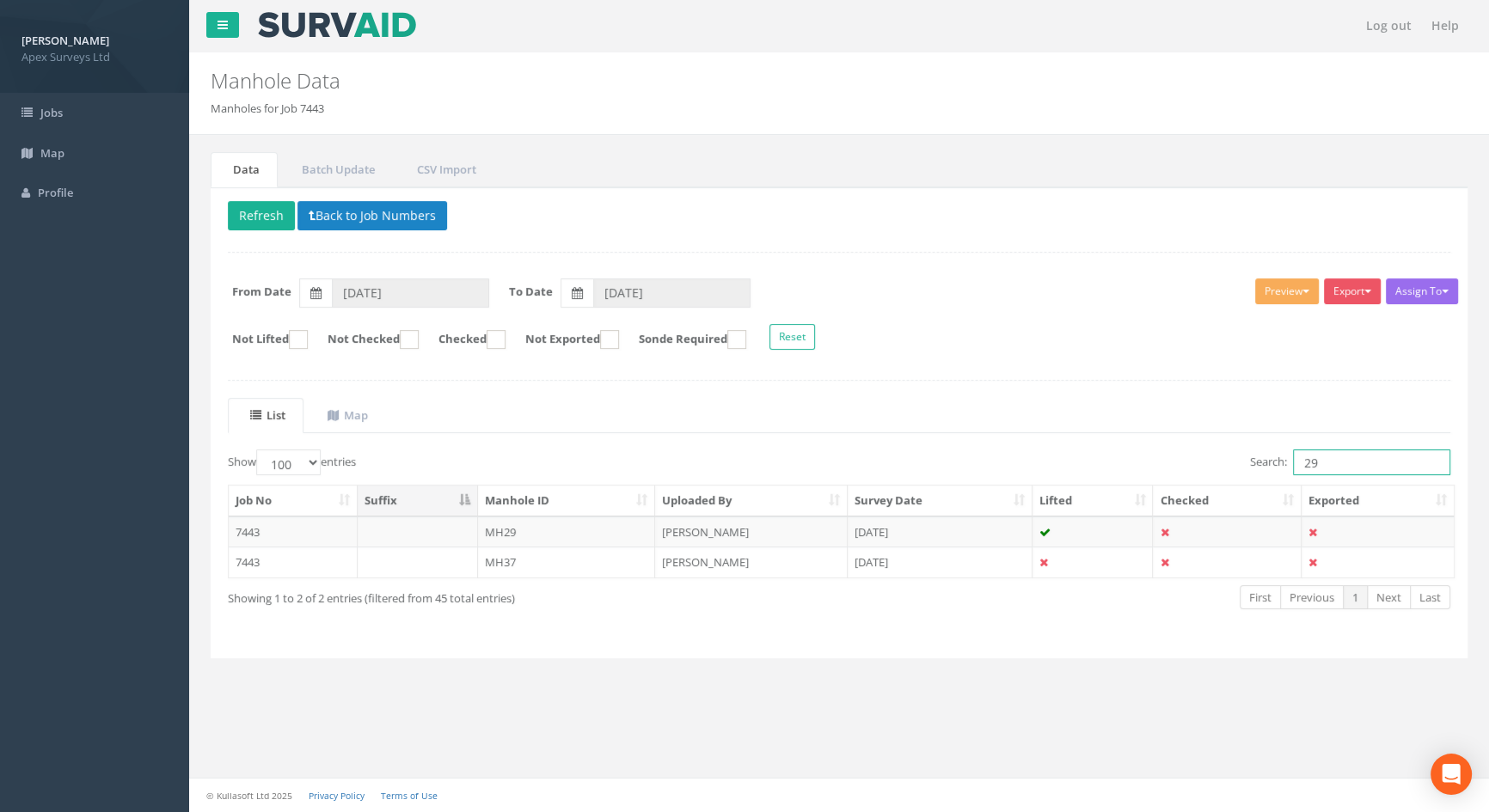
drag, startPoint x: 1336, startPoint y: 462, endPoint x: 1199, endPoint y: 449, distance: 137.6
click at [1200, 449] on div "Search: 29" at bounding box center [1151, 464] width 598 height 30
type input "32"
click at [501, 529] on td "MH32" at bounding box center [567, 532] width 178 height 31
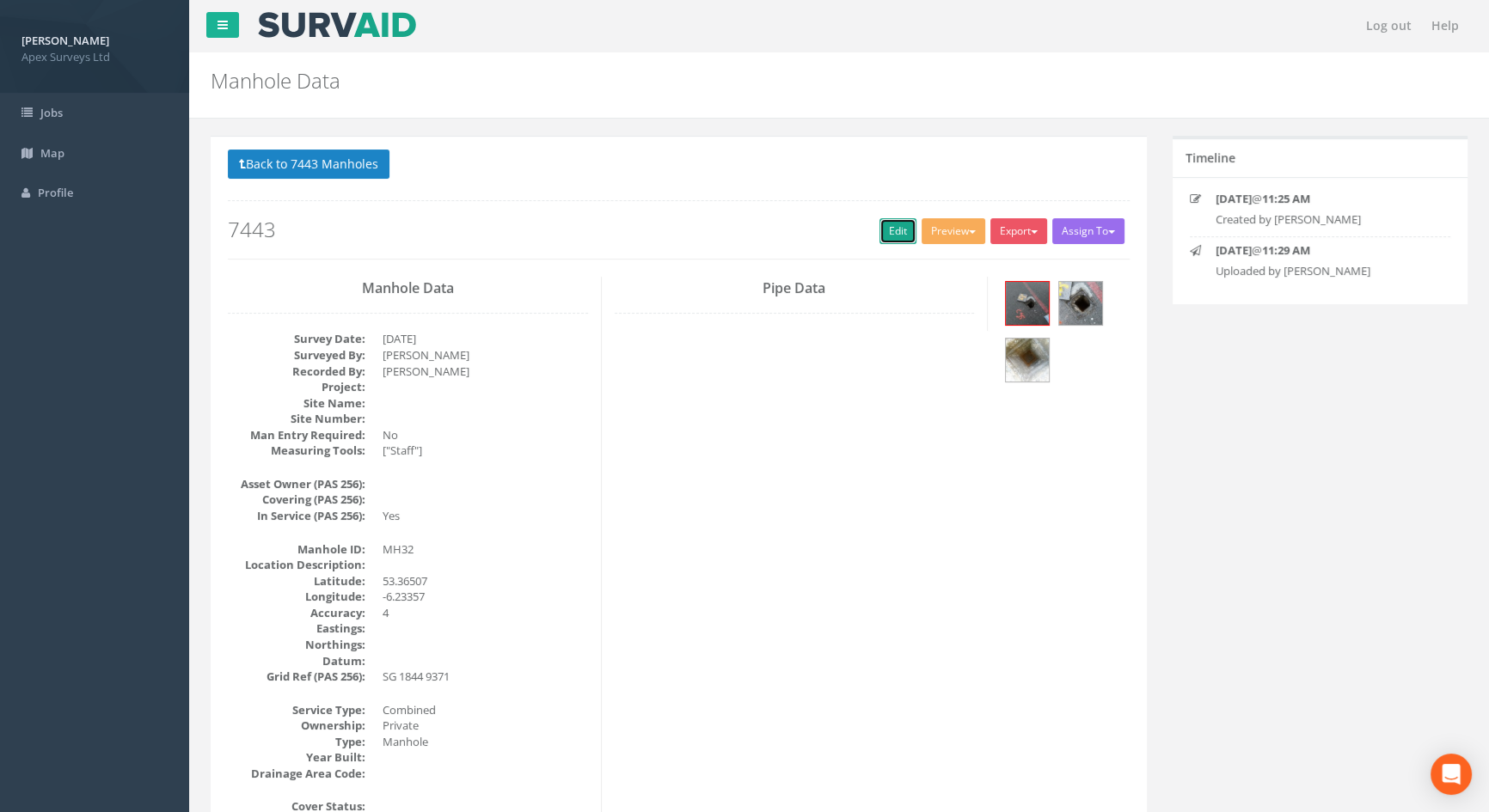
click at [879, 235] on link "Edit" at bounding box center [898, 231] width 37 height 25
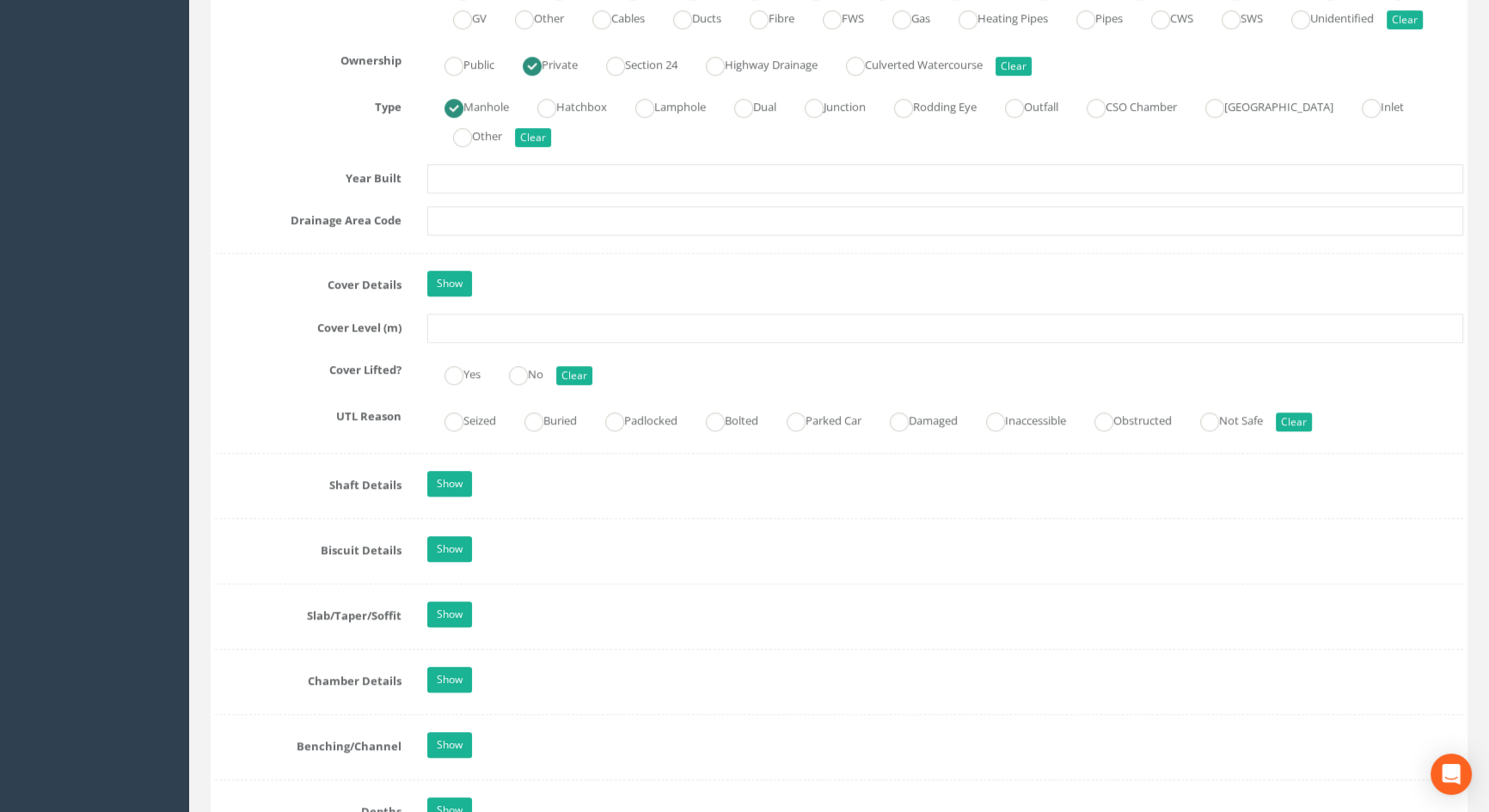
scroll to position [1327, 0]
click at [450, 342] on input "text" at bounding box center [945, 327] width 1036 height 29
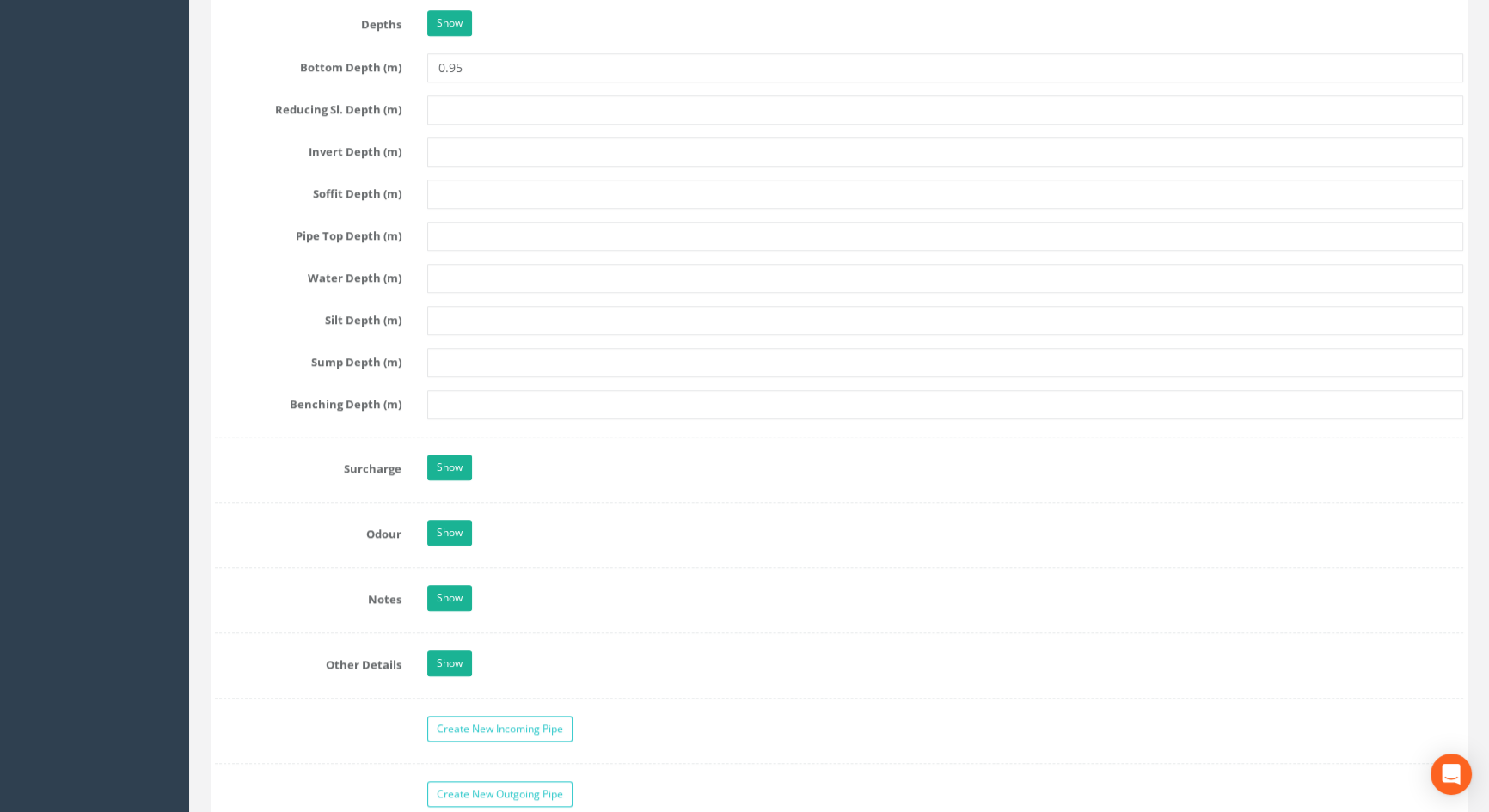
scroll to position [2265, 0]
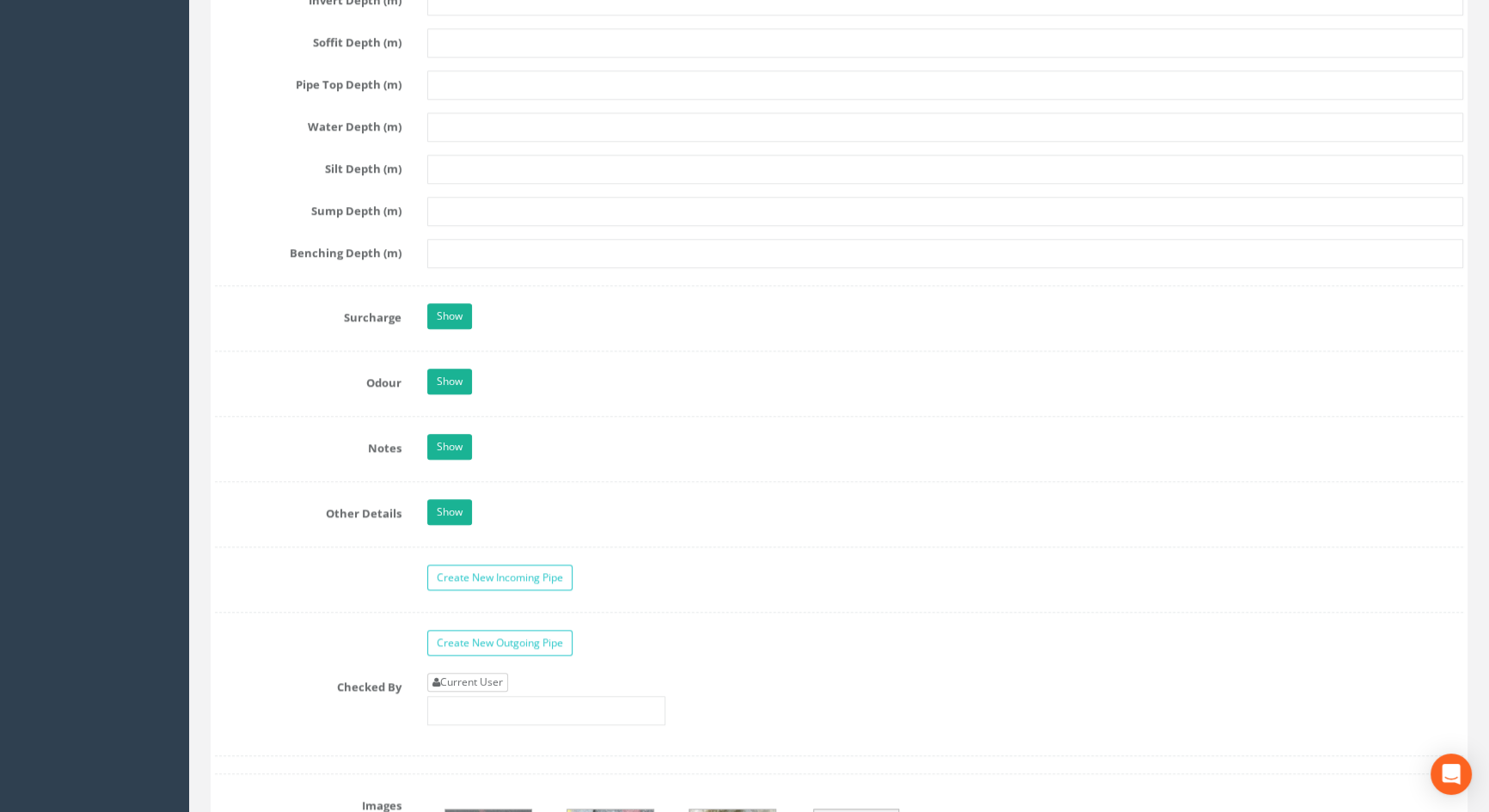
type input "5.98"
click at [465, 692] on link "Current User" at bounding box center [467, 681] width 81 height 19
type input "[PERSON_NAME]"
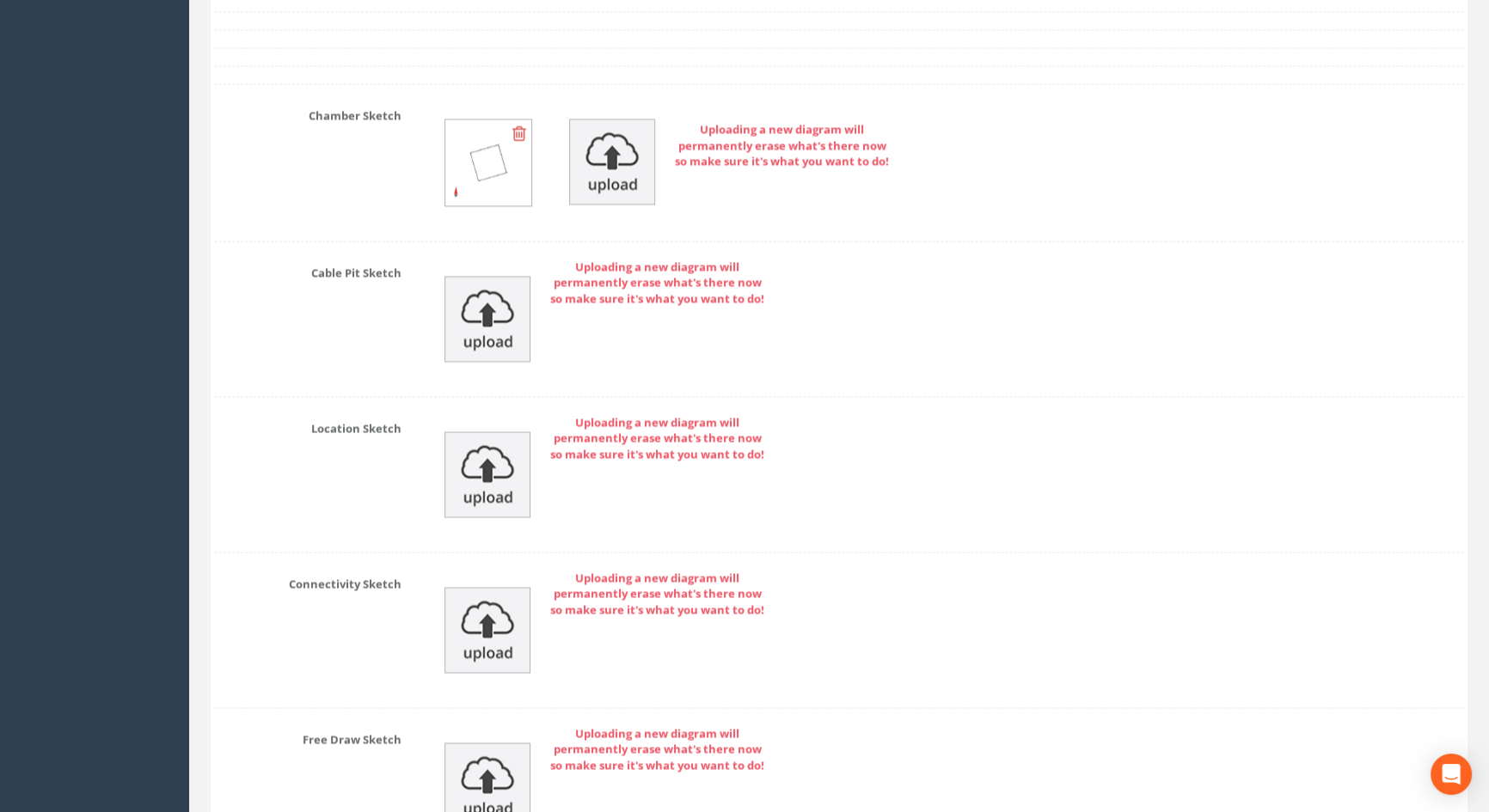
scroll to position [3603, 0]
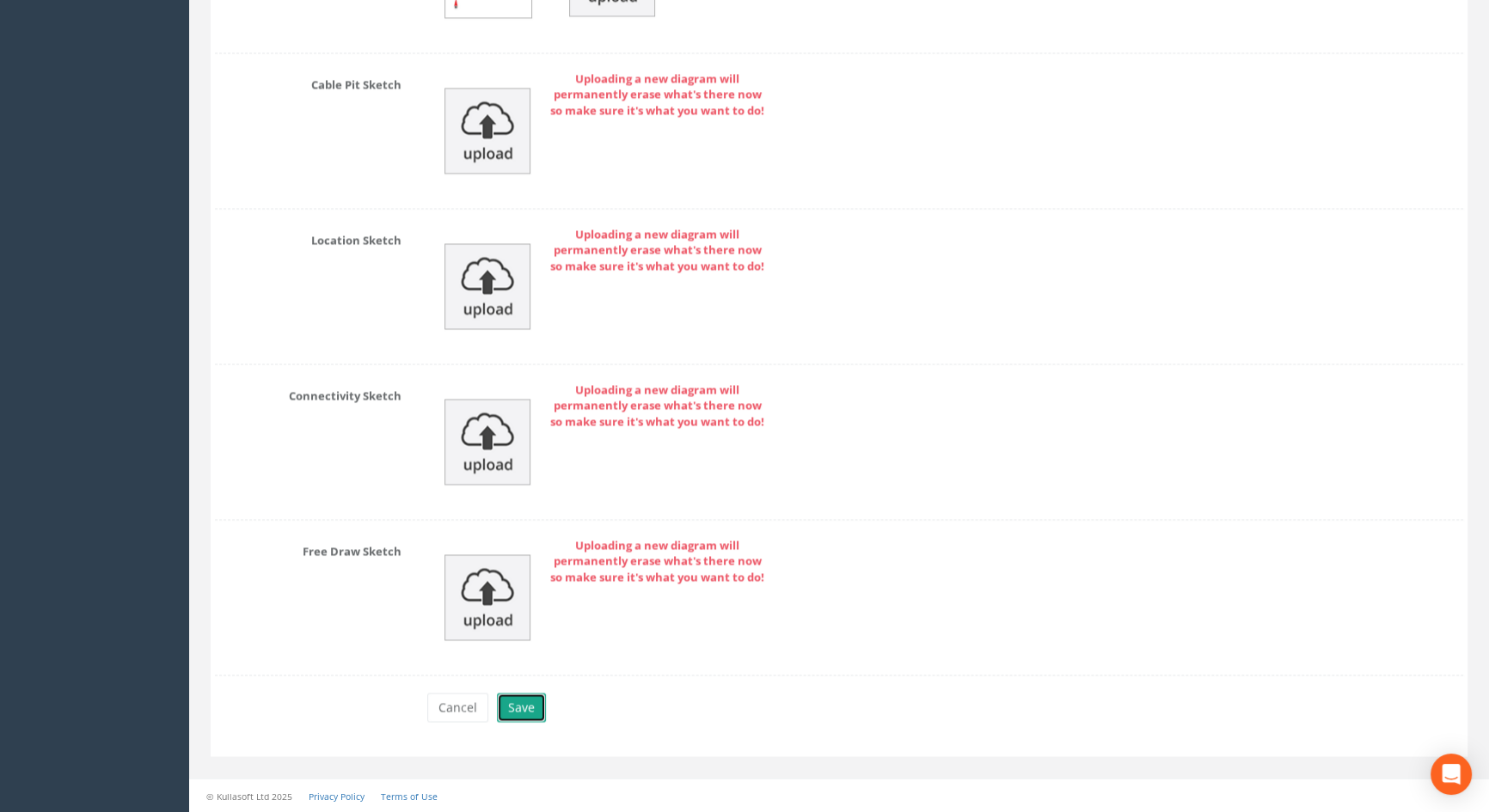
click at [509, 715] on button "Save" at bounding box center [521, 707] width 49 height 29
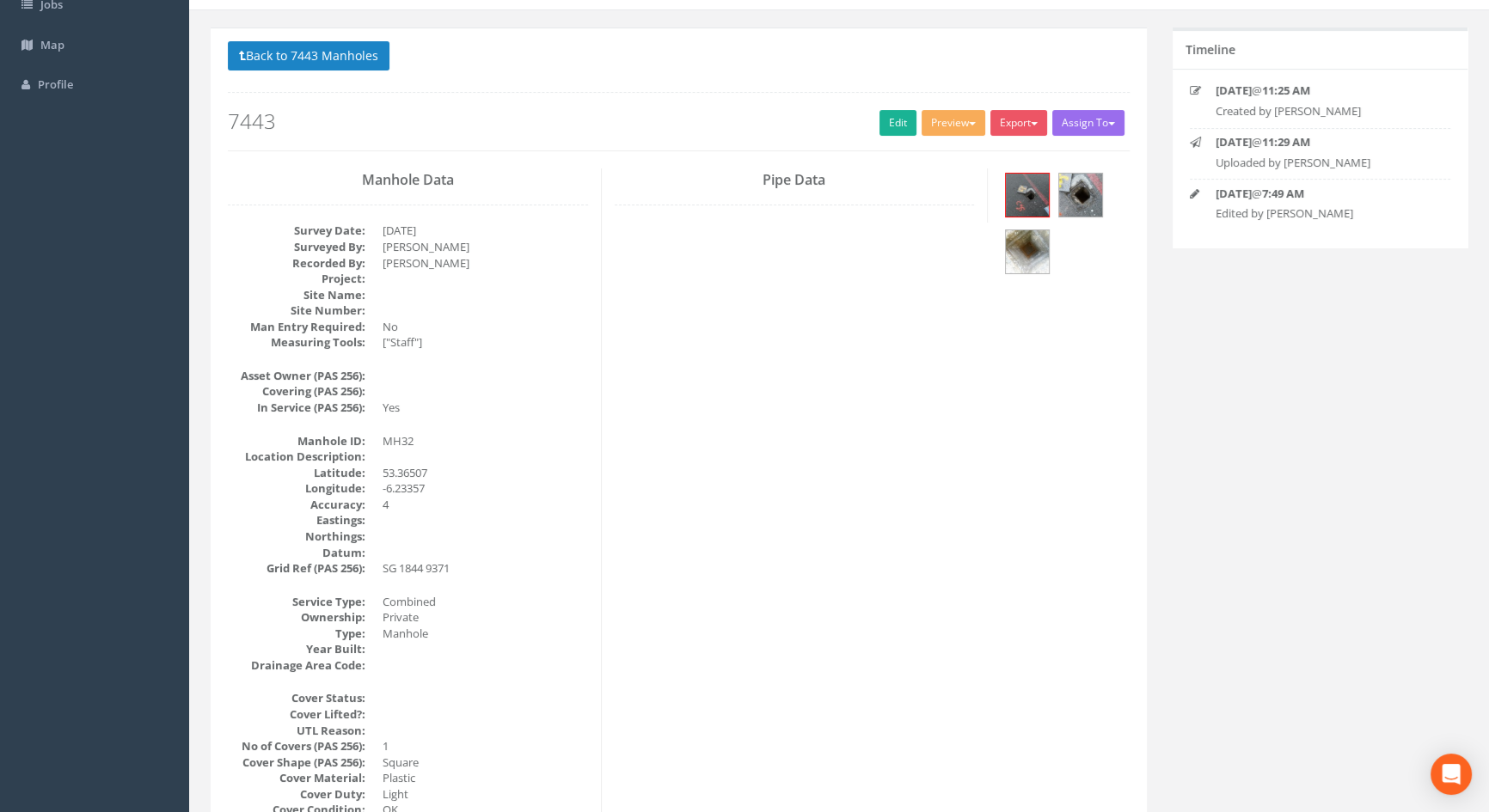
scroll to position [0, 0]
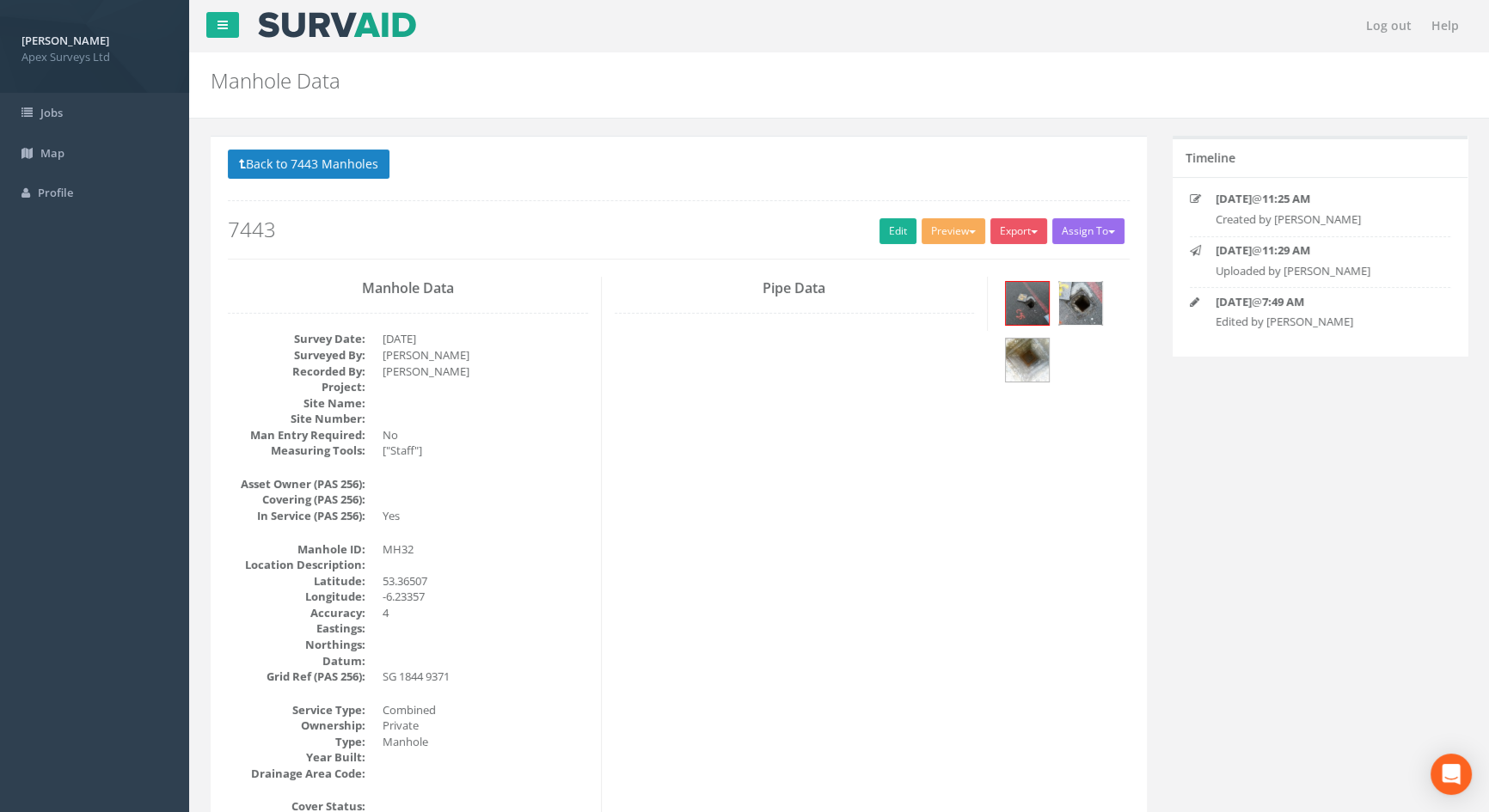
click at [1086, 305] on img at bounding box center [1080, 303] width 43 height 43
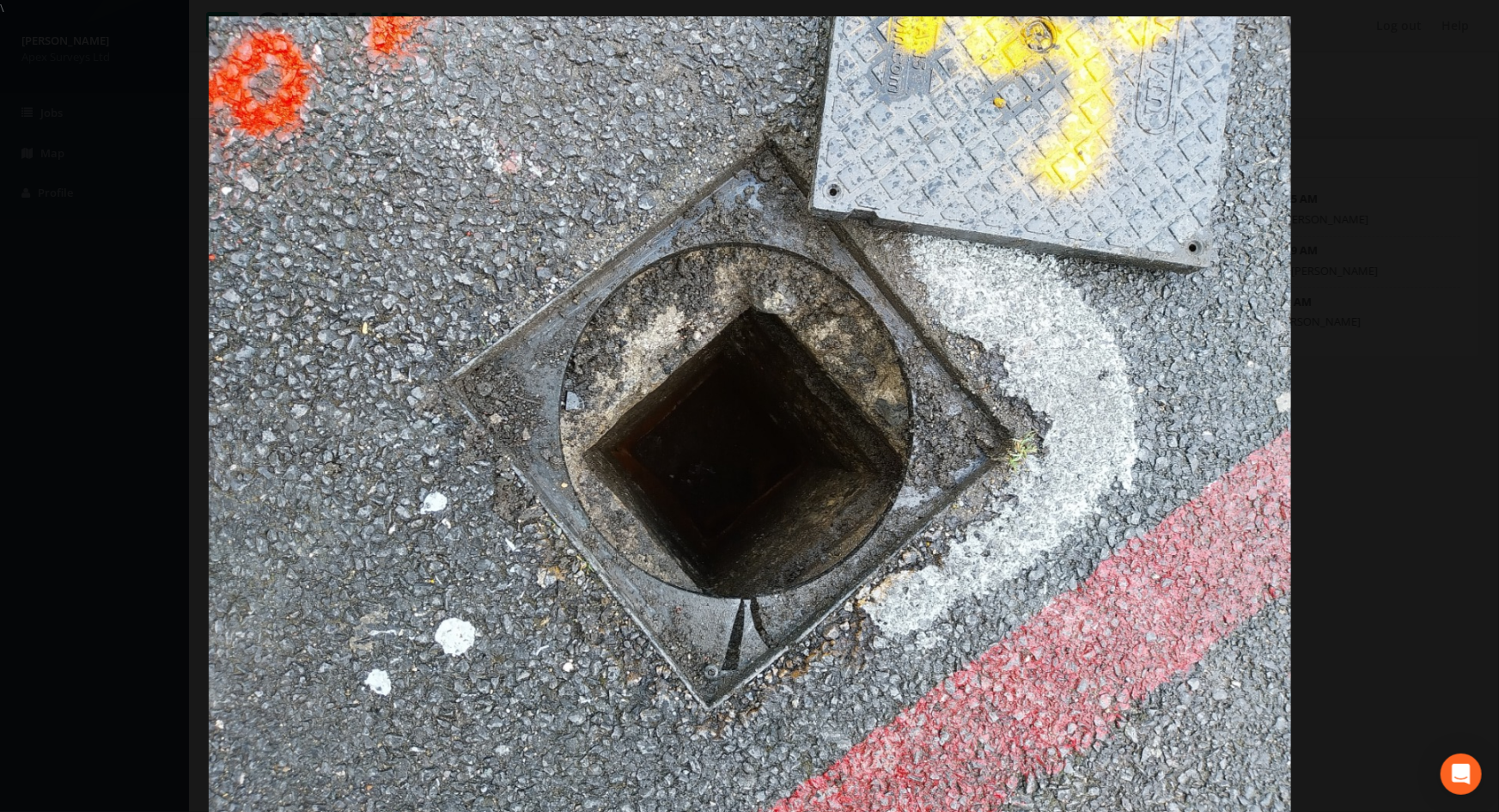
click at [1125, 562] on img at bounding box center [750, 422] width 1083 height 812
click at [1491, 20] on link "×" at bounding box center [1478, 25] width 40 height 52
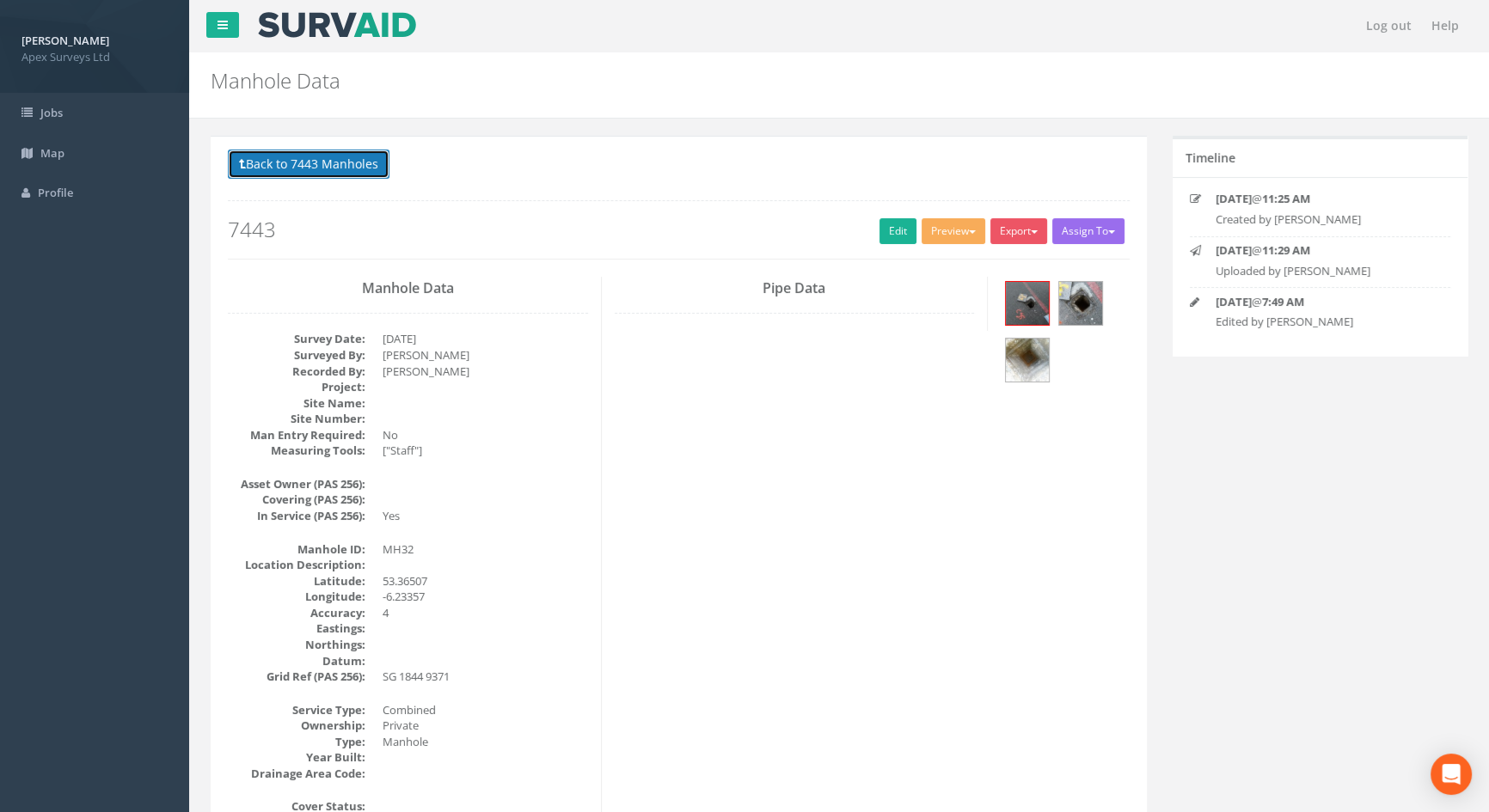
click at [303, 161] on button "Back to 7443 Manholes" at bounding box center [308, 164] width 161 height 29
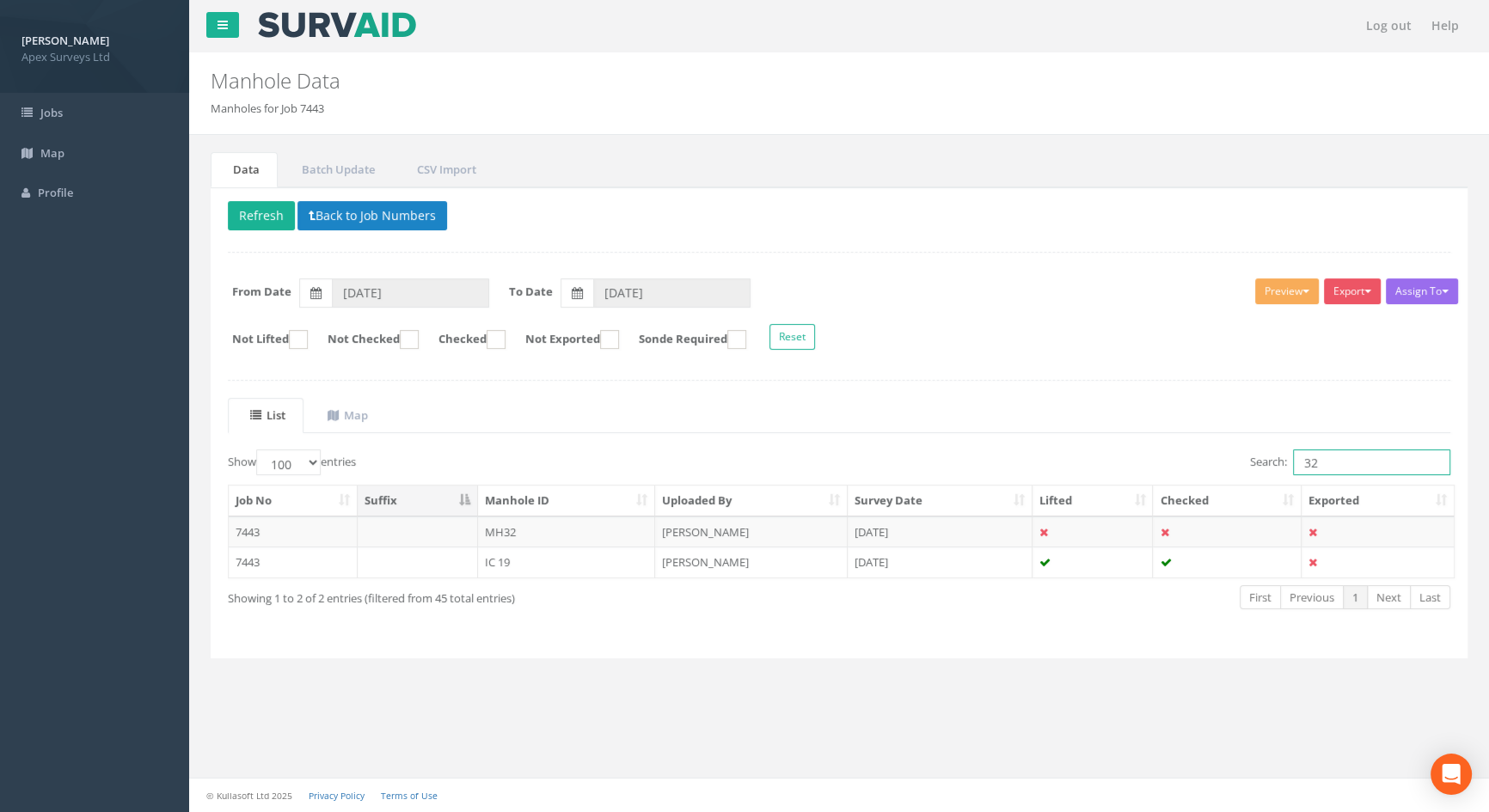
drag, startPoint x: 1341, startPoint y: 464, endPoint x: 1150, endPoint y: 453, distance: 191.3
click at [1150, 453] on div "Search: 32" at bounding box center [1151, 464] width 598 height 30
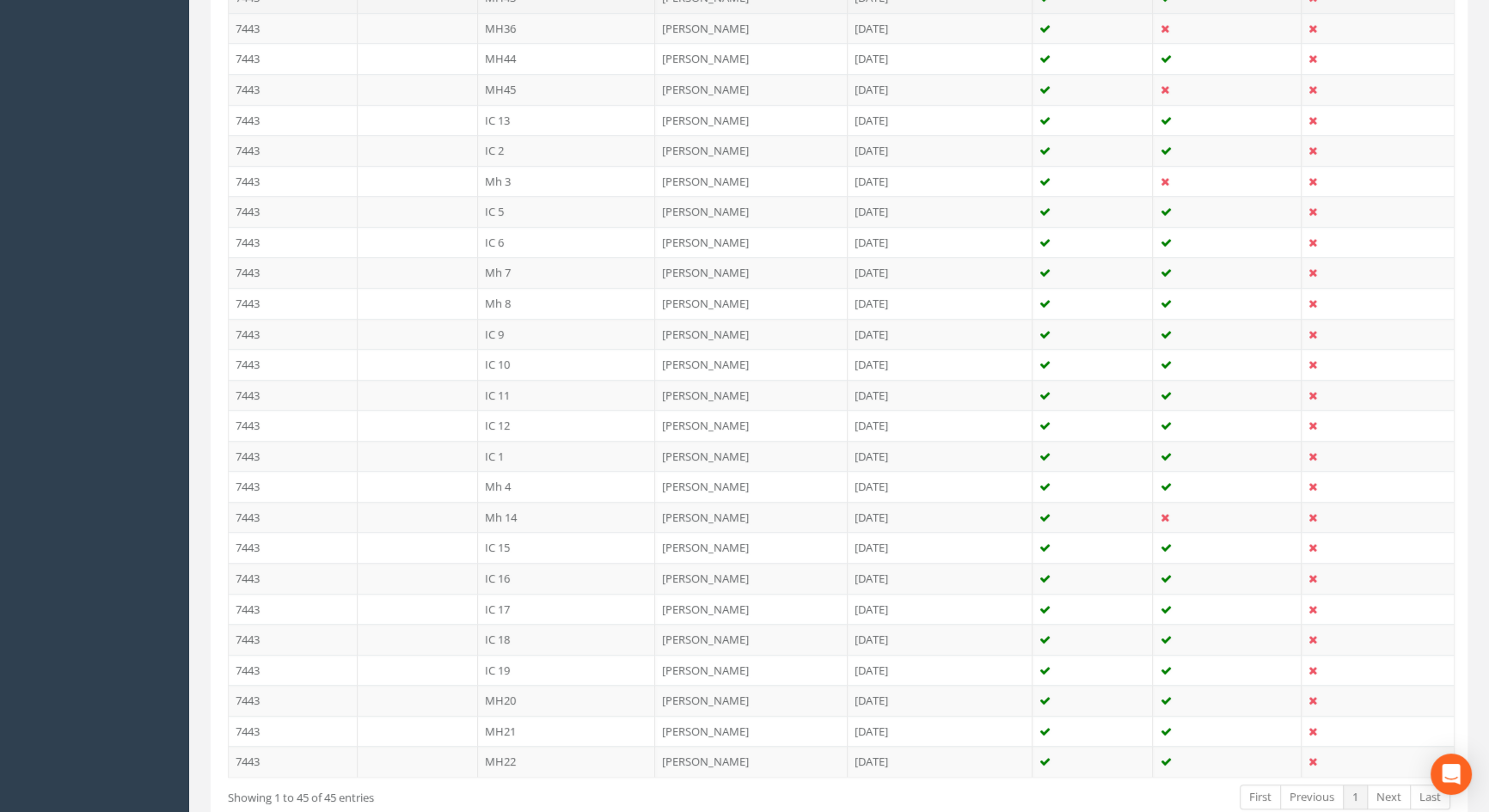
scroll to position [1133, 0]
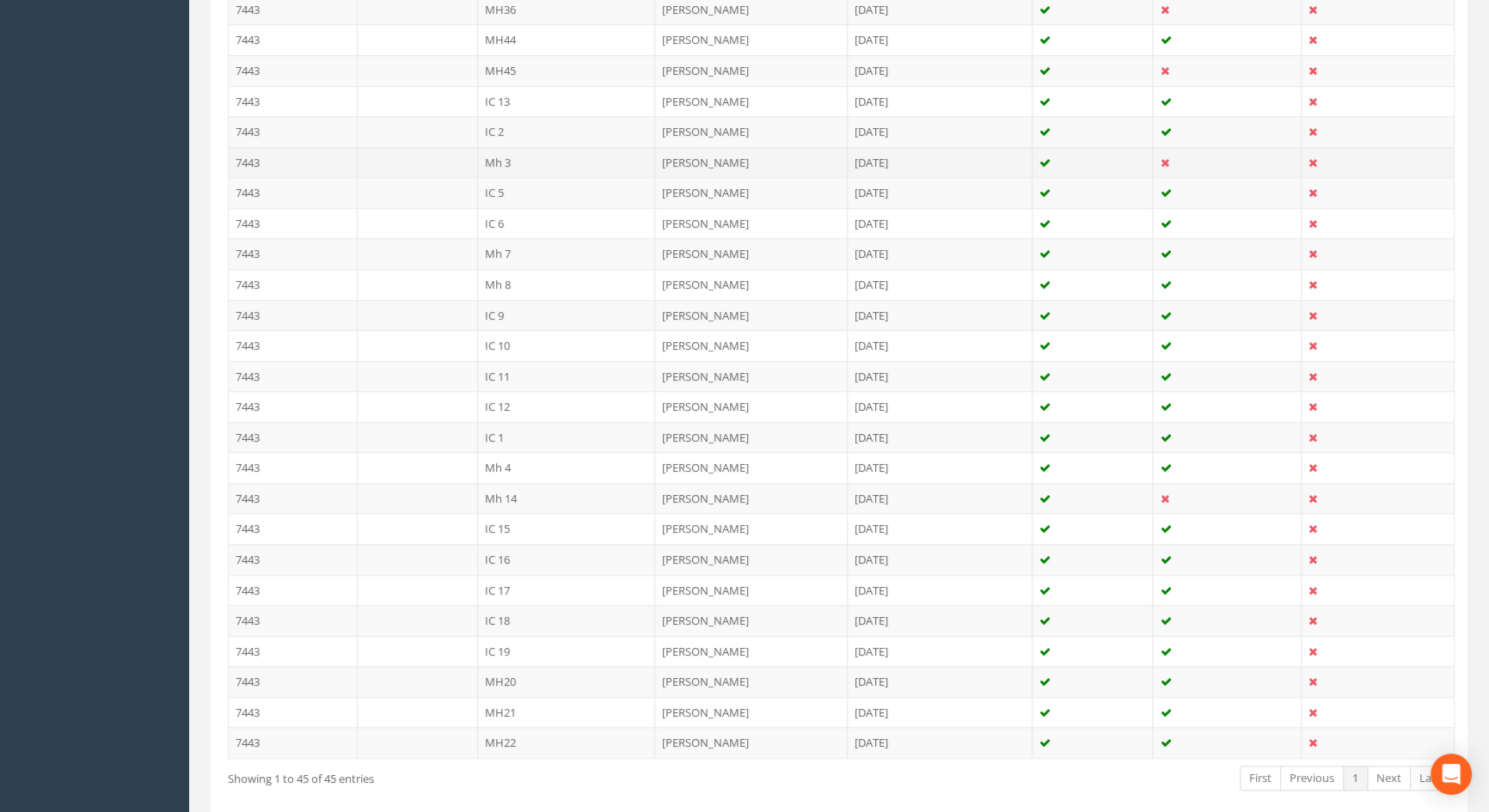
type input "3"
click at [501, 156] on td "Mh 3" at bounding box center [567, 162] width 178 height 31
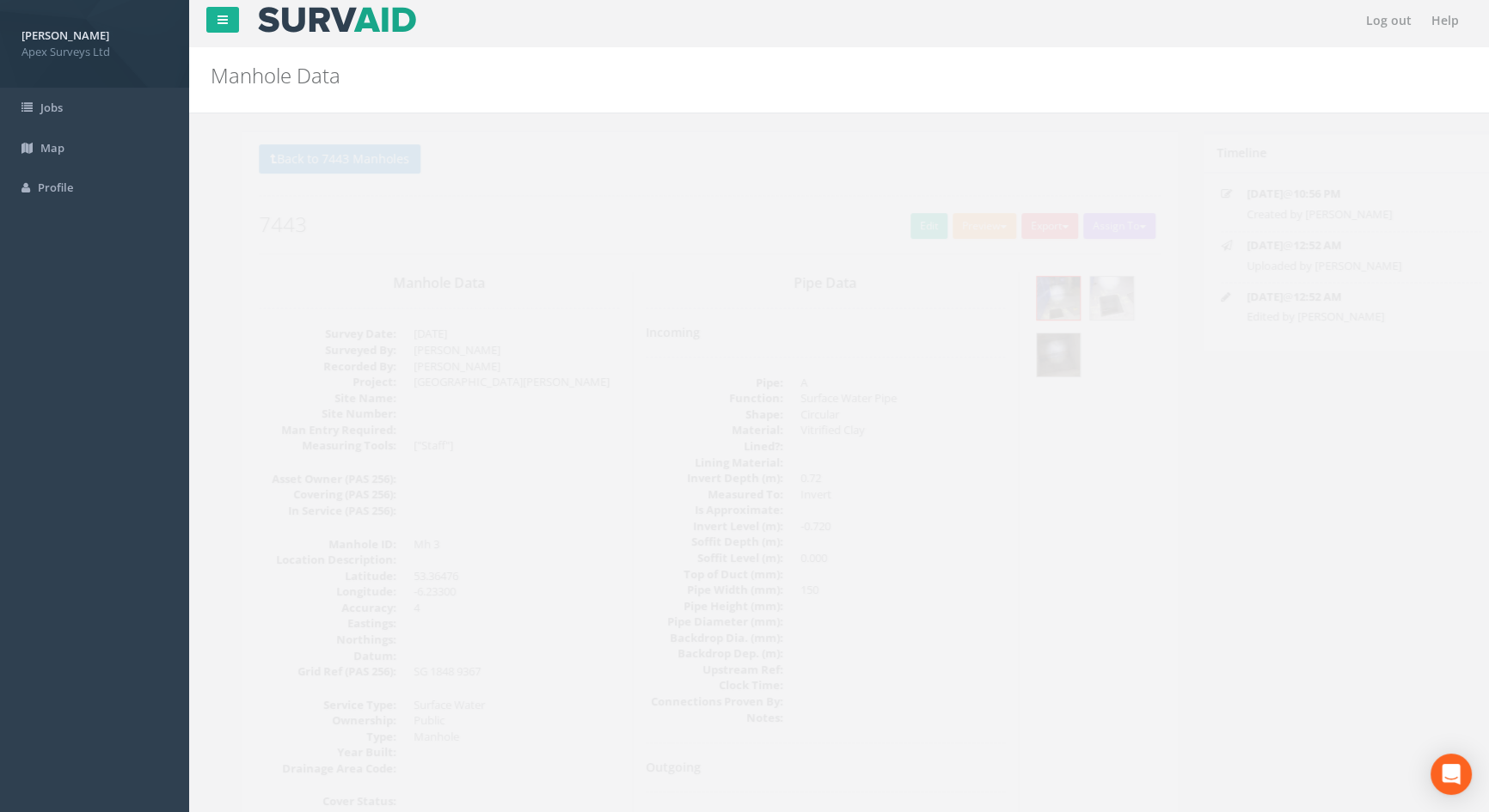
scroll to position [0, 0]
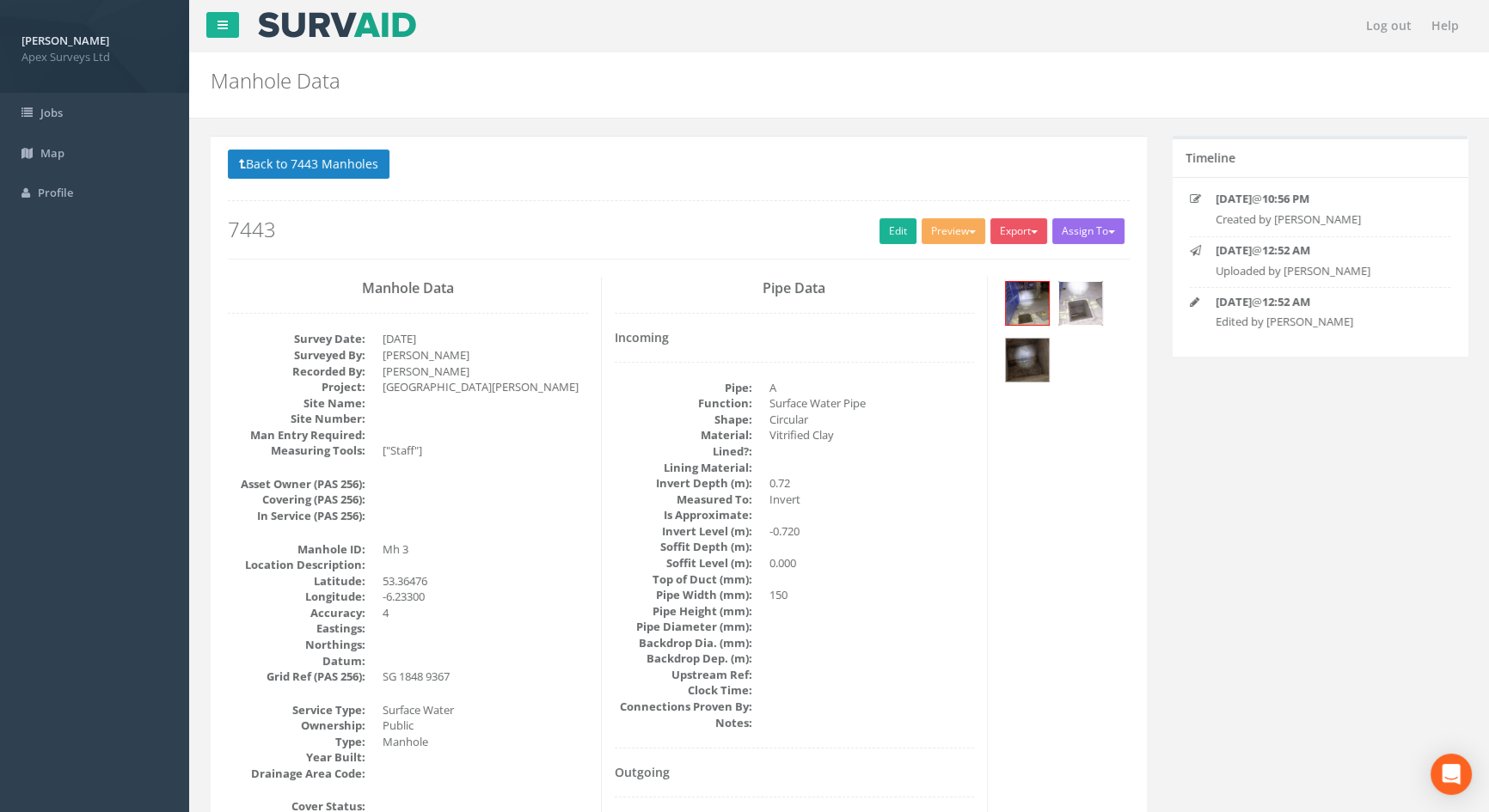
click at [1086, 295] on img at bounding box center [1080, 303] width 43 height 43
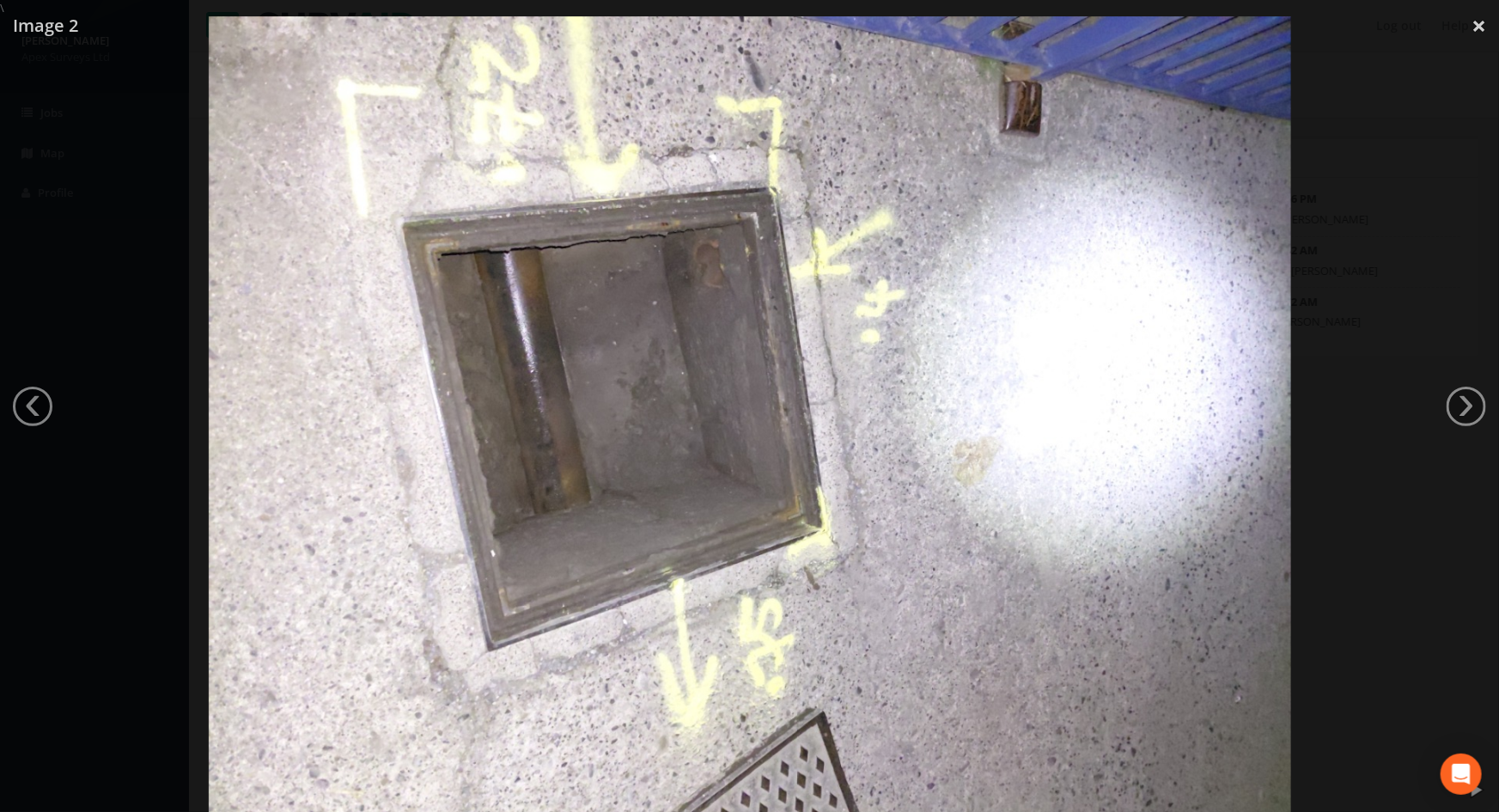
click at [1129, 238] on img at bounding box center [750, 422] width 1083 height 812
click at [1377, 200] on div at bounding box center [750, 422] width 1499 height 812
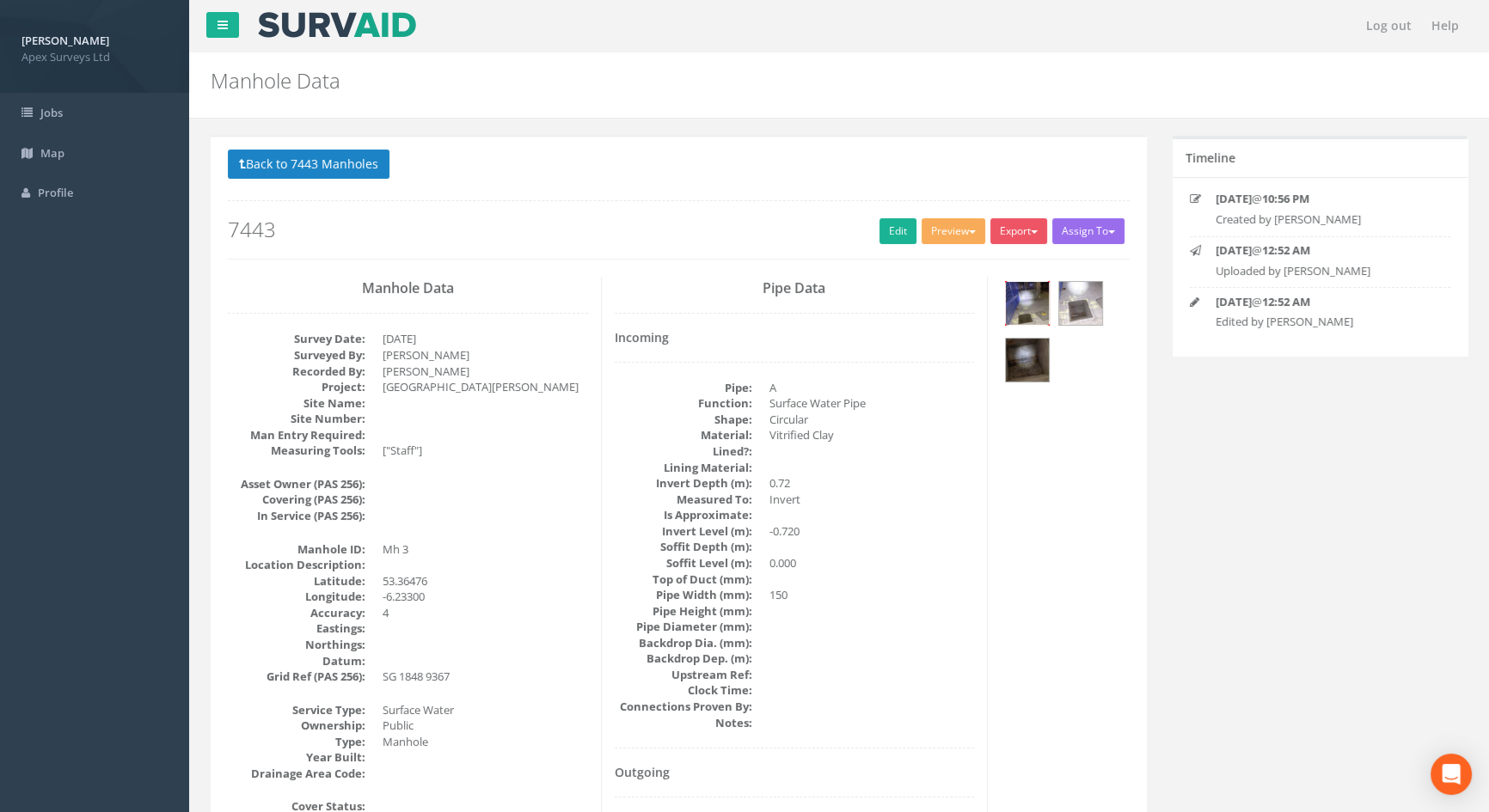
click at [1034, 297] on img at bounding box center [1028, 303] width 43 height 43
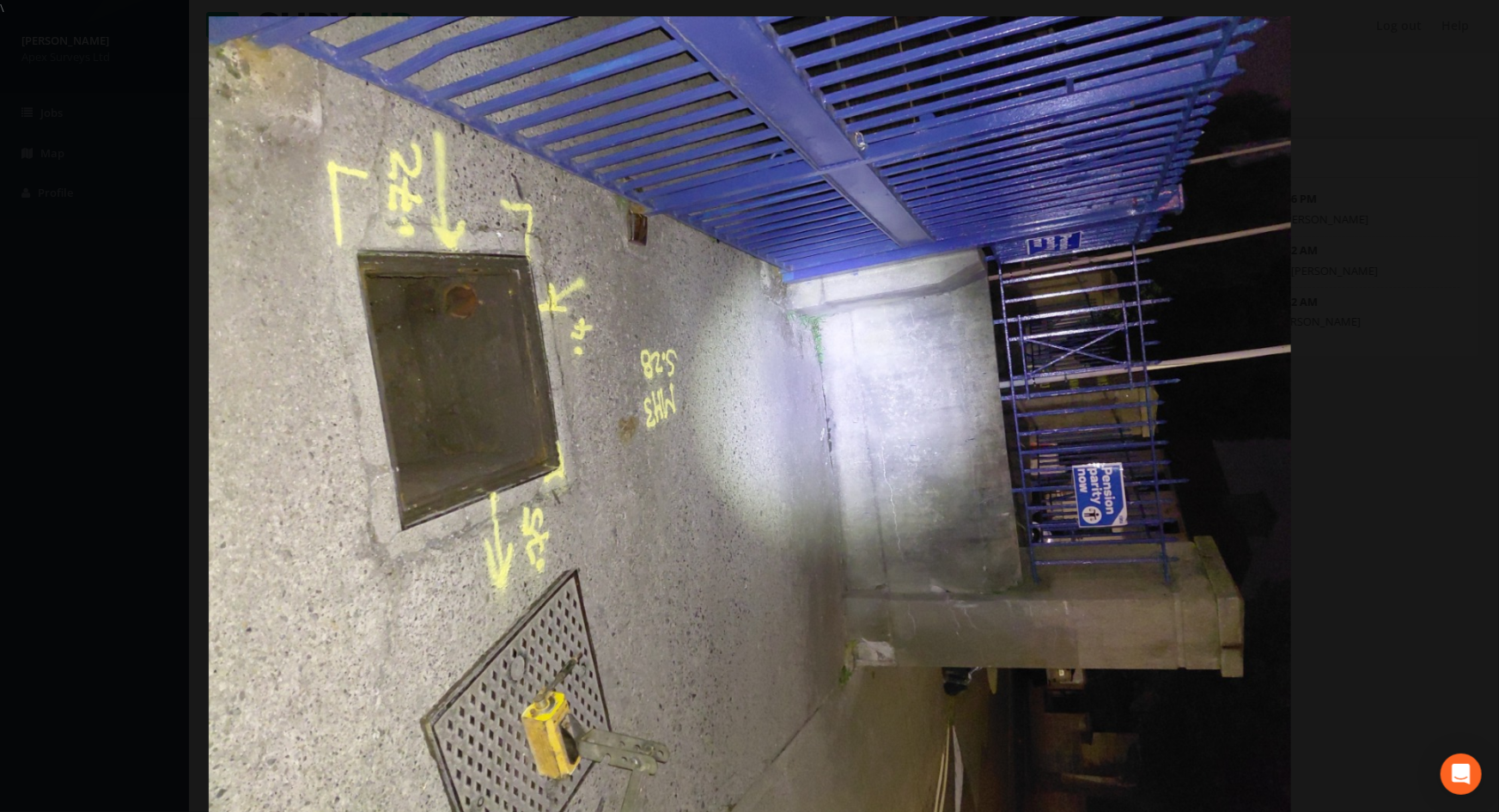
click at [1386, 312] on div at bounding box center [750, 422] width 1499 height 812
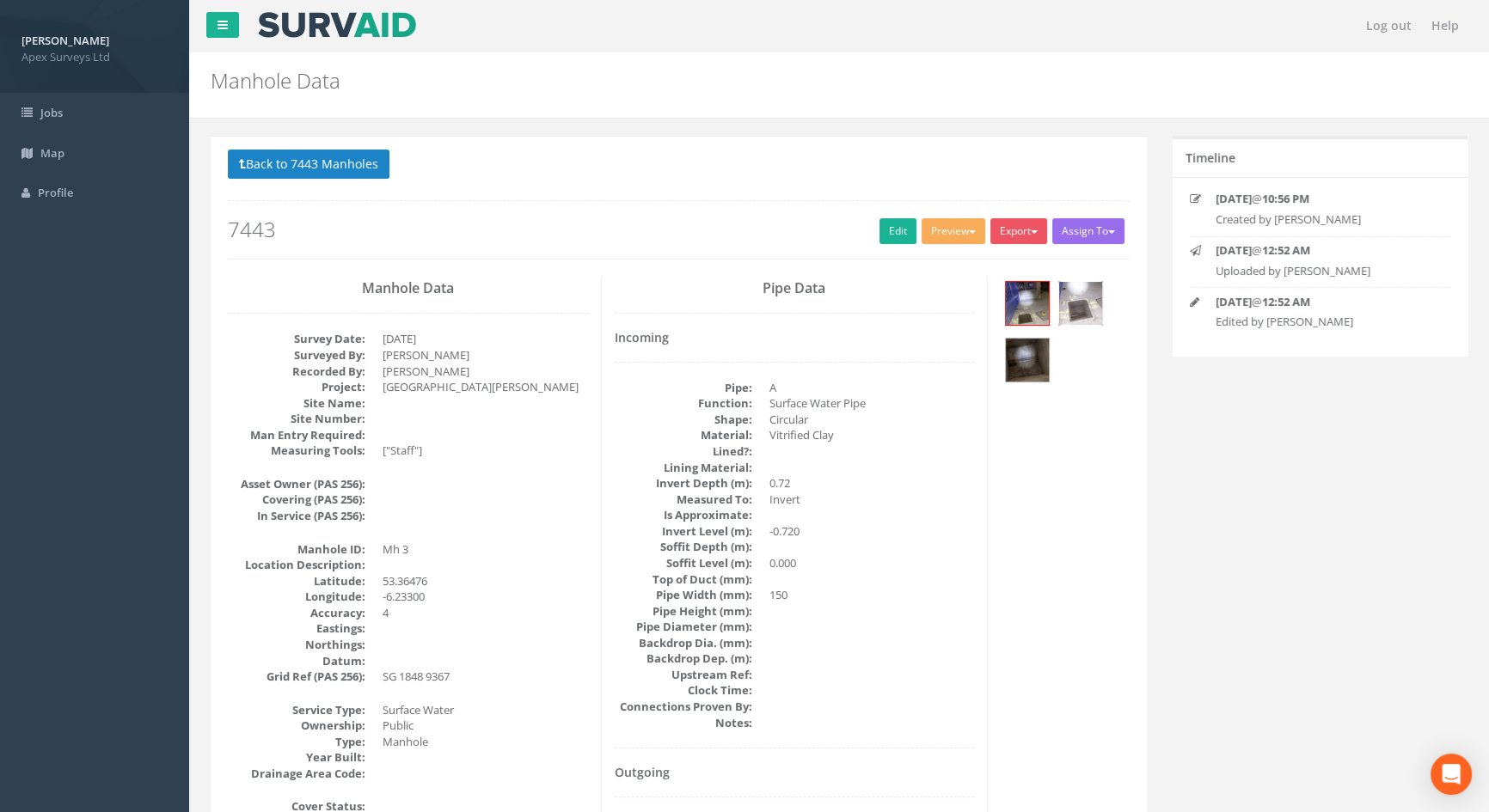
click at [1092, 310] on img at bounding box center [1080, 303] width 43 height 43
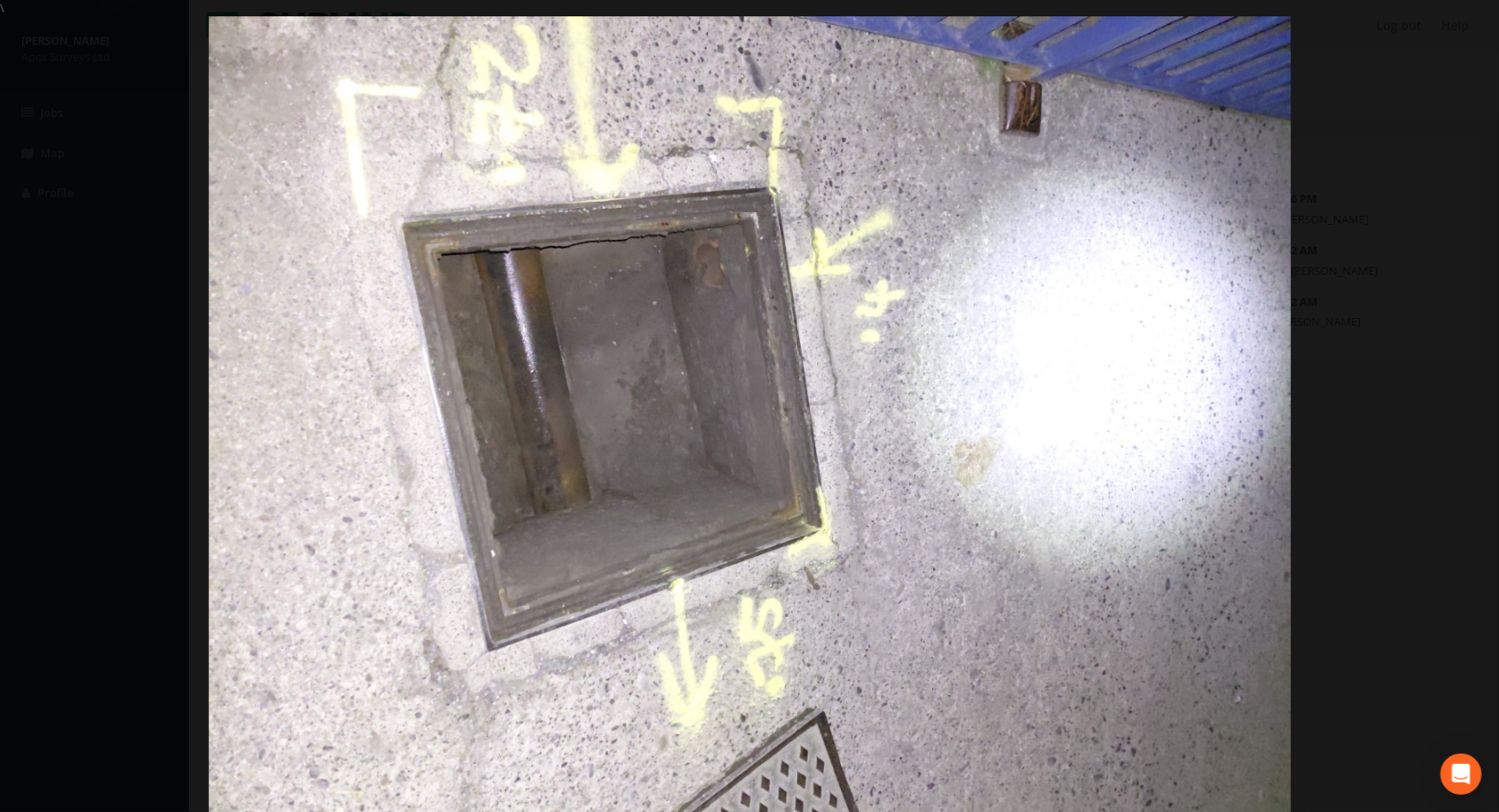
click at [1412, 249] on div at bounding box center [750, 422] width 1499 height 812
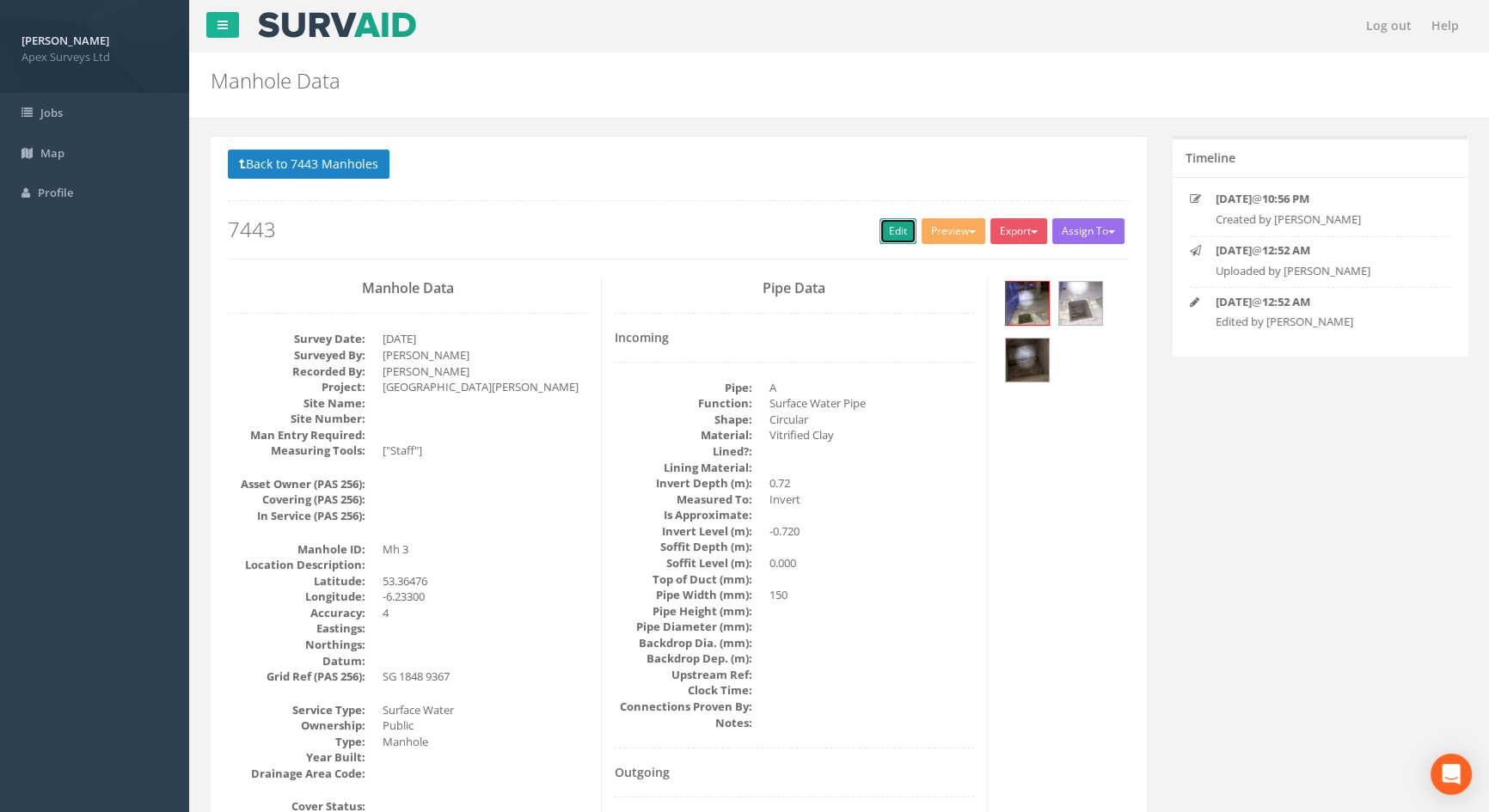
click at [884, 227] on link "Edit" at bounding box center [898, 231] width 37 height 25
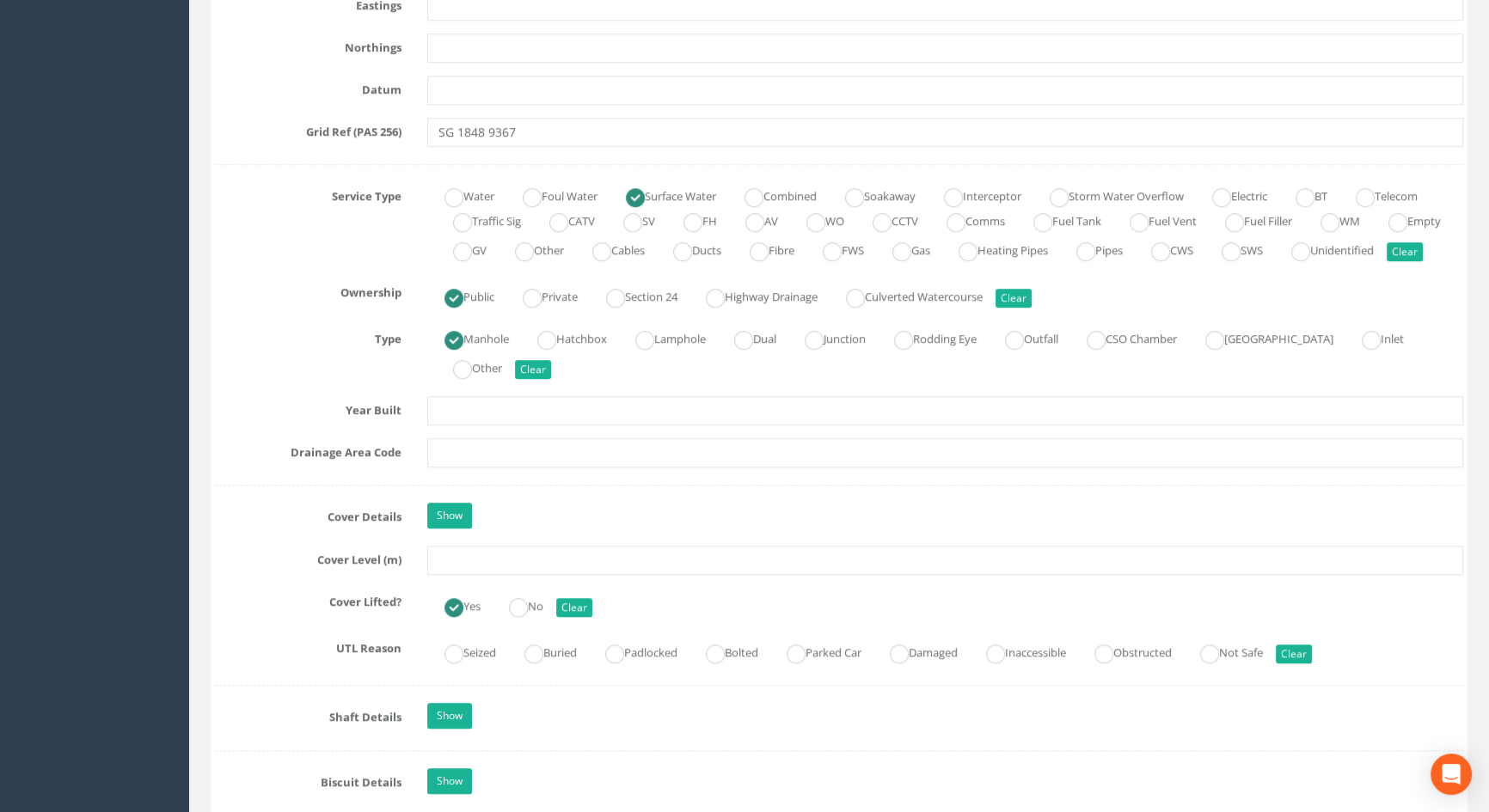
scroll to position [1327, 0]
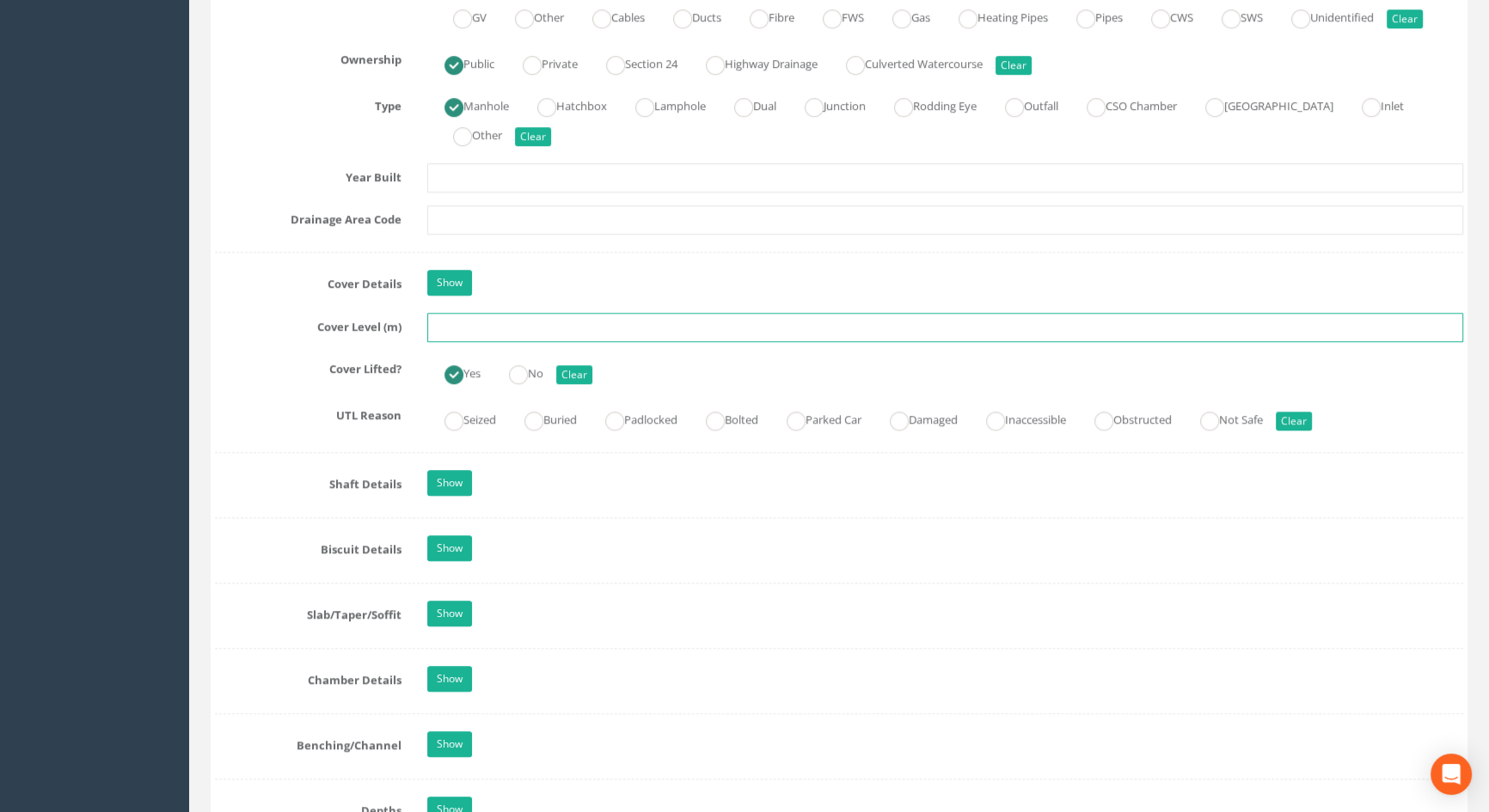
click at [457, 342] on input "text" at bounding box center [945, 327] width 1036 height 29
type input "4.73"
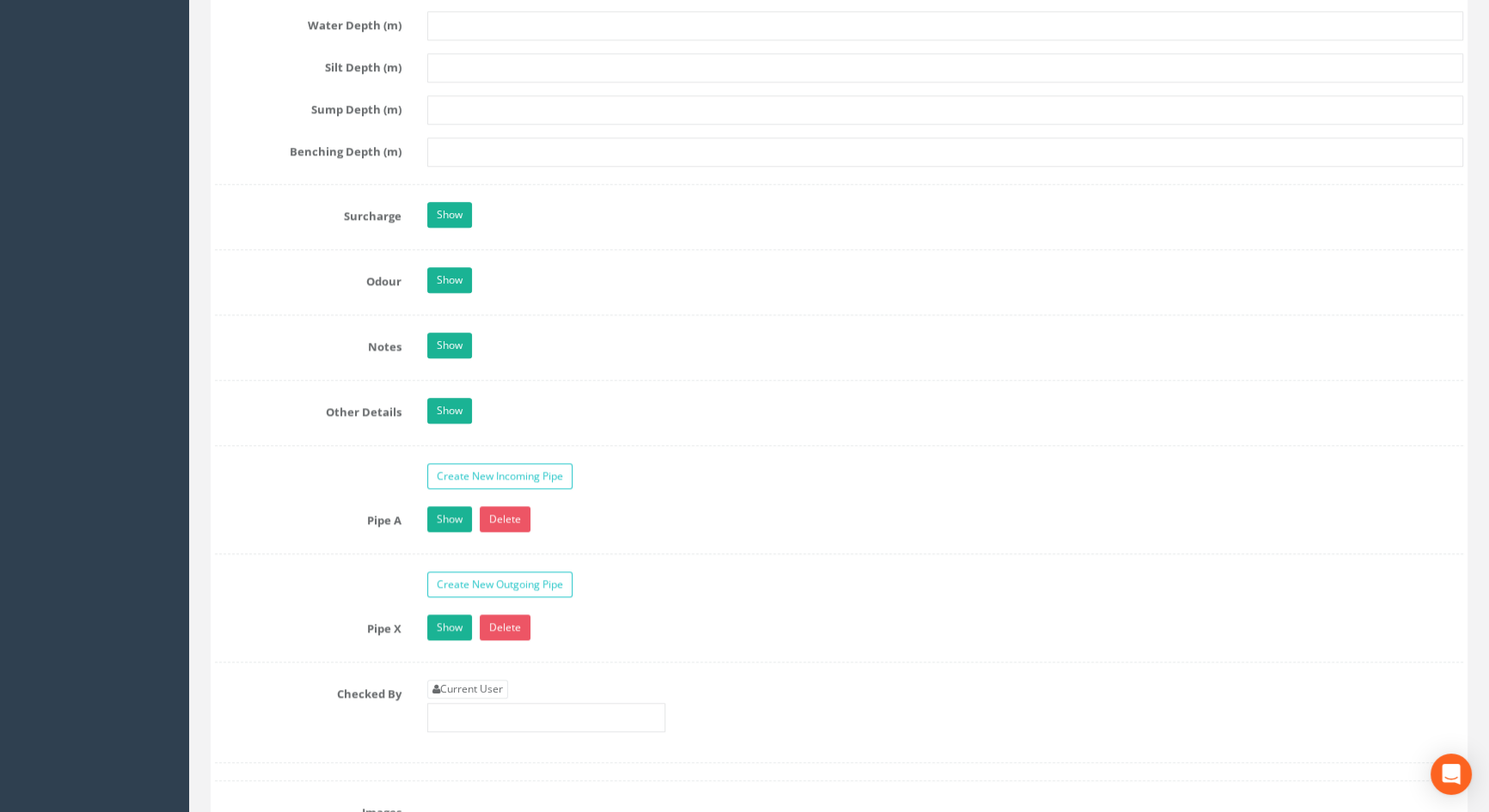
scroll to position [2655, 0]
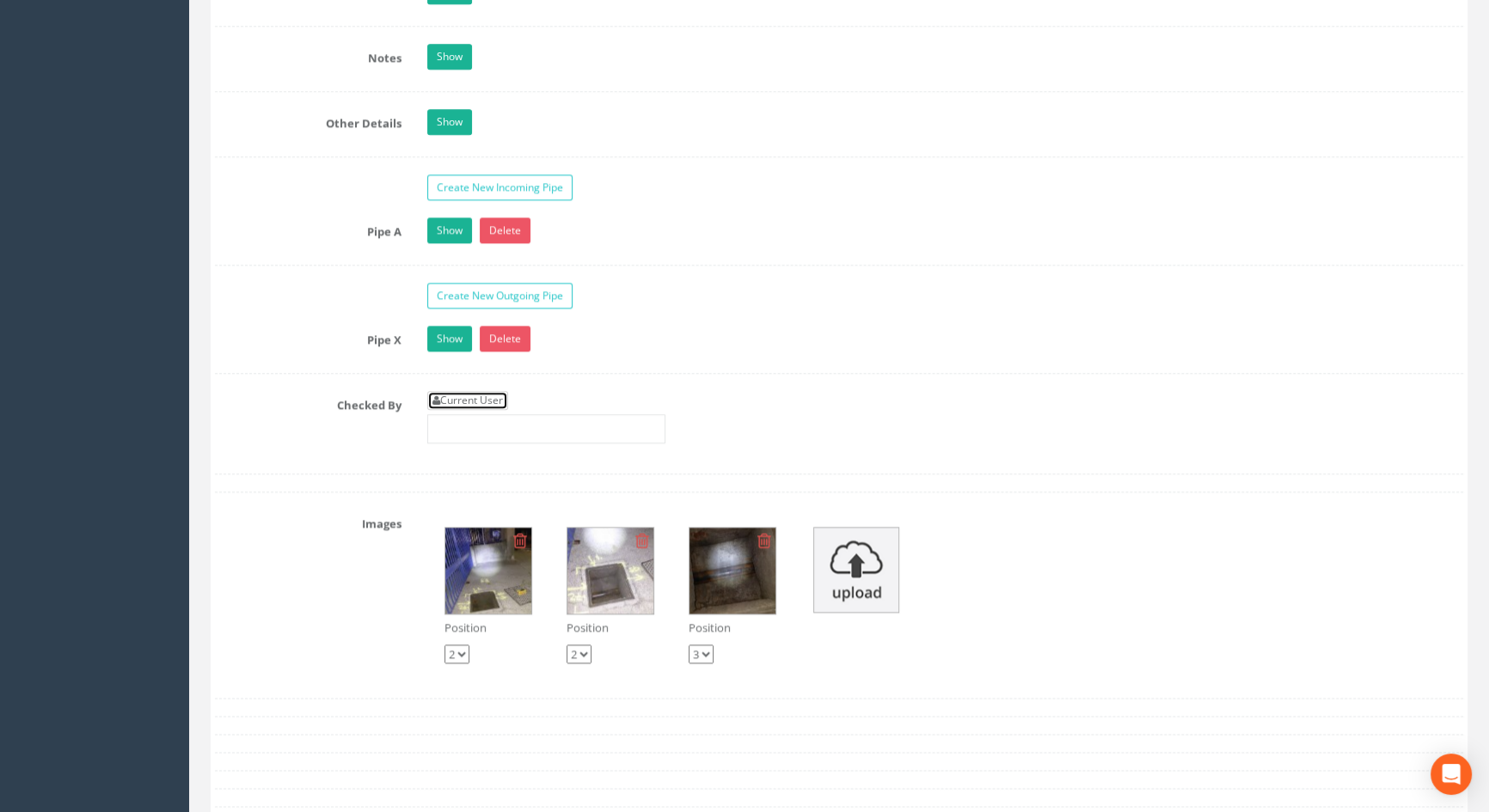
click at [466, 409] on link "Current User" at bounding box center [467, 400] width 81 height 19
type input "[PERSON_NAME]"
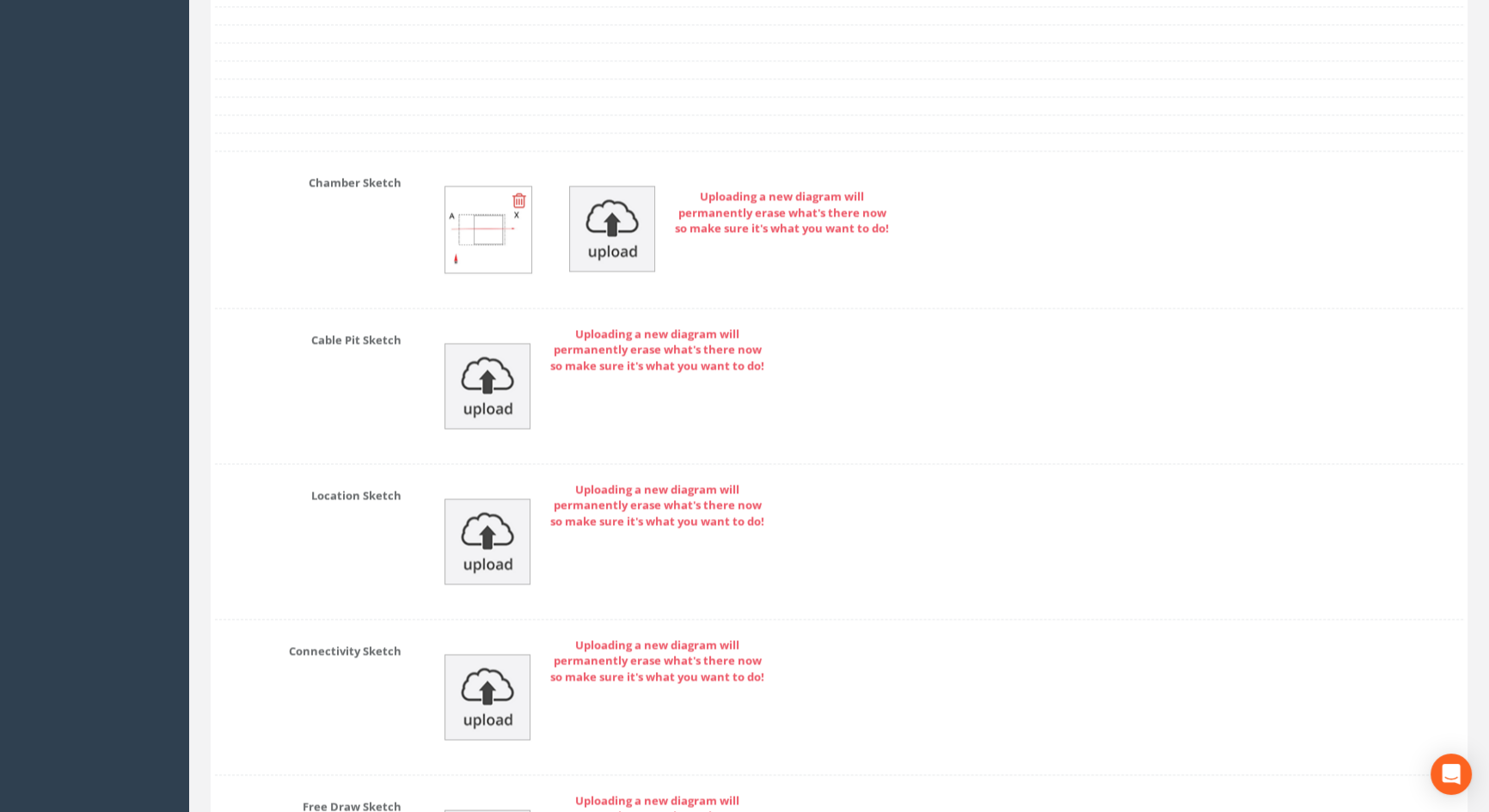
scroll to position [3711, 0]
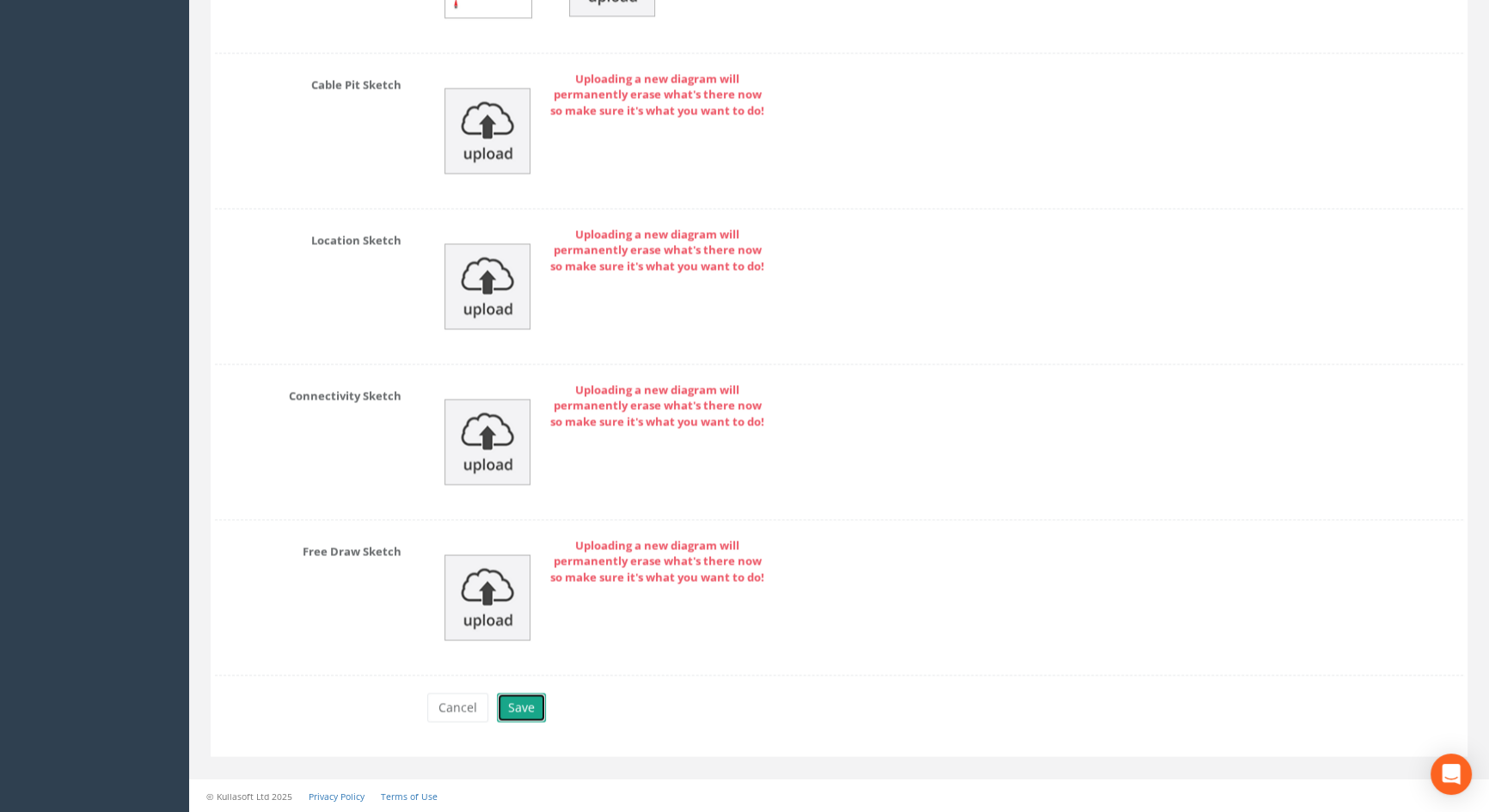
click at [516, 710] on button "Save" at bounding box center [521, 707] width 49 height 29
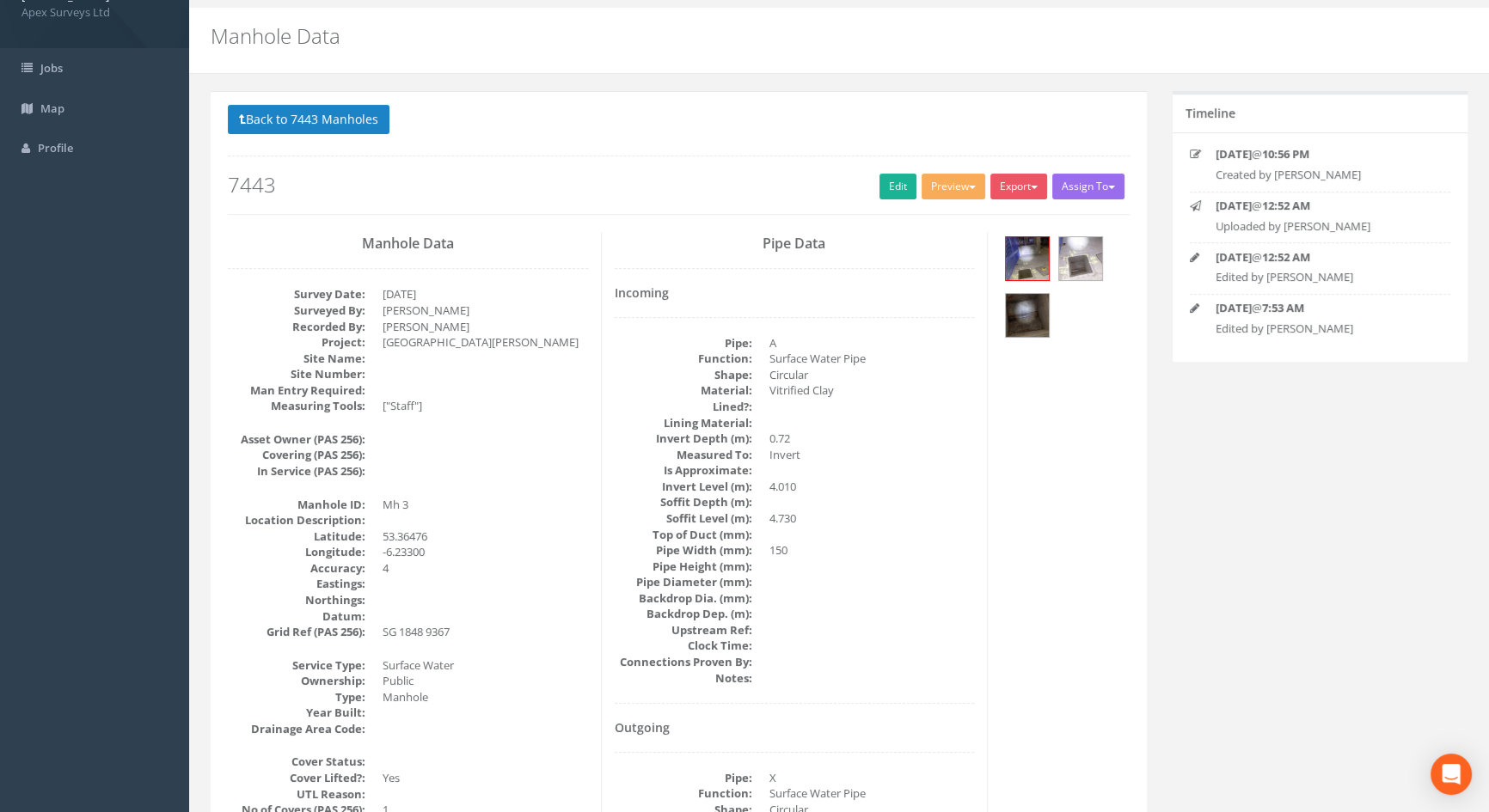
scroll to position [0, 0]
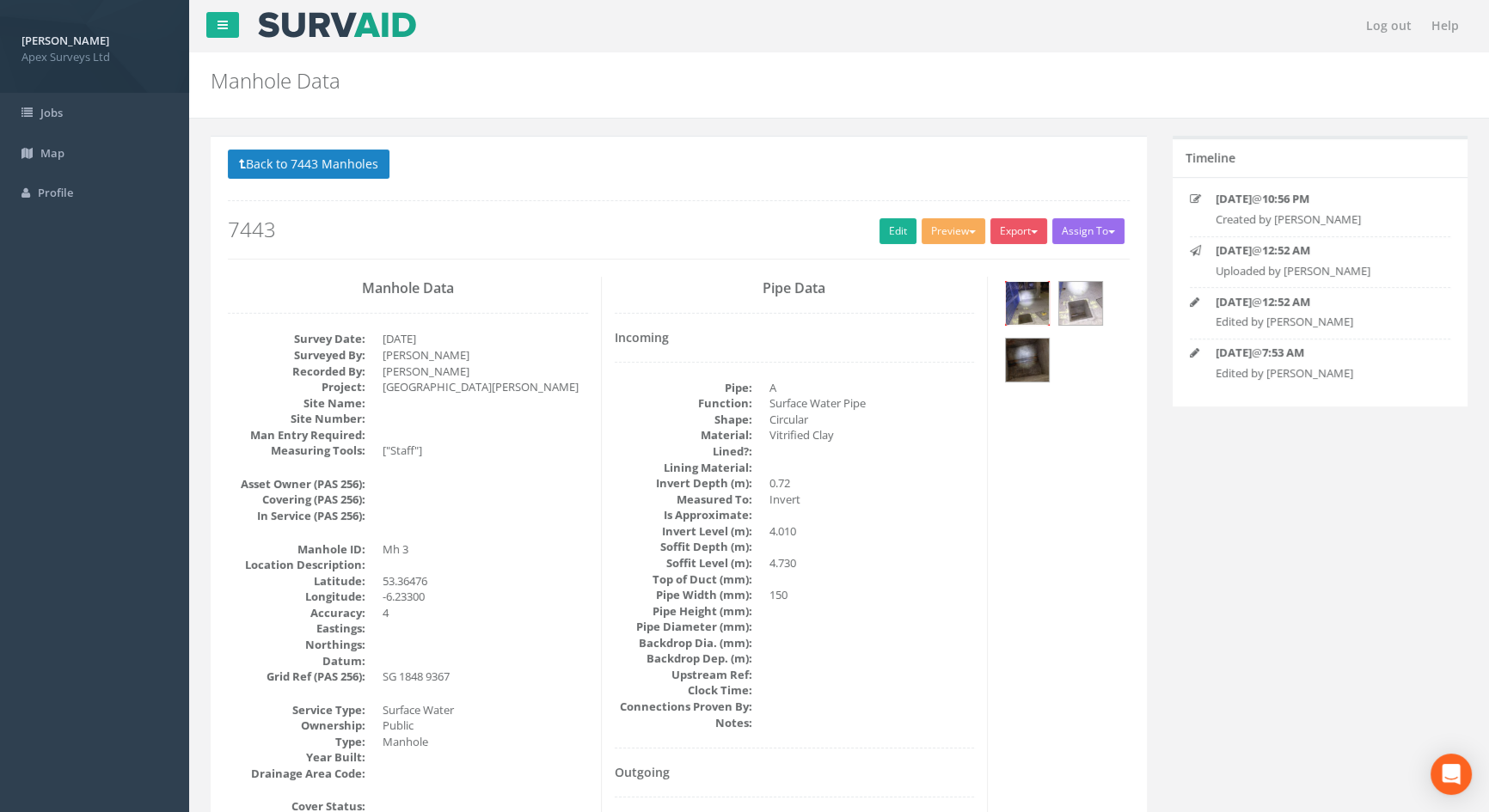
click at [1029, 317] on img at bounding box center [1028, 303] width 43 height 43
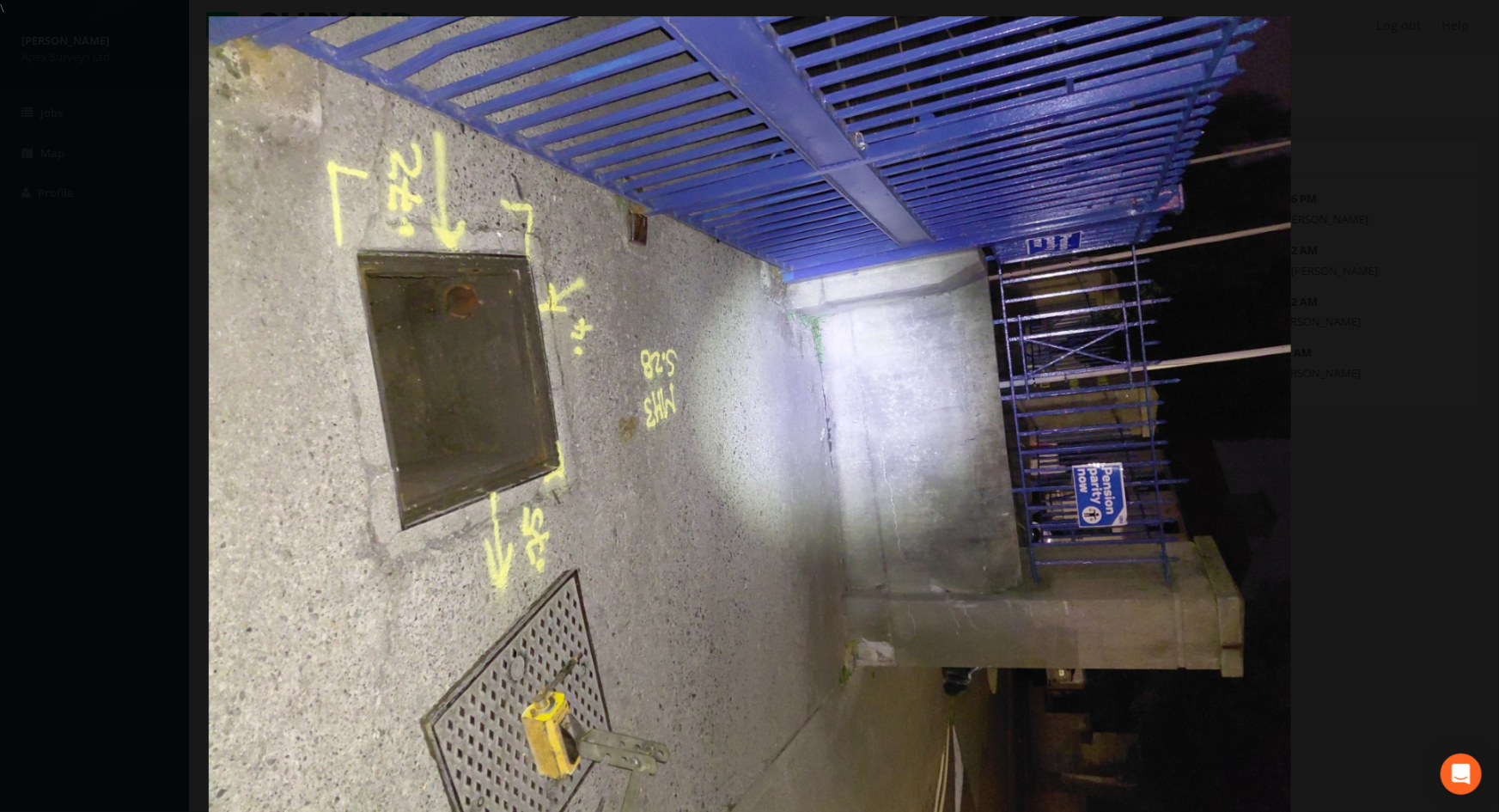
click at [1293, 388] on div at bounding box center [750, 422] width 1499 height 812
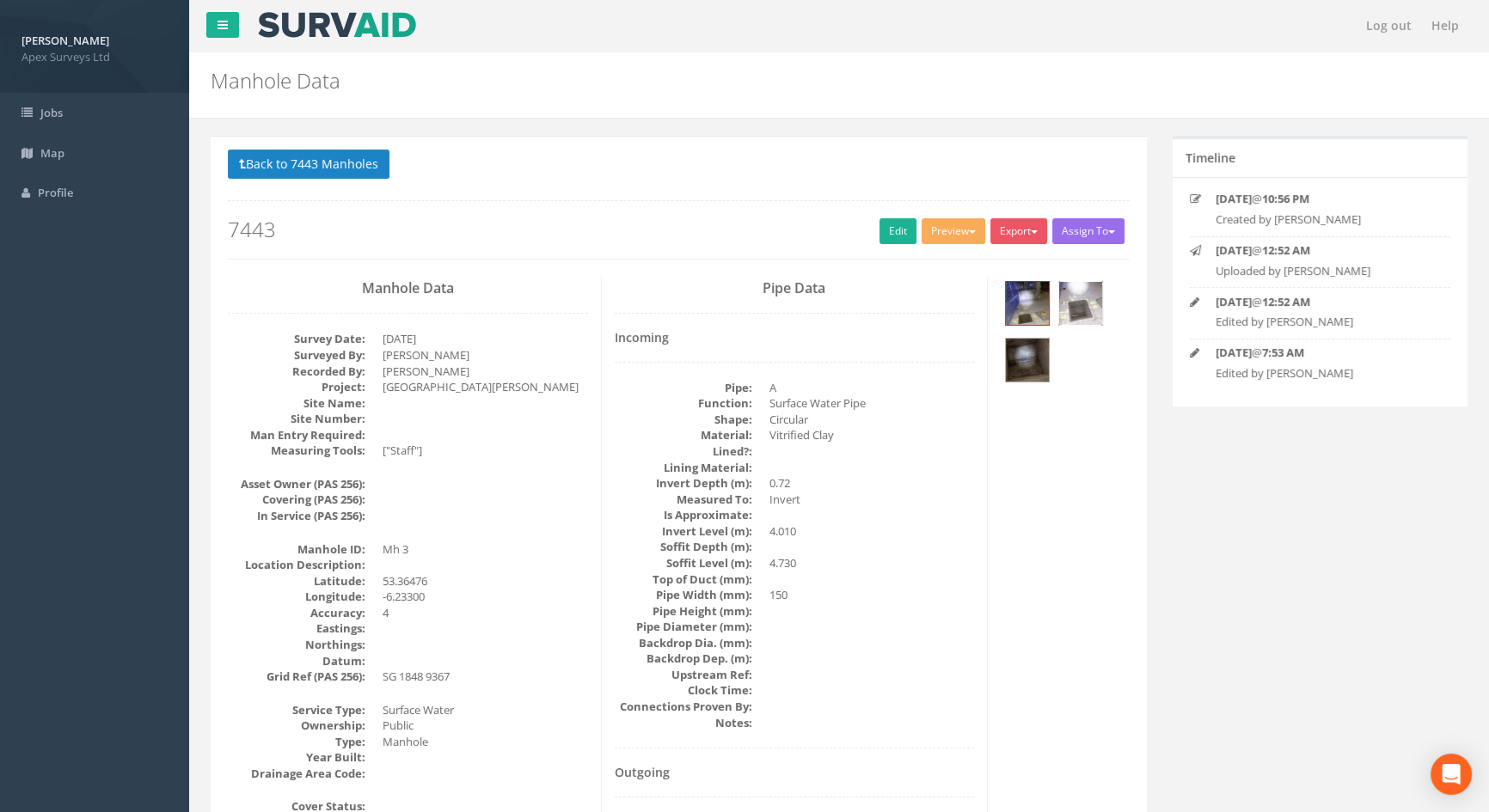
click at [1082, 304] on img at bounding box center [1080, 303] width 43 height 43
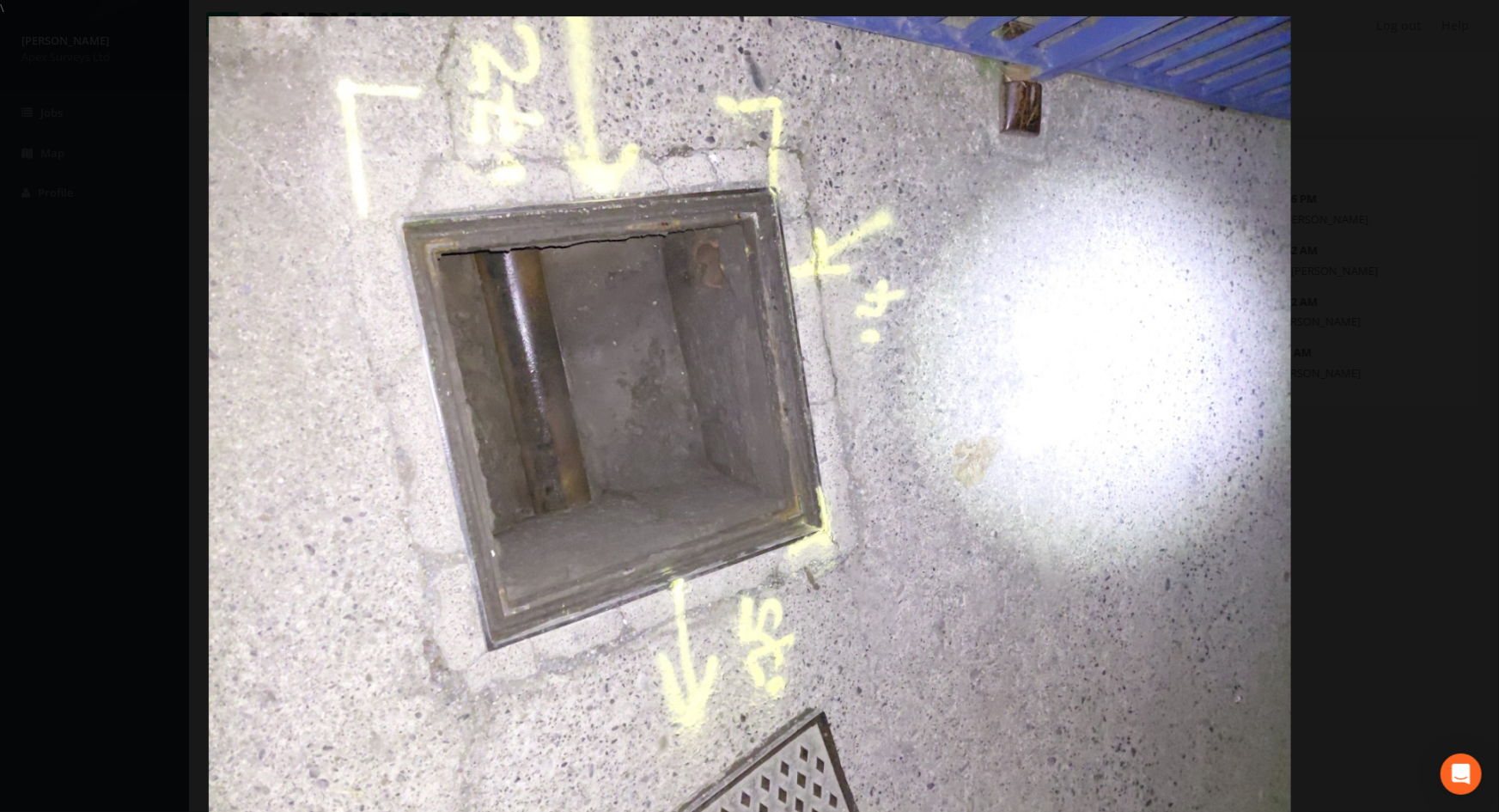
click at [1383, 337] on div at bounding box center [750, 422] width 1499 height 812
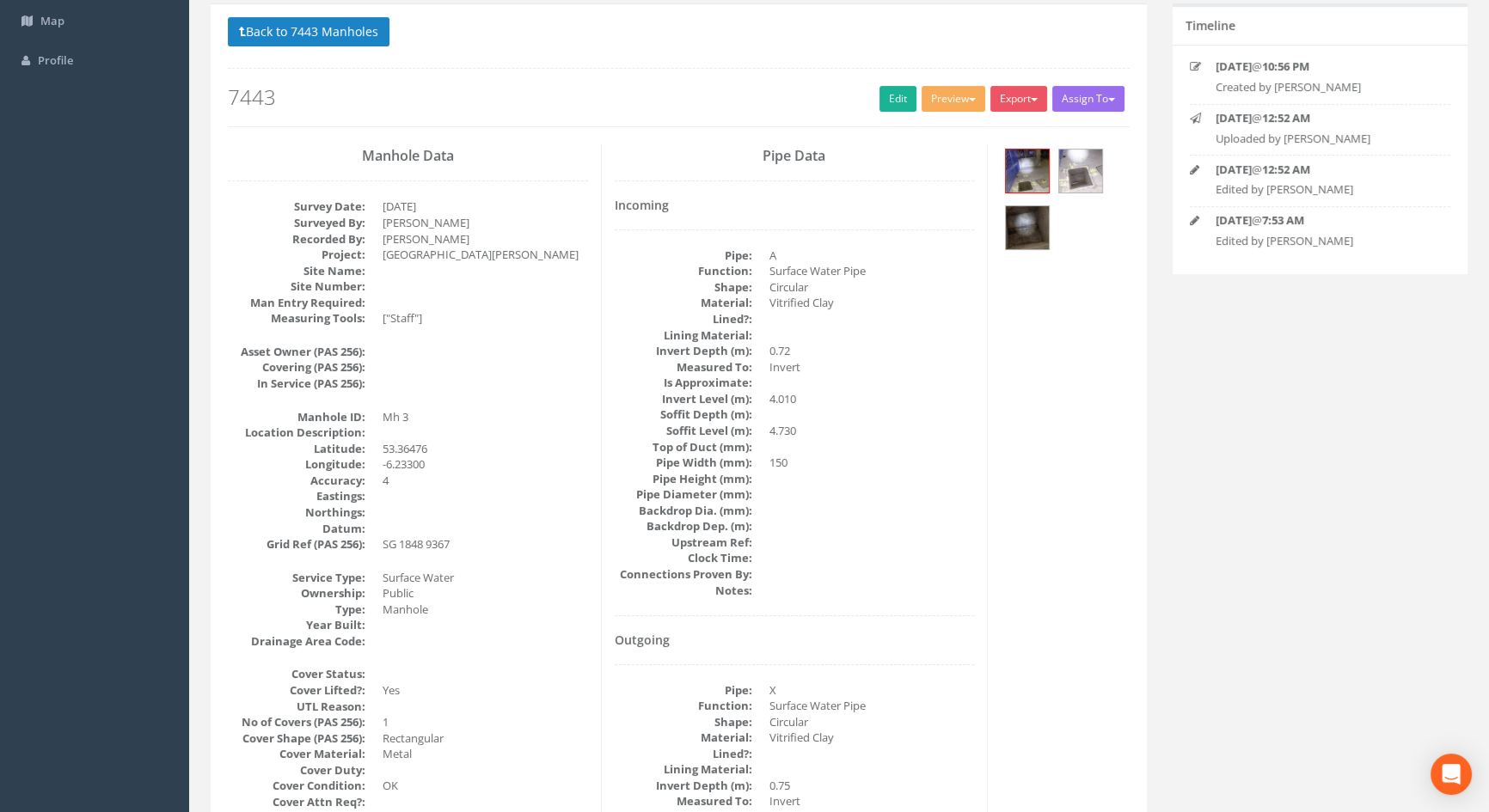
scroll to position [77, 0]
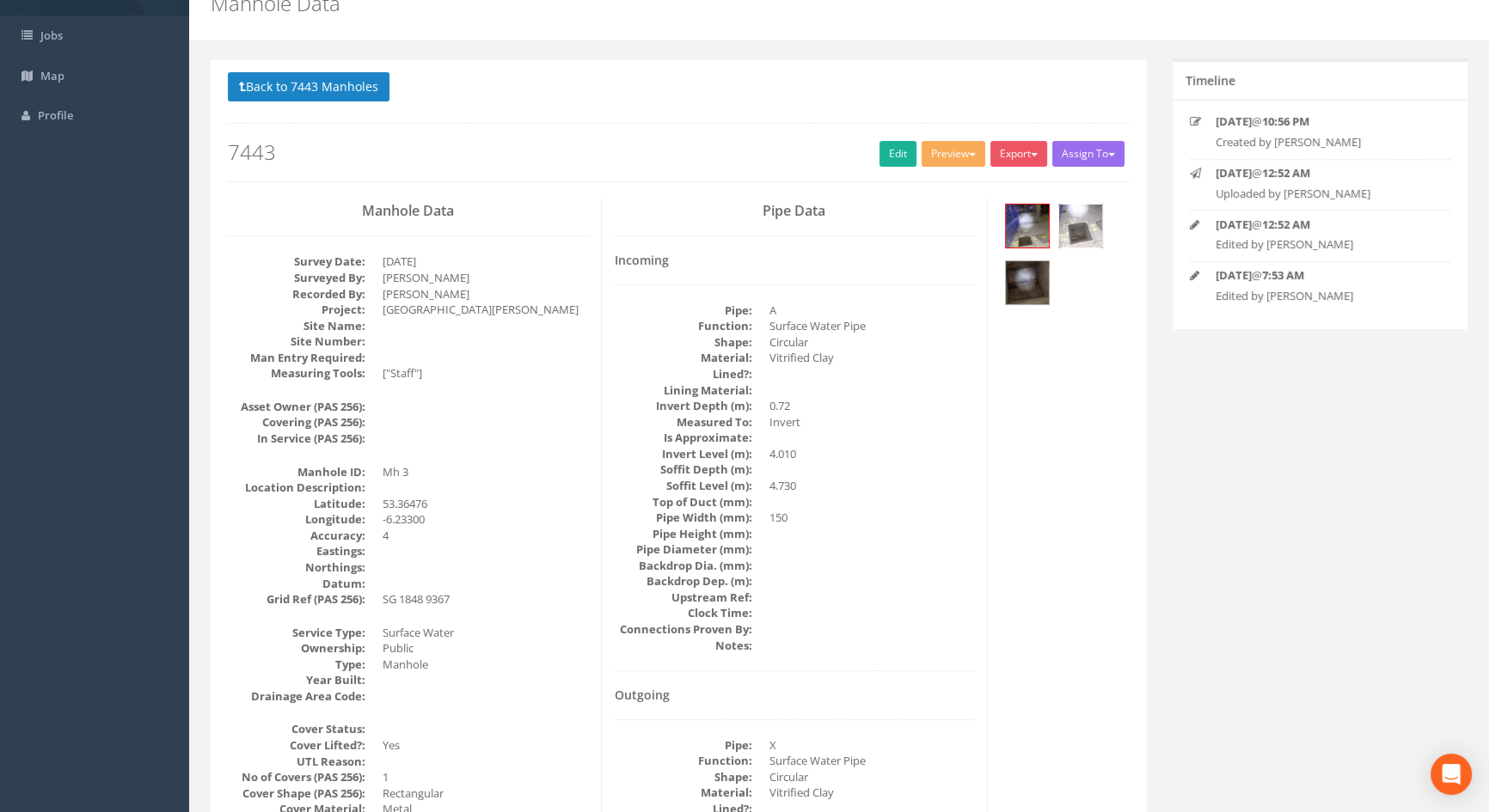
click at [1082, 235] on img at bounding box center [1080, 226] width 43 height 43
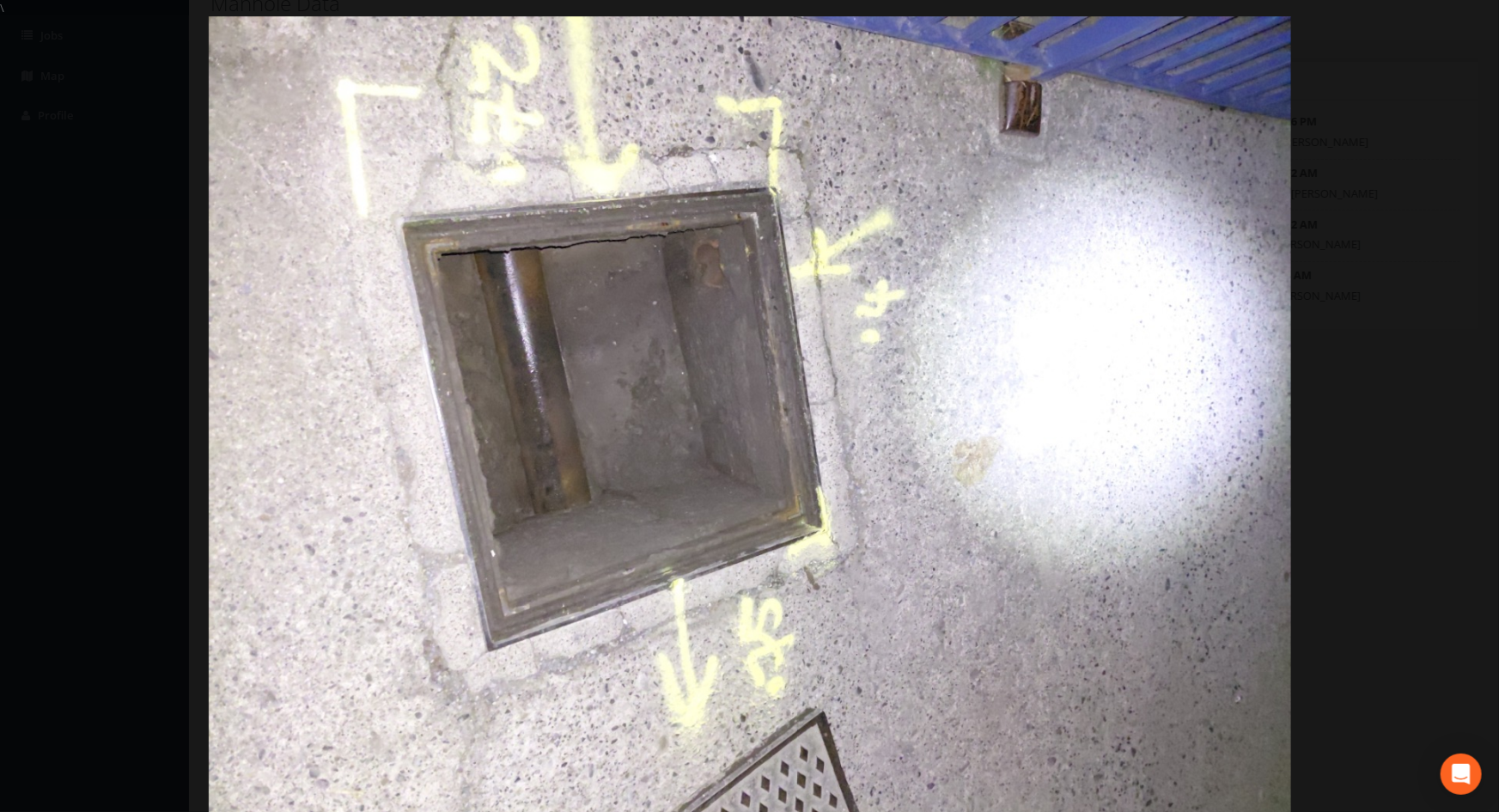
click at [1404, 343] on div at bounding box center [750, 422] width 1499 height 812
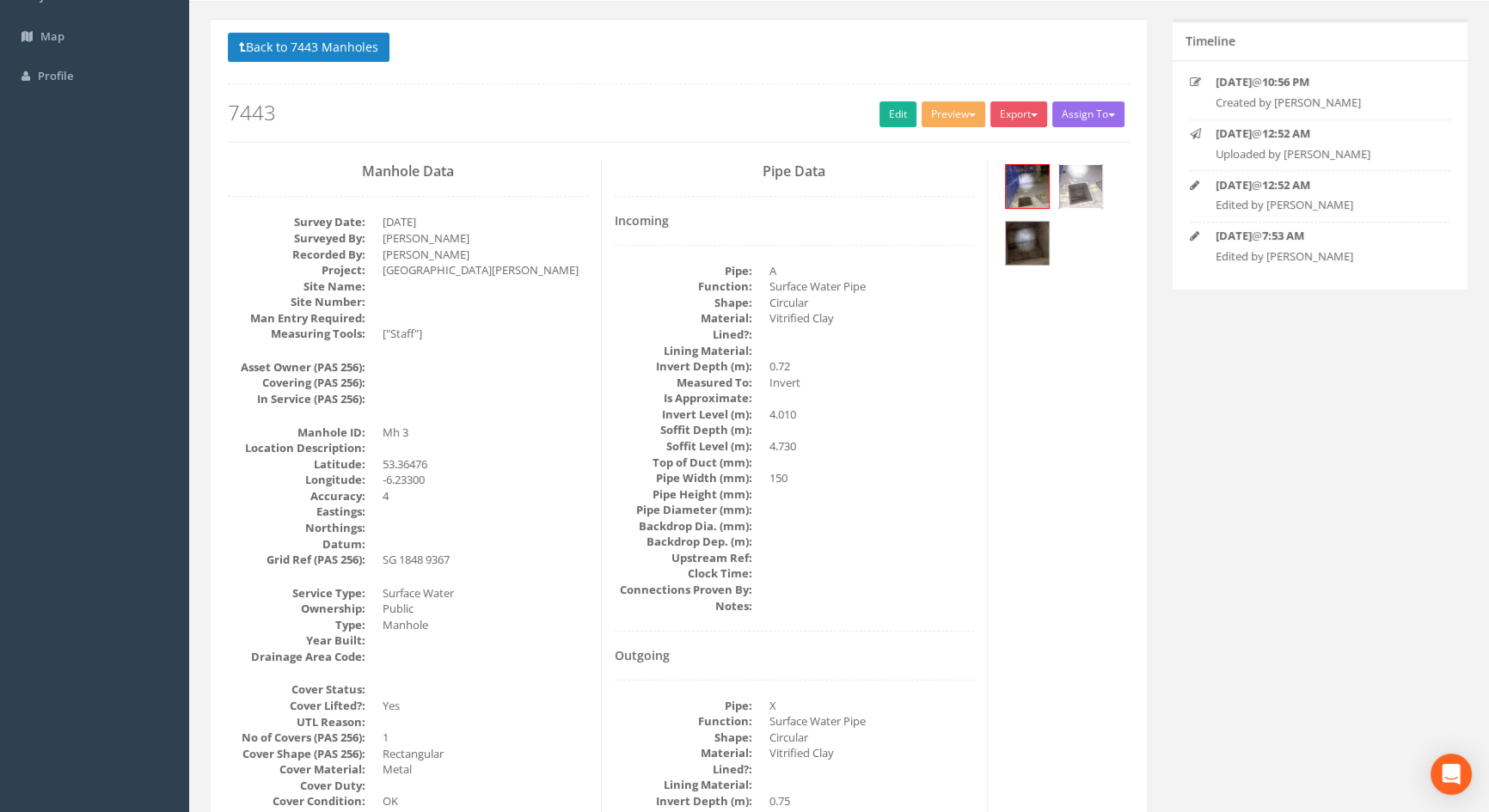
scroll to position [155, 0]
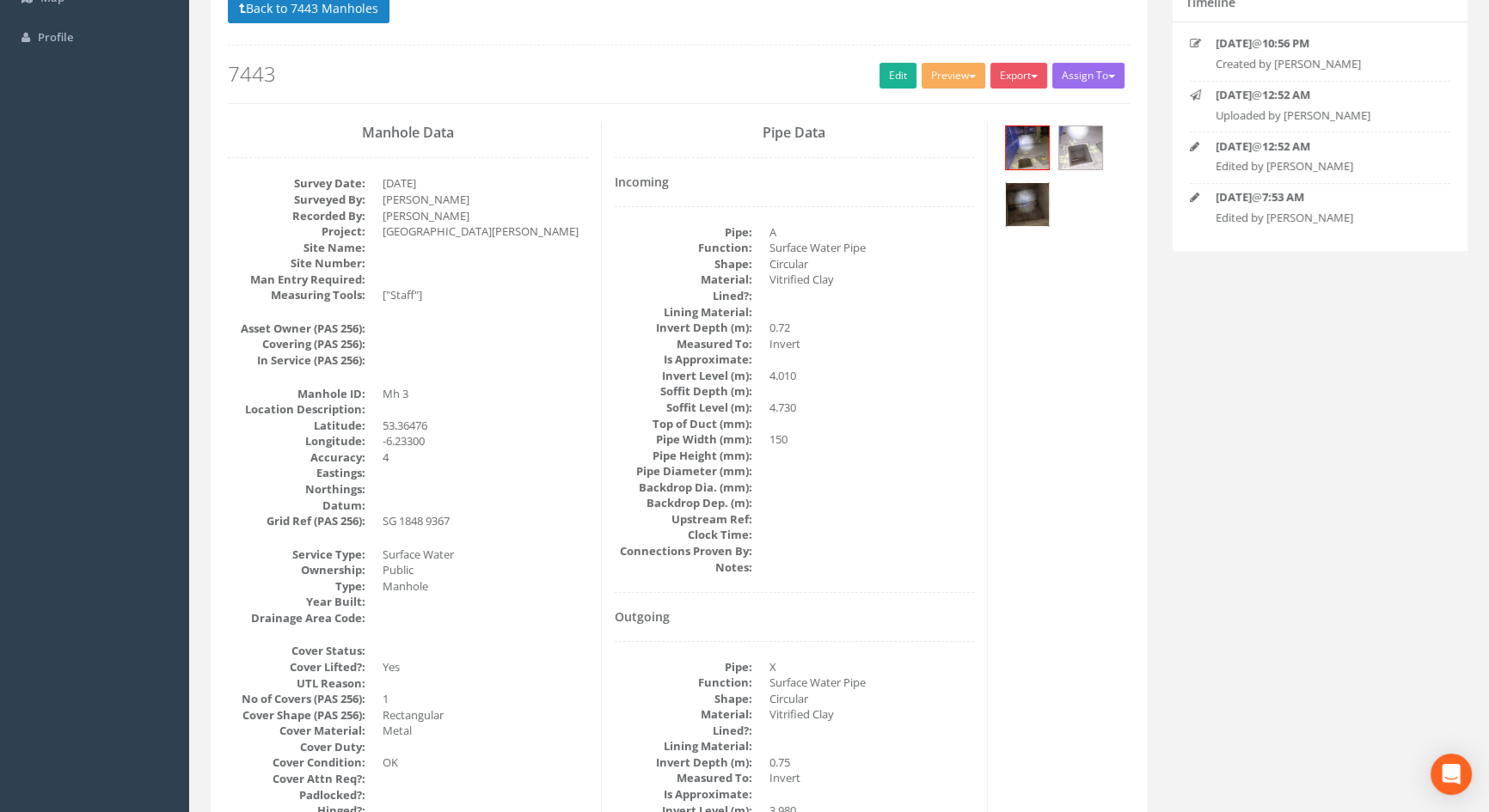
click at [1012, 203] on img at bounding box center [1028, 204] width 43 height 43
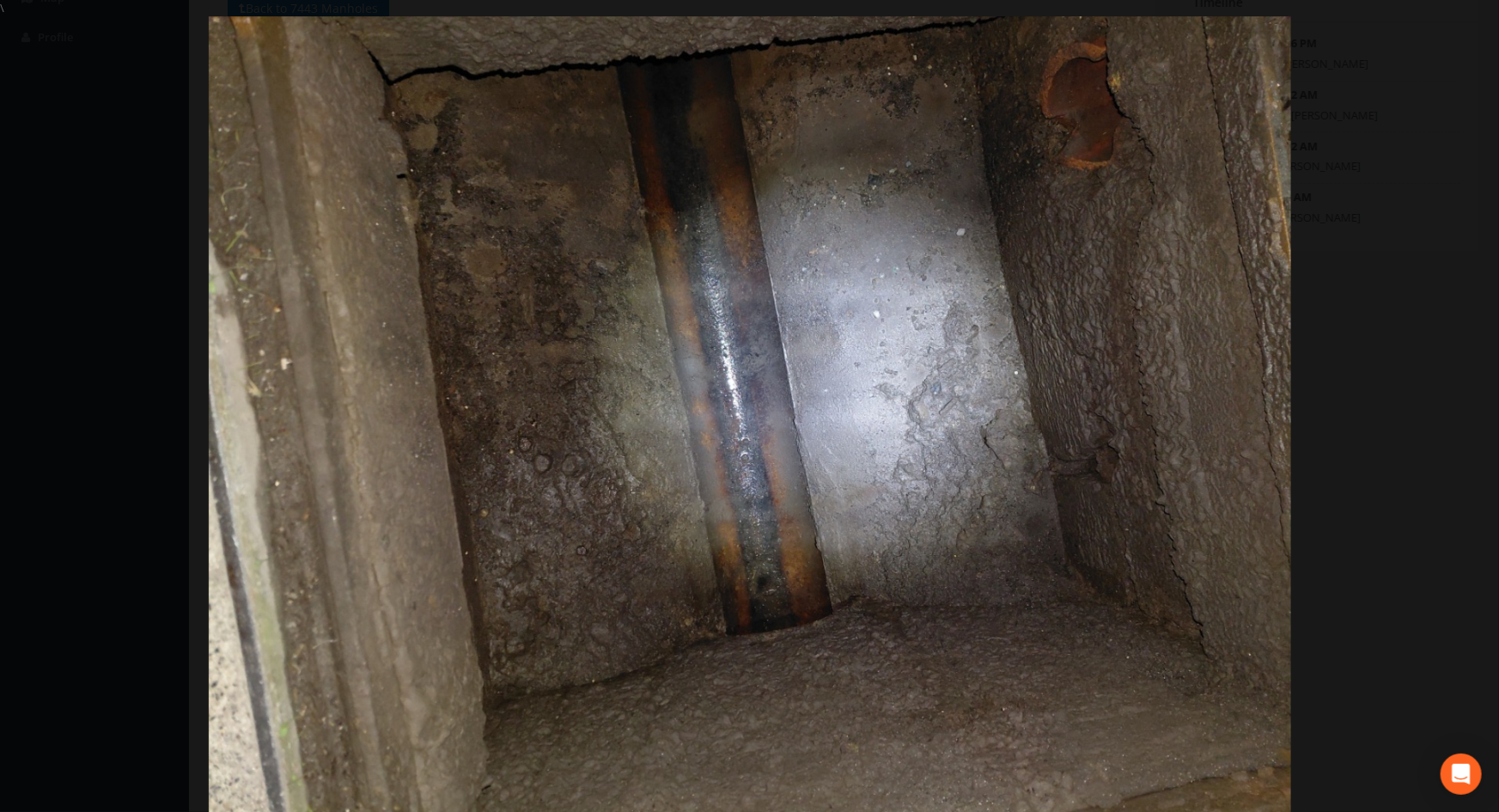
click at [1433, 363] on div at bounding box center [750, 422] width 1499 height 812
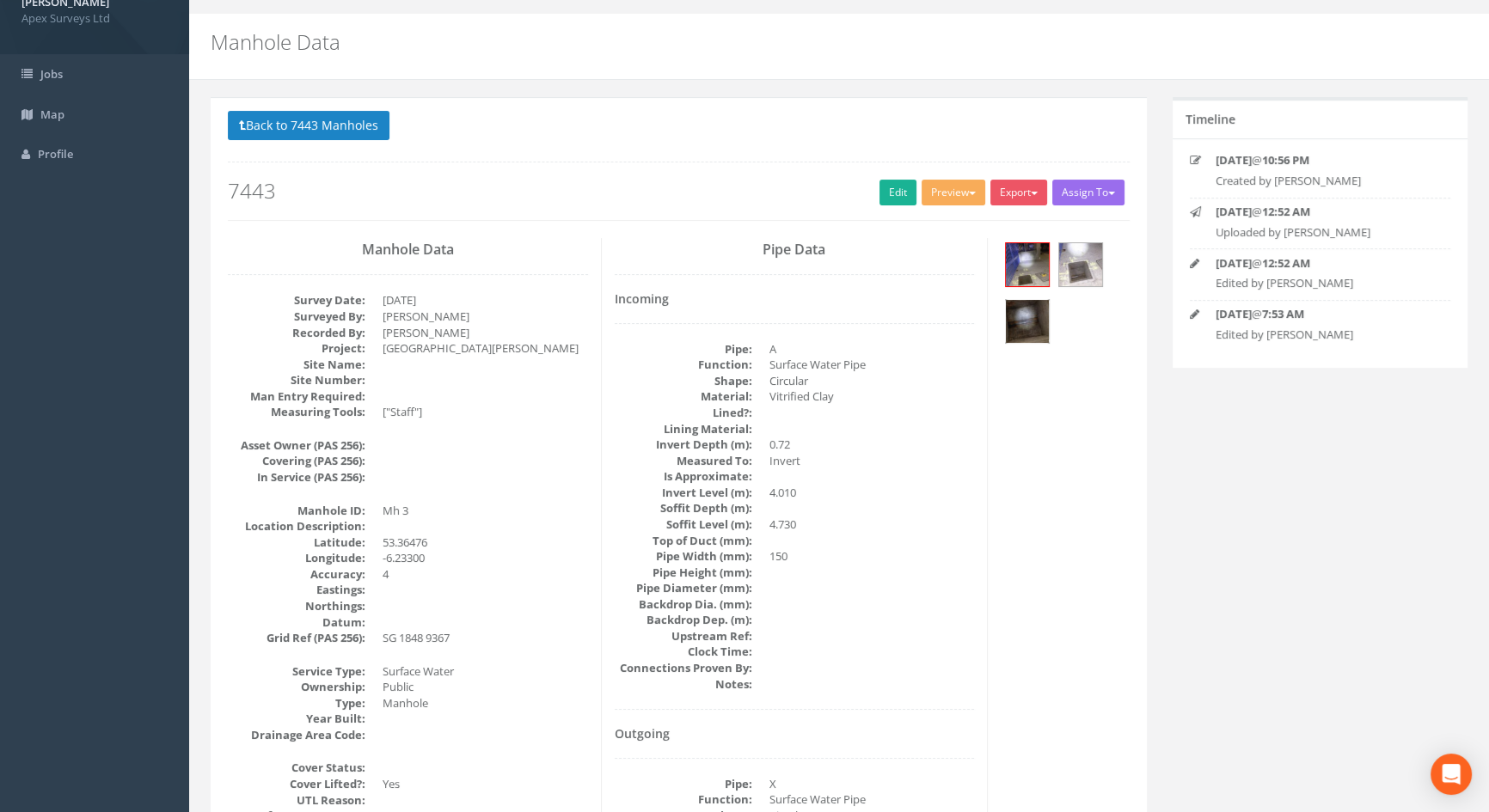
scroll to position [0, 0]
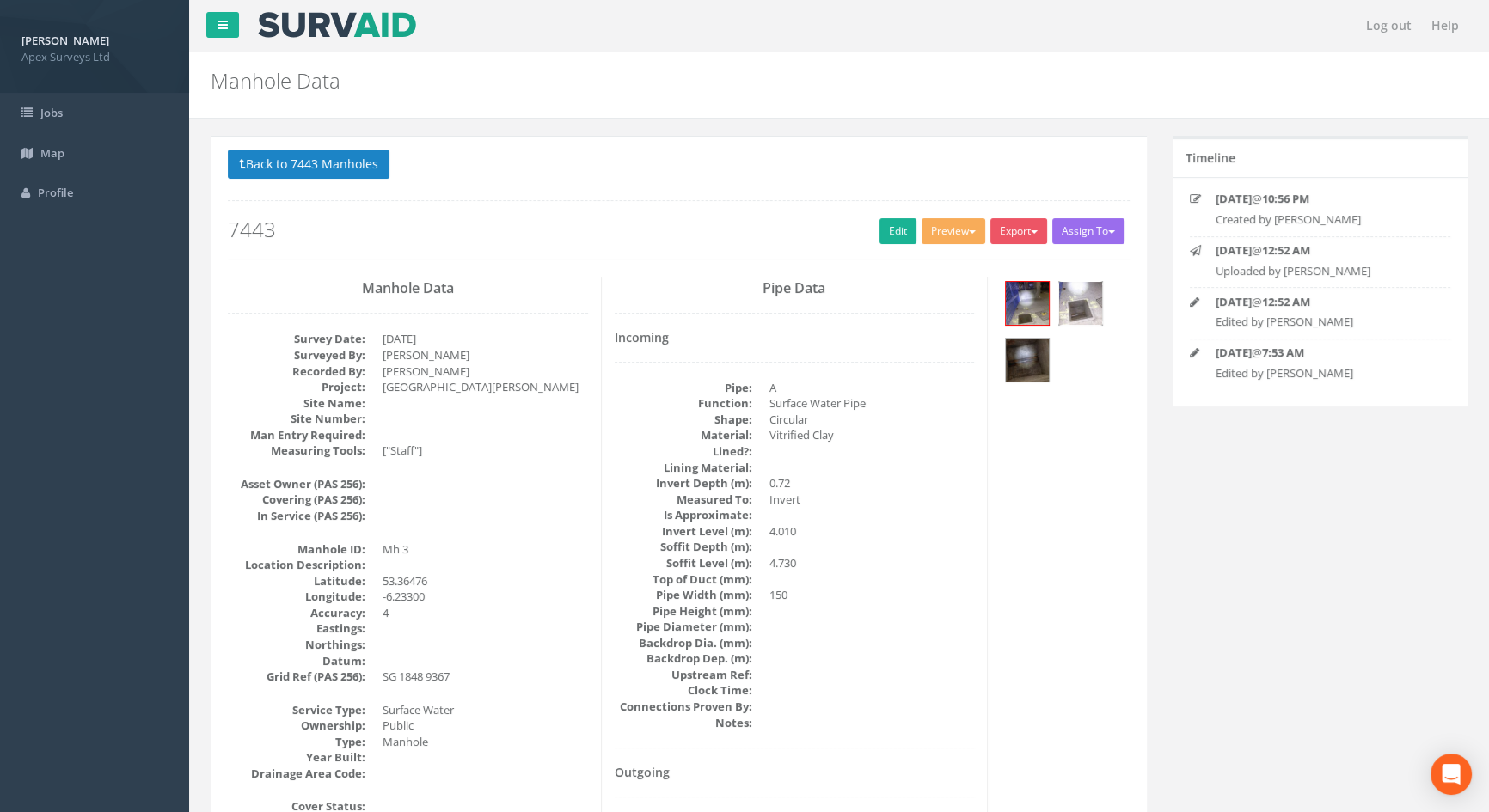
click at [1074, 295] on img at bounding box center [1080, 303] width 43 height 43
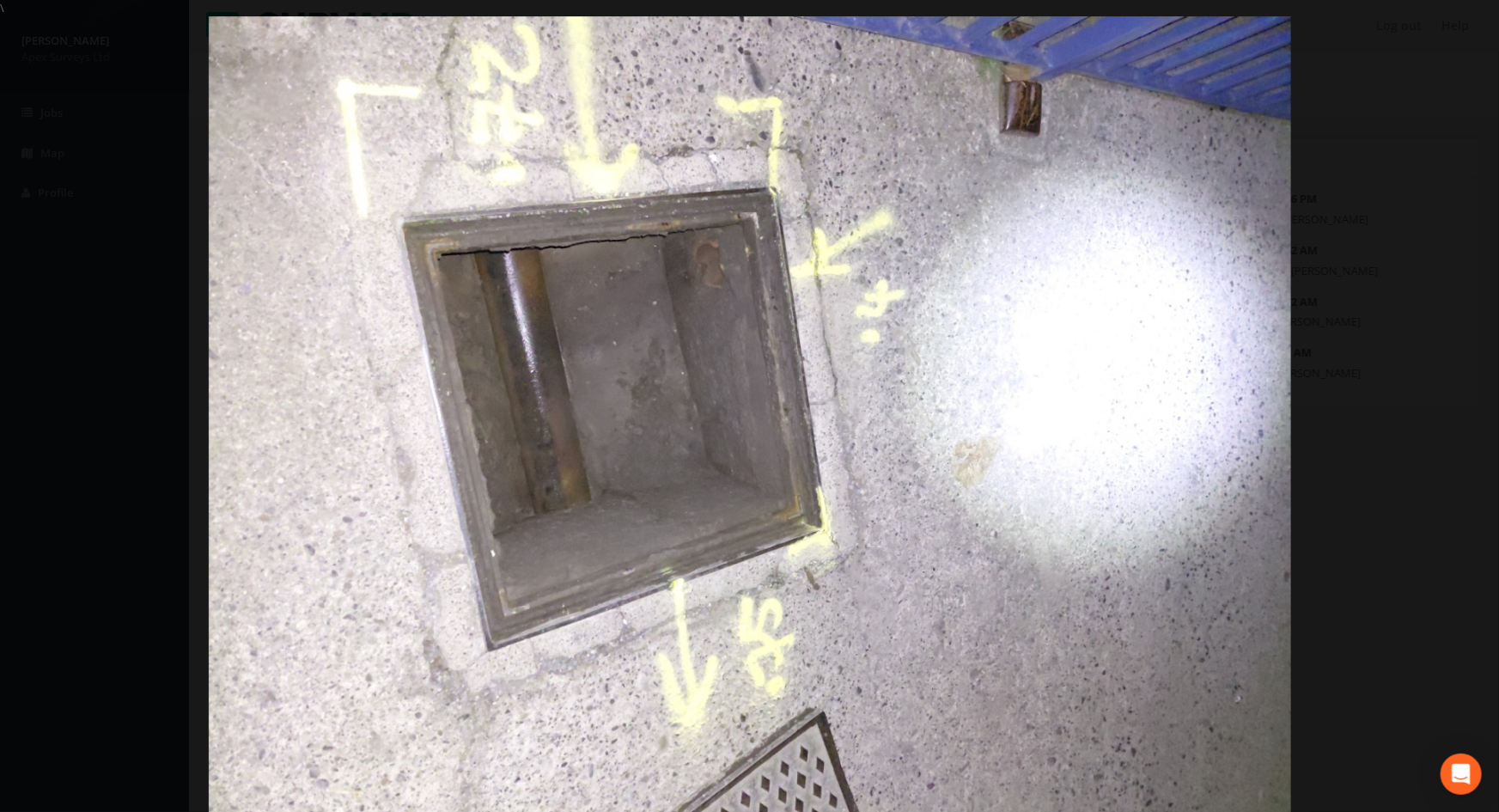
click at [1409, 183] on div at bounding box center [750, 422] width 1499 height 812
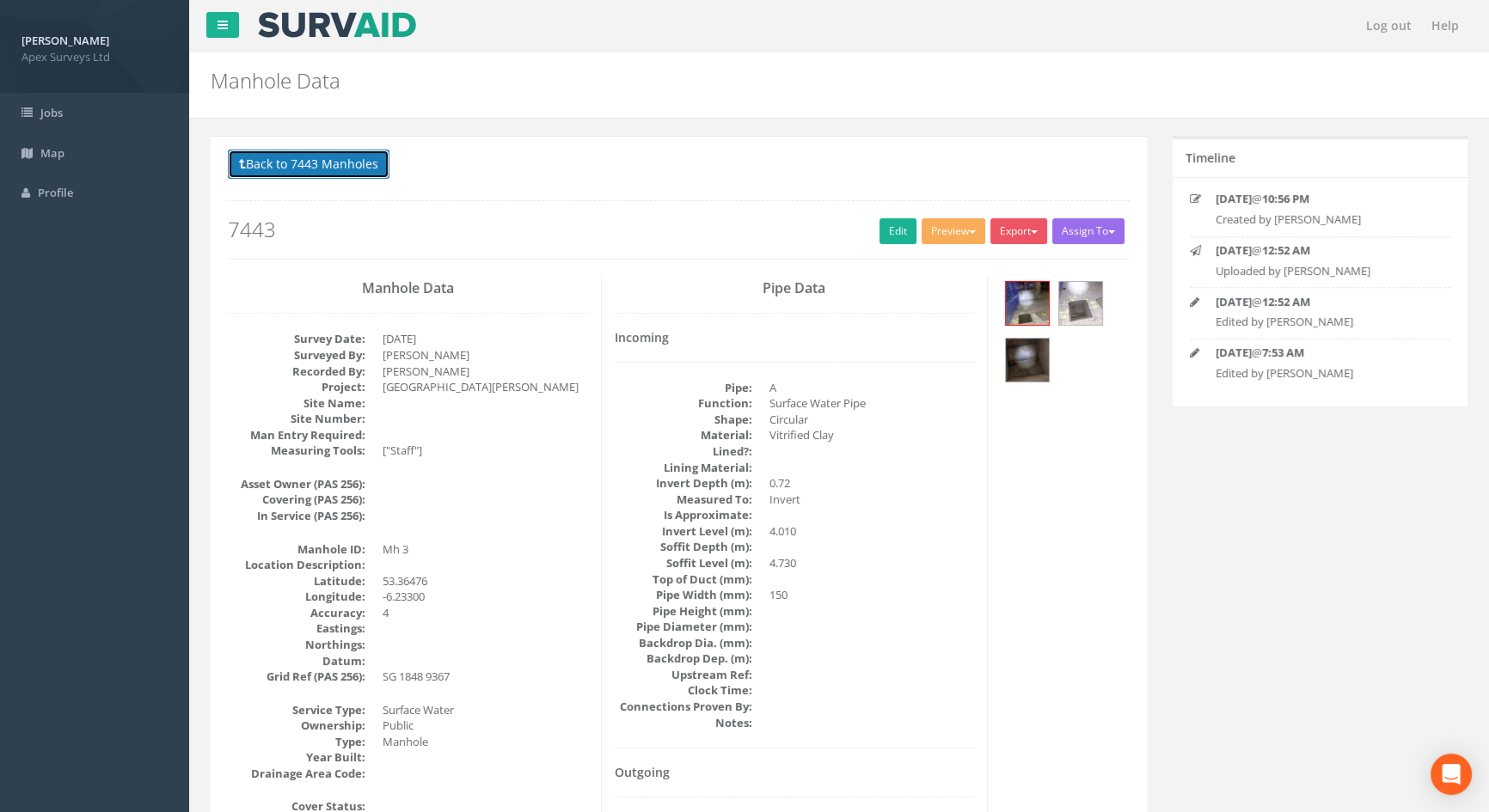
click at [341, 164] on button "Back to 7443 Manholes" at bounding box center [308, 164] width 161 height 29
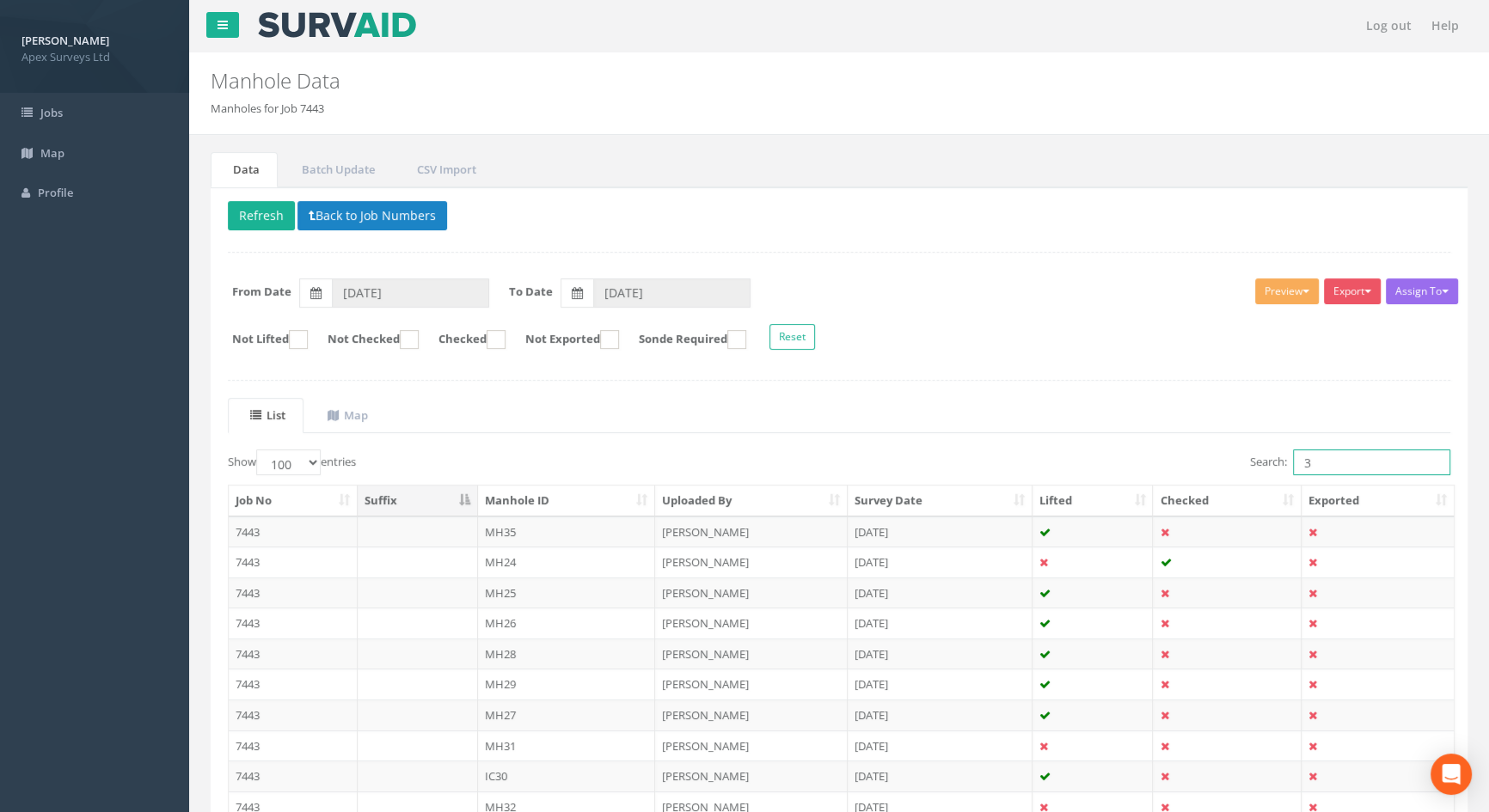
drag, startPoint x: 1334, startPoint y: 464, endPoint x: 1273, endPoint y: 459, distance: 61.2
click at [1275, 460] on label "Search: 3" at bounding box center [1349, 462] width 200 height 25
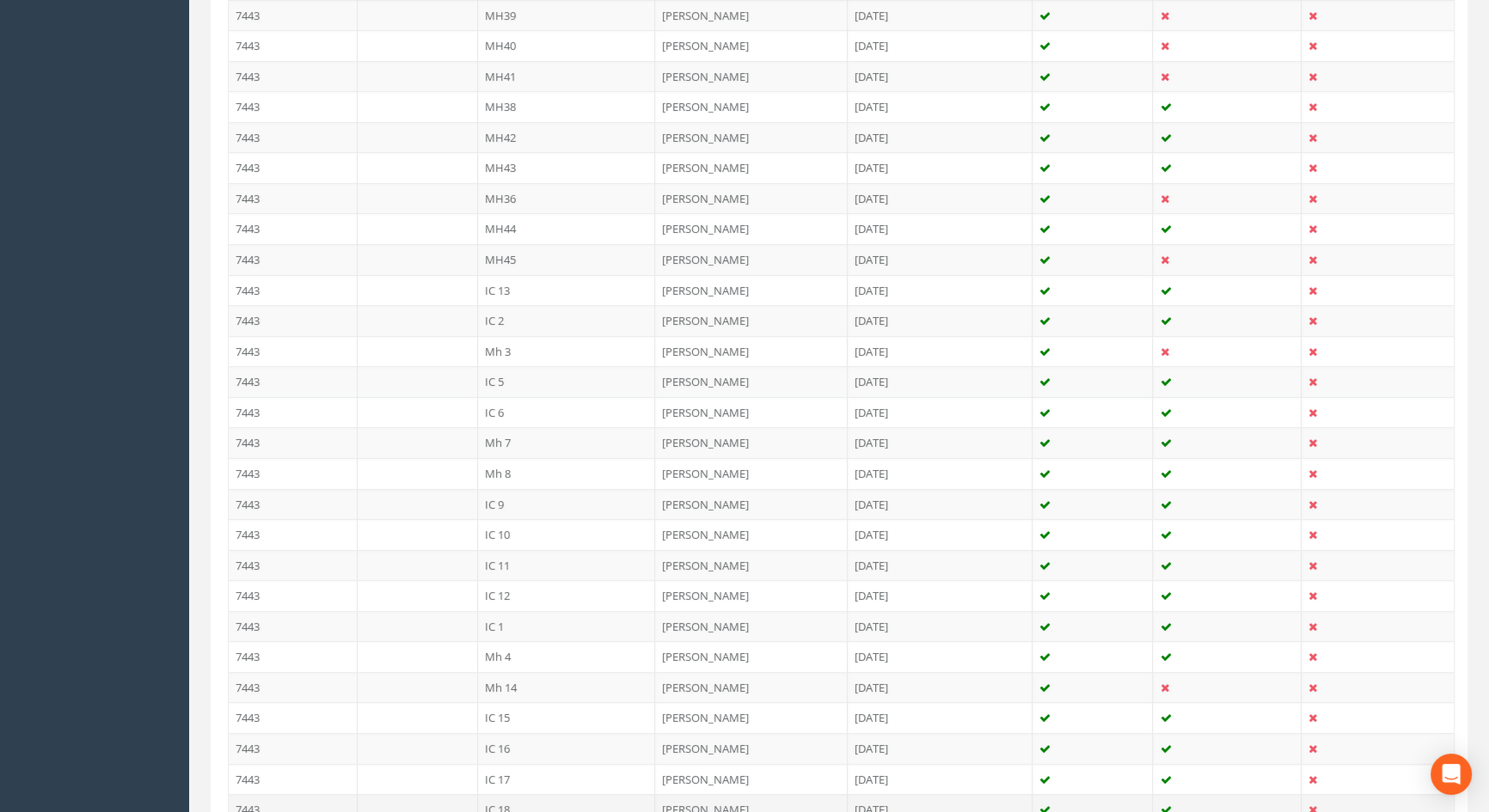
scroll to position [859, 0]
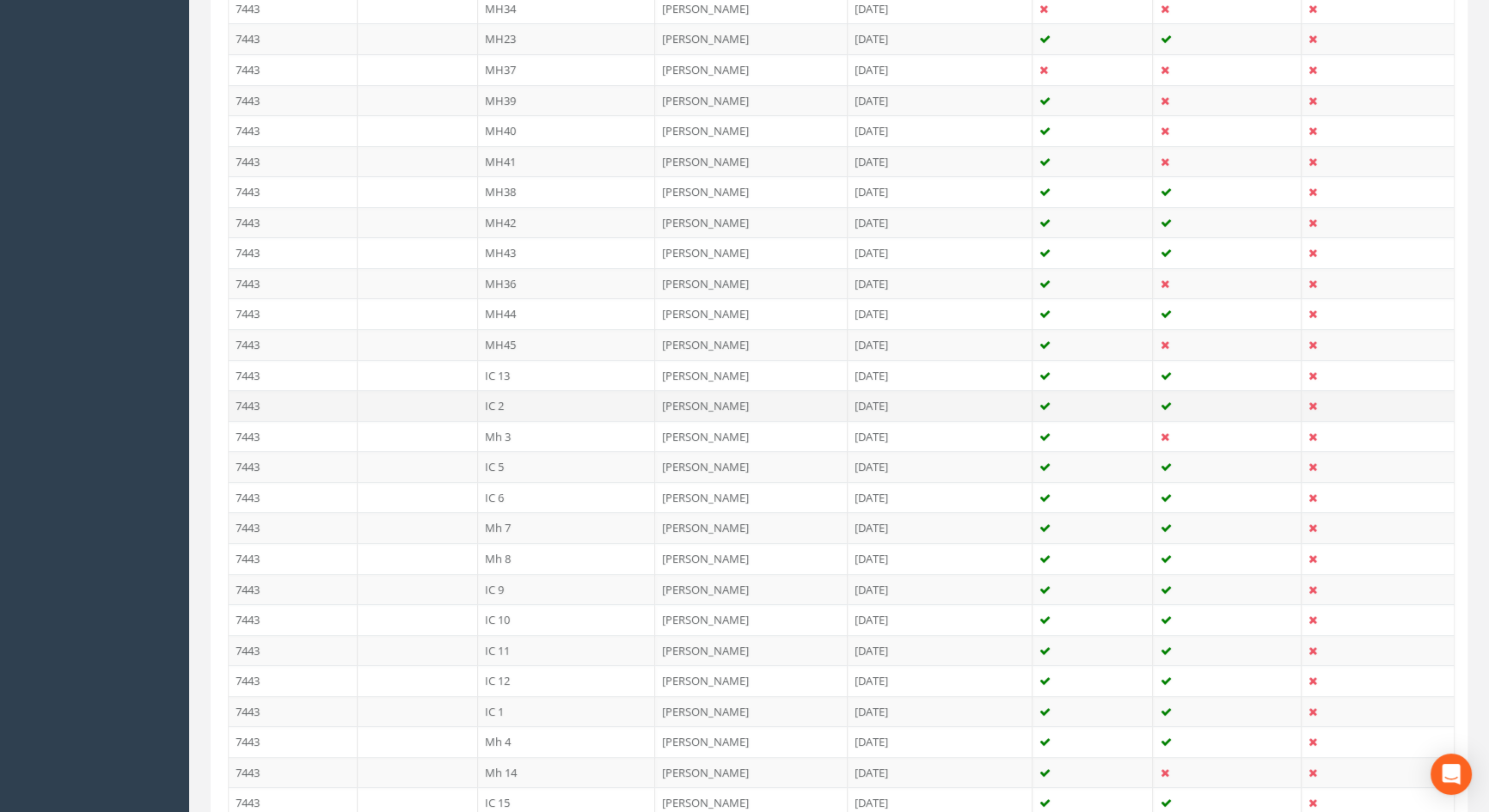
type input "2"
click at [491, 399] on td "IC 2" at bounding box center [567, 406] width 178 height 31
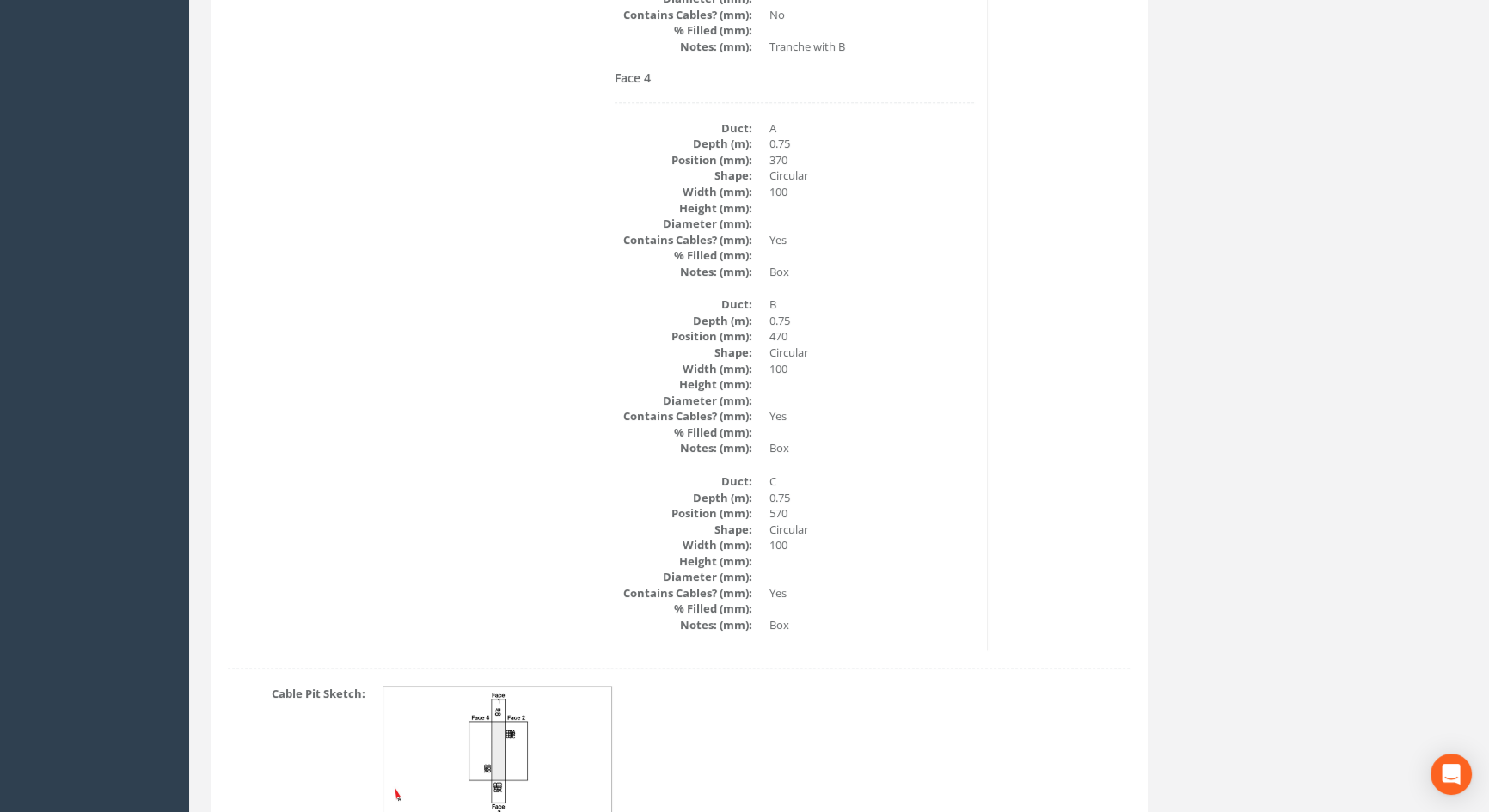
scroll to position [2989, 0]
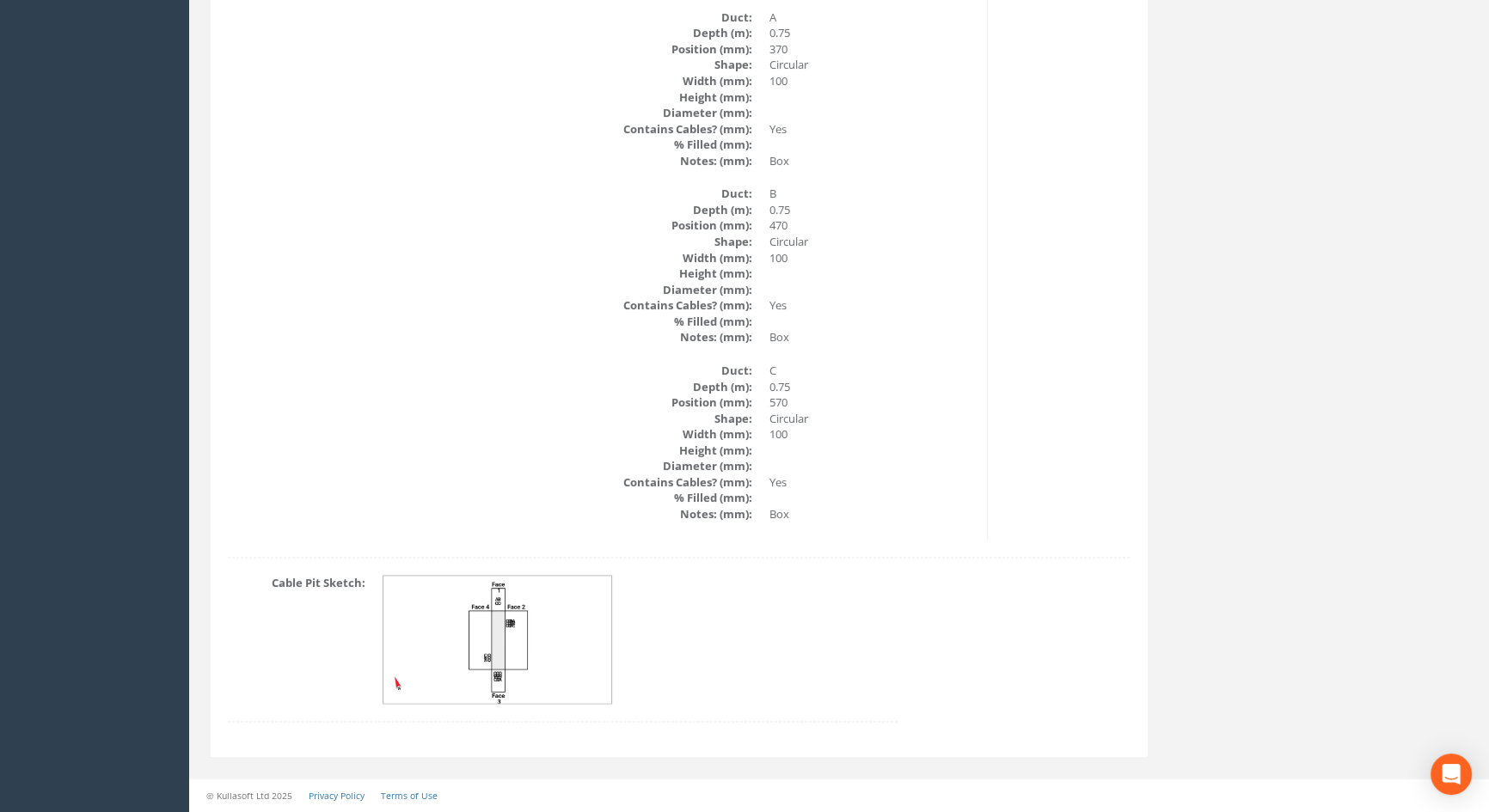
click at [509, 623] on img at bounding box center [498, 639] width 230 height 128
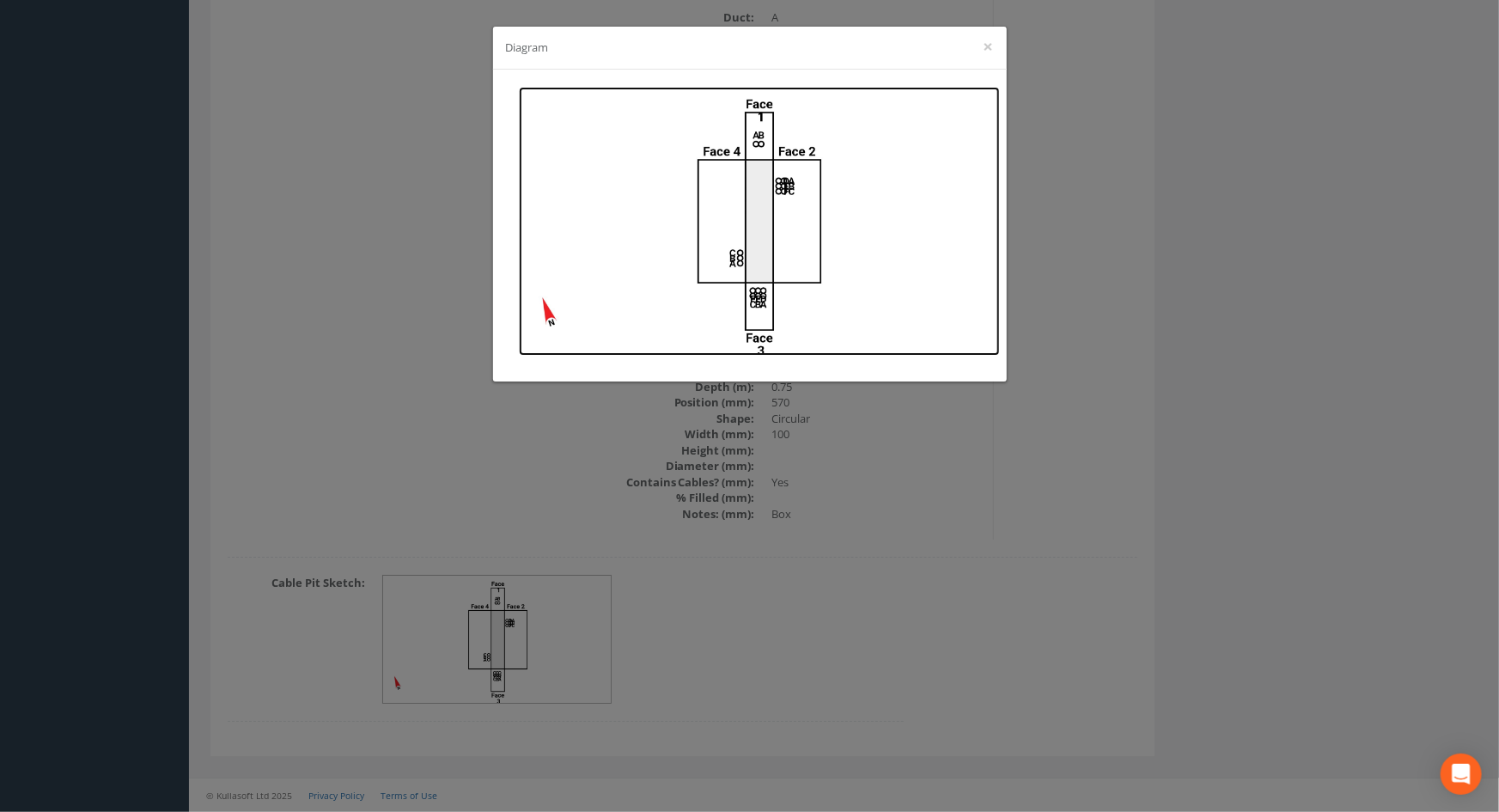
click at [849, 316] on img at bounding box center [759, 221] width 481 height 269
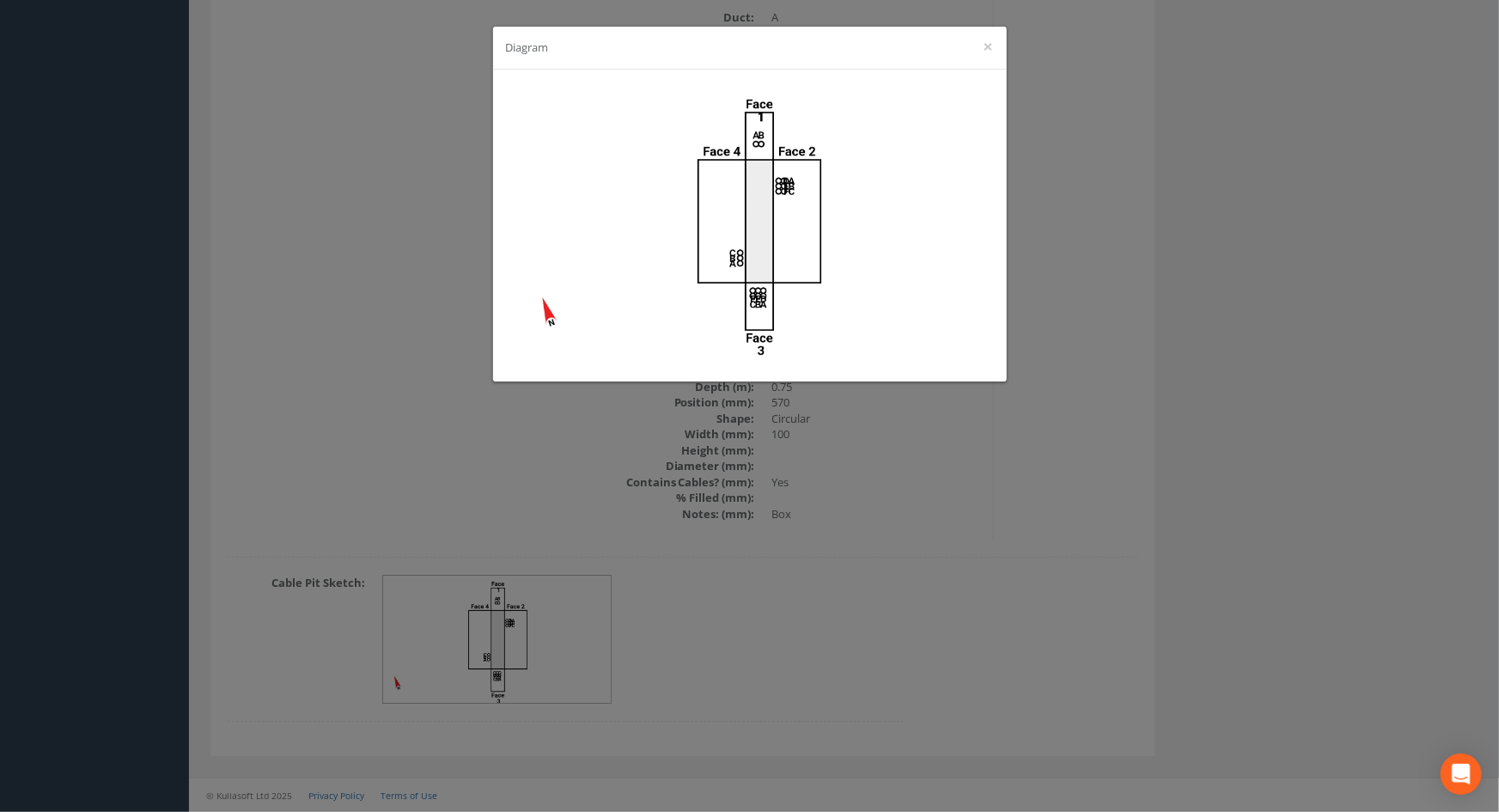
click at [1292, 329] on div "Diagram ×" at bounding box center [750, 406] width 1499 height 812
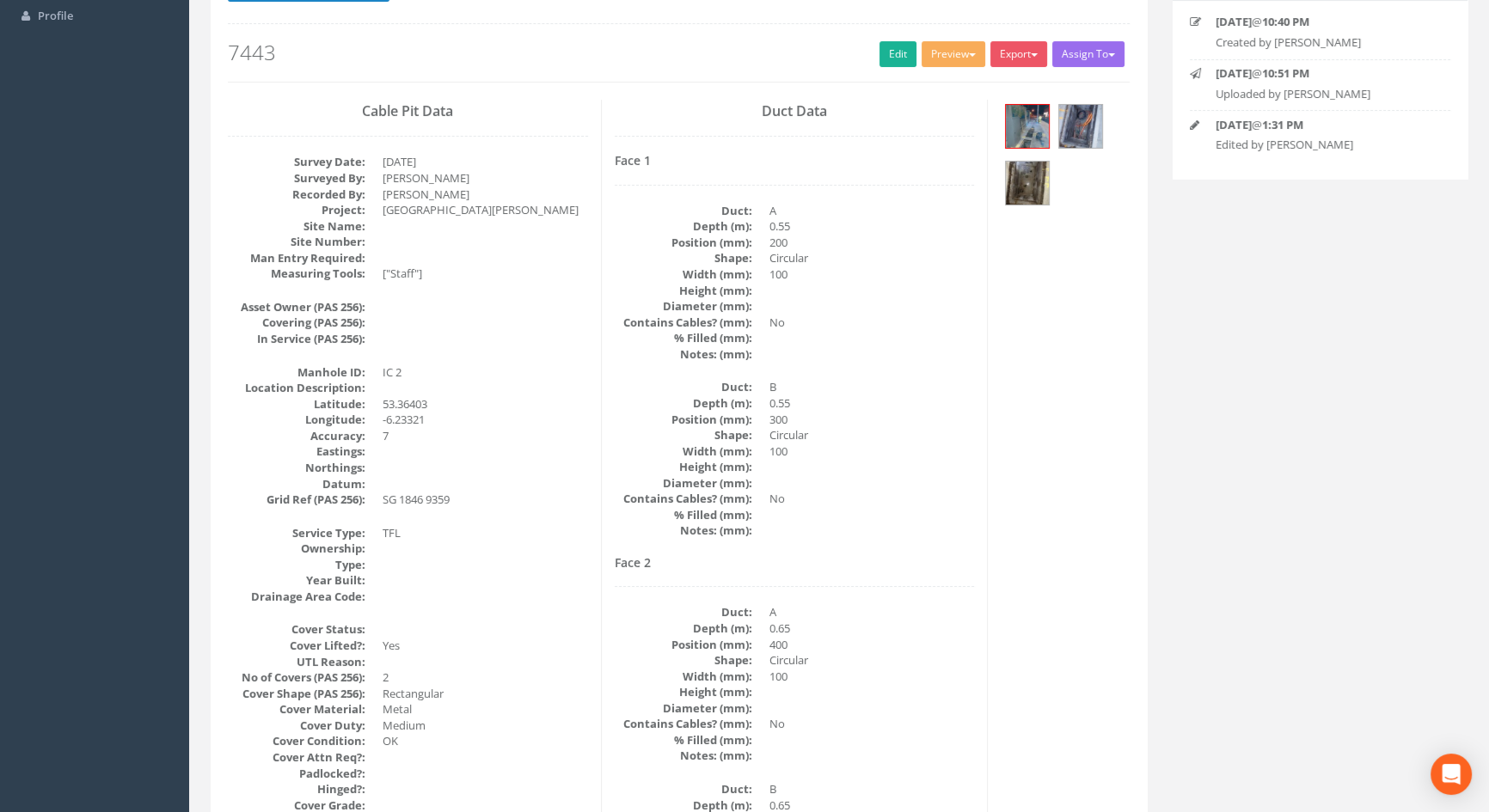
scroll to position [0, 0]
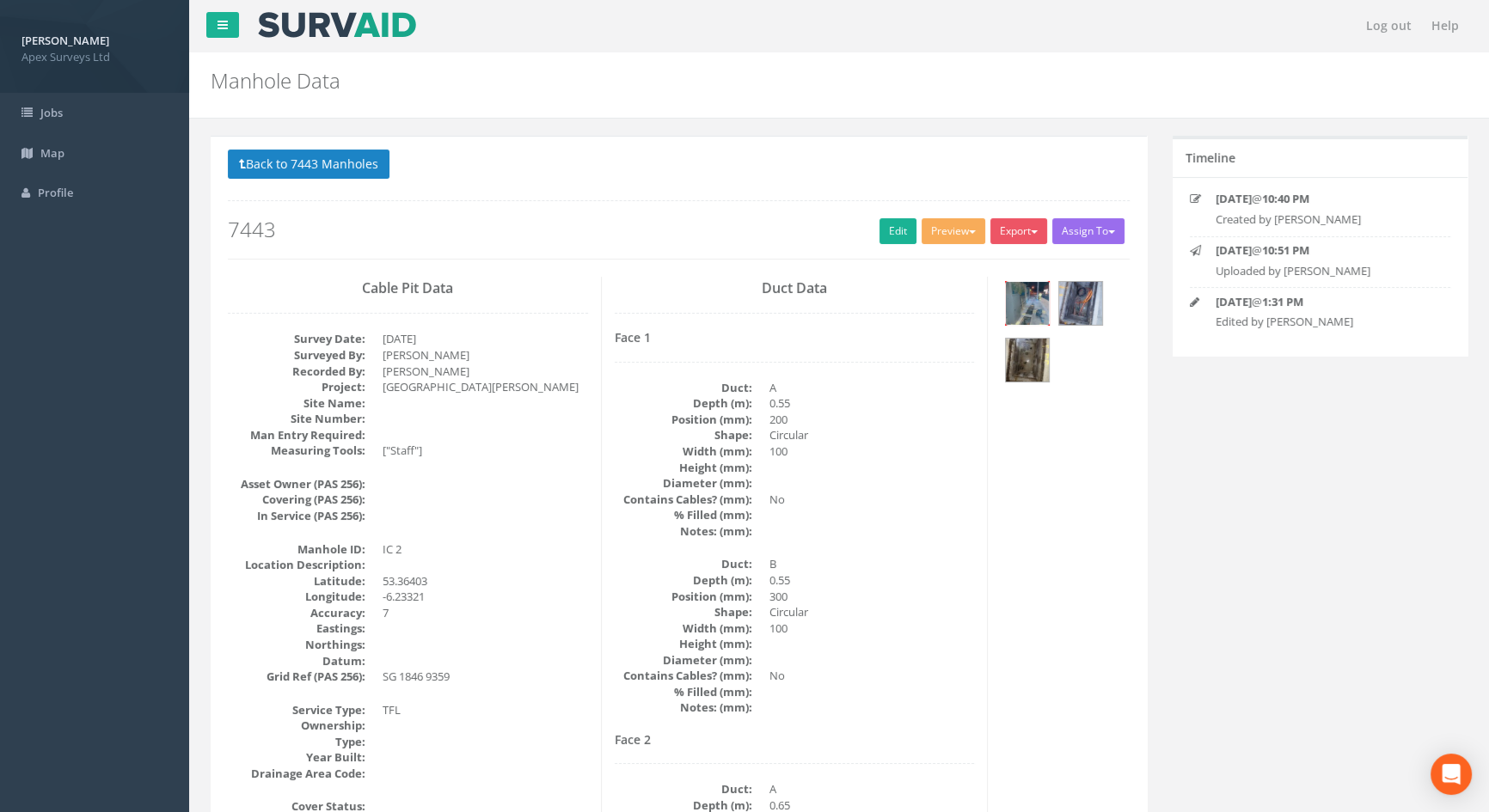
click at [1031, 292] on img at bounding box center [1028, 303] width 43 height 43
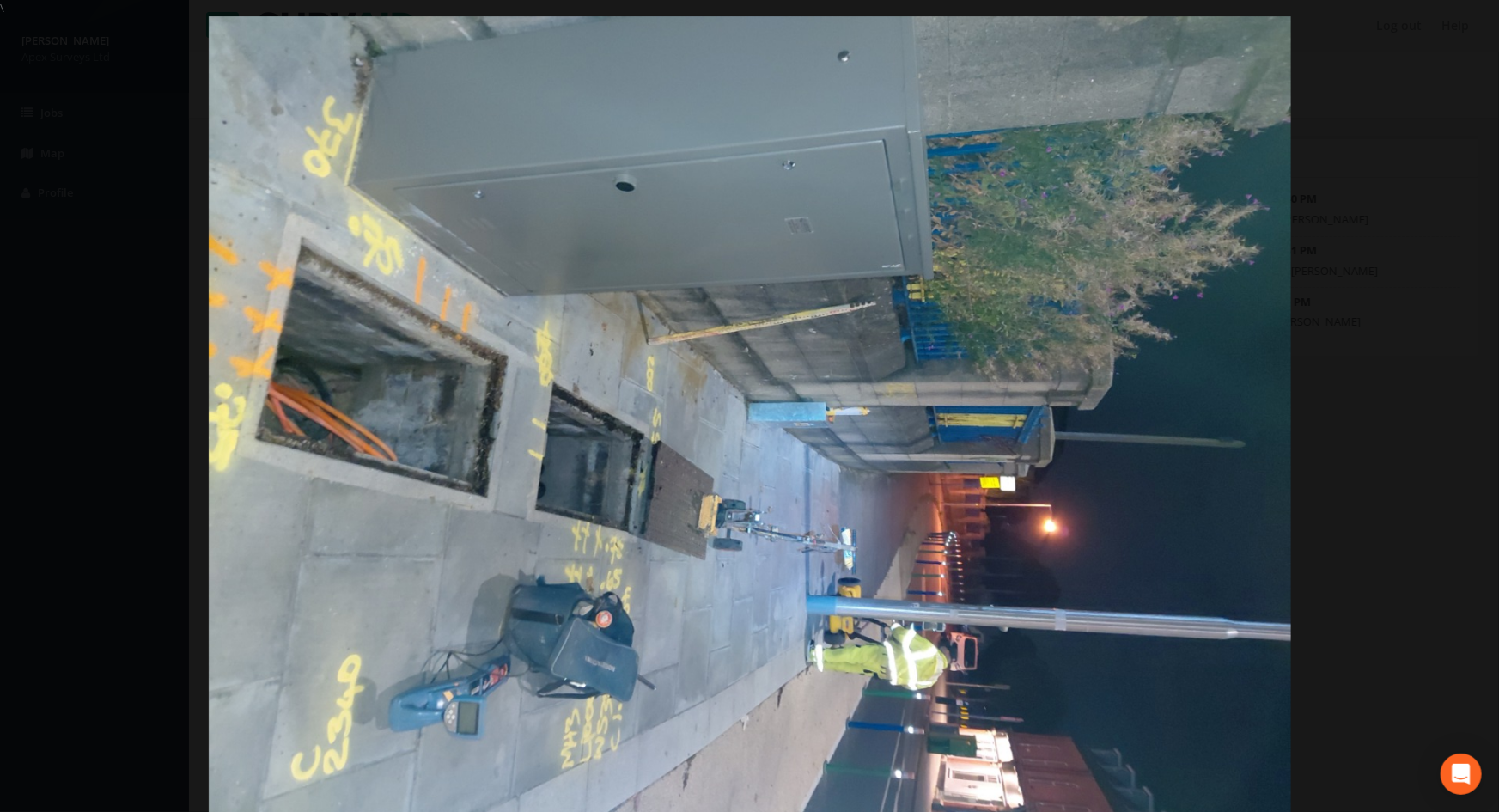
click at [114, 308] on div at bounding box center [750, 422] width 1499 height 812
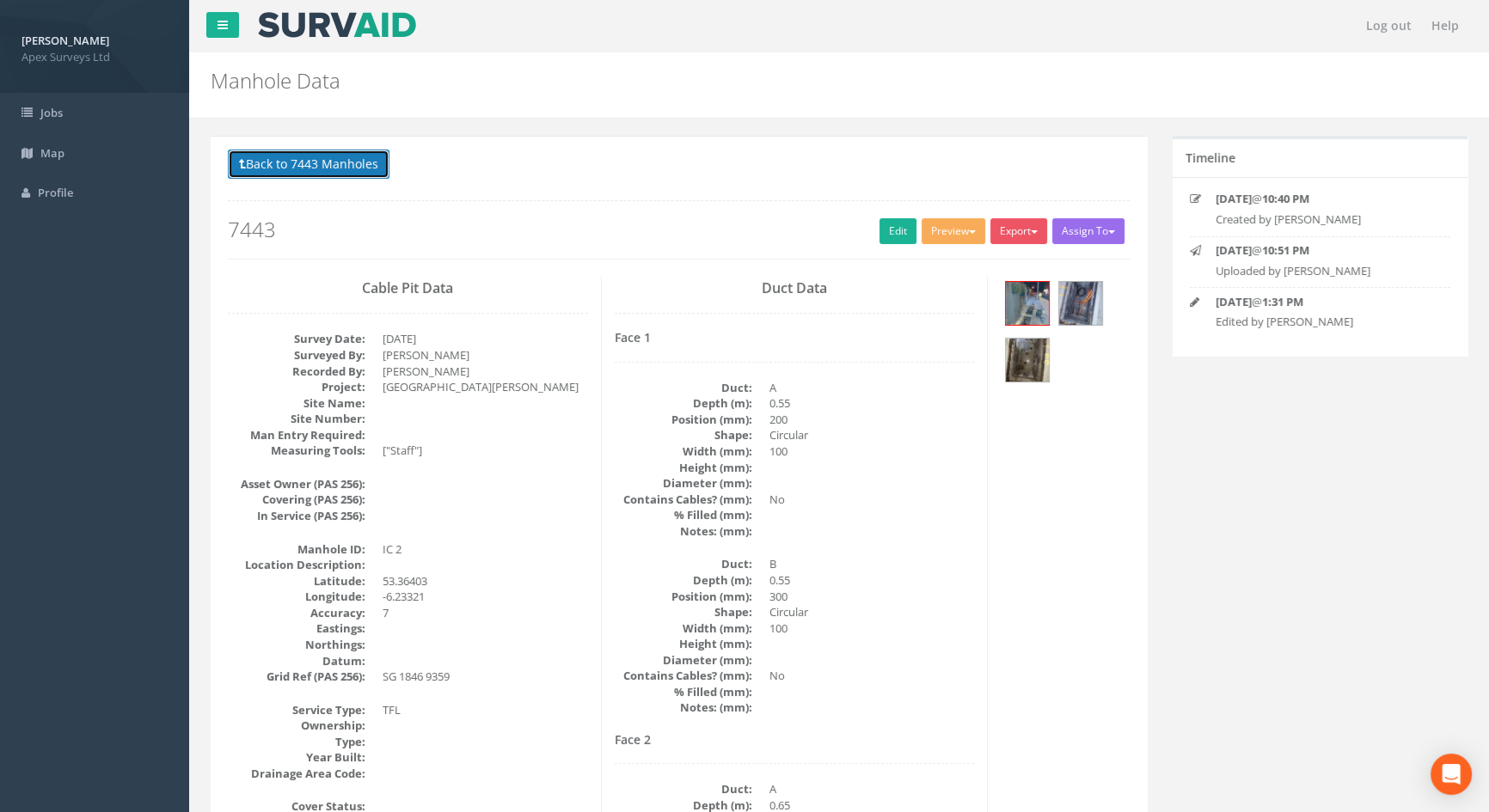
click at [310, 167] on button "Back to 7443 Manholes" at bounding box center [308, 164] width 161 height 29
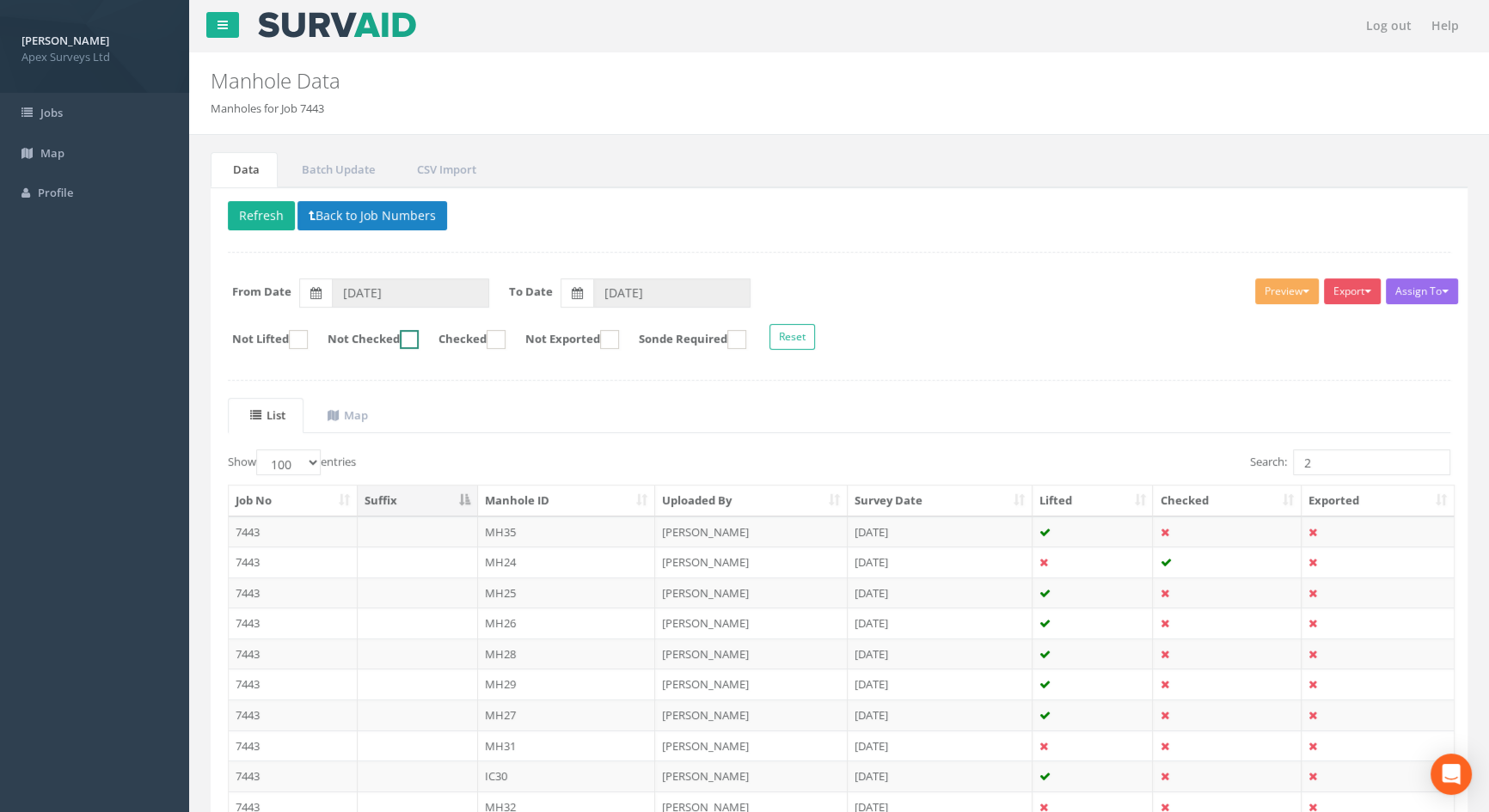
click at [418, 338] on ins at bounding box center [409, 339] width 19 height 19
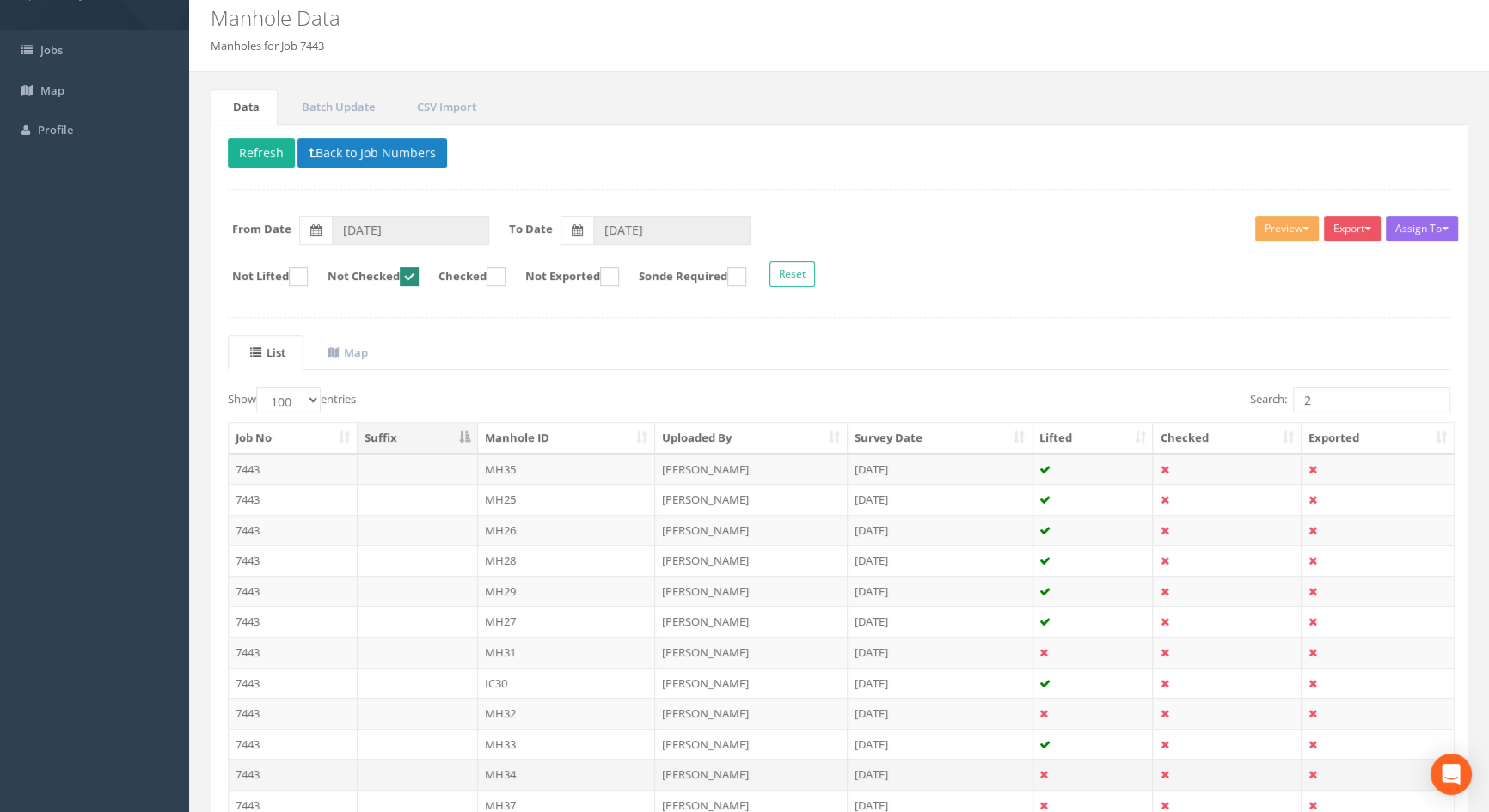
scroll to position [28, 0]
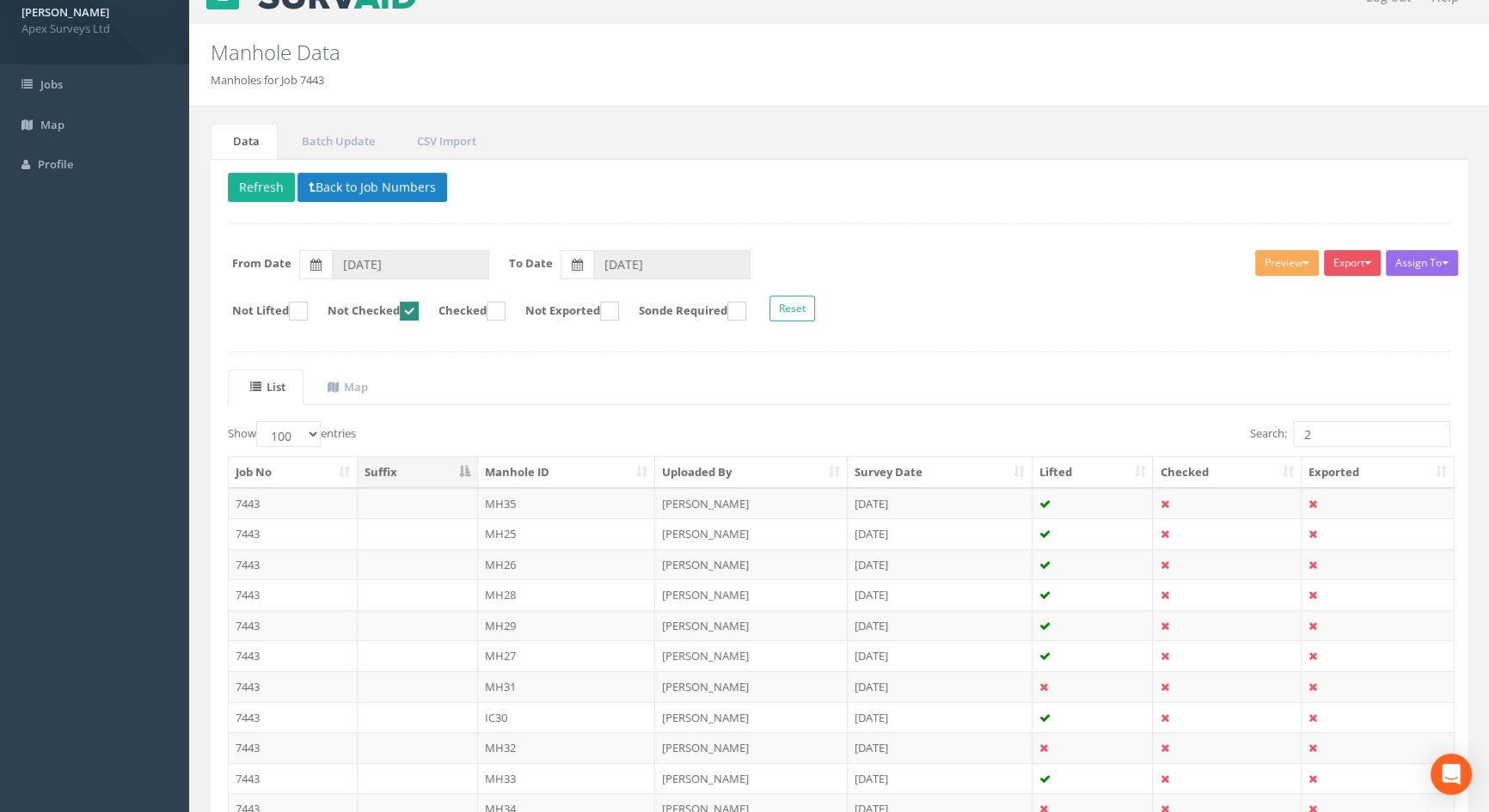
click at [418, 305] on ins at bounding box center [409, 311] width 19 height 19
checkbox input "false"
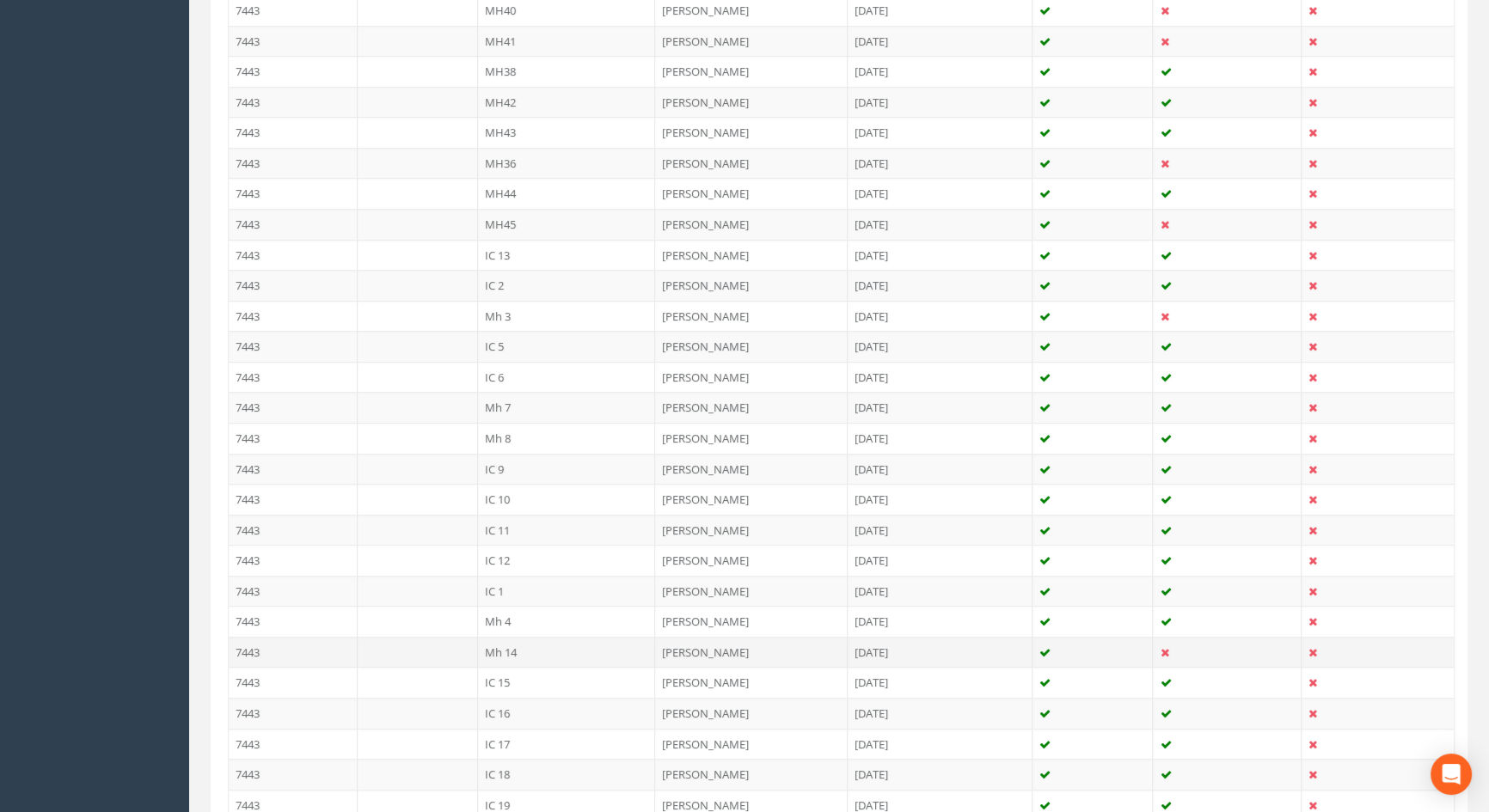
scroll to position [1212, 0]
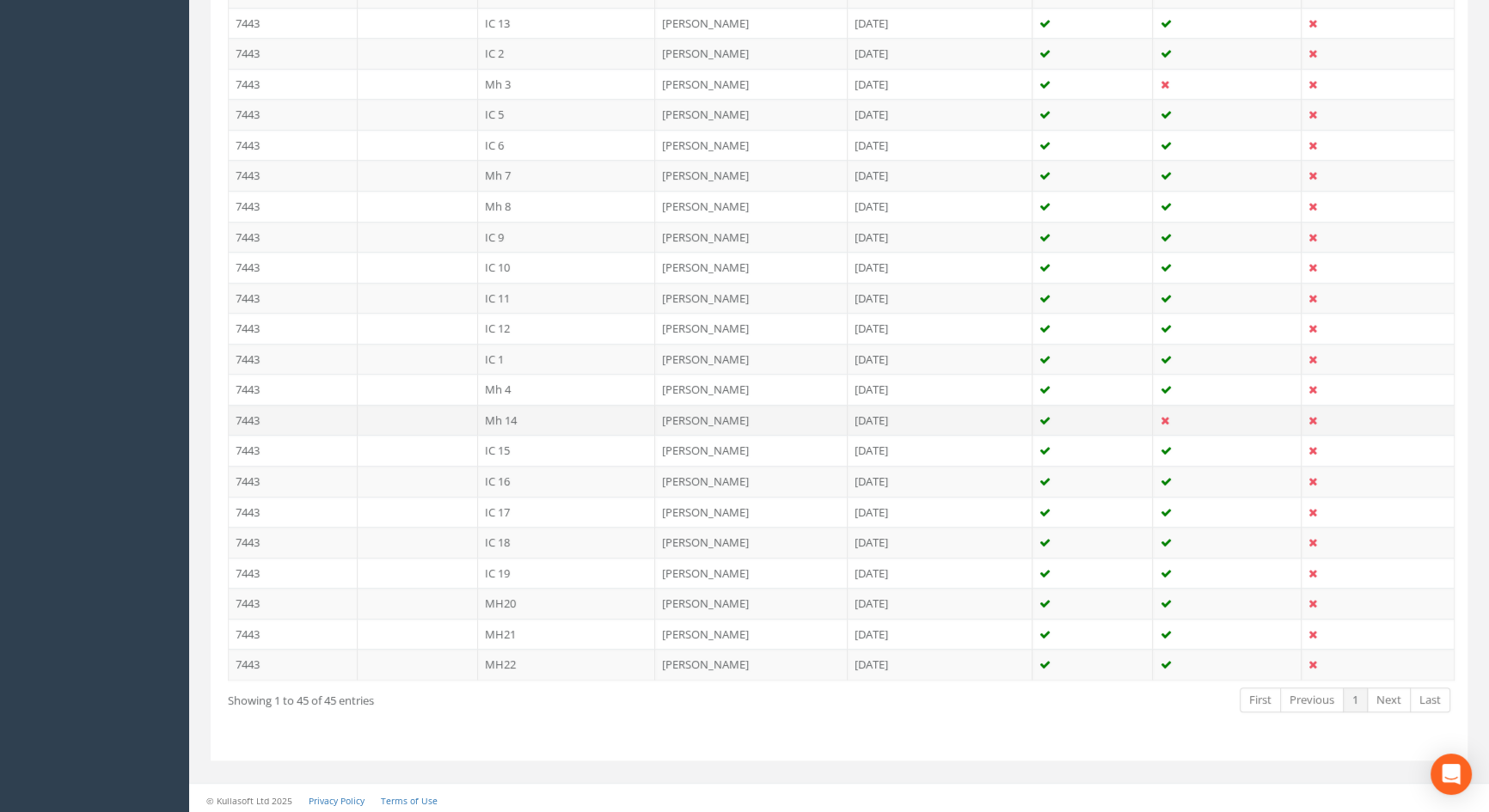
click at [498, 416] on td "Mh 14" at bounding box center [567, 420] width 178 height 31
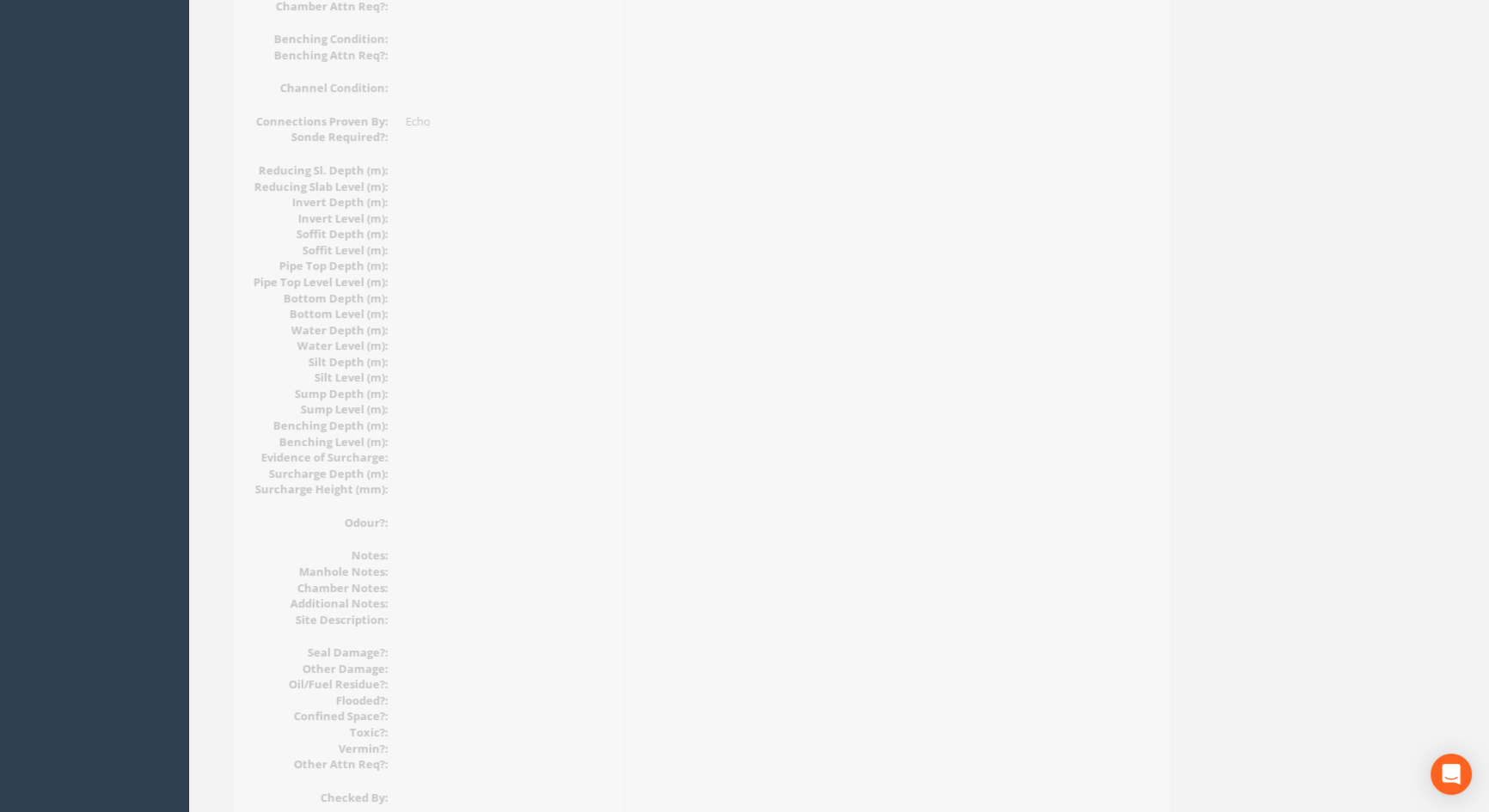
scroll to position [1838, 0]
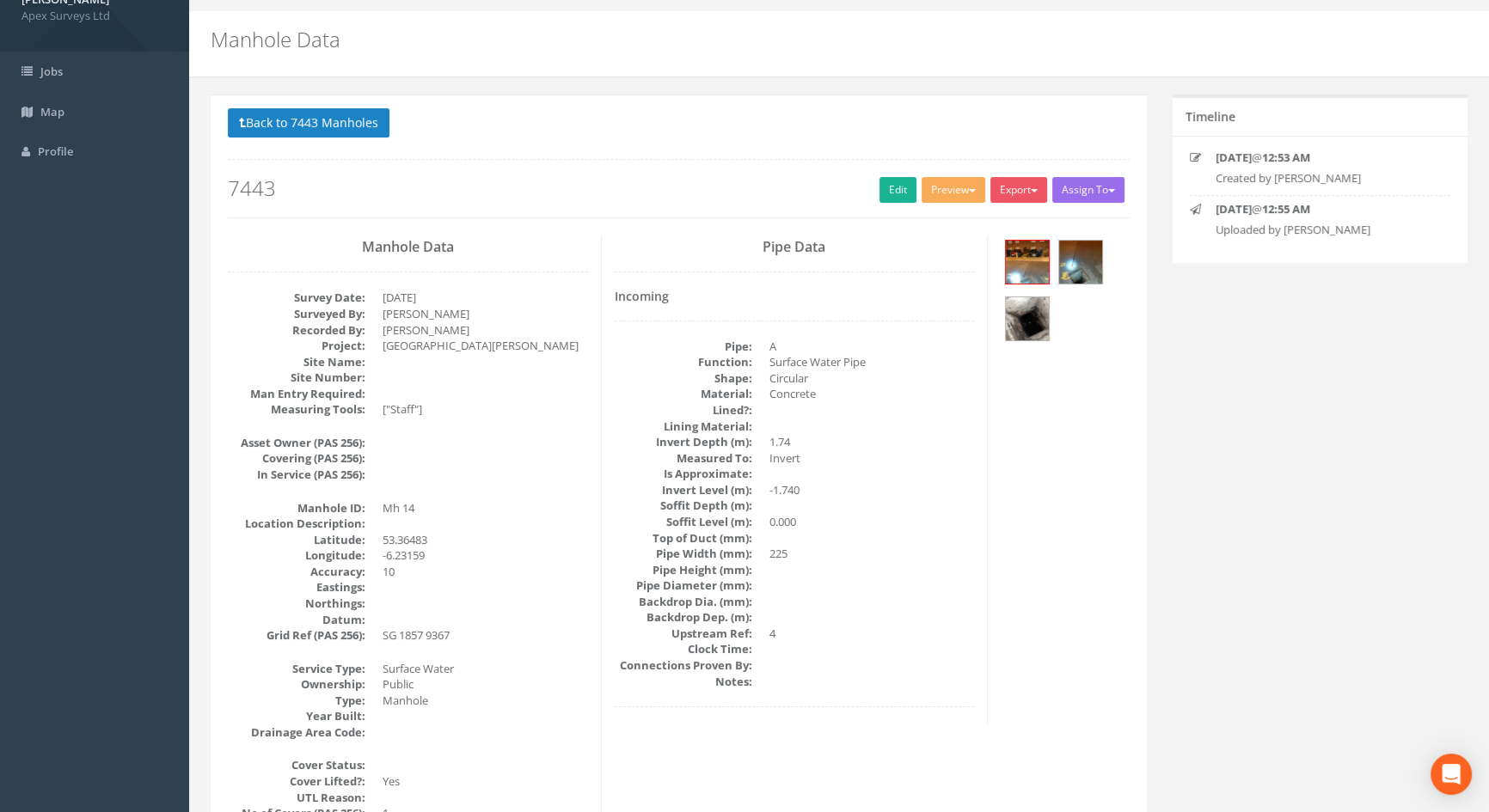
scroll to position [0, 0]
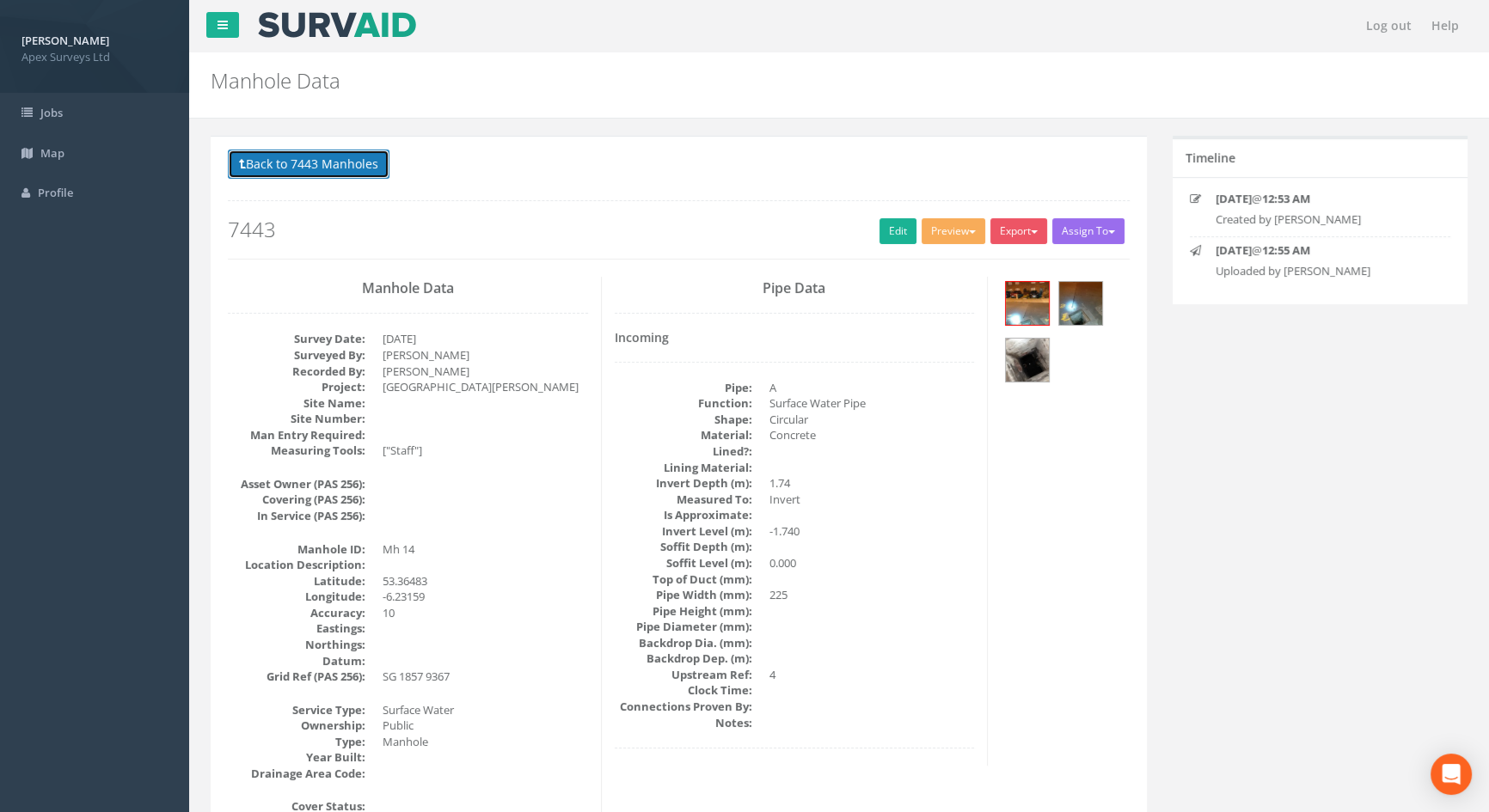
click at [325, 167] on button "Back to 7443 Manholes" at bounding box center [308, 164] width 161 height 29
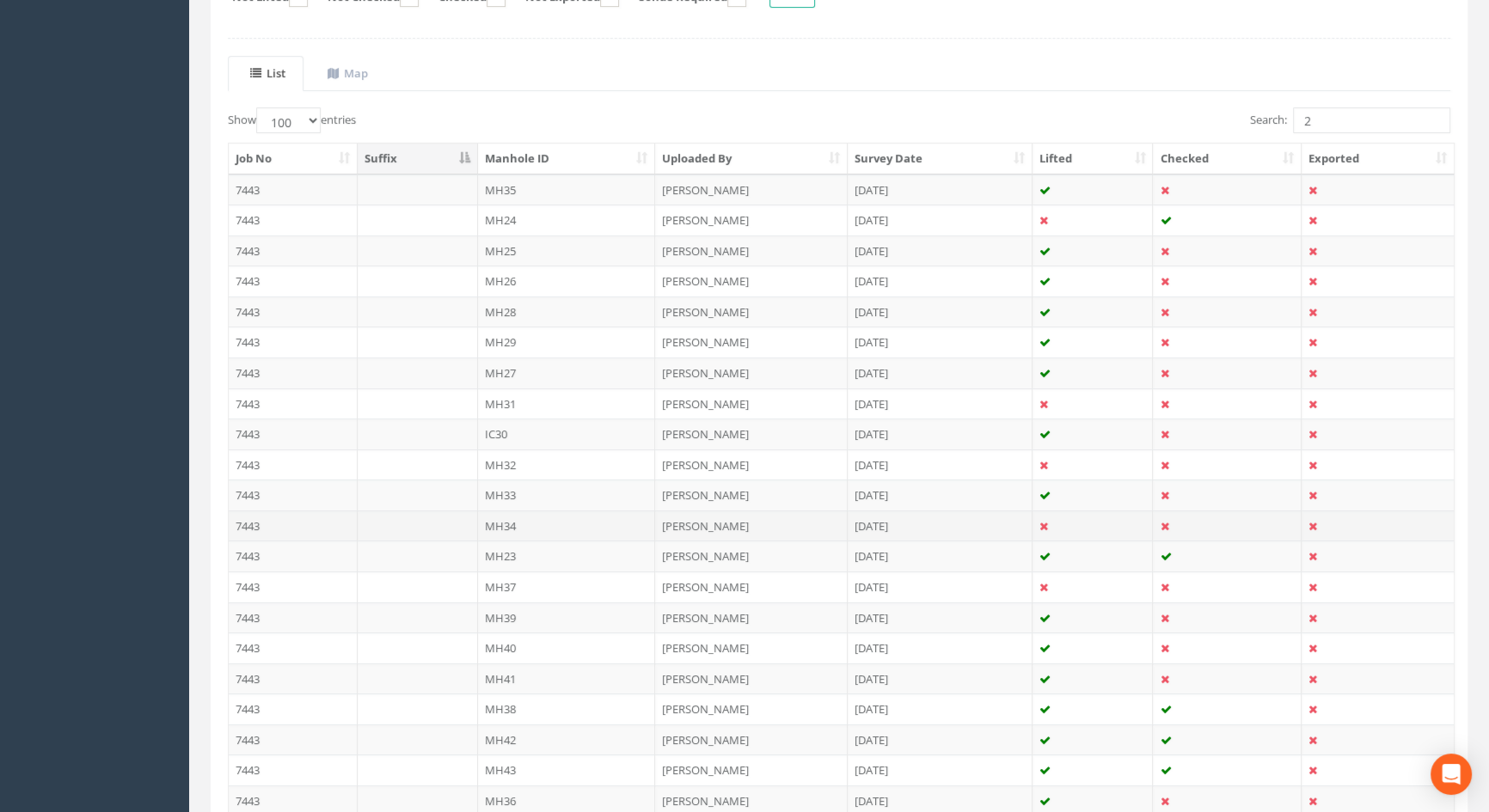
scroll to position [77, 0]
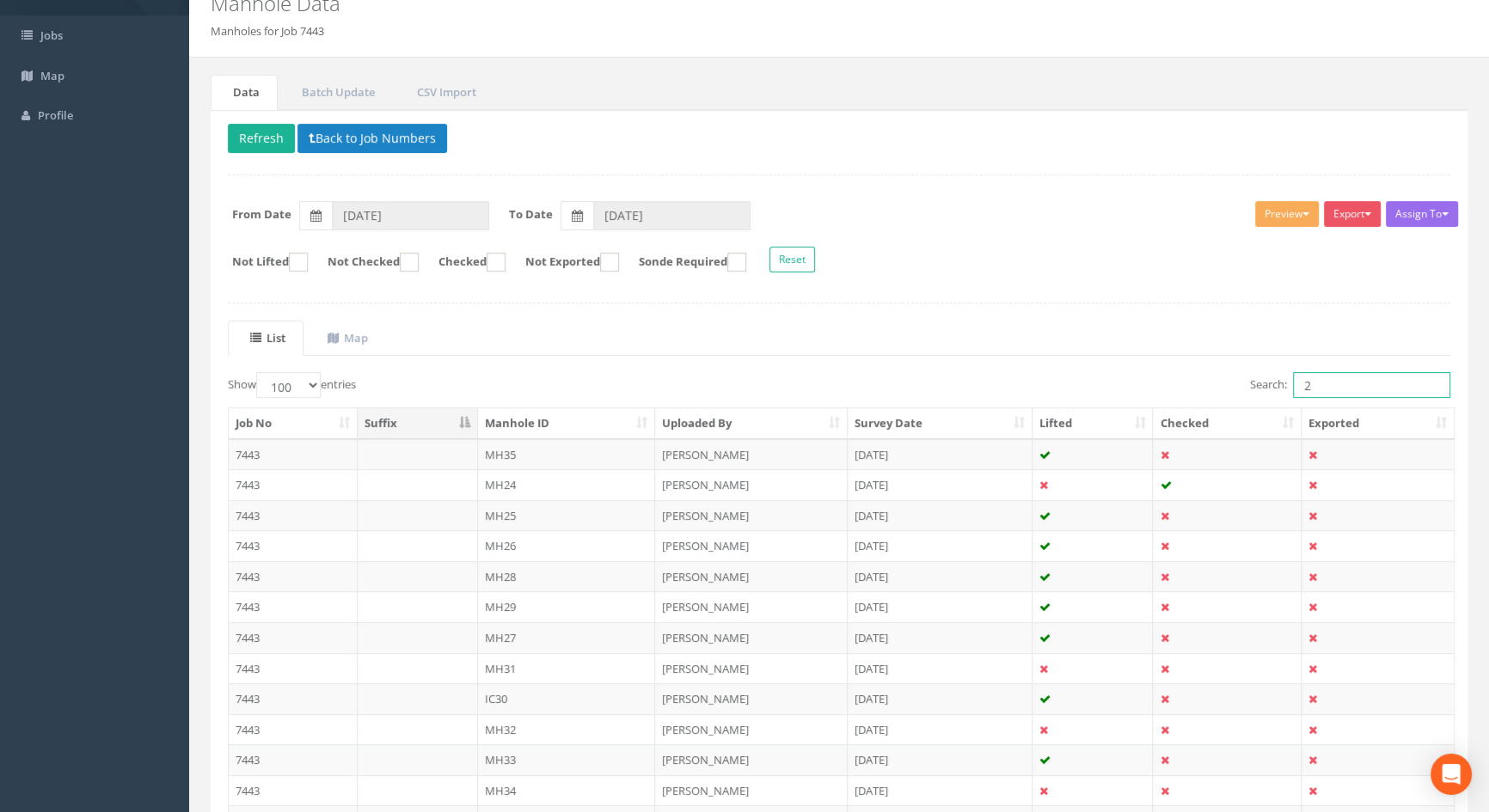
click at [1328, 380] on input "2" at bounding box center [1371, 385] width 157 height 25
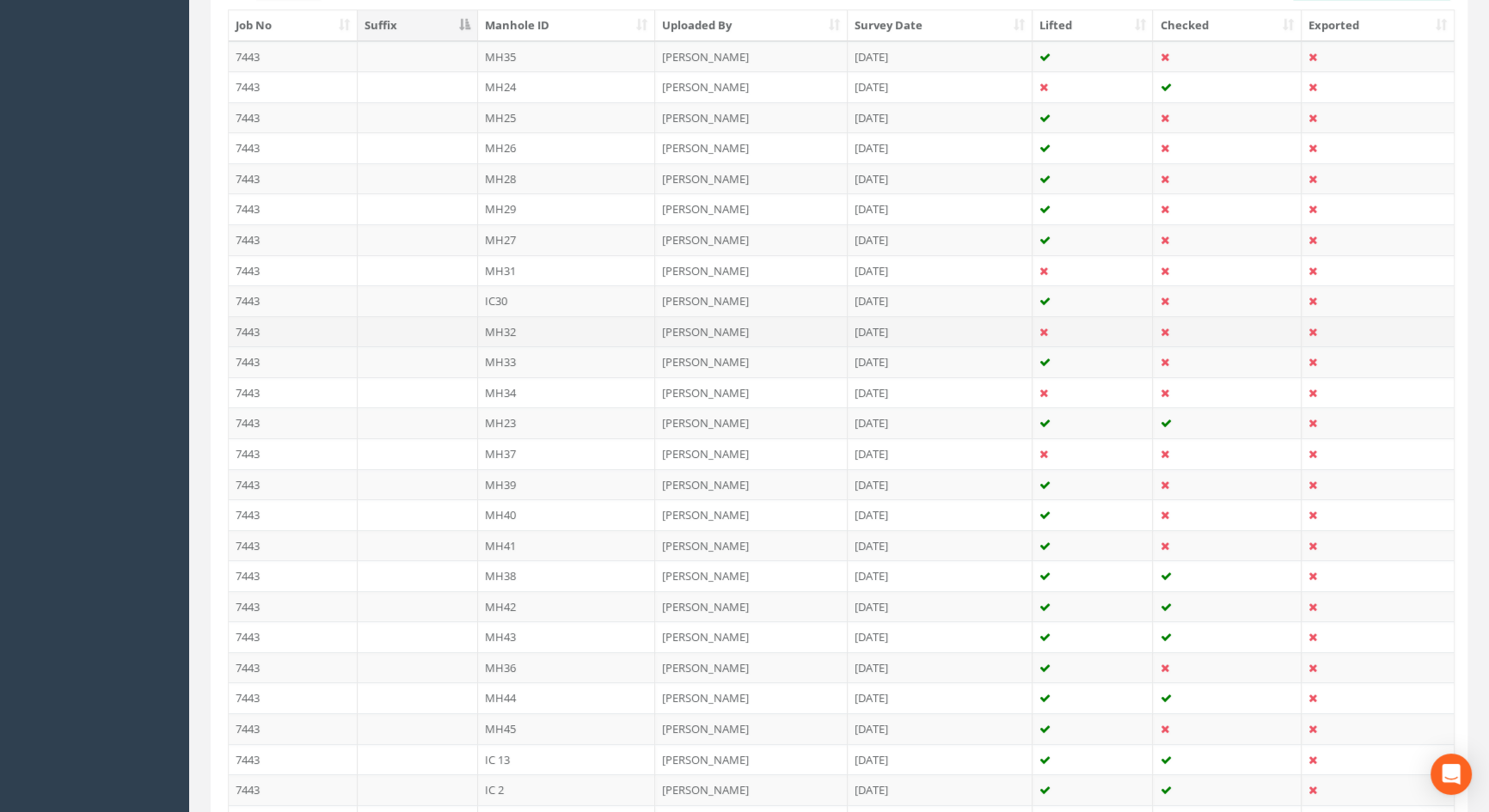
scroll to position [430, 0]
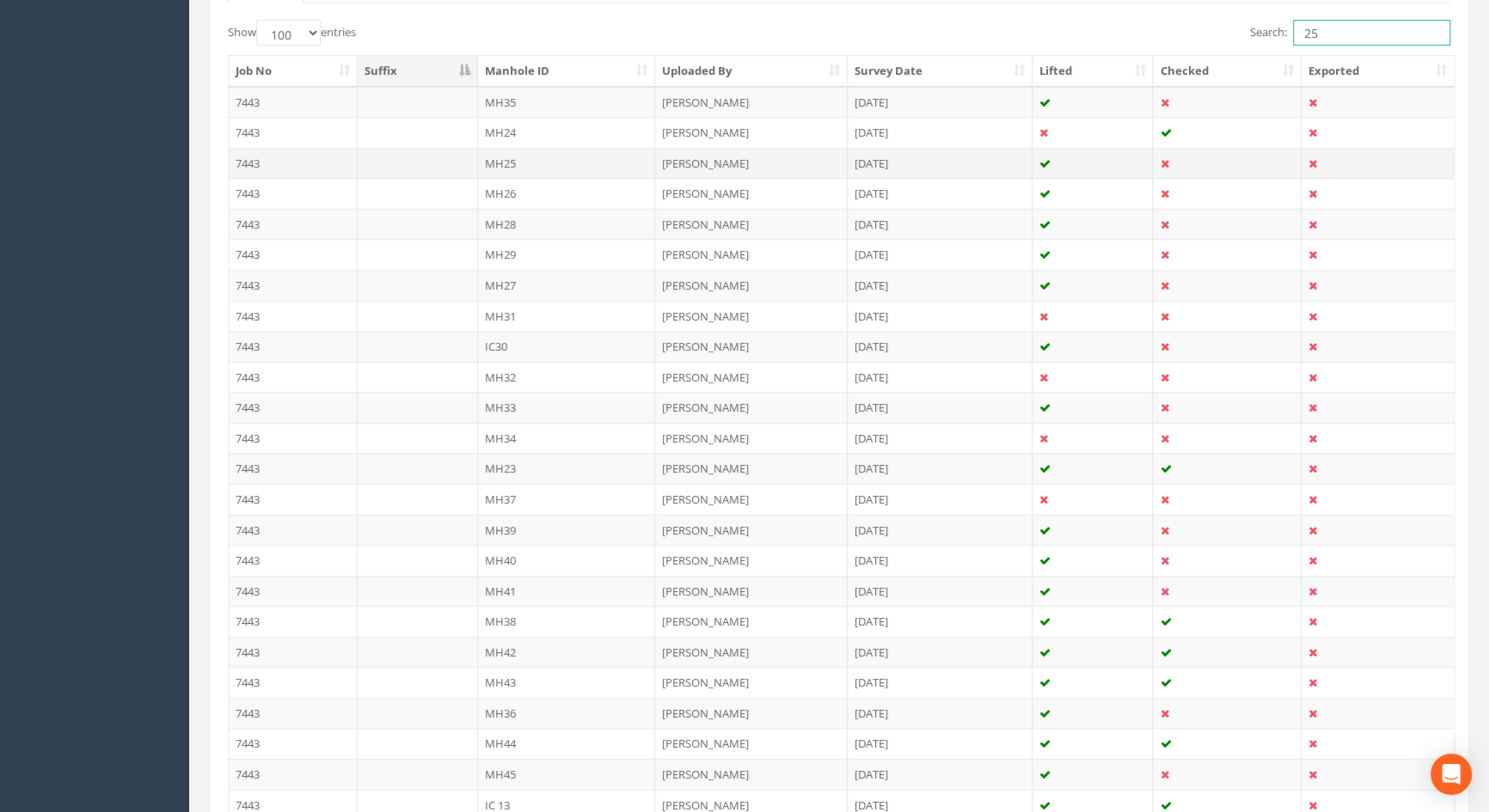
type input "25"
click at [530, 163] on td "MH25" at bounding box center [567, 163] width 178 height 31
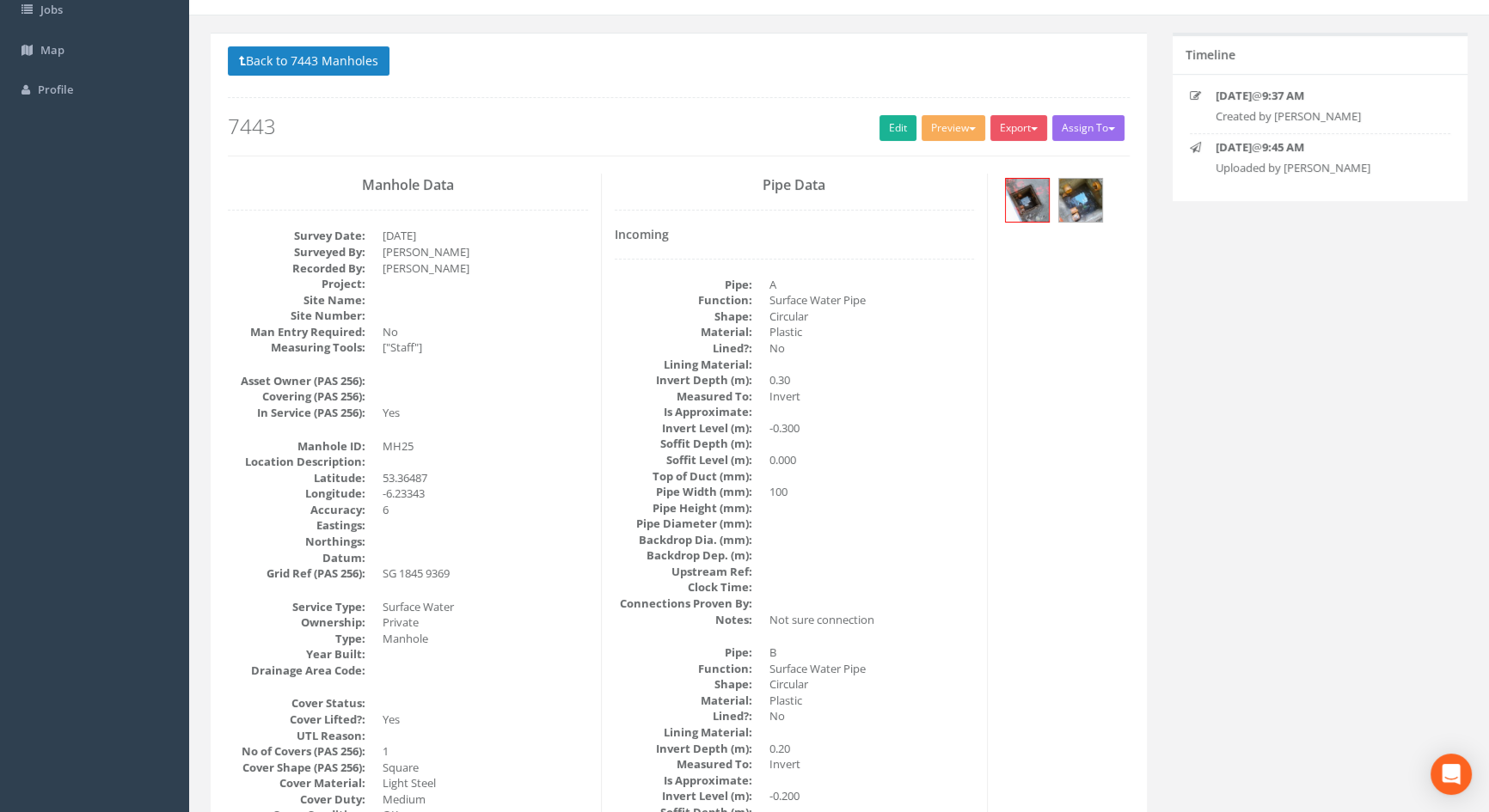
scroll to position [0, 0]
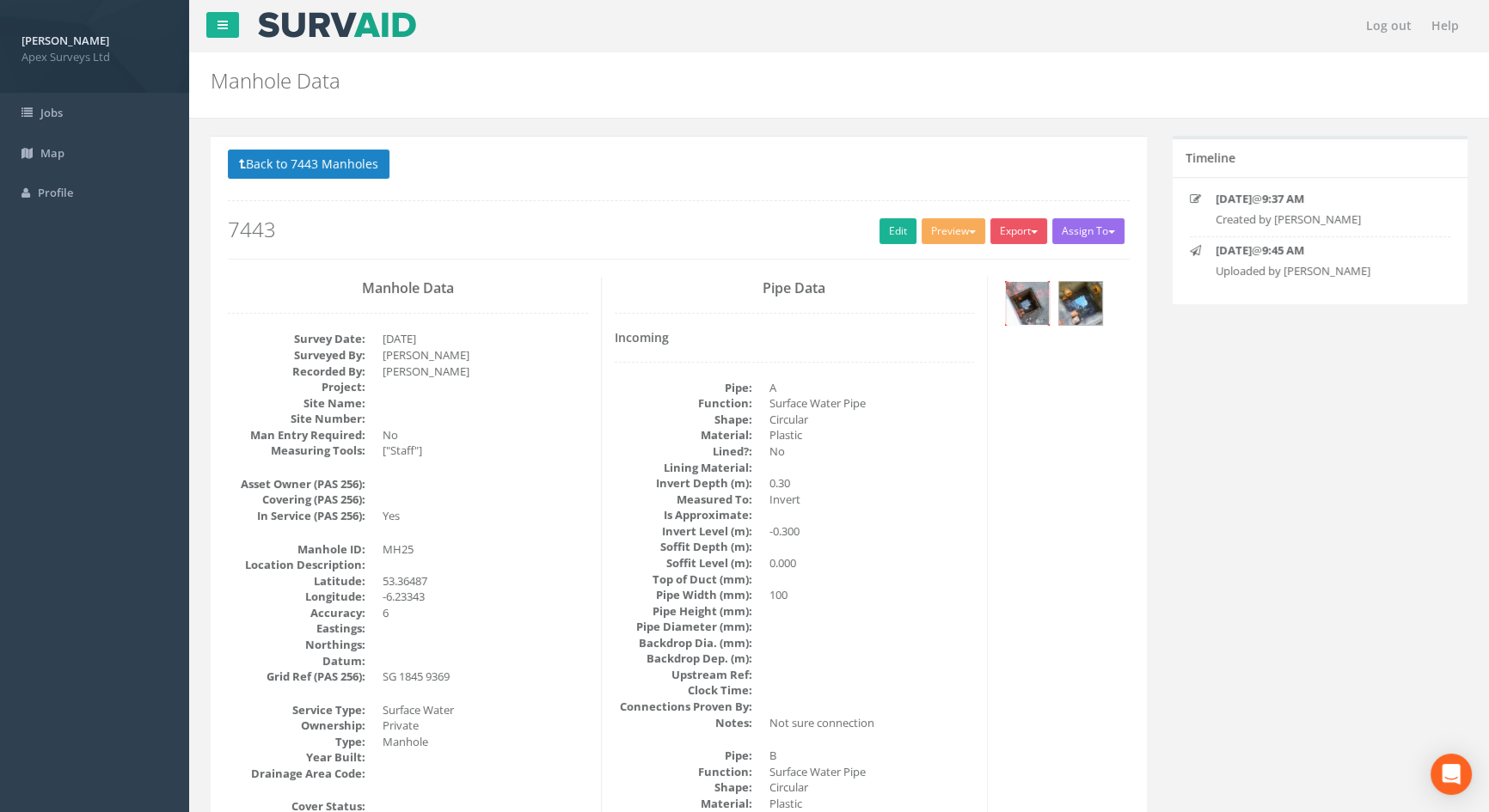
click at [1026, 297] on img at bounding box center [1028, 303] width 43 height 43
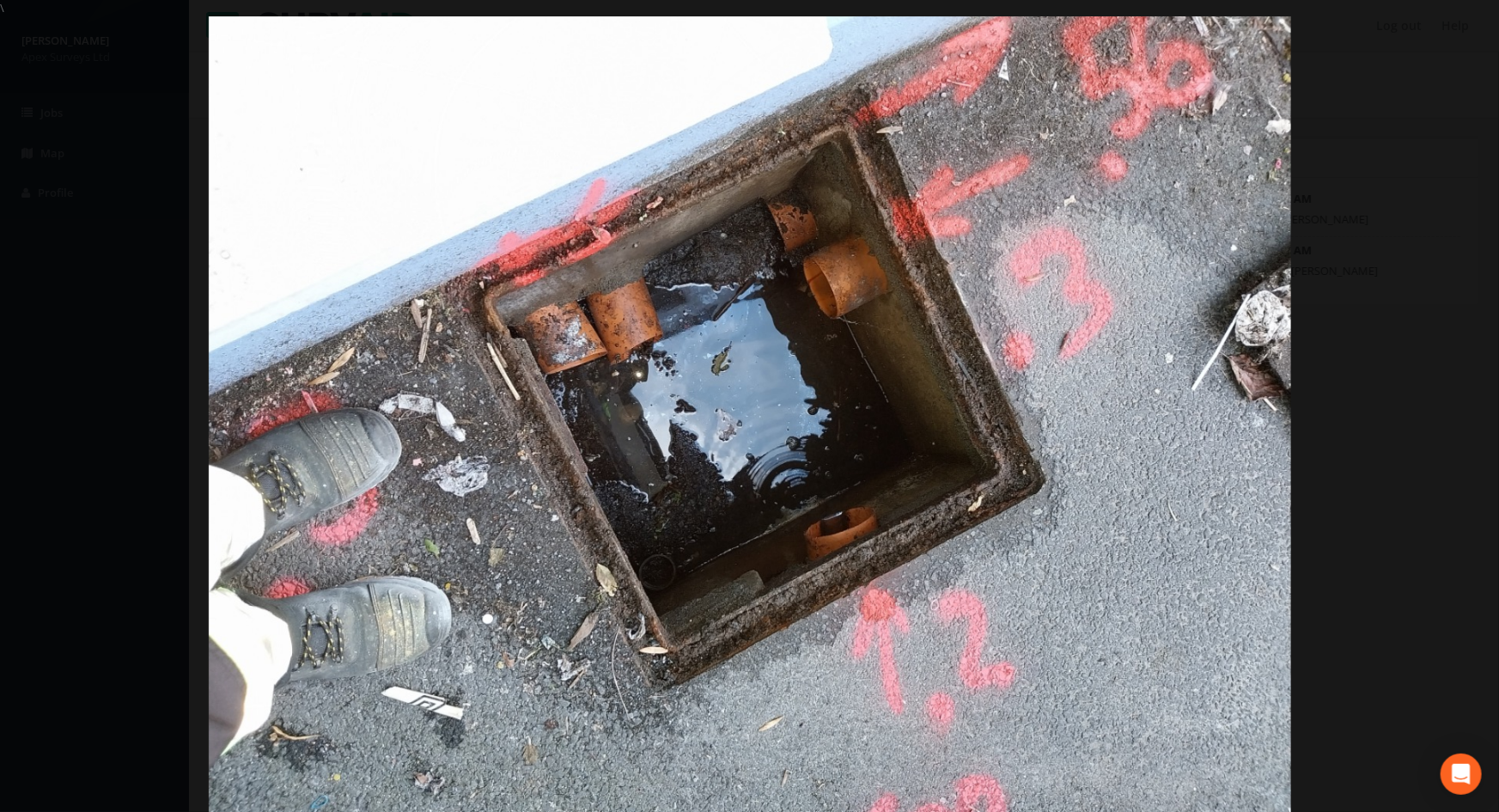
click at [1438, 298] on div at bounding box center [750, 422] width 1499 height 812
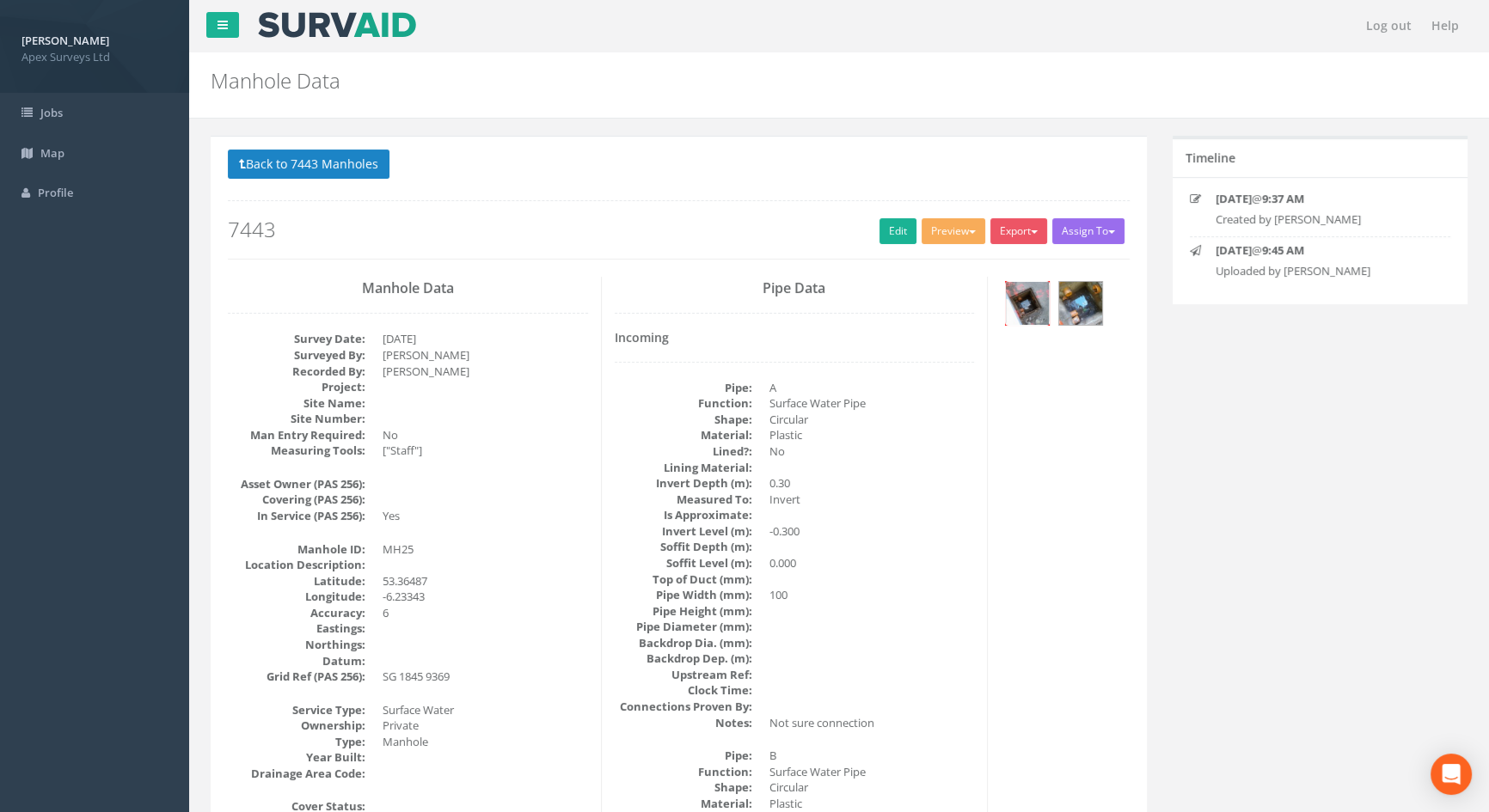
click at [1033, 304] on img at bounding box center [1028, 303] width 43 height 43
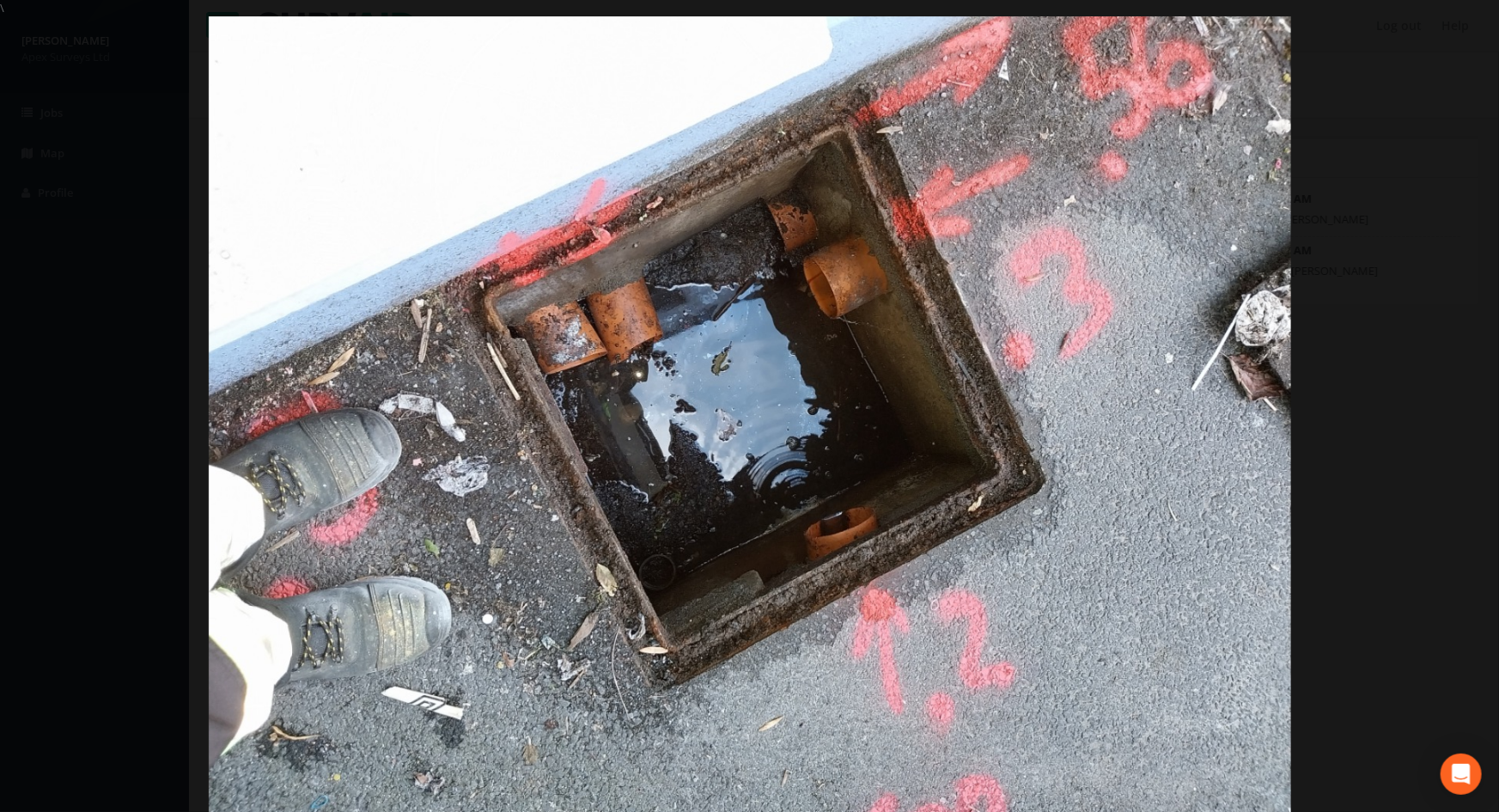
click at [1382, 323] on div at bounding box center [750, 422] width 1499 height 812
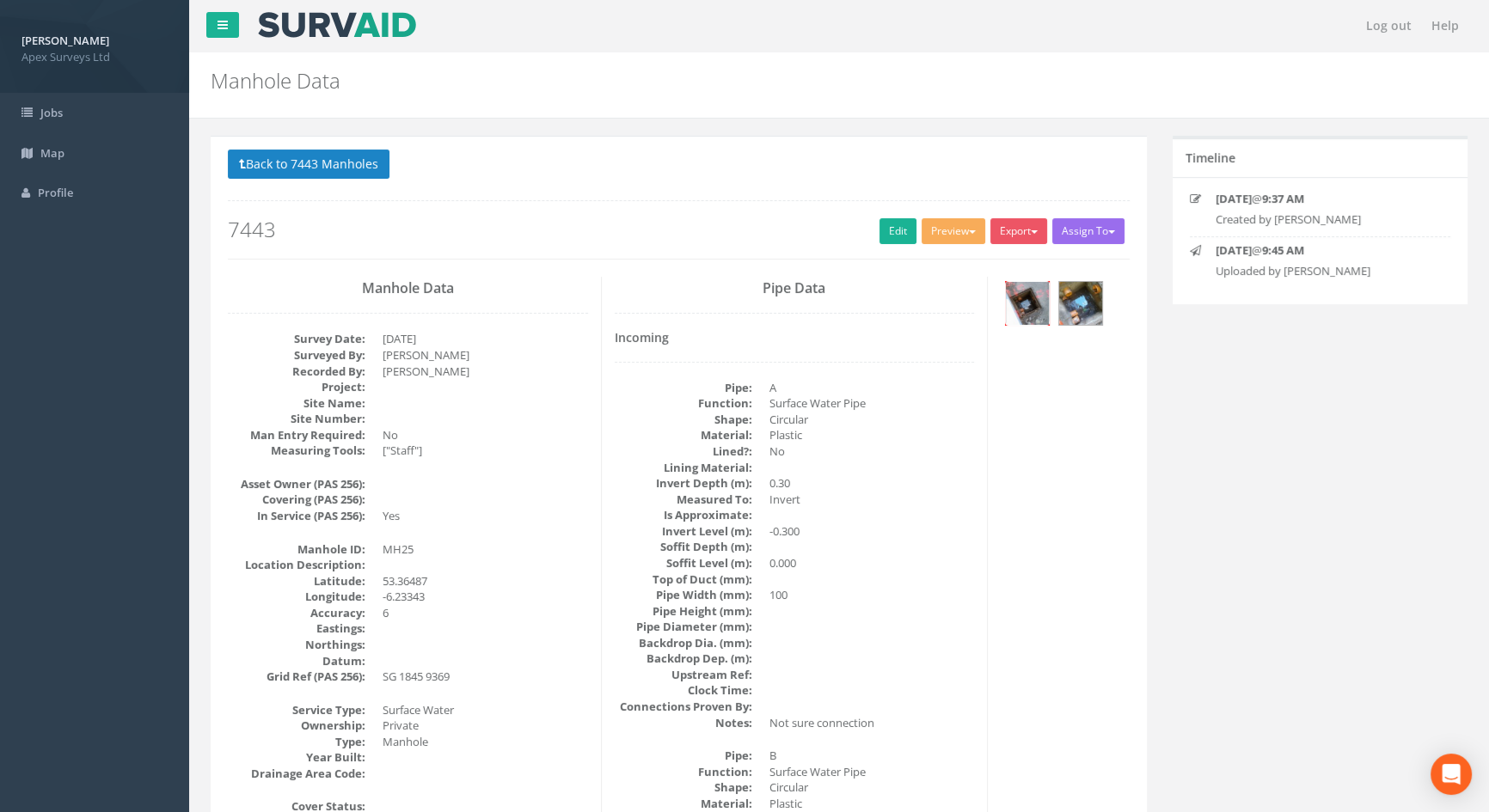
click at [1036, 288] on img at bounding box center [1028, 303] width 43 height 43
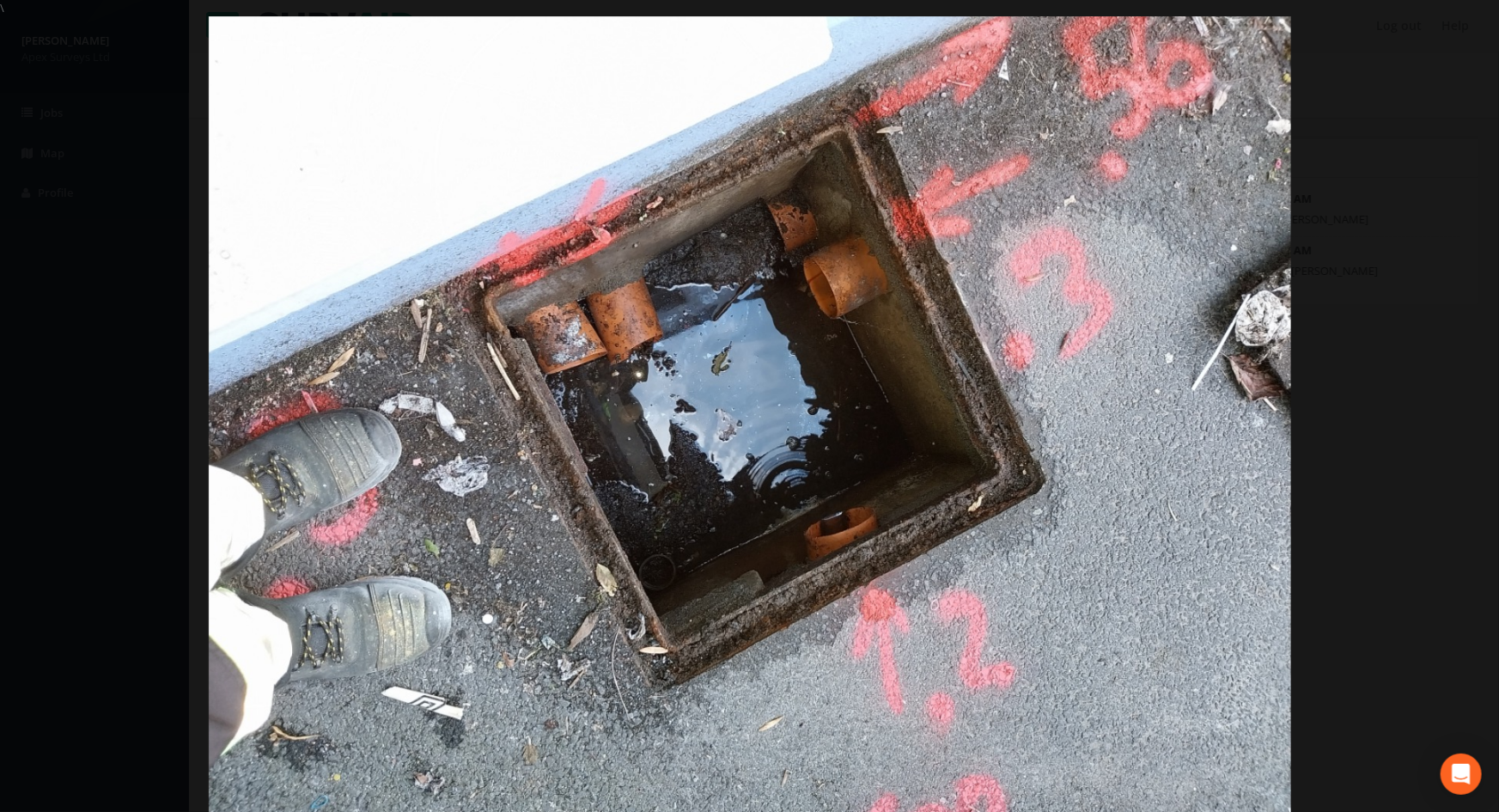
click at [1395, 347] on div at bounding box center [750, 422] width 1499 height 812
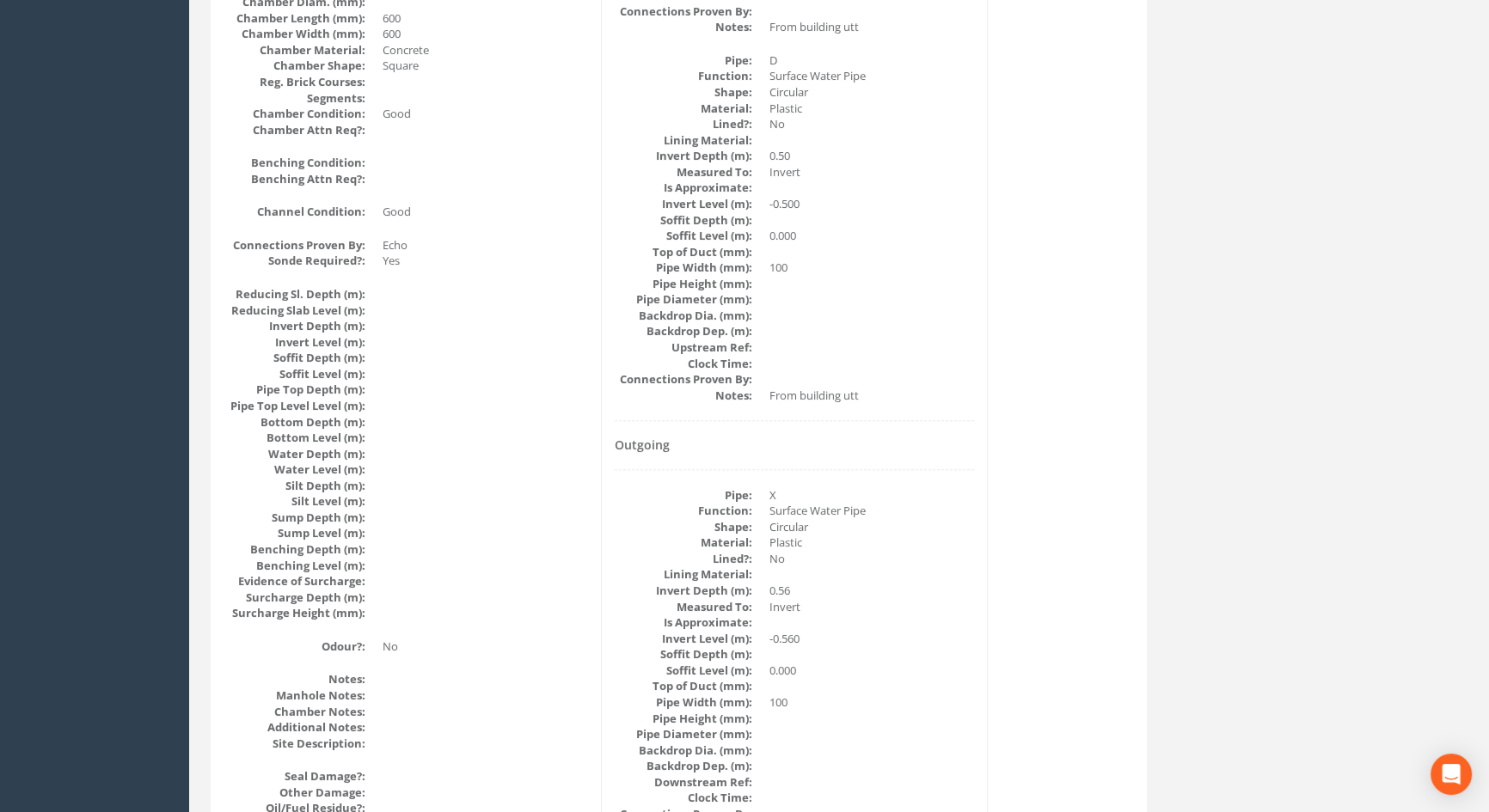
scroll to position [1562, 0]
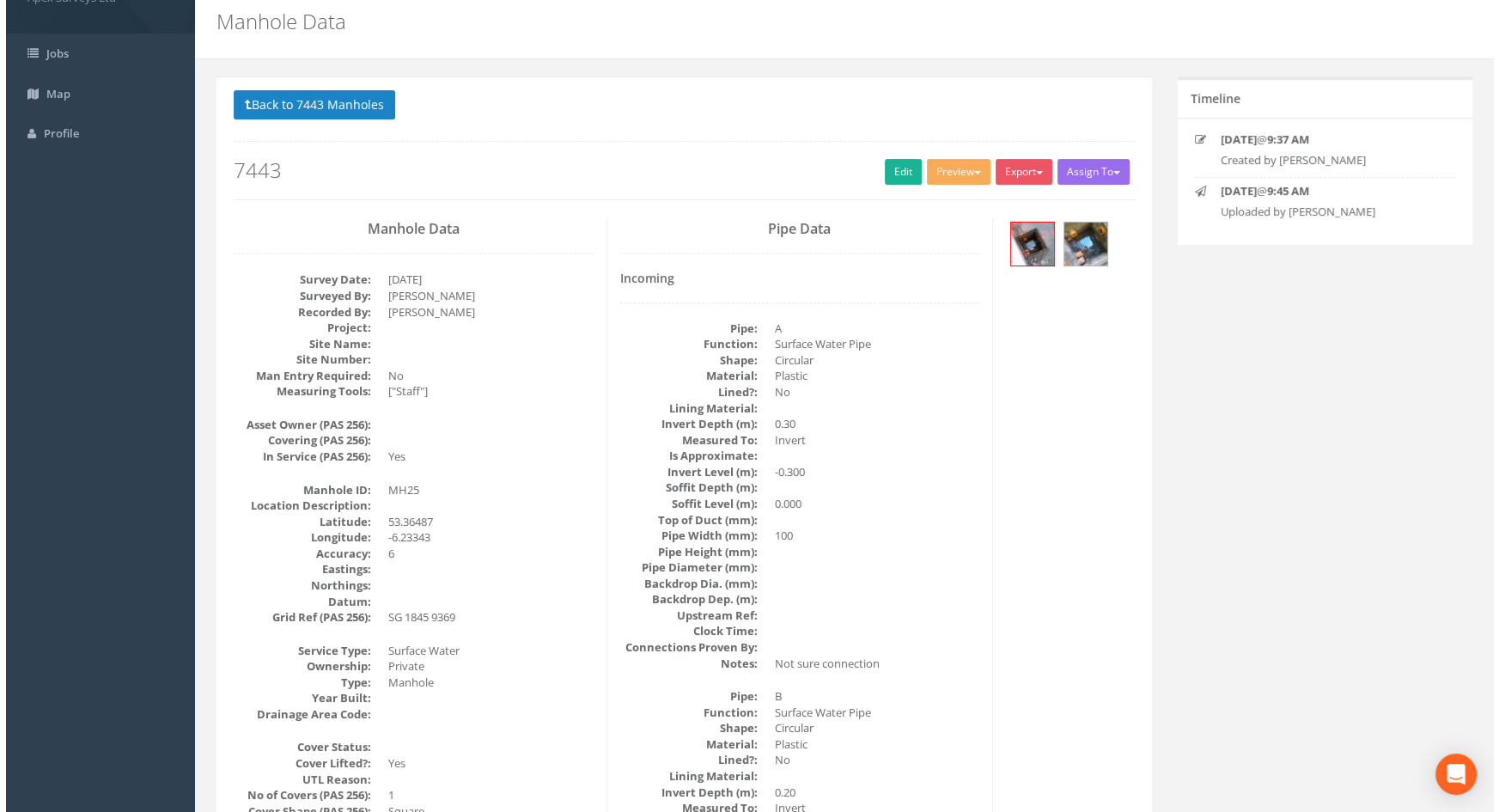
scroll to position [0, 0]
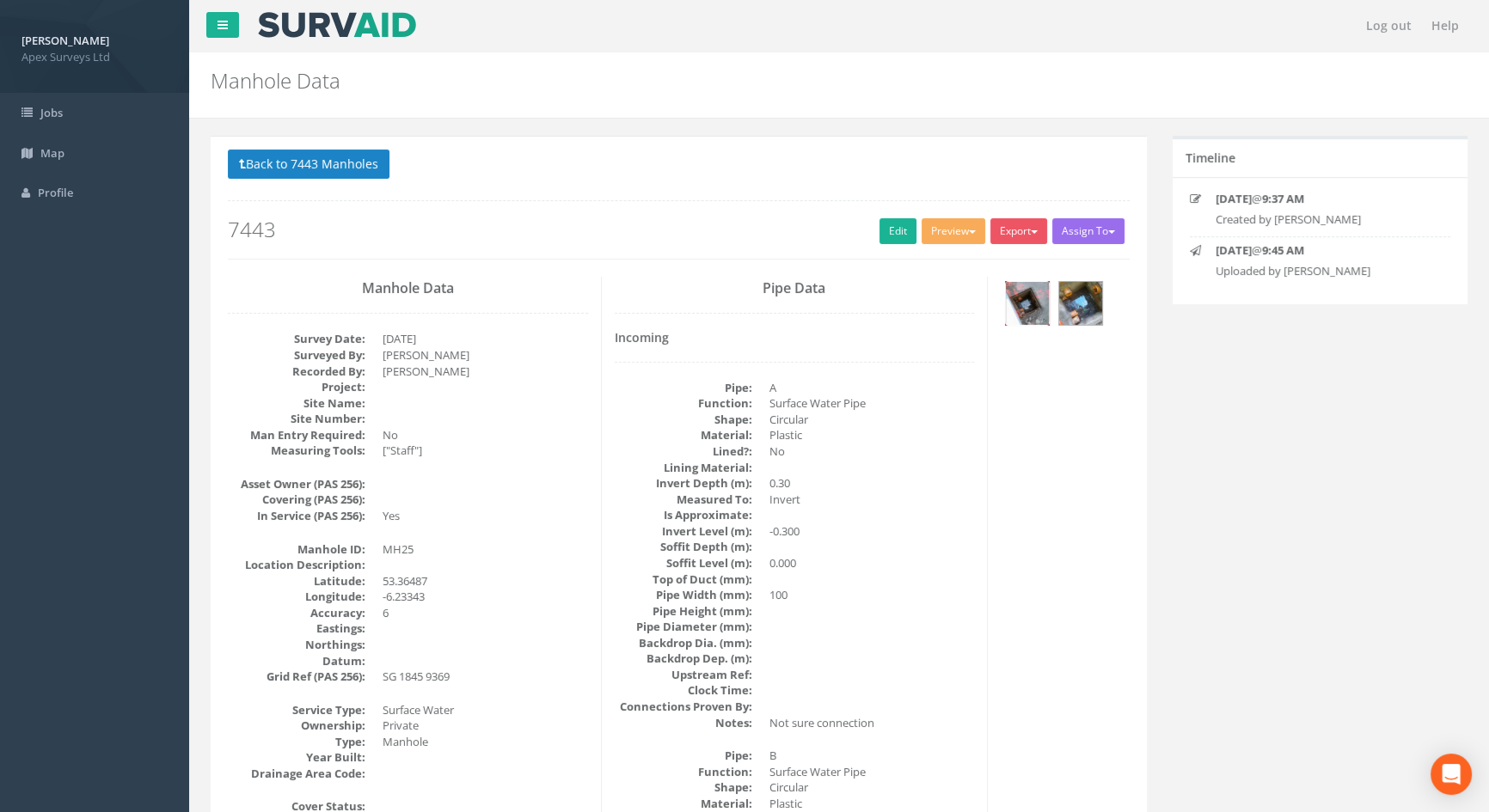
click at [1026, 307] on img at bounding box center [1028, 303] width 43 height 43
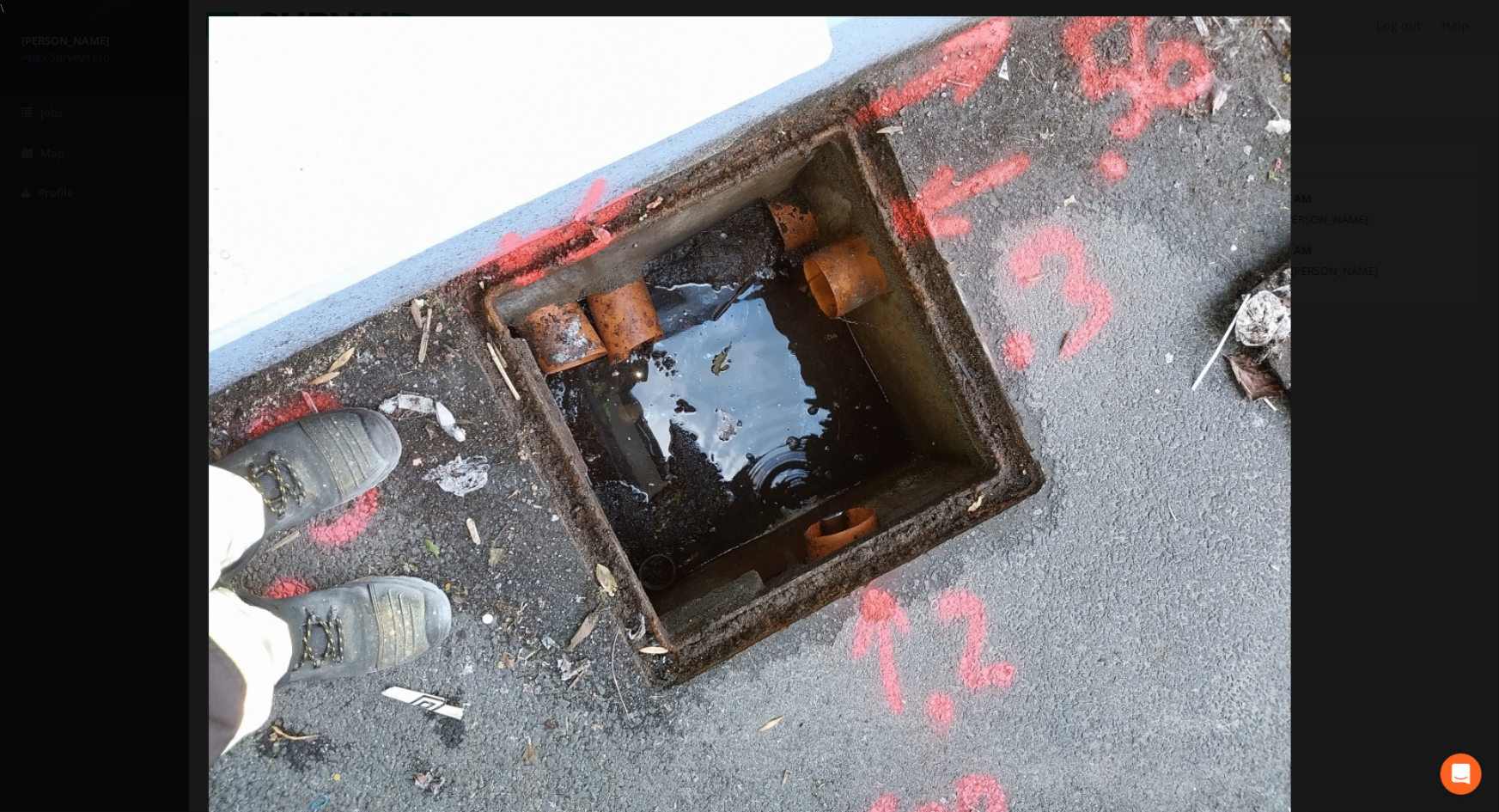
click at [1370, 321] on div at bounding box center [750, 422] width 1499 height 812
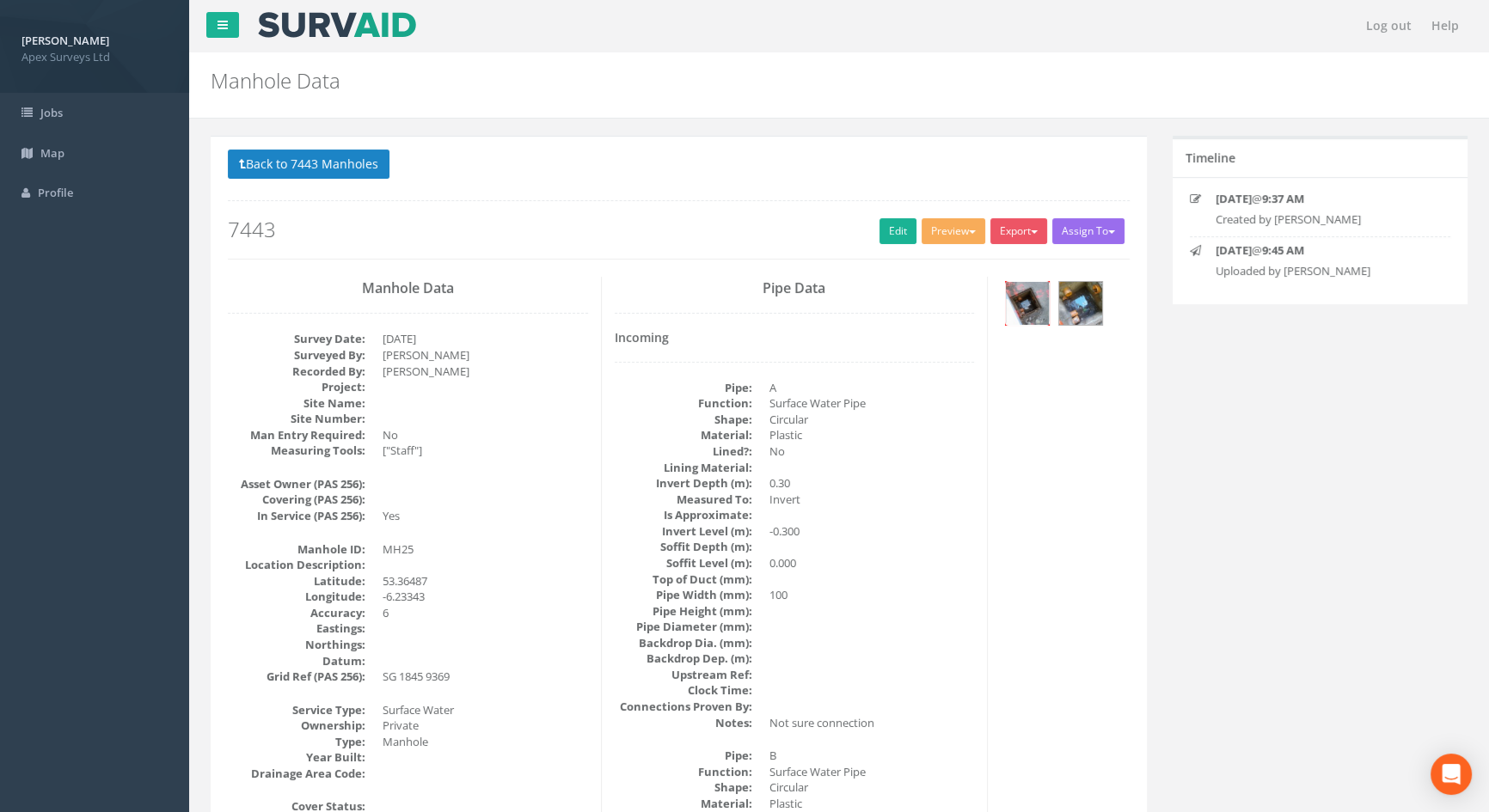
click at [1044, 295] on img at bounding box center [1028, 303] width 43 height 43
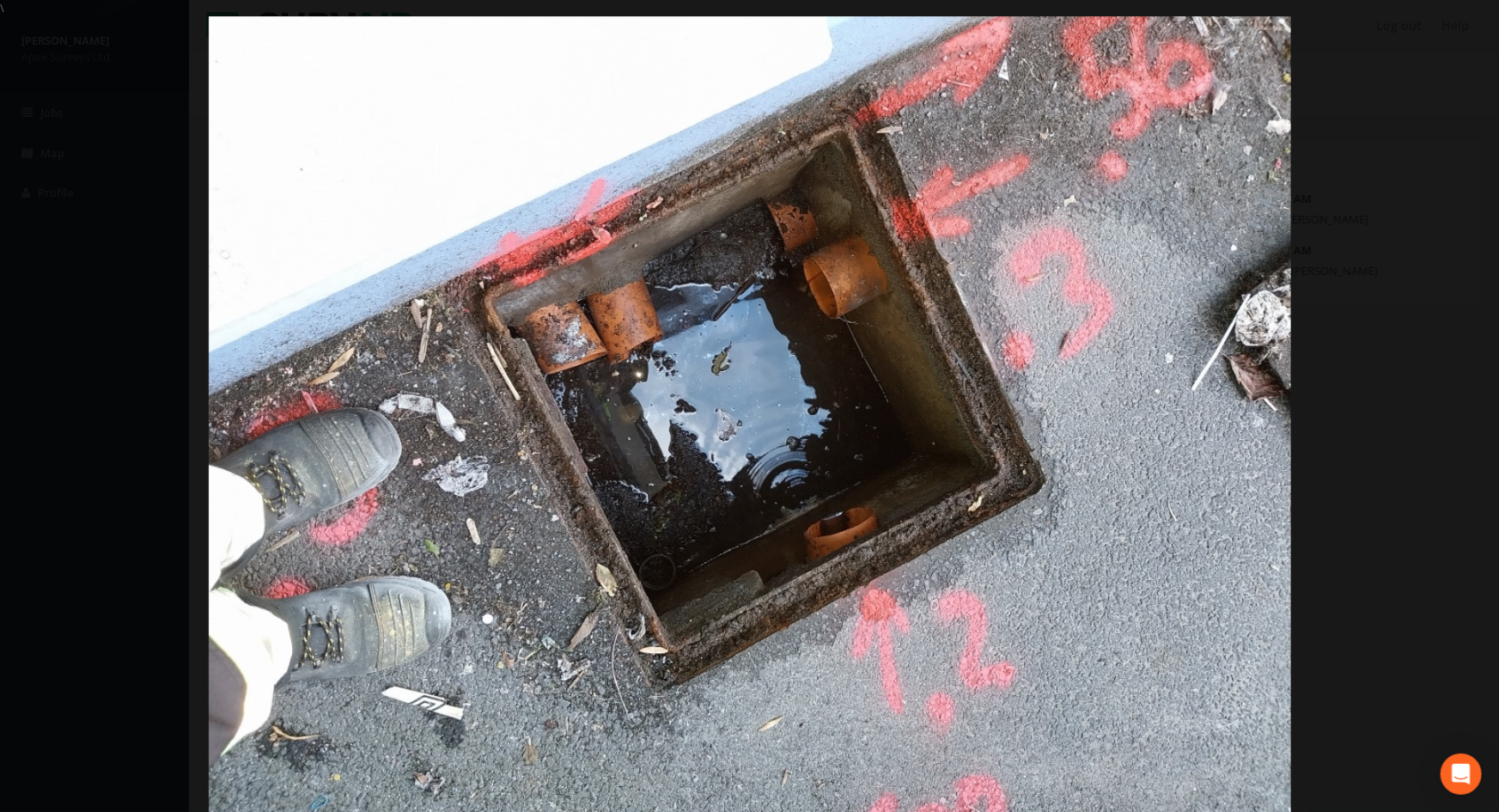
click at [1391, 387] on div at bounding box center [750, 422] width 1499 height 812
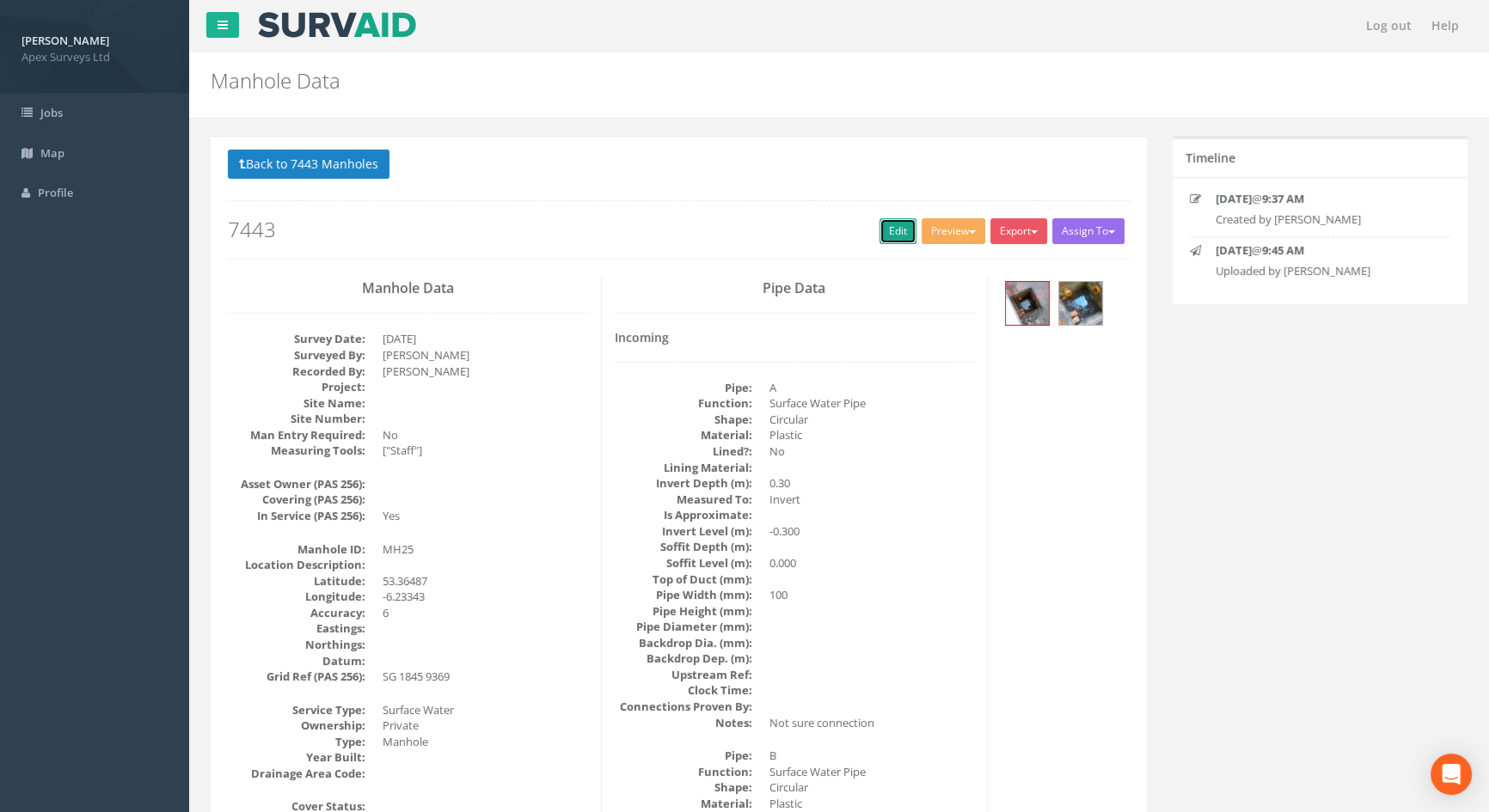
click at [879, 232] on link "Edit" at bounding box center [898, 231] width 37 height 25
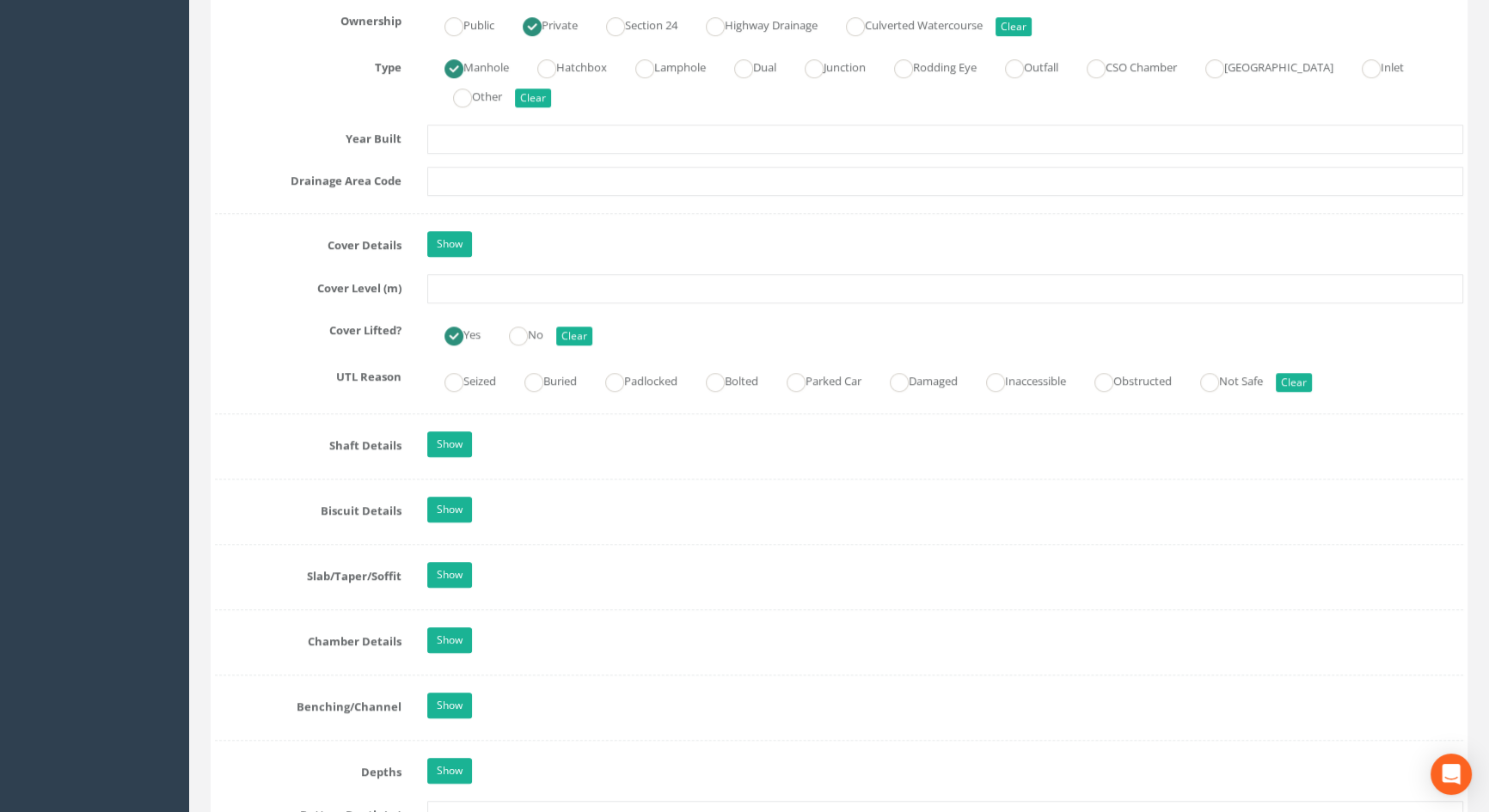
scroll to position [1327, 0]
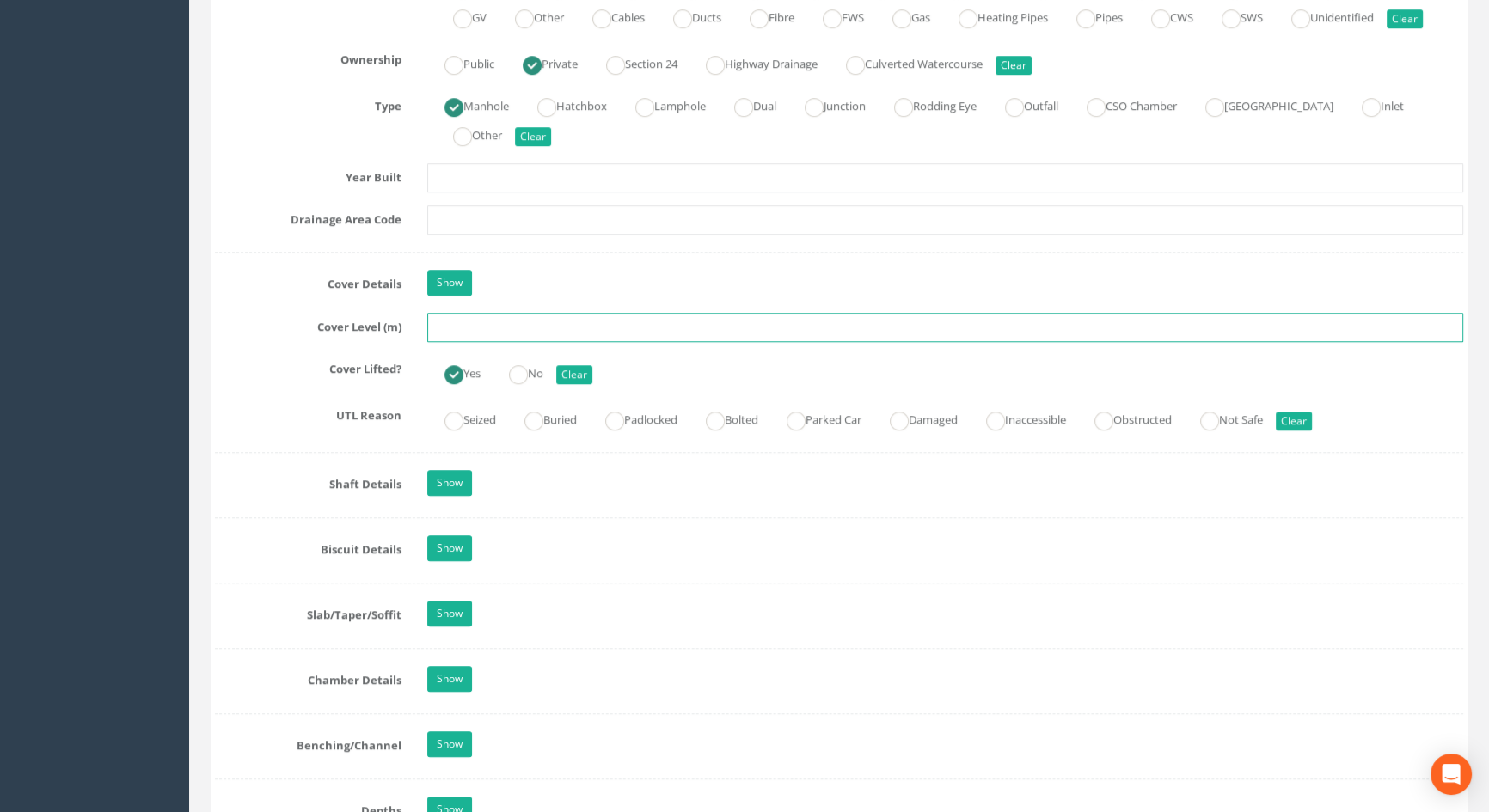
click at [468, 342] on input "text" at bounding box center [945, 327] width 1036 height 29
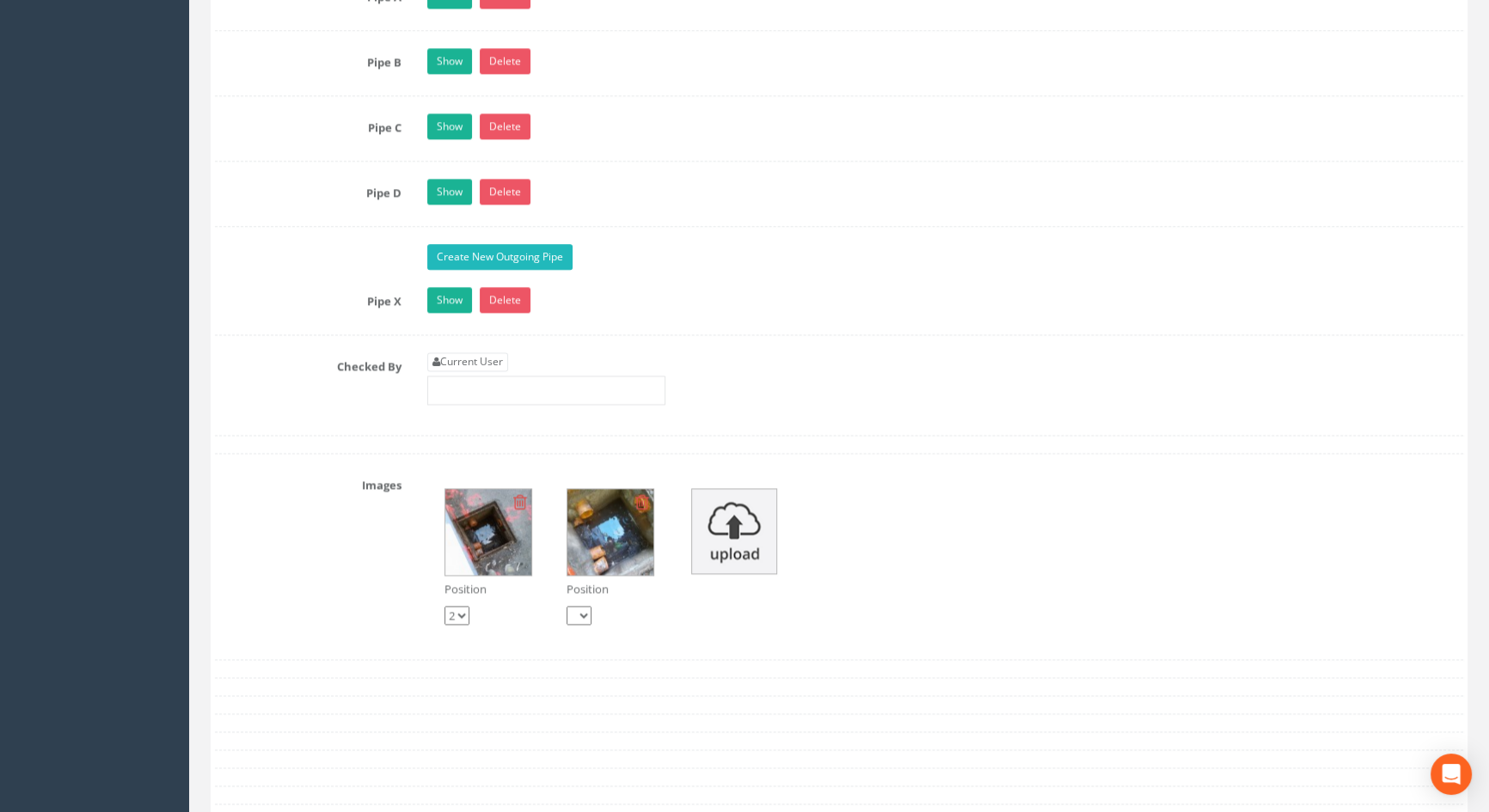
scroll to position [3046, 0]
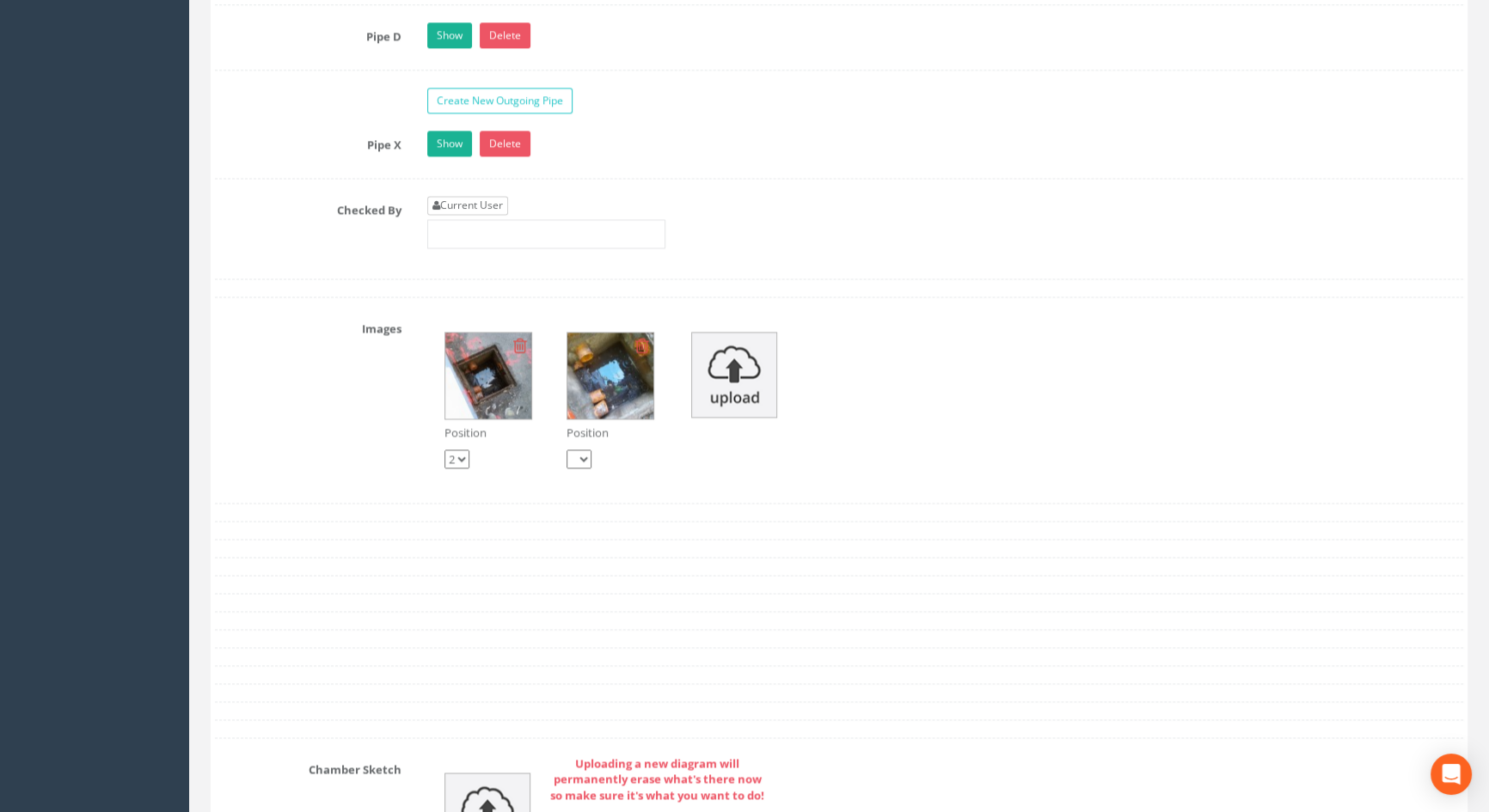
type input "5.80"
click at [476, 215] on link "Current User" at bounding box center [467, 204] width 81 height 19
type input "[PERSON_NAME]"
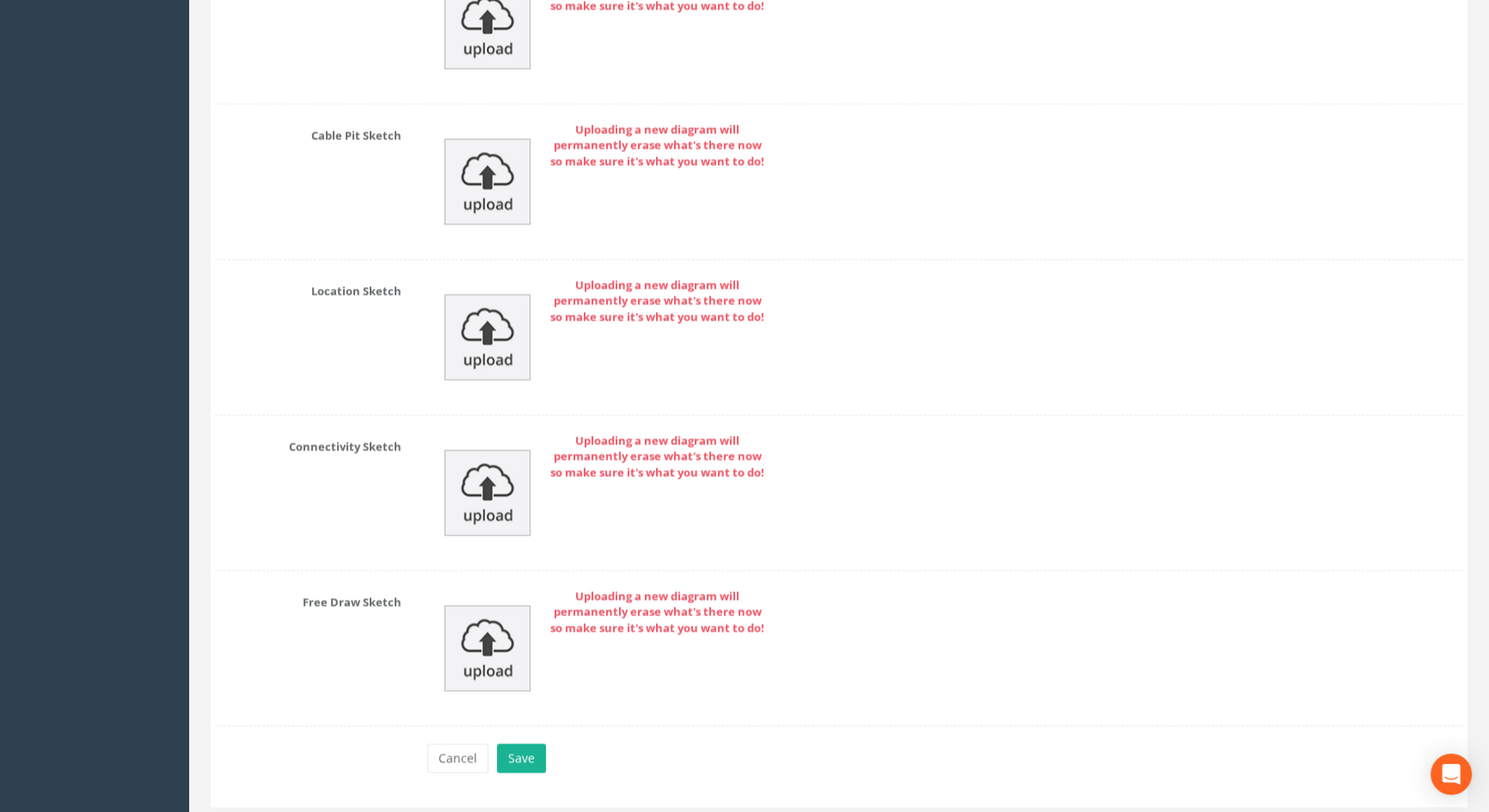
scroll to position [3904, 0]
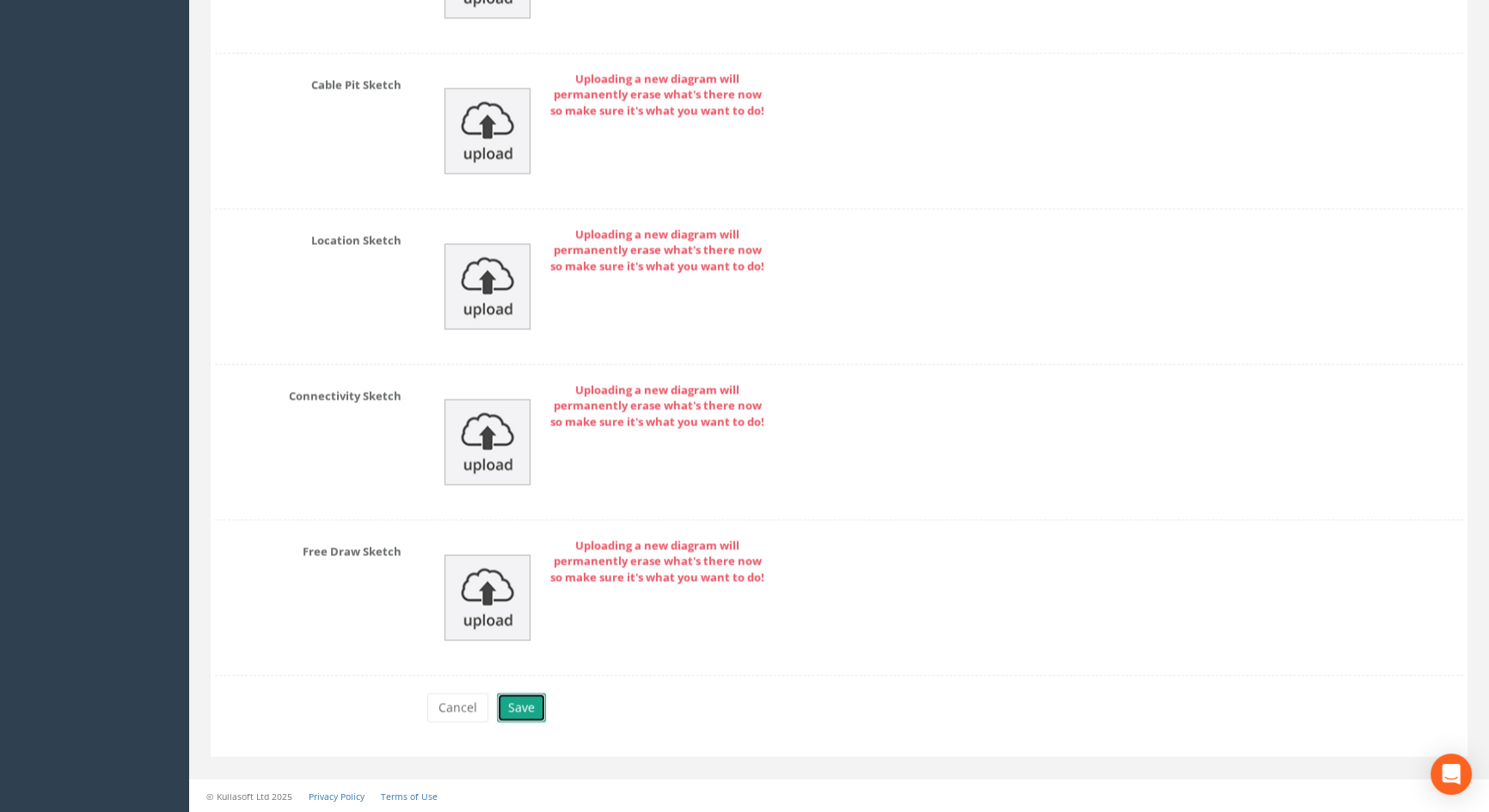
click at [532, 704] on button "Save" at bounding box center [521, 707] width 49 height 29
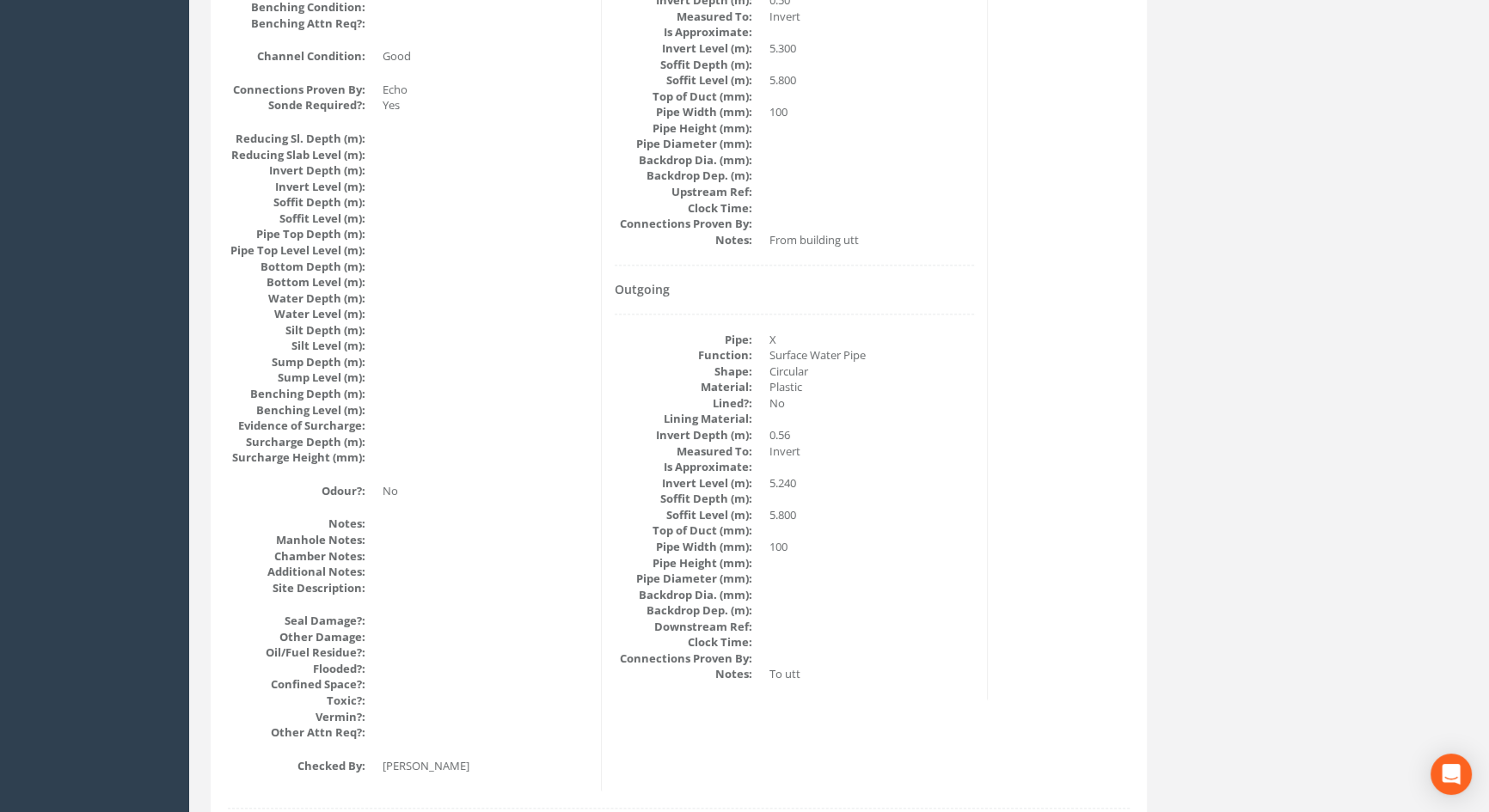
scroll to position [1596, 0]
